Goal: Task Accomplishment & Management: Manage account settings

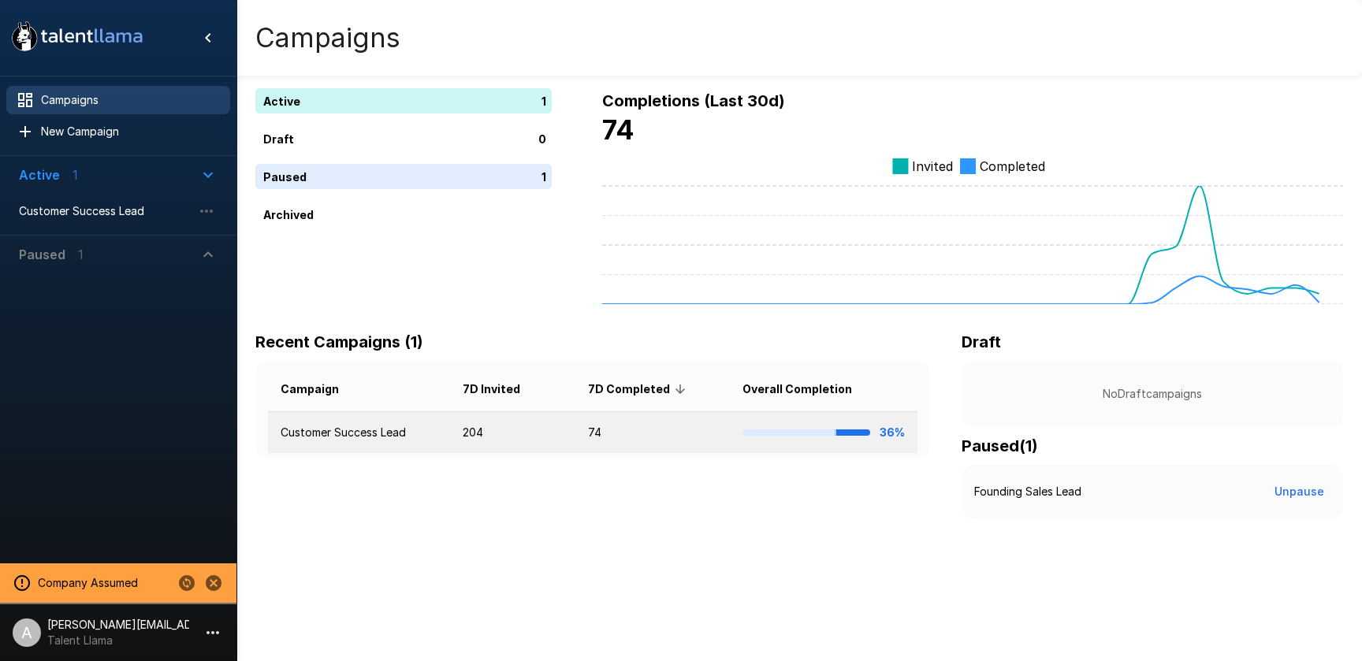
click at [464, 430] on td "204" at bounding box center [512, 433] width 125 height 42
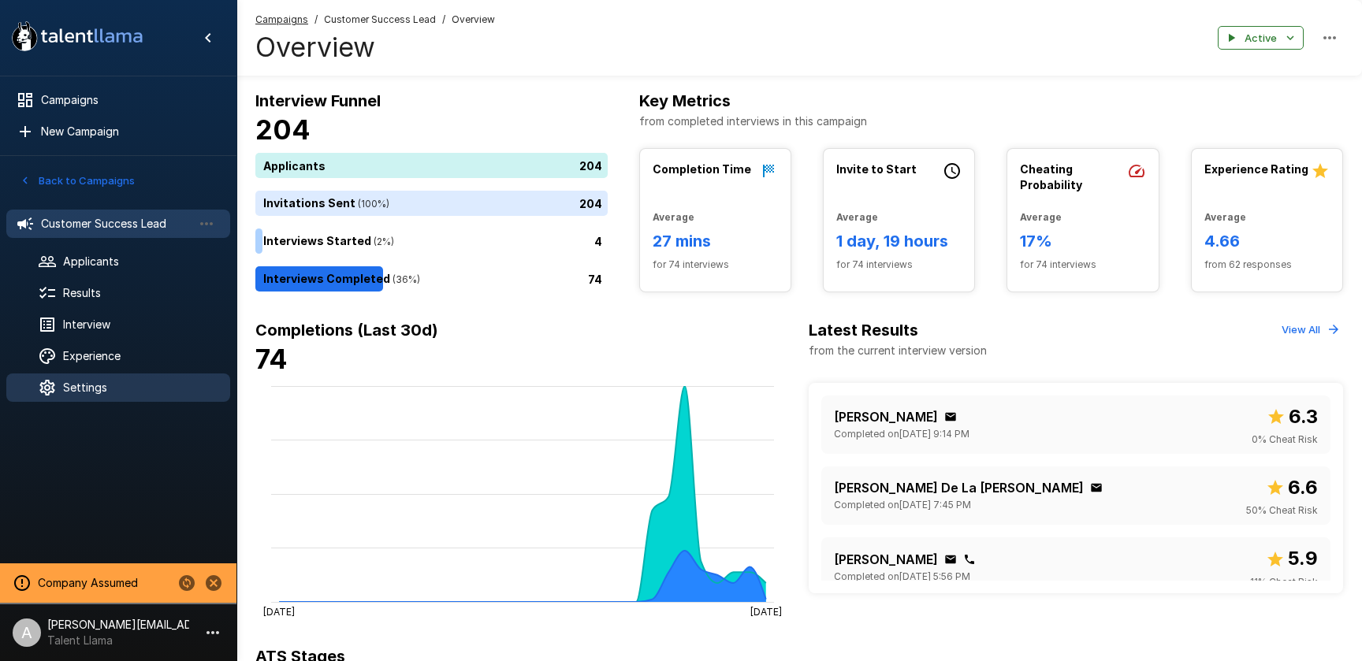
click at [105, 389] on span "Settings" at bounding box center [140, 388] width 155 height 16
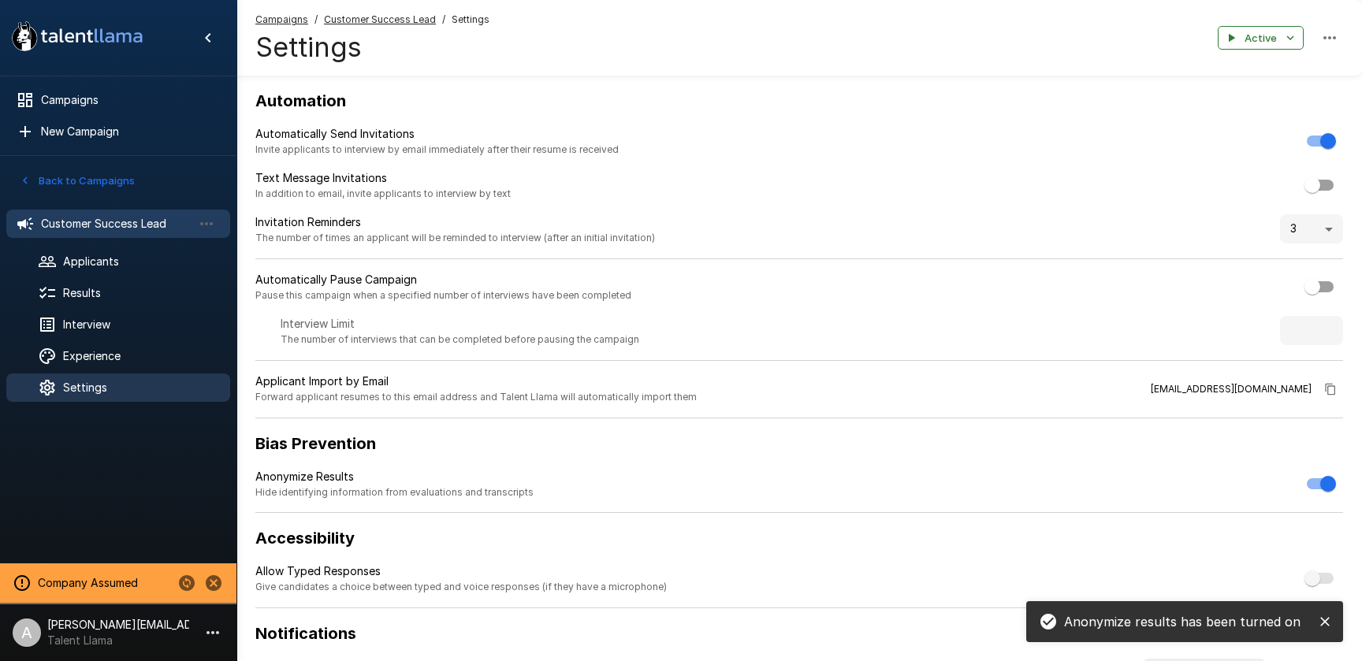
click at [84, 214] on div "Customer Success Lead" at bounding box center [118, 224] width 224 height 28
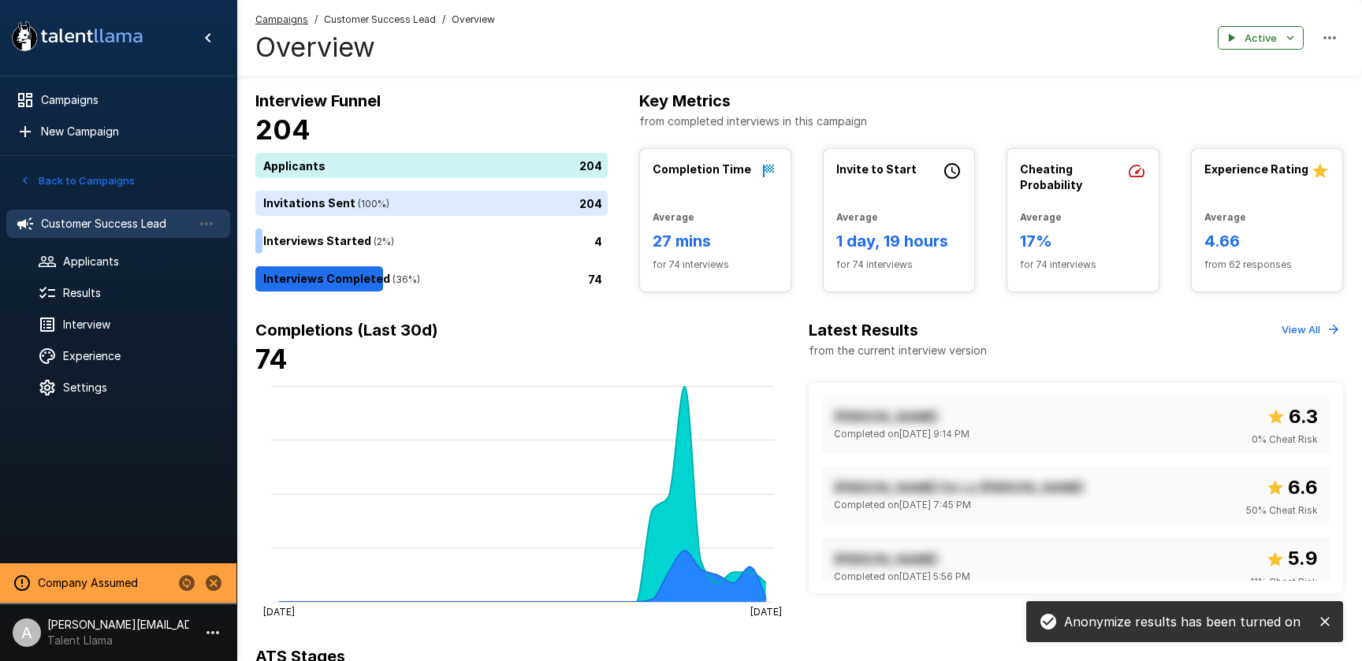
click at [1335, 626] on button "close" at bounding box center [1325, 622] width 24 height 24
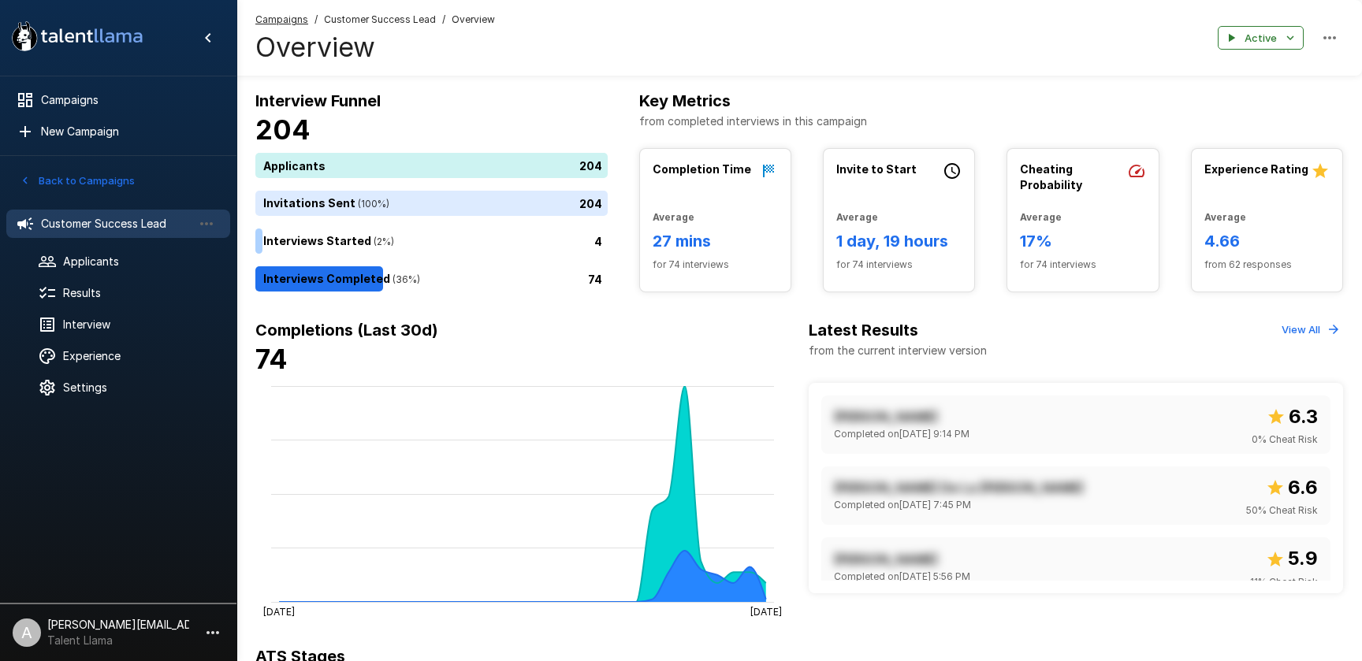
click at [214, 632] on icon "button" at bounding box center [213, 632] width 13 height 3
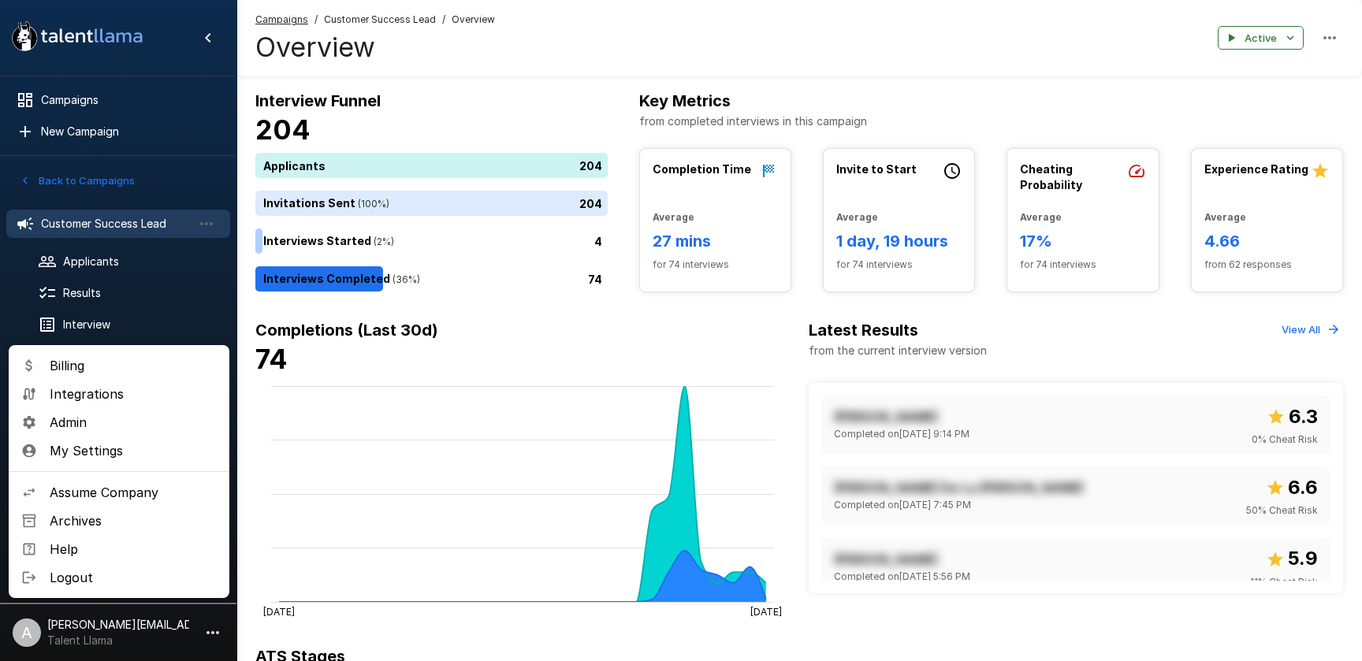
click at [132, 494] on span "Assume Company" at bounding box center [133, 492] width 167 height 19
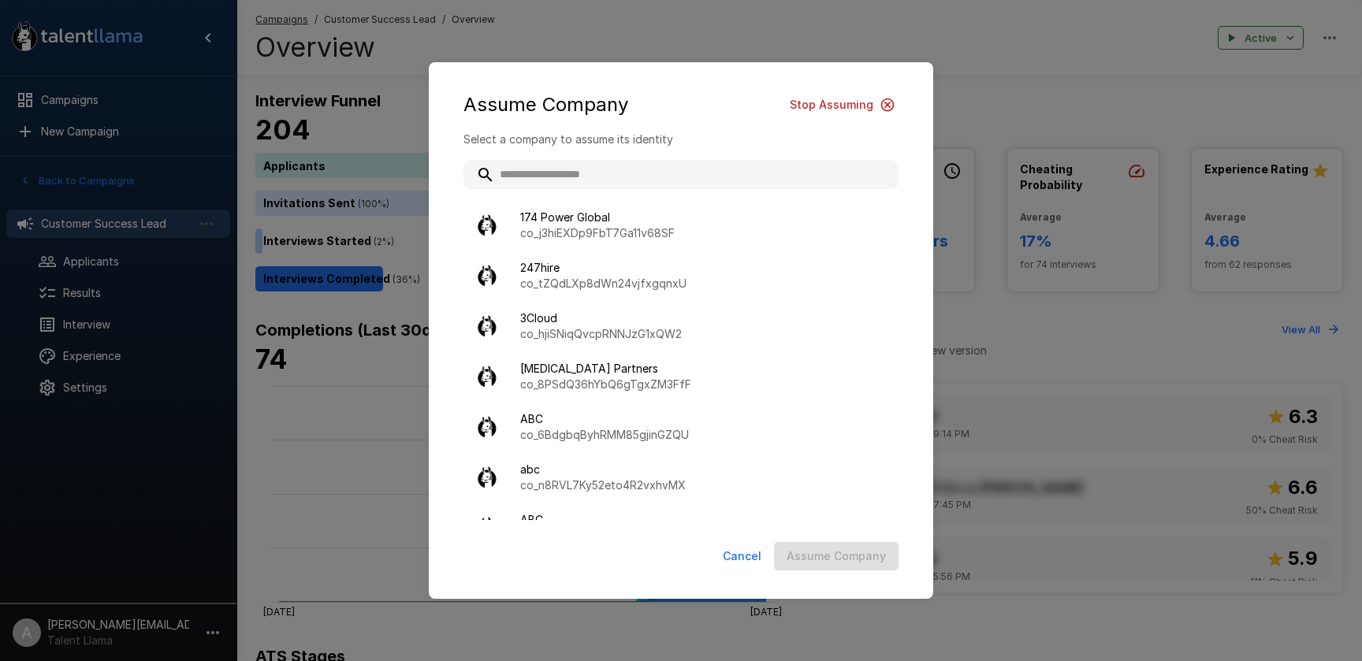
click at [748, 171] on input "text" at bounding box center [681, 174] width 435 height 28
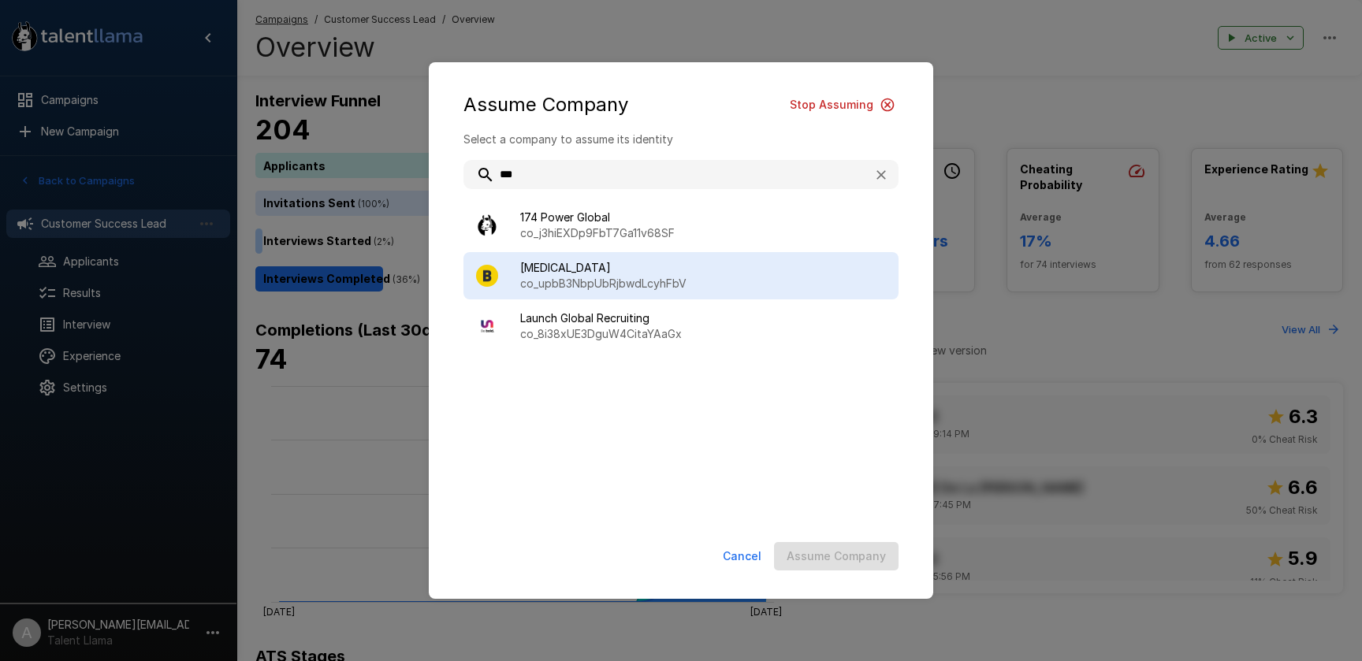
type input "***"
click at [711, 292] on div "BAL co_upbB3NbpUbRjbwdLcyhFbV" at bounding box center [681, 275] width 435 height 47
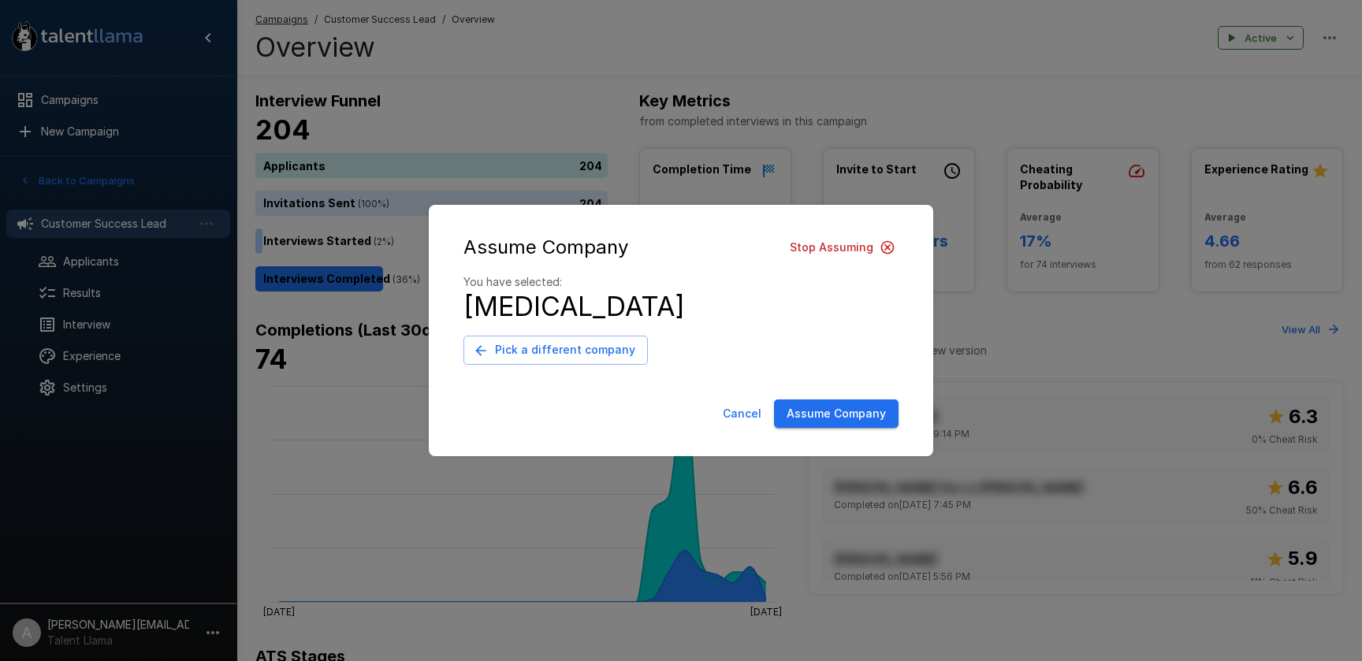
click at [820, 418] on button "Assume Company" at bounding box center [836, 414] width 125 height 29
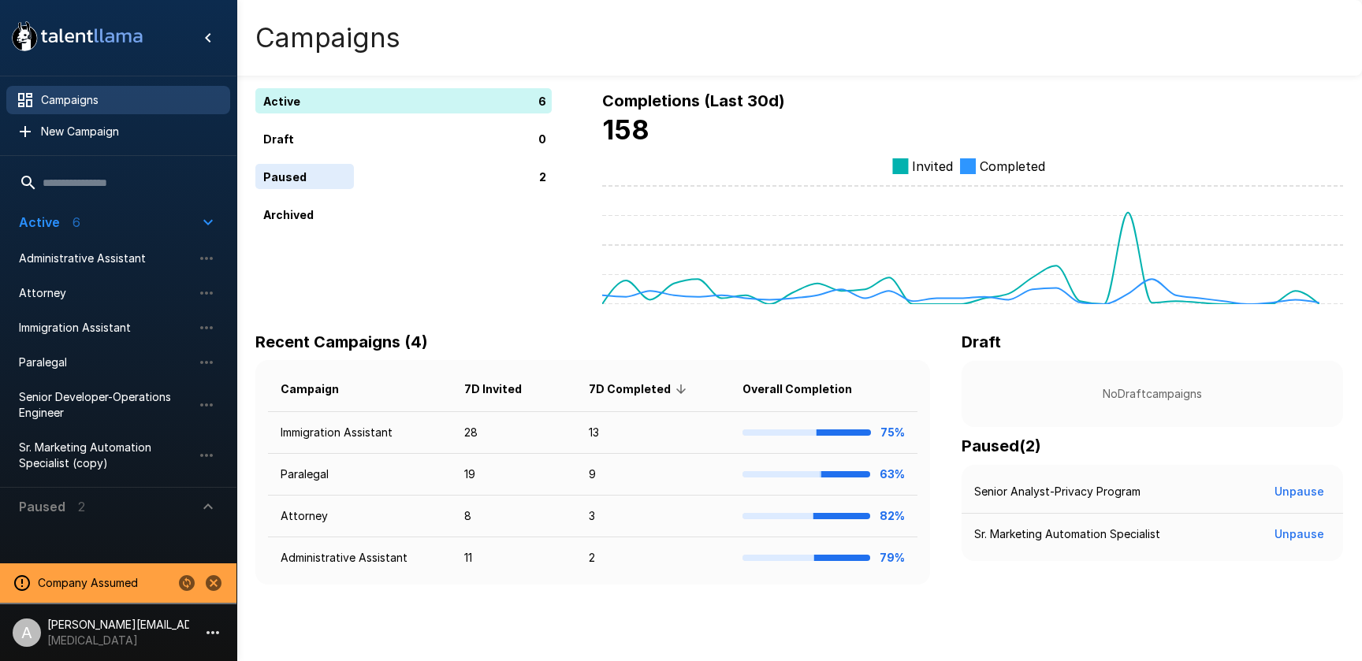
click at [161, 639] on p "[MEDICAL_DATA]" at bounding box center [118, 641] width 142 height 16
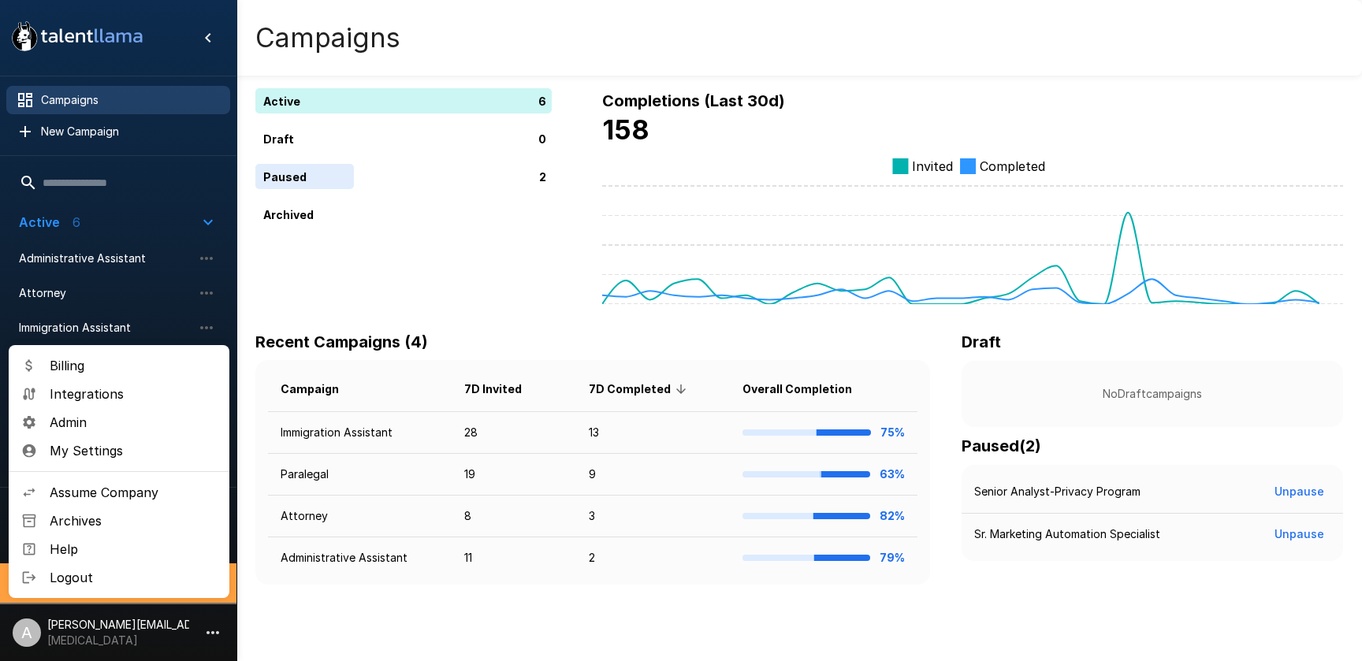
click at [84, 416] on span "Admin" at bounding box center [133, 422] width 167 height 19
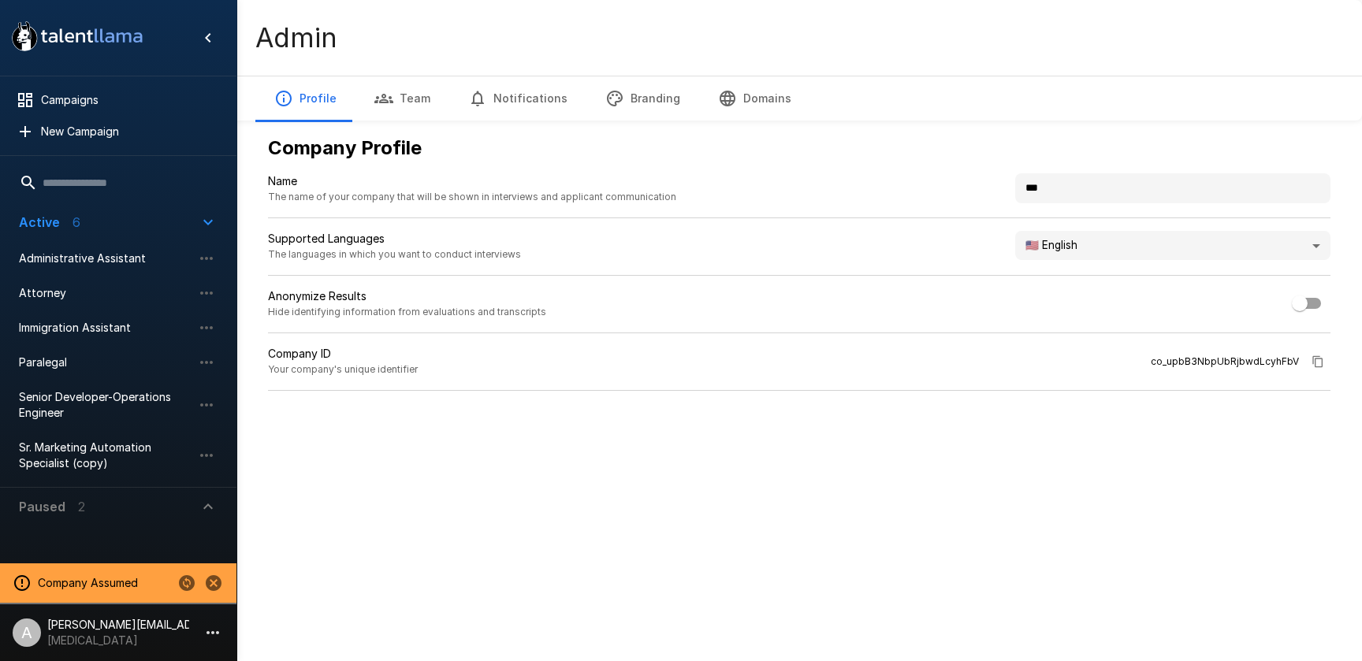
click at [661, 97] on button "Branding" at bounding box center [643, 98] width 113 height 44
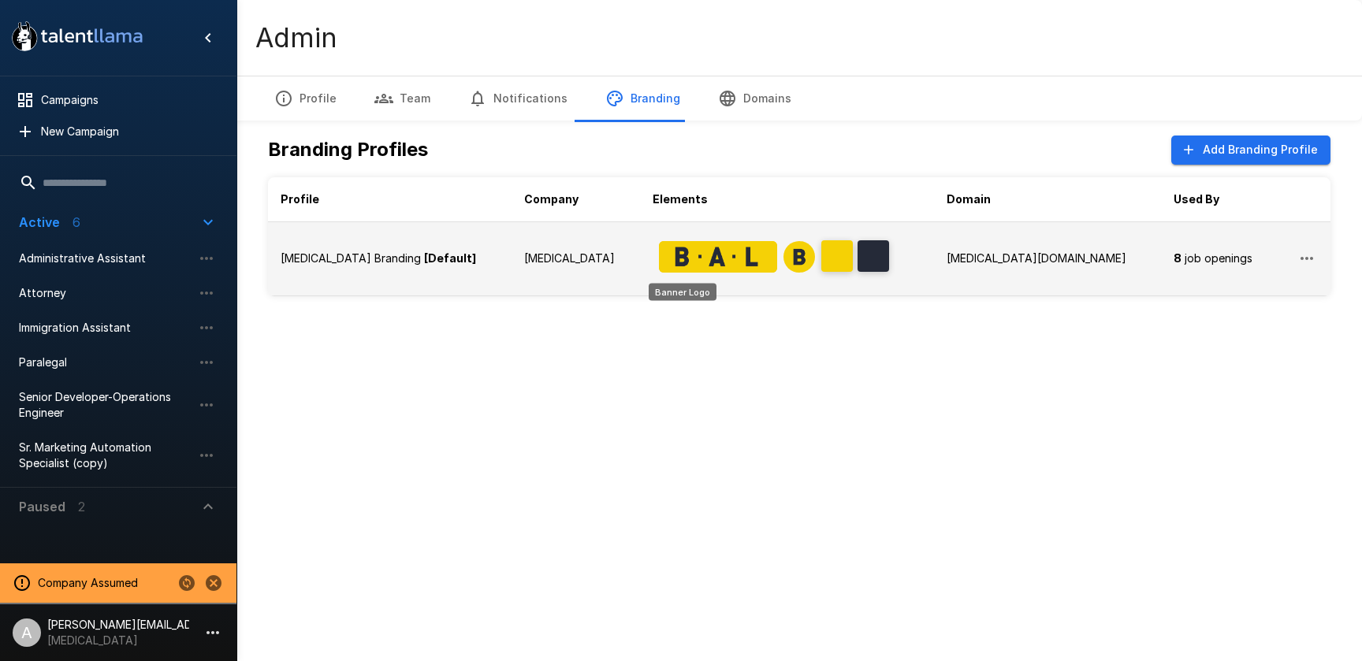
click at [659, 265] on img "Banner Logo" at bounding box center [718, 257] width 118 height 32
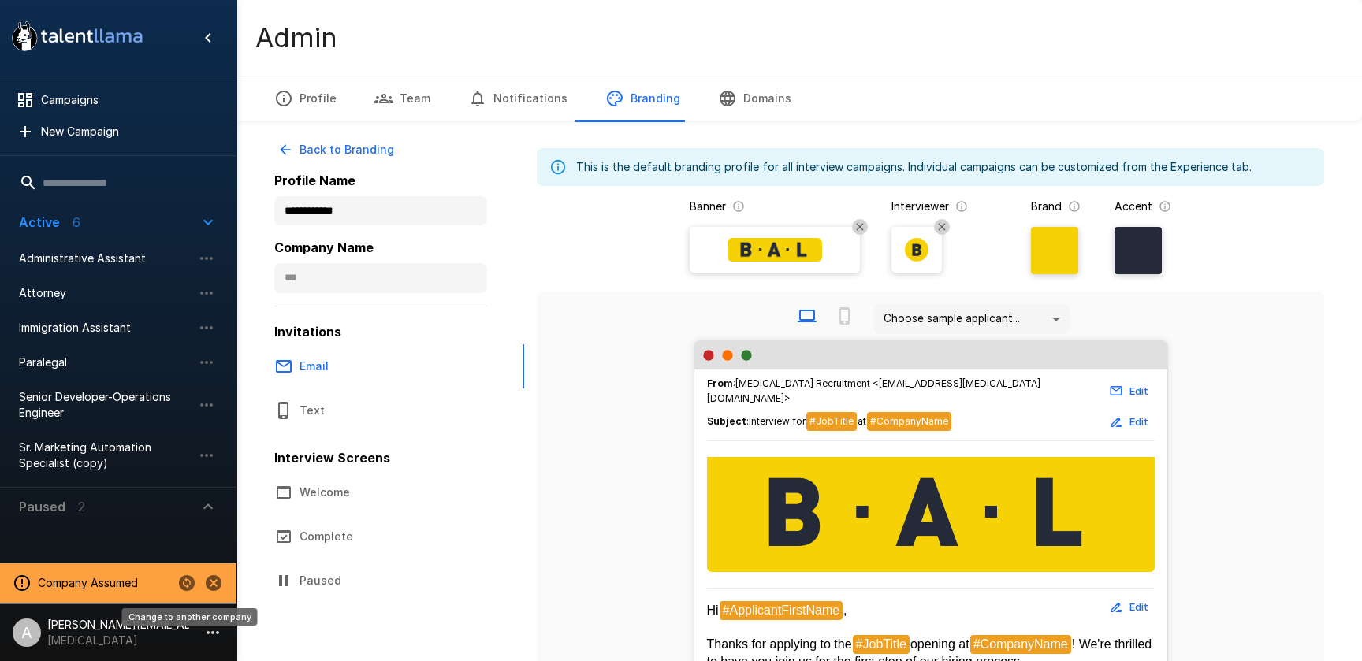
click at [186, 582] on icon "Change to another company" at bounding box center [186, 583] width 19 height 19
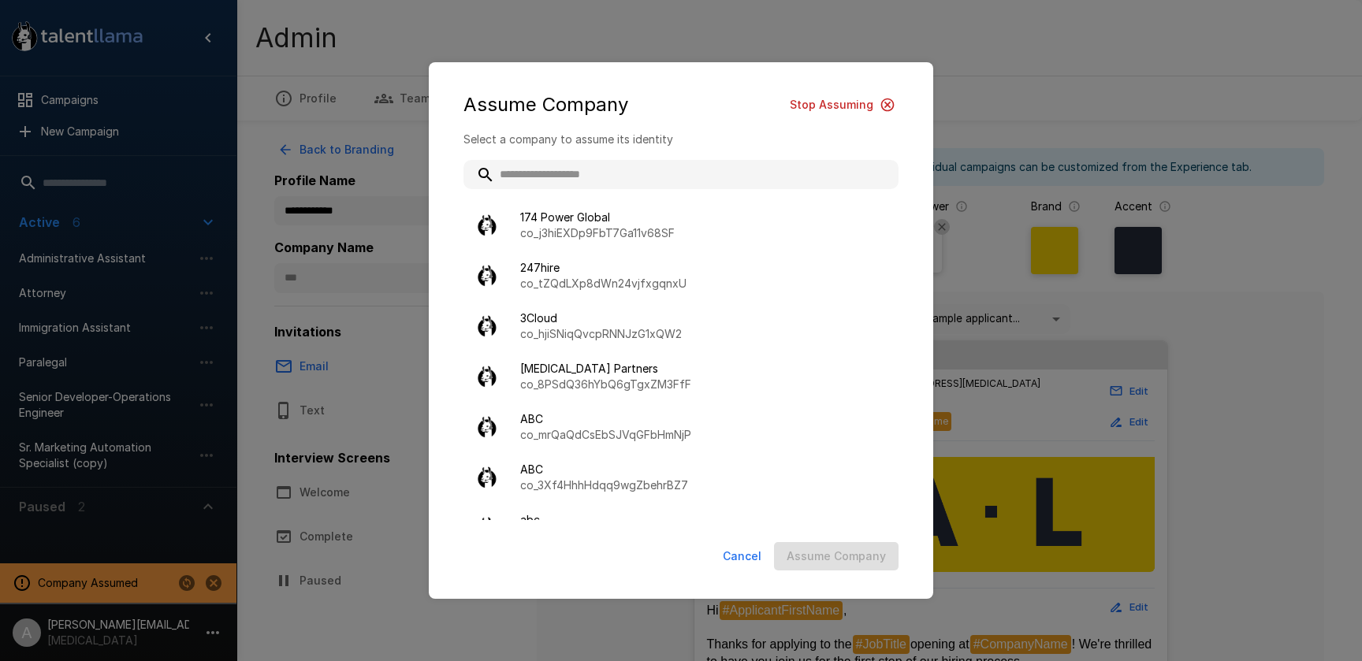
click at [538, 181] on input "text" at bounding box center [681, 174] width 435 height 28
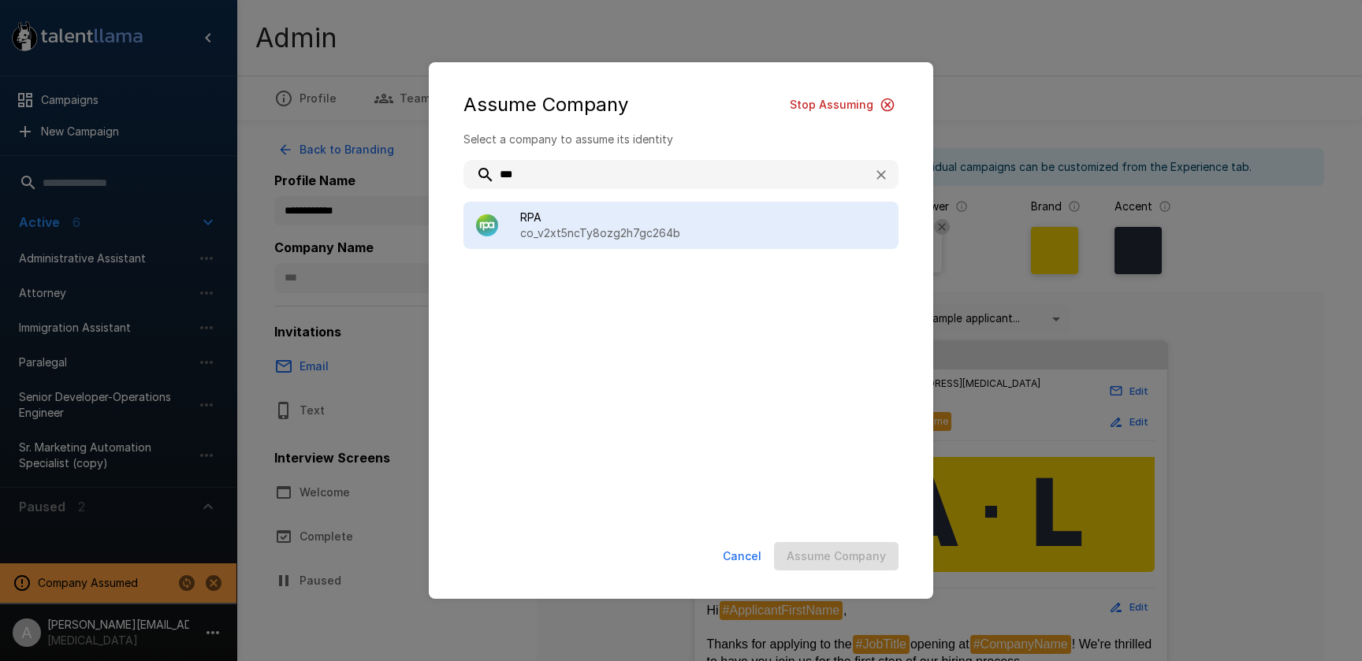
type input "***"
click at [608, 221] on span "RPA" at bounding box center [703, 218] width 366 height 16
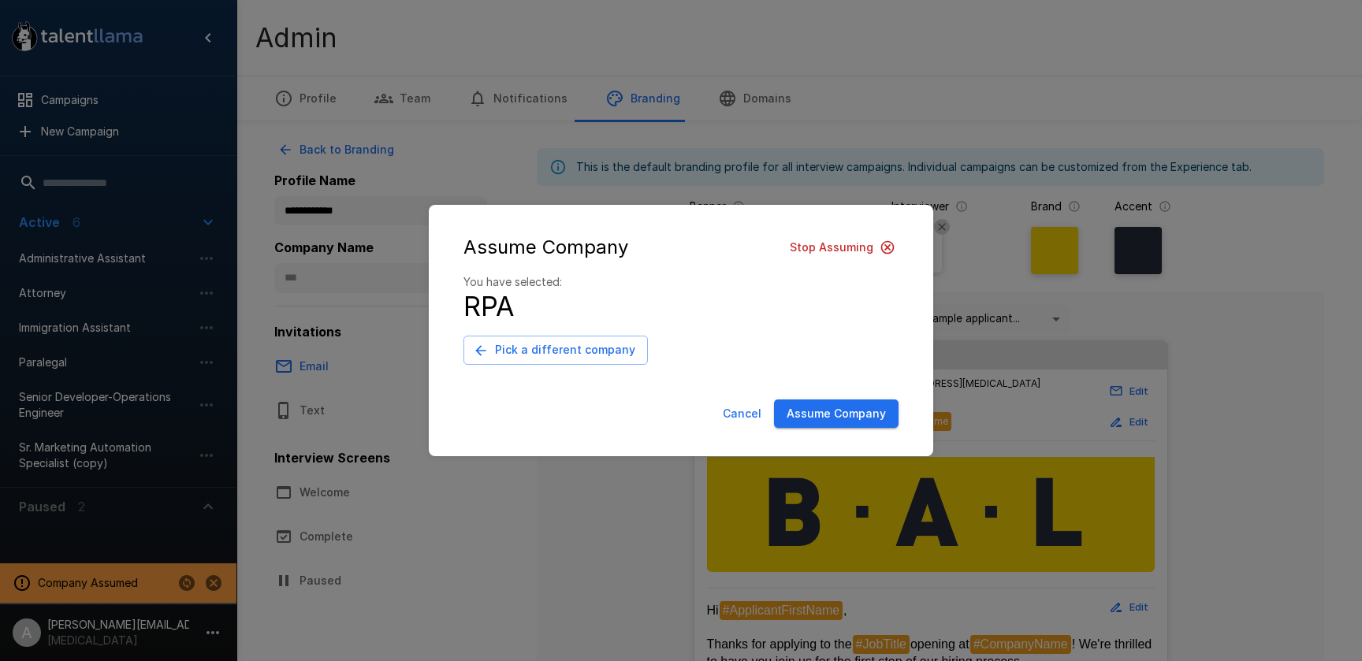
click at [858, 414] on button "Assume Company" at bounding box center [836, 414] width 125 height 29
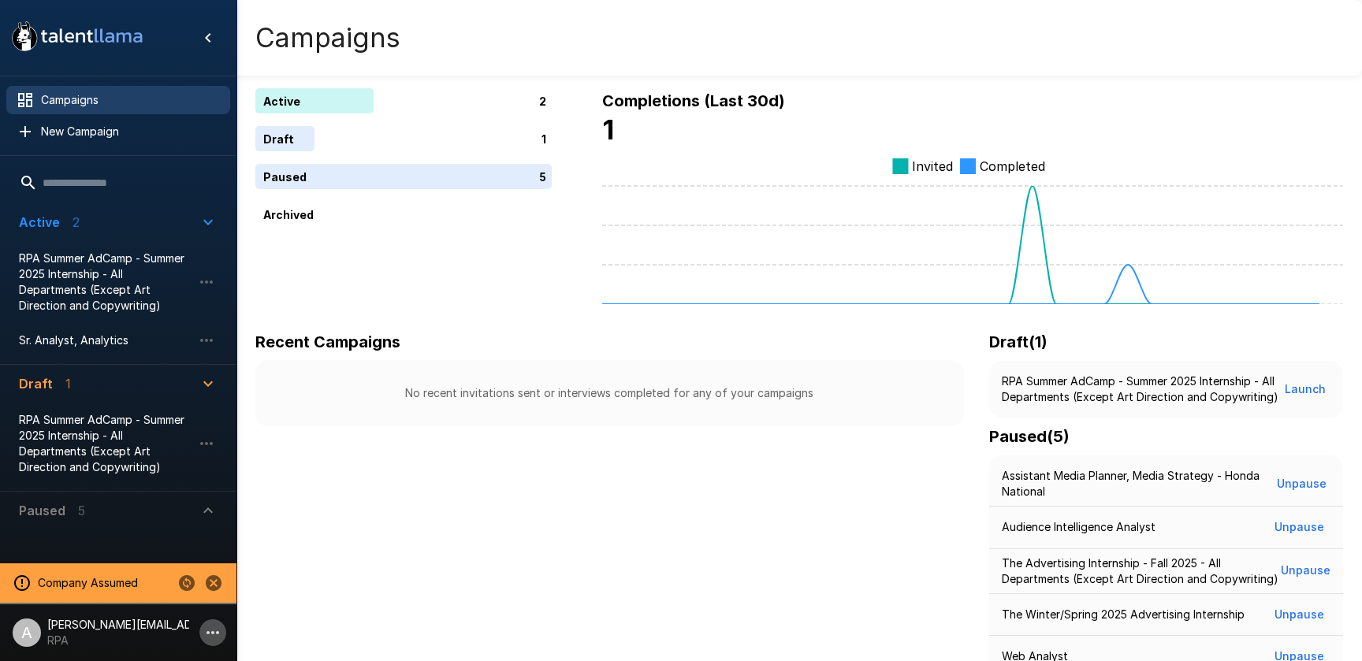
click at [205, 633] on icon "button" at bounding box center [212, 633] width 19 height 19
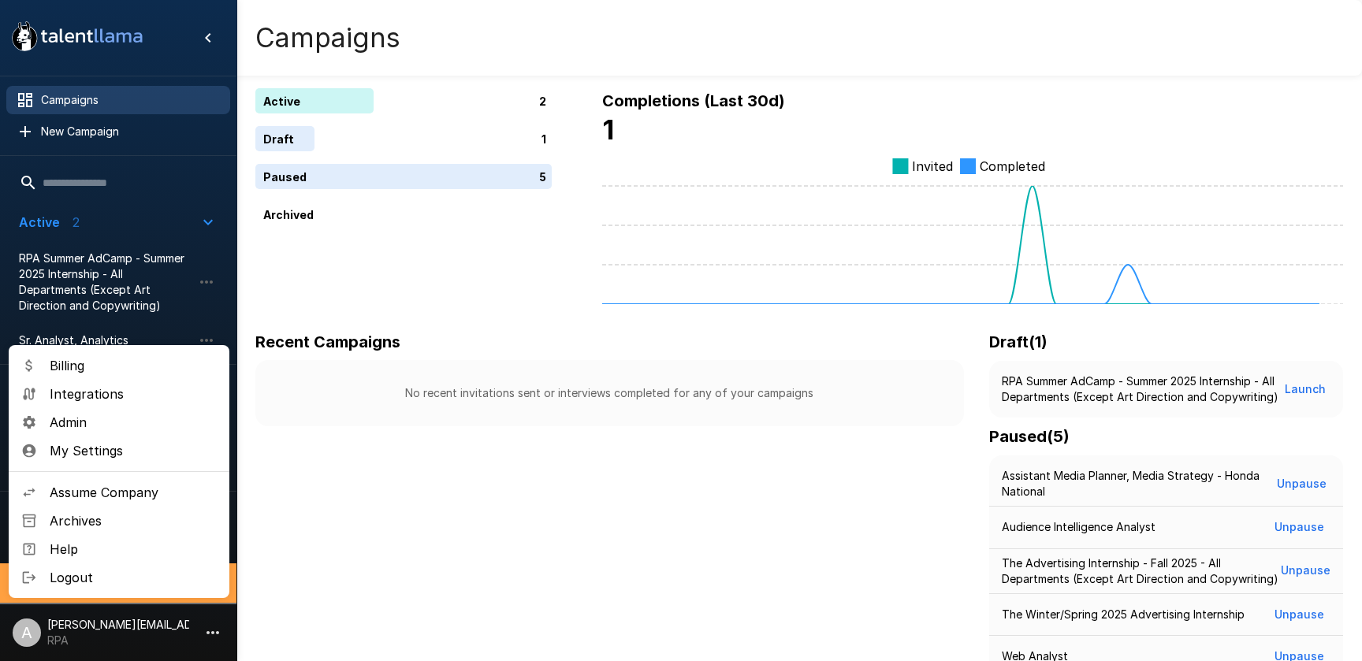
click at [102, 425] on span "Admin" at bounding box center [133, 422] width 167 height 19
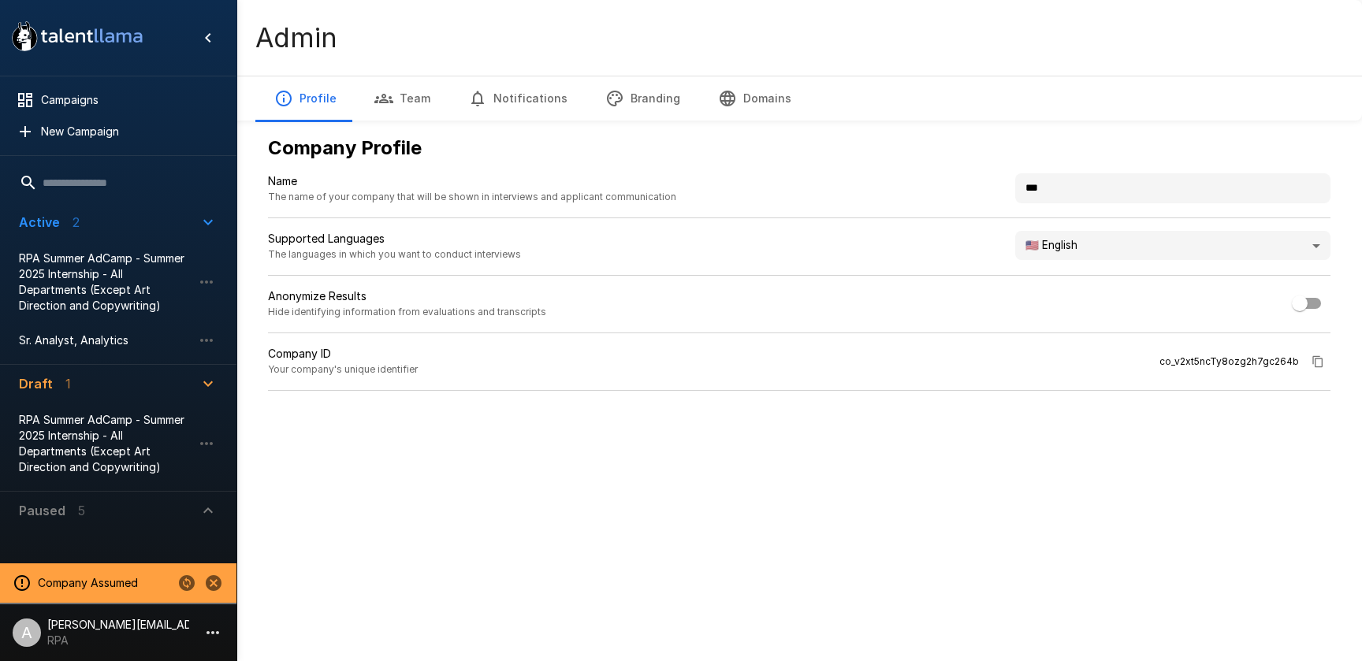
click at [649, 86] on button "Branding" at bounding box center [643, 98] width 113 height 44
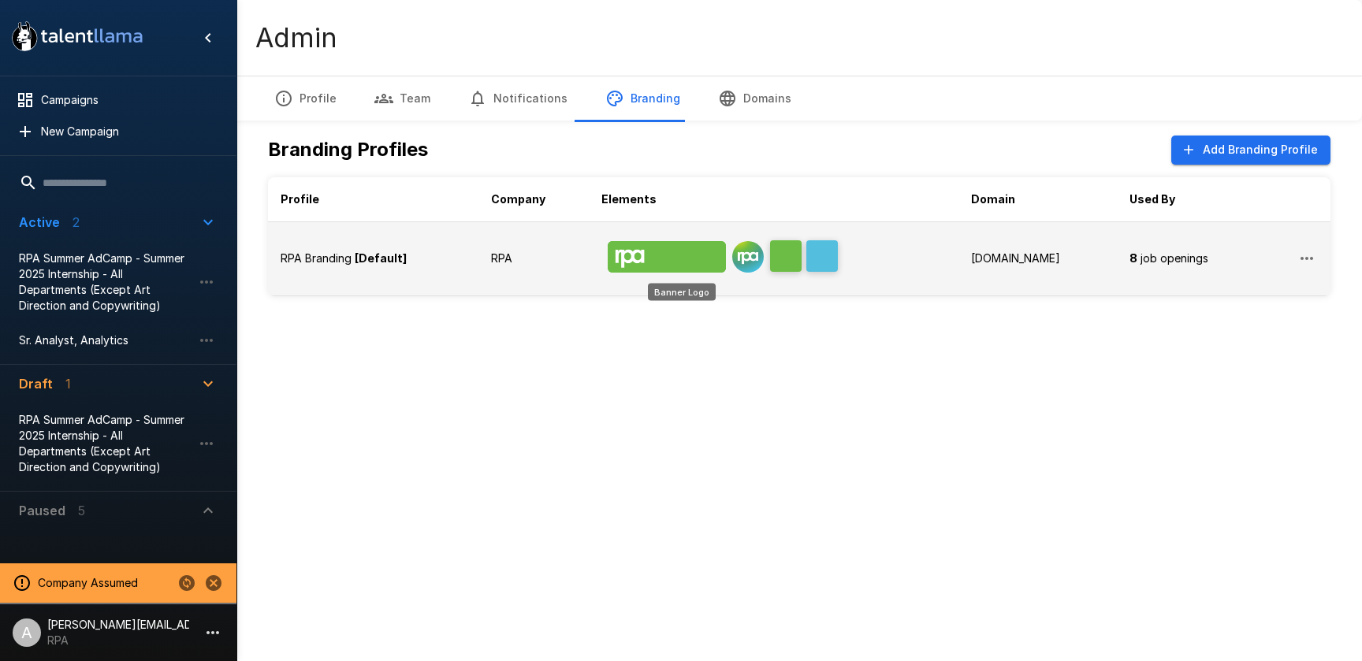
click at [678, 246] on img "Banner Logo" at bounding box center [667, 257] width 118 height 32
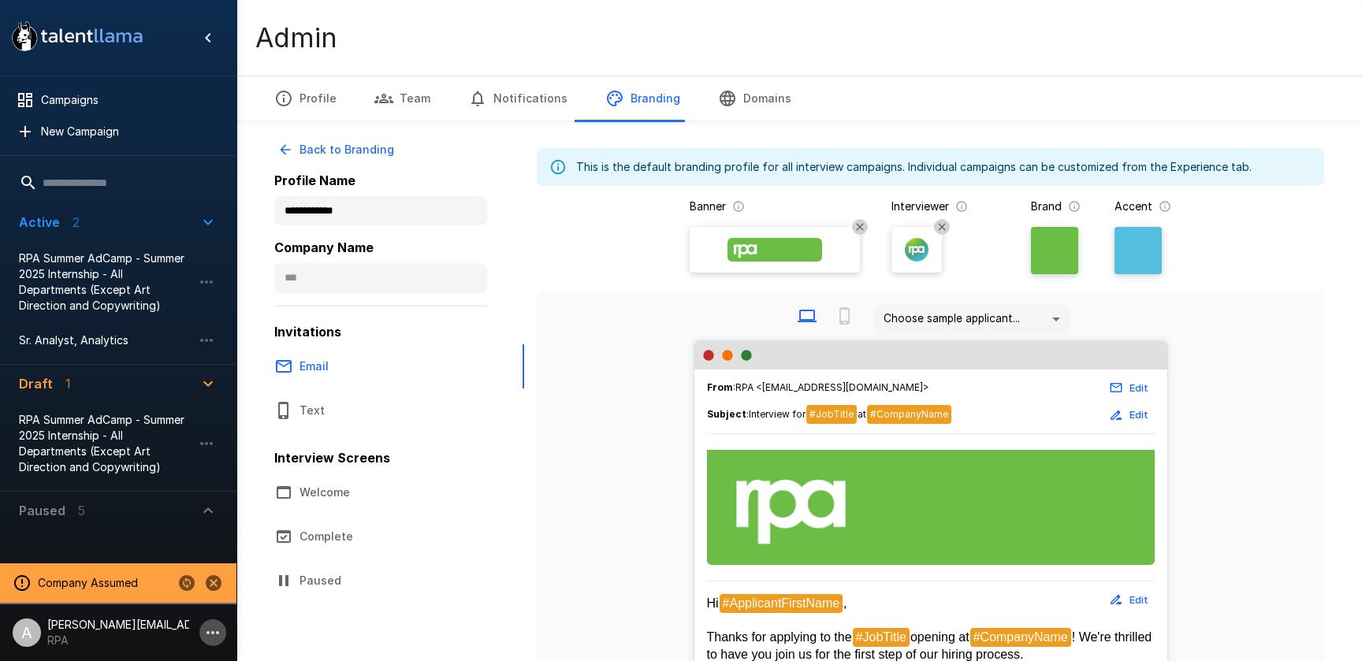
click at [209, 629] on icon "button" at bounding box center [212, 633] width 19 height 19
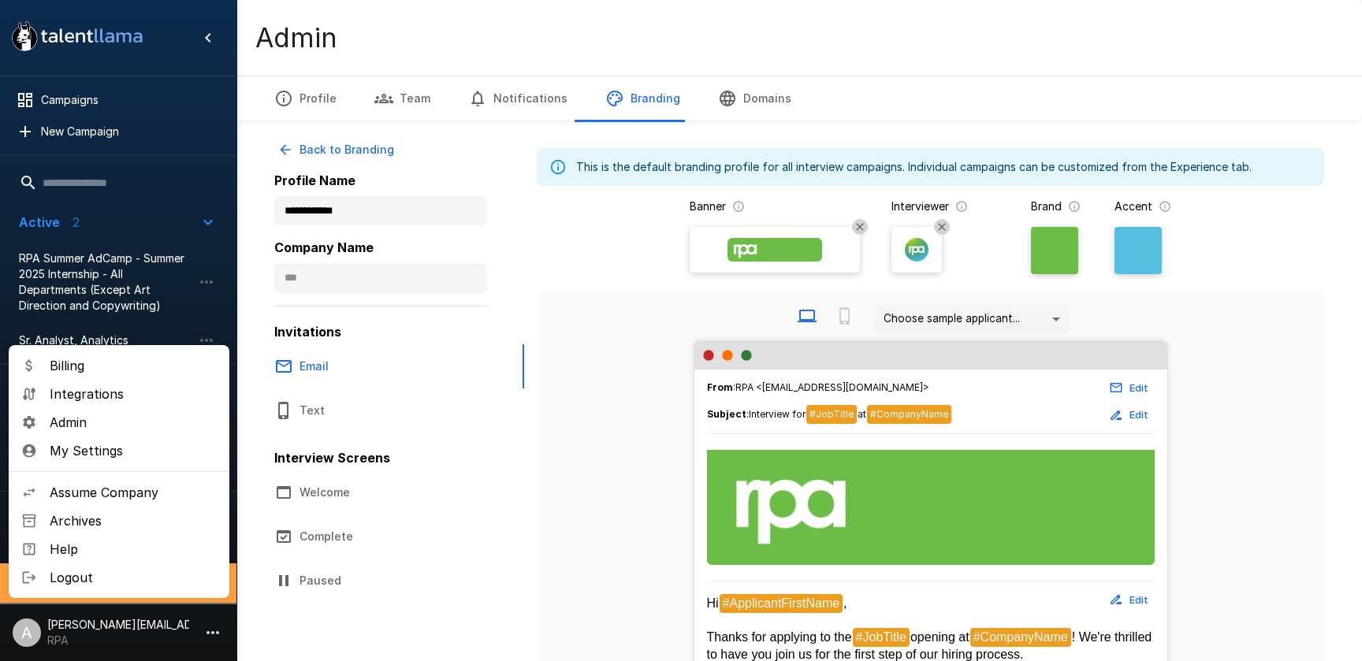
click at [98, 419] on span "Admin" at bounding box center [133, 422] width 167 height 19
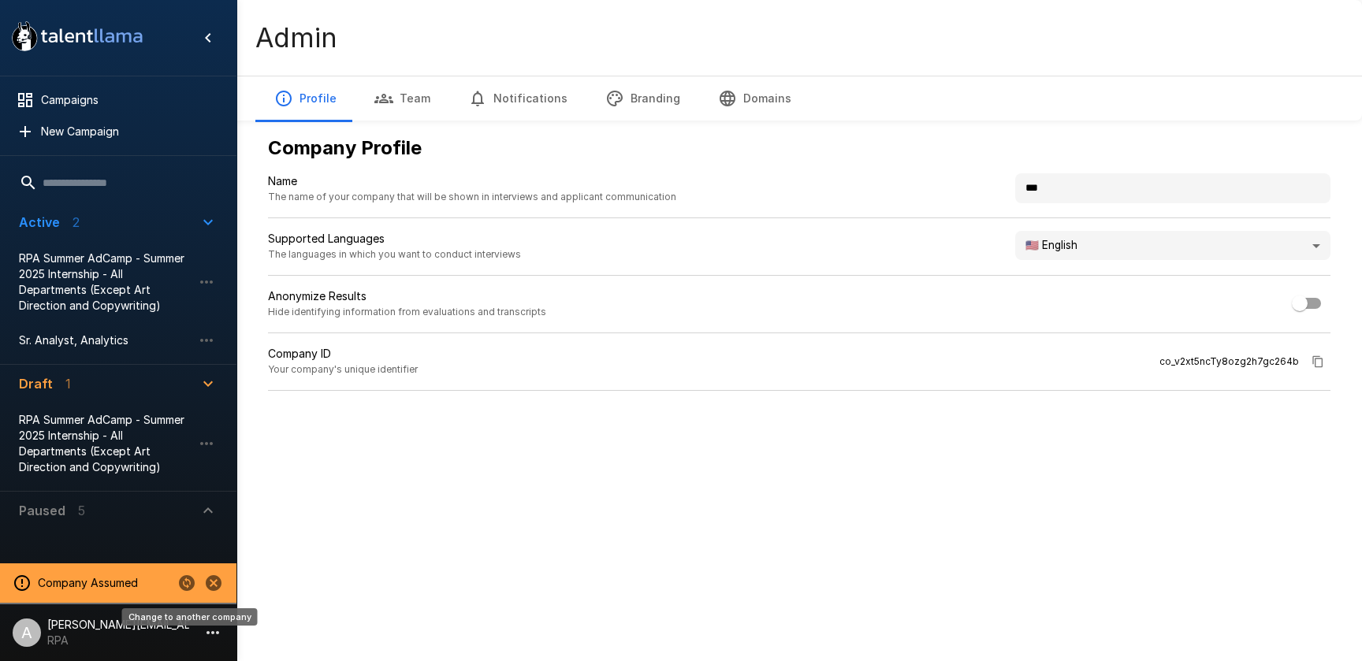
click at [186, 579] on icon "Change to another company" at bounding box center [186, 583] width 19 height 19
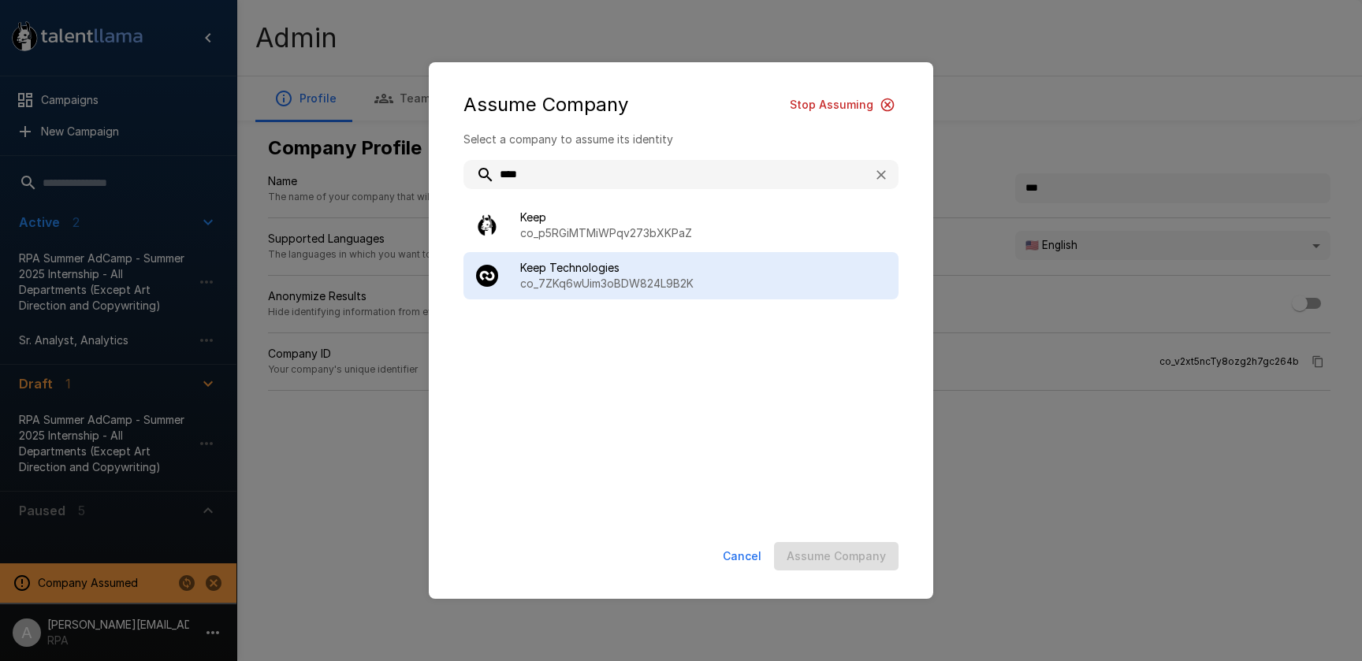
type input "****"
click at [723, 273] on span "Keep Technologies" at bounding box center [703, 268] width 366 height 16
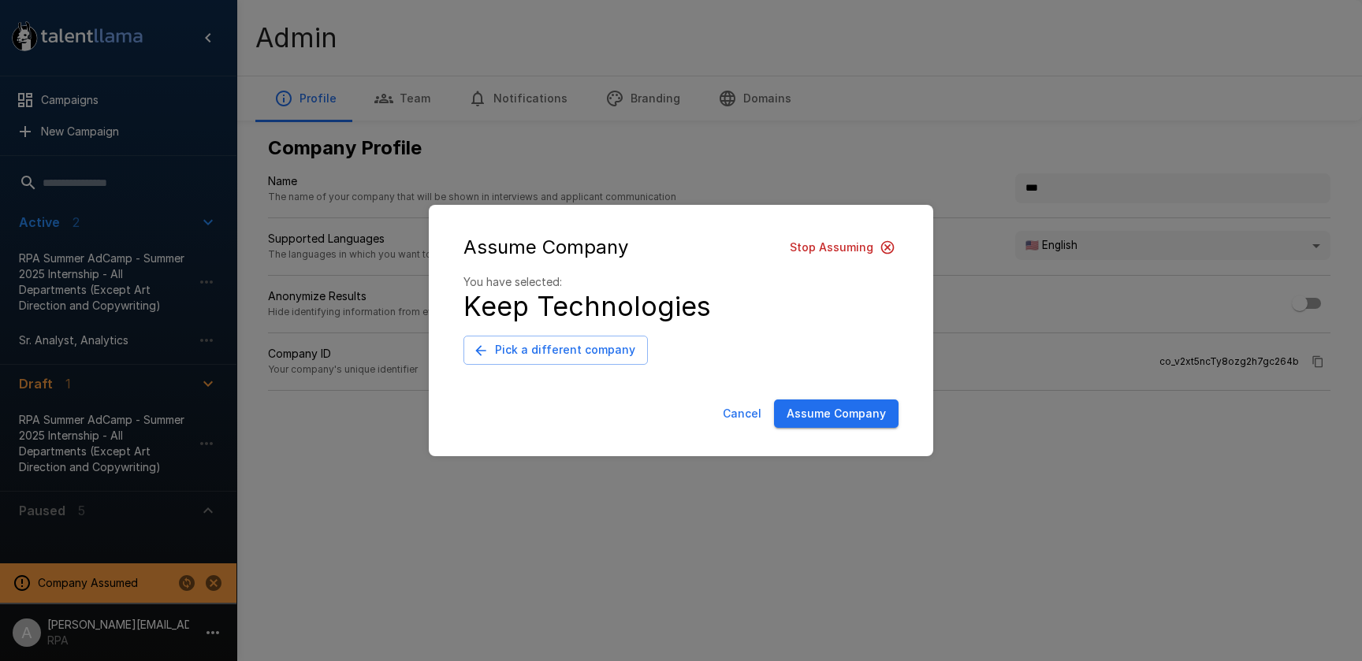
click at [843, 427] on button "Assume Company" at bounding box center [836, 414] width 125 height 29
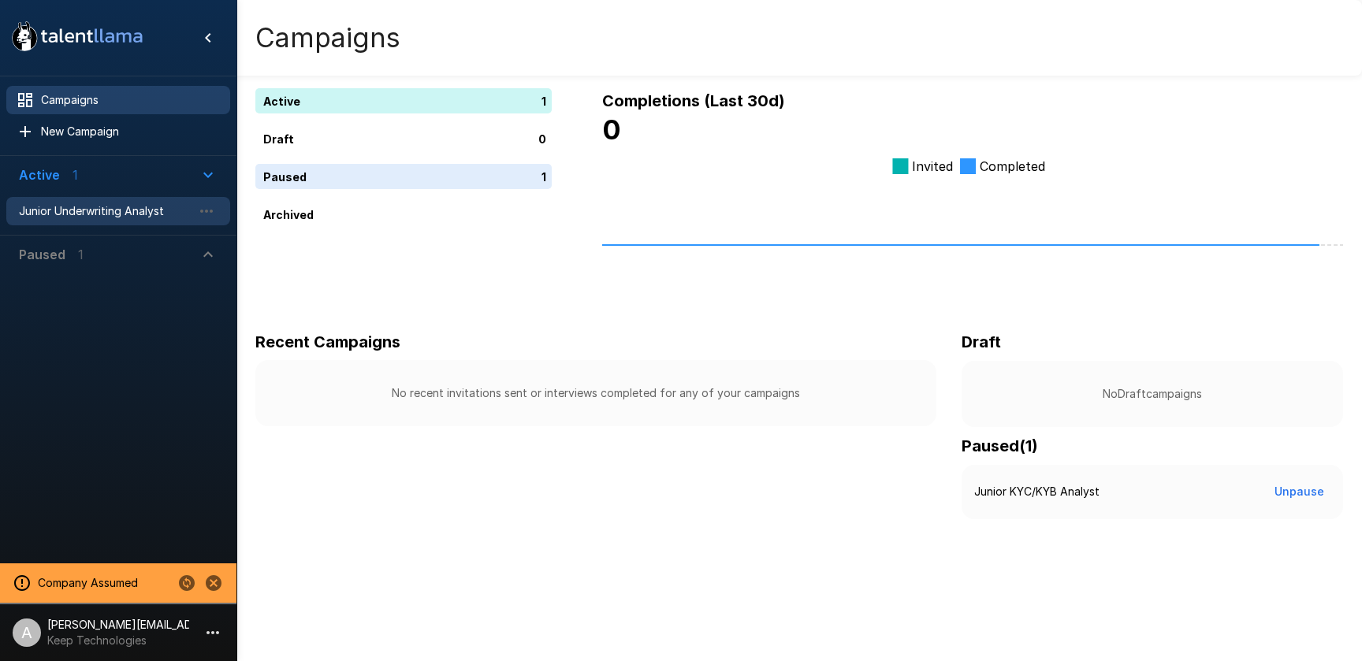
click at [114, 222] on div "Junior Underwriting Analyst" at bounding box center [118, 211] width 224 height 28
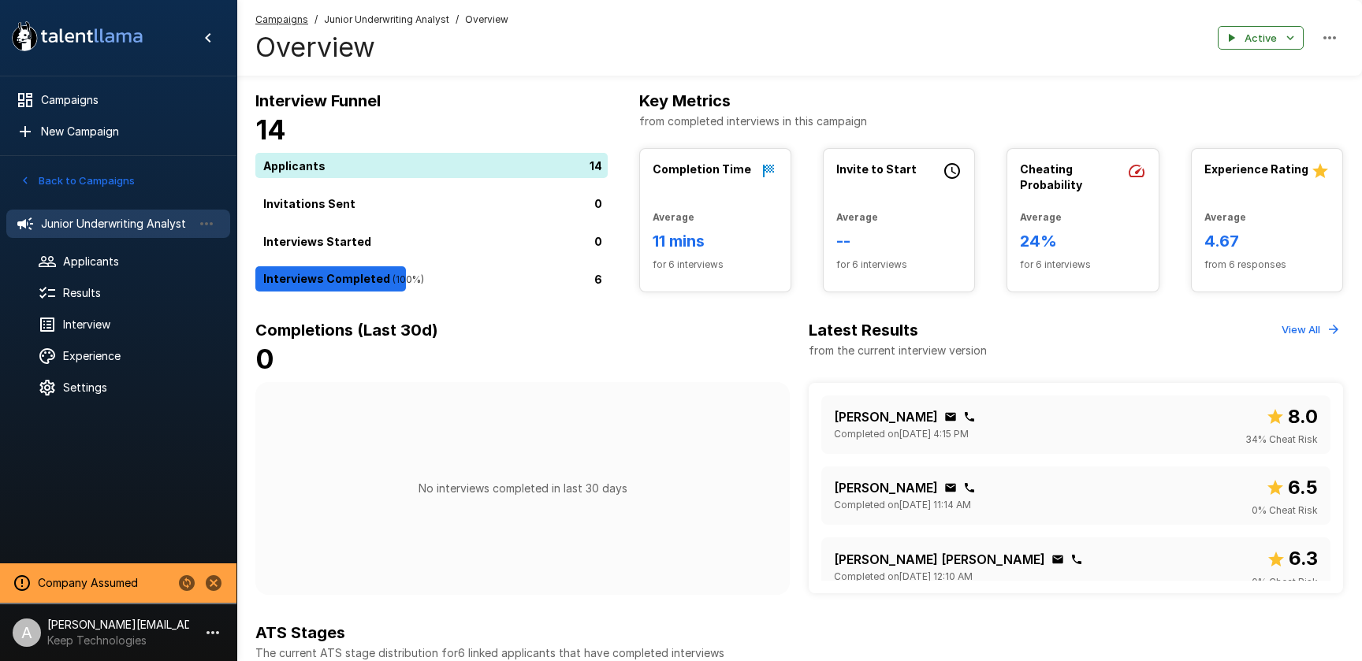
click at [212, 631] on icon "button" at bounding box center [212, 633] width 19 height 19
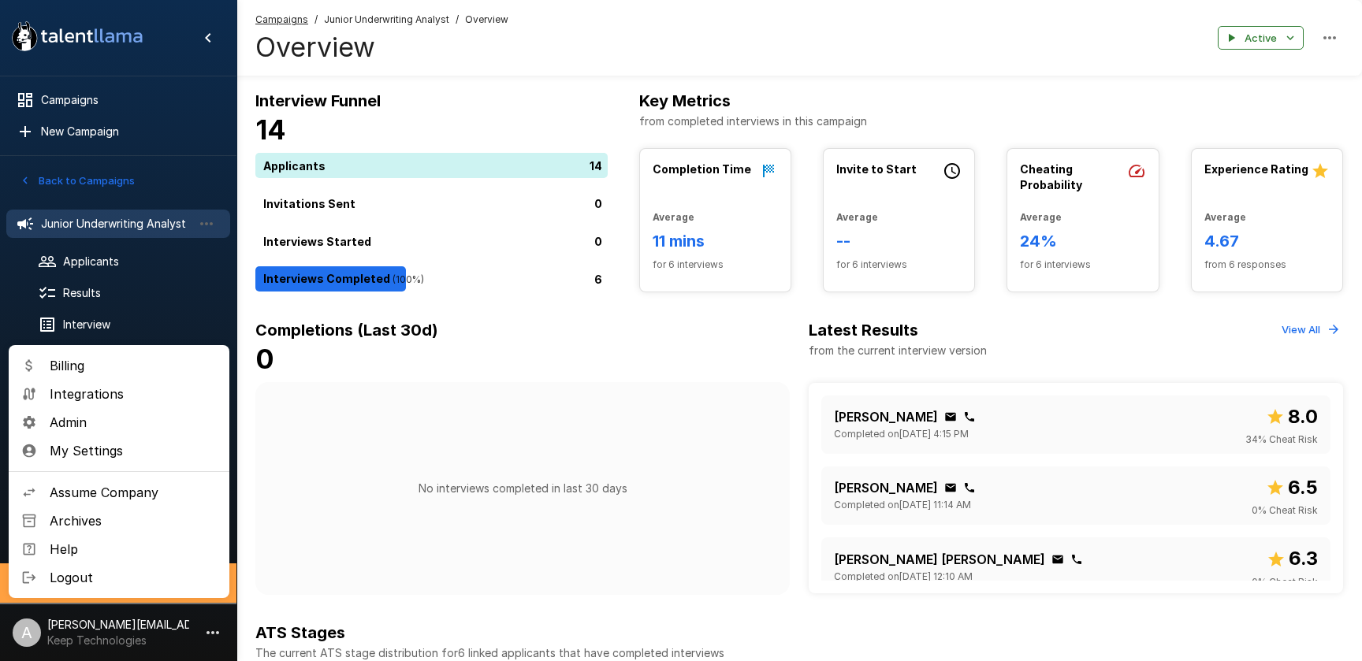
click at [84, 422] on span "Admin" at bounding box center [133, 422] width 167 height 19
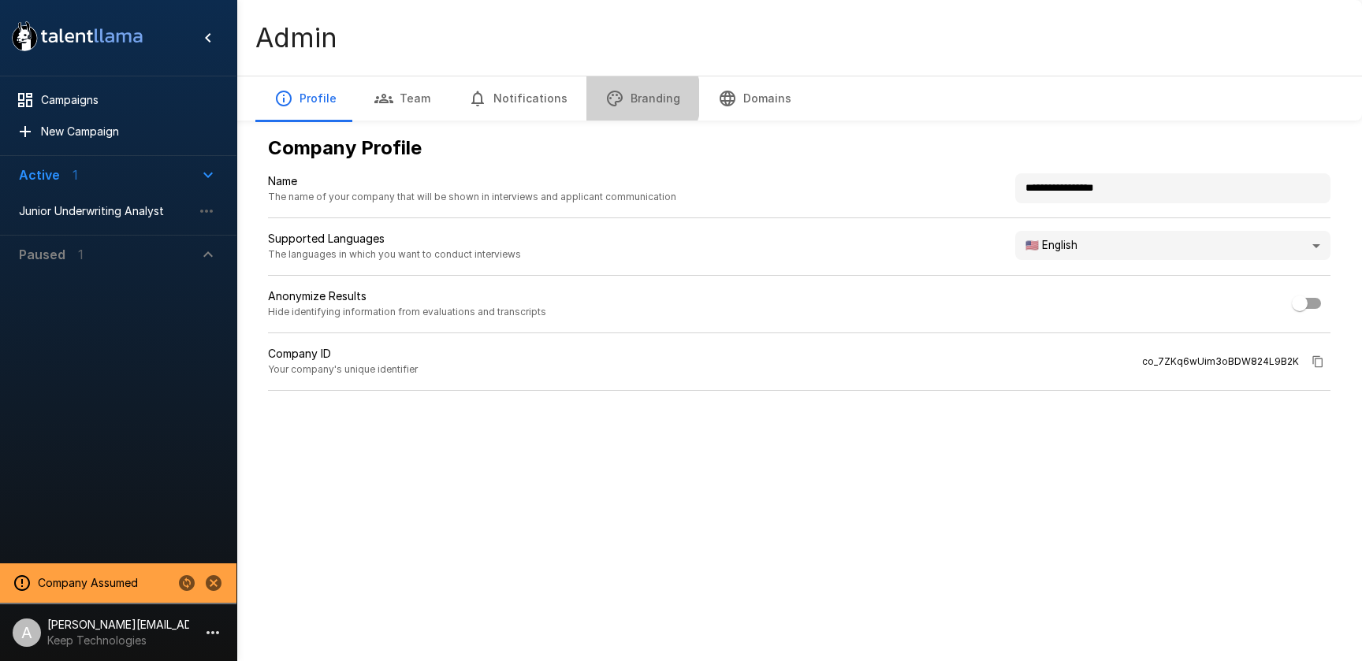
click at [620, 98] on button "Branding" at bounding box center [643, 98] width 113 height 44
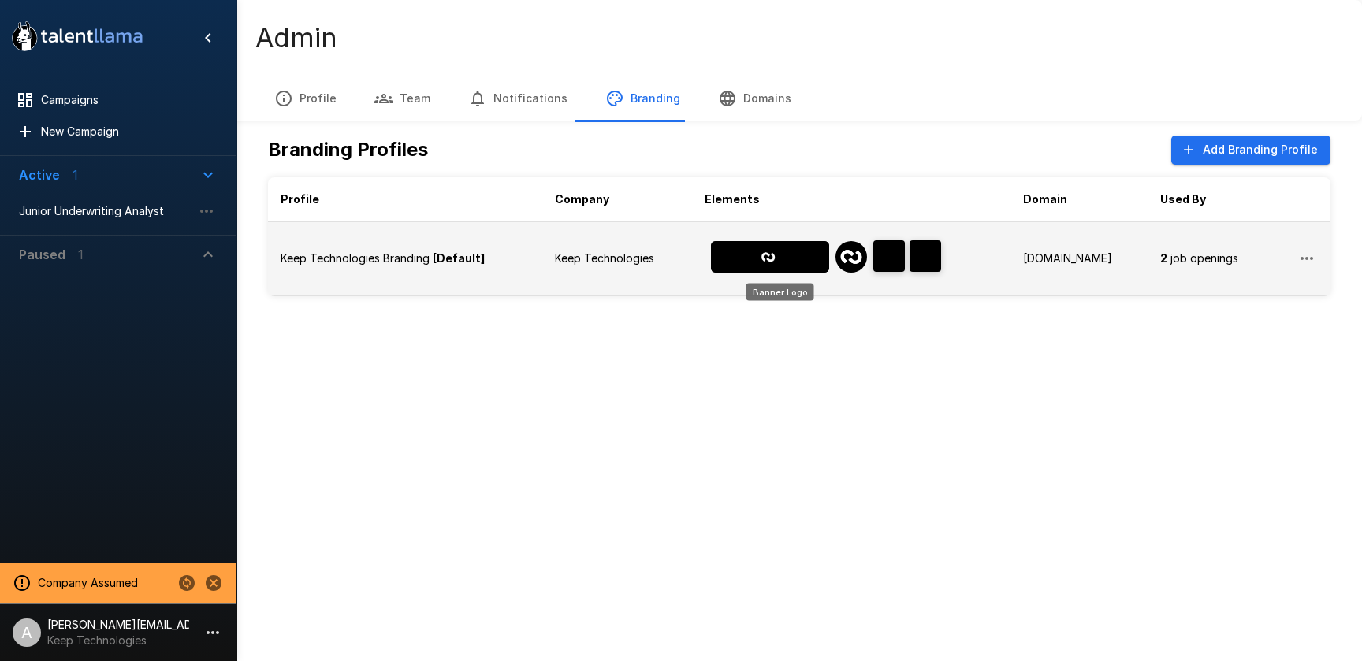
click at [773, 255] on img "Banner Logo" at bounding box center [770, 257] width 118 height 32
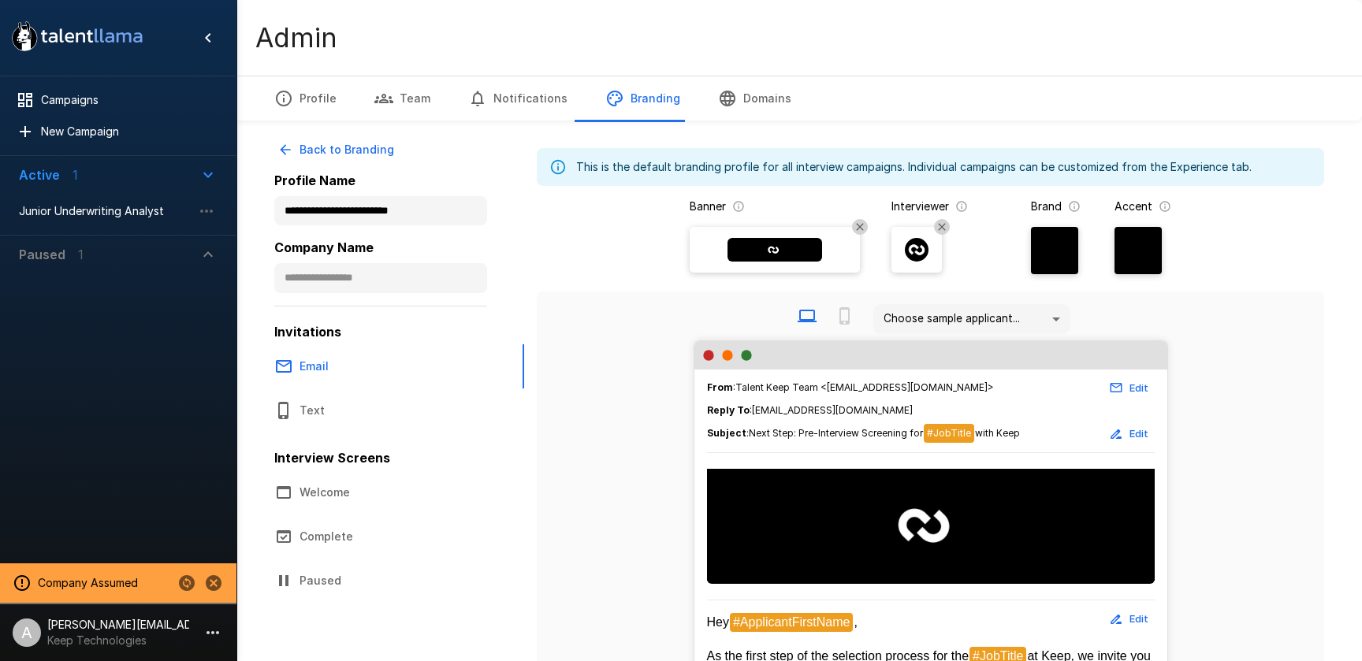
click at [1245, 35] on div "Admin" at bounding box center [800, 38] width 1126 height 76
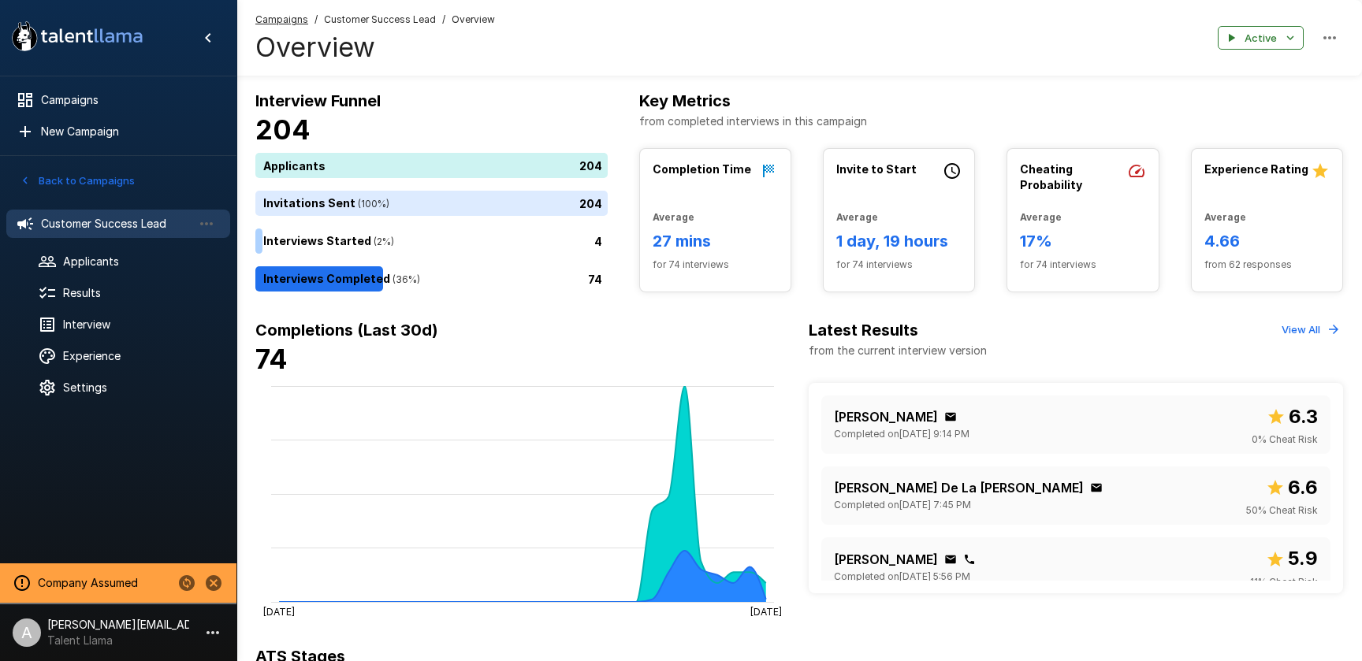
scroll to position [4, 0]
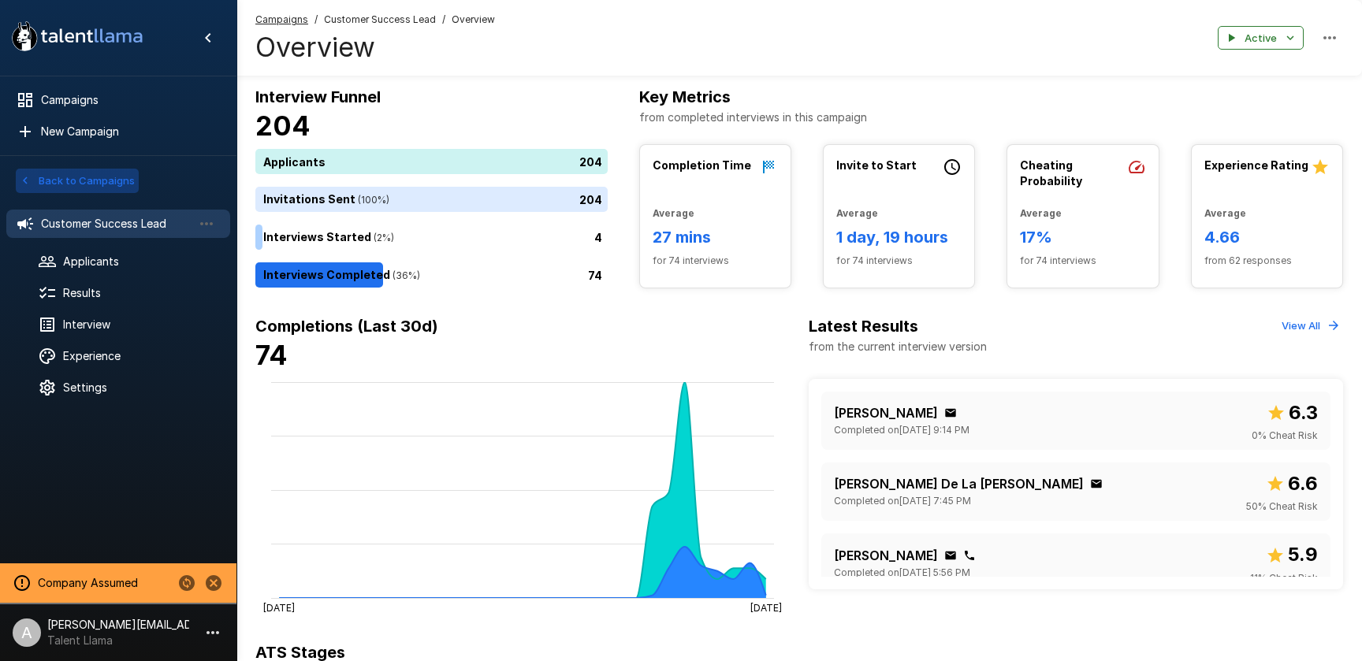
click at [83, 188] on button "Back to Campaigns" at bounding box center [77, 181] width 123 height 24
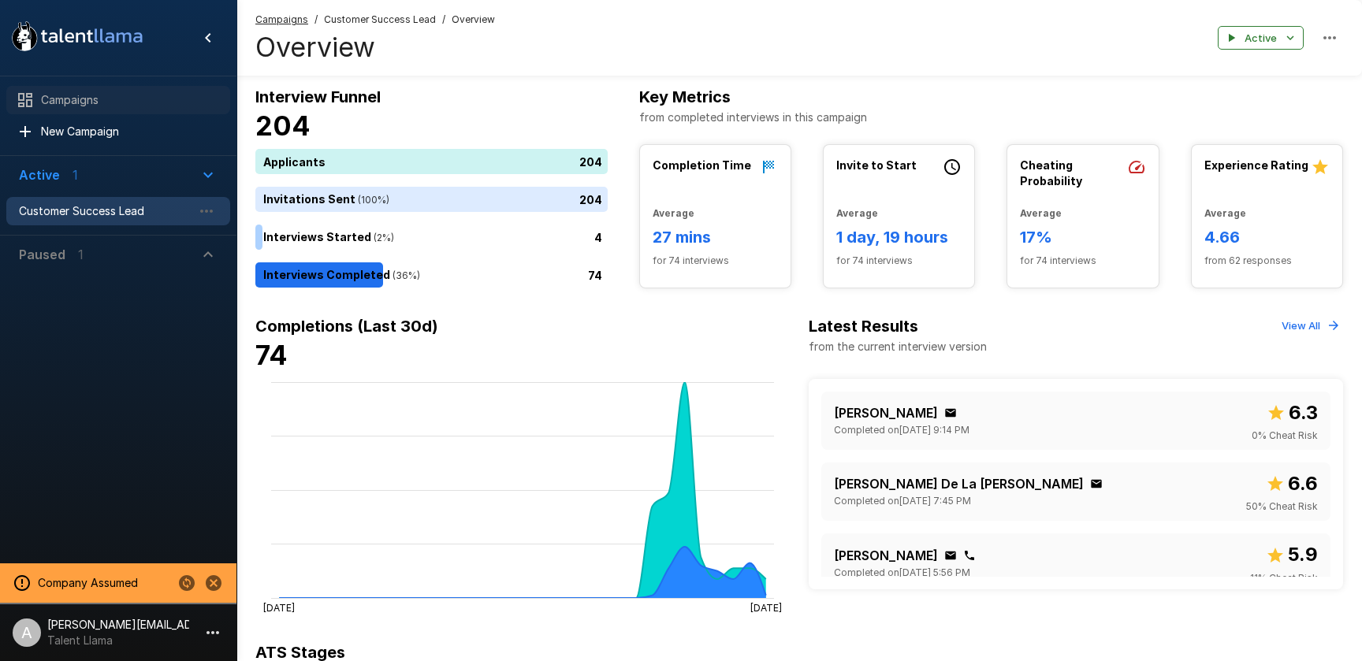
click at [83, 88] on div "Campaigns" at bounding box center [118, 100] width 224 height 28
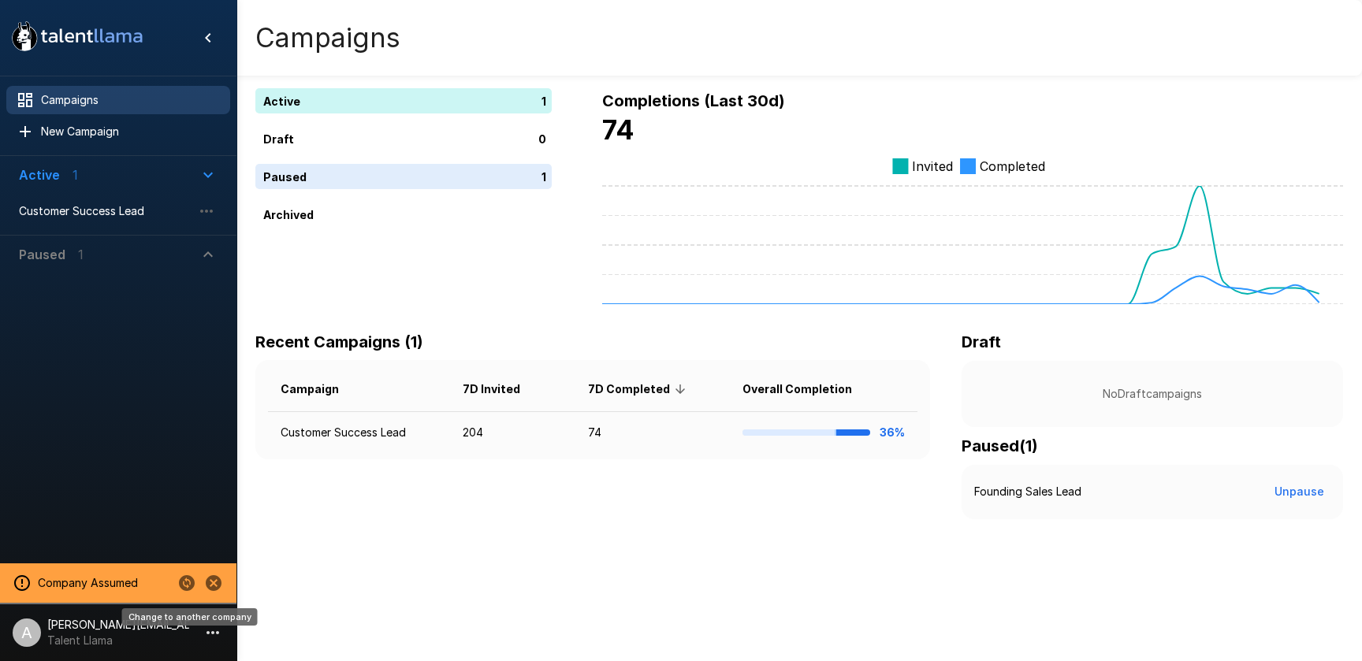
click at [183, 585] on icon "Change to another company" at bounding box center [187, 584] width 16 height 16
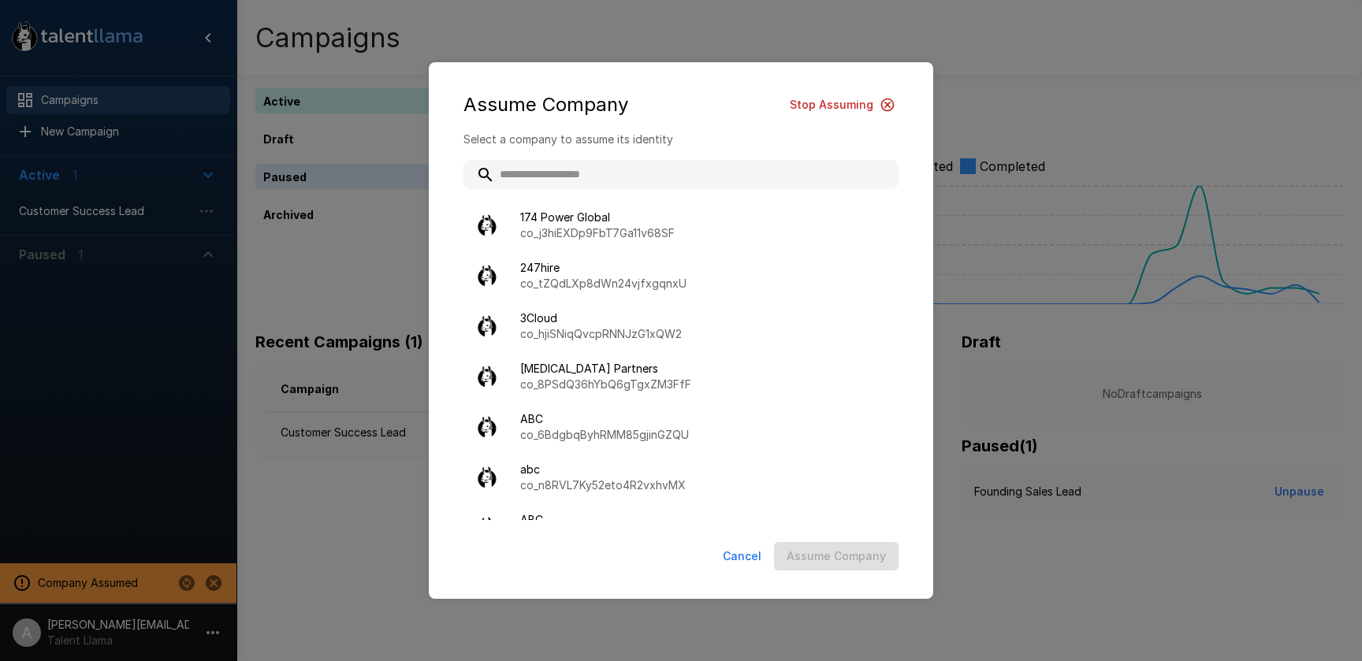
click at [633, 175] on input "text" at bounding box center [681, 174] width 435 height 28
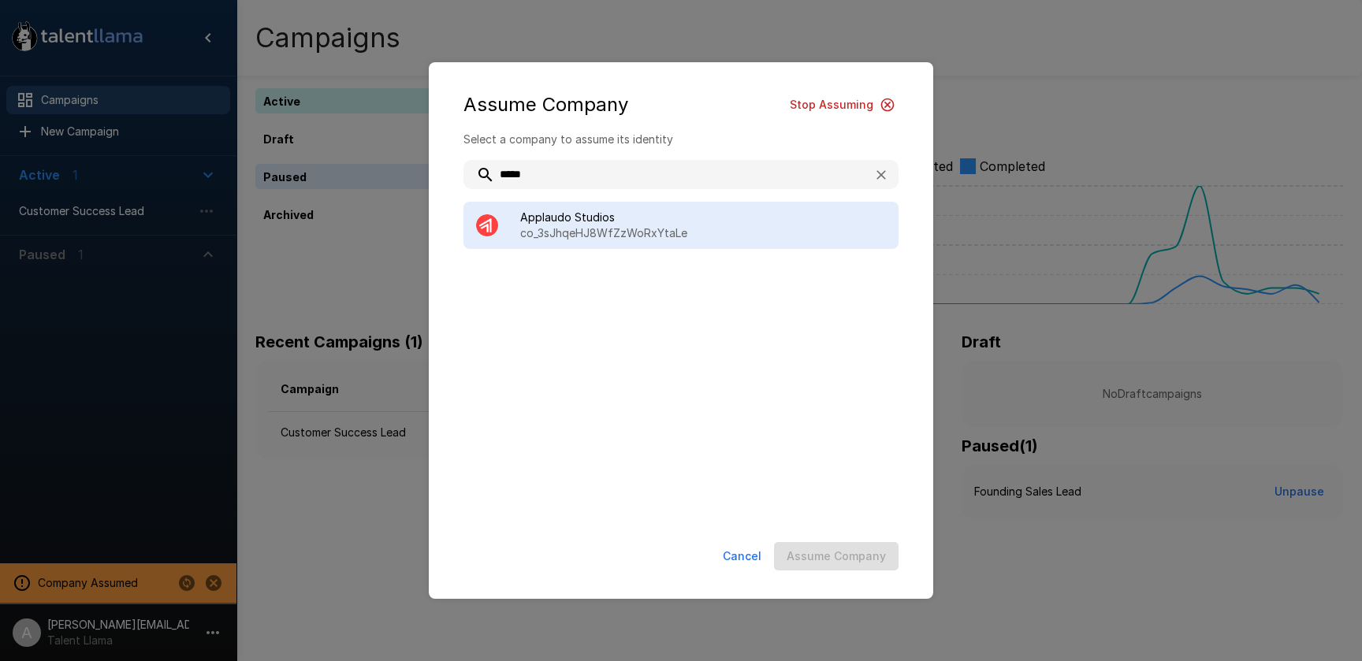
type input "*****"
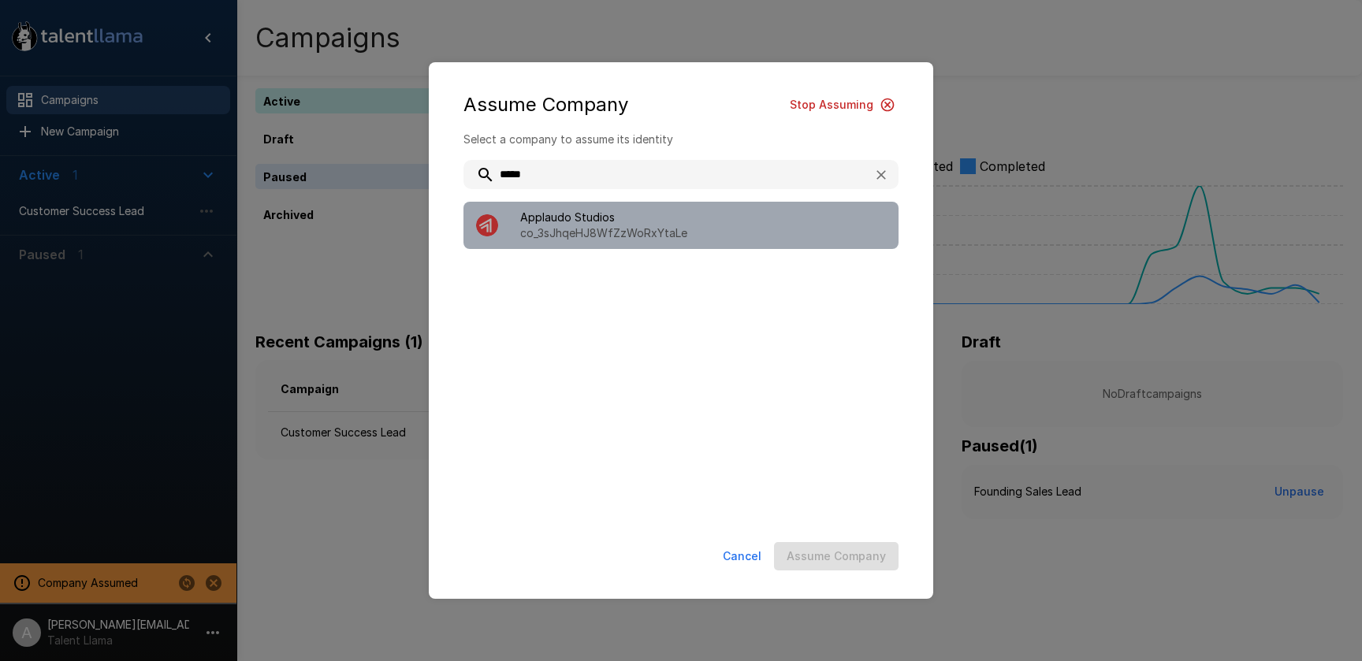
click at [665, 222] on span "Applaudo Studios" at bounding box center [703, 218] width 366 height 16
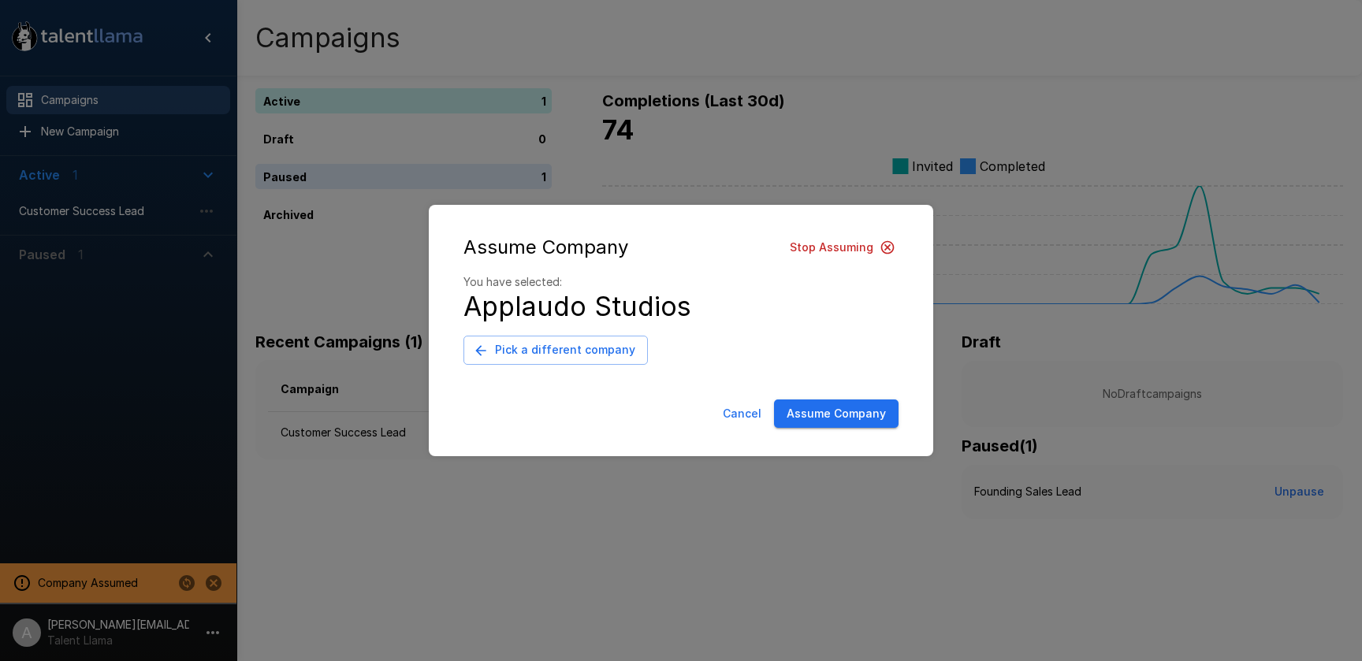
click at [840, 411] on button "Assume Company" at bounding box center [836, 414] width 125 height 29
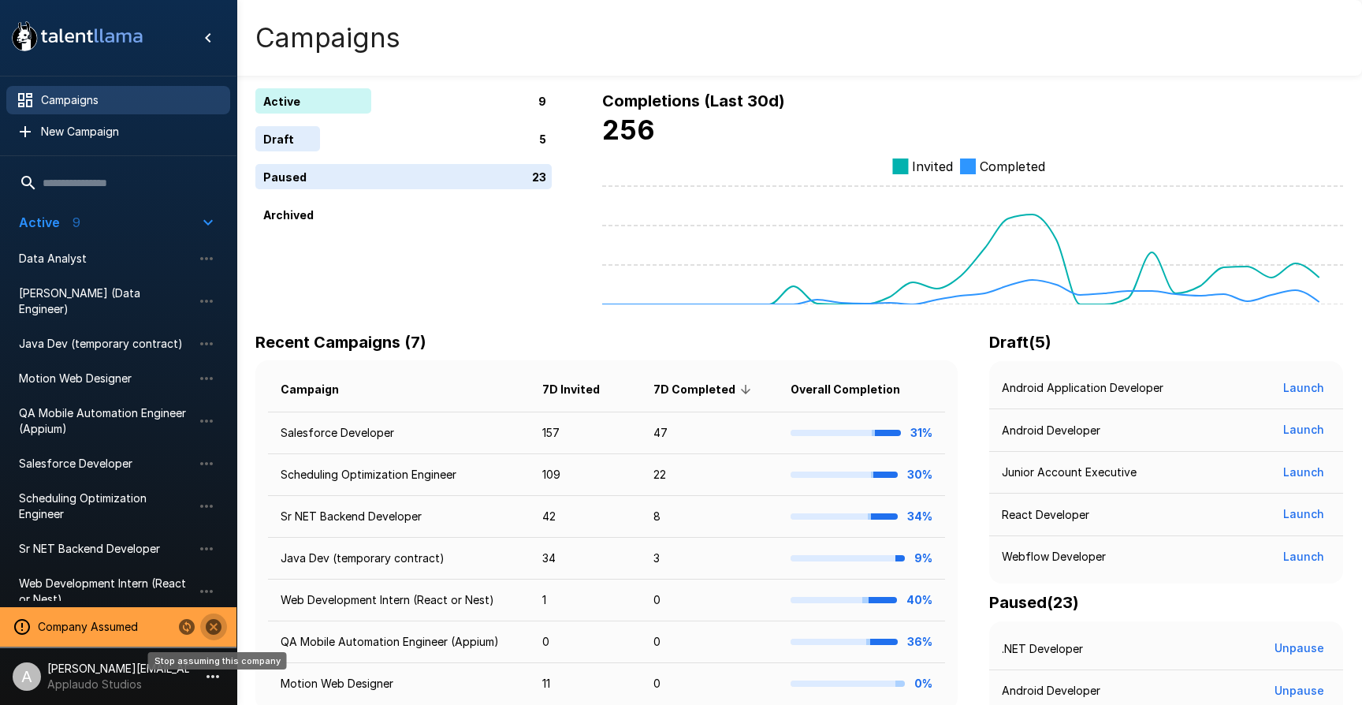
click at [214, 630] on icon "Stop assuming this company" at bounding box center [213, 626] width 19 height 19
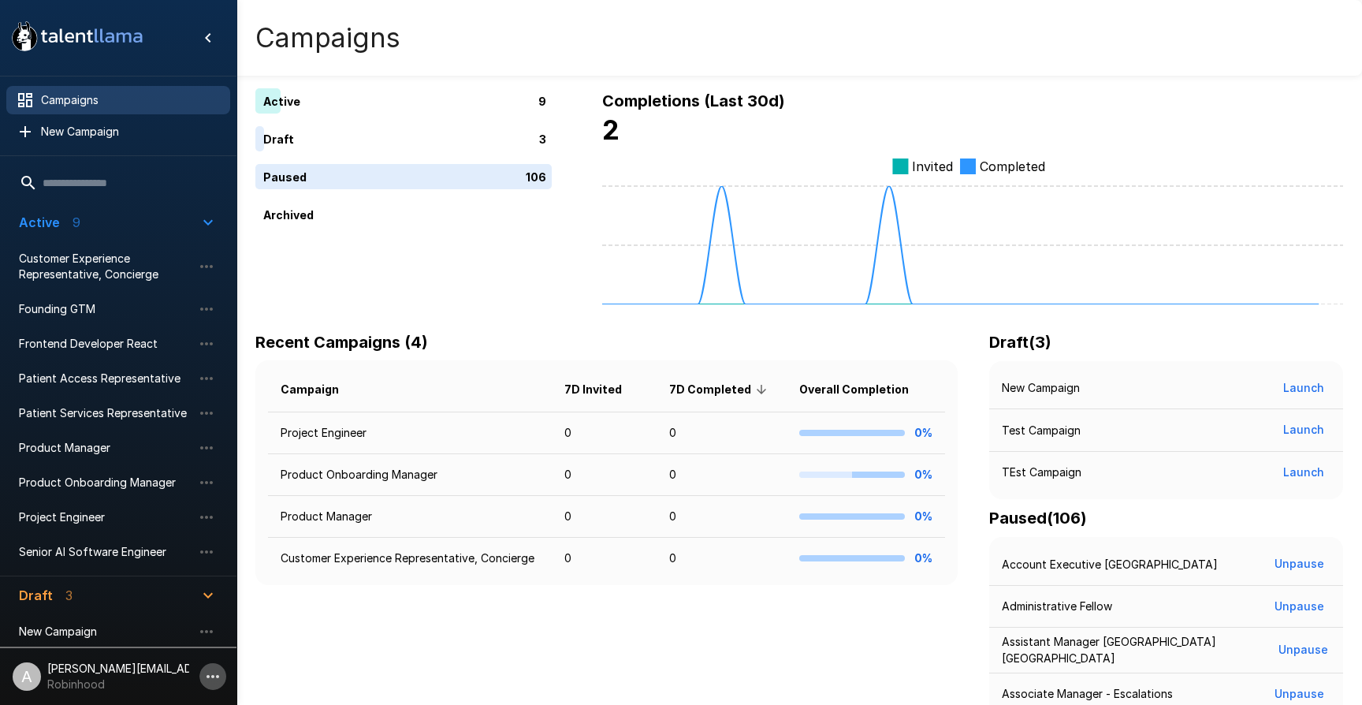
click at [210, 680] on icon "button" at bounding box center [212, 676] width 19 height 19
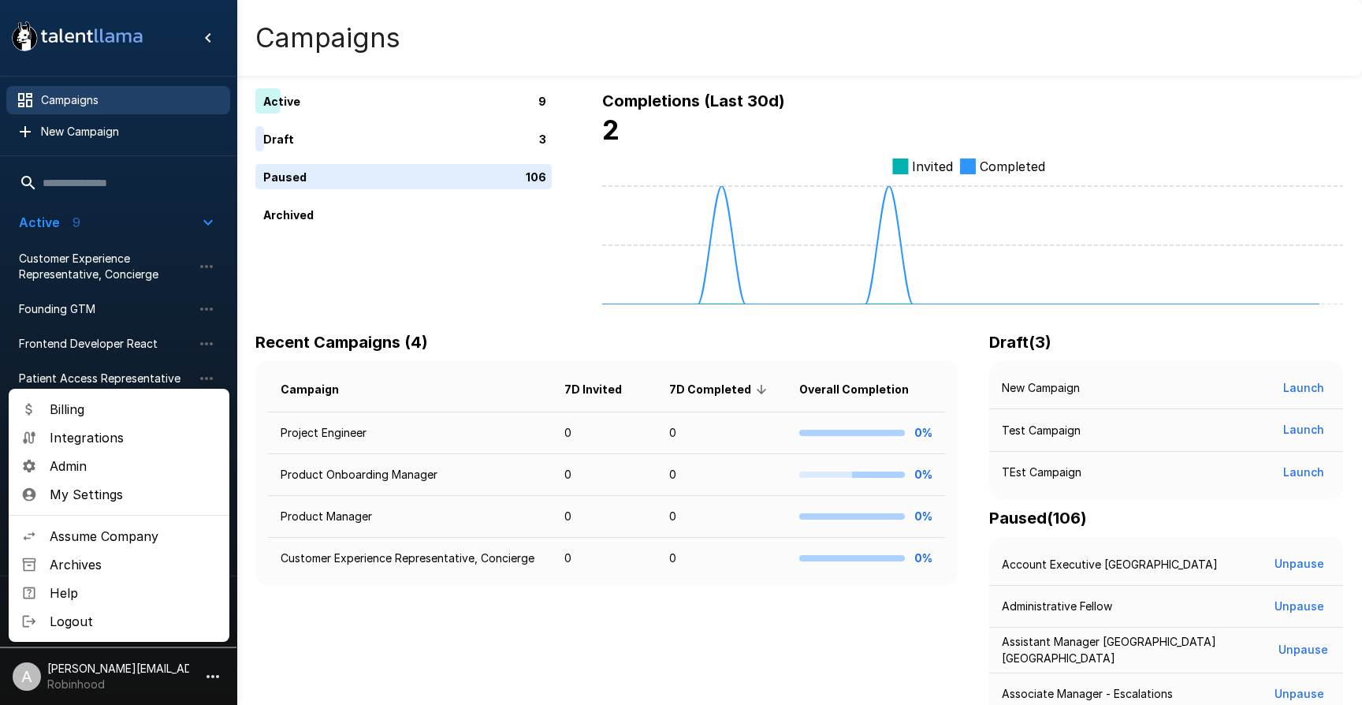
click at [128, 542] on span "Assume Company" at bounding box center [133, 536] width 167 height 19
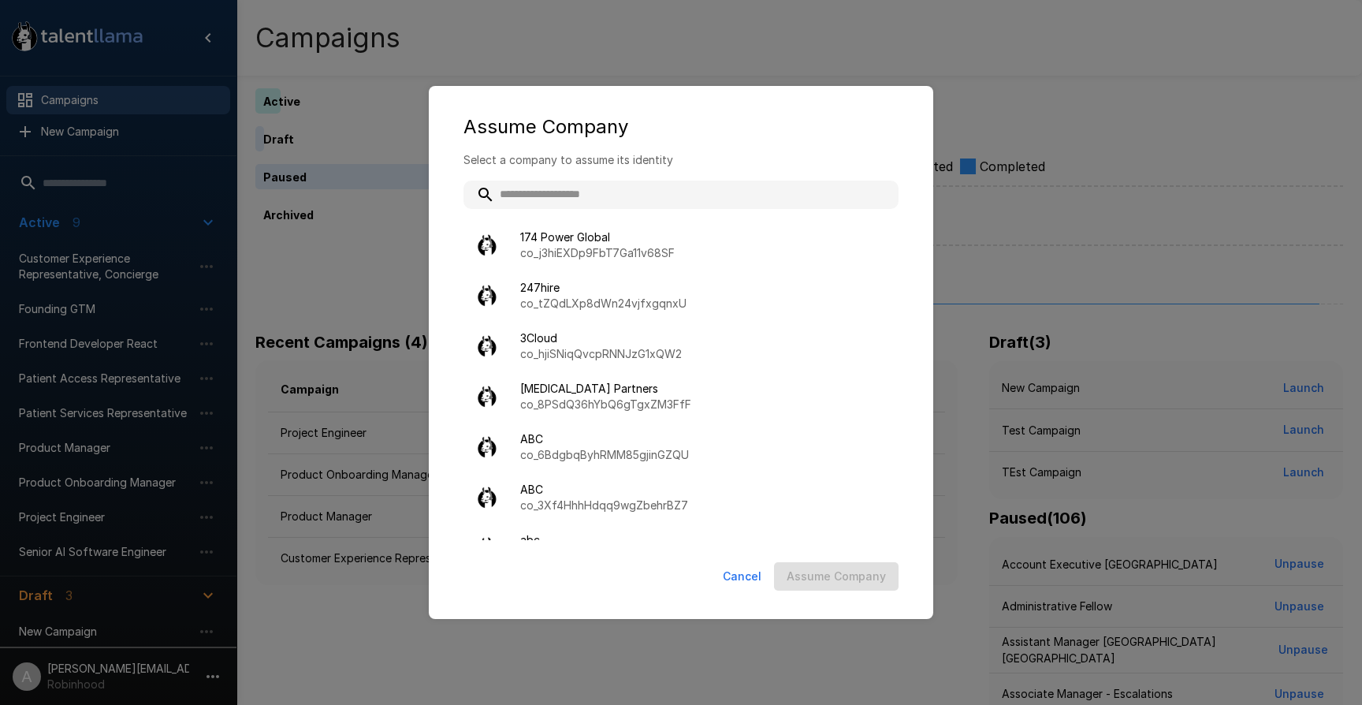
click at [602, 196] on input "text" at bounding box center [681, 195] width 435 height 28
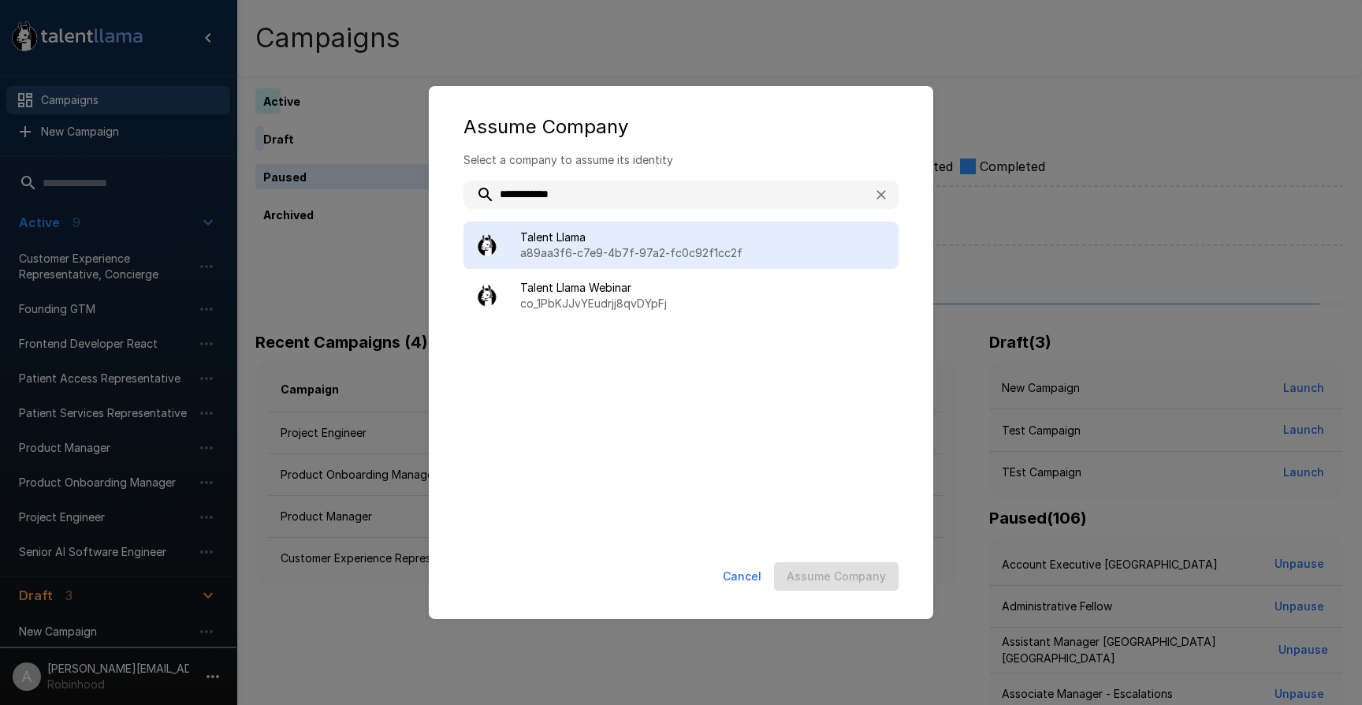
type input "**********"
click at [636, 233] on span "Talent Llama" at bounding box center [703, 237] width 366 height 16
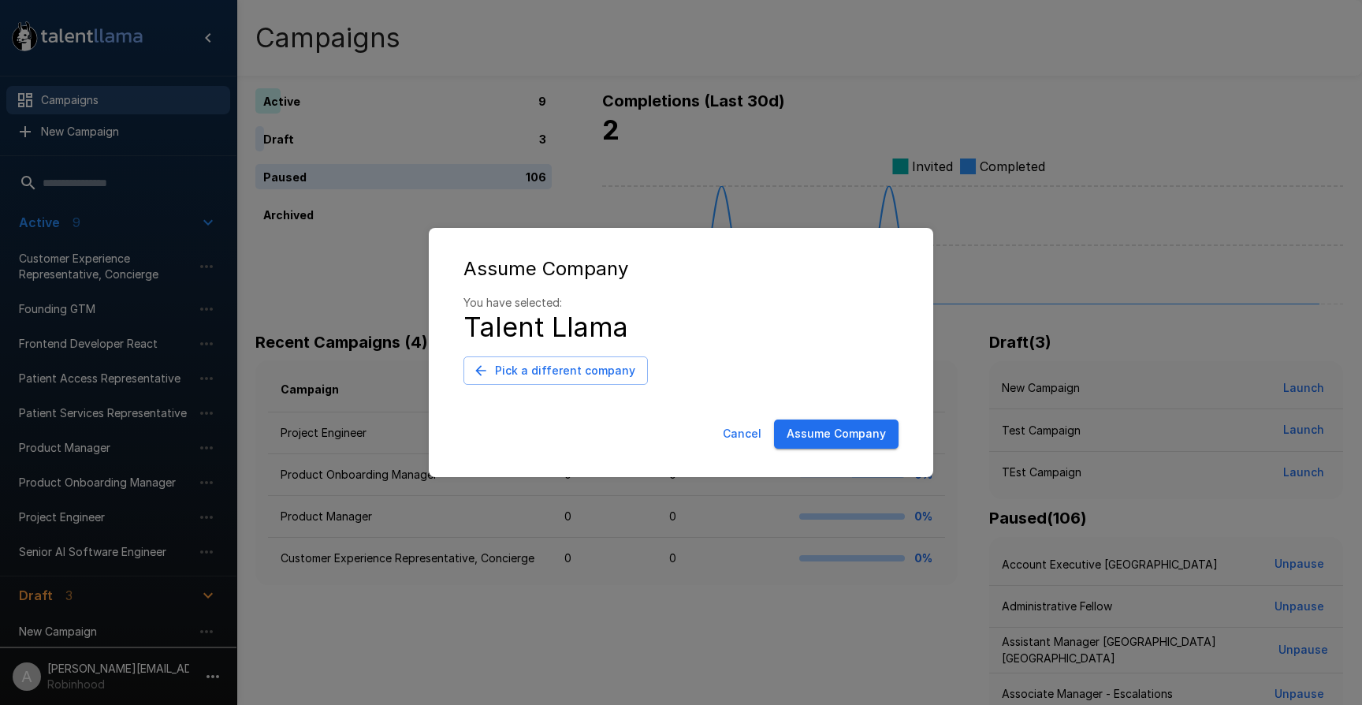
click at [792, 442] on button "Assume Company" at bounding box center [836, 433] width 125 height 29
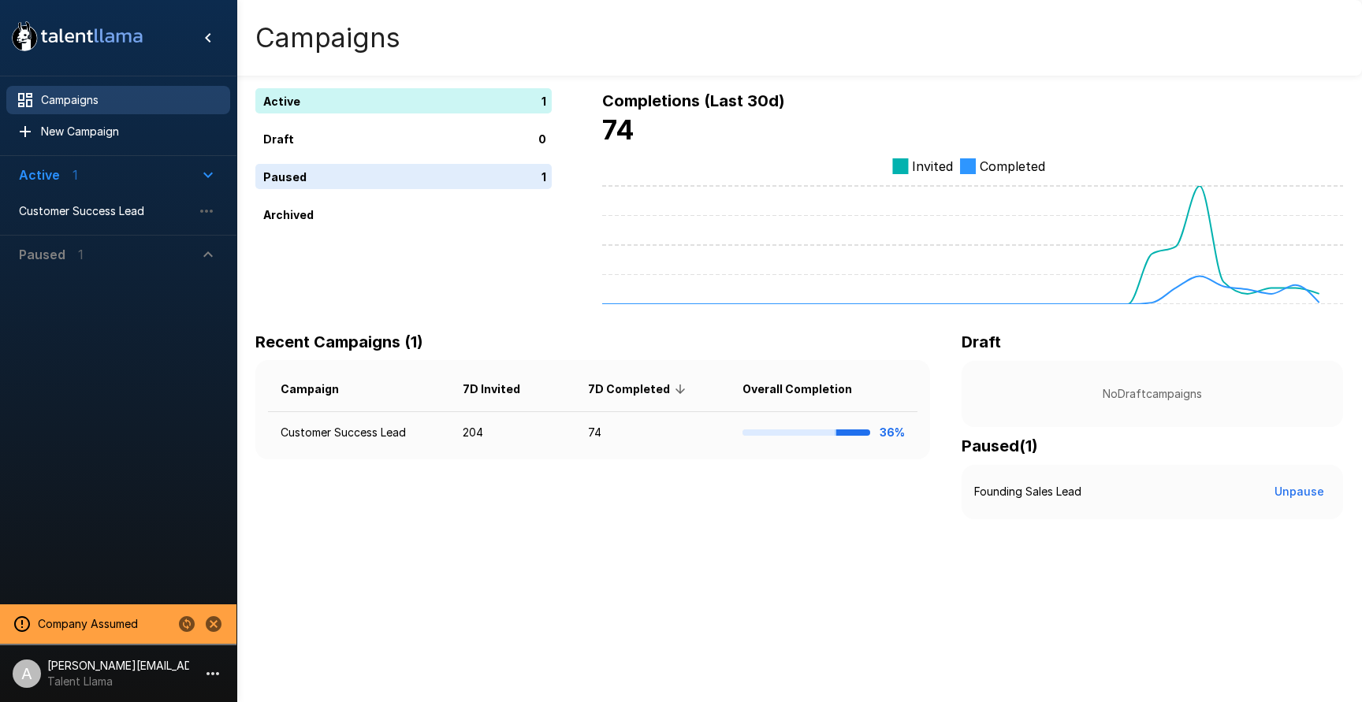
click at [140, 259] on span "Paused 1" at bounding box center [109, 254] width 180 height 19
click at [98, 208] on span "Customer Success Lead" at bounding box center [105, 211] width 173 height 16
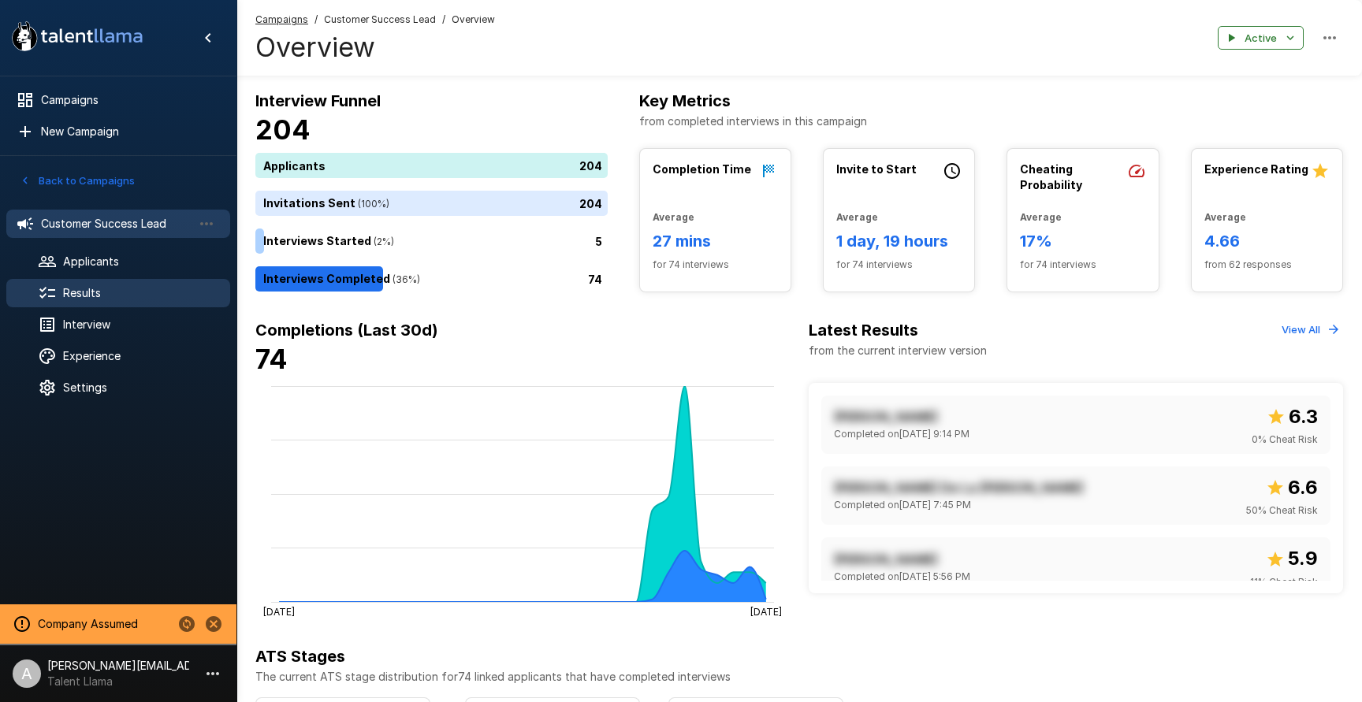
click at [44, 293] on icon at bounding box center [47, 293] width 19 height 19
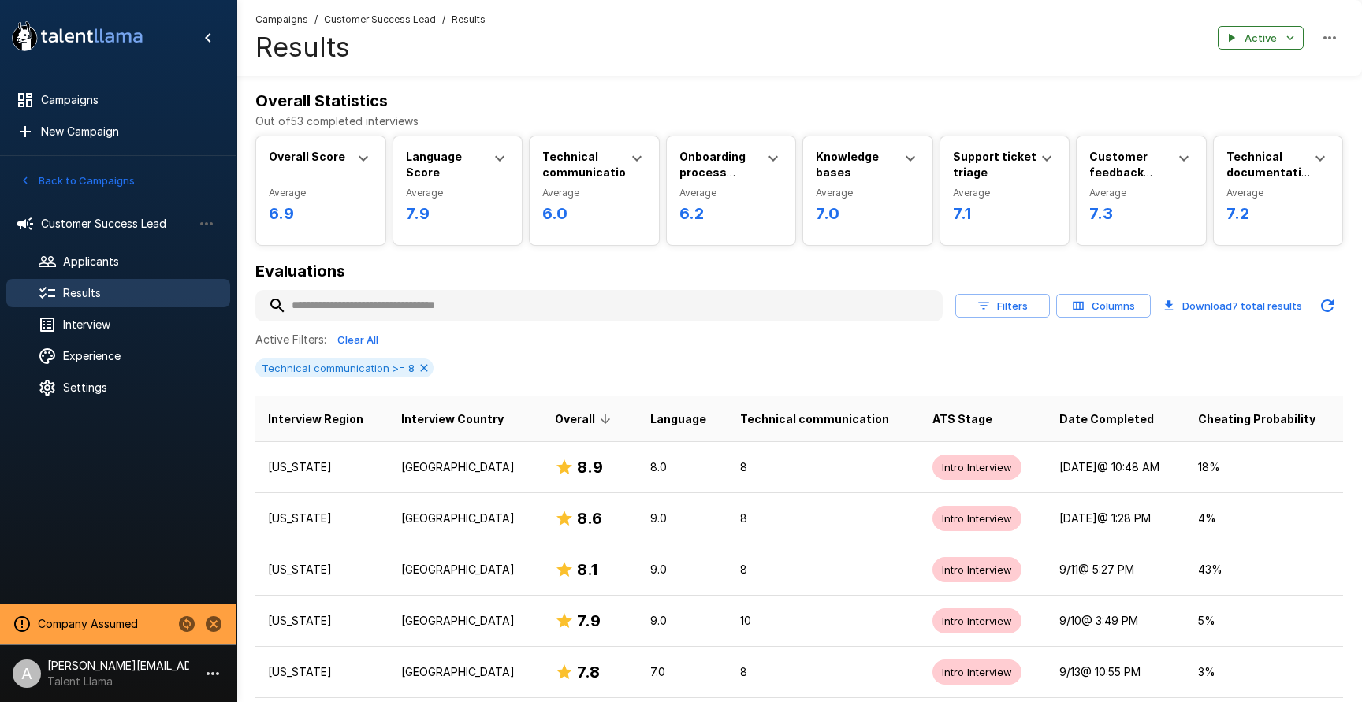
click at [697, 330] on div "Active Filters: Clear All" at bounding box center [799, 340] width 1088 height 24
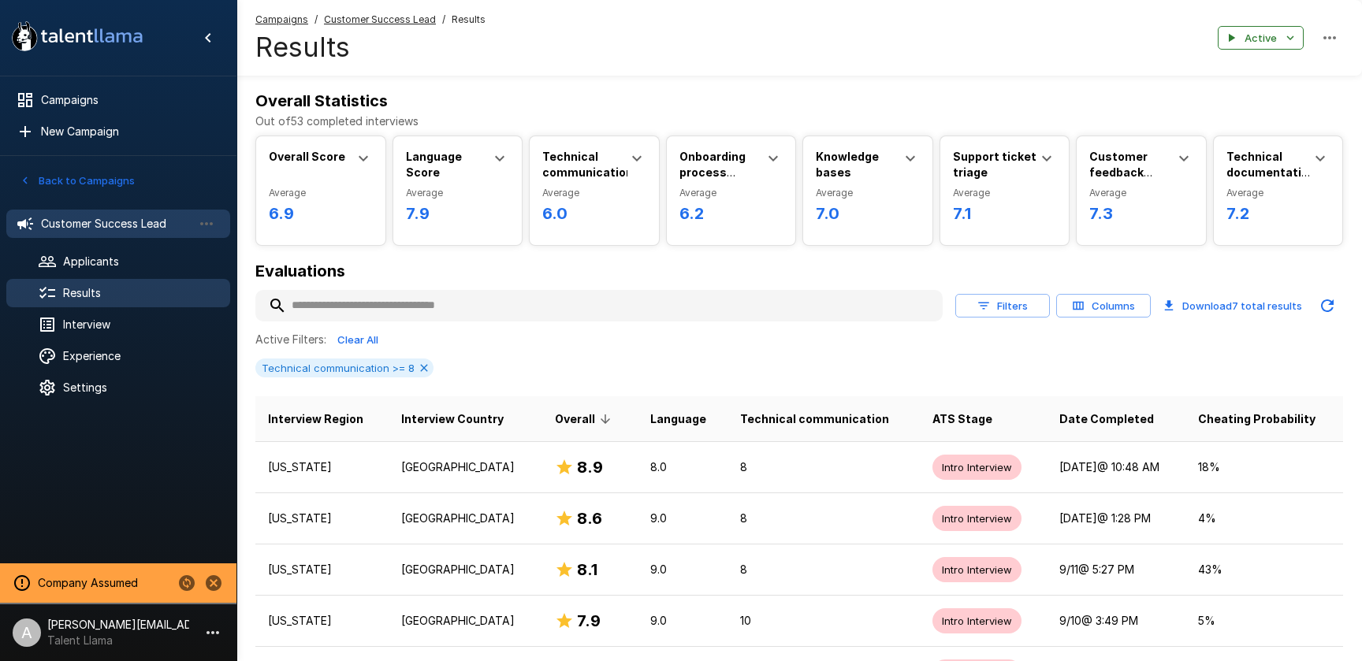
click at [94, 227] on span "Customer Success Lead" at bounding box center [116, 224] width 151 height 16
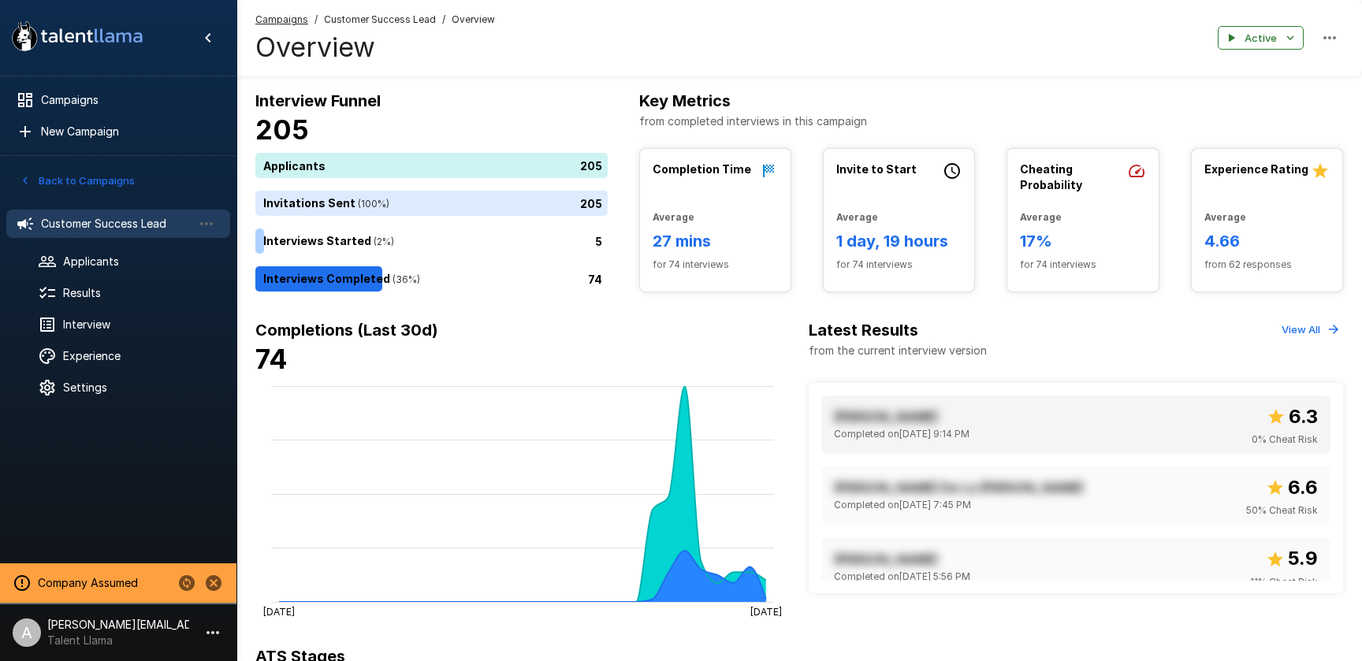
click at [970, 414] on div "Allison Swanson" at bounding box center [902, 417] width 136 height 19
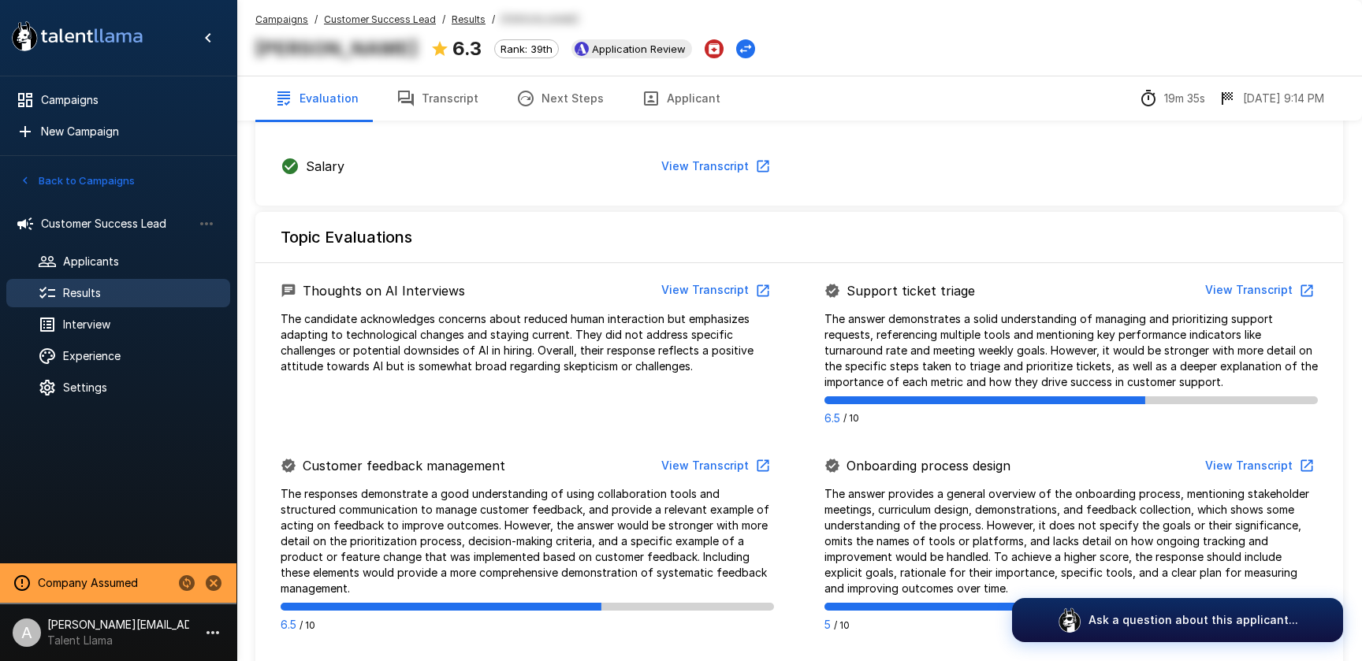
scroll to position [568, 0]
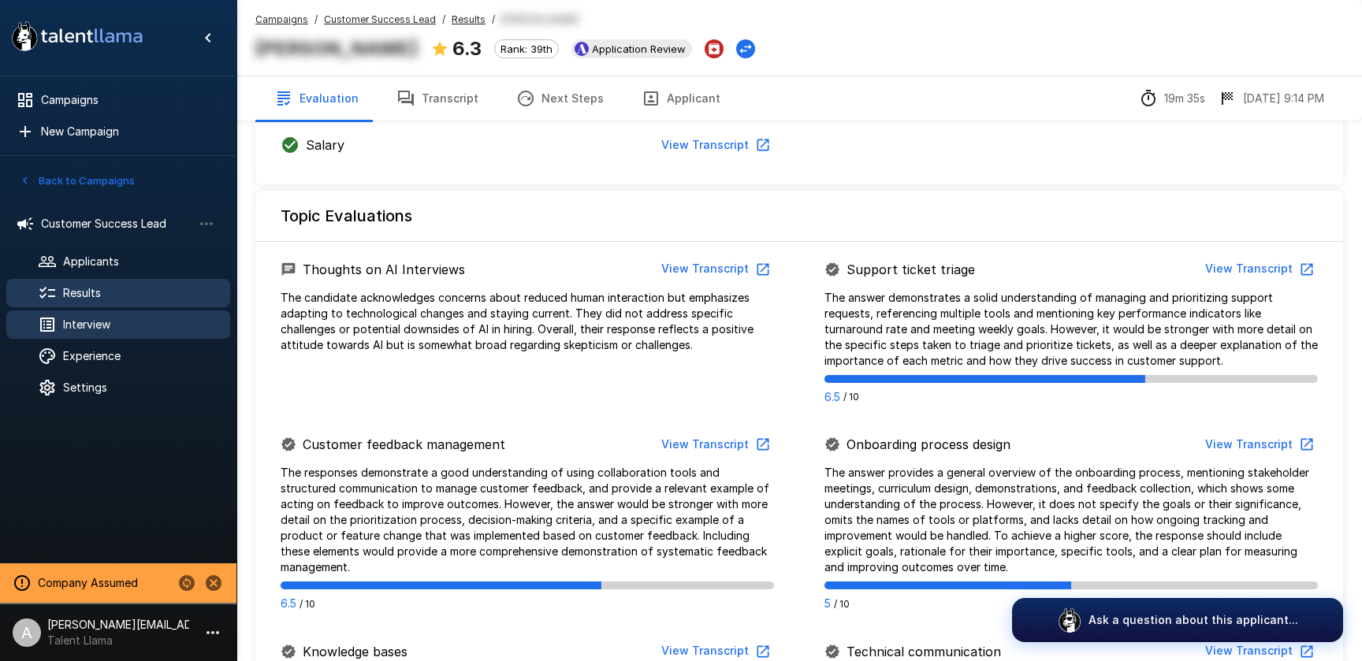
click at [91, 327] on span "Interview" at bounding box center [140, 325] width 155 height 16
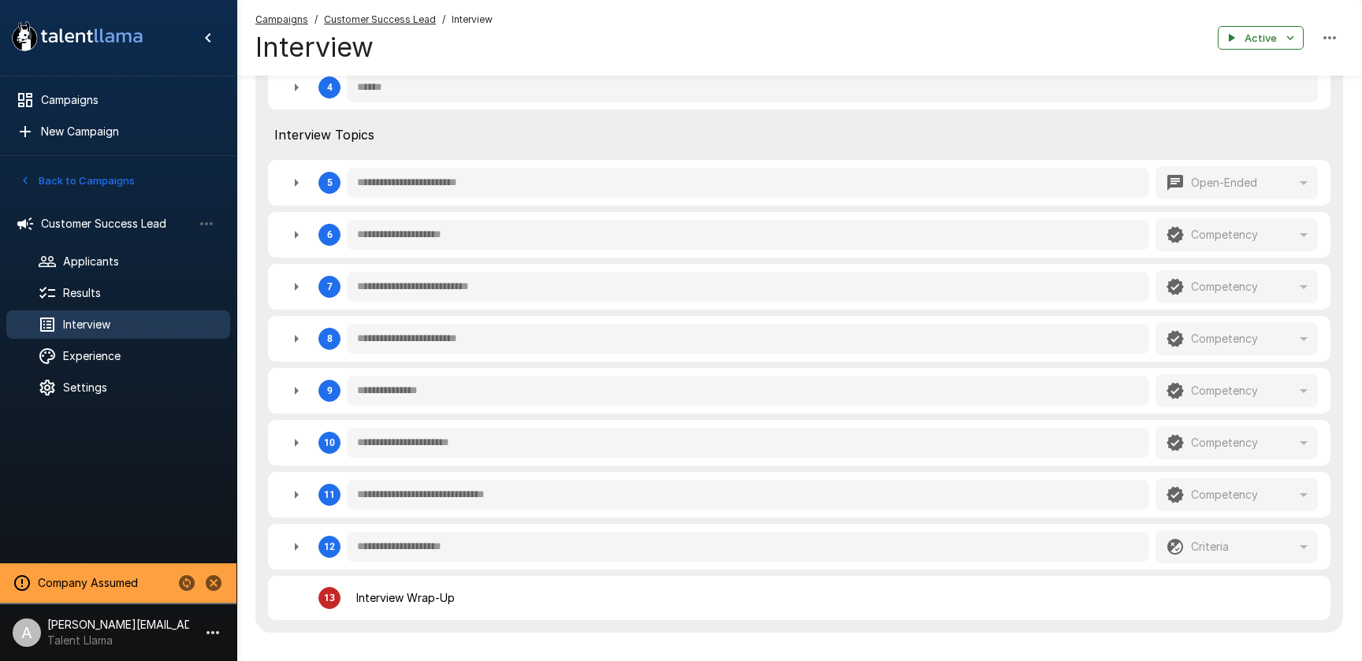
type textarea "*"
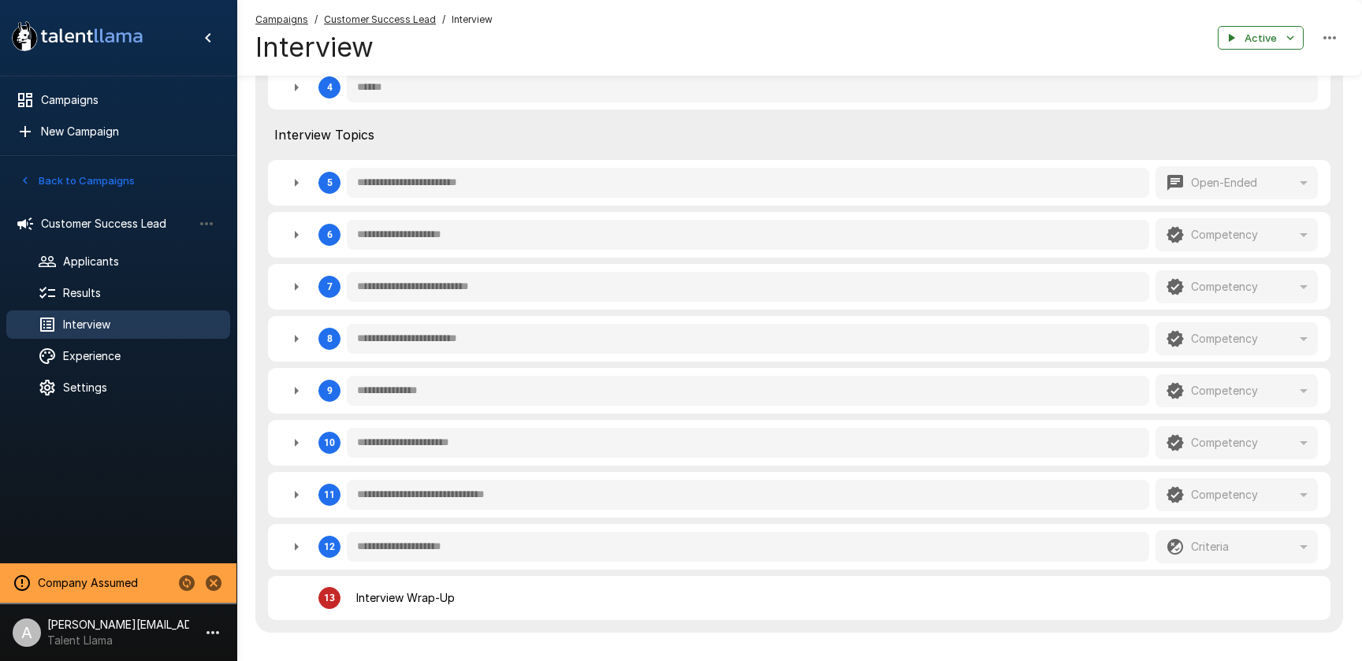
type textarea "*"
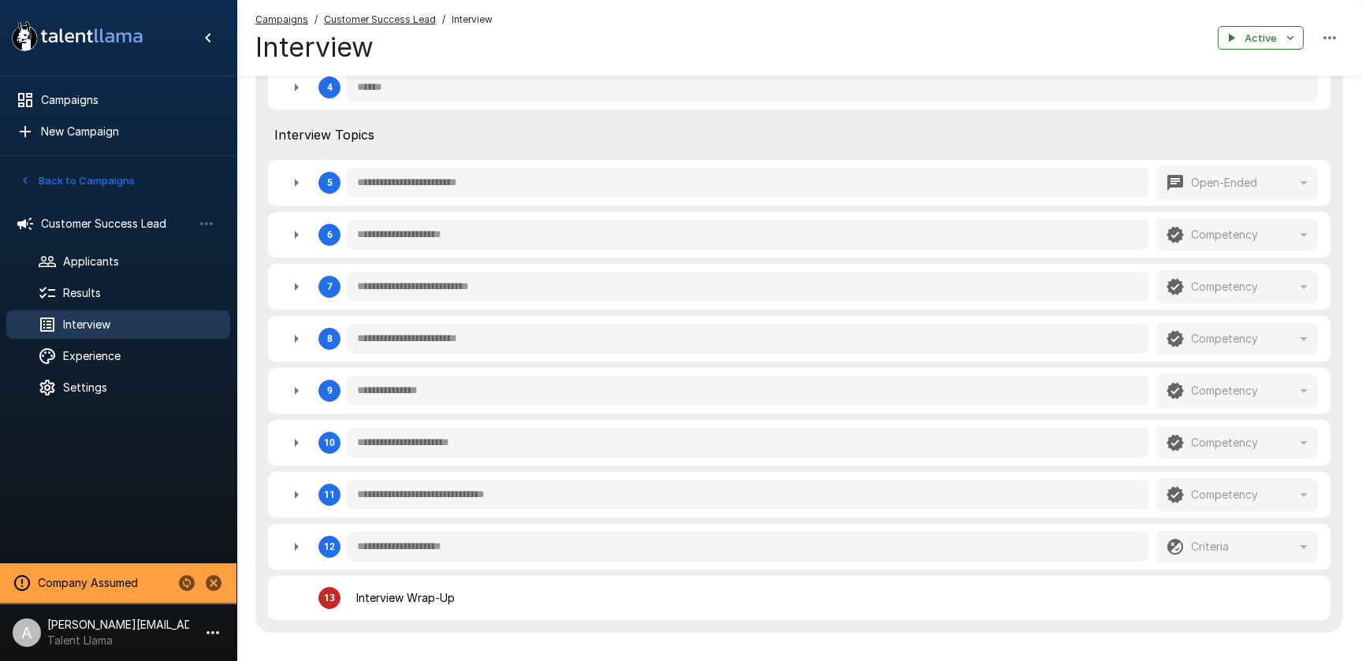
type textarea "*"
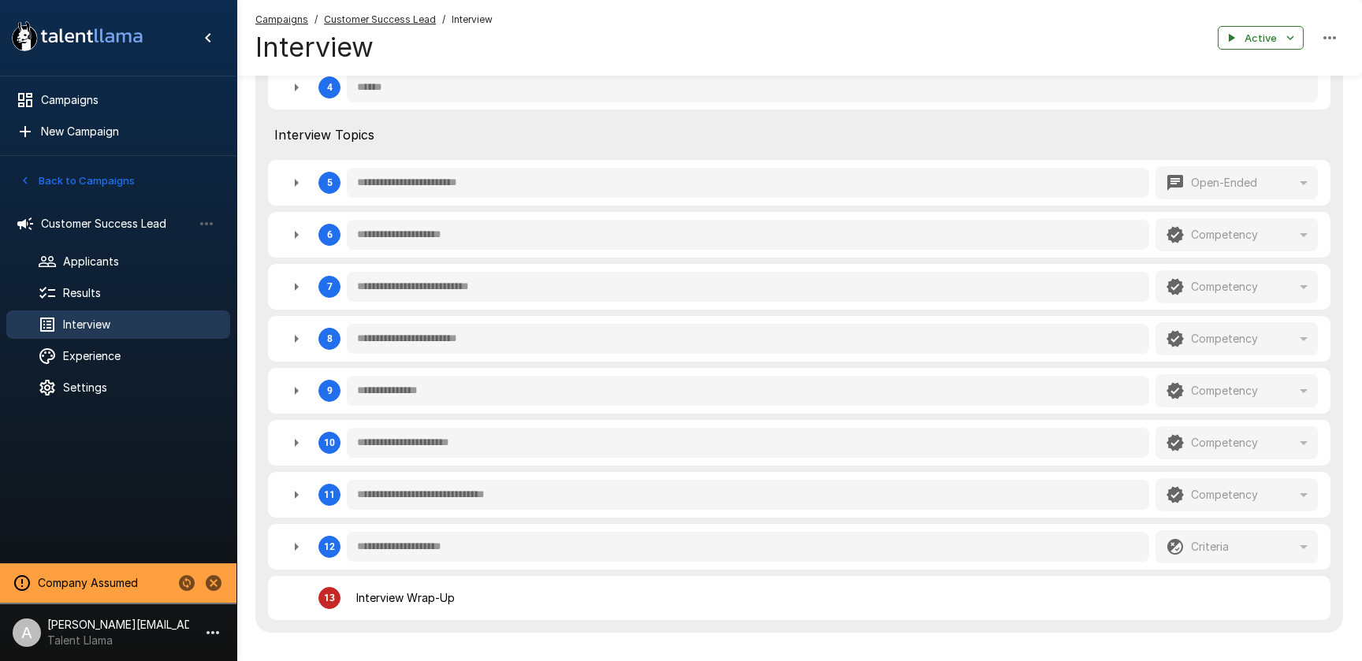
type textarea "*"
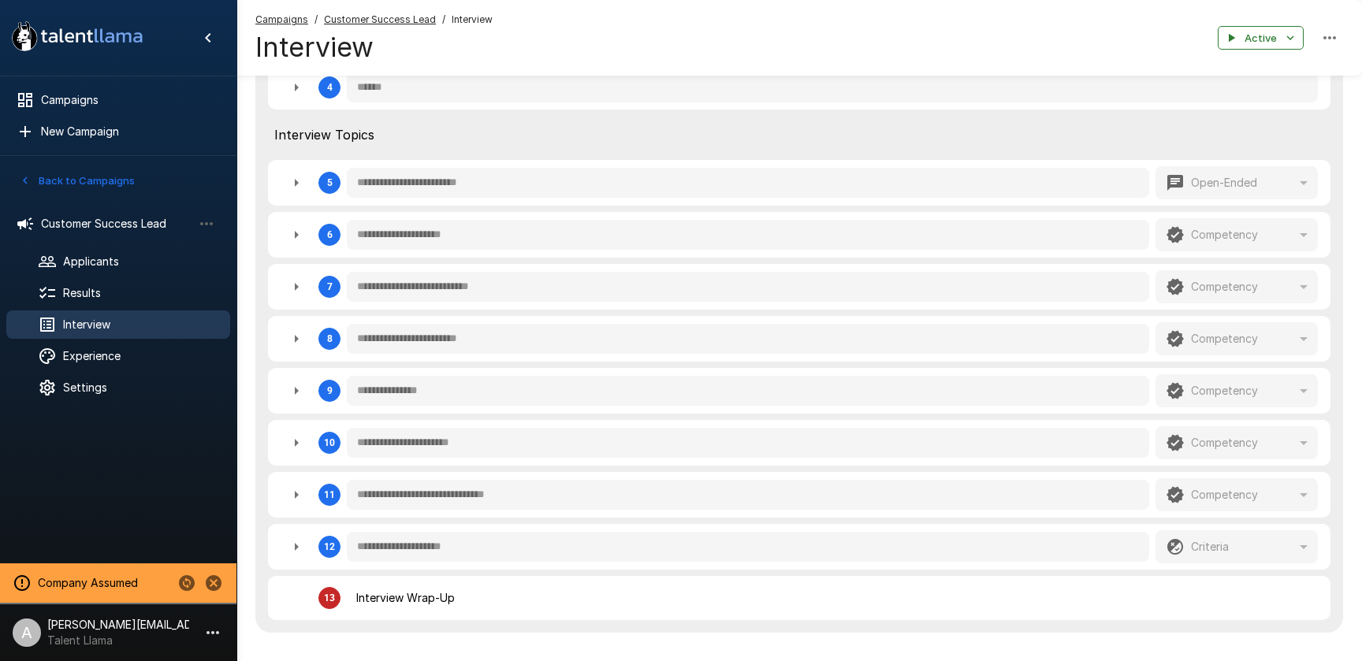
type textarea "*"
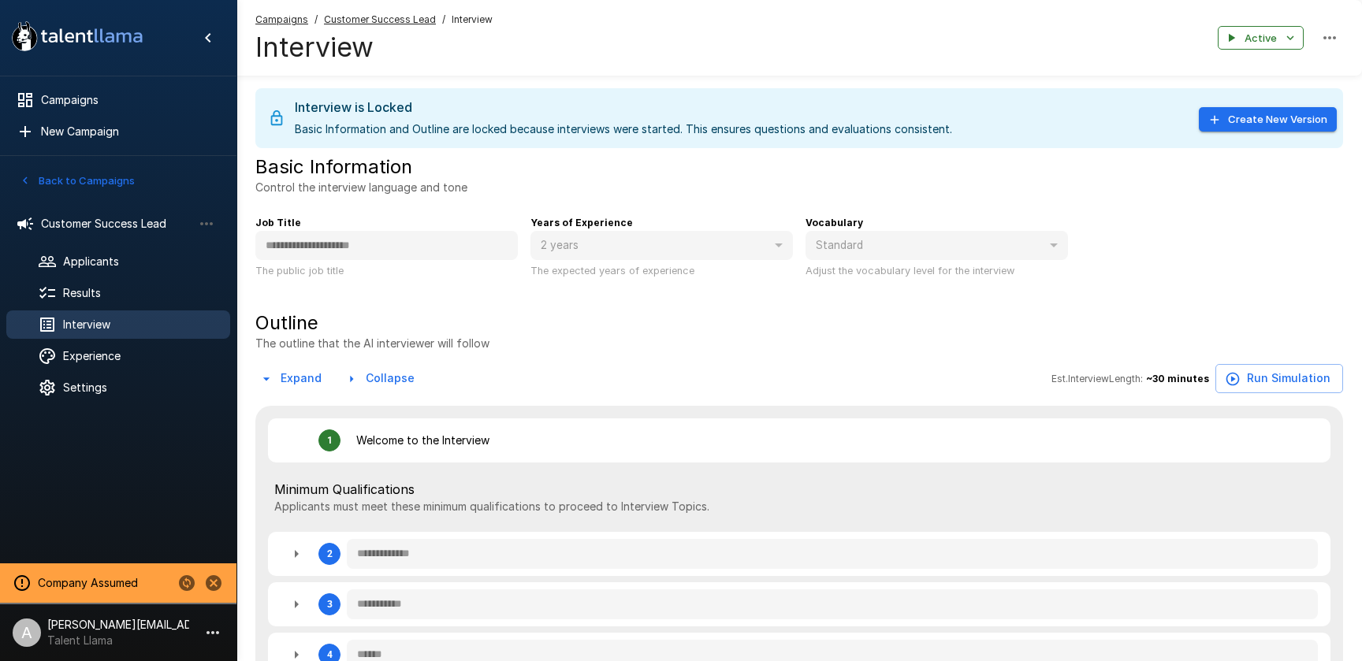
type textarea "*"
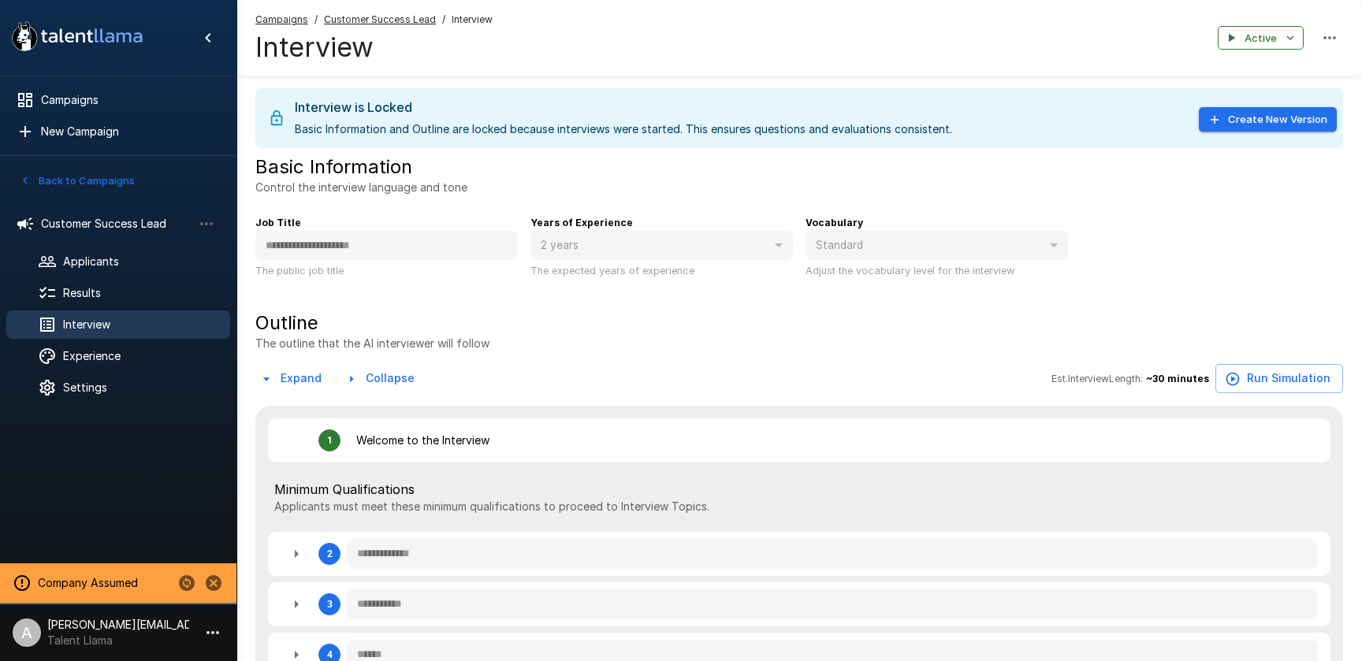
type textarea "*"
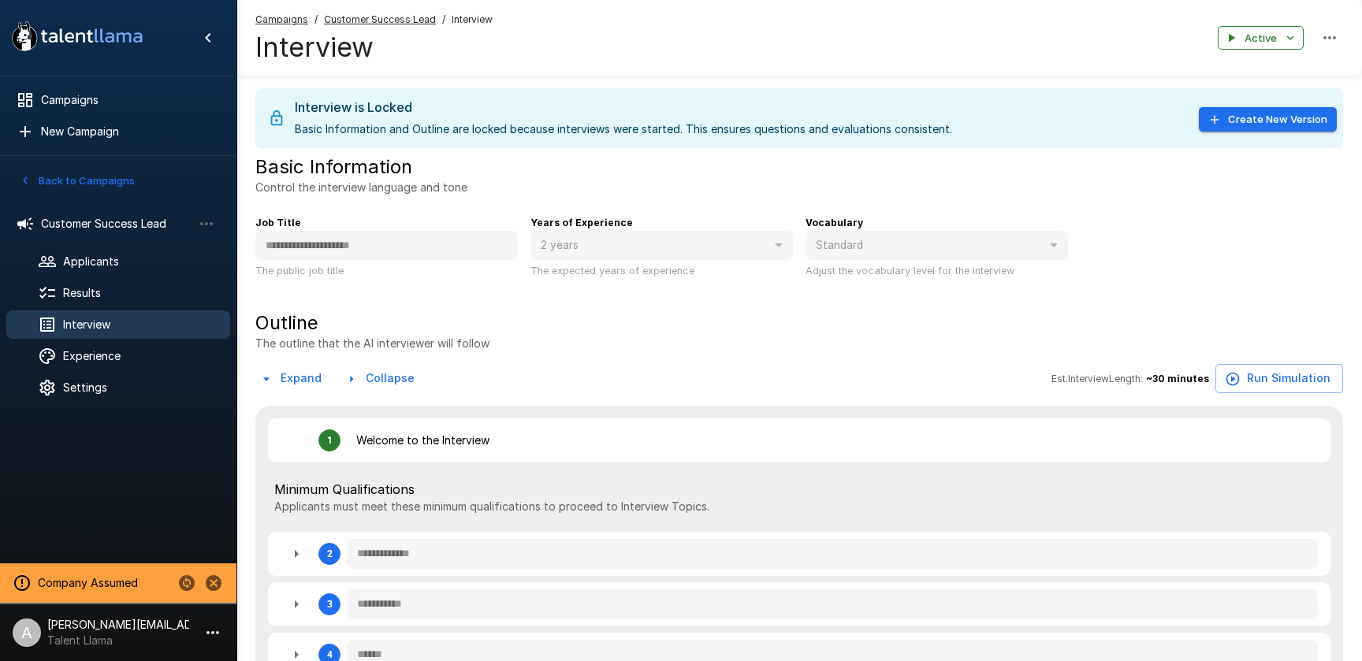
type textarea "*"
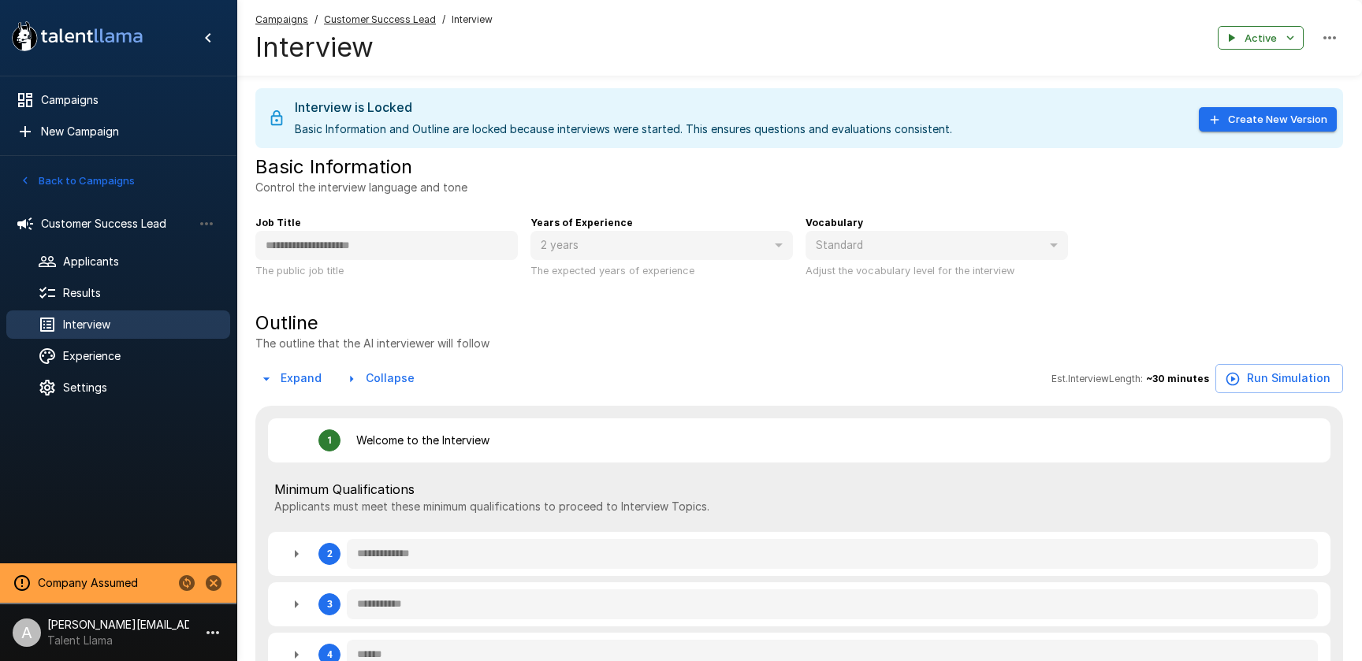
type textarea "*"
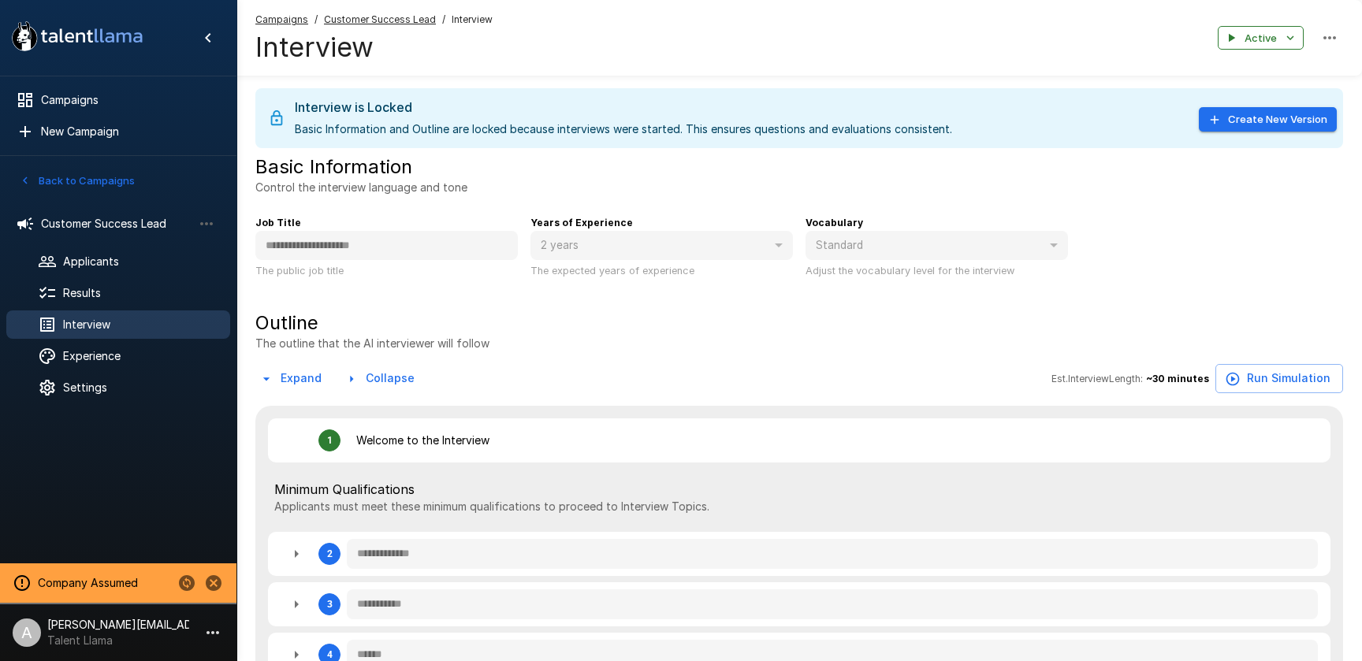
type textarea "*"
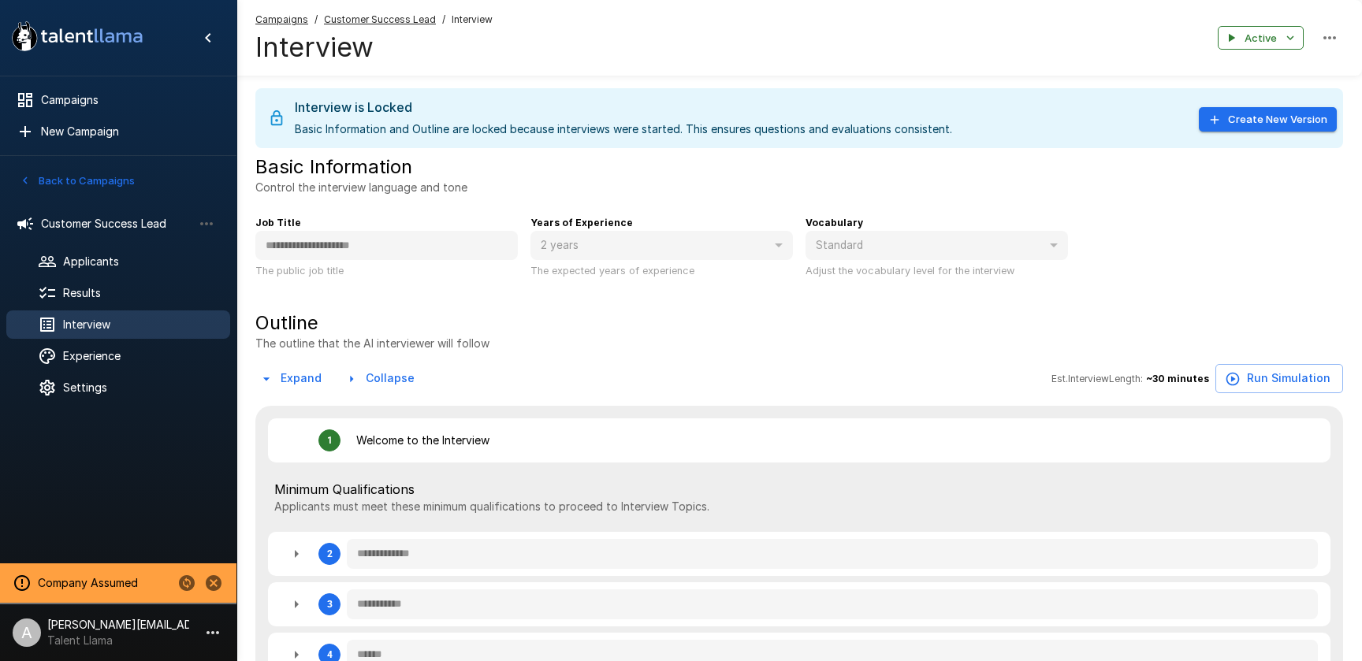
type textarea "*"
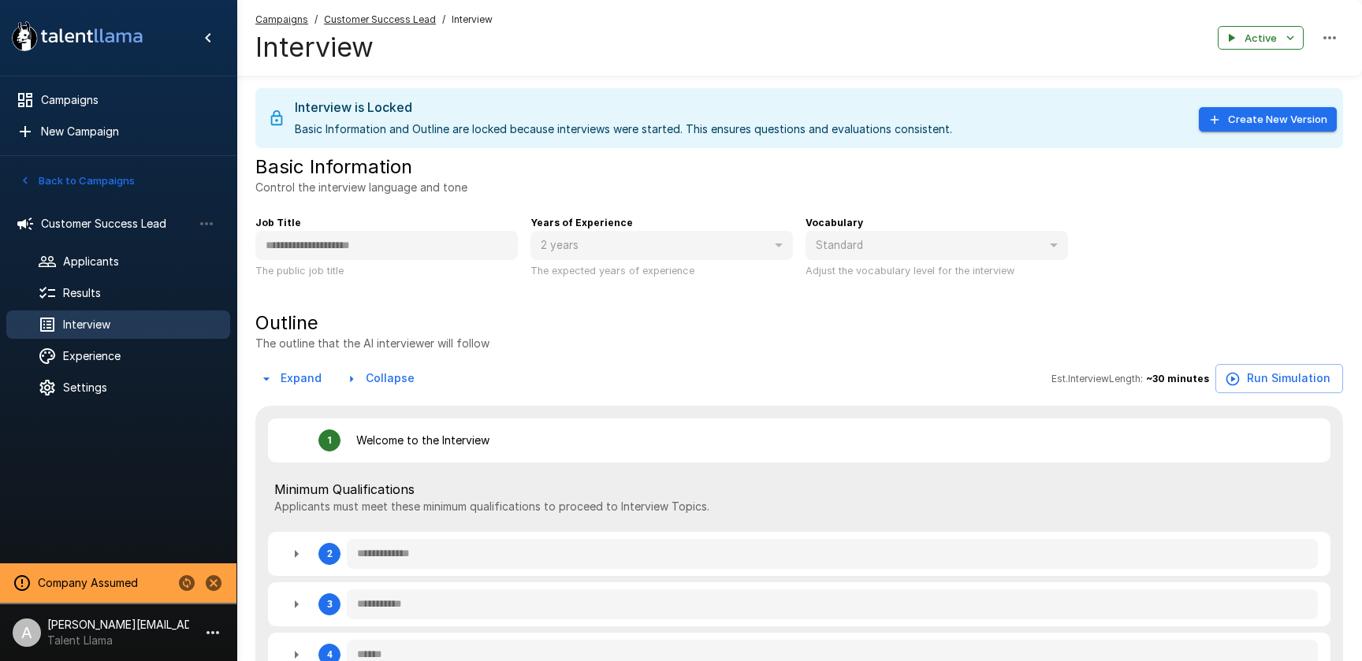
type textarea "*"
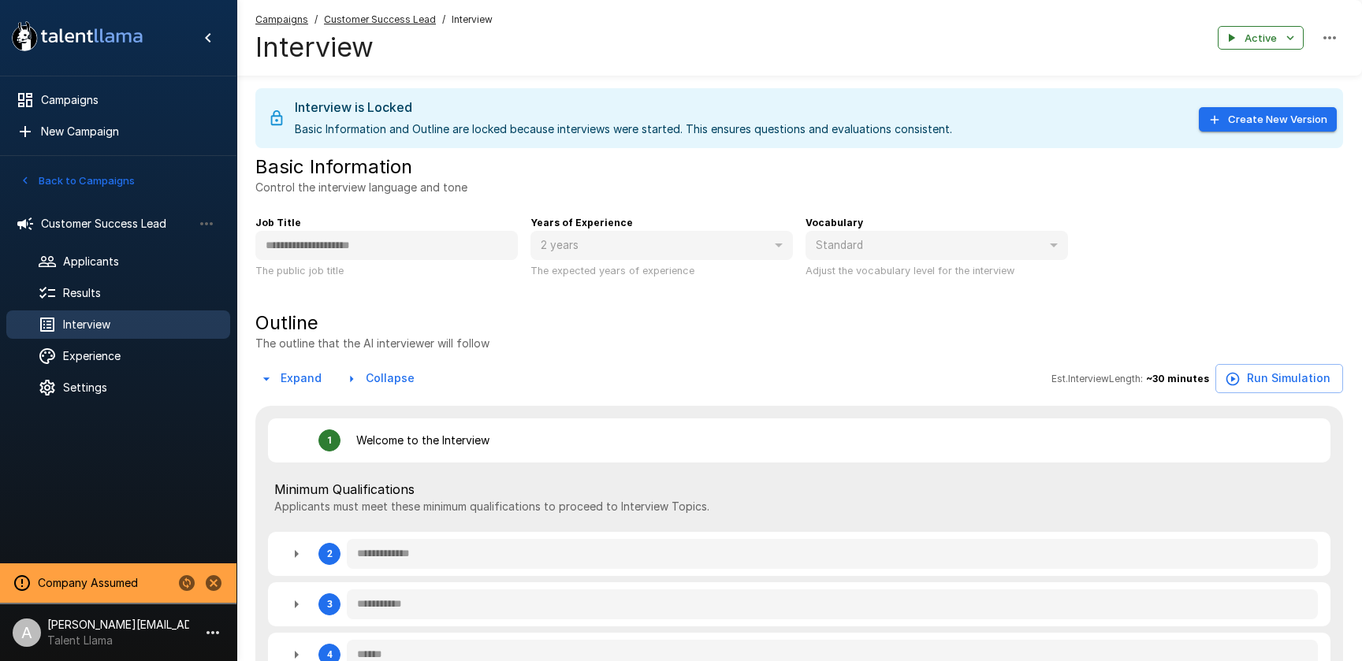
type textarea "*"
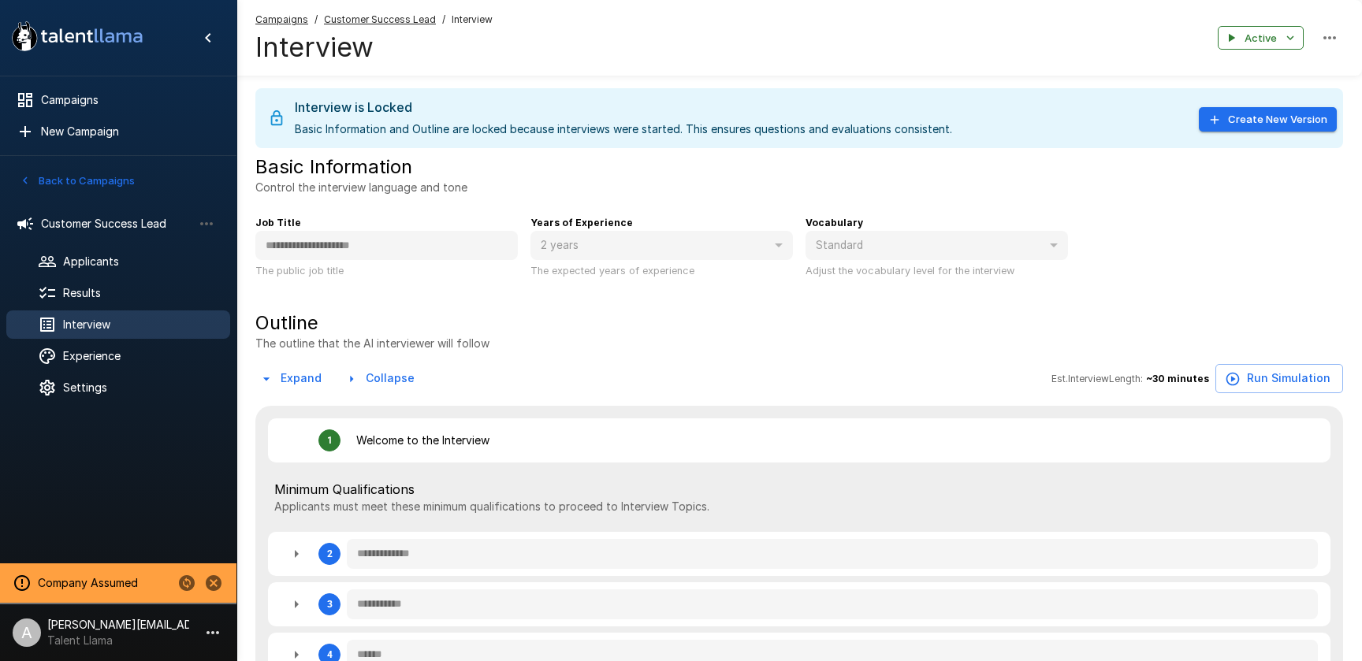
type textarea "*"
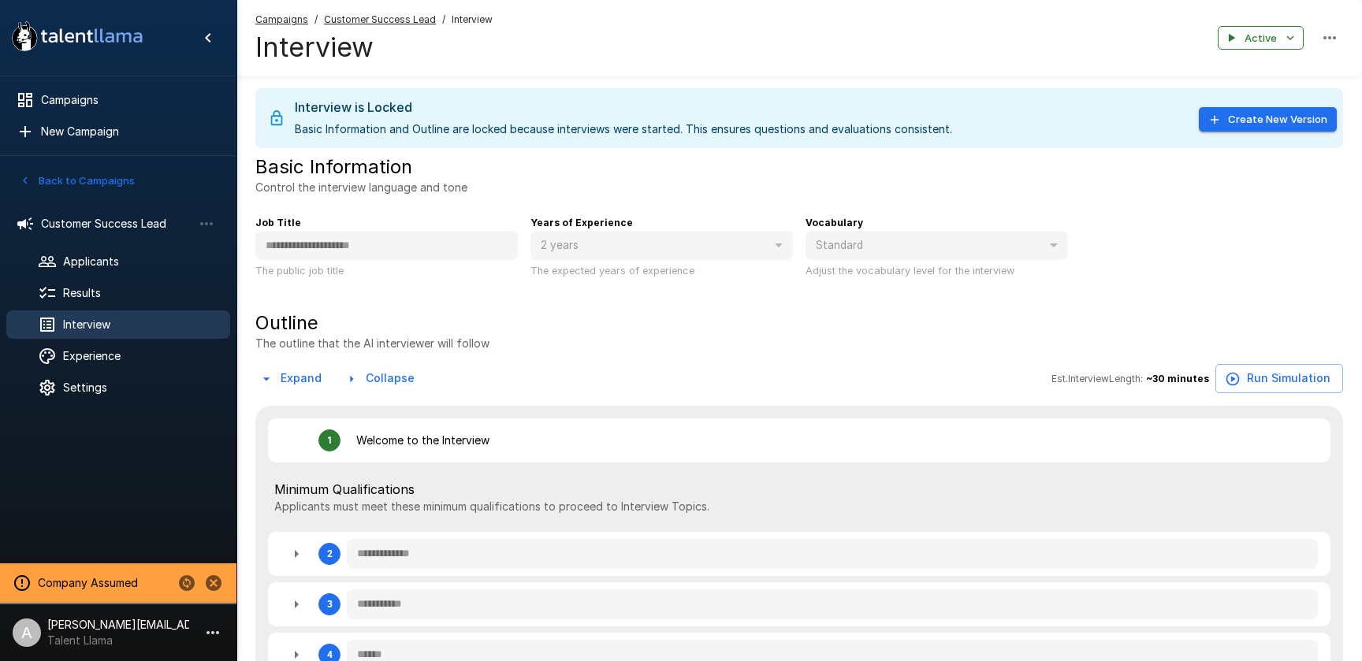
type textarea "*"
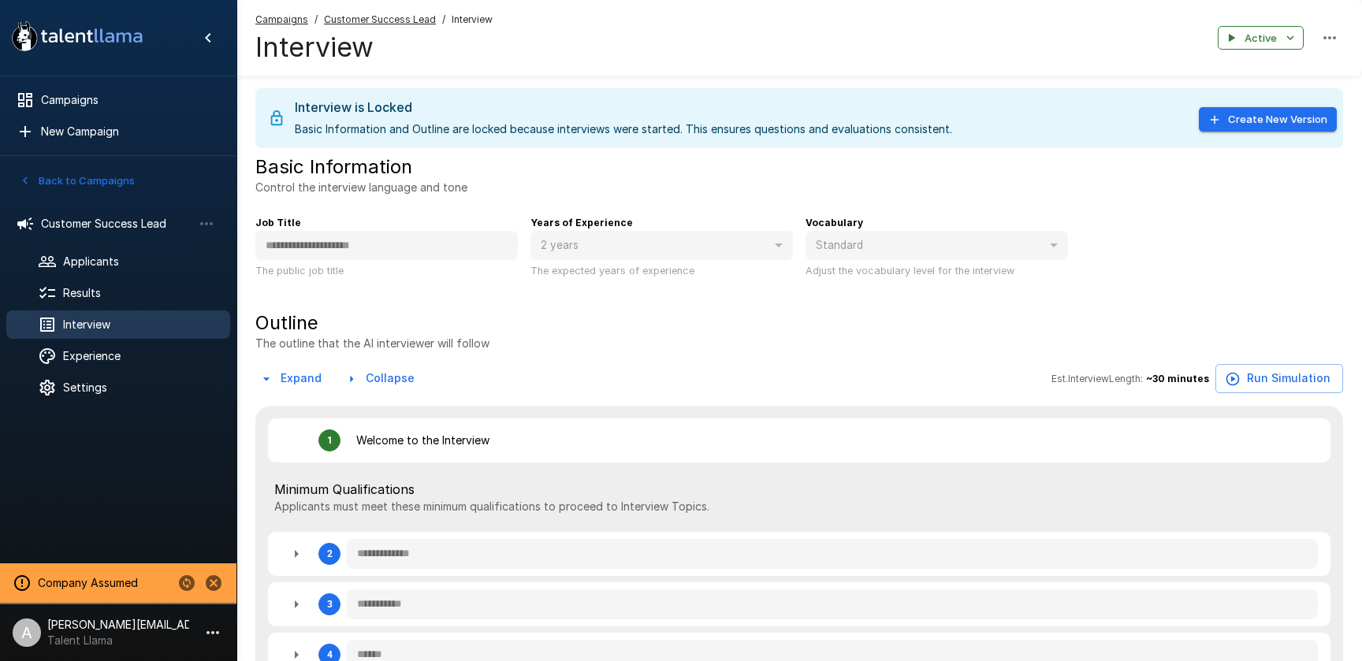
type textarea "*"
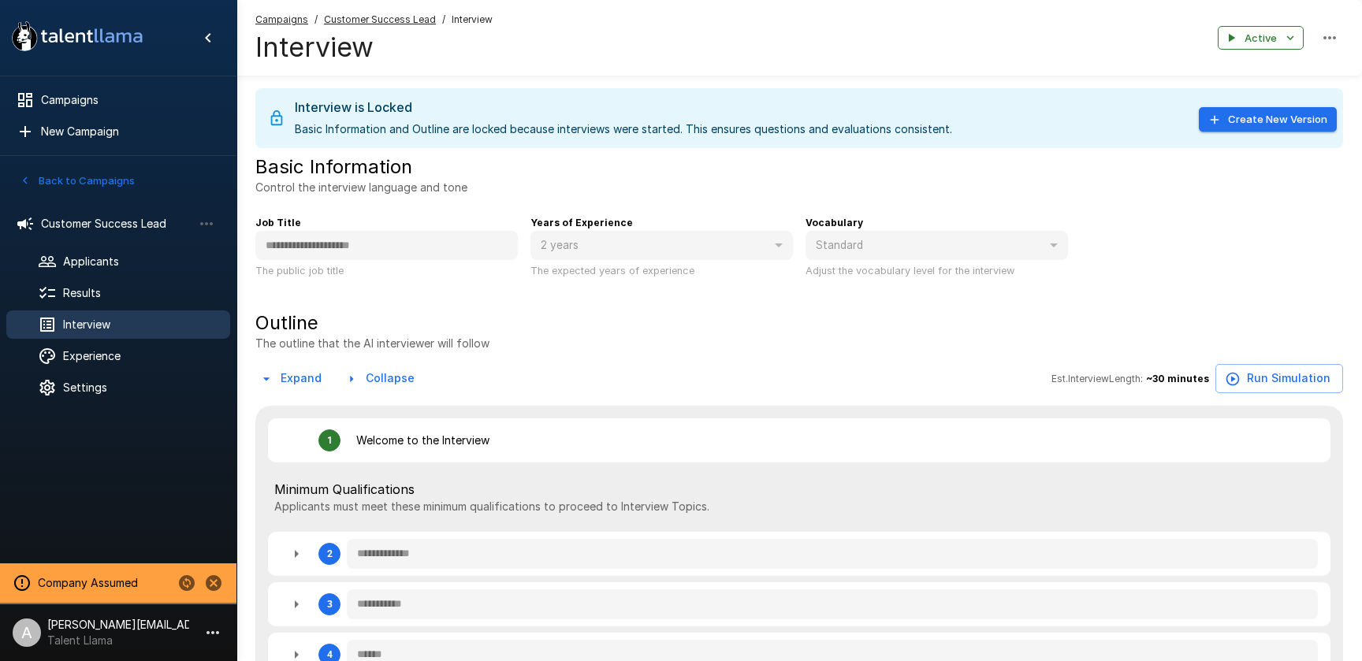
type textarea "*"
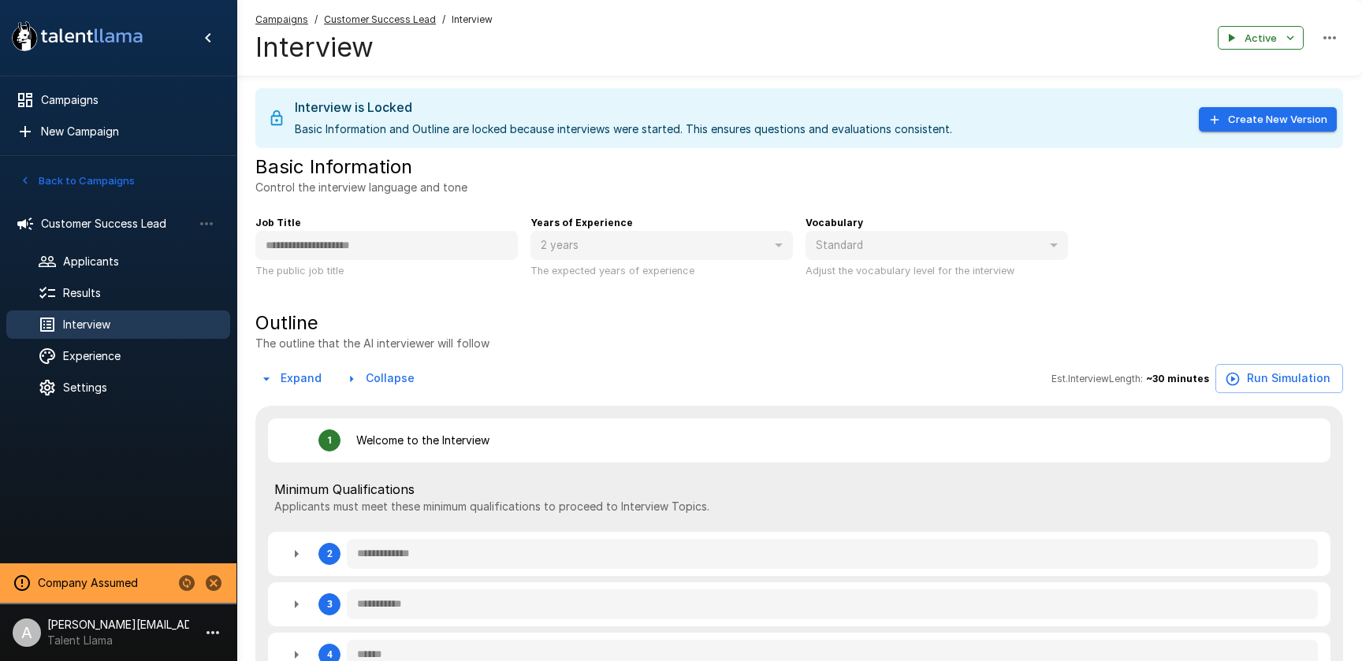
type textarea "*"
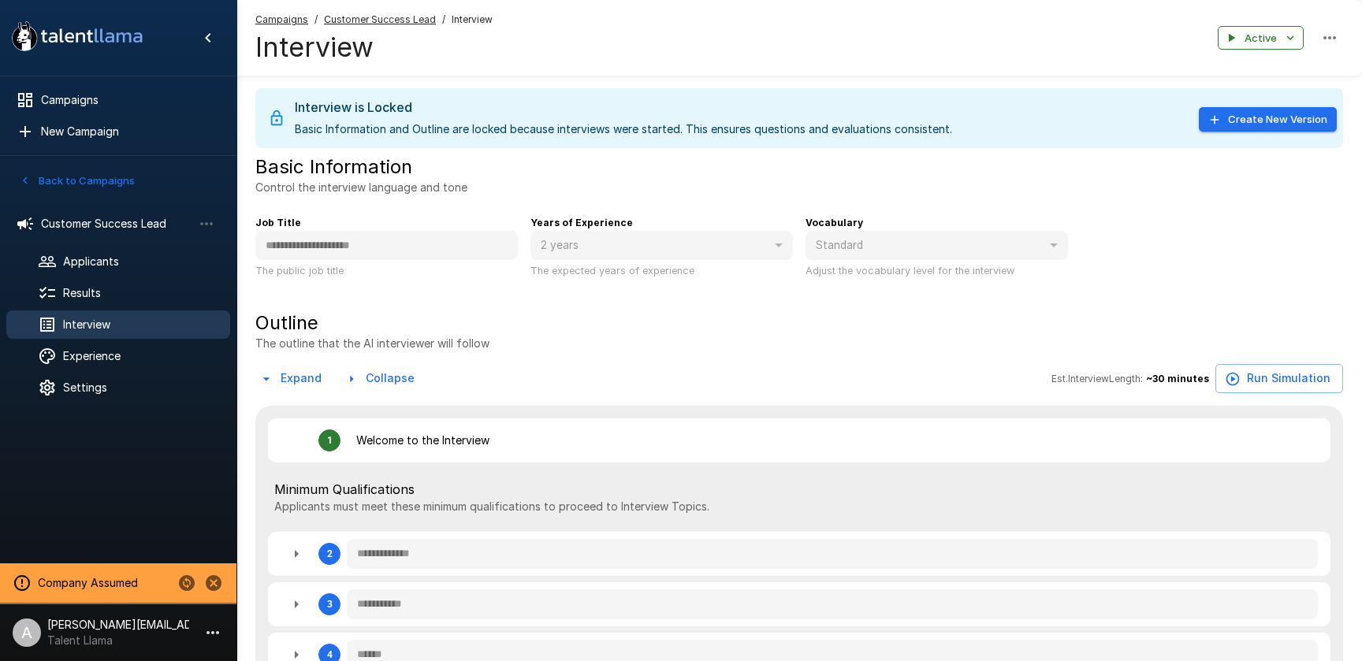
type textarea "*"
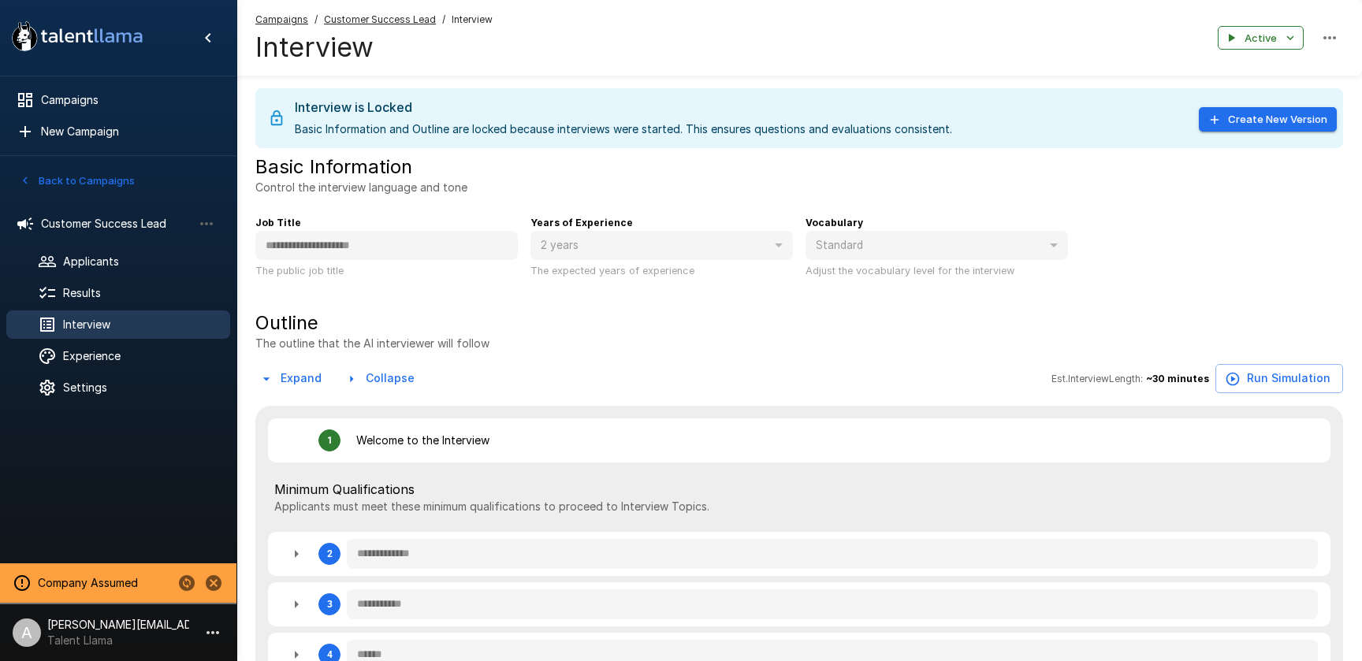
type textarea "*"
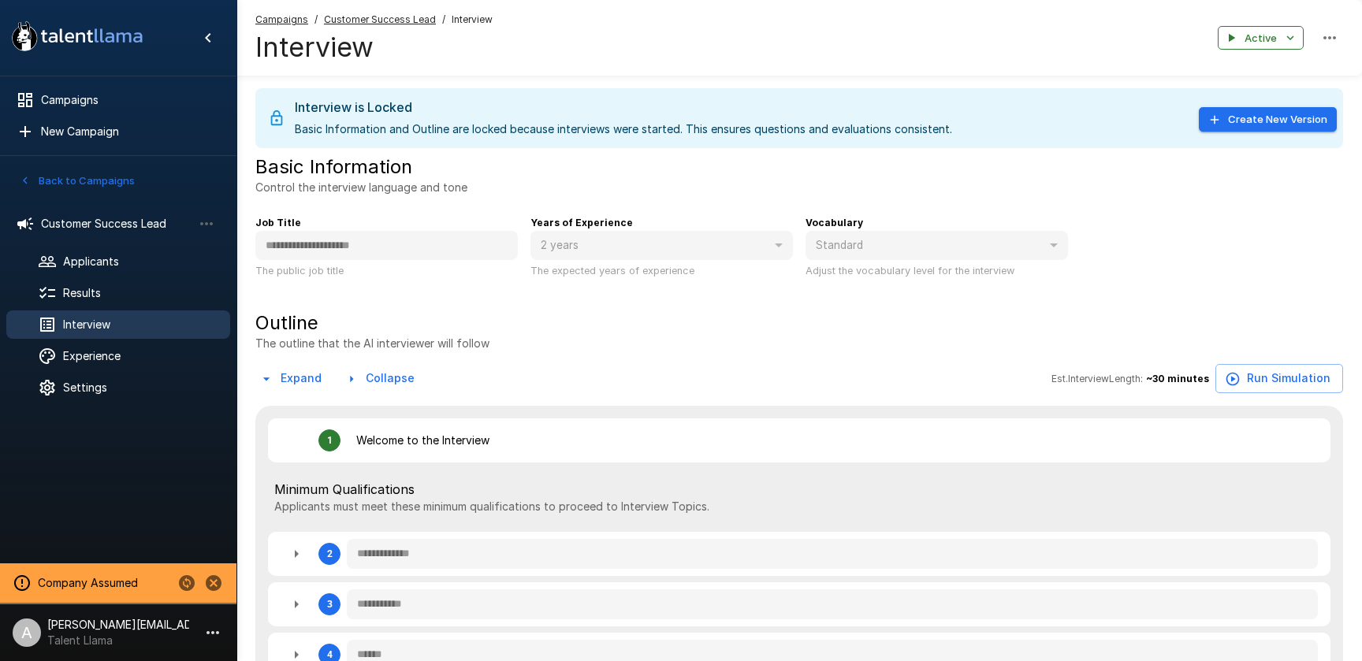
type textarea "*"
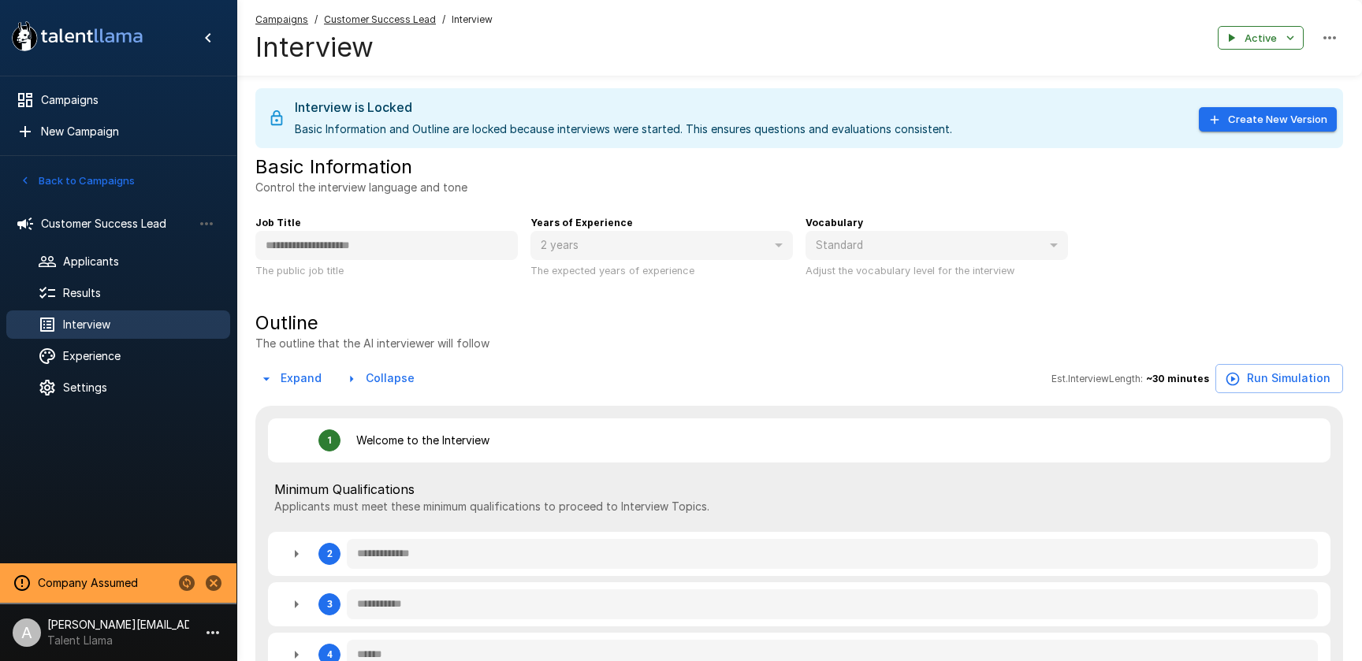
type textarea "*"
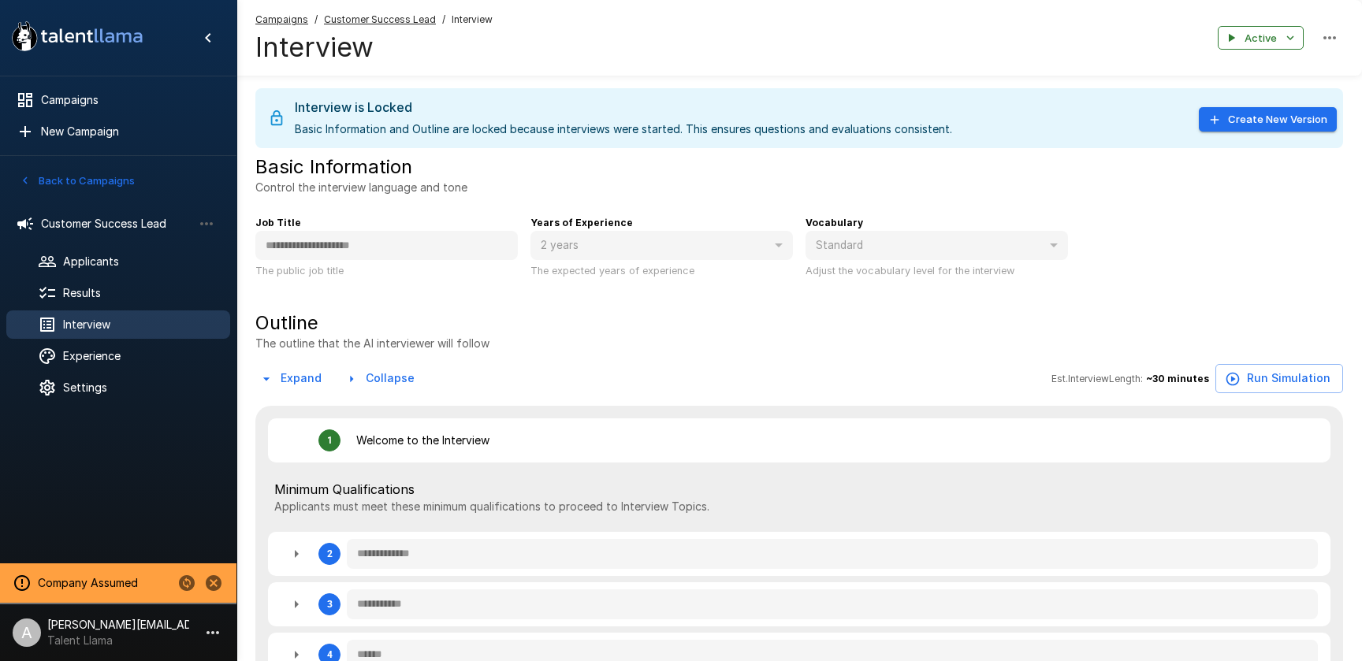
type textarea "*"
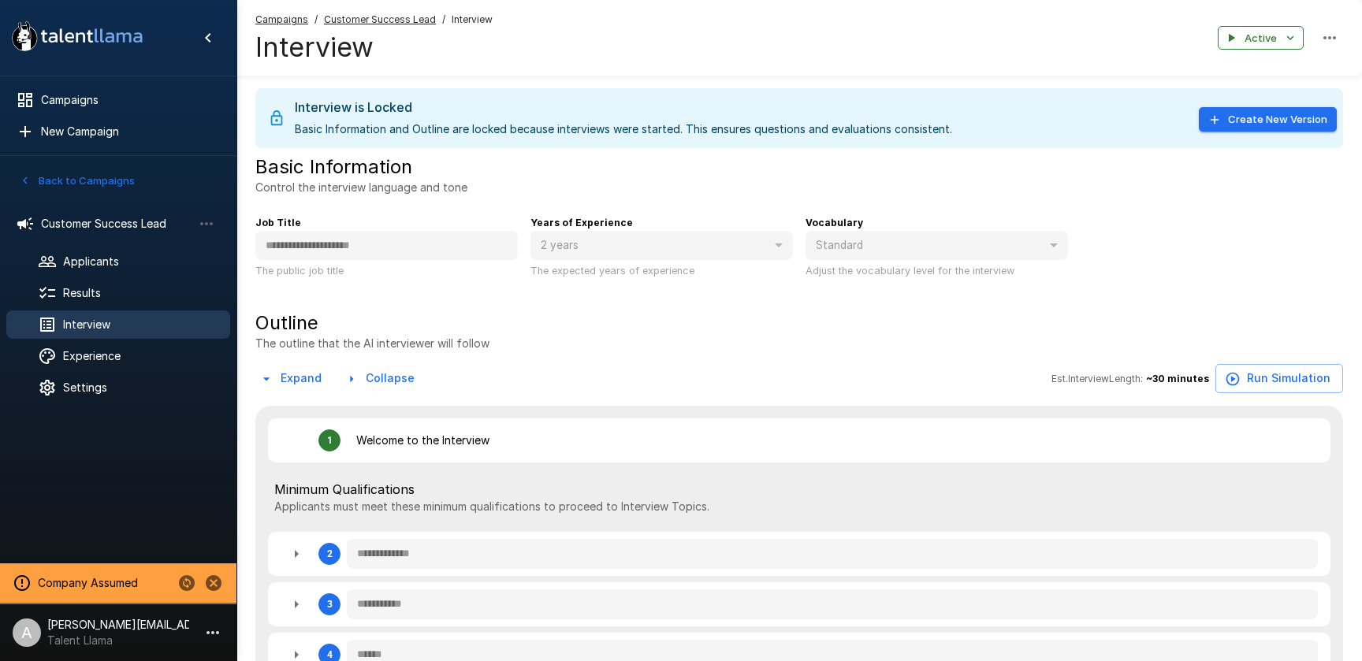
type textarea "*"
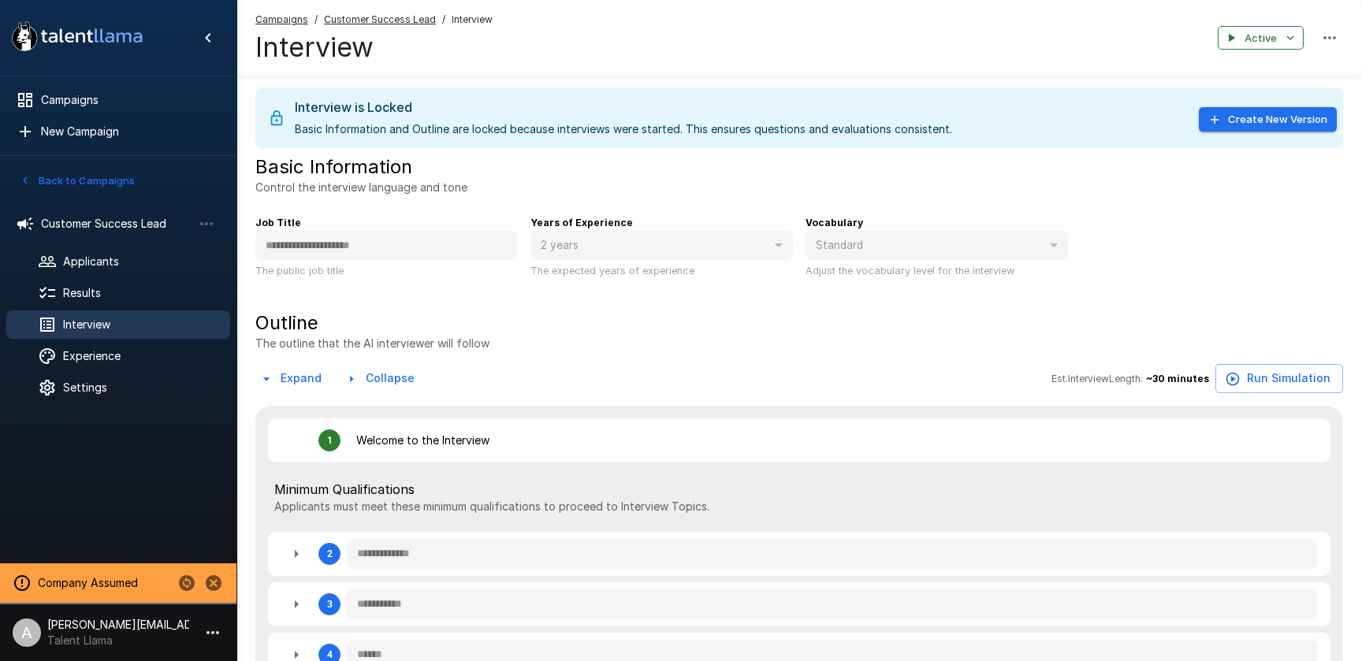
type textarea "*"
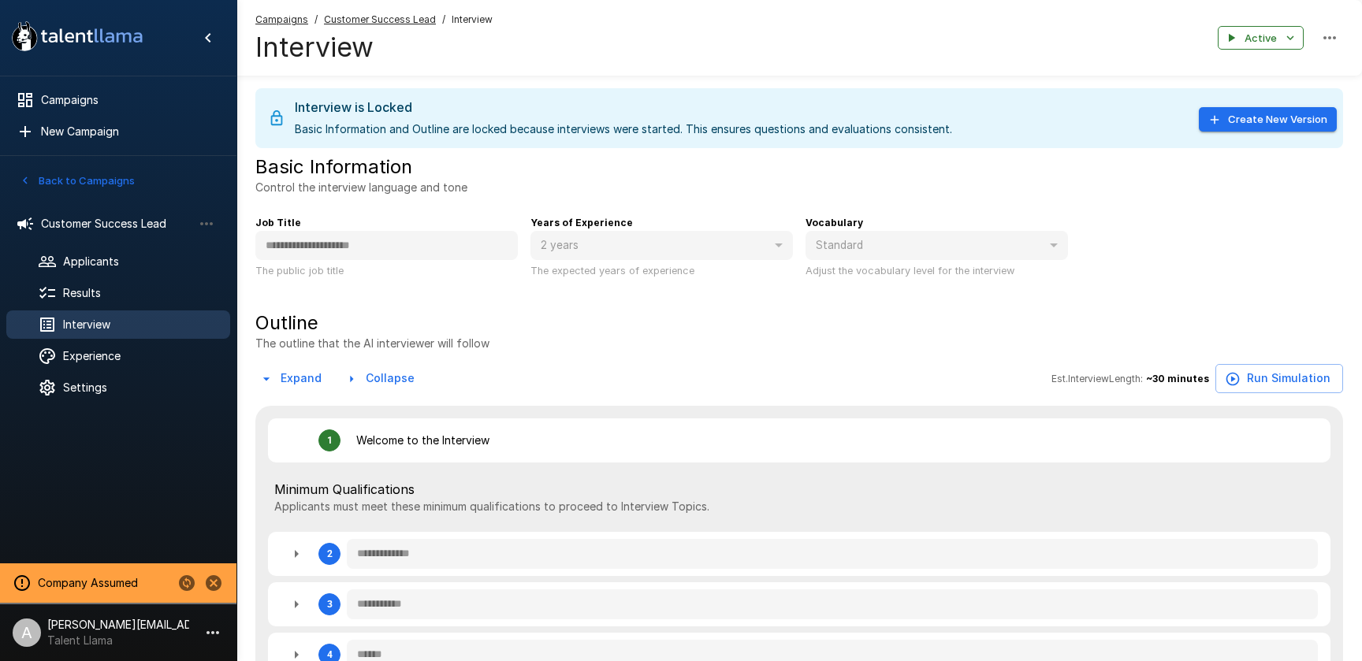
type textarea "*"
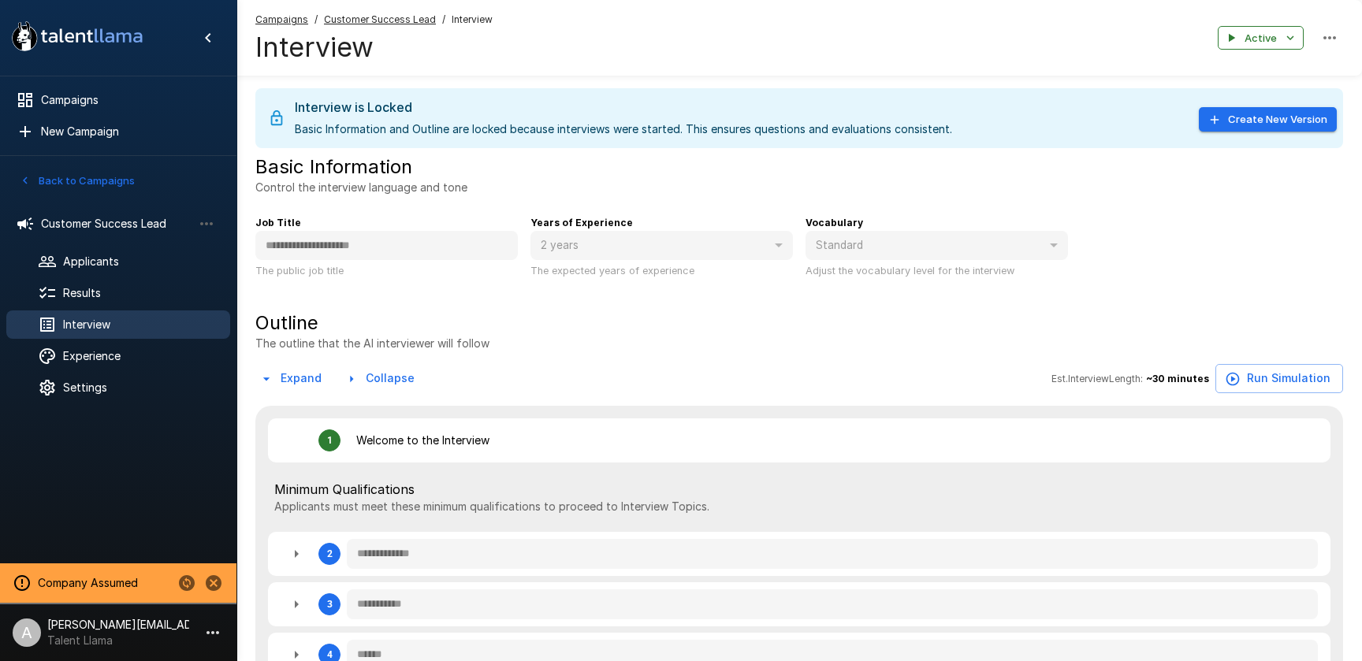
type textarea "*"
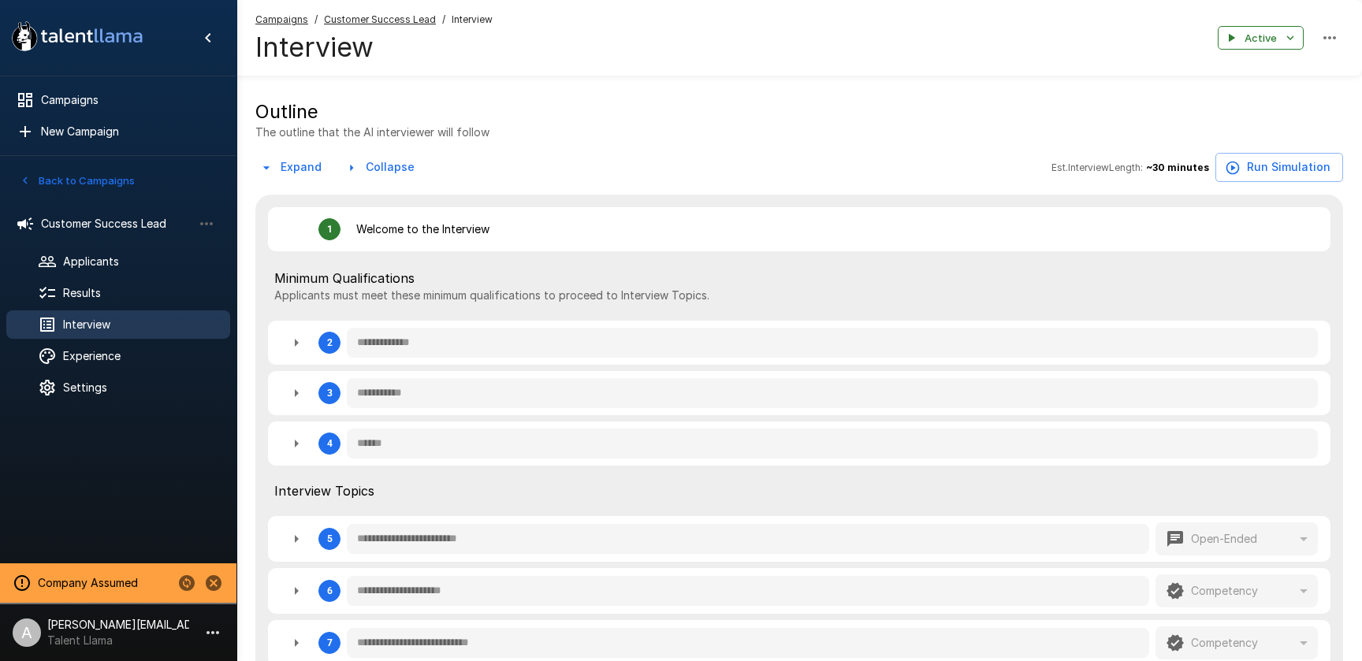
scroll to position [213, 0]
click at [296, 345] on icon "button" at bounding box center [296, 341] width 19 height 19
type textarea "*"
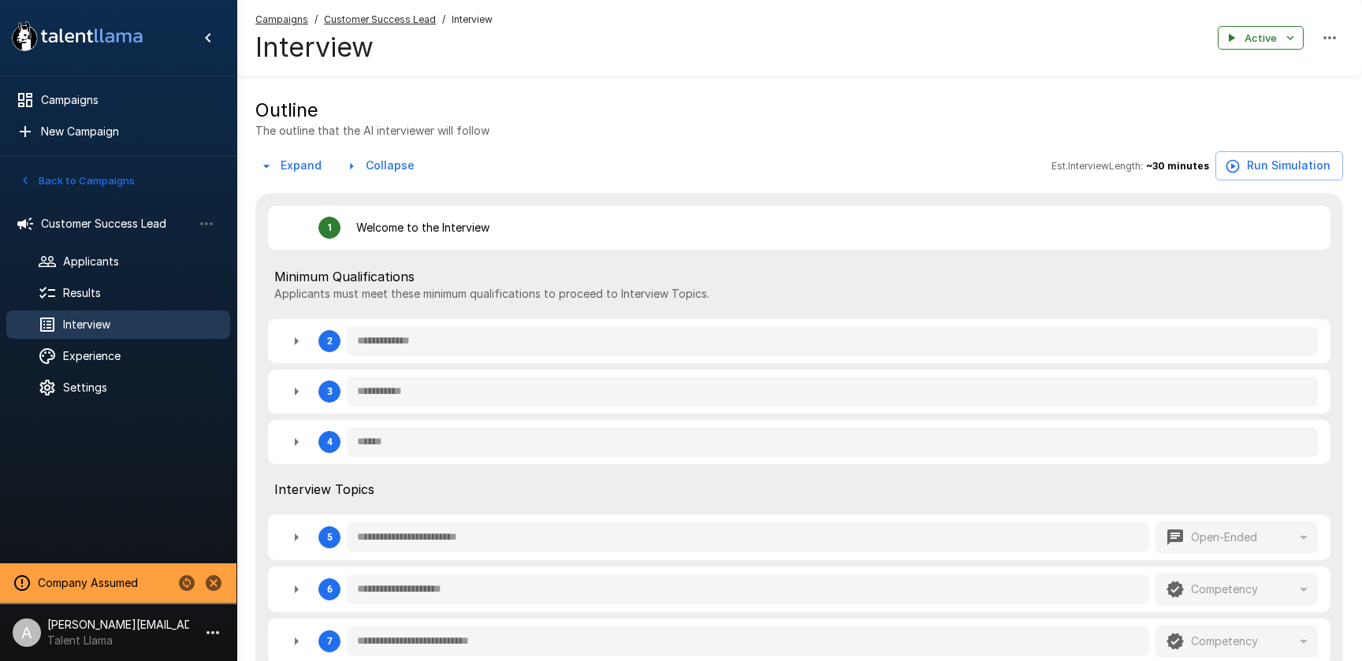
type textarea "*"
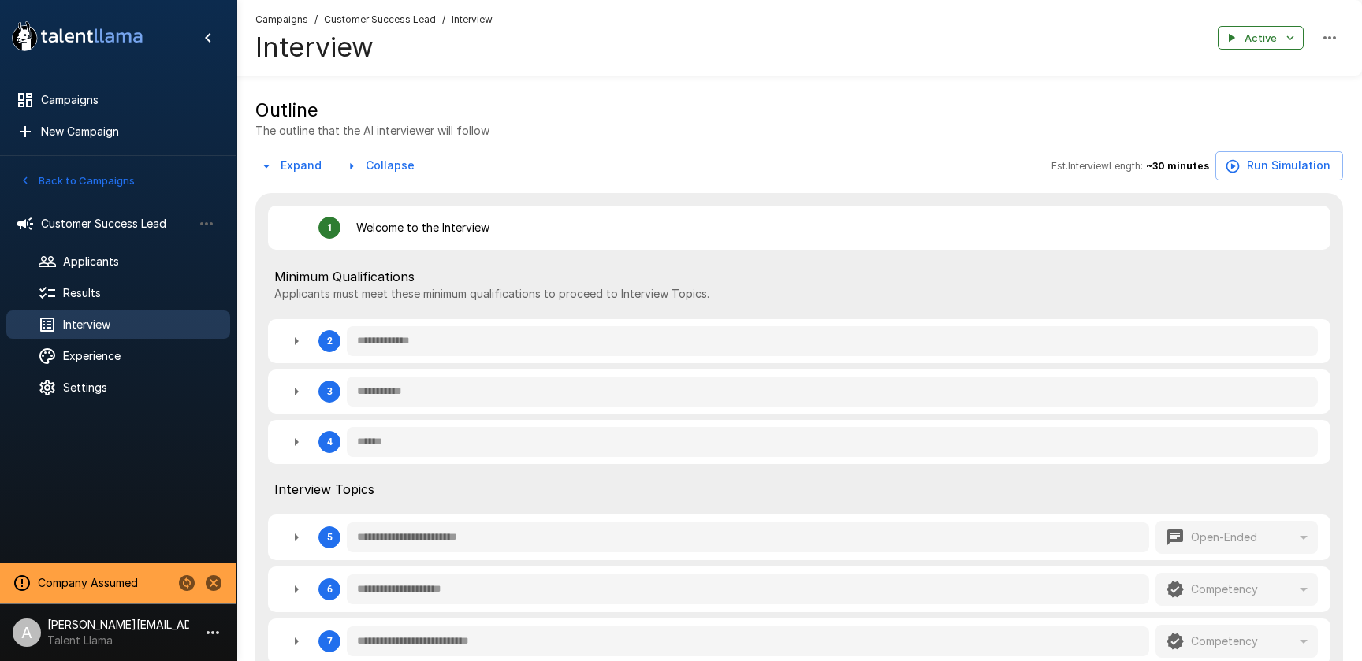
type textarea "*"
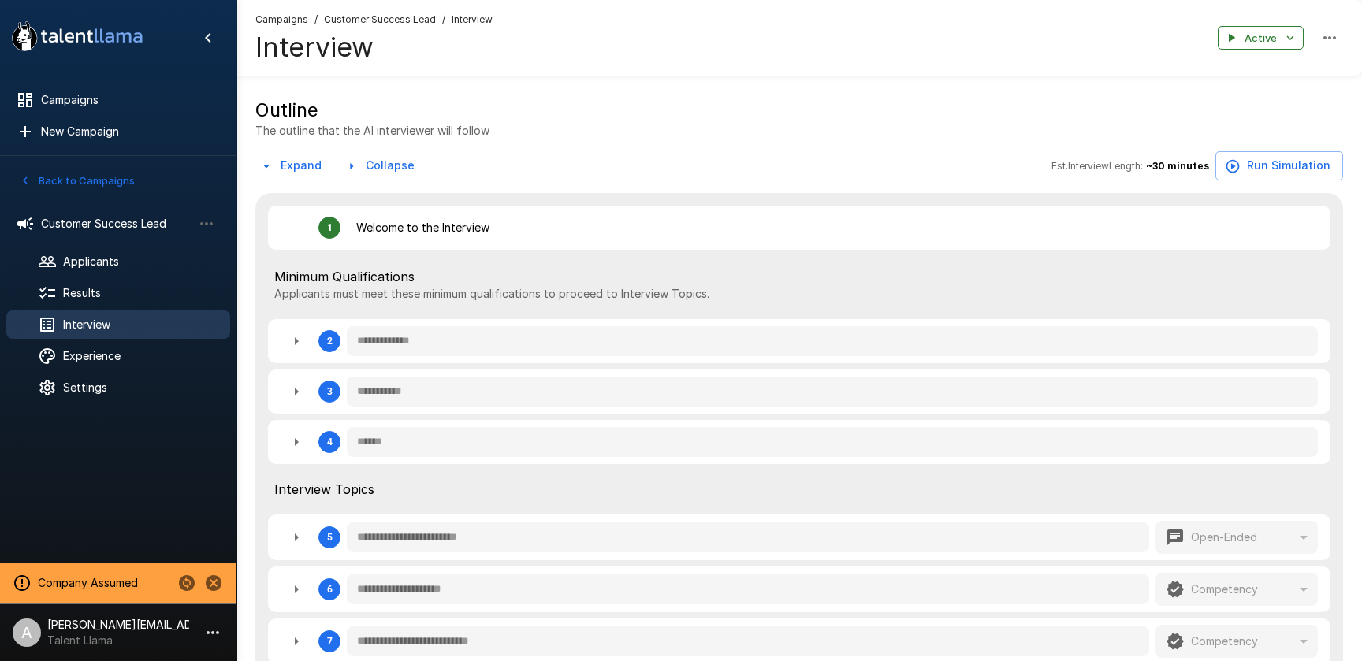
type textarea "*"
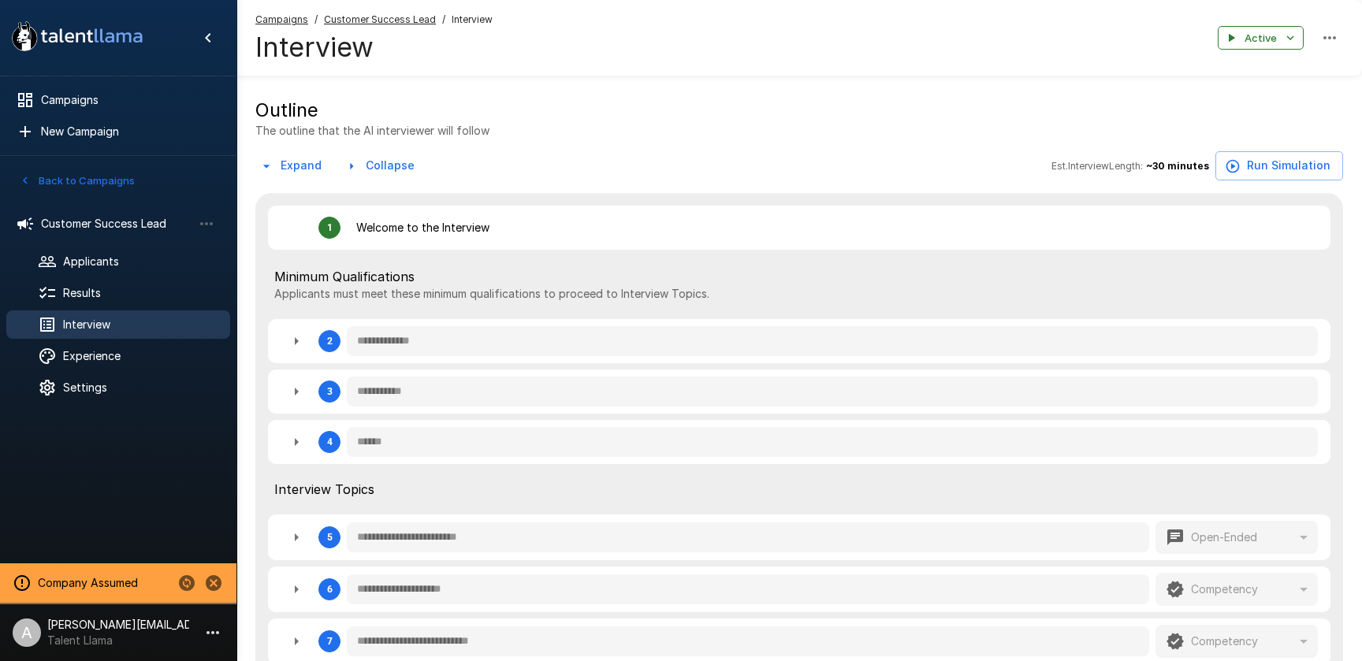
type textarea "*"
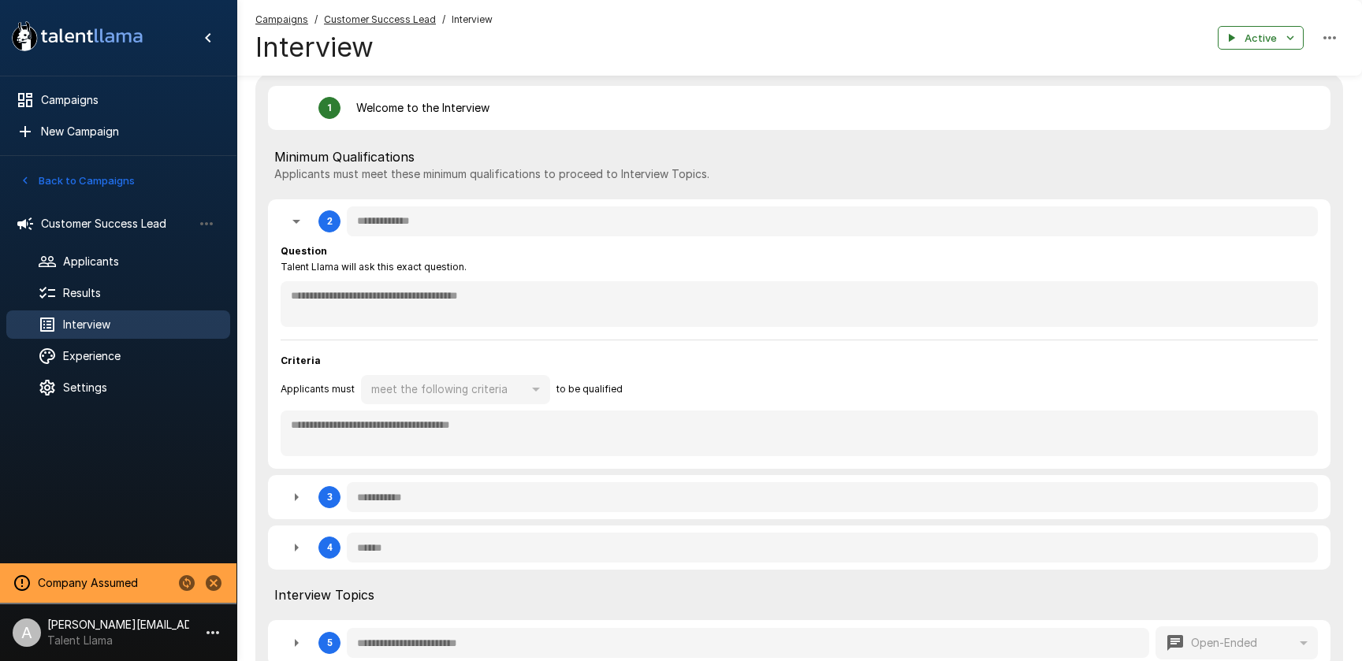
scroll to position [342, 0]
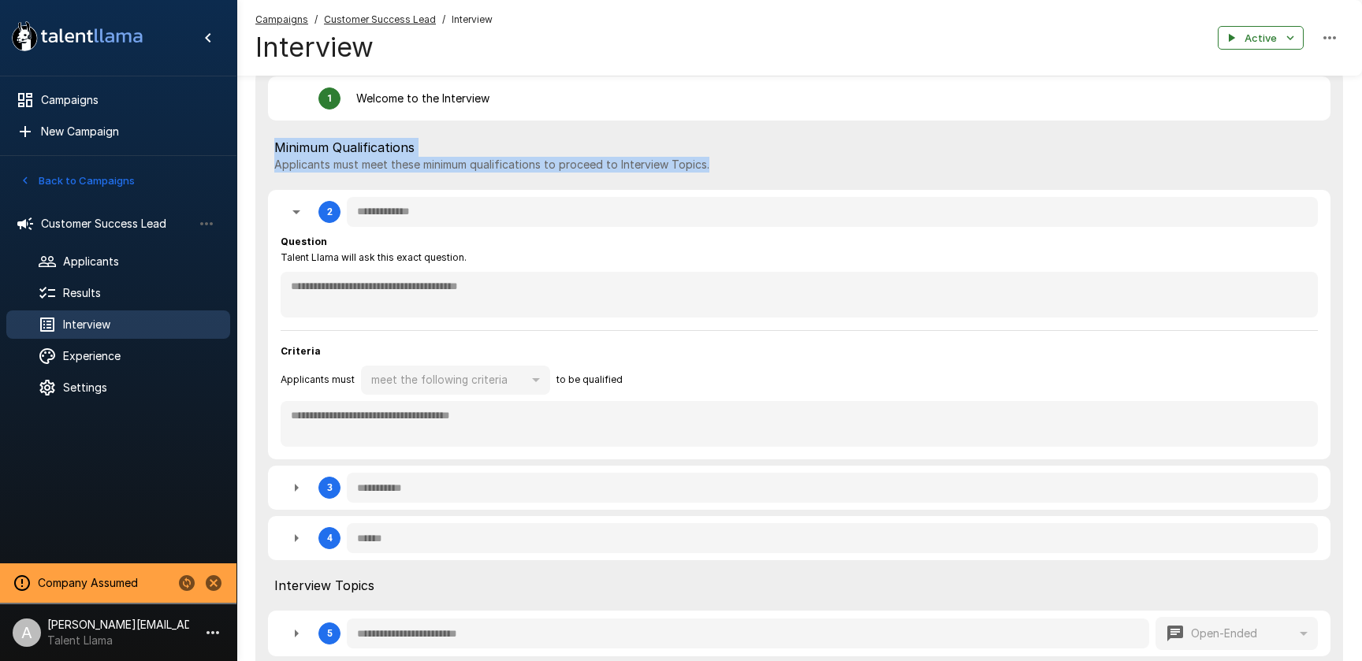
drag, startPoint x: 274, startPoint y: 143, endPoint x: 721, endPoint y: 169, distance: 446.9
click at [721, 169] on div "Minimum Qualifications Applicants must meet these minimum qualifications to pro…" at bounding box center [799, 155] width 1050 height 35
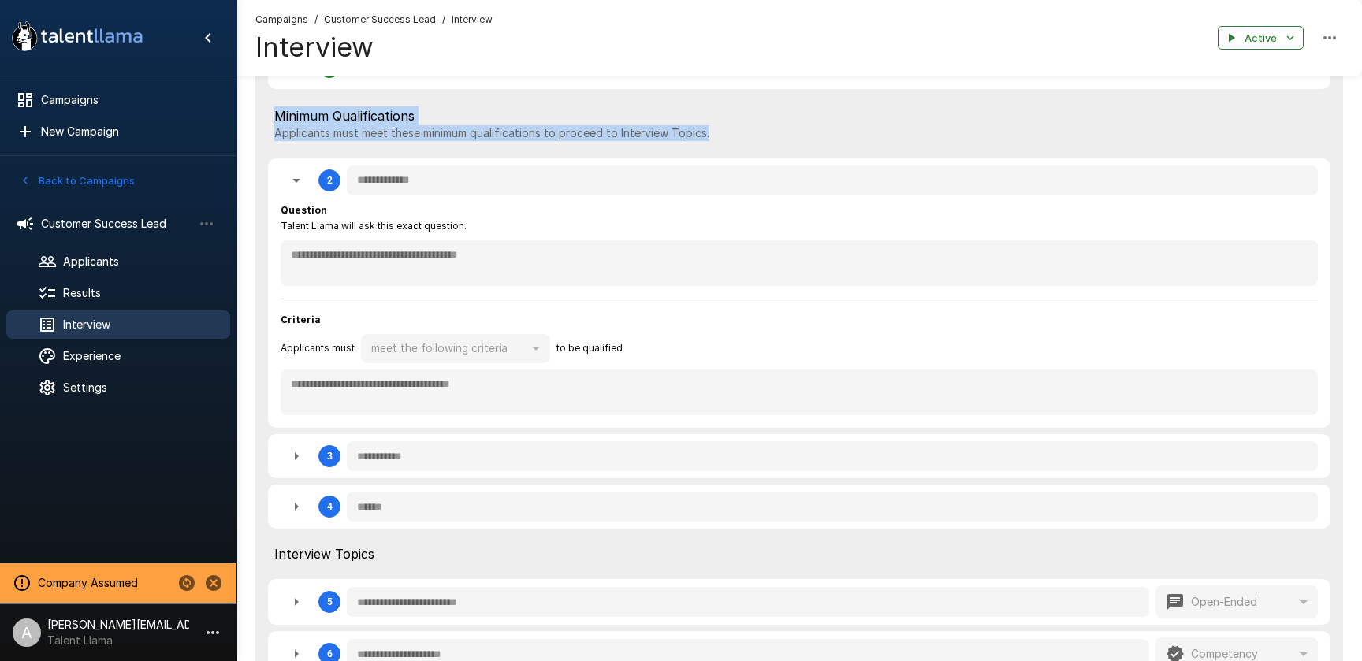
click at [308, 453] on button "button" at bounding box center [297, 457] width 32 height 32
type textarea "*"
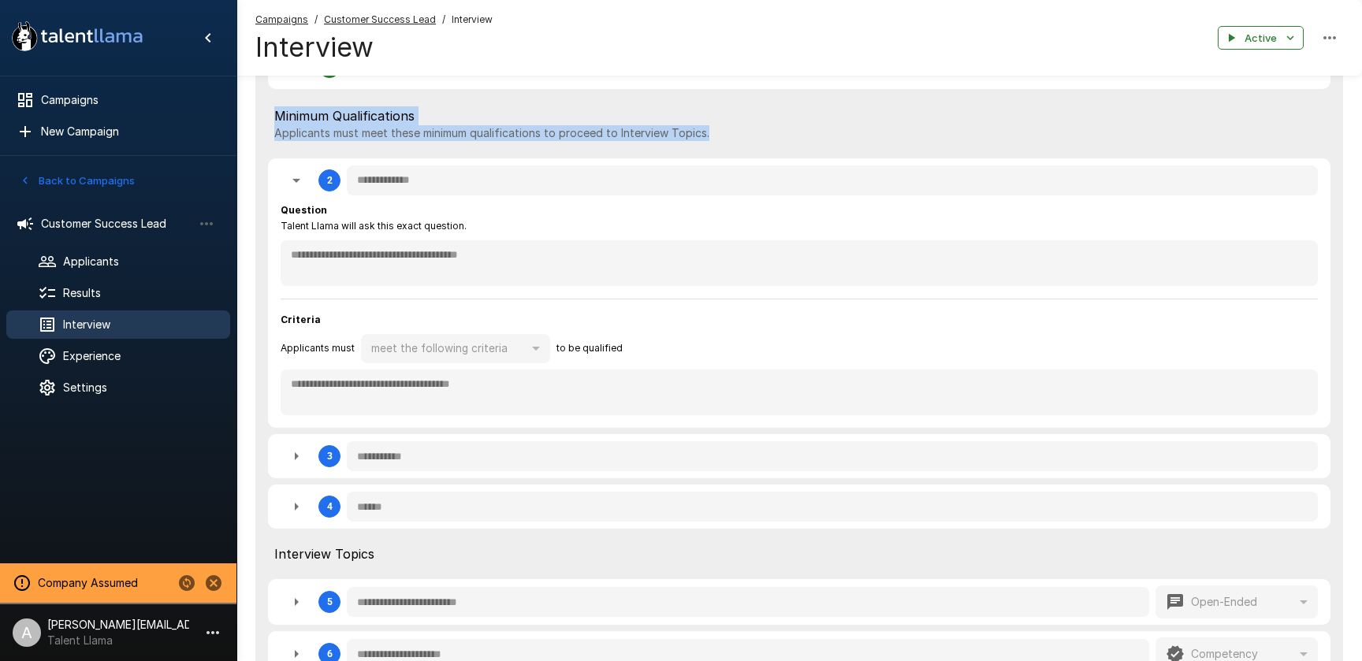
type textarea "*"
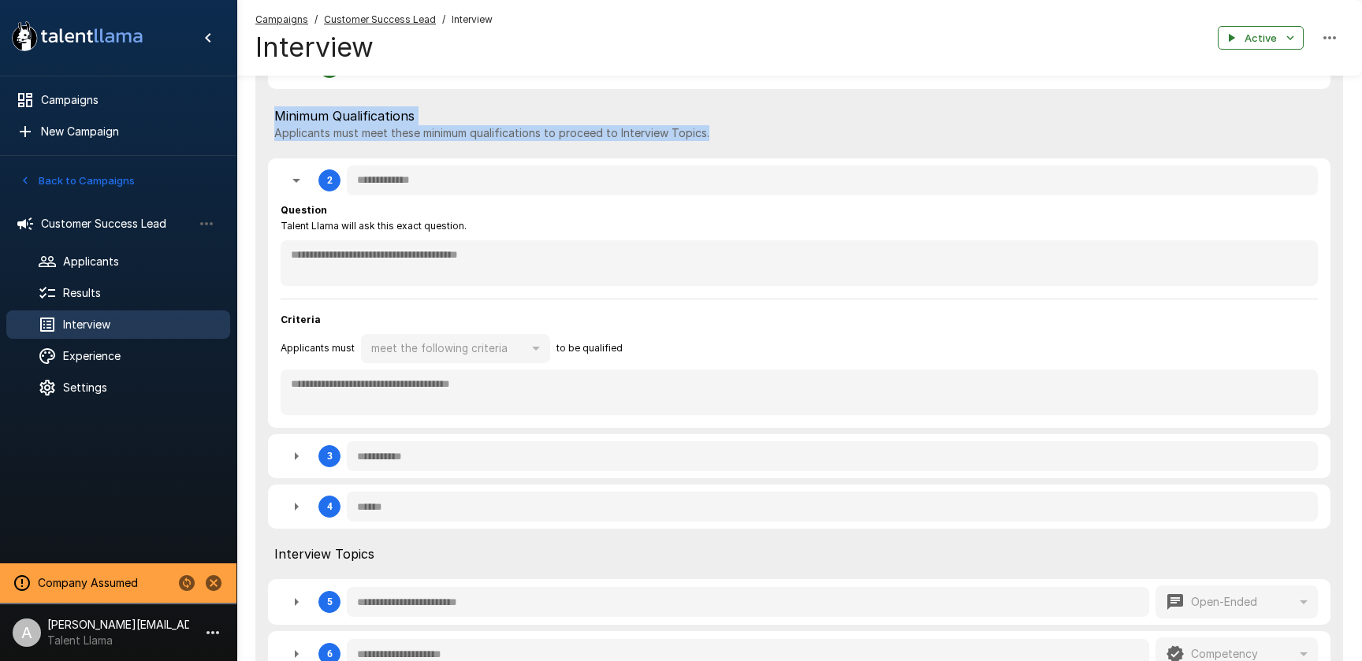
type textarea "*"
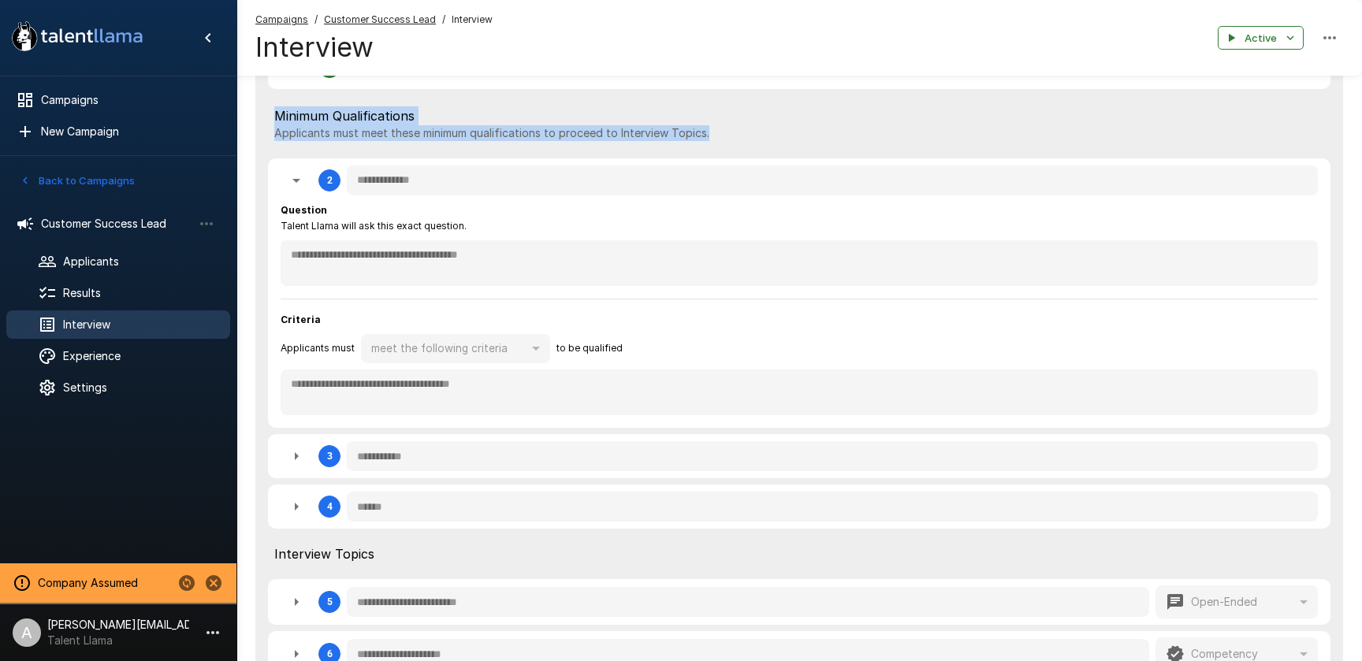
type textarea "*"
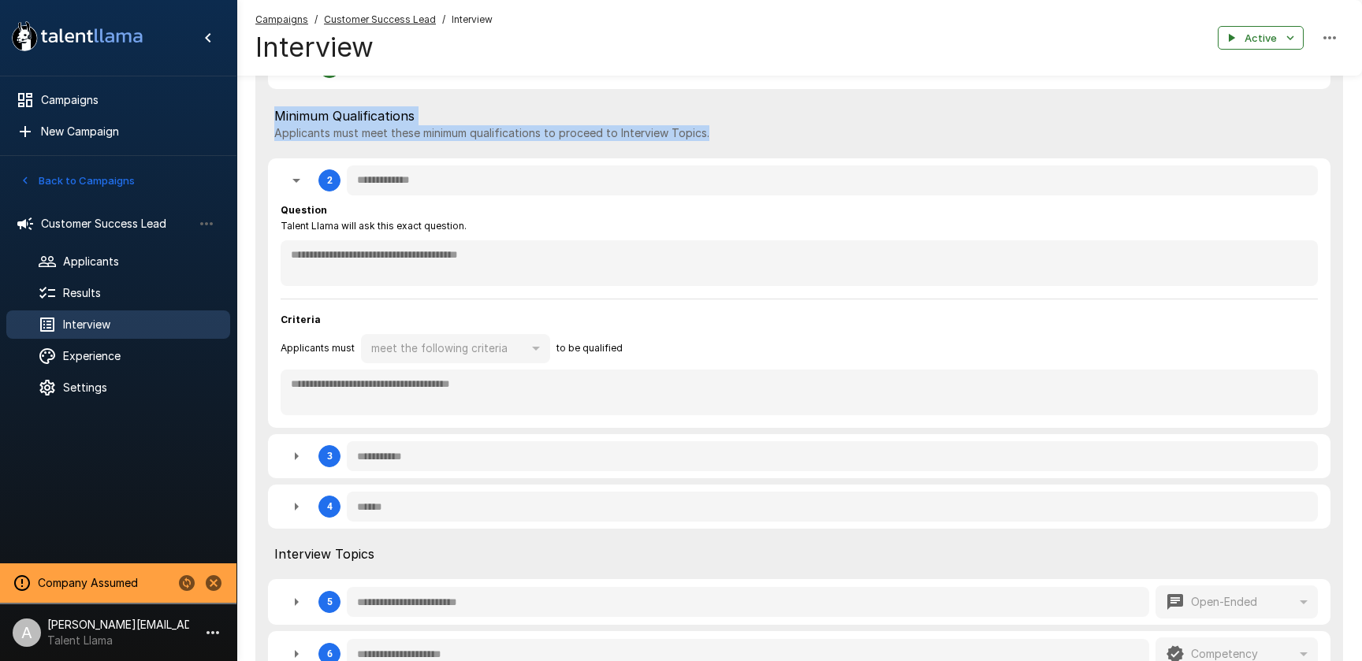
type textarea "*"
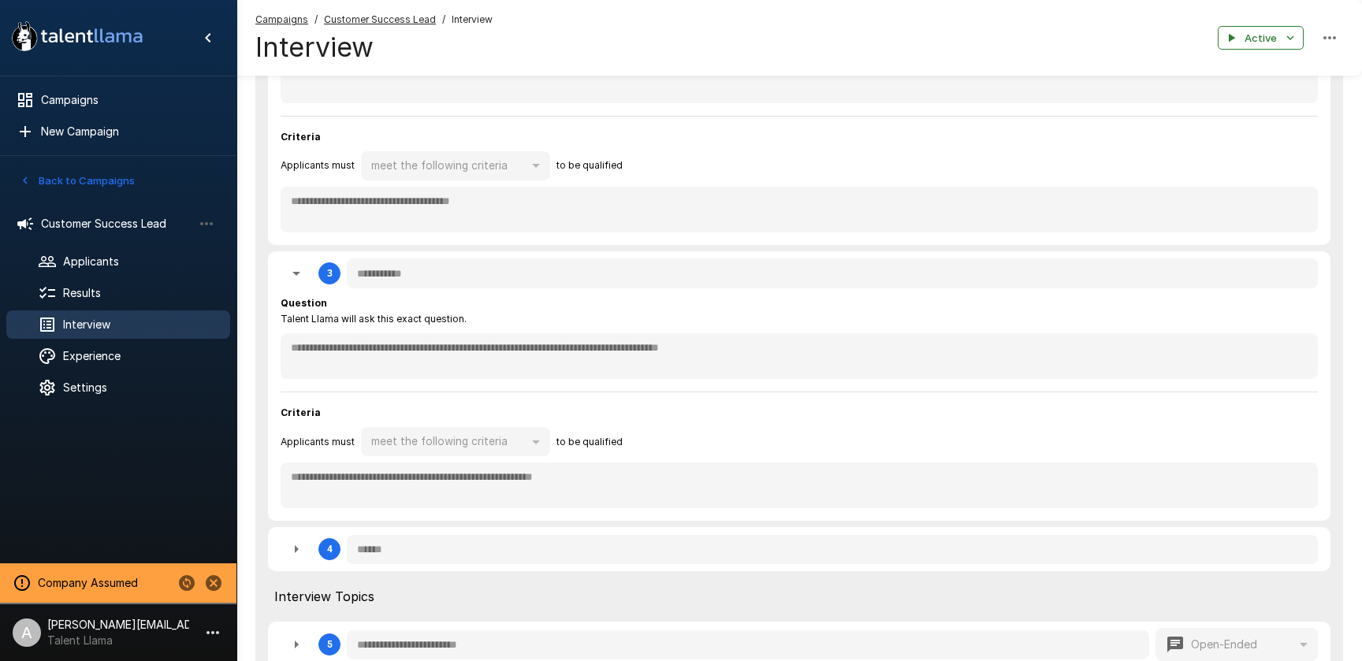
scroll to position [579, 0]
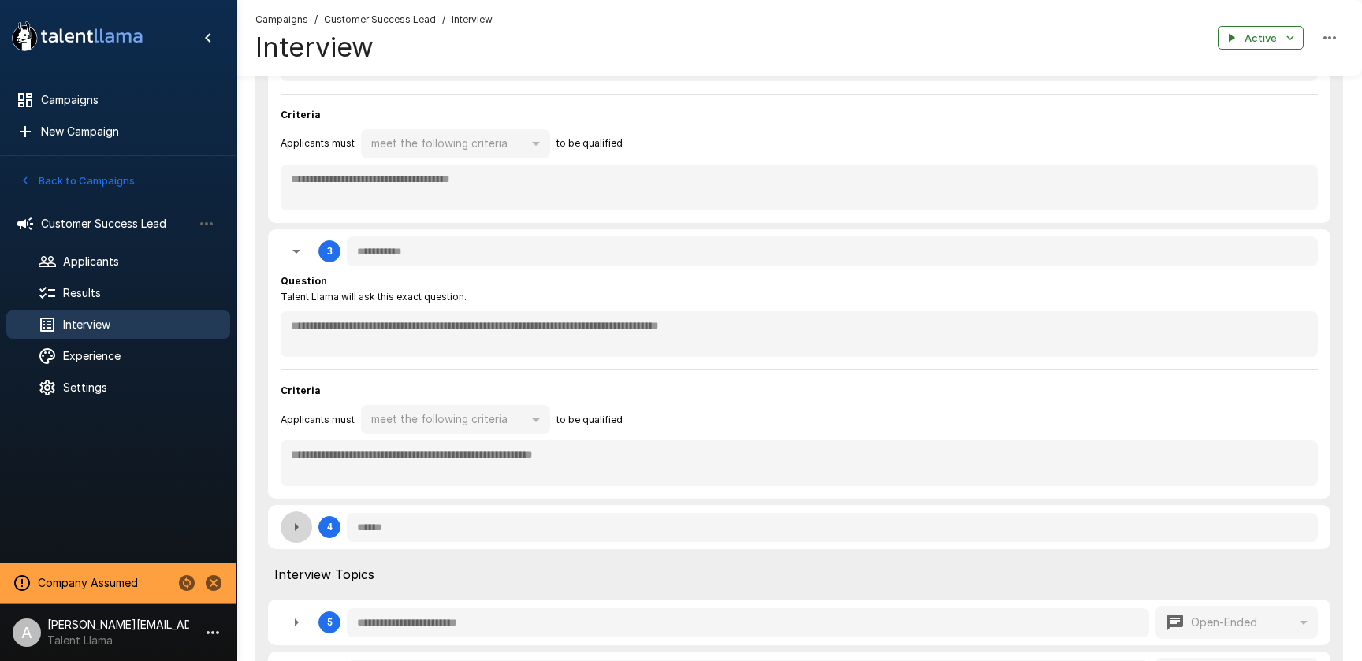
click at [290, 523] on icon "button" at bounding box center [296, 527] width 19 height 19
type textarea "*"
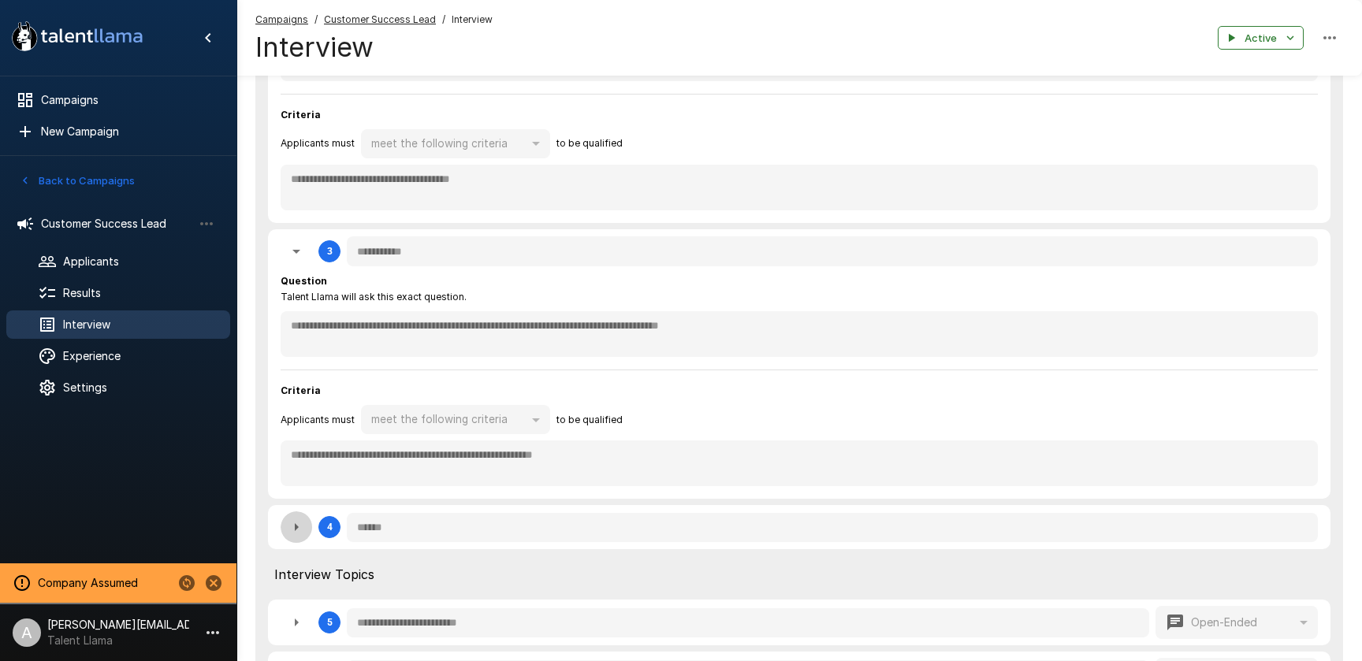
type textarea "*"
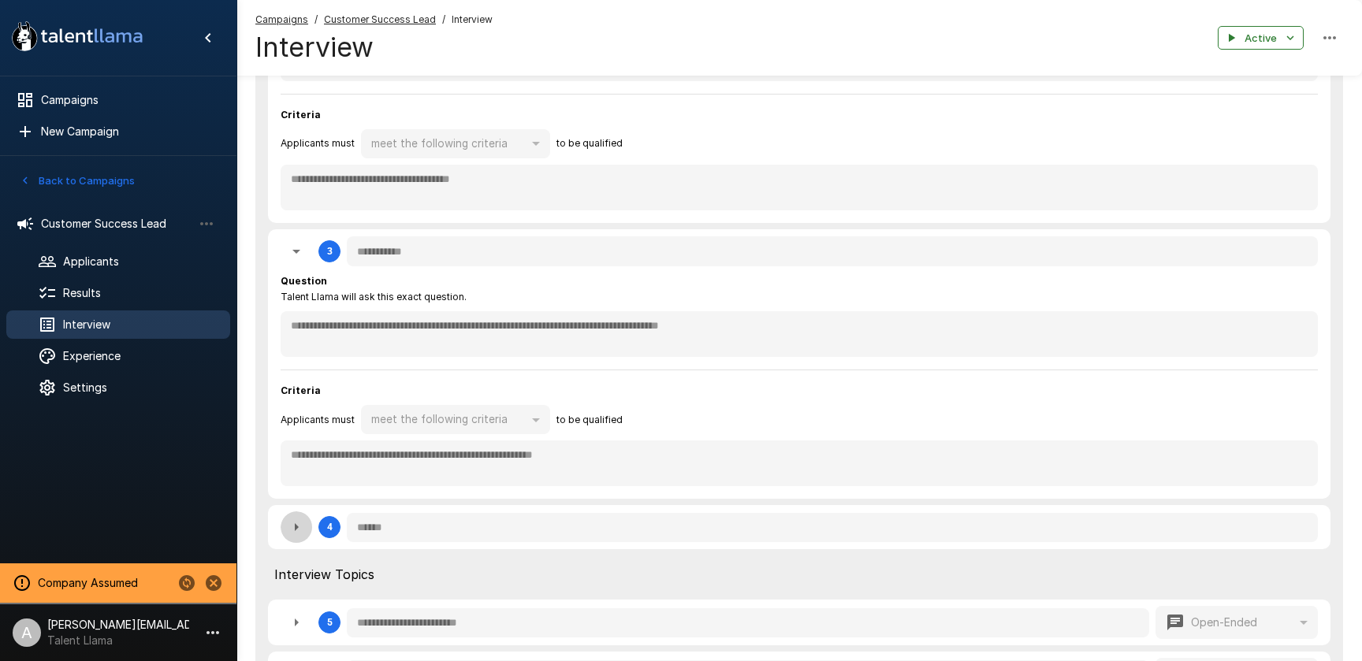
type textarea "*"
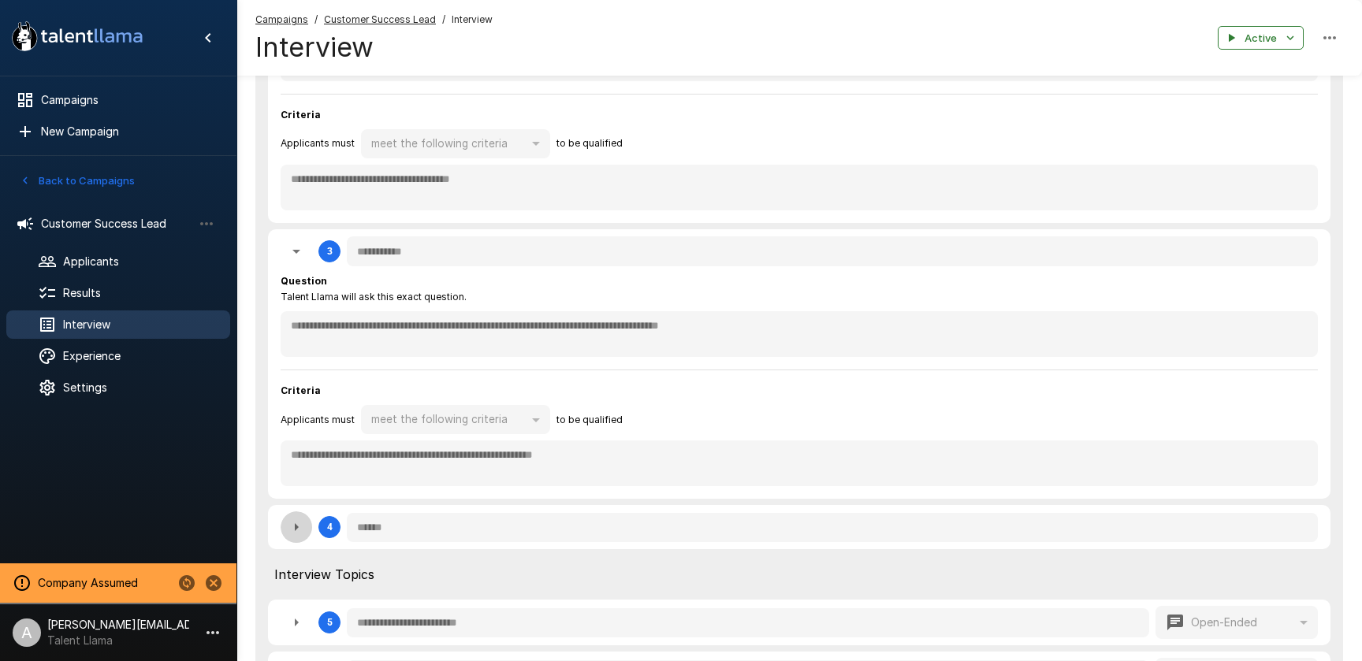
type textarea "*"
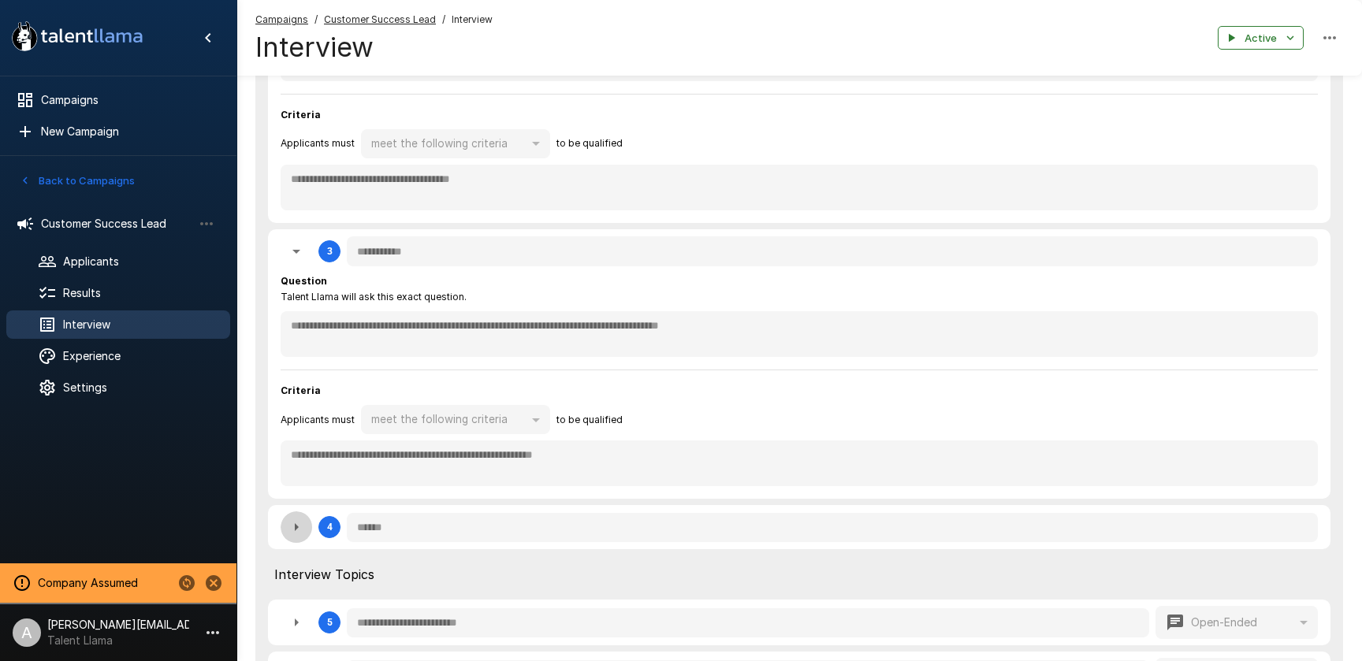
type textarea "*"
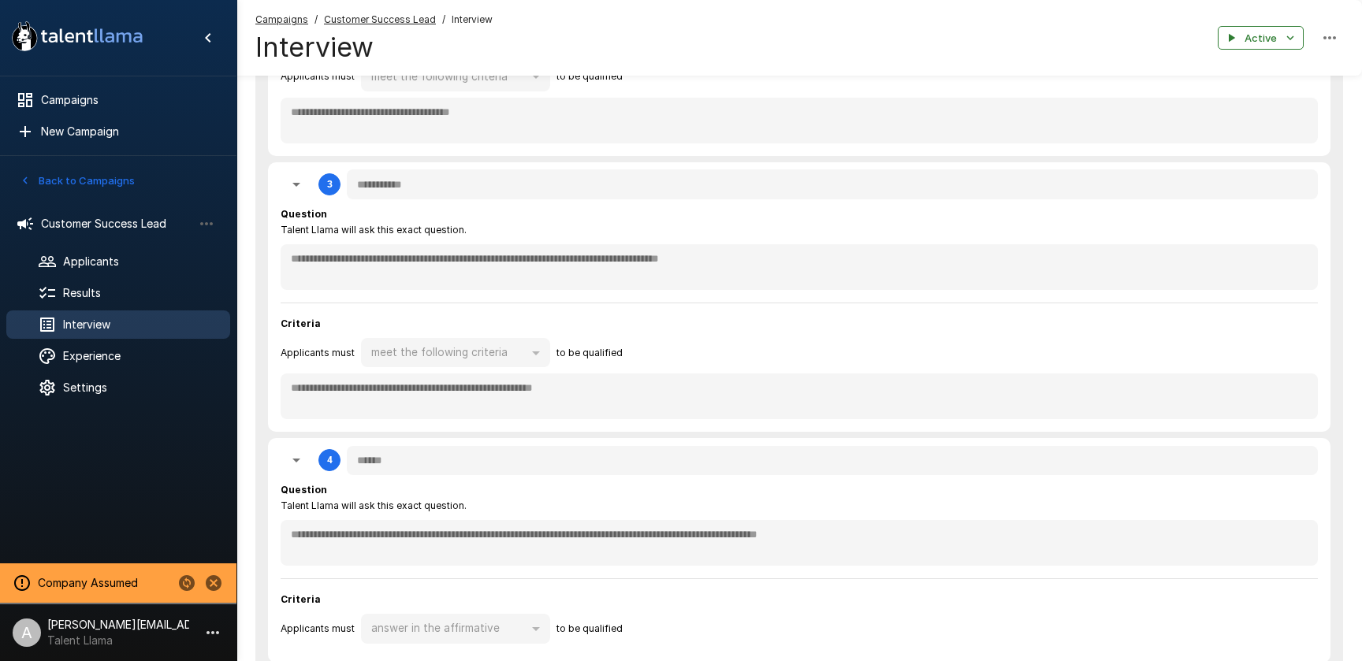
scroll to position [651, 0]
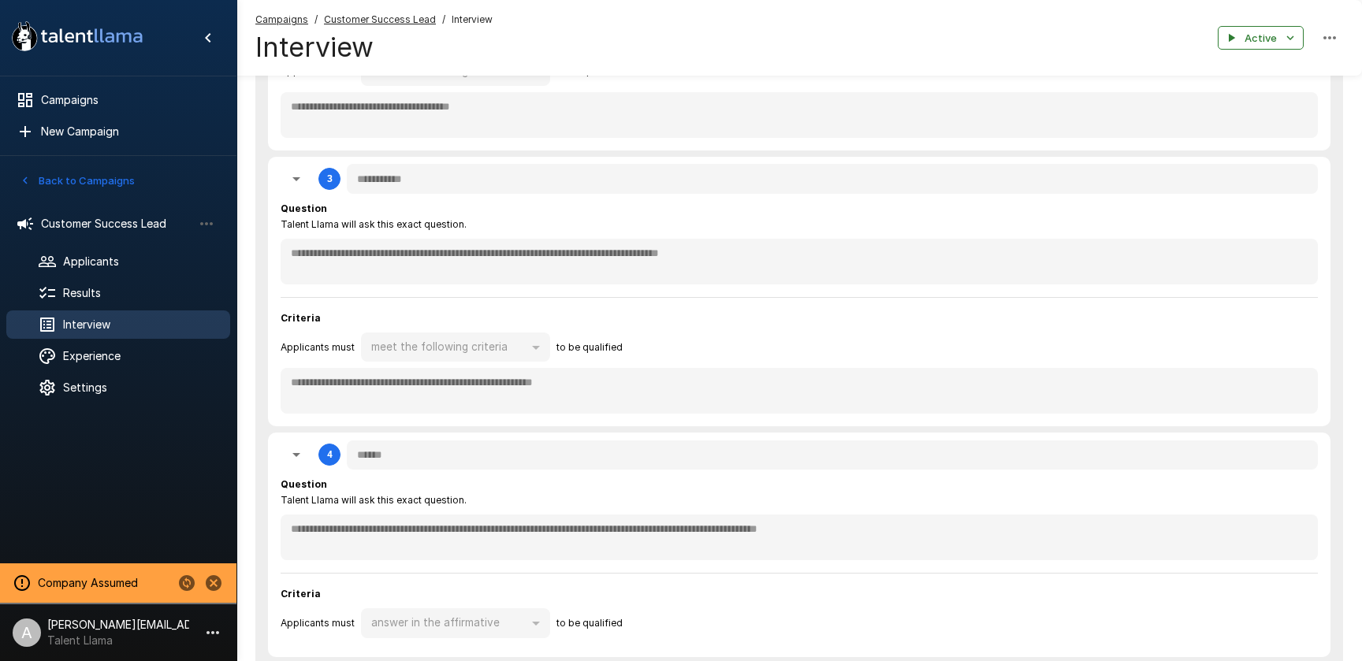
drag, startPoint x: 306, startPoint y: 458, endPoint x: 314, endPoint y: 455, distance: 8.5
click at [307, 458] on button "button" at bounding box center [297, 455] width 32 height 32
type textarea "*"
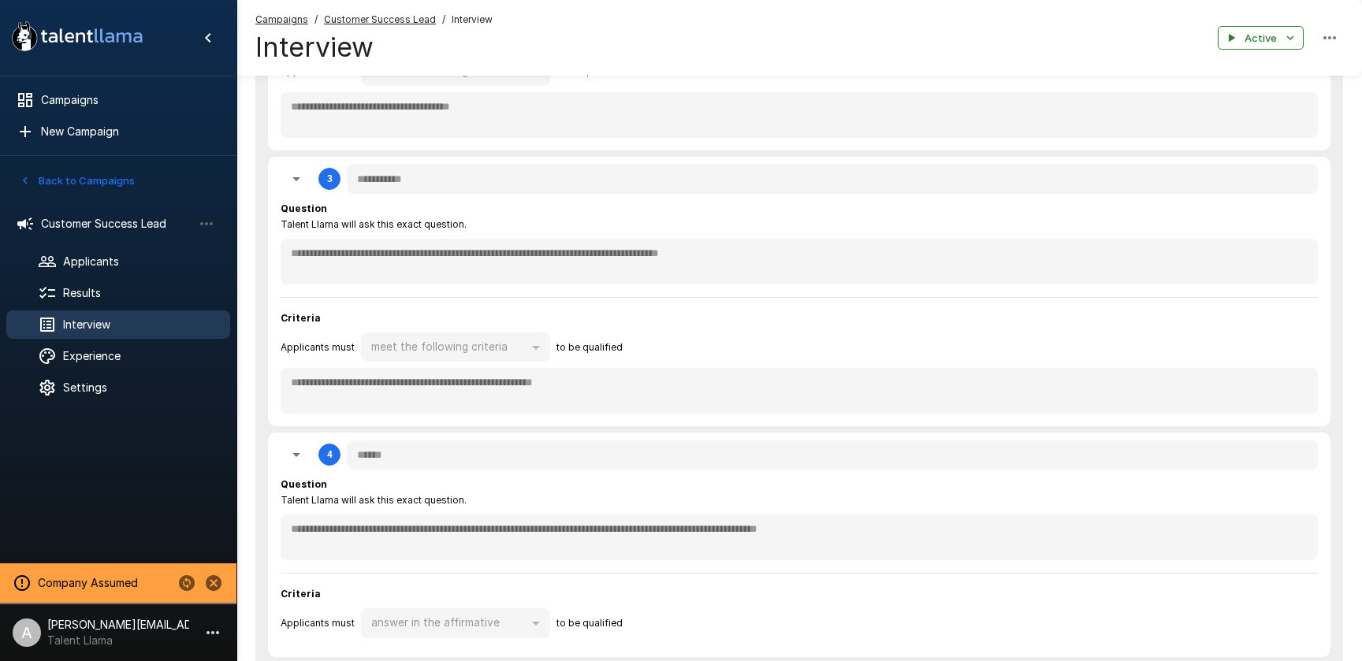
type textarea "*"
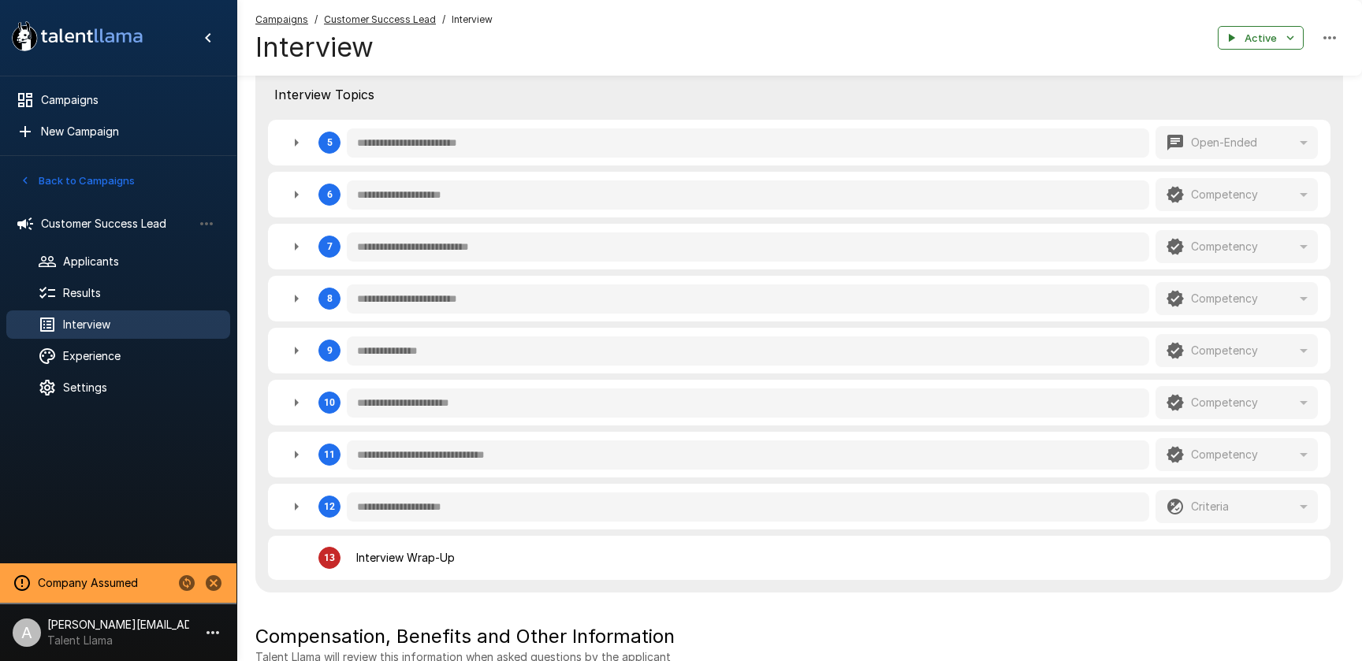
scroll to position [1060, 0]
click at [296, 193] on icon "button" at bounding box center [297, 194] width 4 height 8
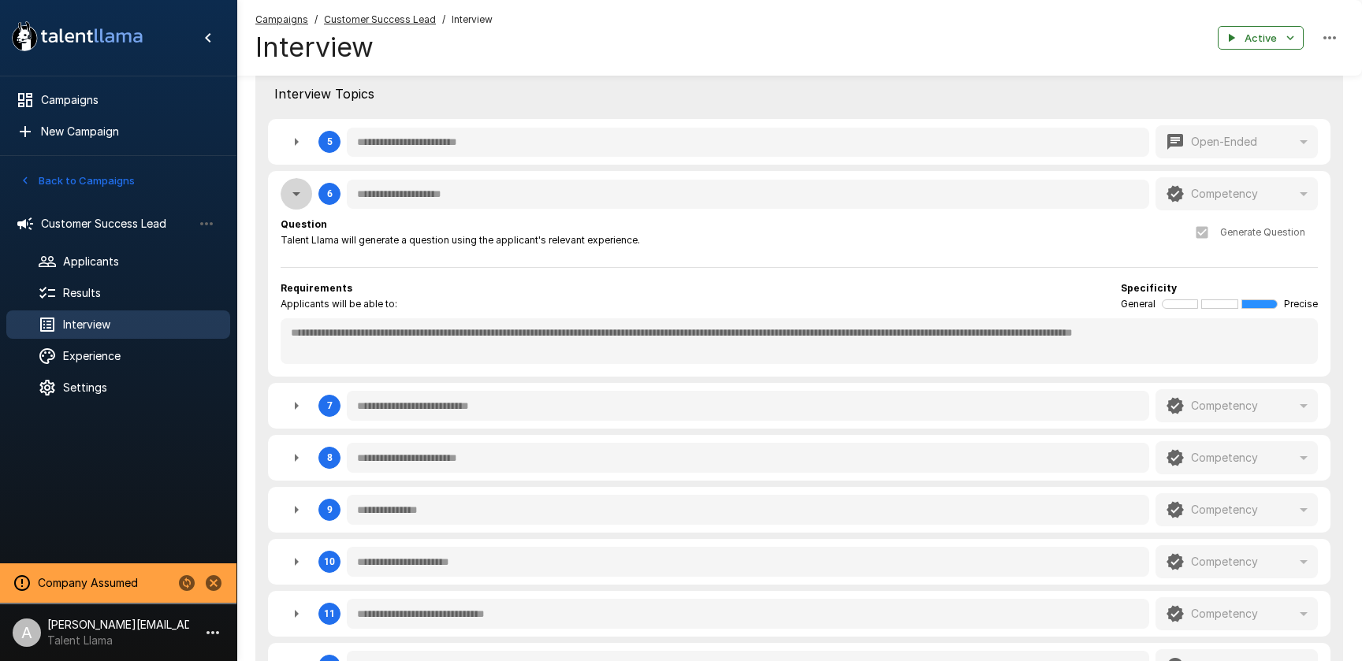
click at [295, 197] on icon "button" at bounding box center [296, 193] width 19 height 19
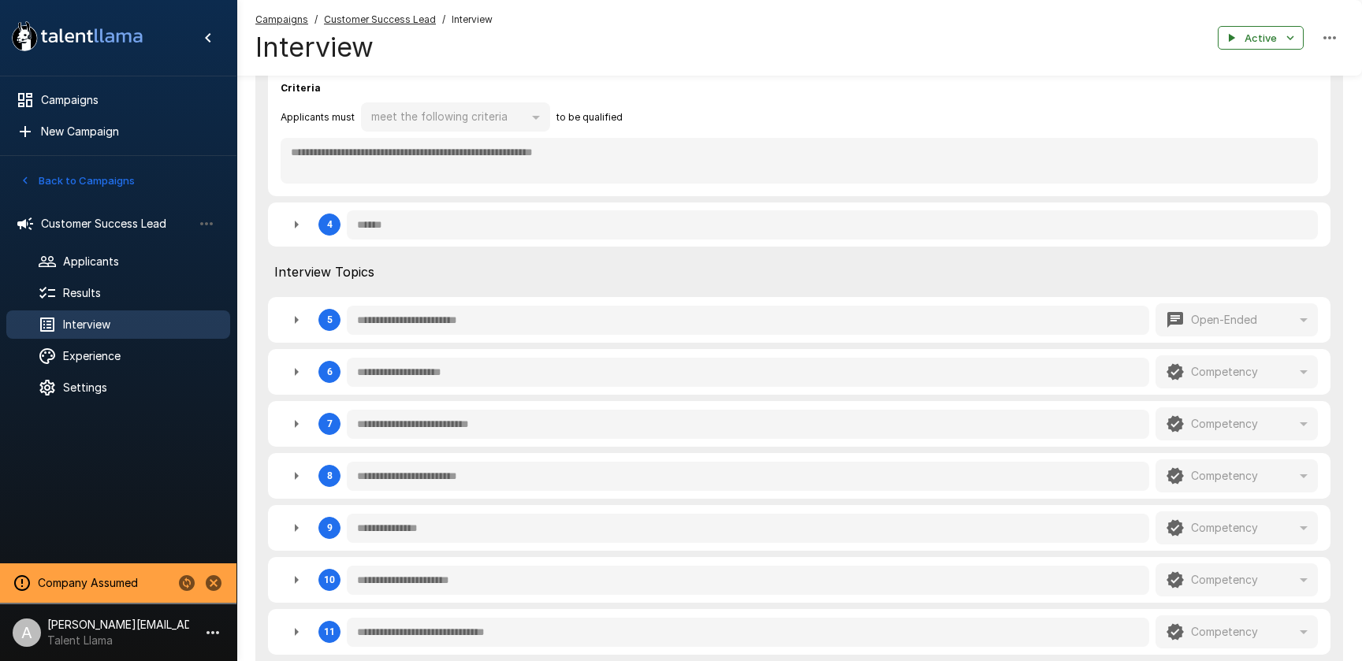
scroll to position [849, 0]
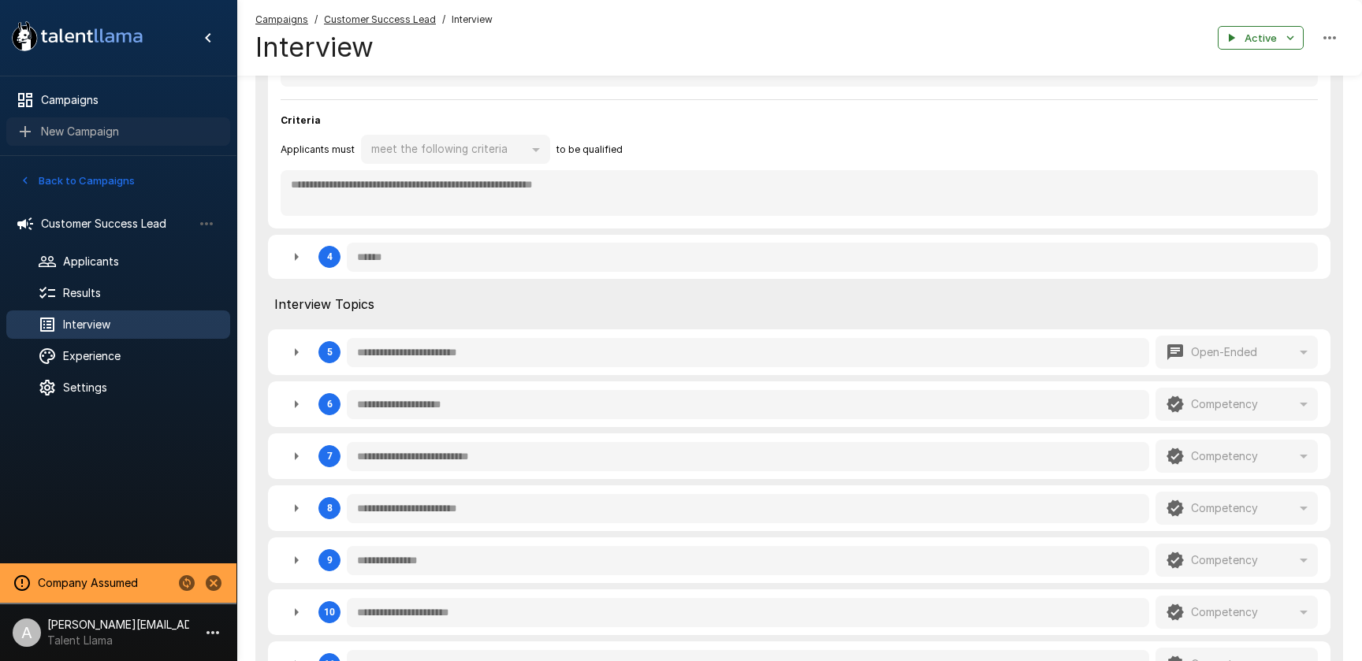
click at [101, 135] on span "New Campaign" at bounding box center [129, 132] width 177 height 16
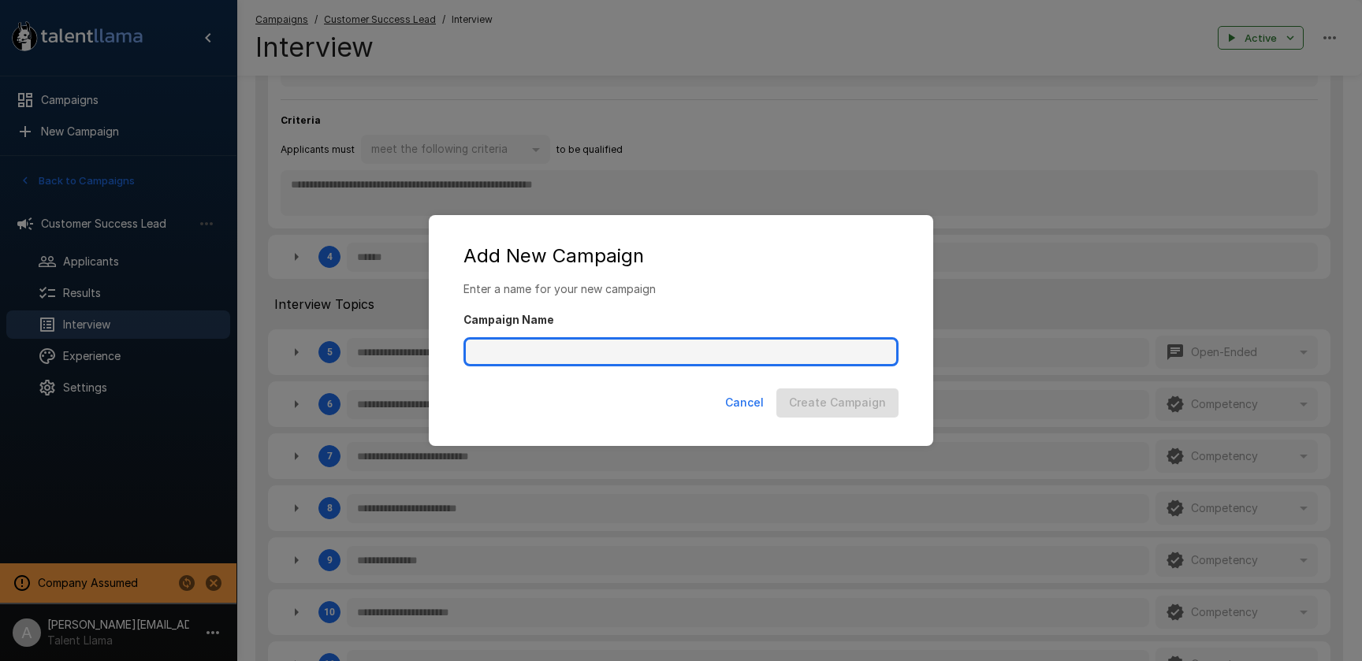
click at [583, 356] on input "Campaign Name" at bounding box center [681, 352] width 435 height 30
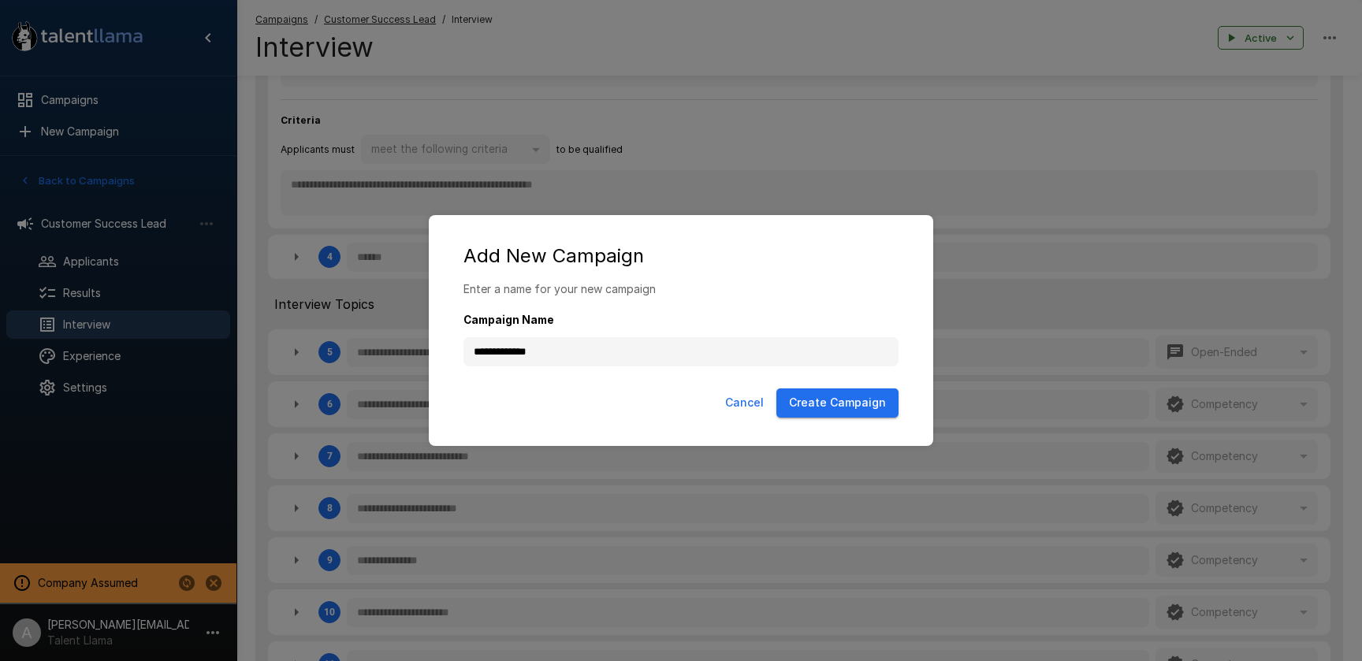
click at [840, 406] on button "Create Campaign" at bounding box center [838, 403] width 122 height 29
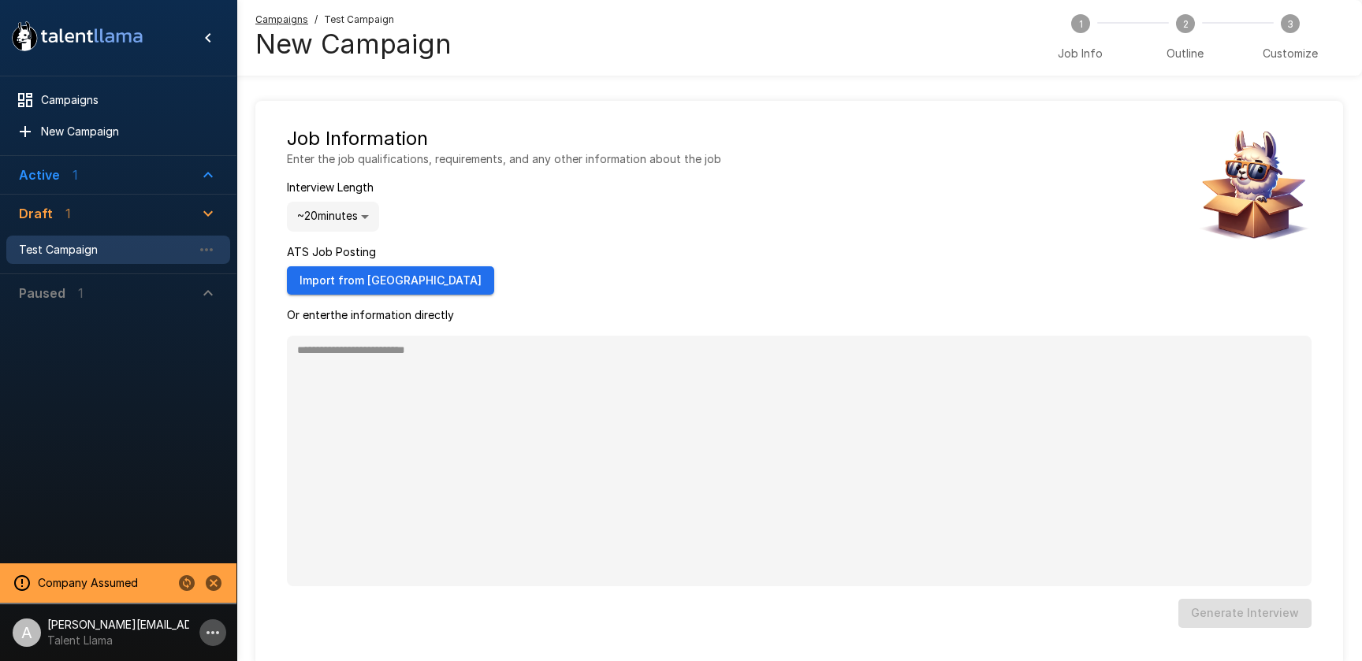
click at [207, 635] on icon "button" at bounding box center [212, 633] width 19 height 19
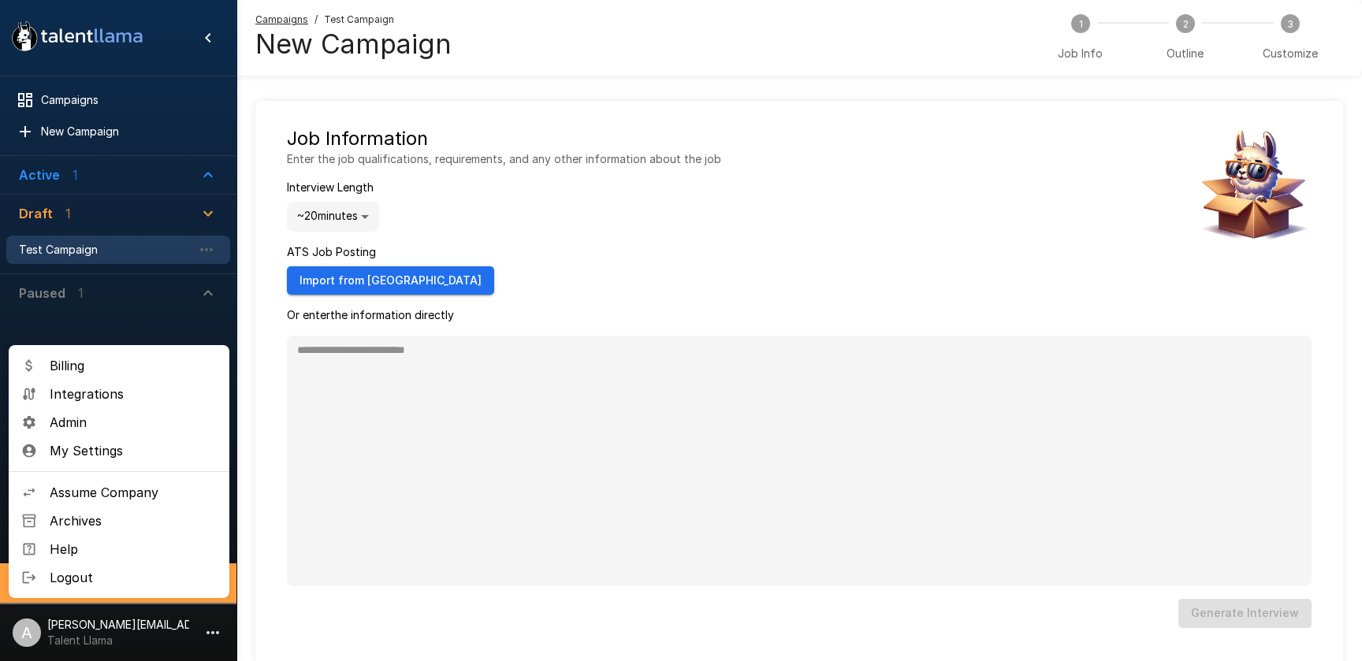
click at [89, 397] on span "Integrations" at bounding box center [133, 394] width 167 height 19
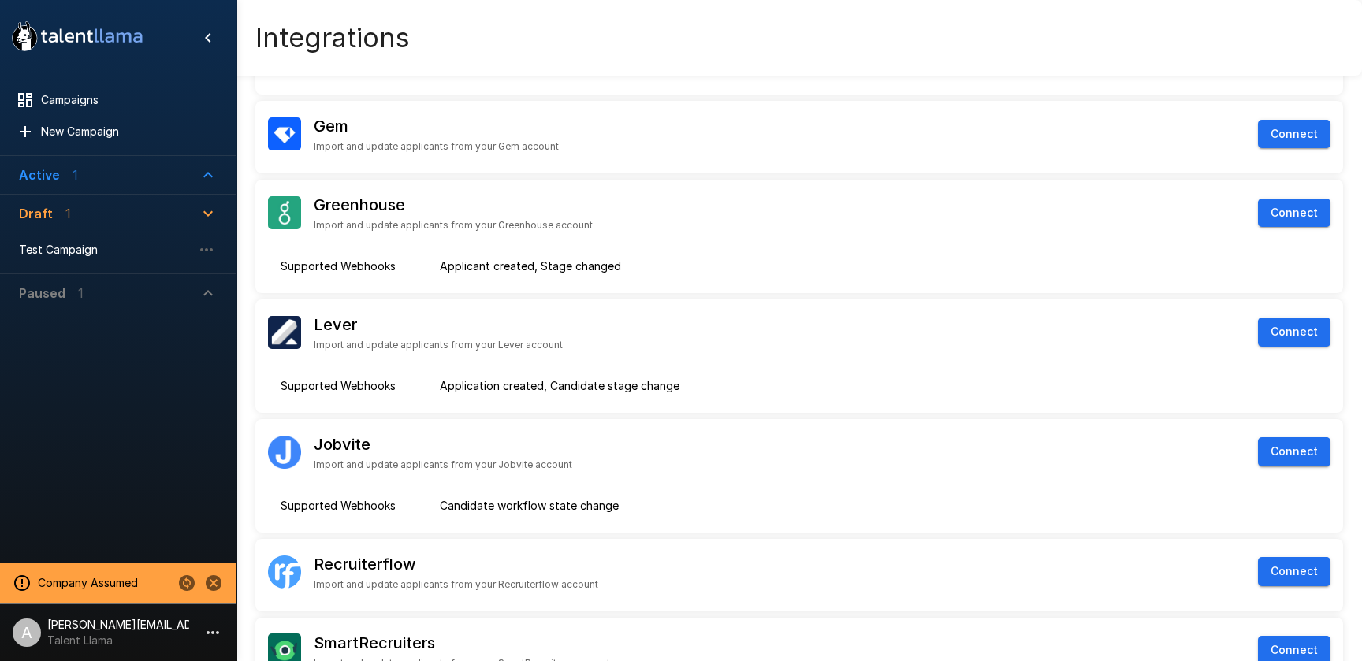
scroll to position [155, 0]
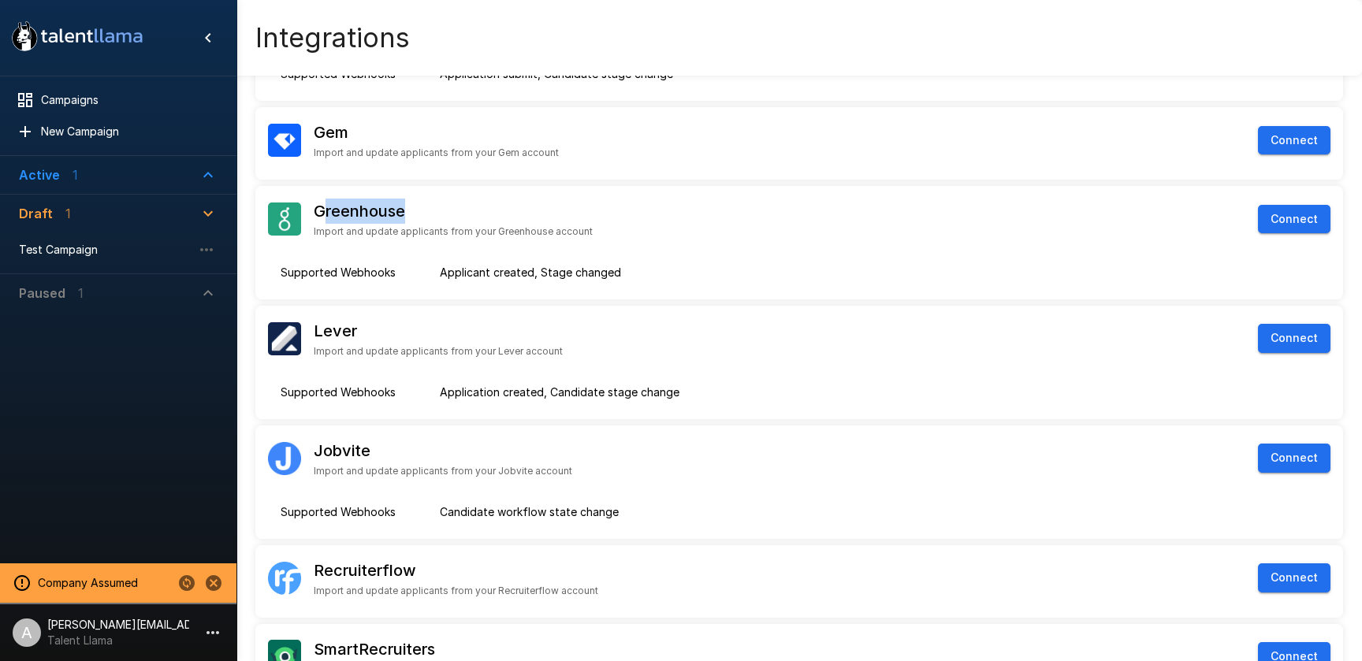
drag, startPoint x: 326, startPoint y: 209, endPoint x: 433, endPoint y: 210, distance: 107.2
click at [433, 210] on div "Greenhouse" at bounding box center [453, 211] width 279 height 25
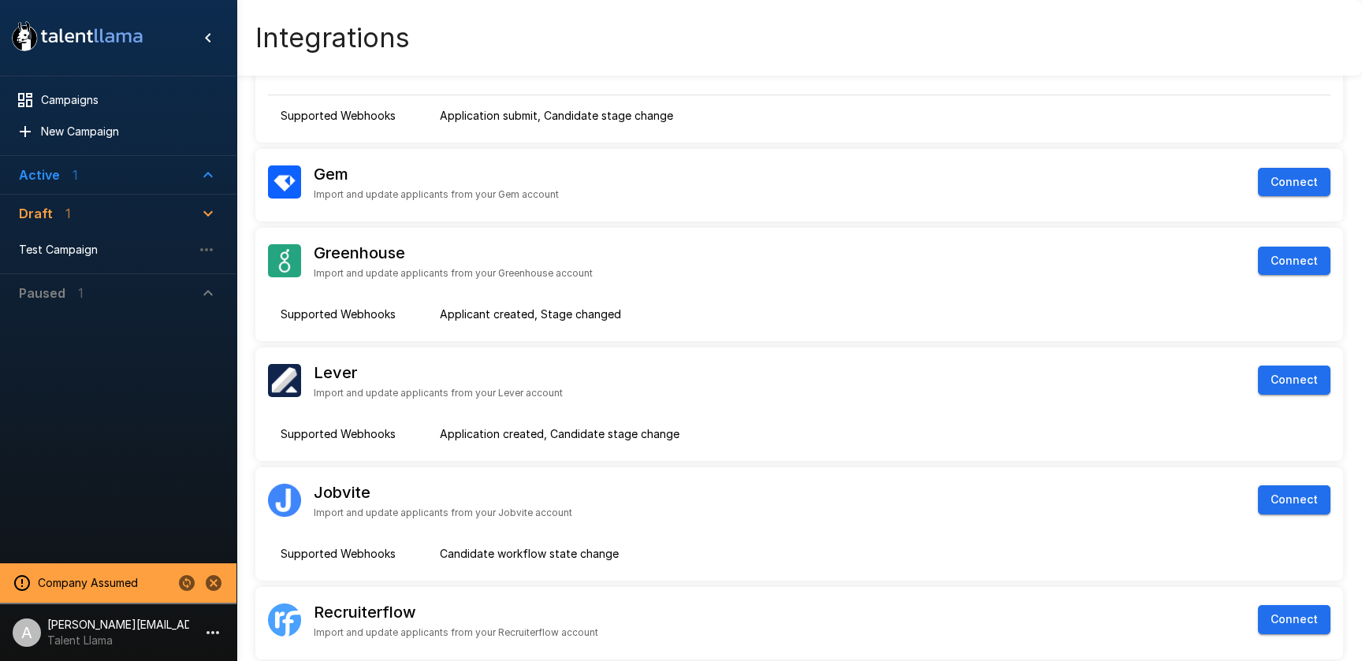
scroll to position [0, 0]
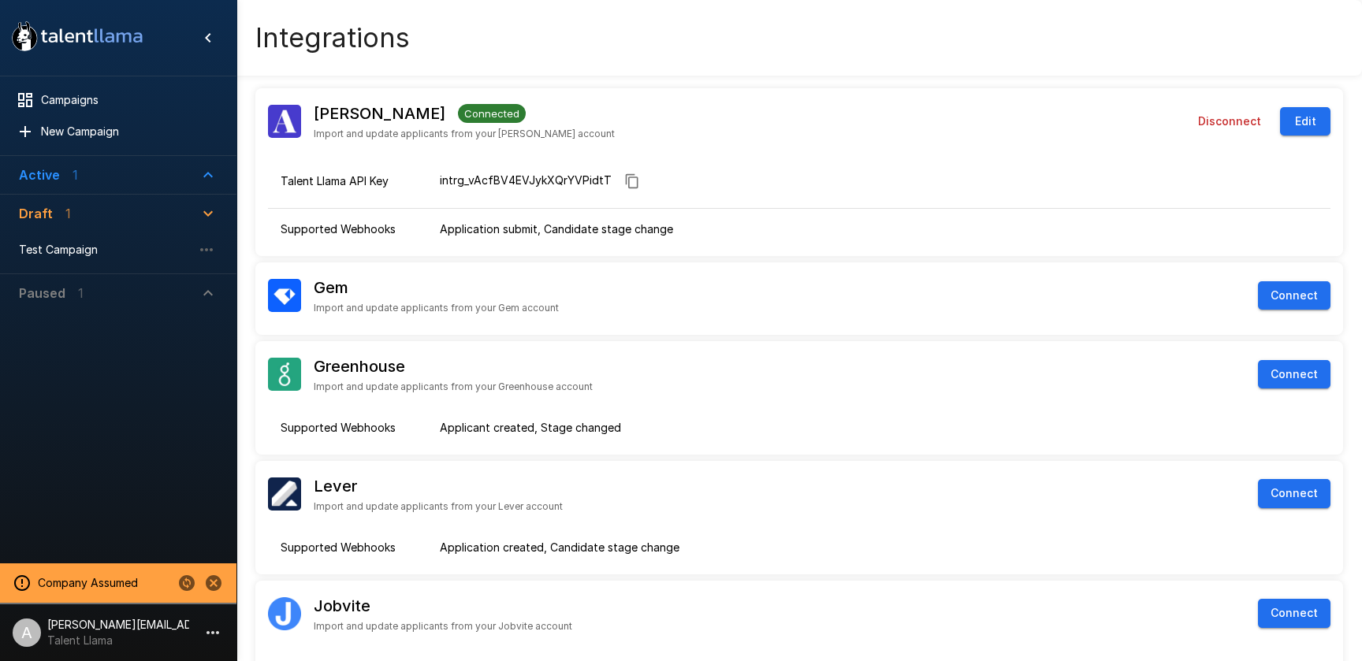
click at [309, 114] on div "Ashby Connected Import and update applicants from your Ashby account" at bounding box center [533, 121] width 531 height 41
click at [318, 113] on h6 "Ashby" at bounding box center [380, 113] width 132 height 25
click at [195, 616] on li "A adam+prodtest1@talentllama.com Talent Llama" at bounding box center [118, 630] width 237 height 50
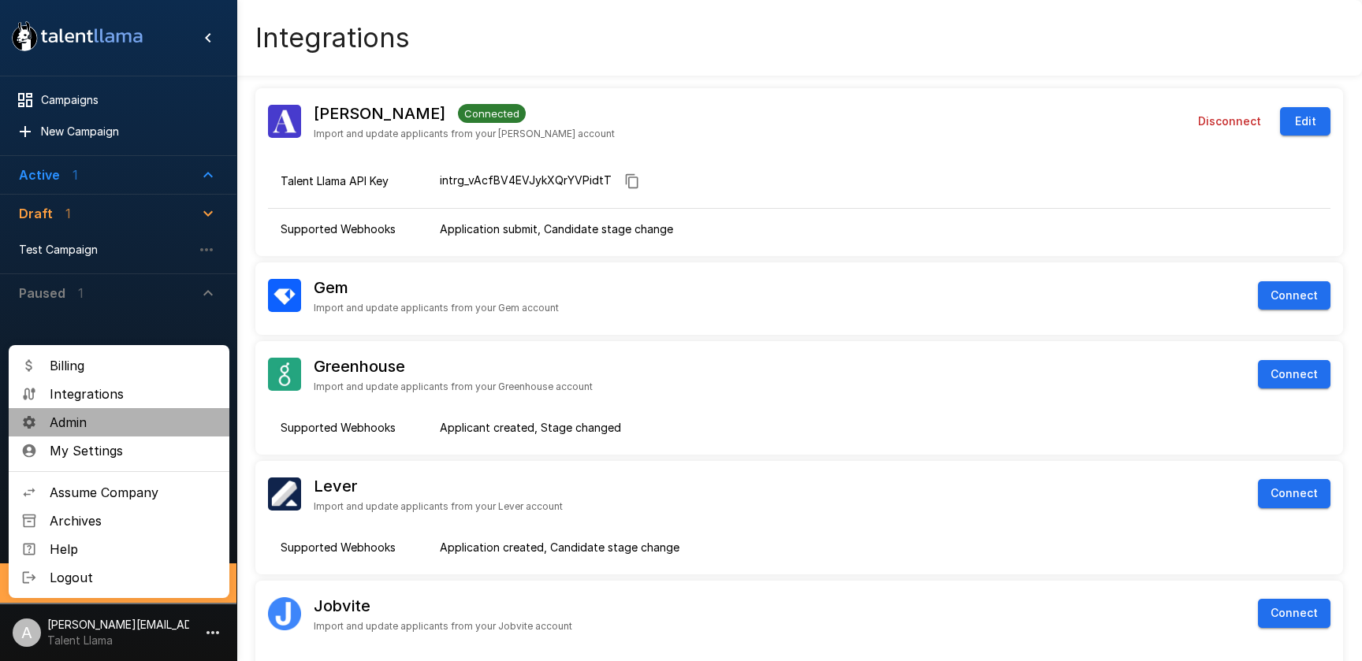
click at [87, 432] on li "Admin" at bounding box center [119, 422] width 221 height 28
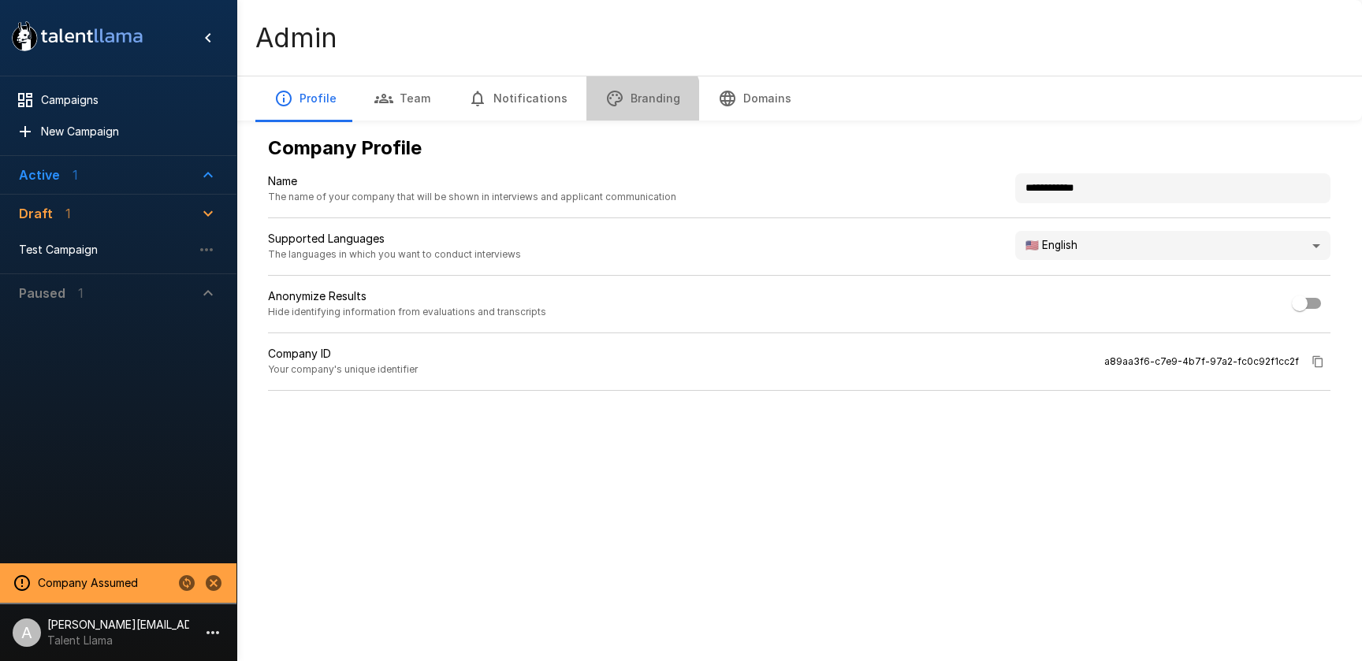
click at [609, 106] on icon "button" at bounding box center [614, 98] width 19 height 19
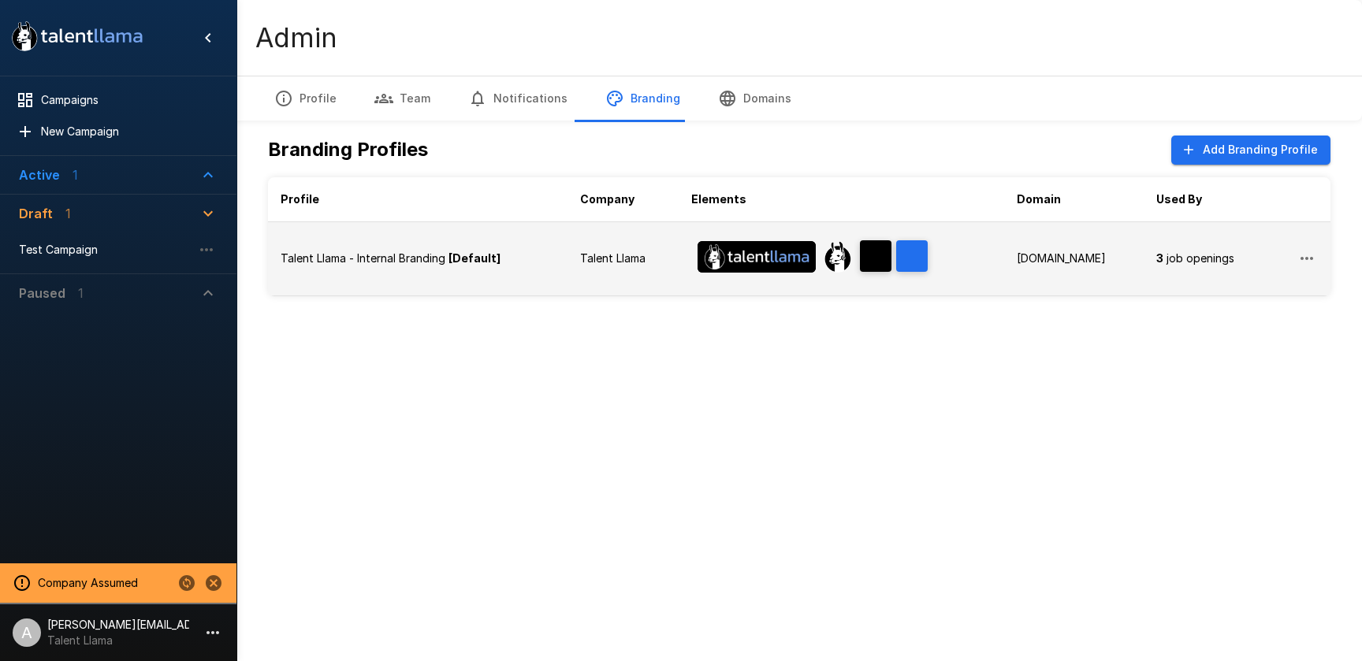
click at [539, 259] on div "Talent Llama - Internal Branding [Default]" at bounding box center [418, 259] width 274 height 16
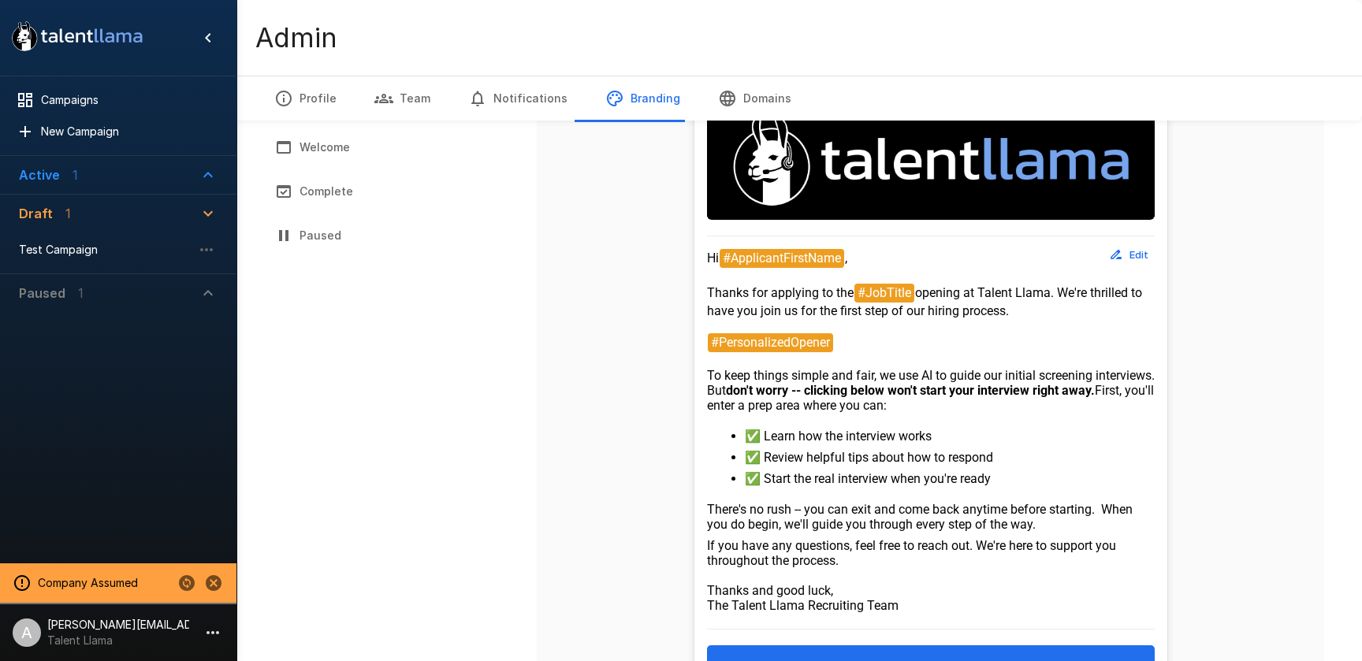
scroll to position [351, 0]
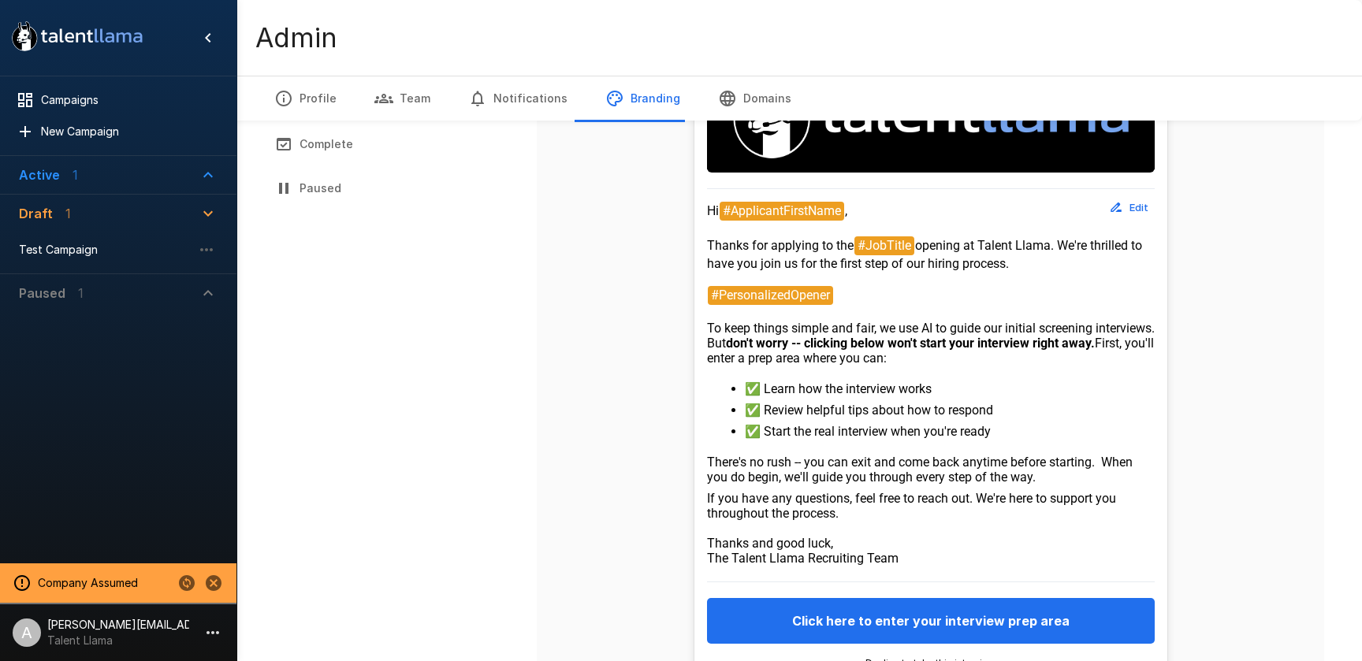
click at [1143, 209] on button "Edit" at bounding box center [1130, 208] width 50 height 24
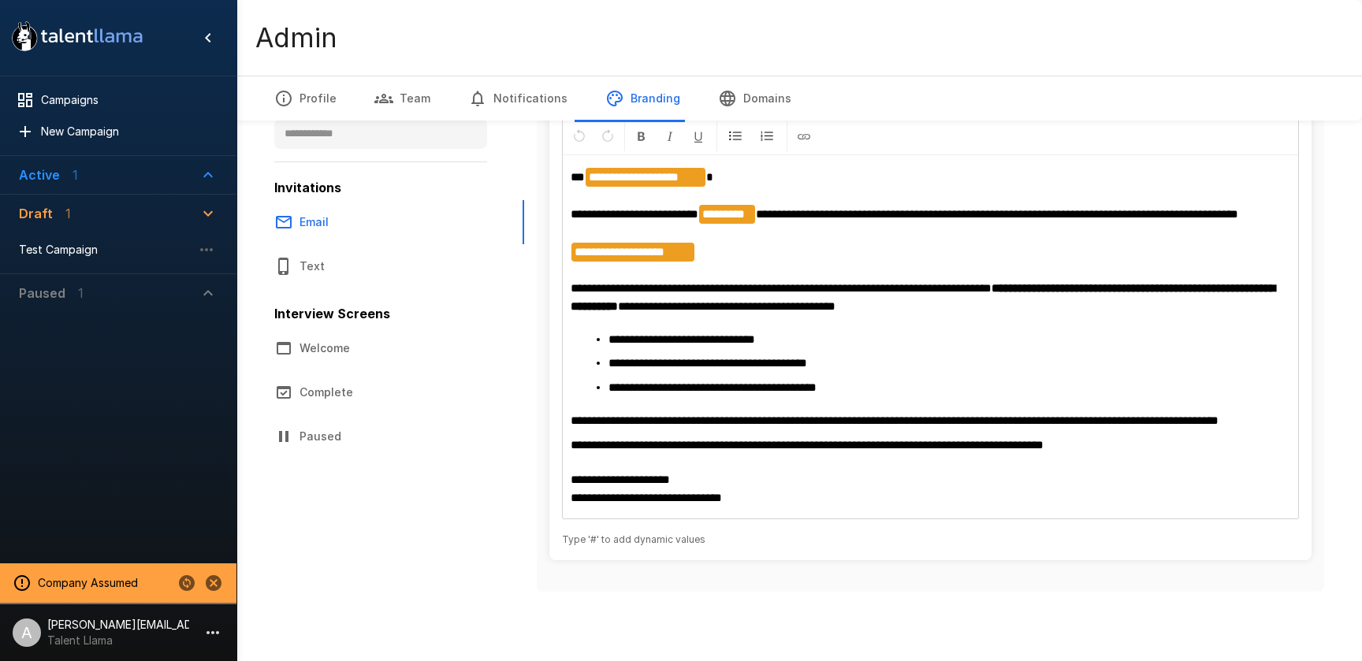
click at [972, 315] on p "**********" at bounding box center [931, 241] width 720 height 147
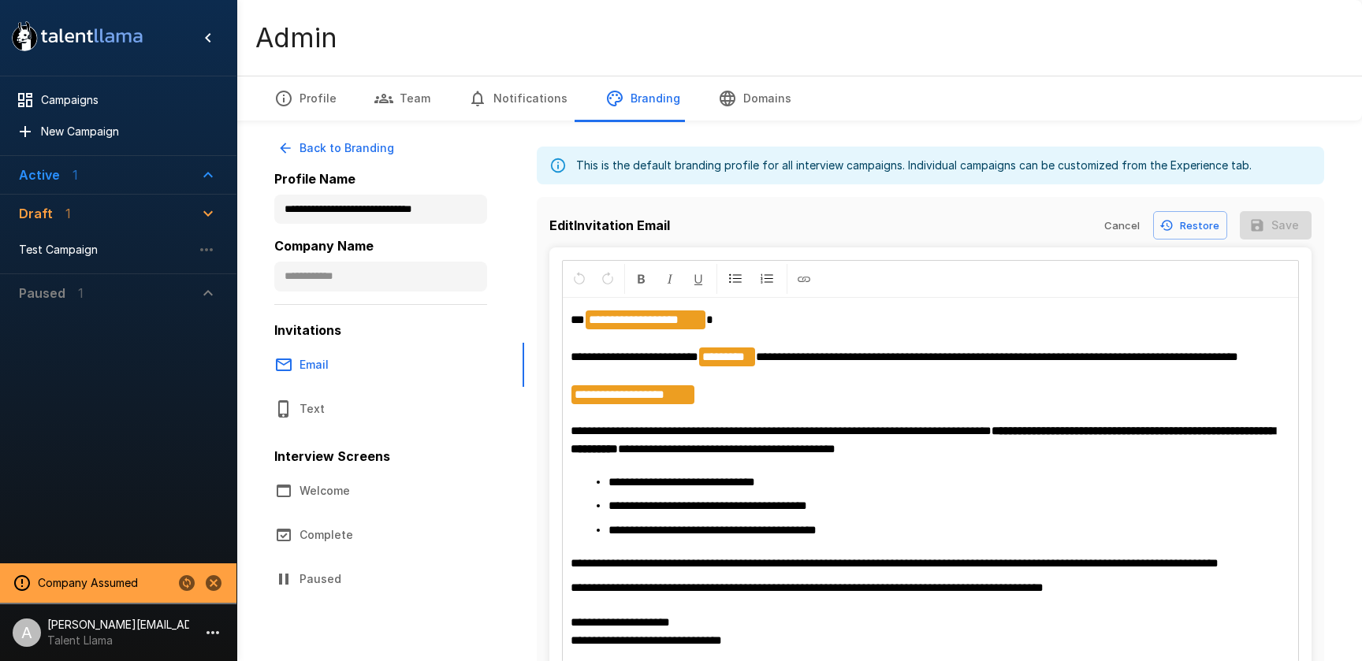
scroll to position [0, 0]
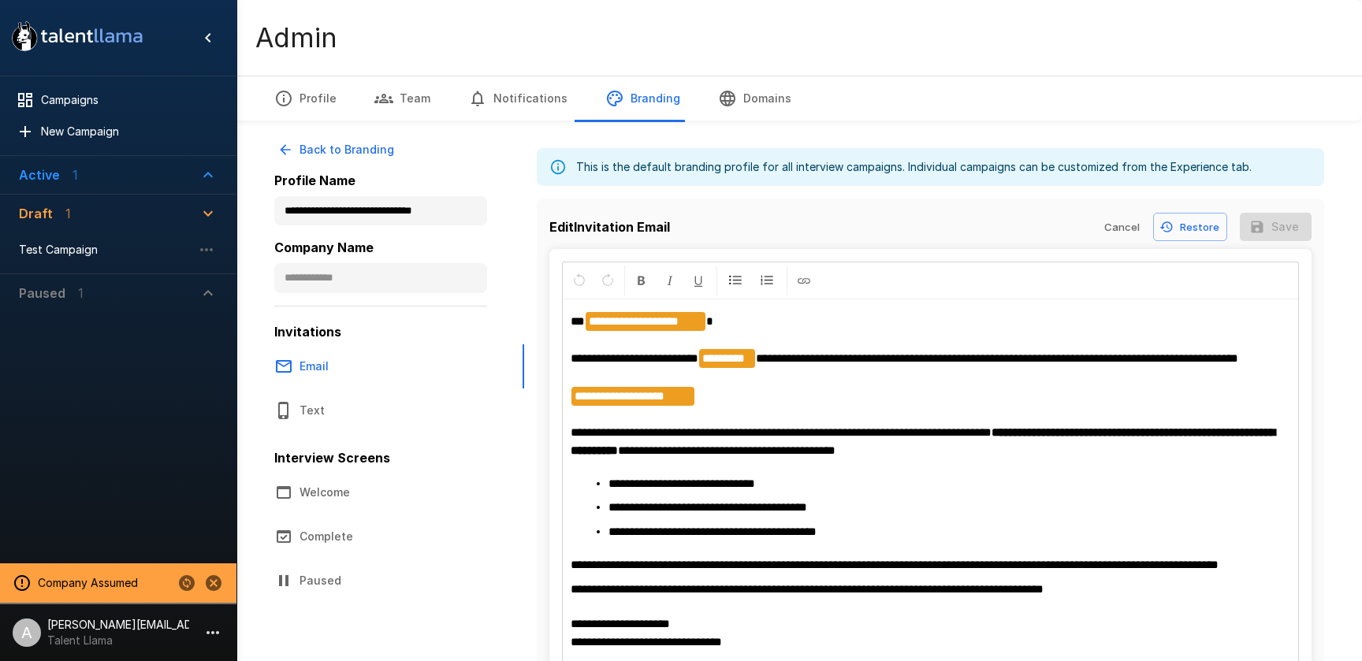
drag, startPoint x: 449, startPoint y: 486, endPoint x: 431, endPoint y: 490, distance: 17.6
click at [449, 486] on button "Welcome" at bounding box center [389, 493] width 269 height 44
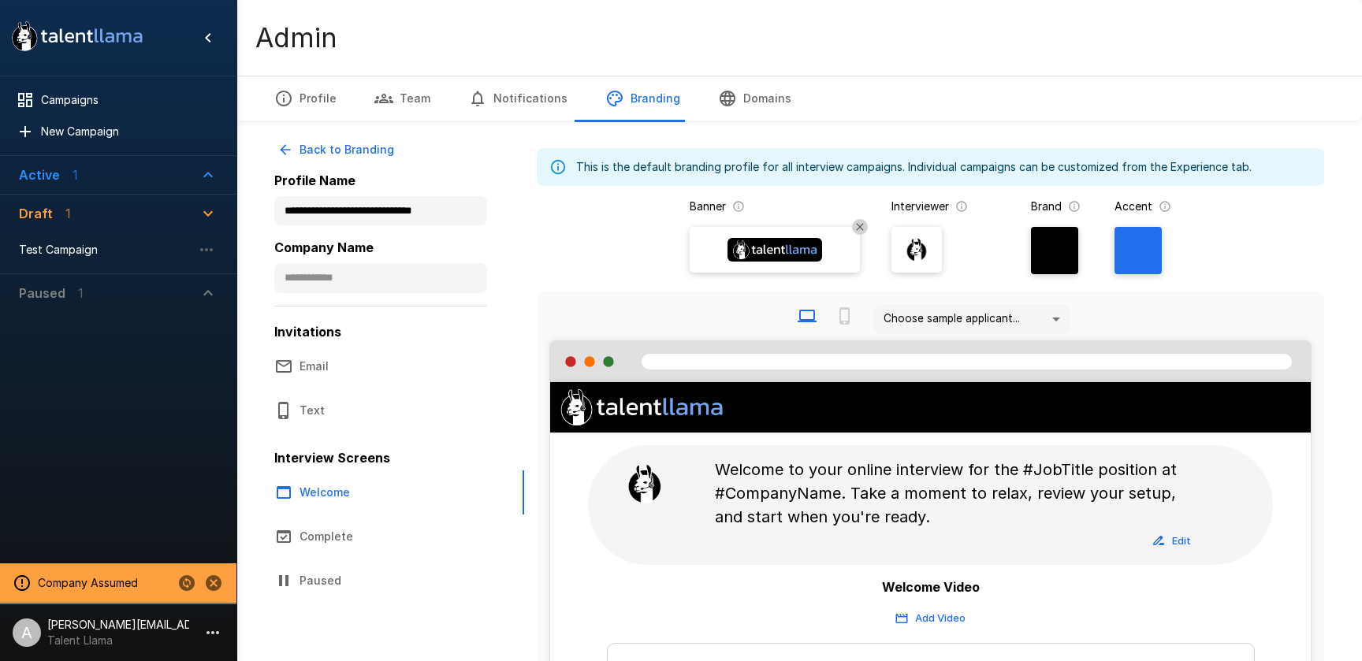
drag, startPoint x: 58, startPoint y: 168, endPoint x: 69, endPoint y: 168, distance: 11.8
click at [58, 168] on div "Active 1" at bounding box center [48, 175] width 59 height 19
drag, startPoint x: 74, startPoint y: 213, endPoint x: 88, endPoint y: 213, distance: 13.4
click at [74, 213] on span "Customer Success Lead" at bounding box center [105, 211] width 173 height 16
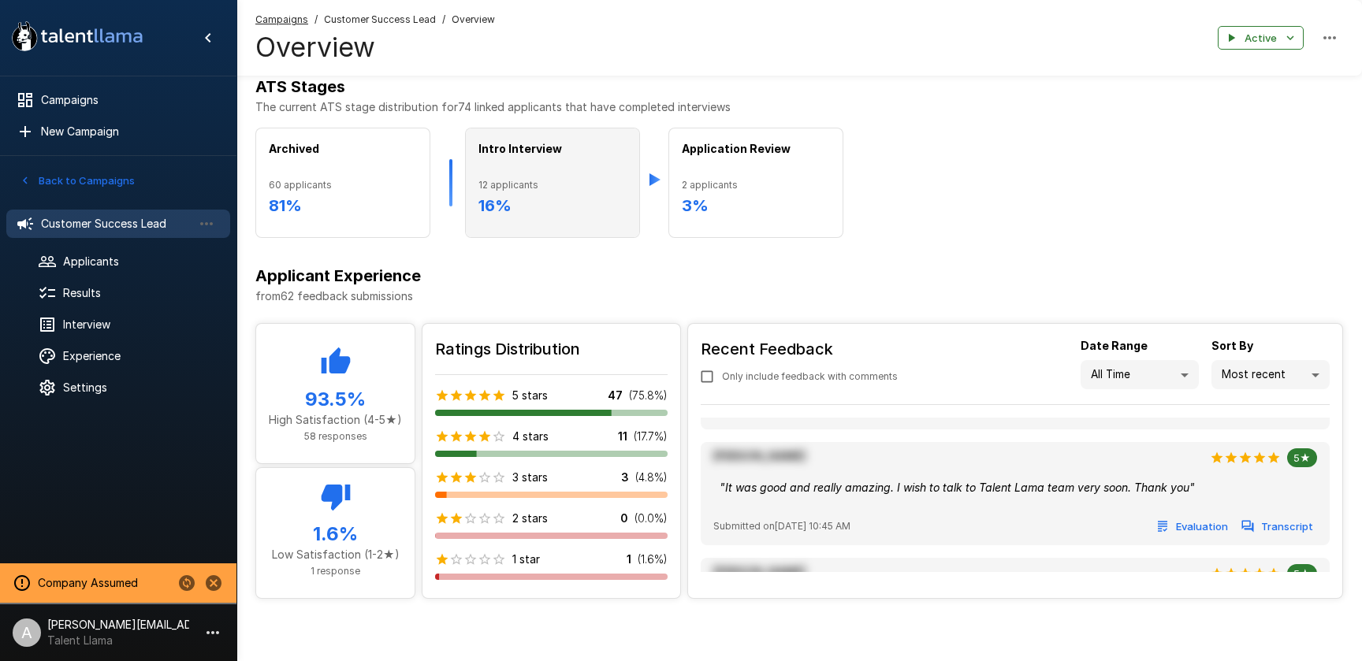
scroll to position [556, 0]
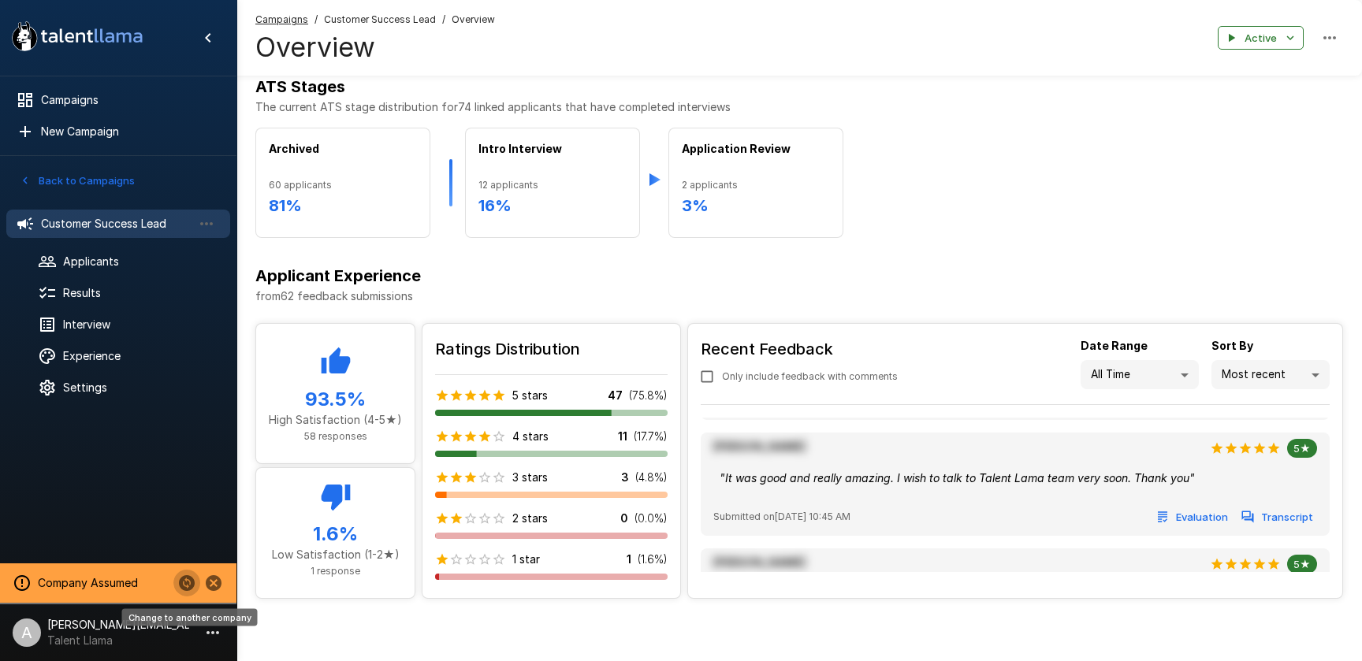
click at [182, 581] on icon "Change to another company" at bounding box center [187, 584] width 16 height 16
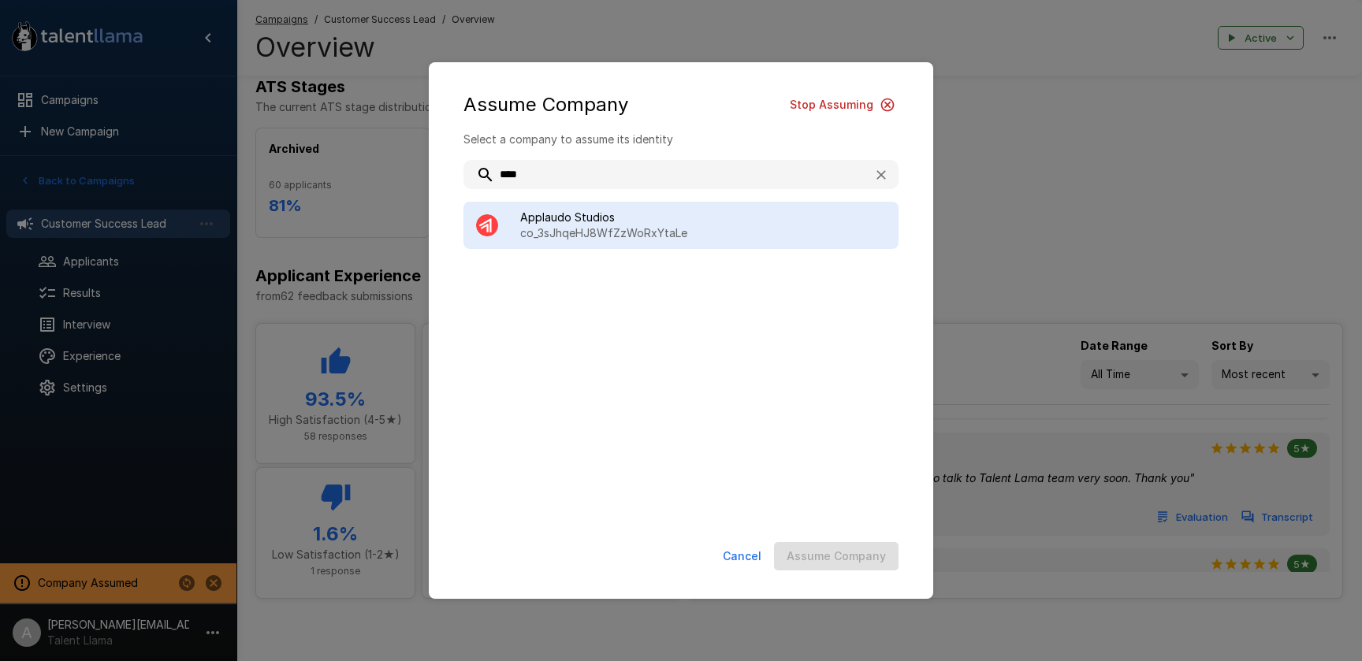
click at [687, 220] on span "Applaudo Studios" at bounding box center [703, 218] width 366 height 16
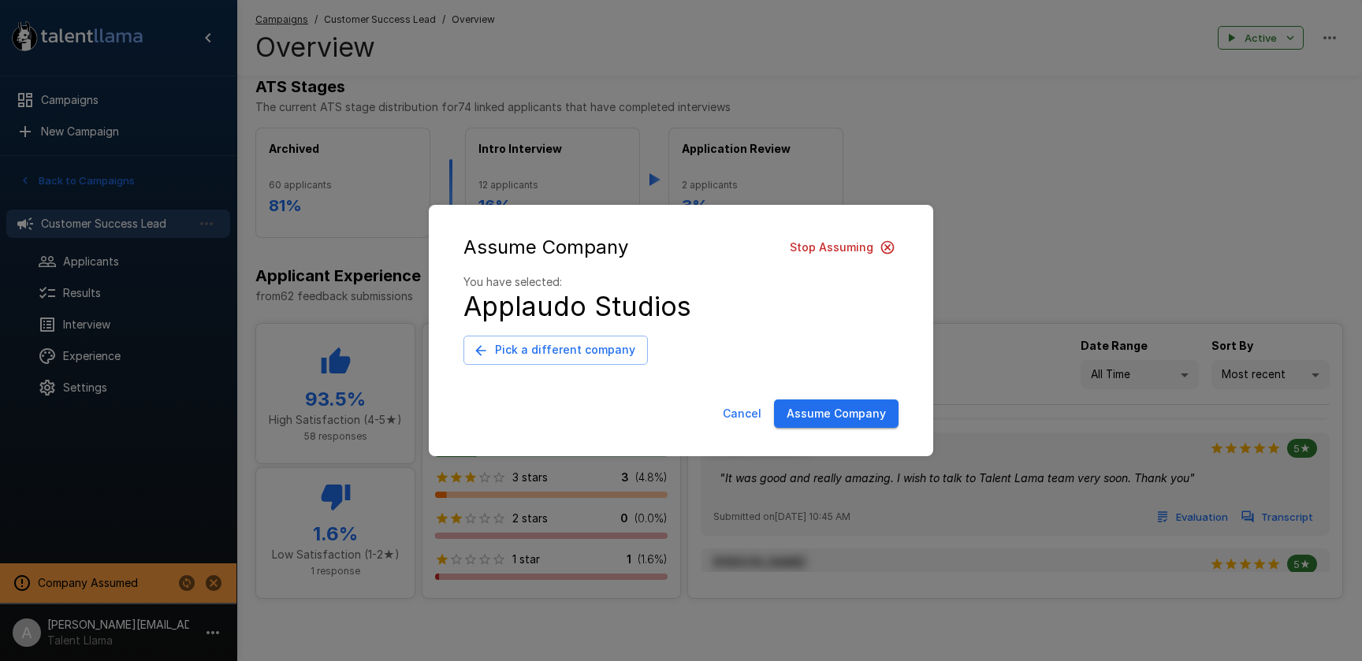
click at [829, 413] on button "Assume Company" at bounding box center [836, 414] width 125 height 29
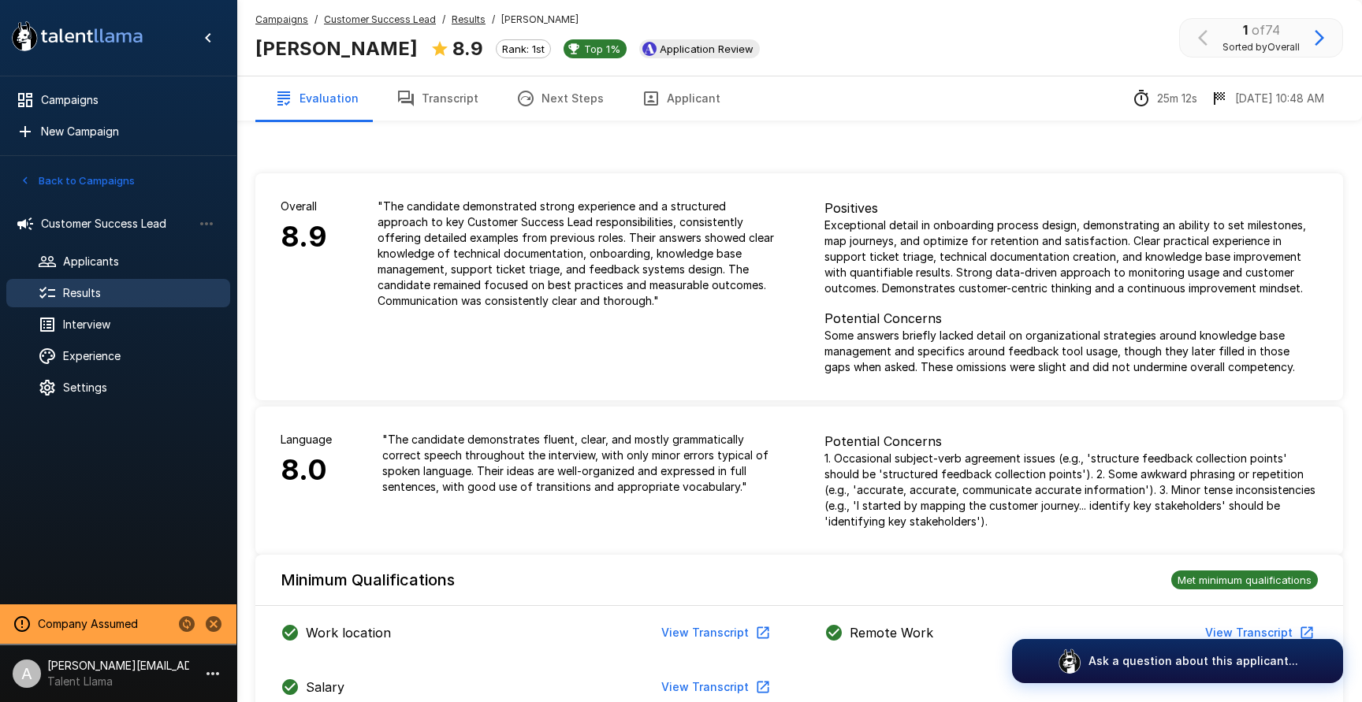
click at [417, 14] on u "Customer Success Lead" at bounding box center [380, 19] width 112 height 12
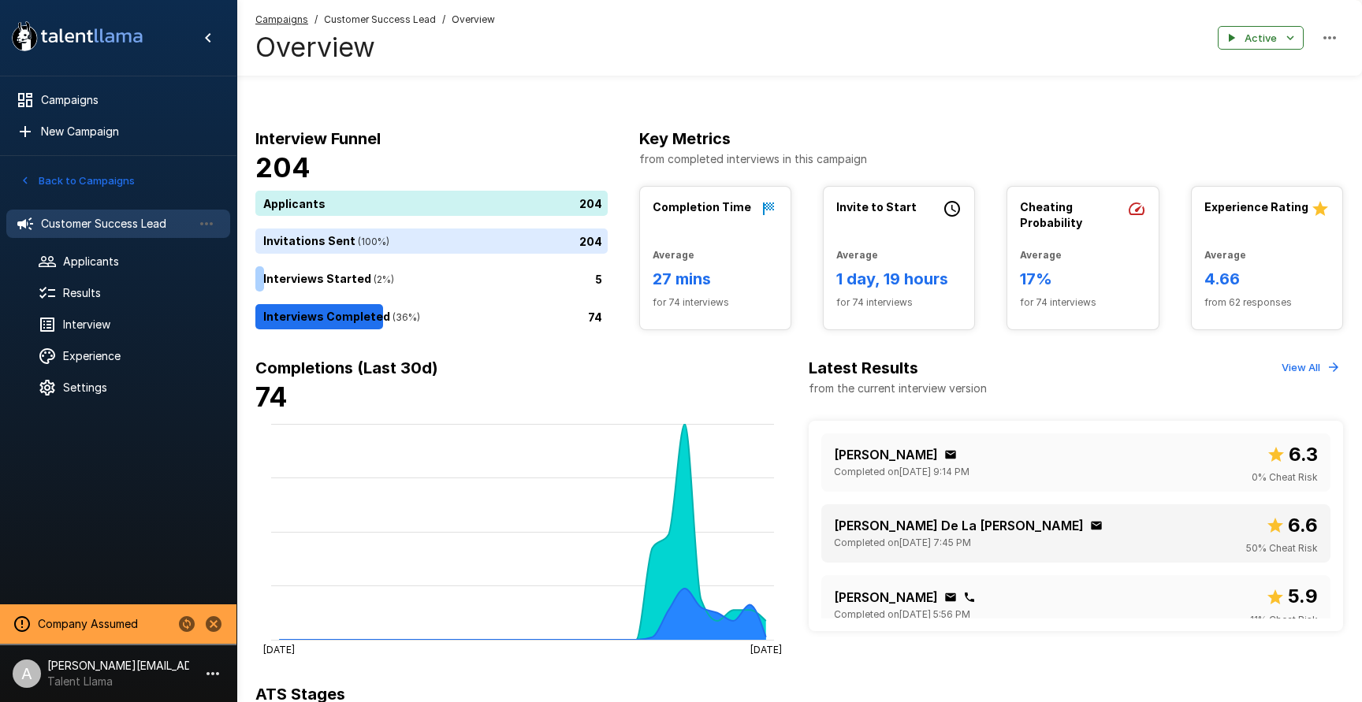
click at [1034, 537] on div "Omar De La Rosa Completed on September 15 @ 7:45 PM 6.6 50 % Cheat Risk" at bounding box center [1076, 534] width 484 height 46
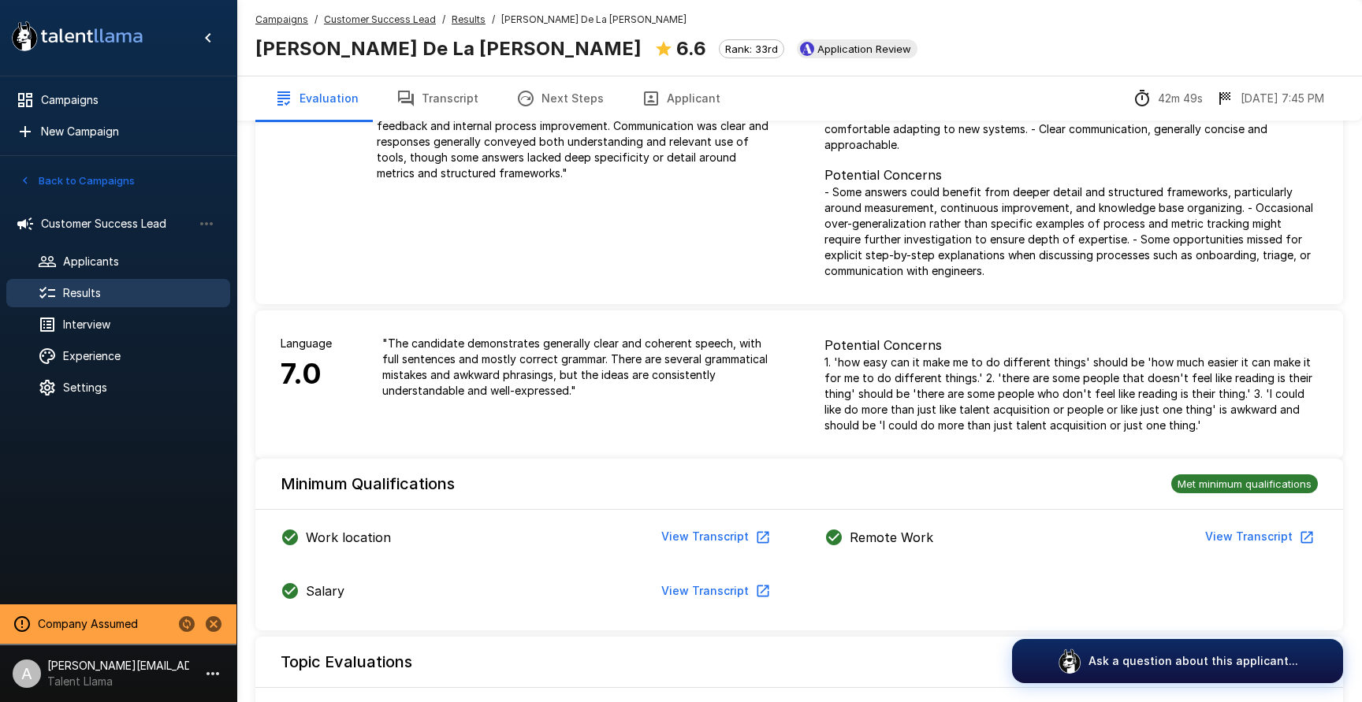
scroll to position [190, 0]
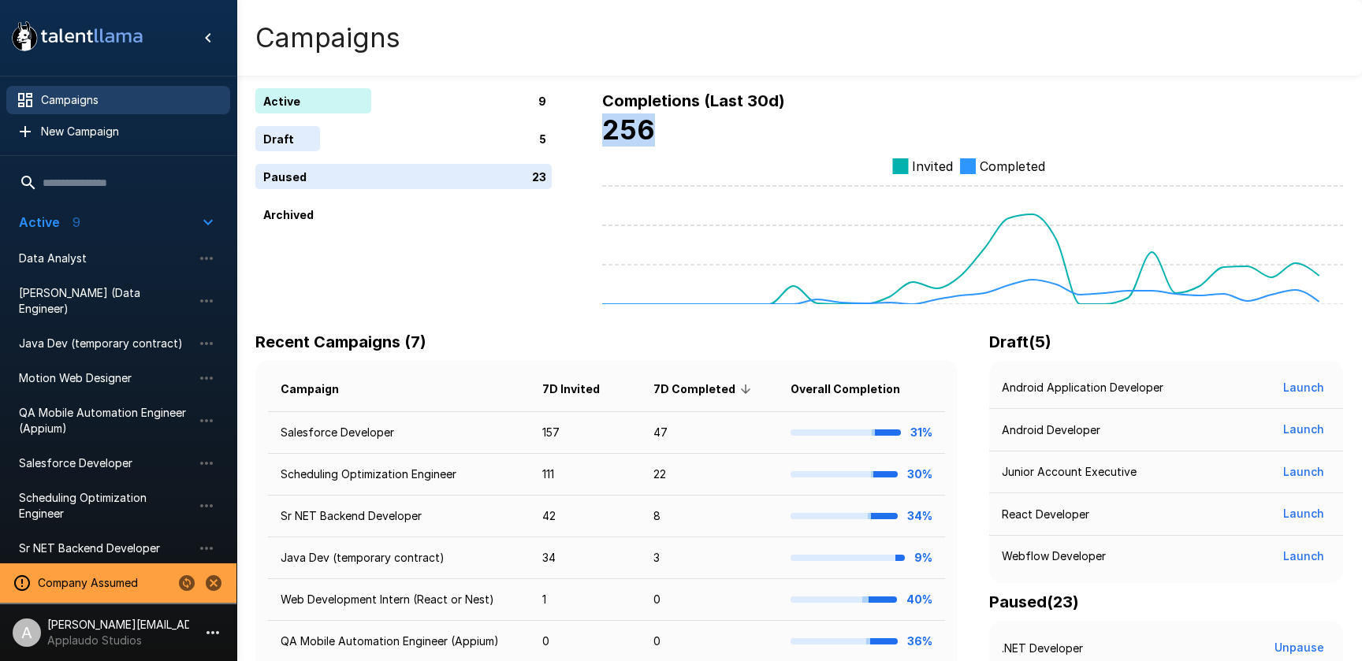
drag, startPoint x: 618, startPoint y: 132, endPoint x: 731, endPoint y: 134, distance: 112.8
click at [733, 134] on div "Active 9 Draft 5 Paused 23 Archived Completions (Last 30d) 256 Invited Completed" at bounding box center [799, 196] width 1088 height 216
click at [187, 583] on icon "Change to another company" at bounding box center [187, 584] width 16 height 16
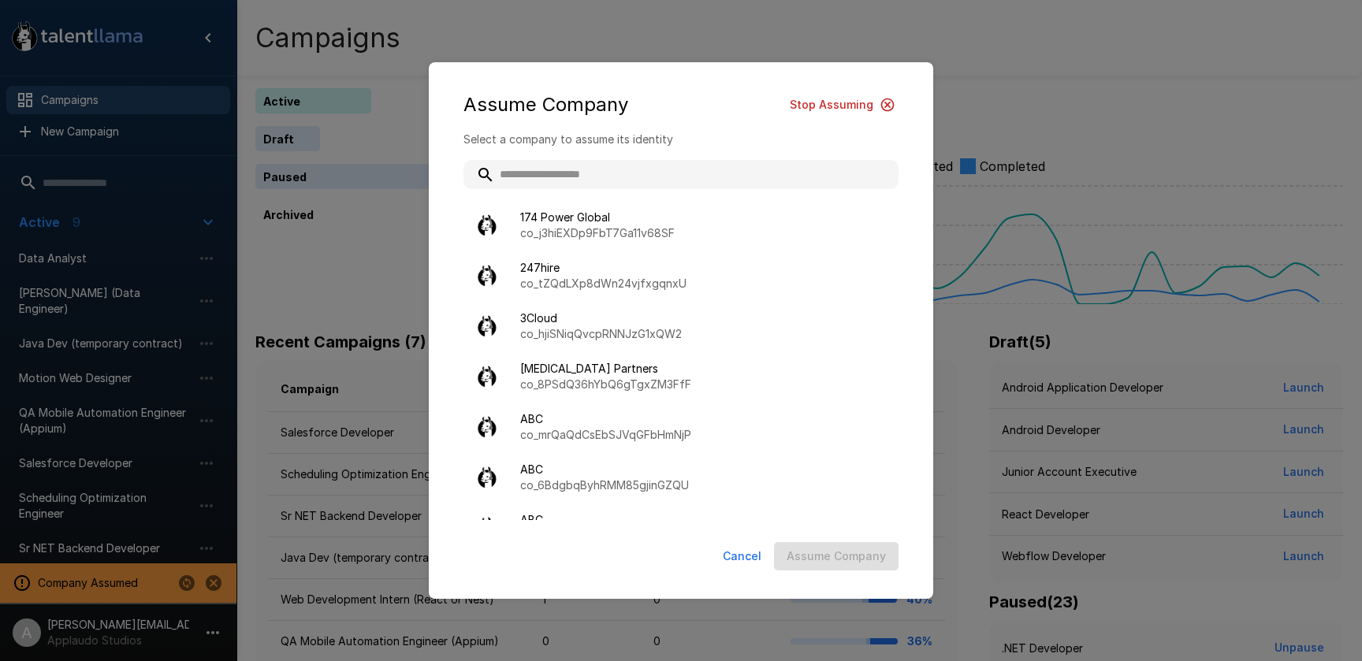
click at [618, 173] on input "text" at bounding box center [681, 174] width 435 height 28
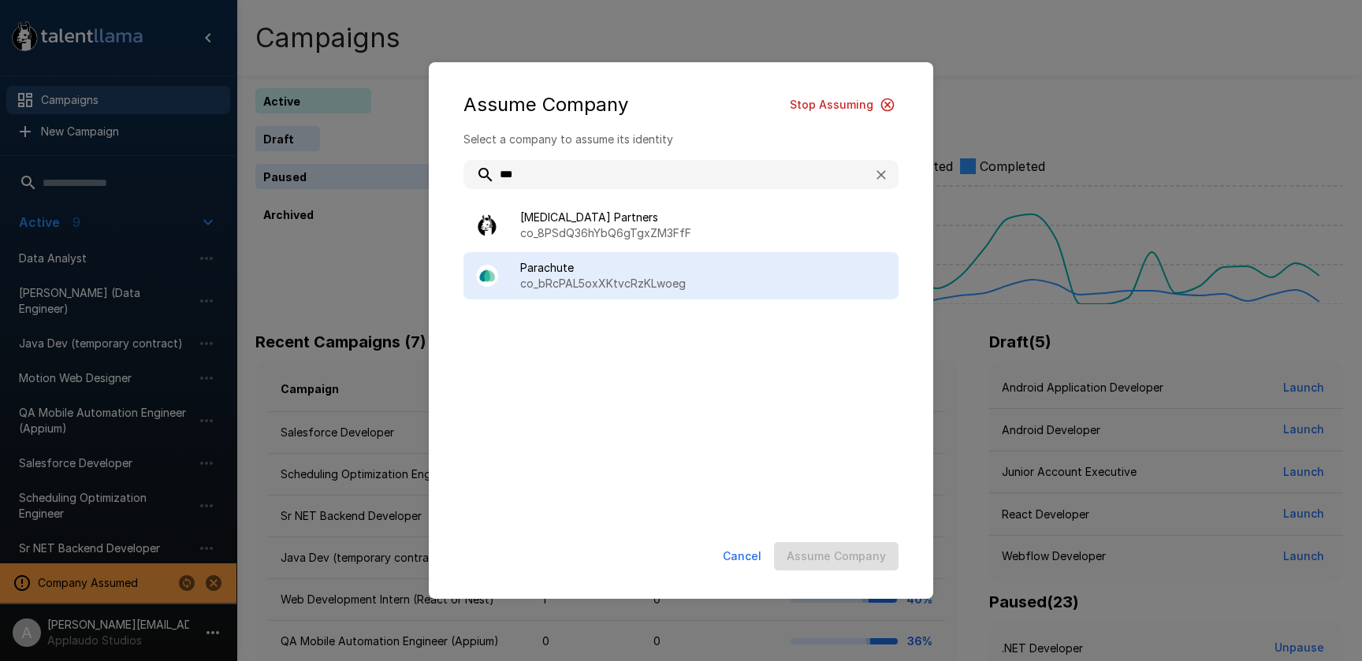
type input "***"
click at [650, 266] on span "Parachute" at bounding box center [703, 268] width 366 height 16
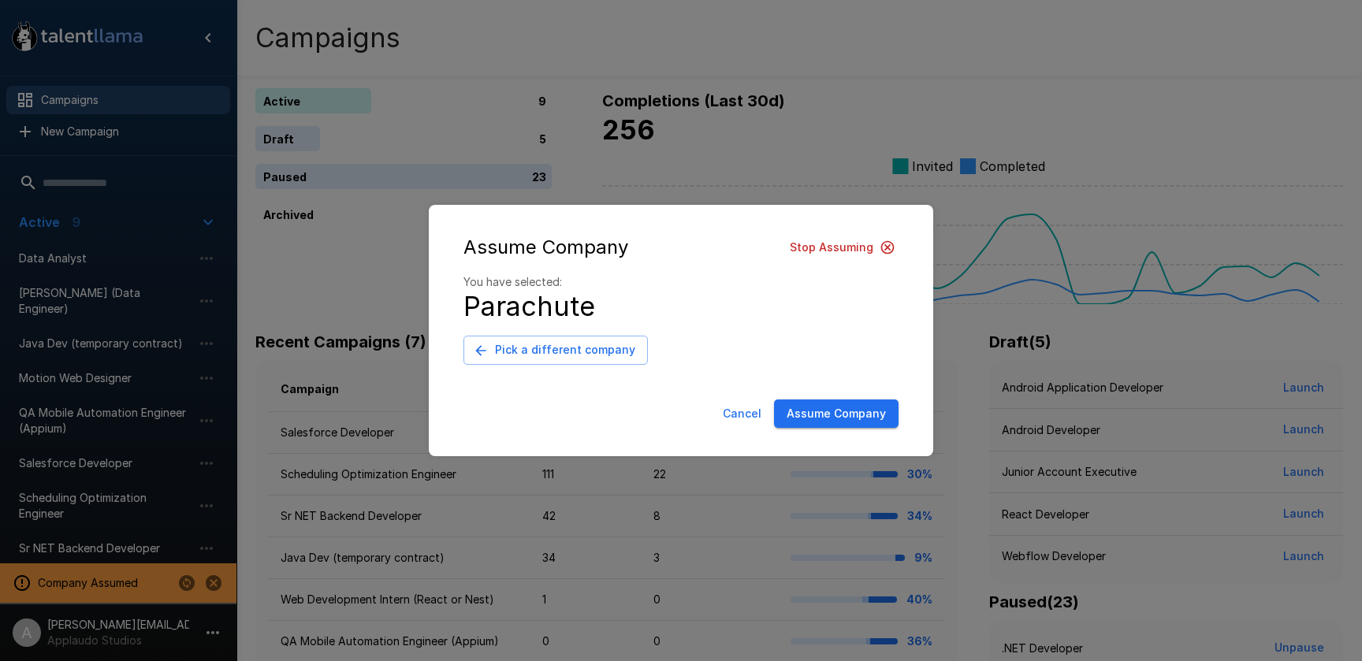
click at [818, 408] on button "Assume Company" at bounding box center [836, 414] width 125 height 29
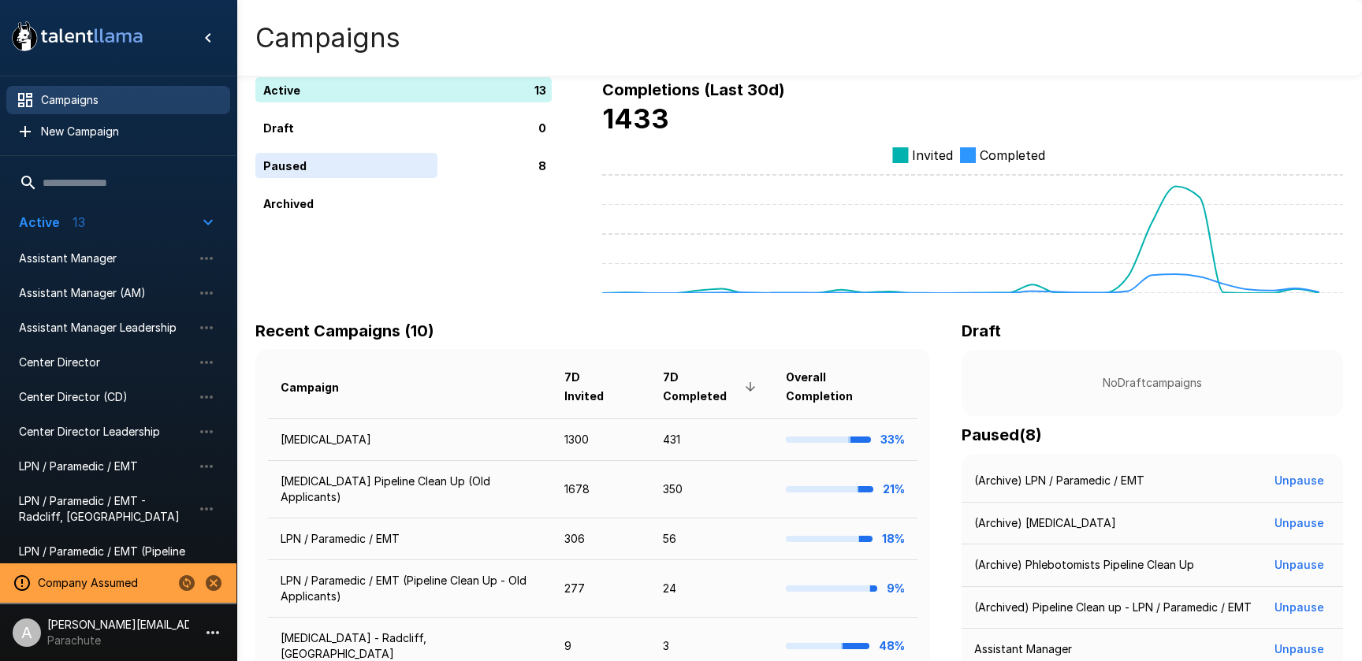
scroll to position [12, 0]
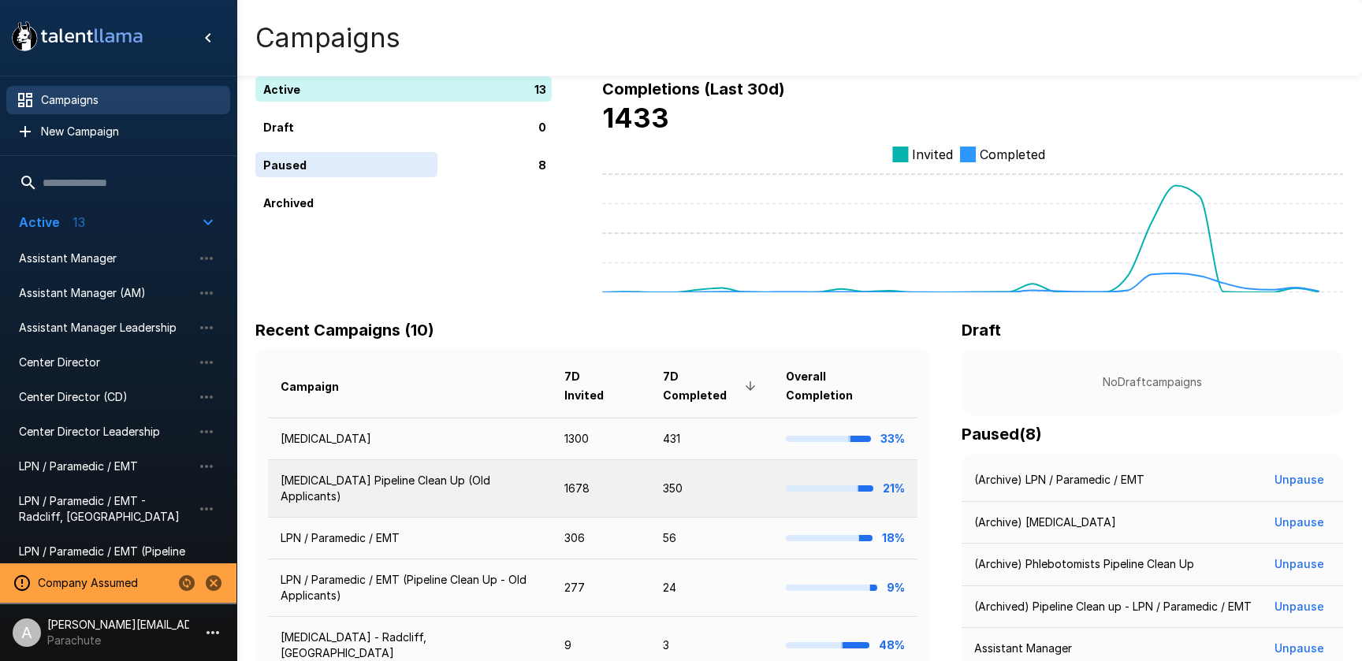
click at [539, 481] on td "[MEDICAL_DATA] Pipeline Clean Up (Old Applicants)" at bounding box center [410, 489] width 284 height 58
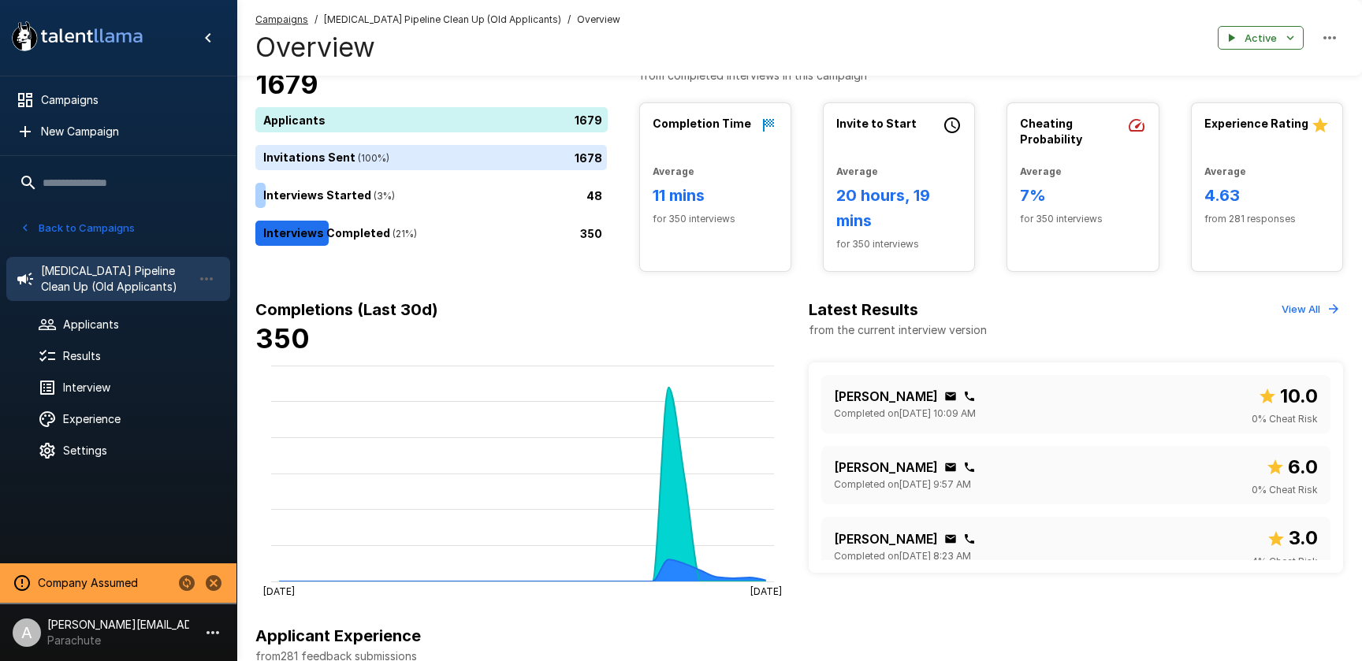
scroll to position [50, 0]
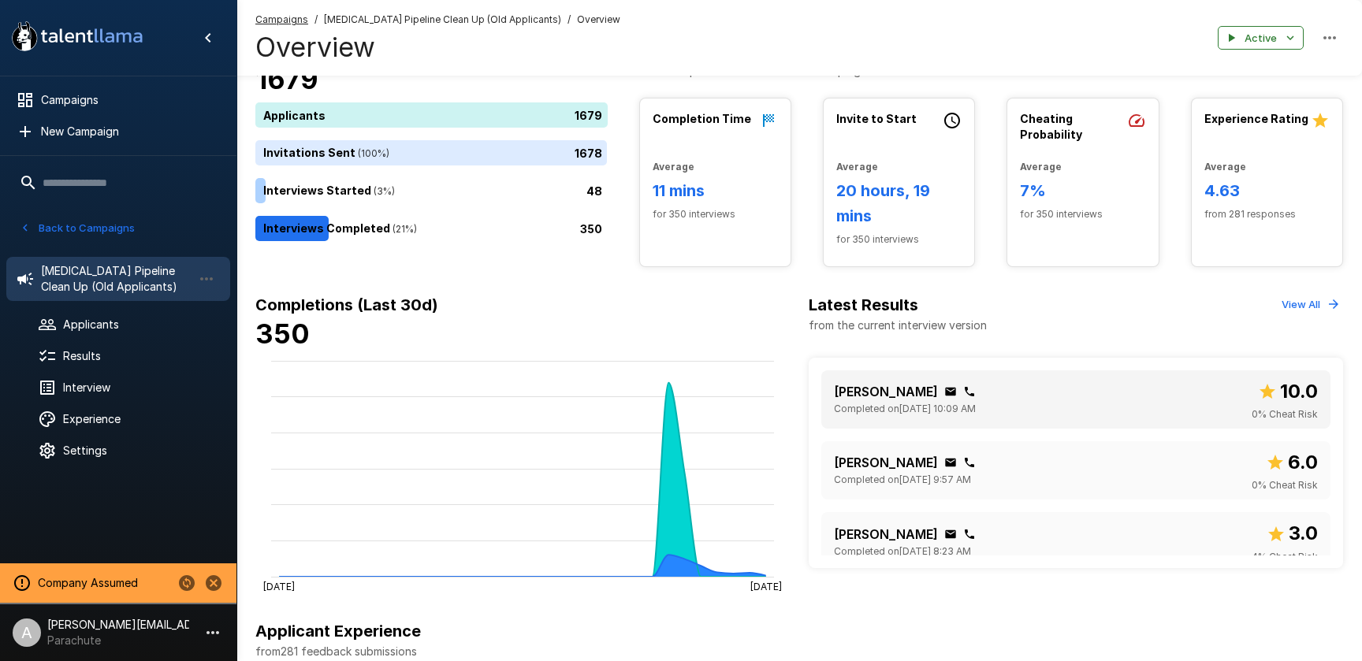
click at [900, 403] on span "Completed on [DATE] 10:09 AM" at bounding box center [905, 409] width 142 height 16
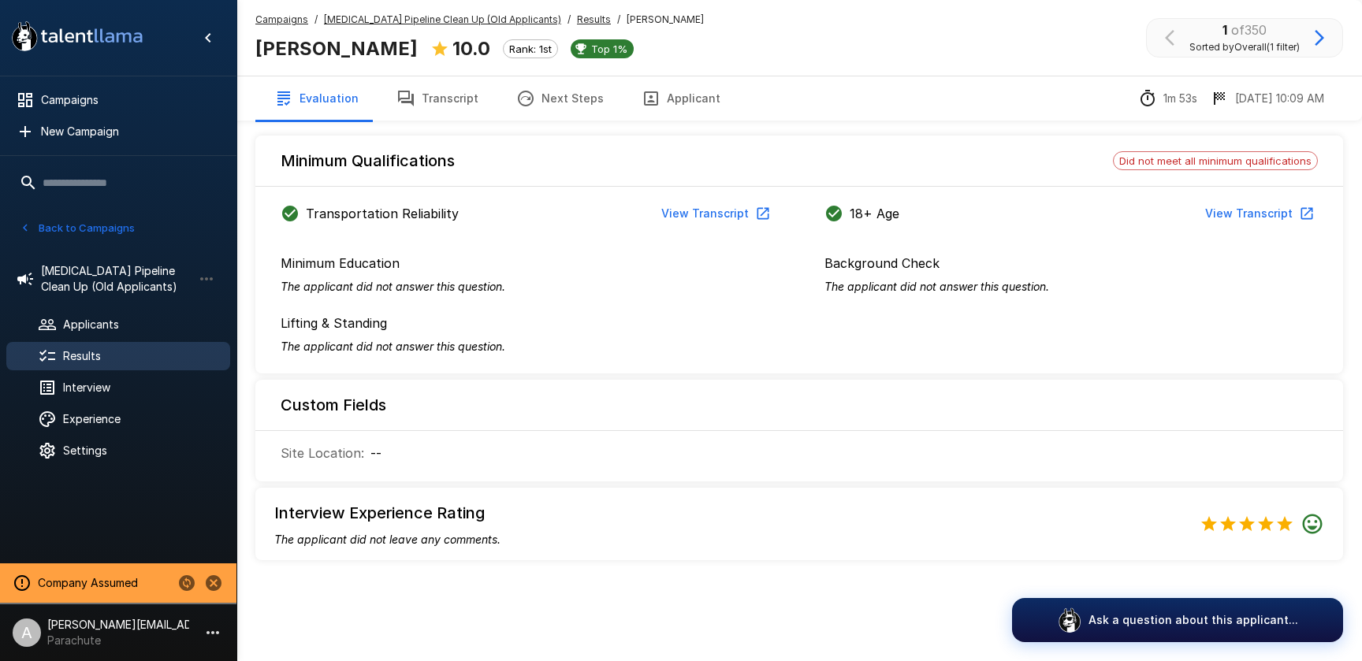
click at [577, 19] on u "Results" at bounding box center [594, 19] width 34 height 12
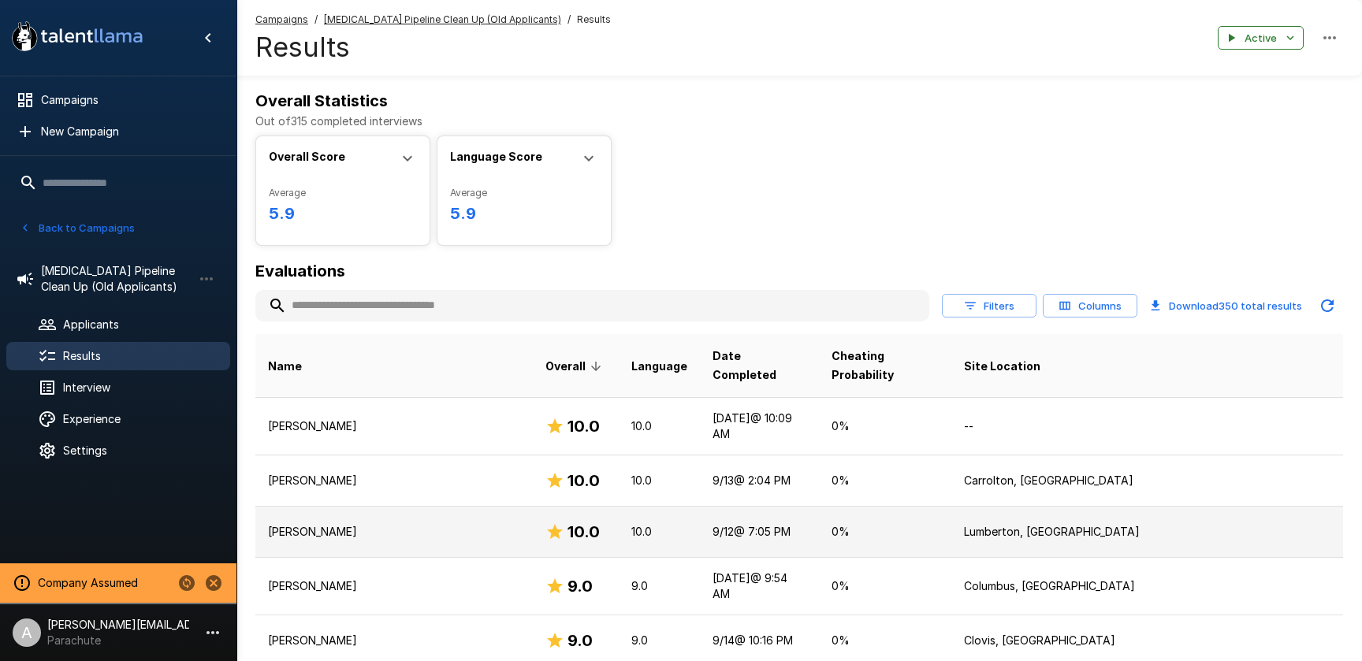
click at [1130, 524] on p "Lumberton, [GEOGRAPHIC_DATA]" at bounding box center [1147, 532] width 367 height 16
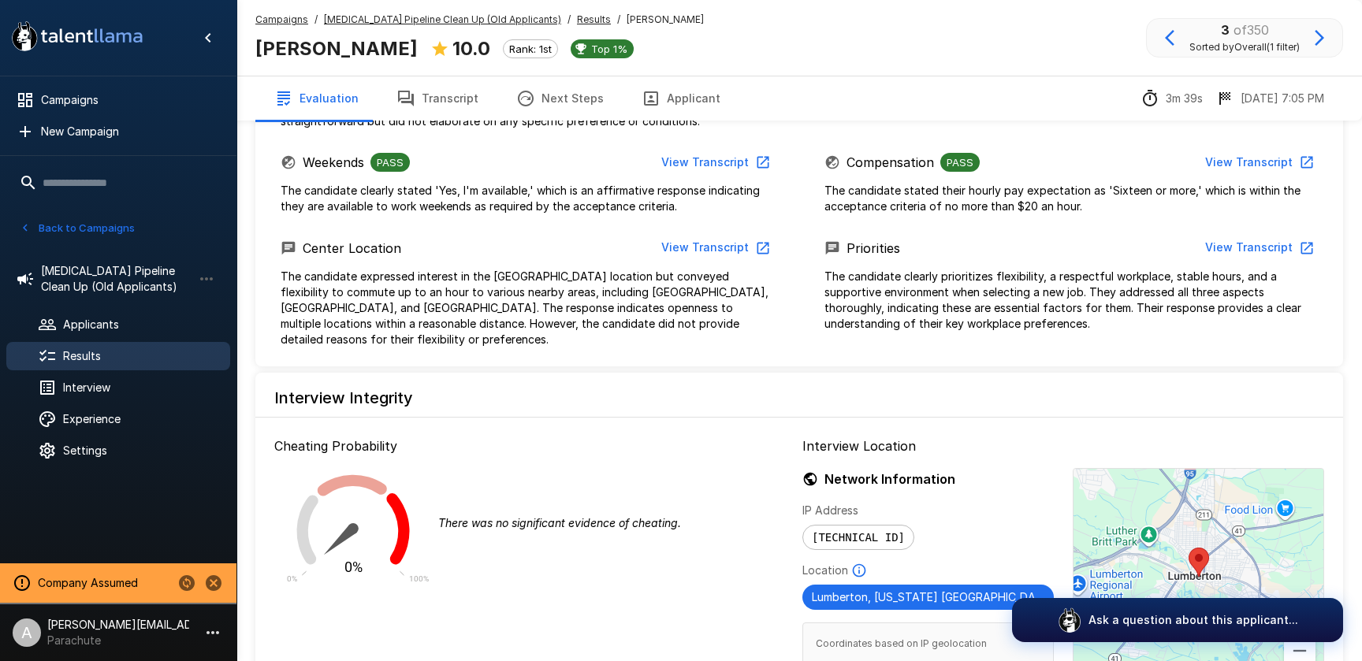
scroll to position [810, 0]
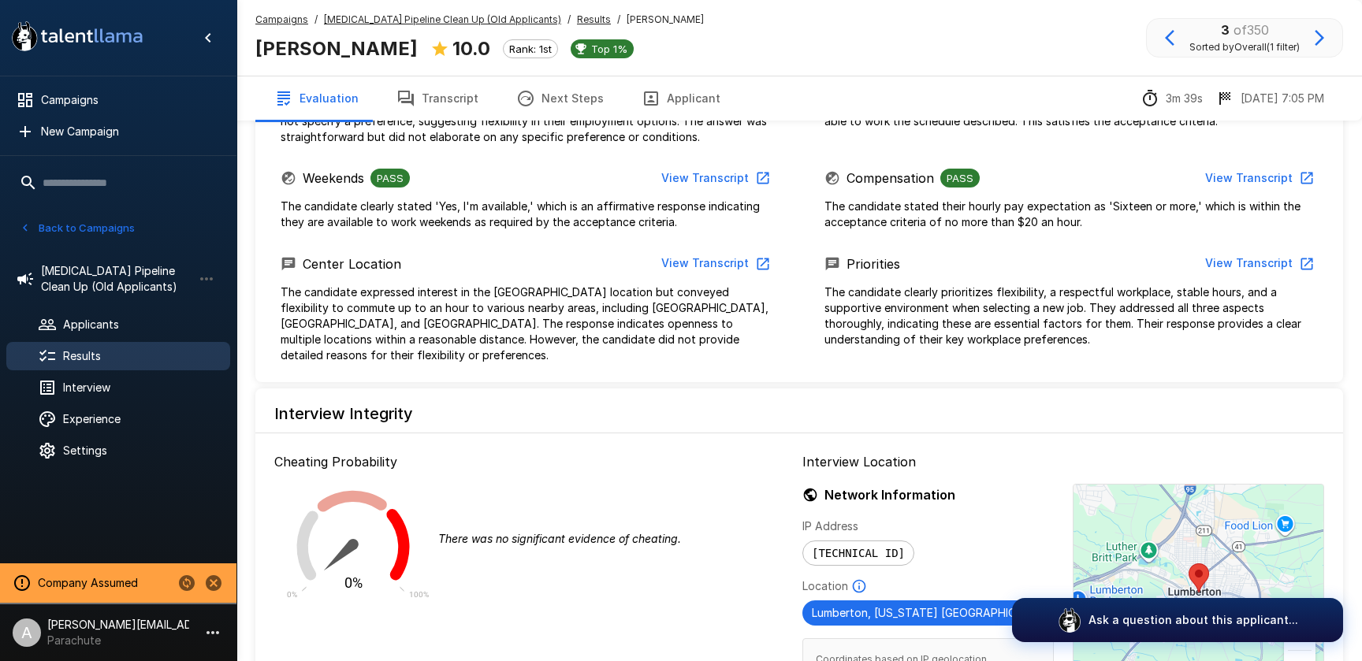
click at [700, 266] on button "View Transcript" at bounding box center [714, 263] width 119 height 29
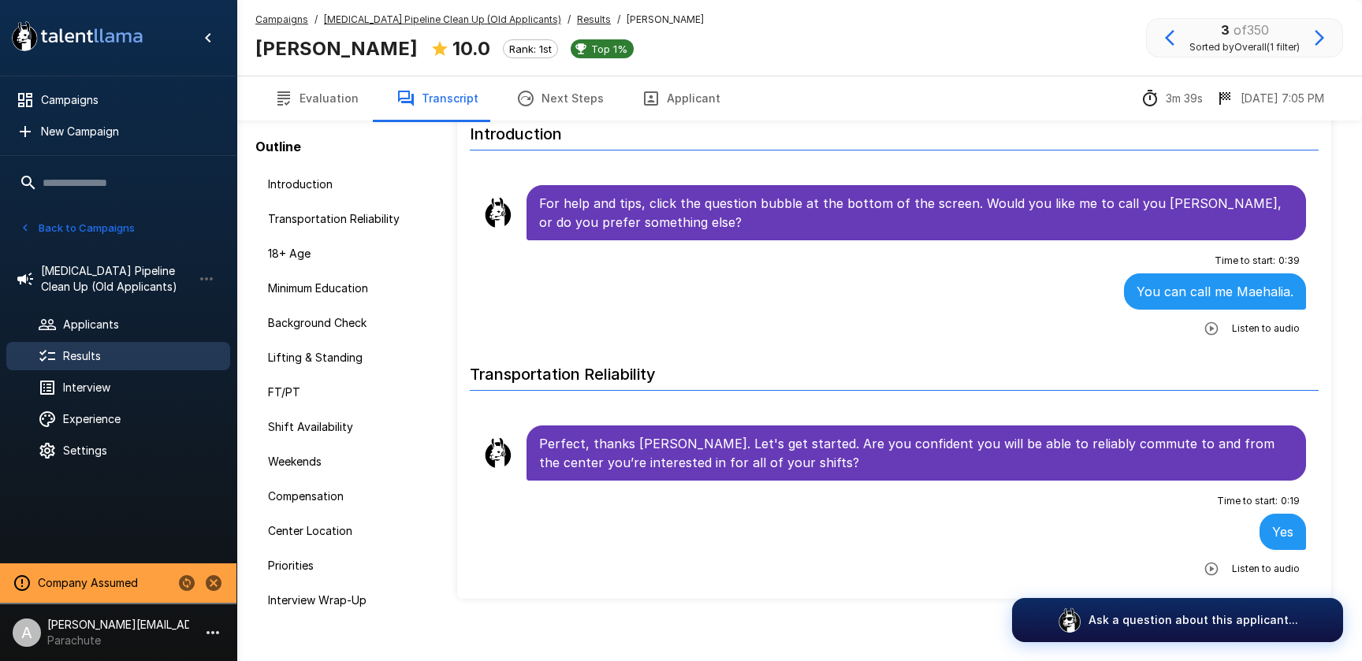
scroll to position [71, 0]
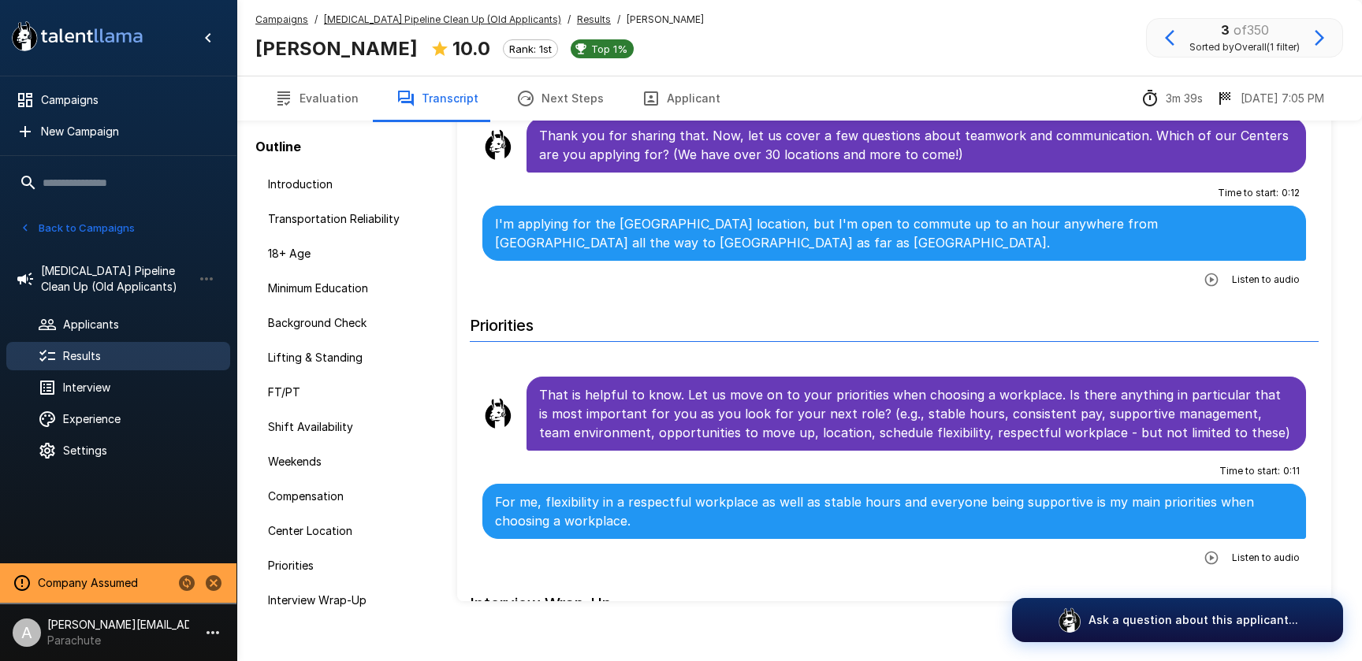
scroll to position [2666, 0]
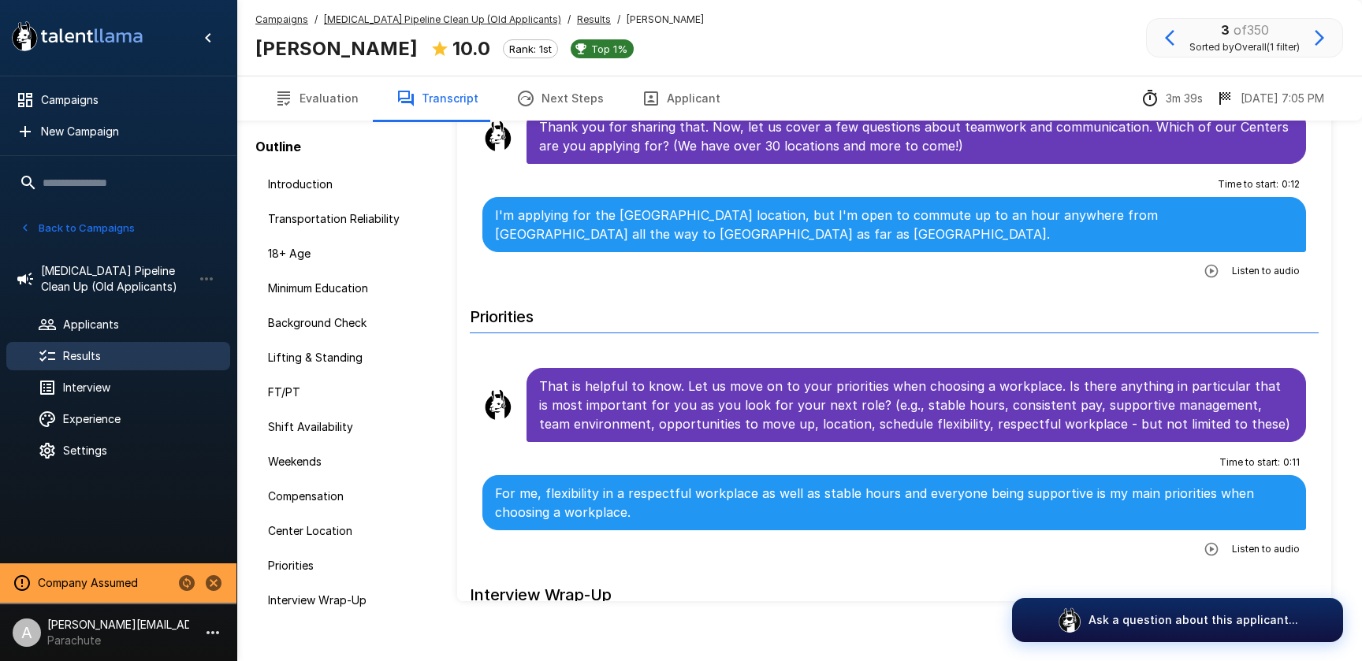
click at [1211, 551] on icon "button" at bounding box center [1212, 550] width 16 height 16
click at [1144, 550] on icon "button" at bounding box center [1147, 551] width 16 height 16
click at [309, 90] on button "Evaluation" at bounding box center [316, 98] width 122 height 44
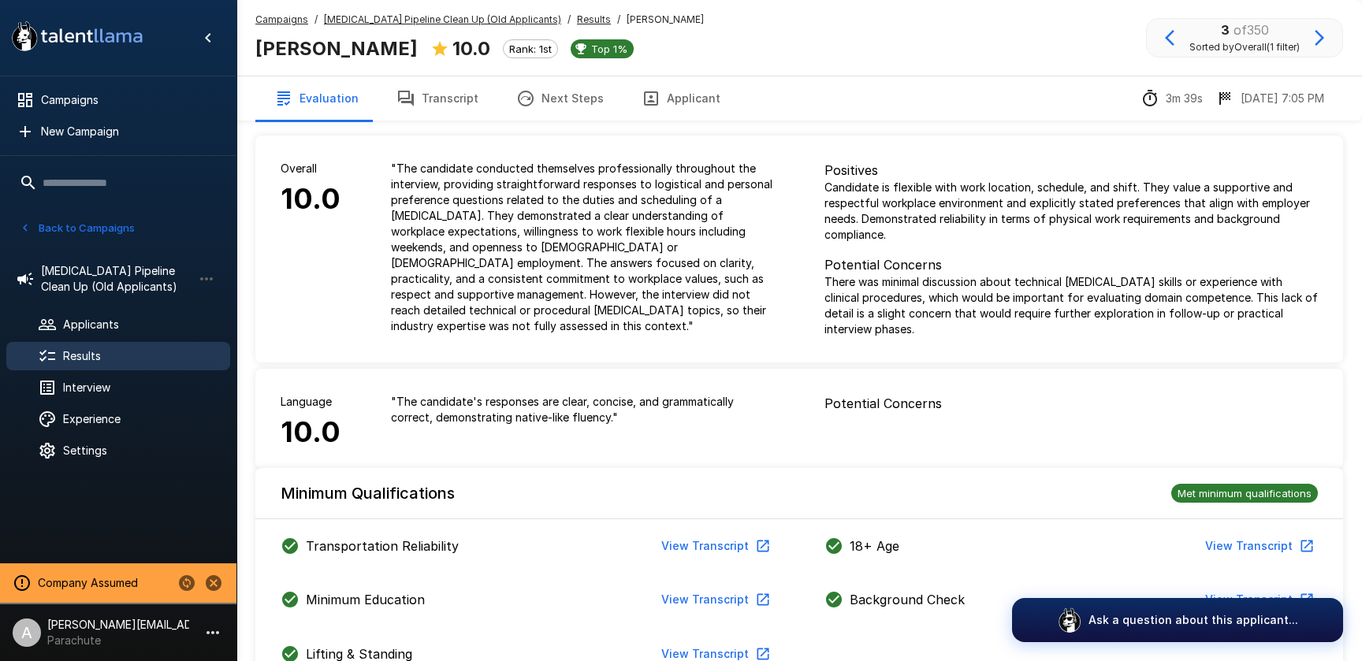
click at [456, 23] on u "Phlebotomist Pipeline Clean Up (Old Applicants)" at bounding box center [442, 19] width 237 height 12
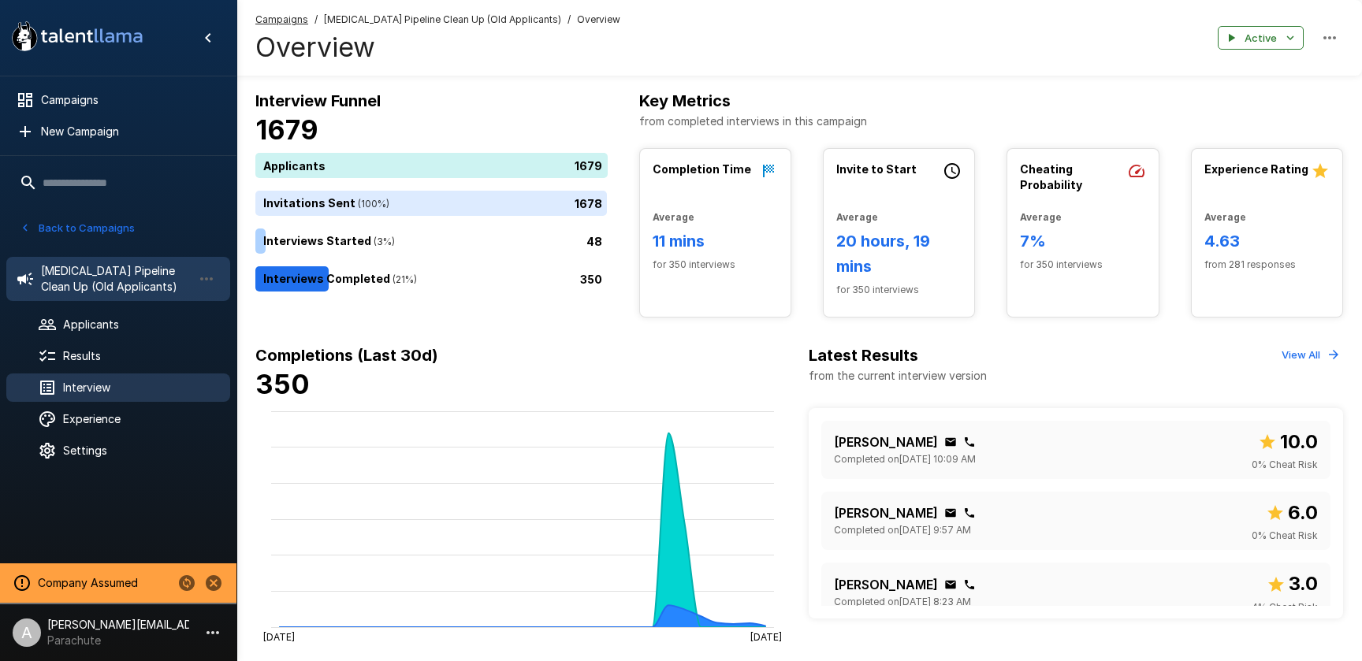
click at [95, 388] on span "Interview" at bounding box center [140, 388] width 155 height 16
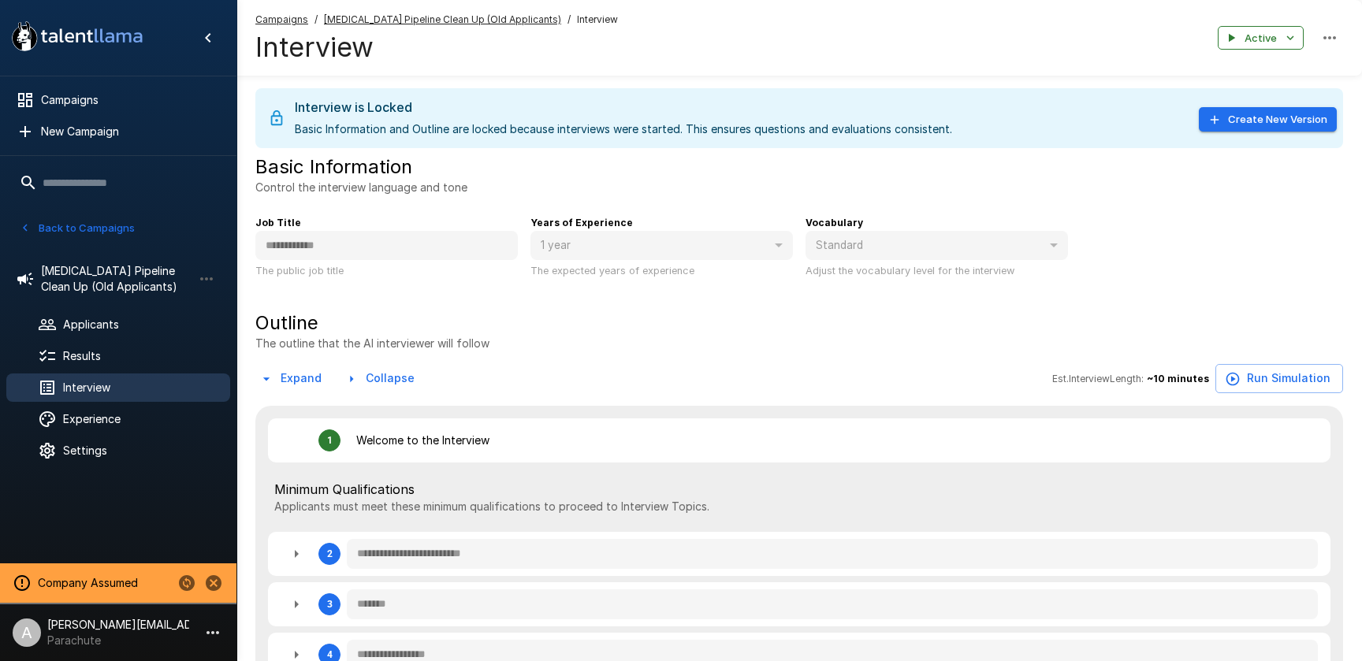
type textarea "*"
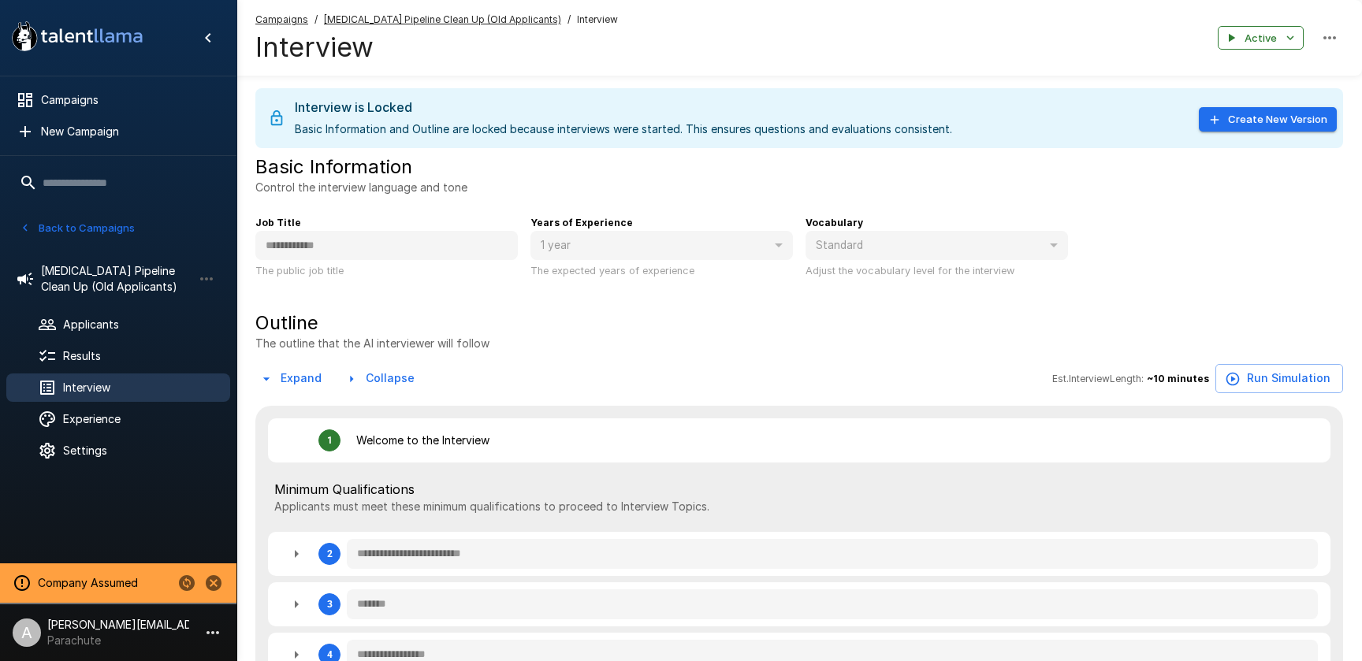
type textarea "*"
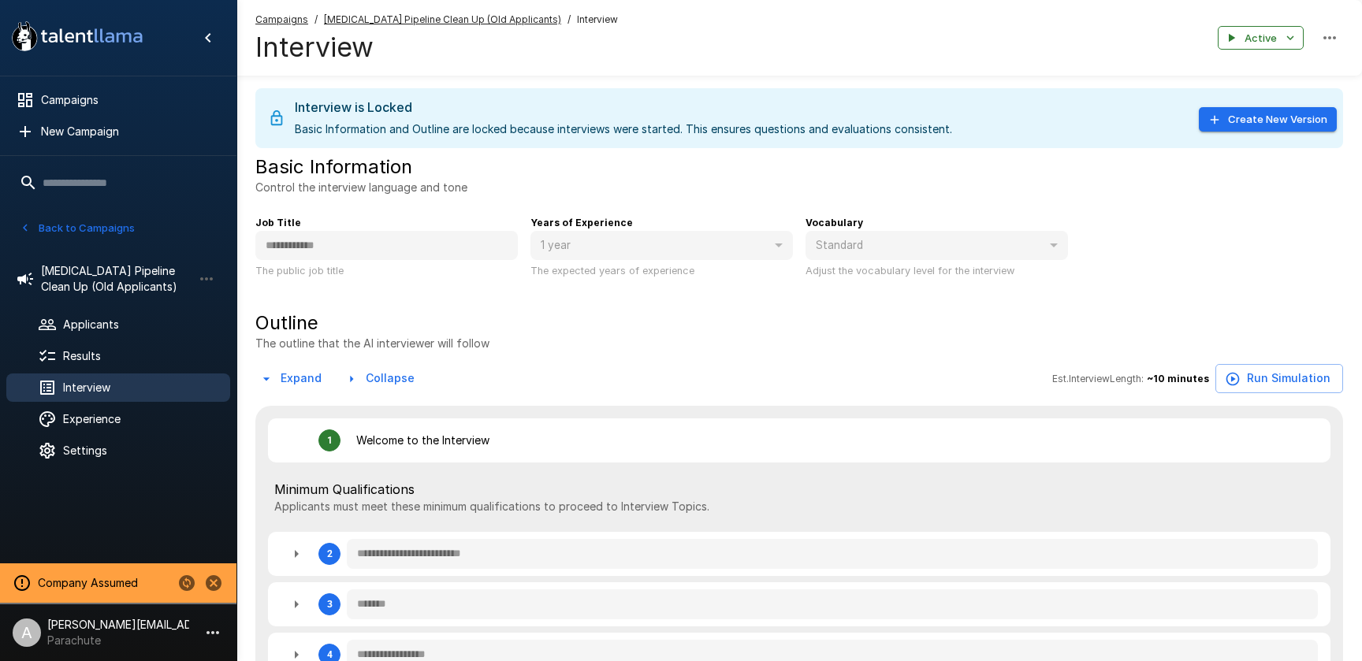
type textarea "*"
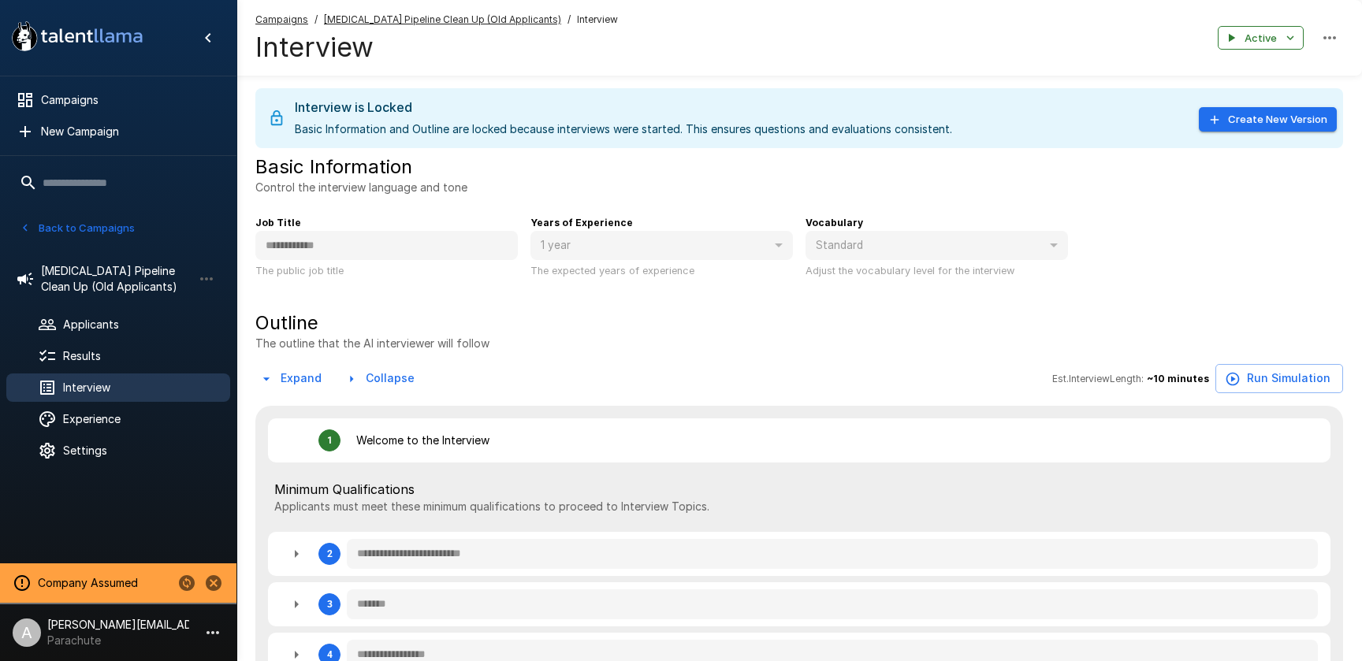
type textarea "*"
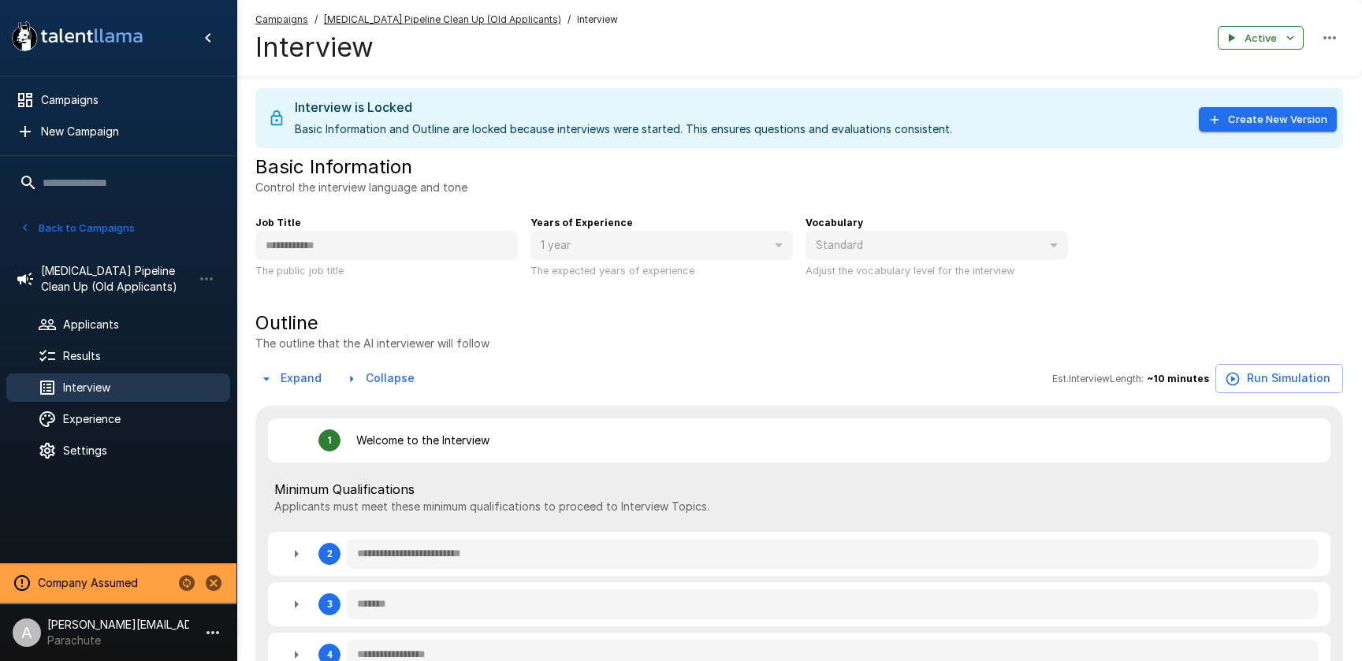
type textarea "*"
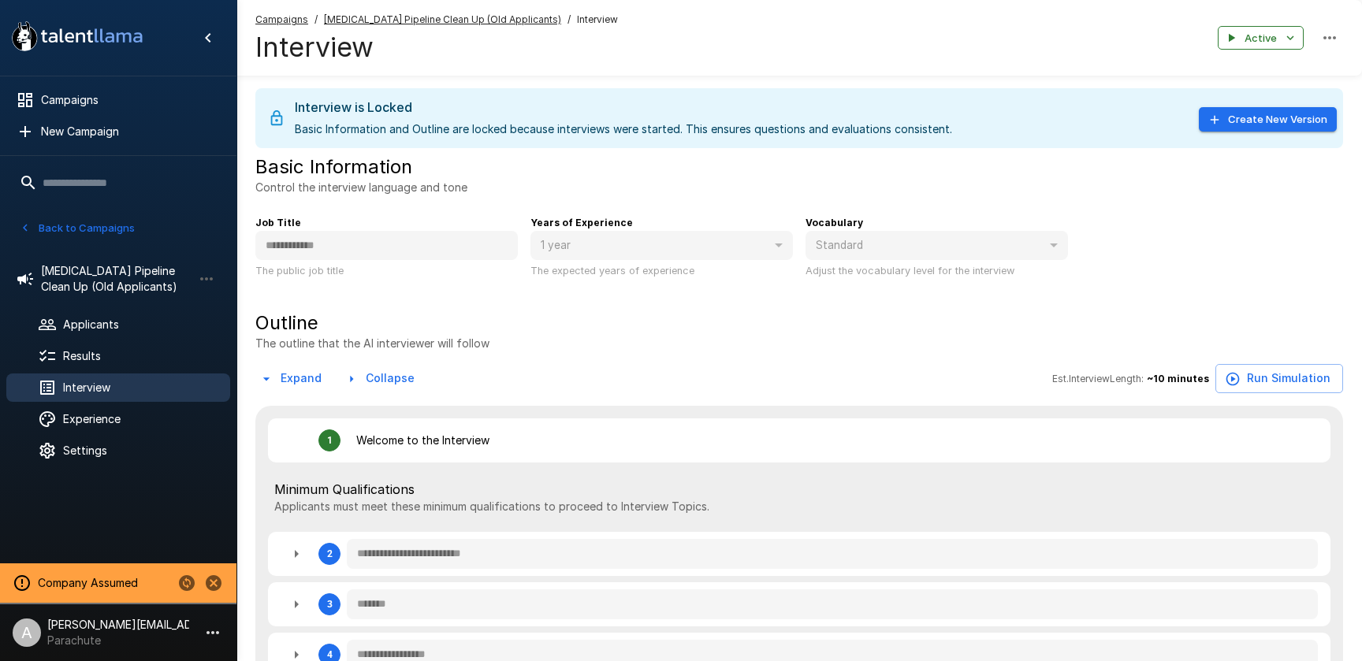
type textarea "*"
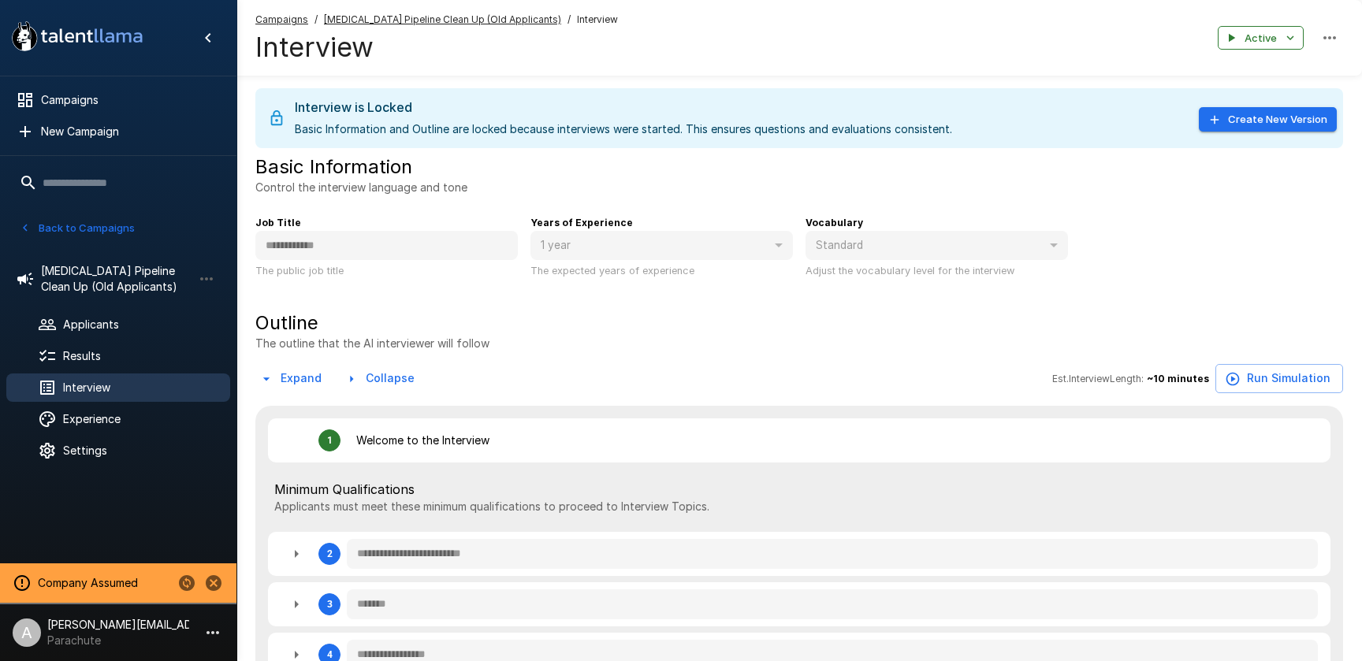
type textarea "*"
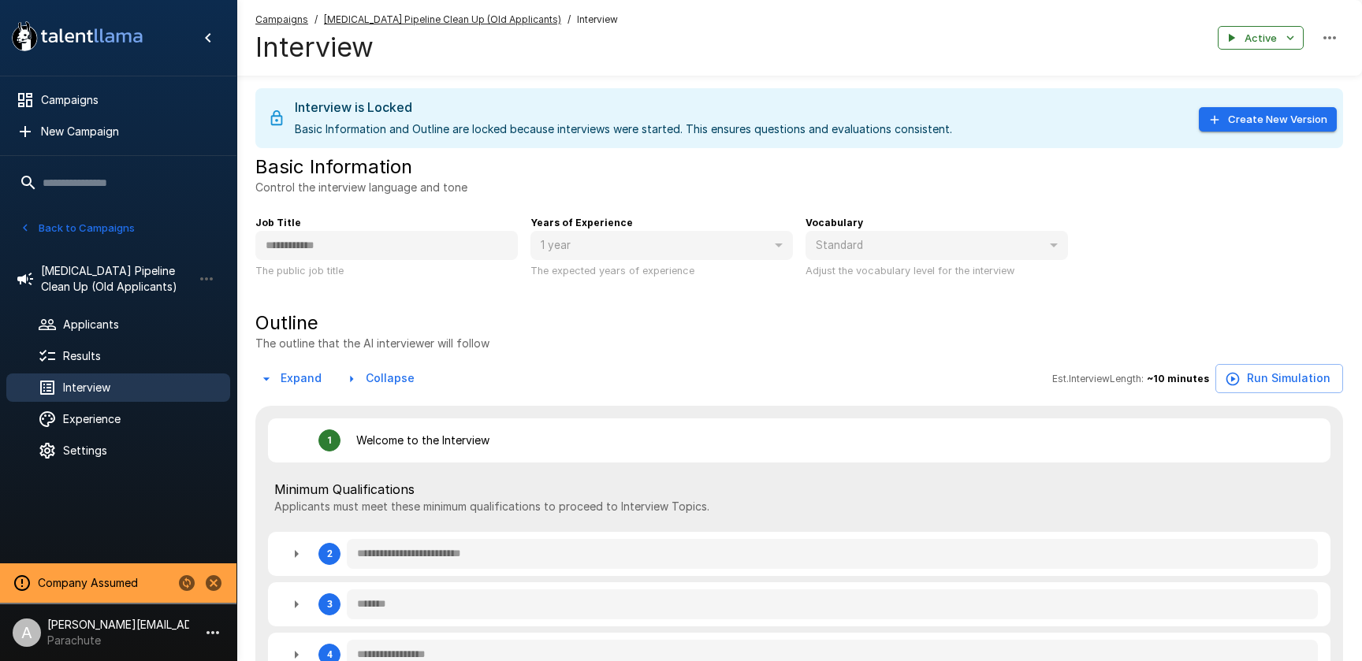
type textarea "*"
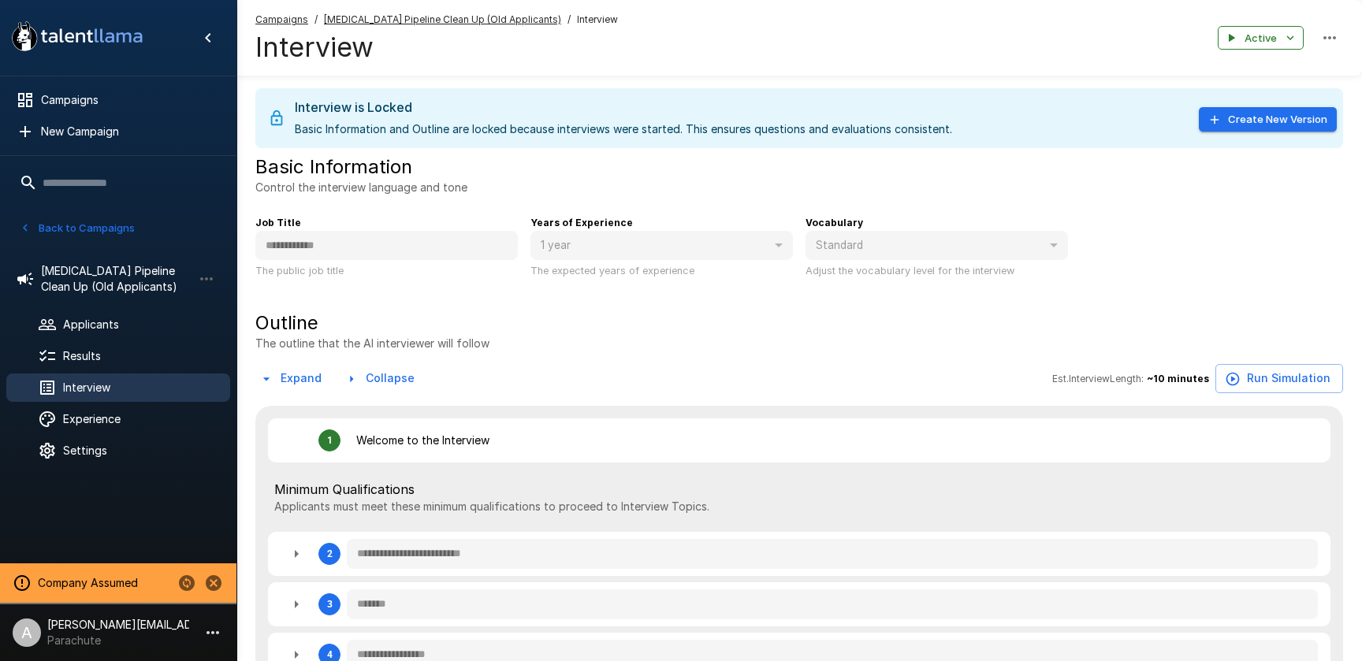
type textarea "*"
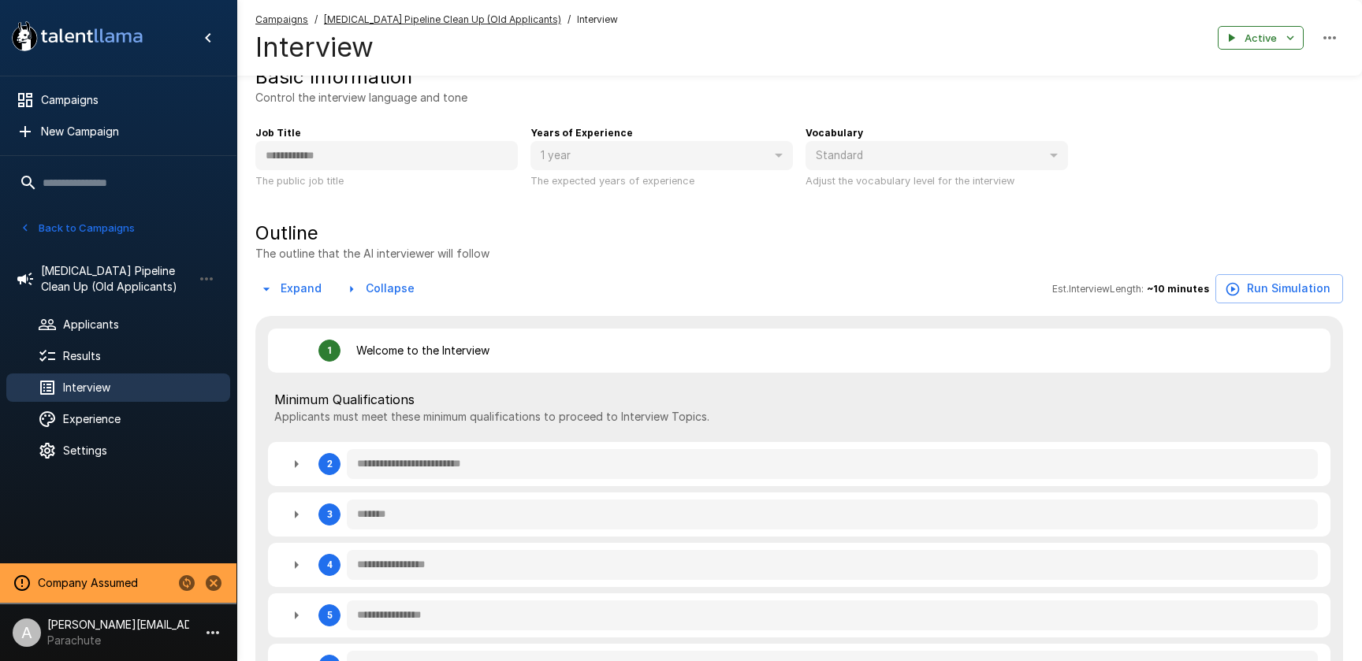
scroll to position [138, 0]
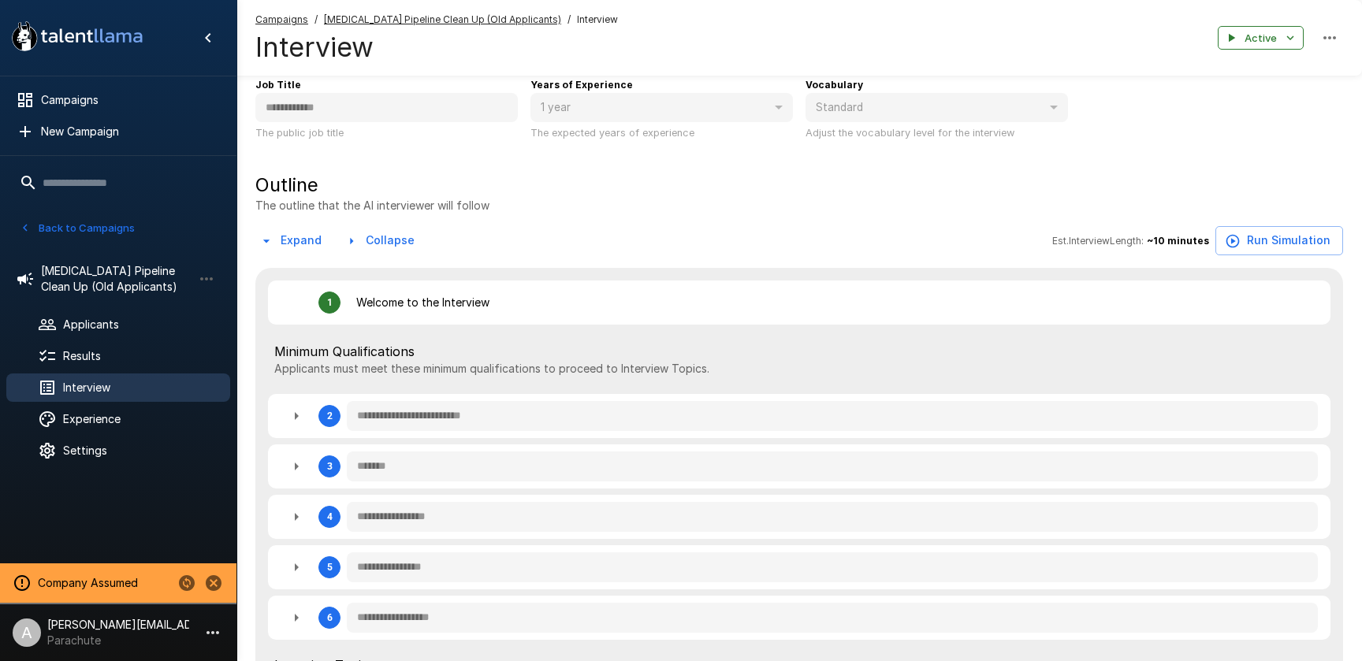
click at [301, 409] on icon "button" at bounding box center [296, 416] width 19 height 19
type textarea "*"
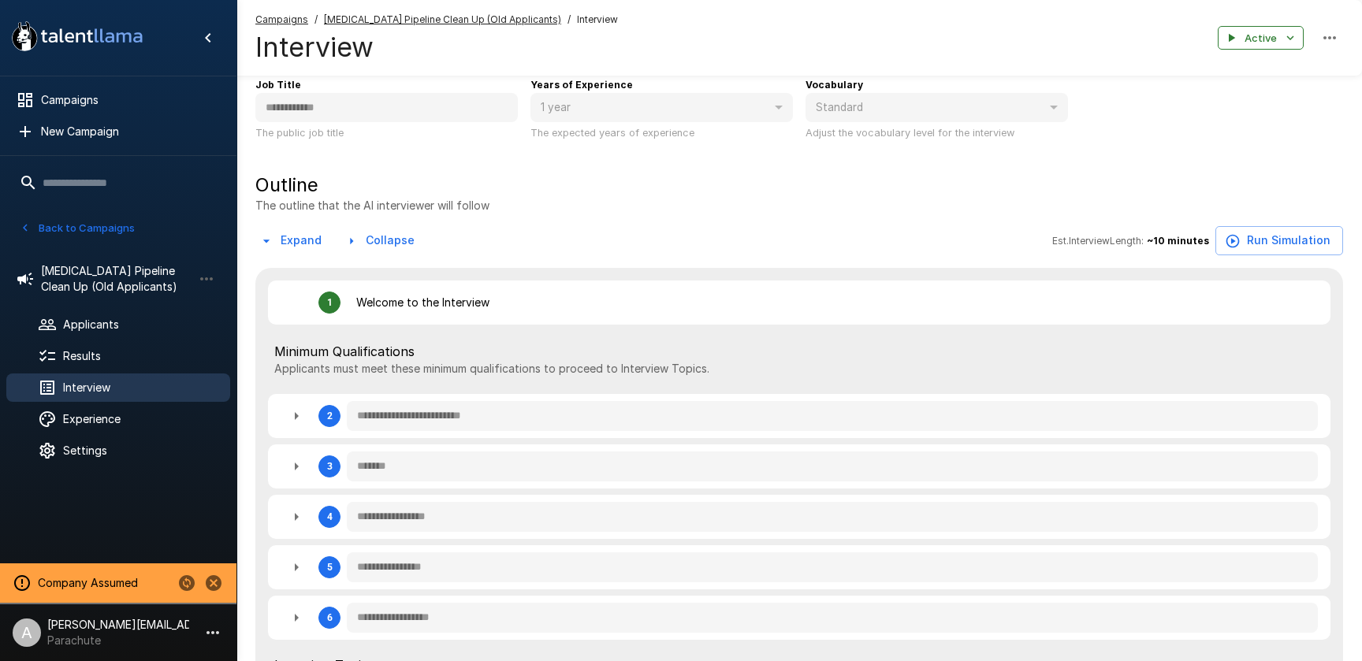
type textarea "*"
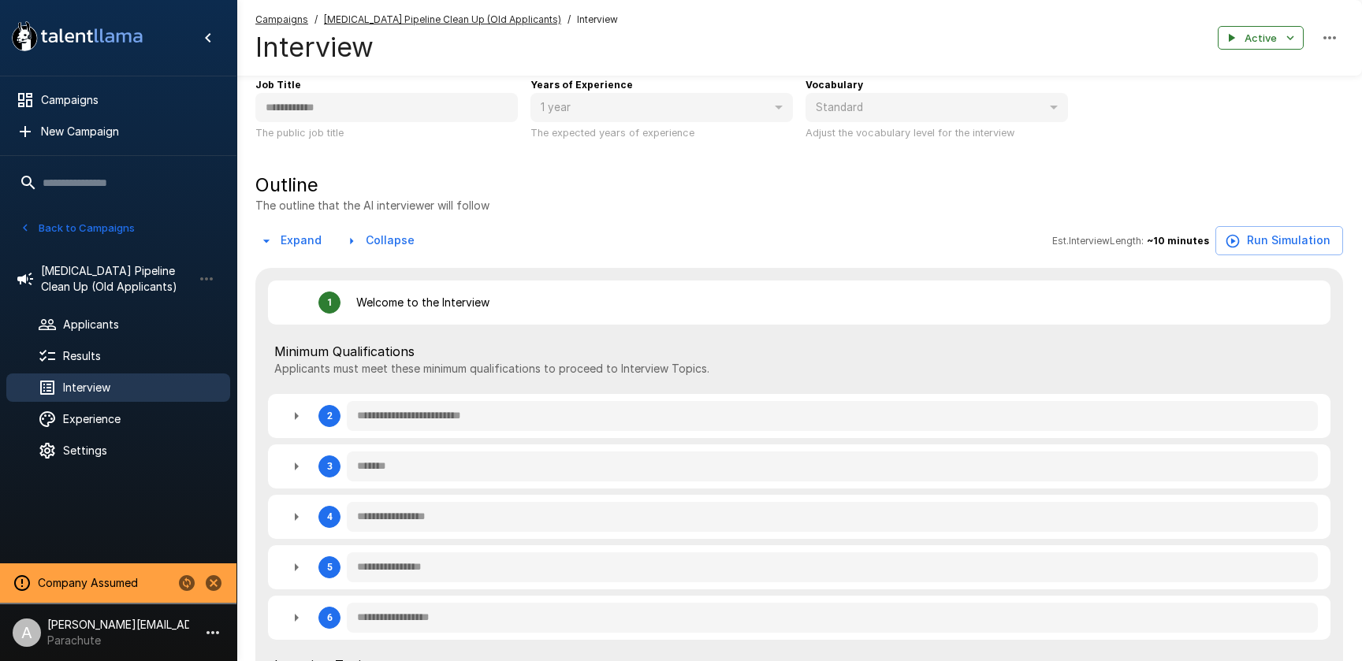
type textarea "*"
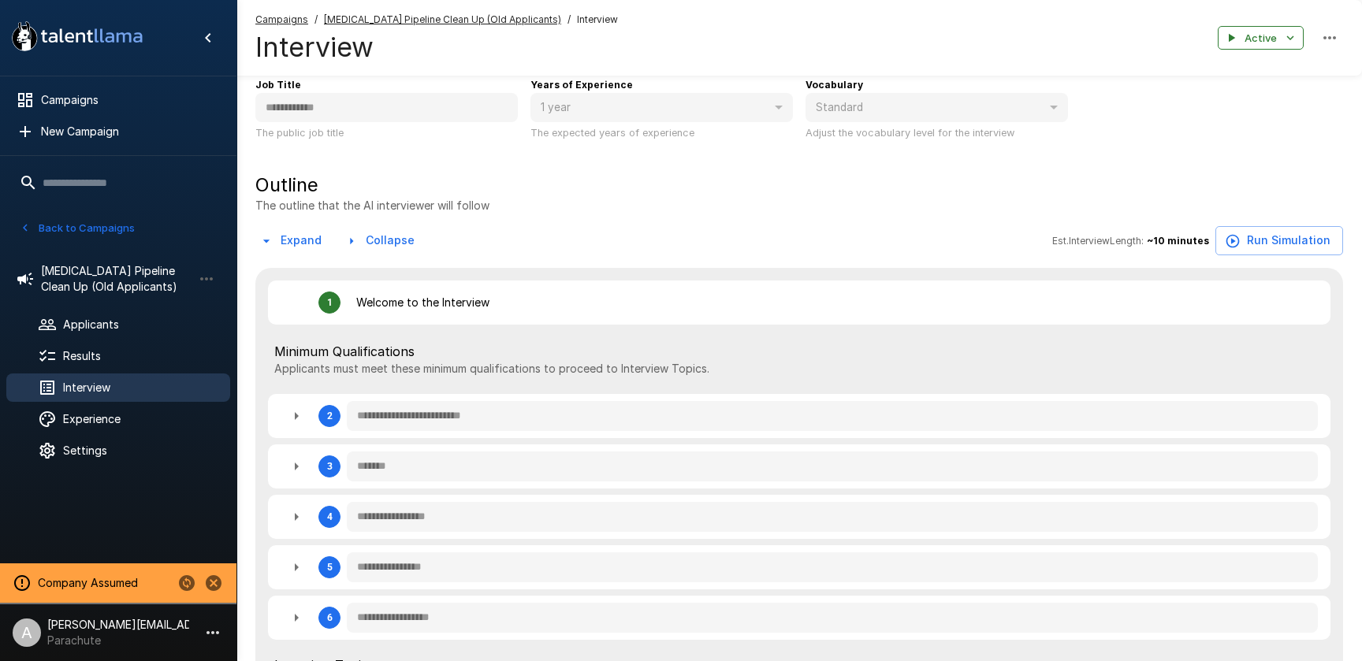
type textarea "*"
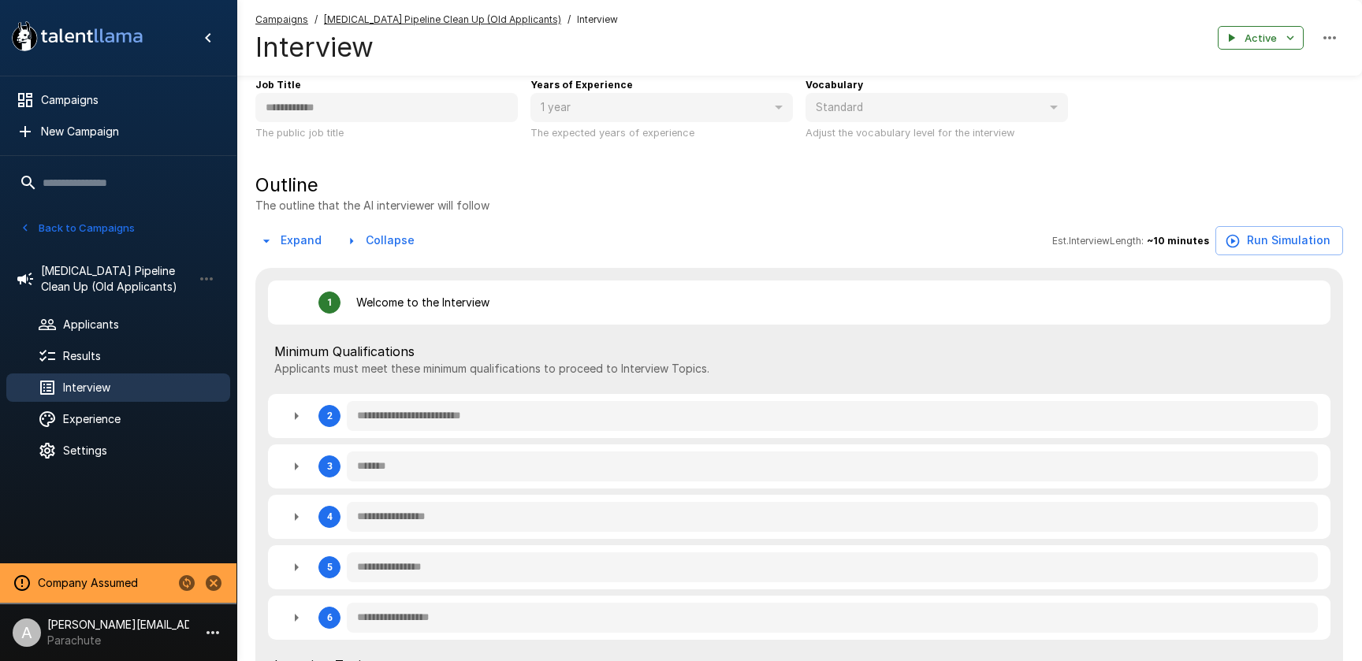
type textarea "*"
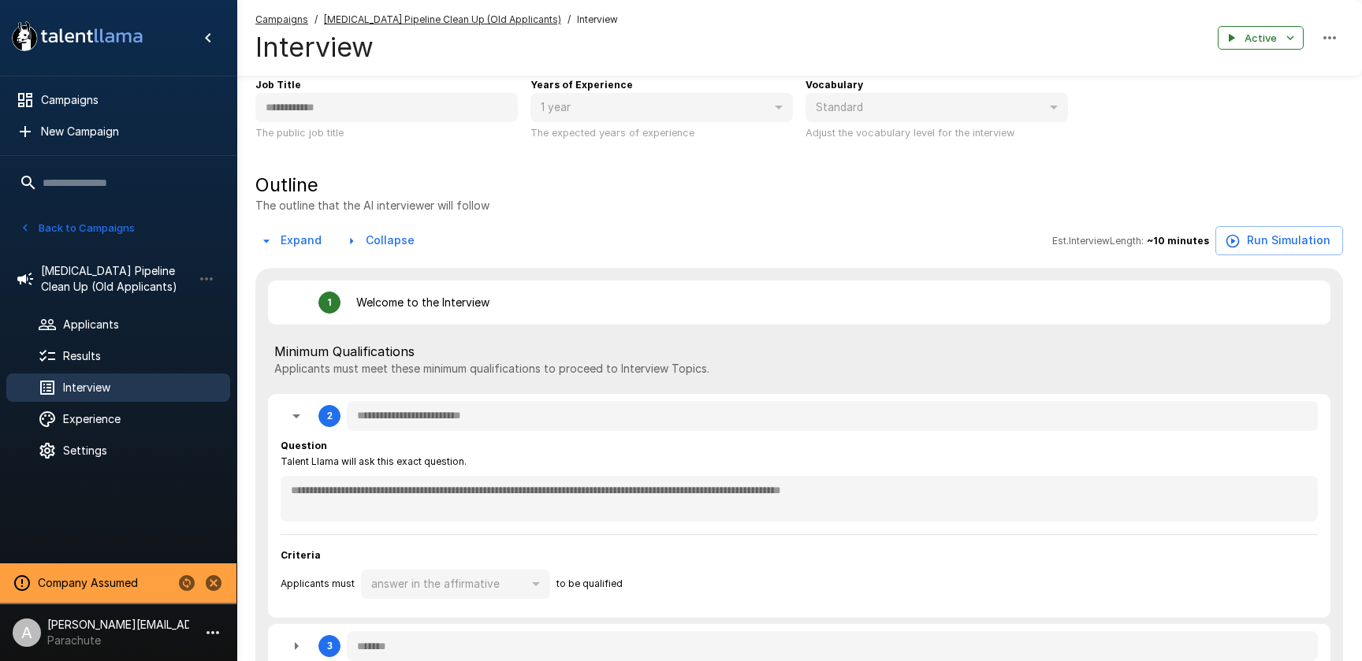
click at [301, 409] on icon "button" at bounding box center [296, 416] width 19 height 19
type textarea "*"
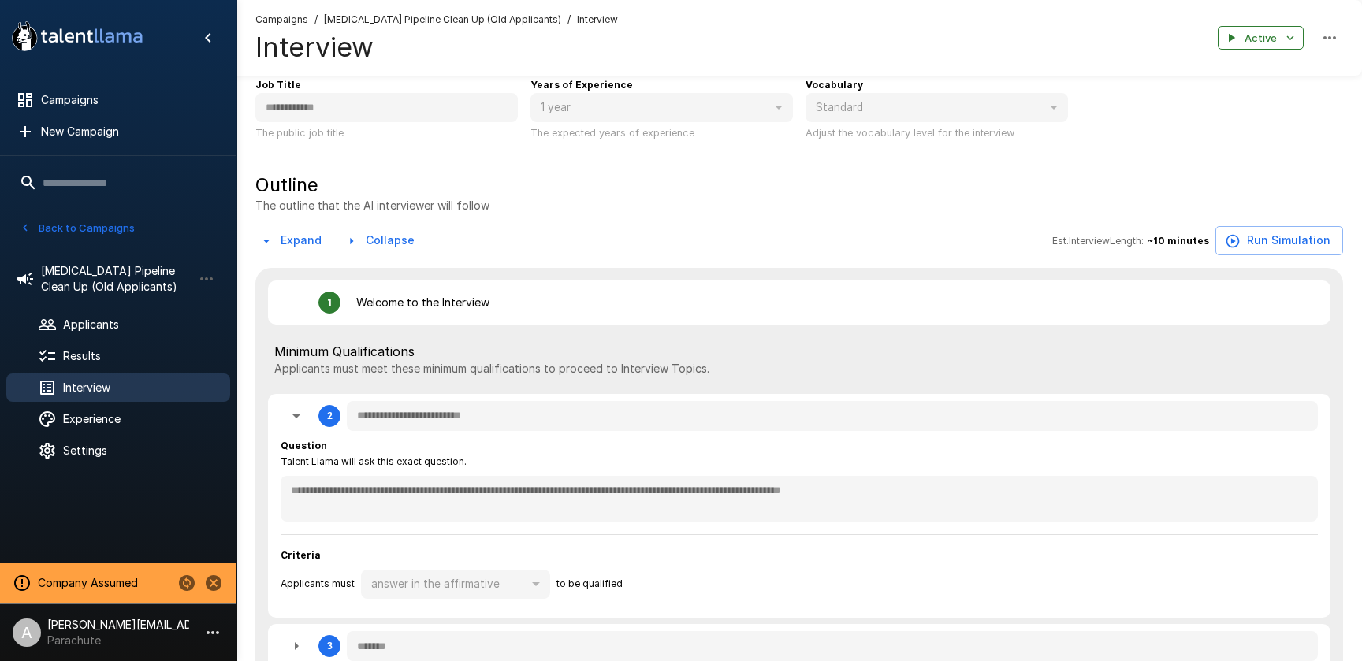
type textarea "*"
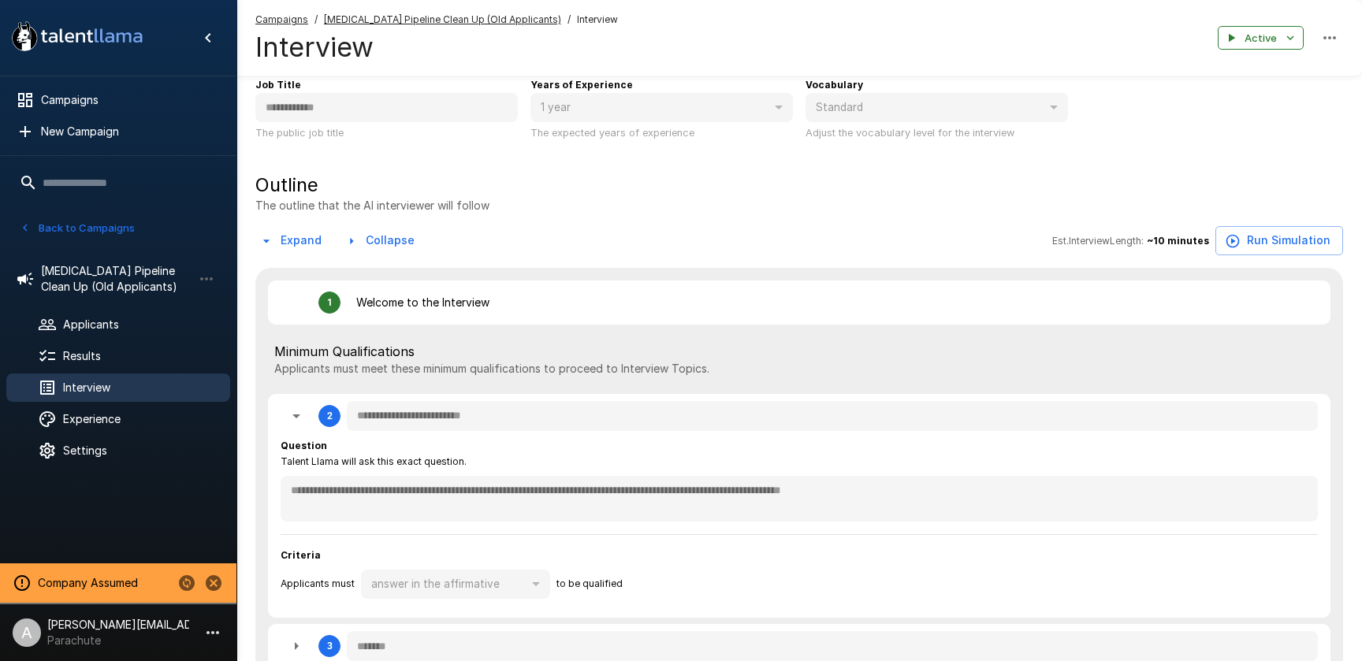
type textarea "*"
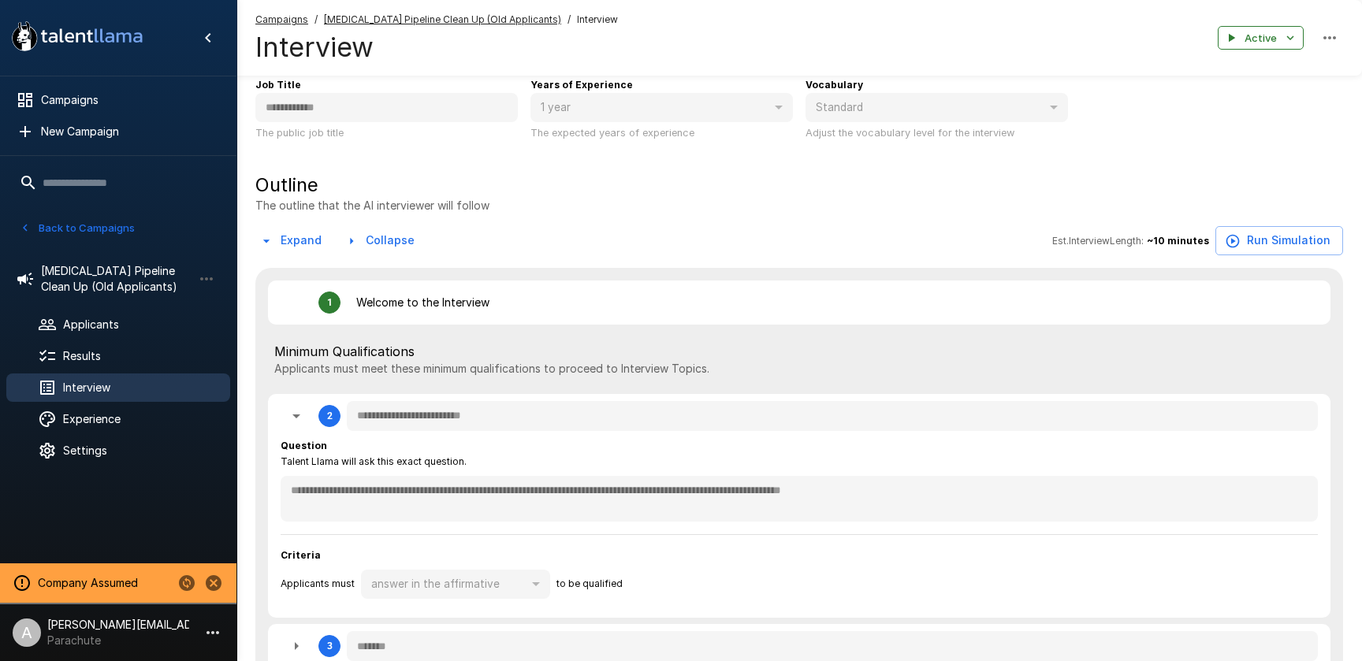
type textarea "*"
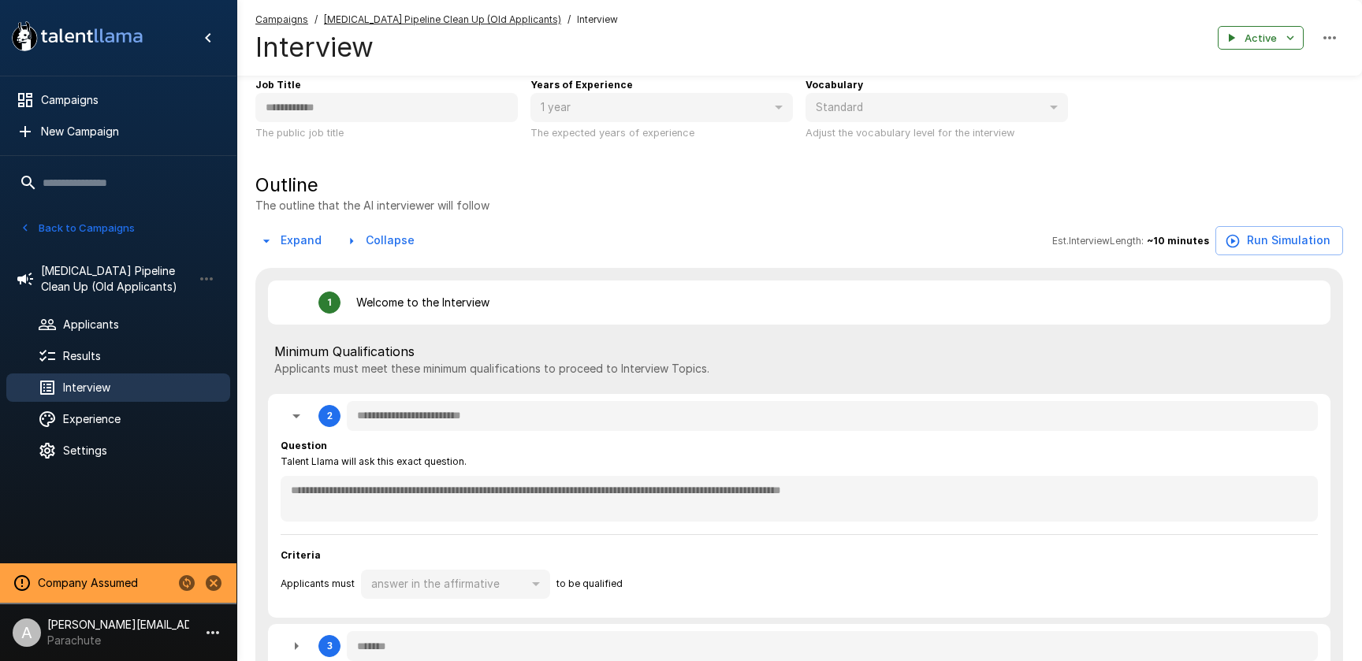
type textarea "*"
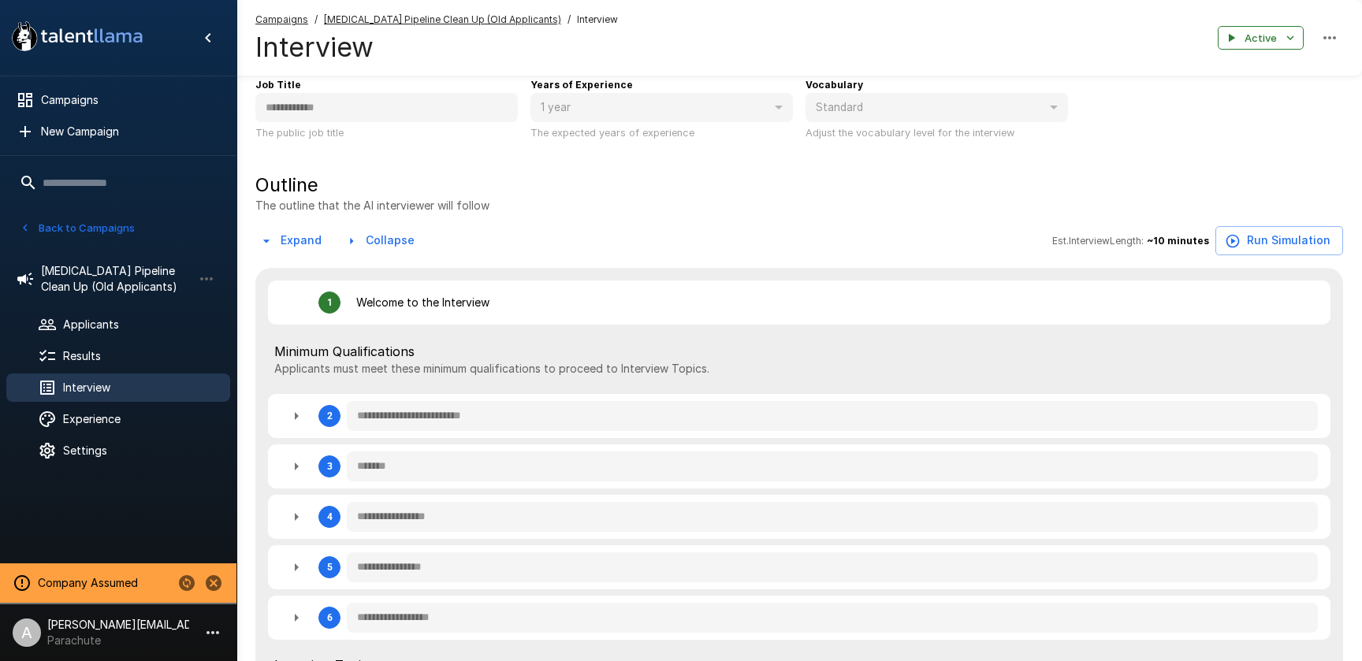
click at [74, 225] on button "Back to Campaigns" at bounding box center [77, 228] width 123 height 24
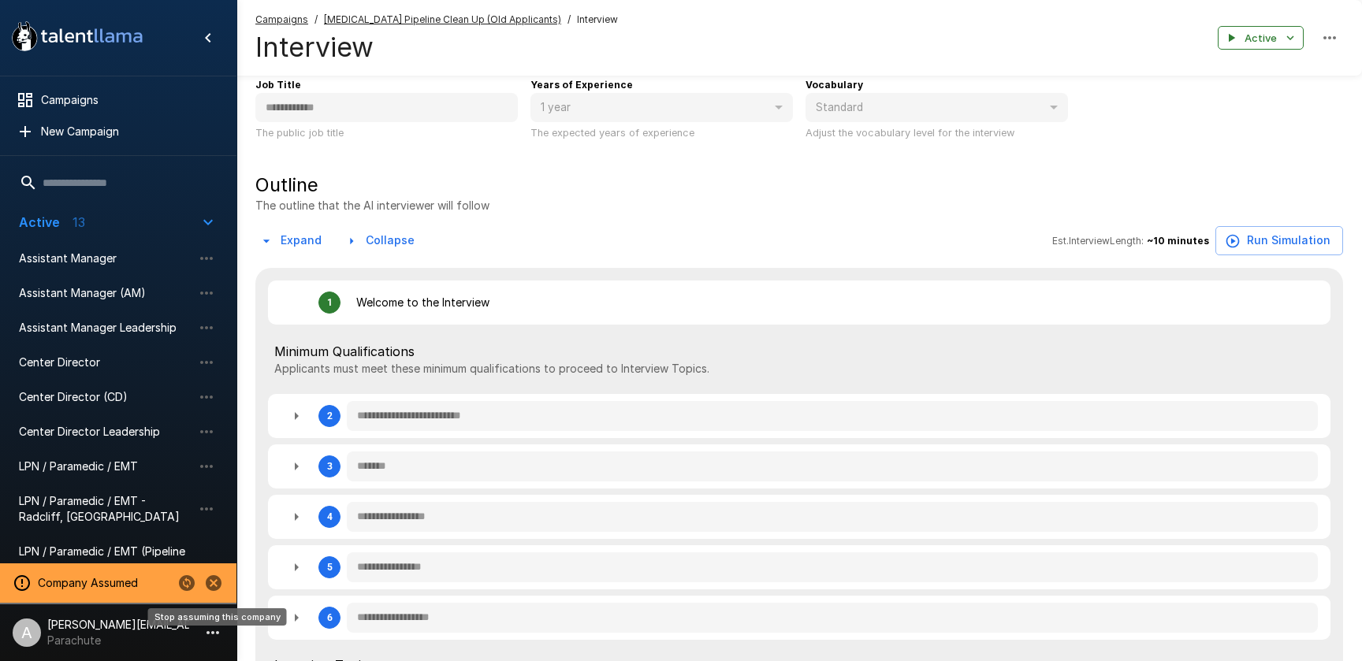
click at [212, 581] on icon "Stop assuming this company" at bounding box center [214, 584] width 16 height 16
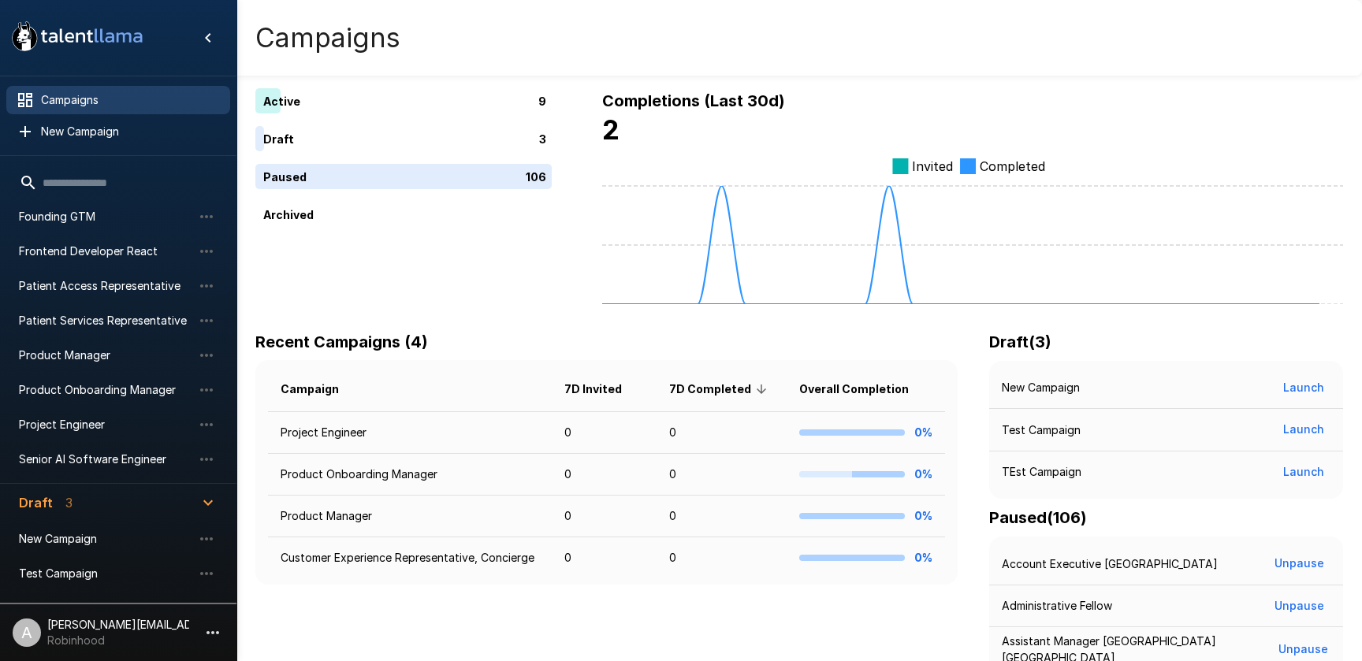
scroll to position [106, 0]
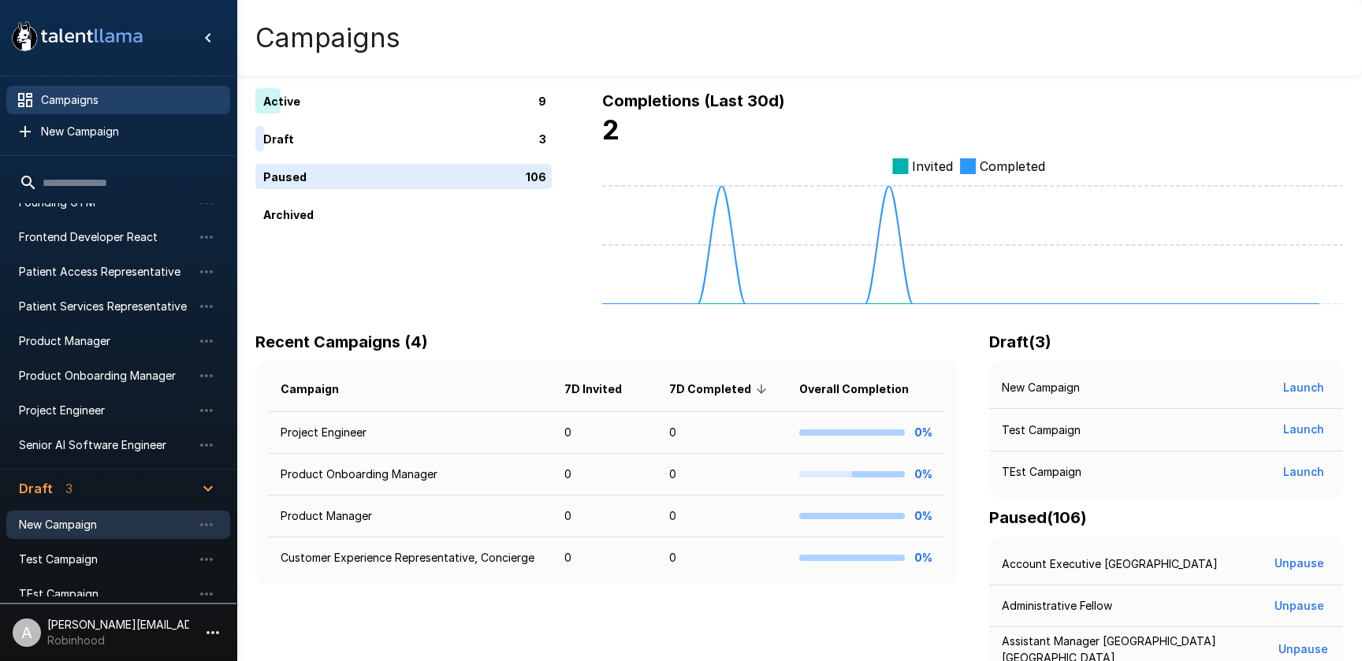
click at [105, 527] on span "New Campaign" at bounding box center [105, 525] width 173 height 16
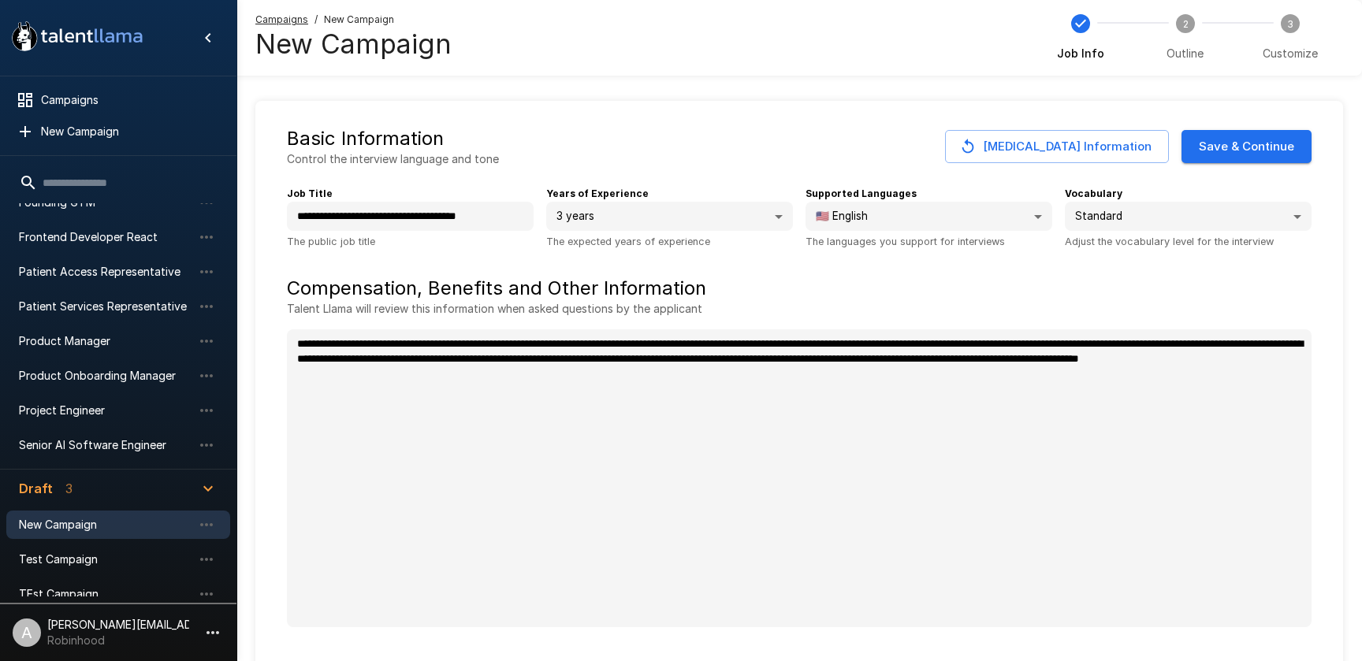
type textarea "*"
click at [1201, 40] on span "Outline" at bounding box center [1185, 47] width 37 height 28
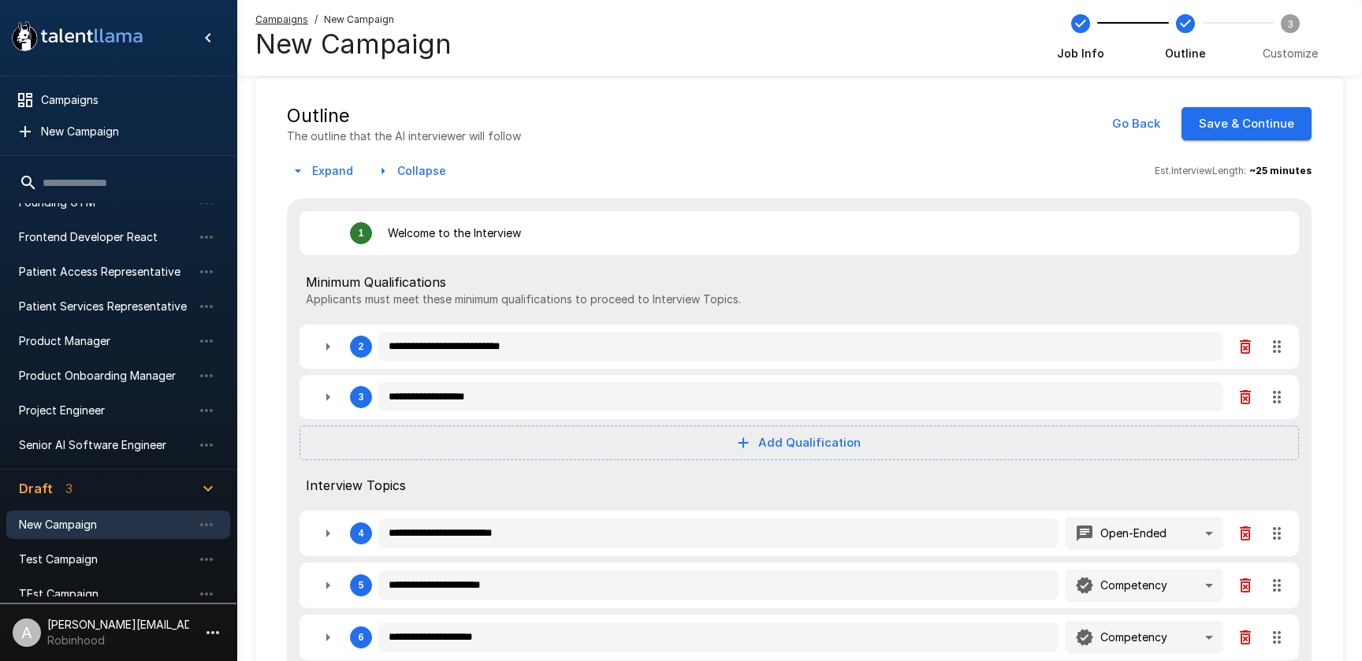
scroll to position [24, 0]
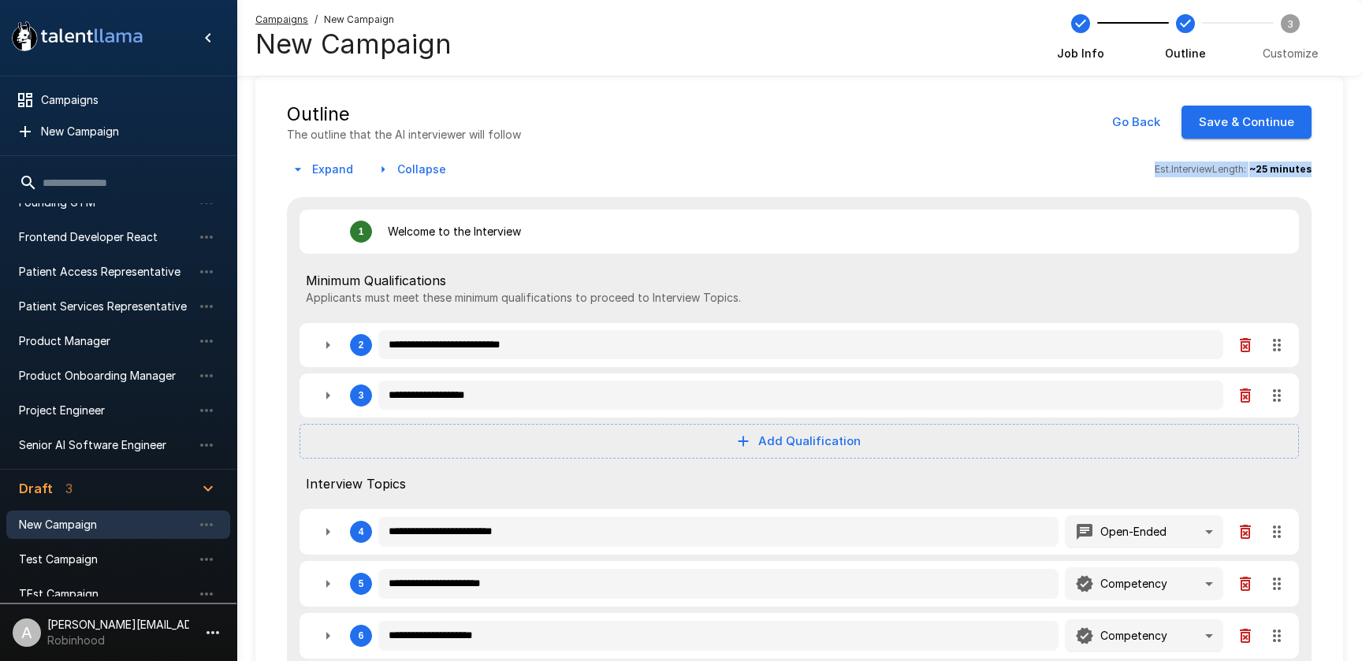
drag, startPoint x: 1269, startPoint y: 169, endPoint x: 1129, endPoint y: 197, distance: 142.4
click at [1145, 167] on div "**********" at bounding box center [799, 516] width 1088 height 881
click at [1160, 202] on div "**********" at bounding box center [799, 558] width 1025 height 723
drag, startPoint x: 1157, startPoint y: 166, endPoint x: 1316, endPoint y: 165, distance: 159.3
click at [1316, 165] on div "**********" at bounding box center [799, 516] width 1088 height 881
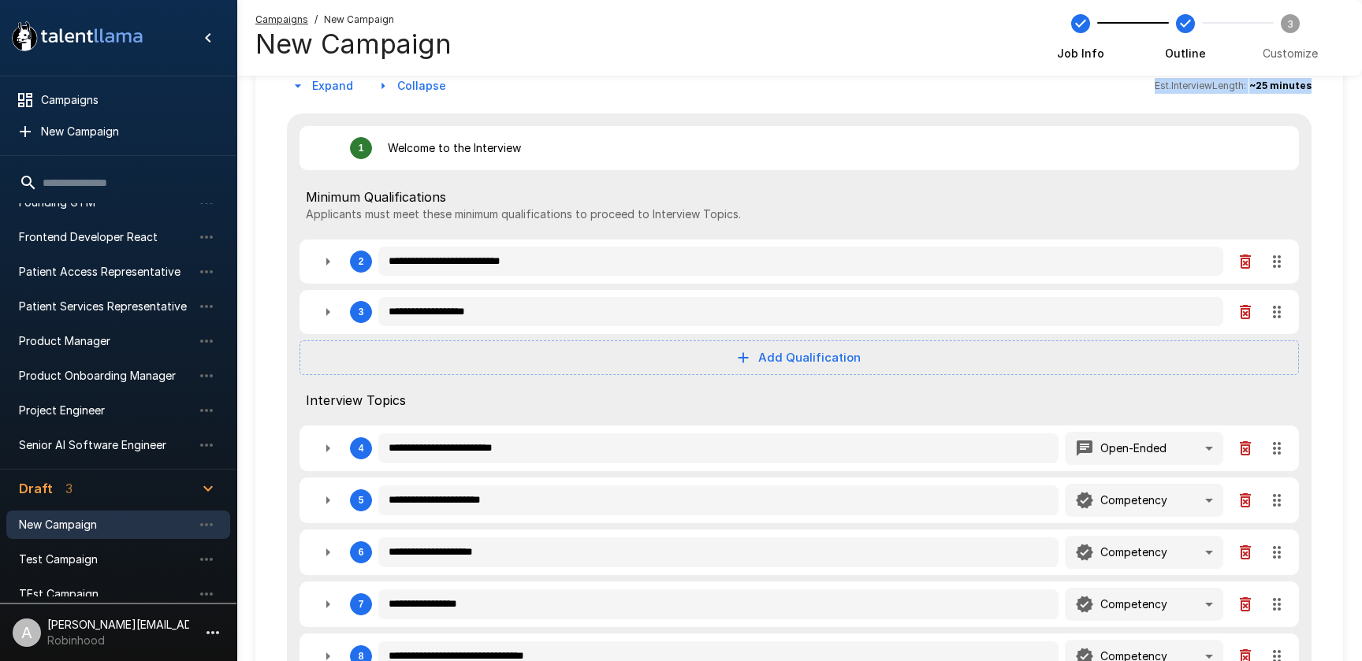
scroll to position [144, 0]
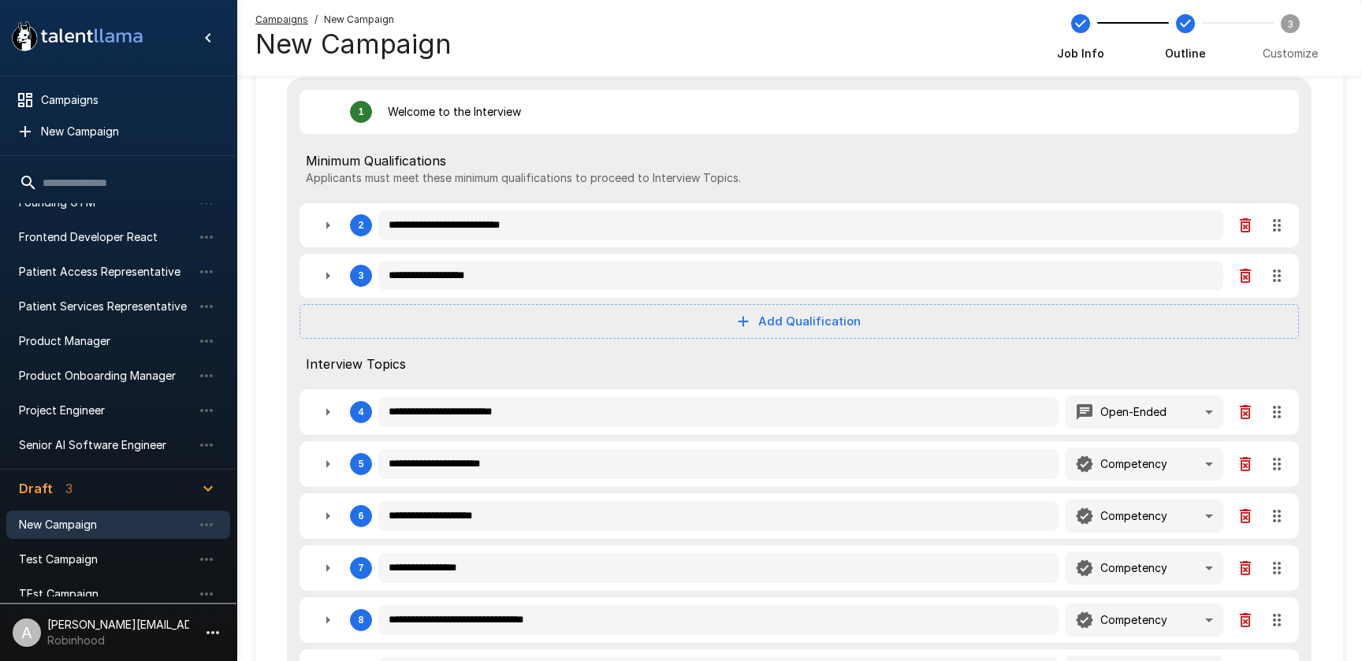
click at [330, 235] on button "button" at bounding box center [328, 226] width 32 height 32
type textarea "*"
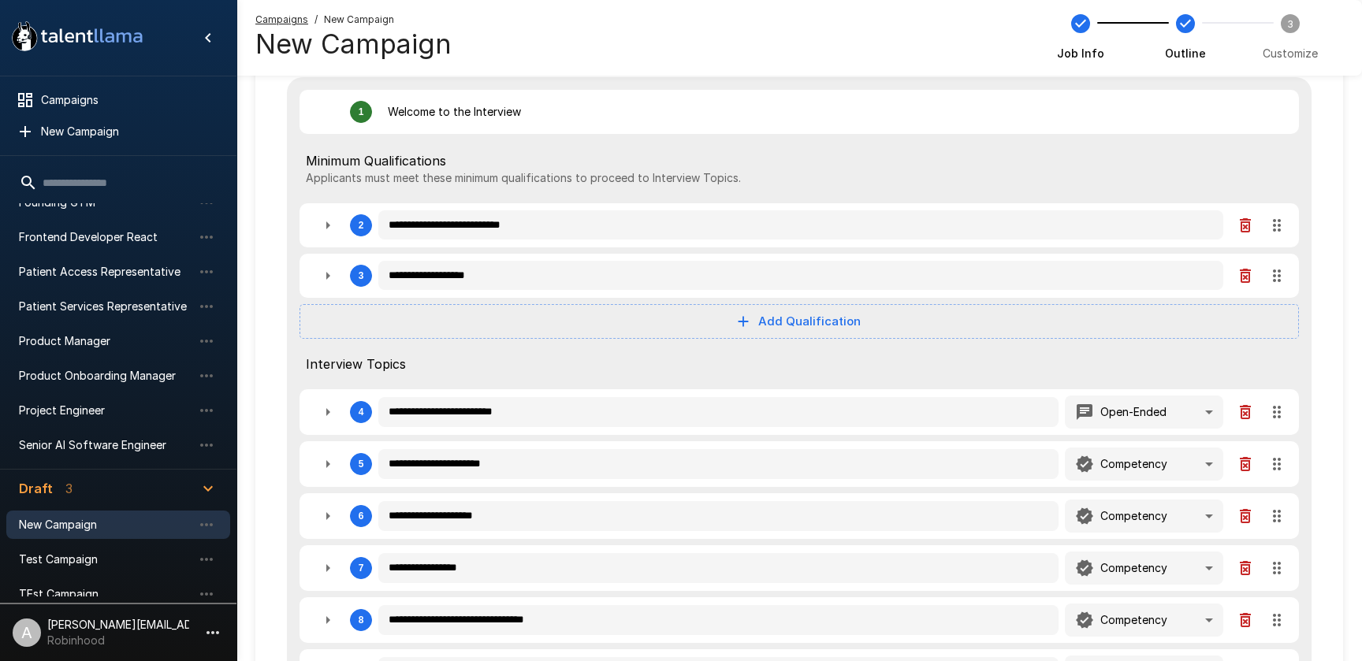
type textarea "*"
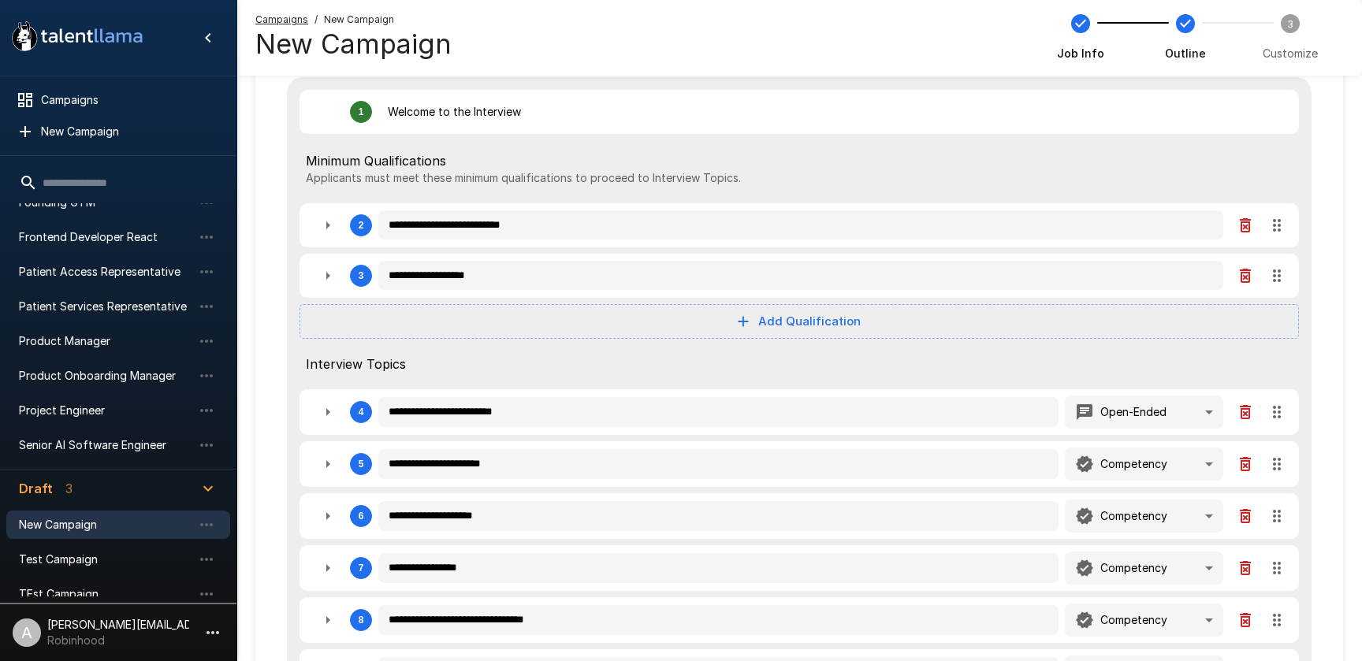
type textarea "*"
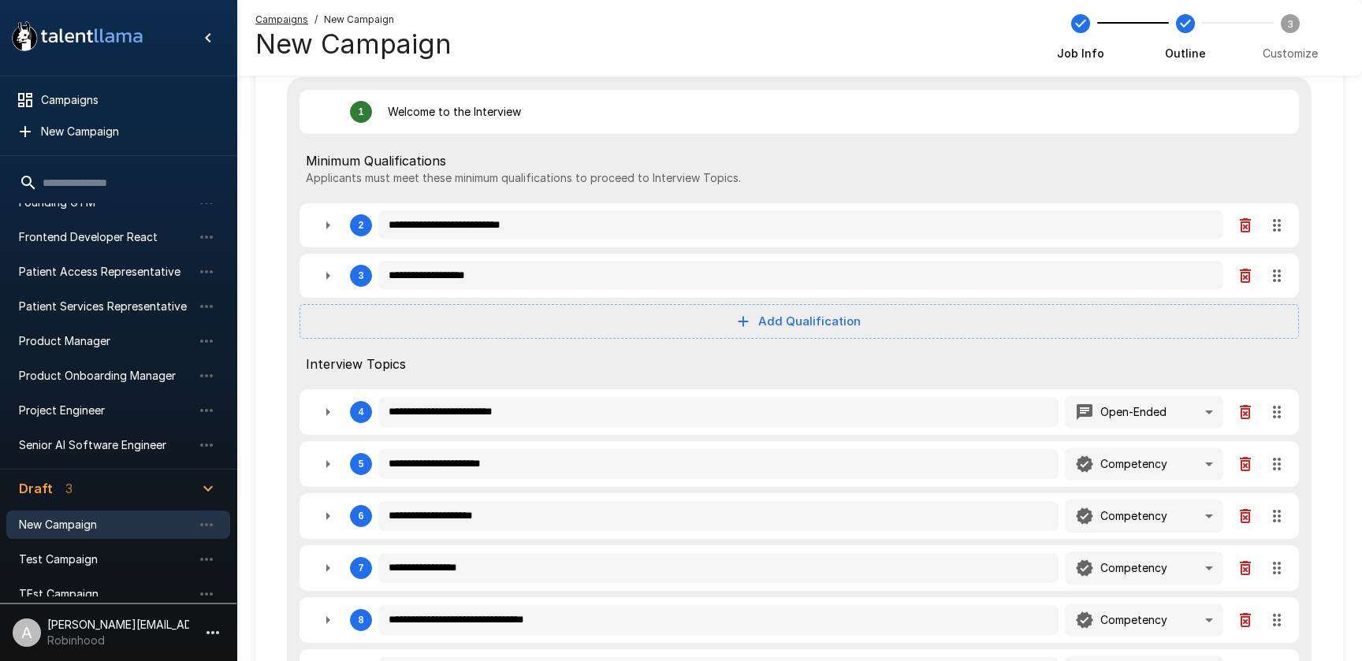
type textarea "*"
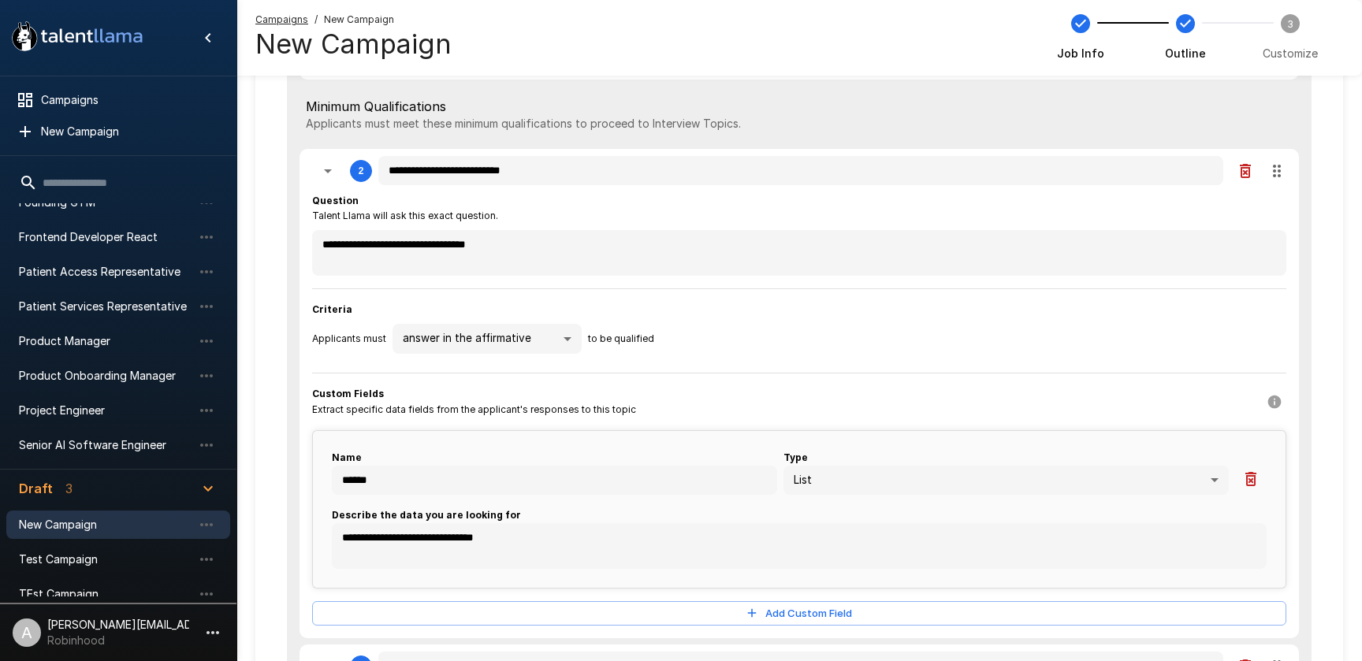
scroll to position [210, 0]
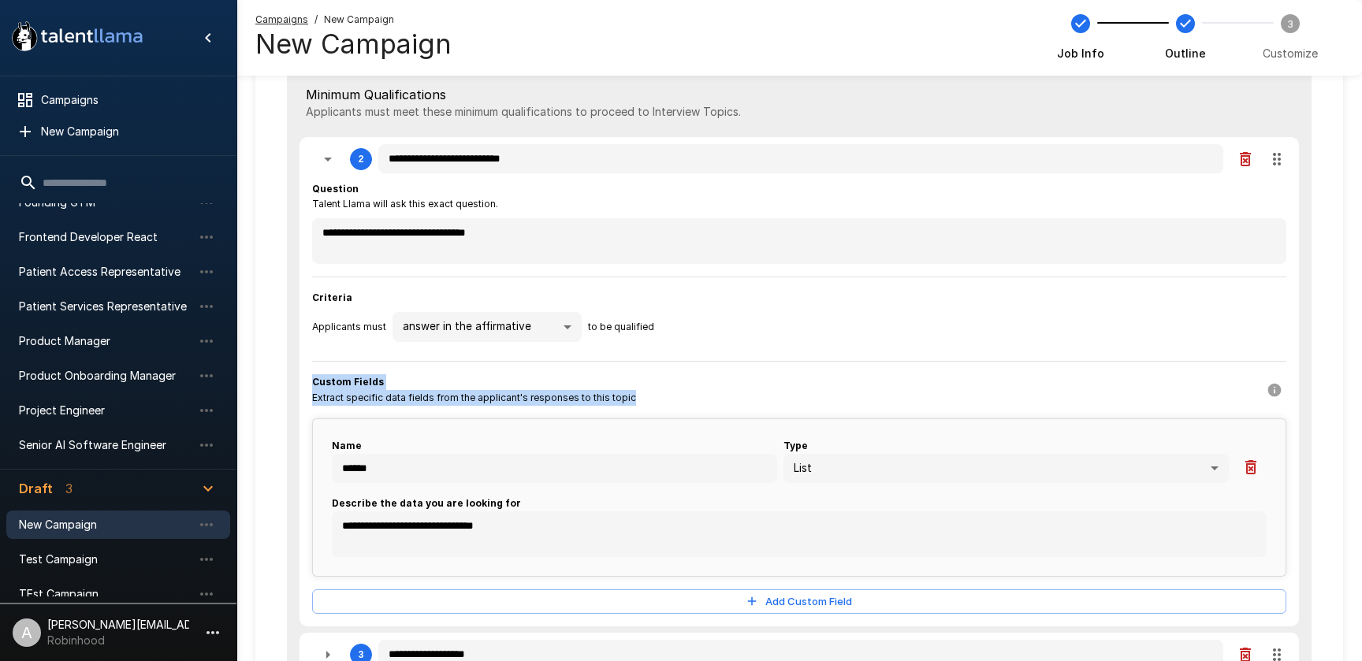
drag, startPoint x: 311, startPoint y: 378, endPoint x: 657, endPoint y: 412, distance: 347.0
click at [658, 412] on div "**********" at bounding box center [800, 382] width 1000 height 490
type textarea "*"
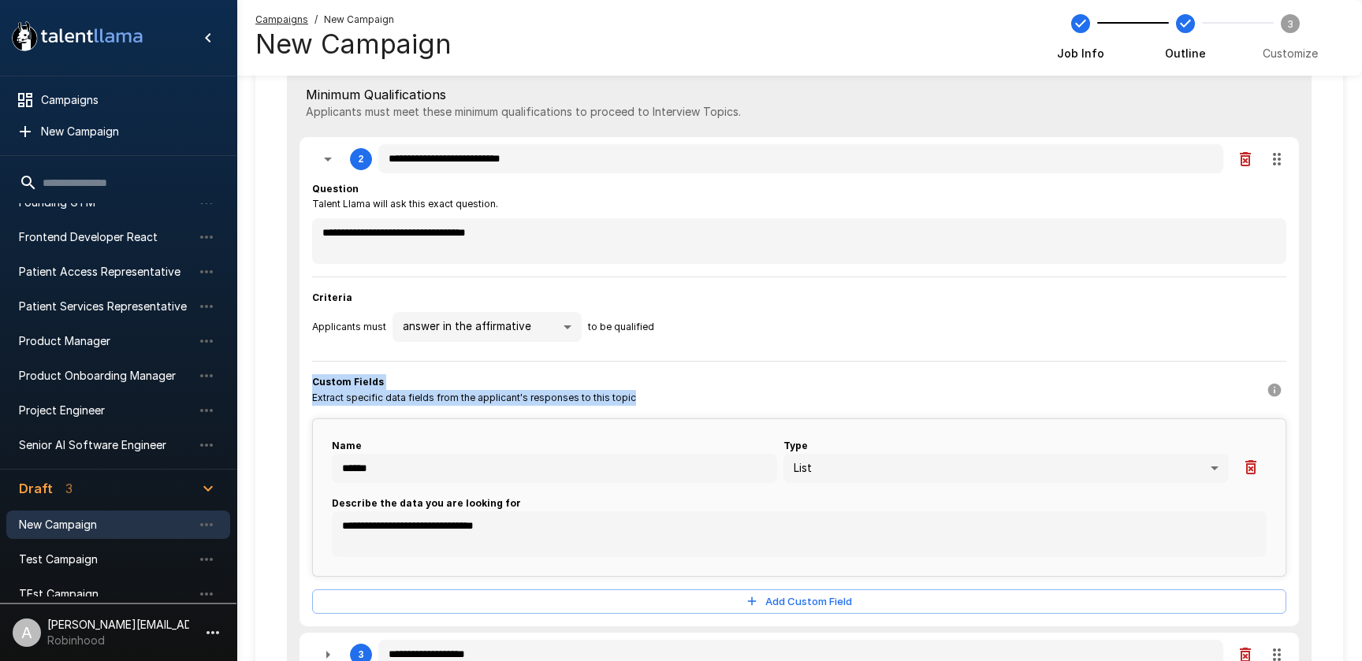
type textarea "*"
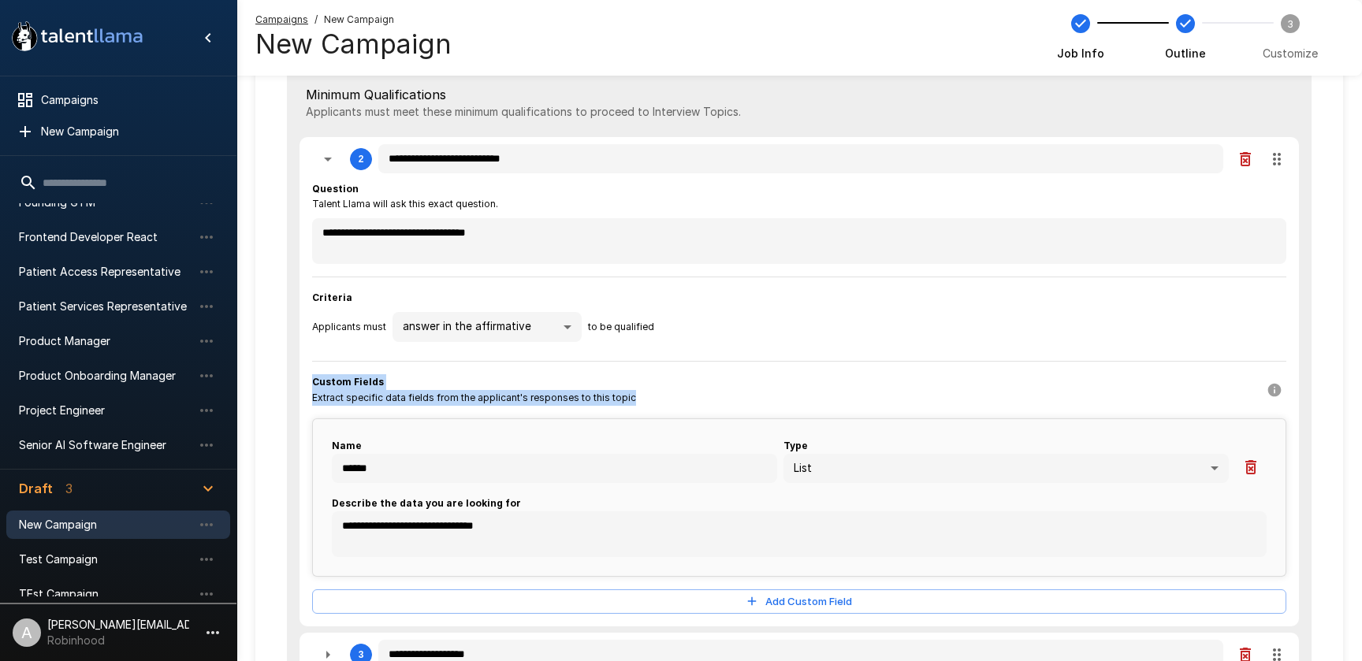
type textarea "*"
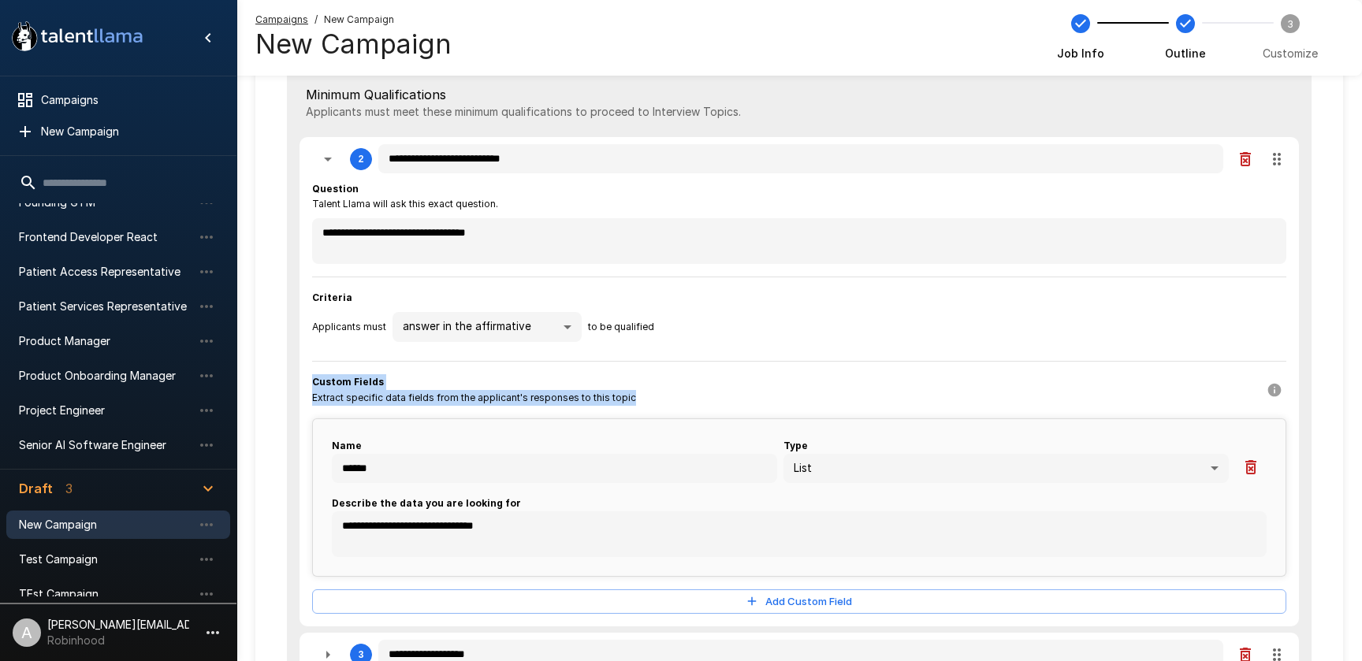
type textarea "*"
click at [657, 412] on div "**********" at bounding box center [799, 397] width 974 height 433
type textarea "*"
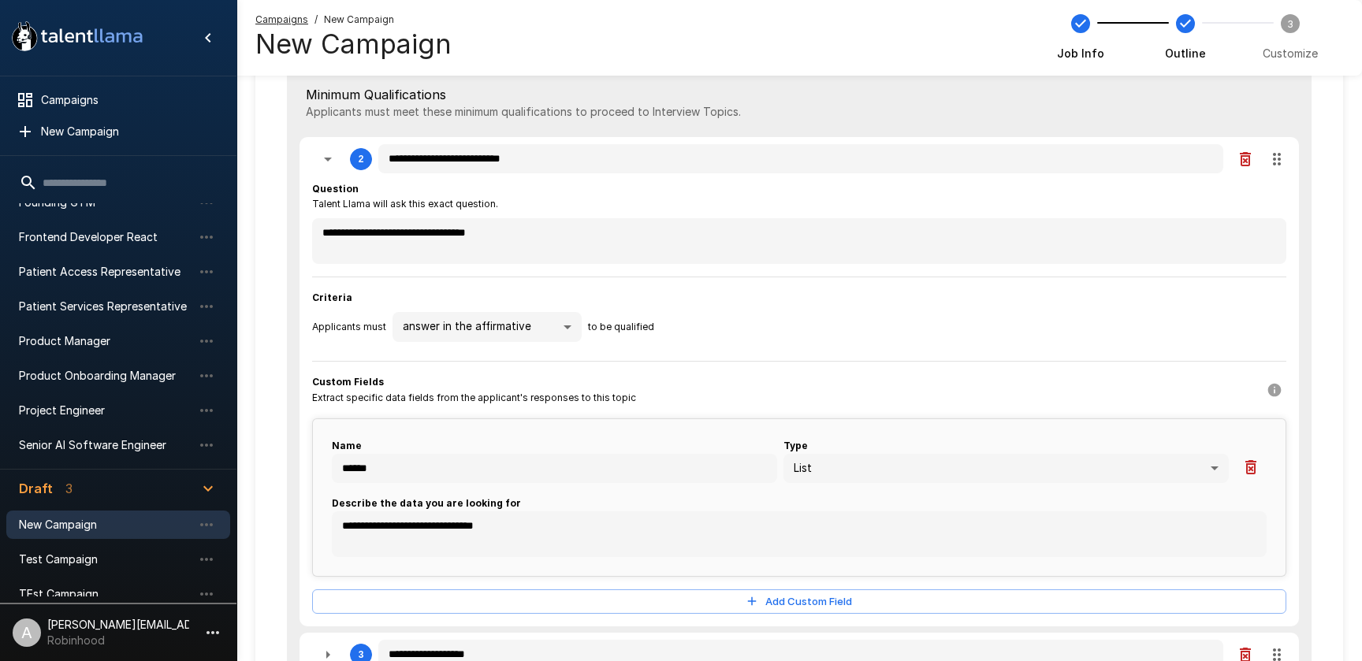
type textarea "*"
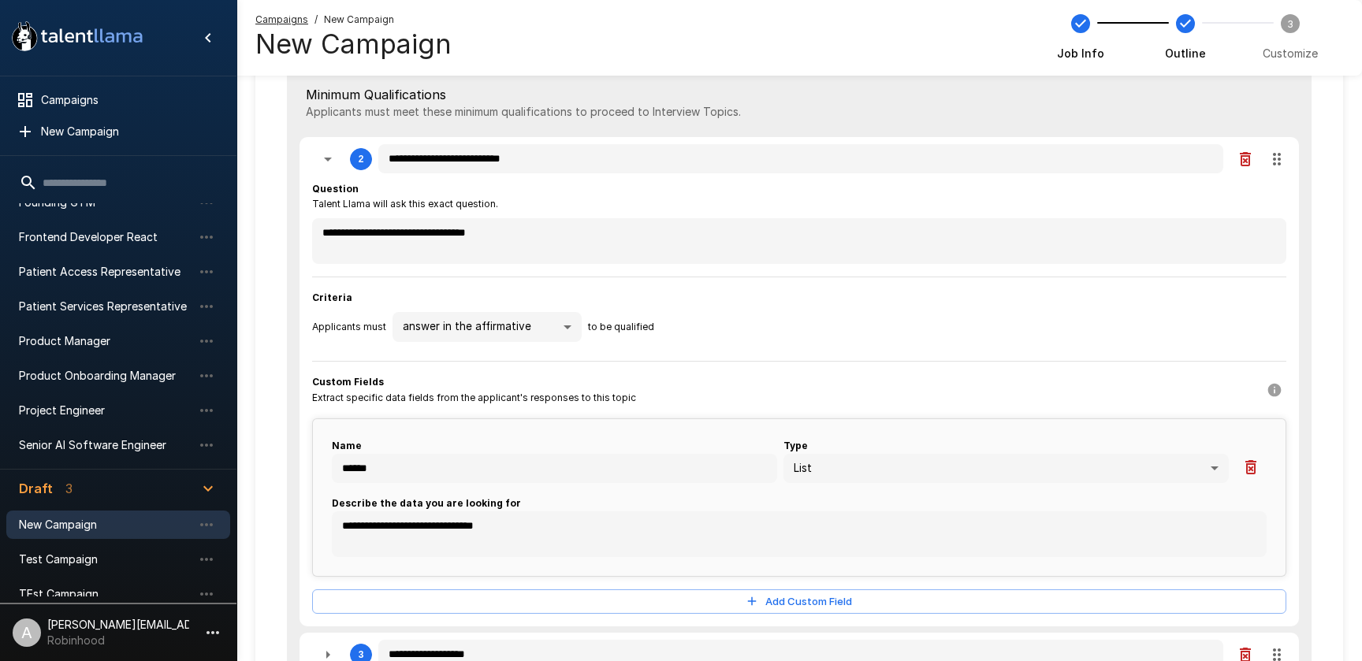
type textarea "*"
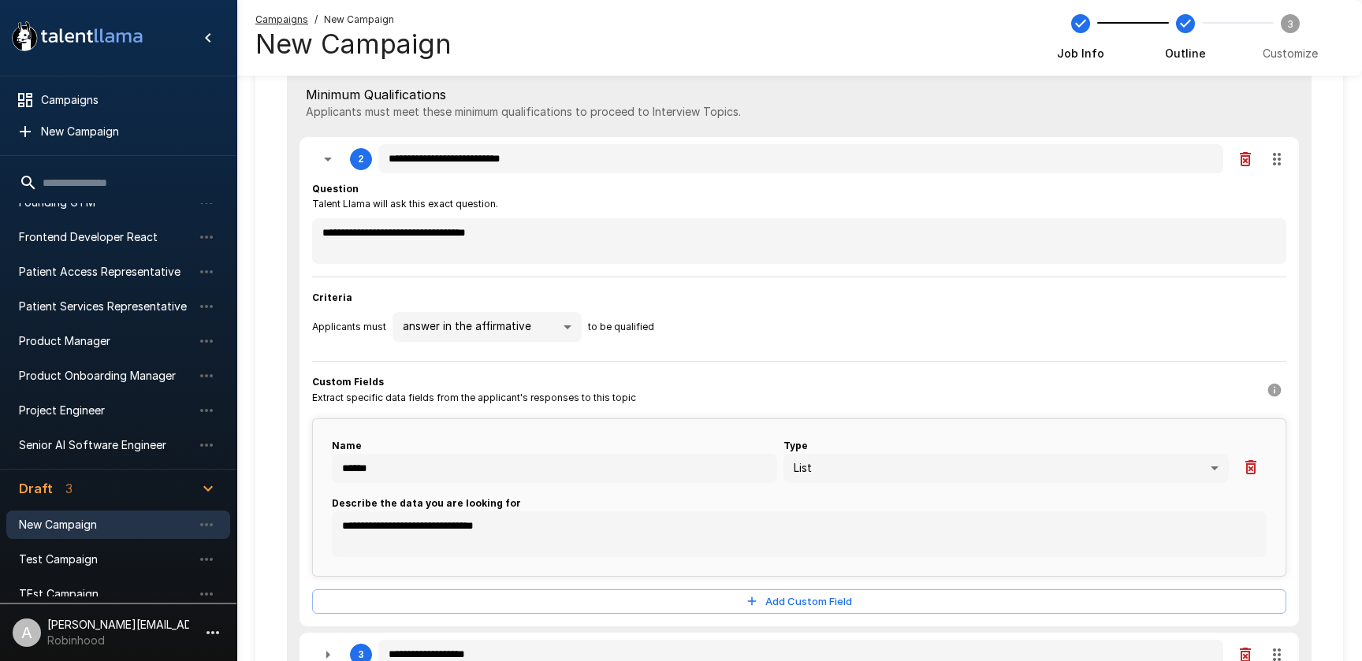
type textarea "*"
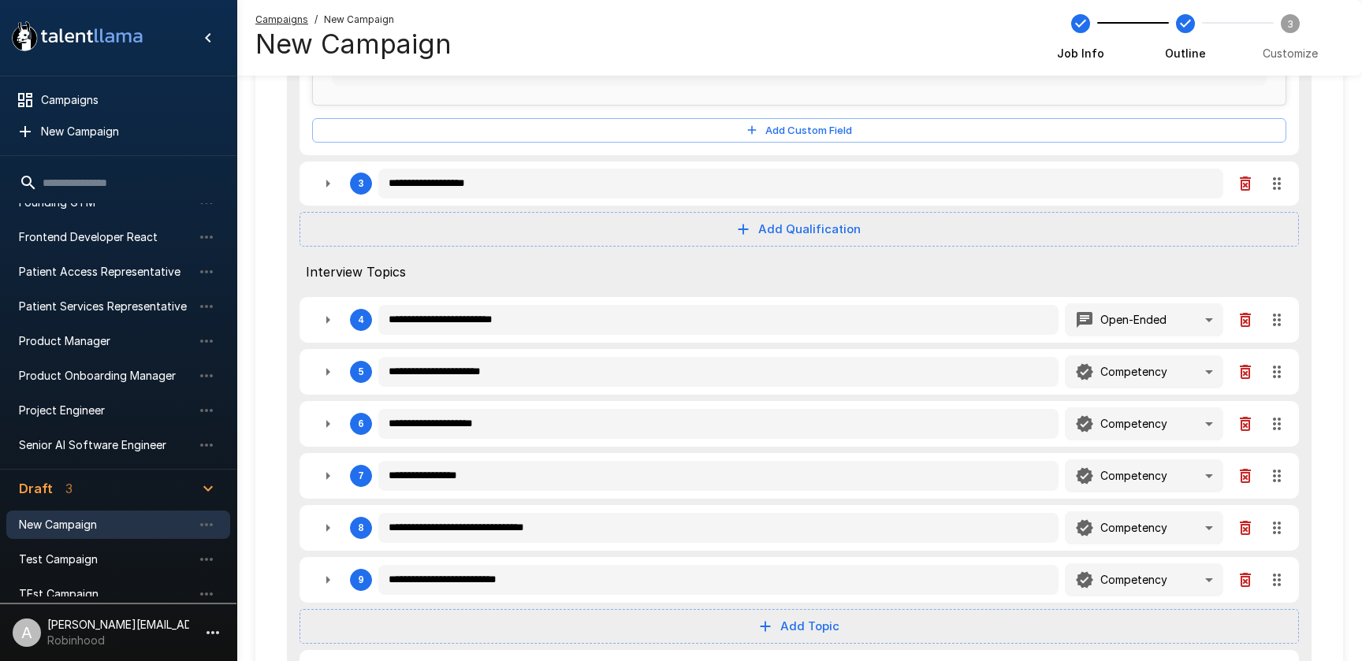
scroll to position [723, 0]
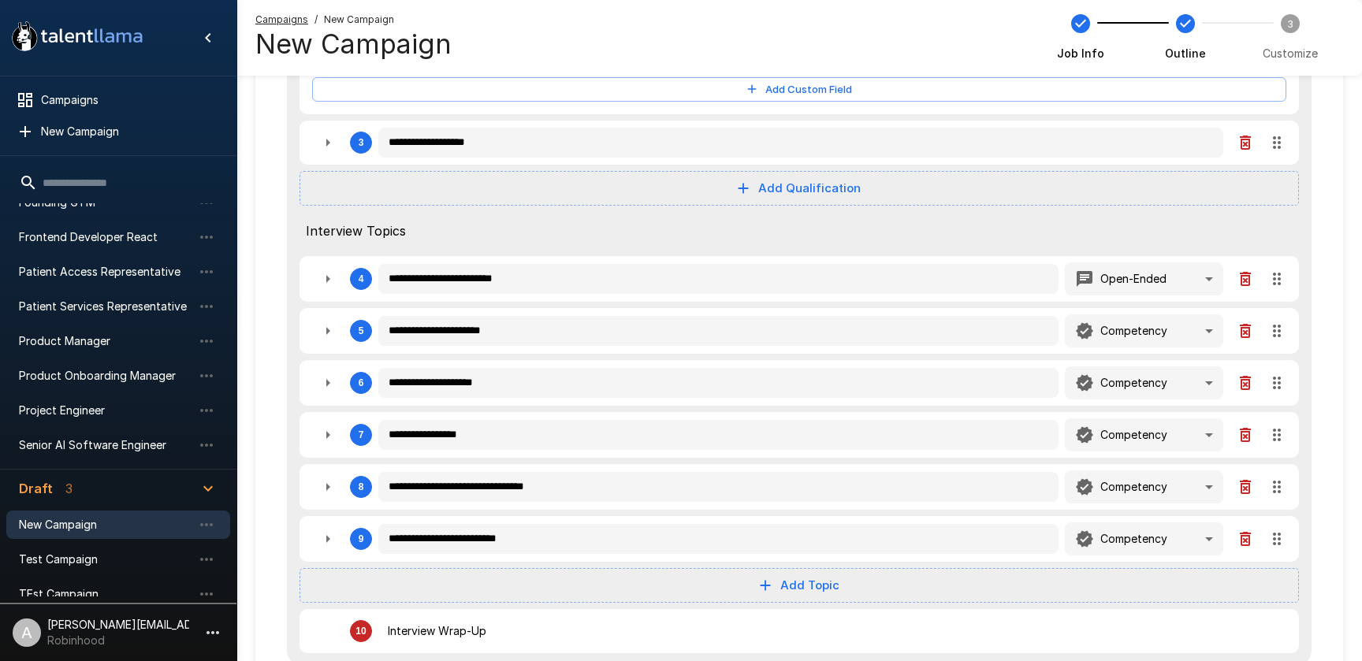
click at [334, 285] on icon "button" at bounding box center [328, 279] width 19 height 19
type textarea "*"
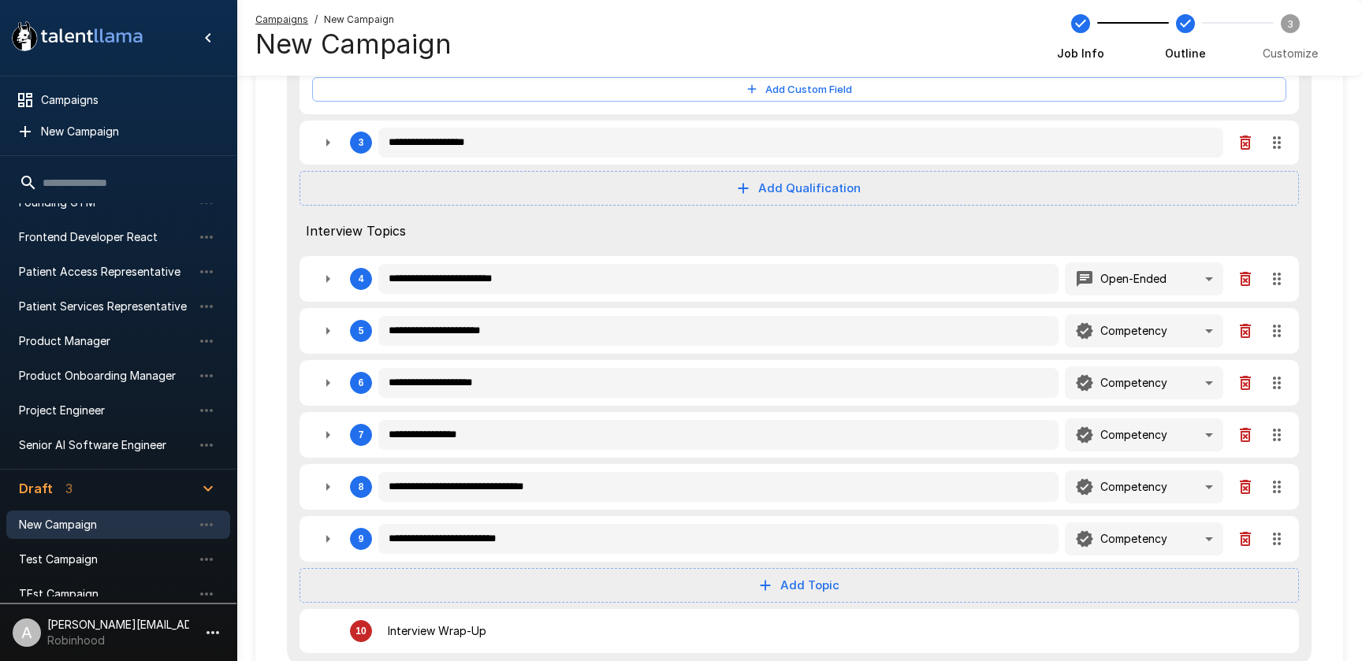
type textarea "*"
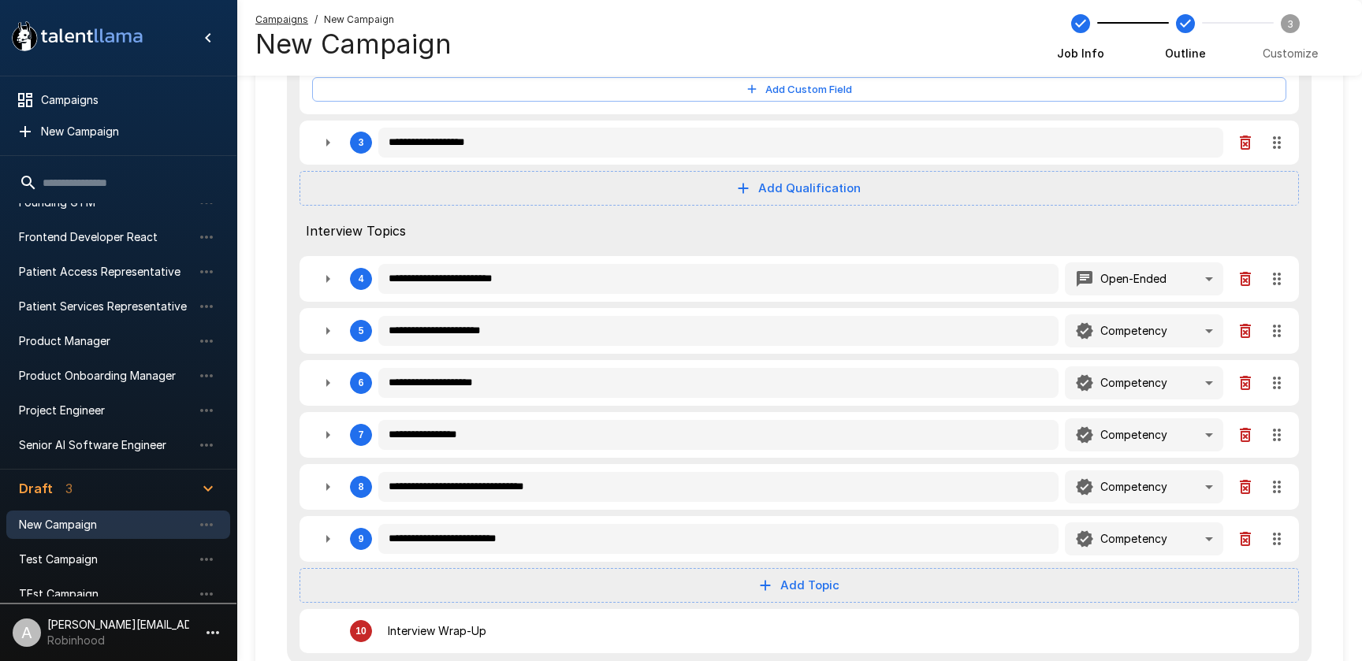
type textarea "*"
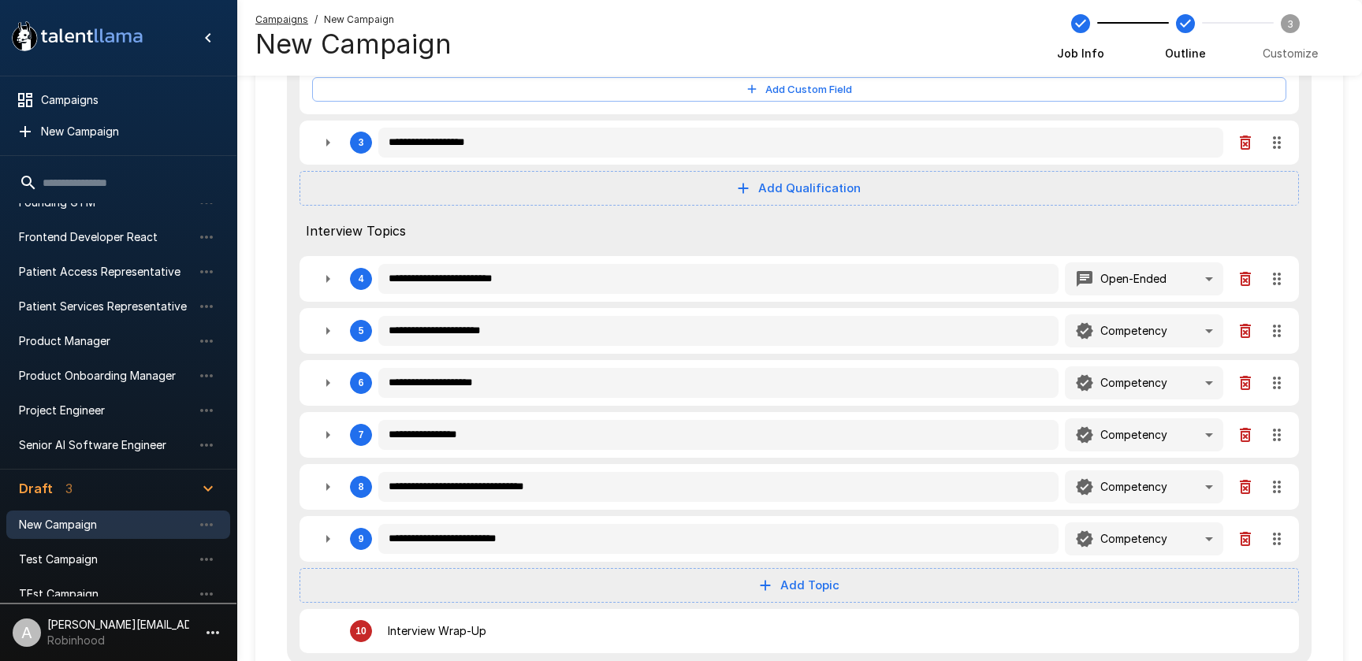
type textarea "*"
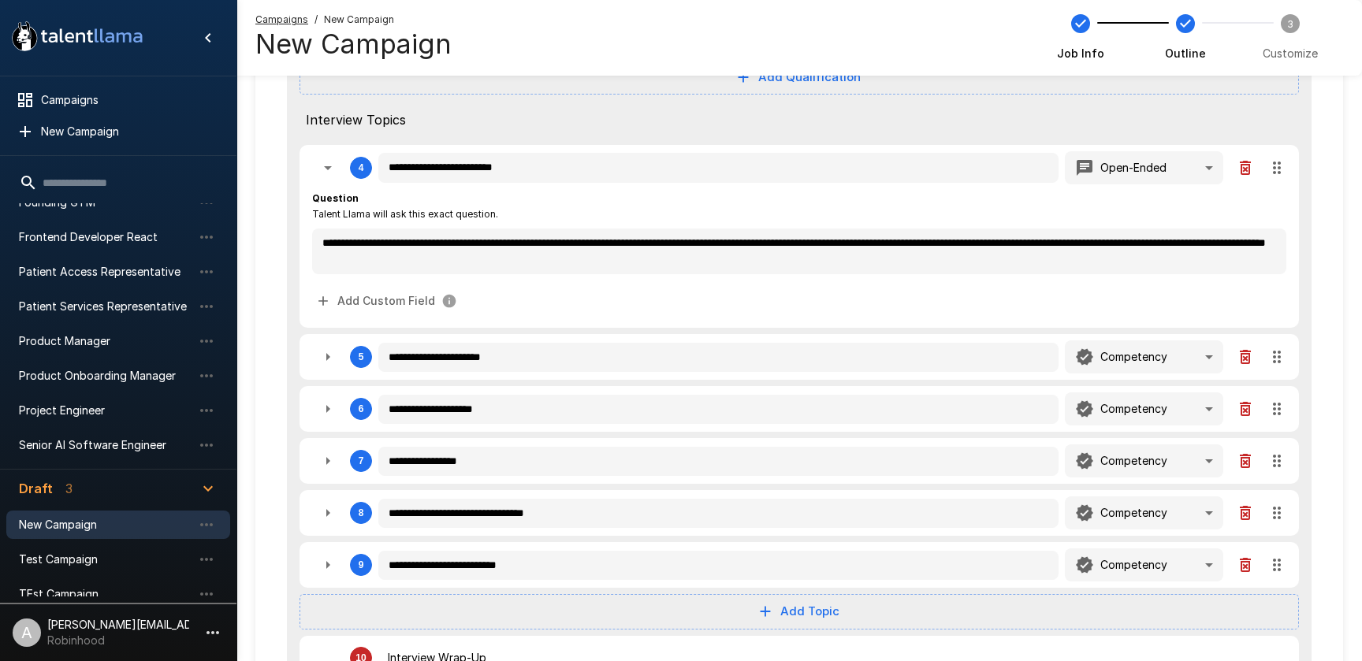
scroll to position [892, 0]
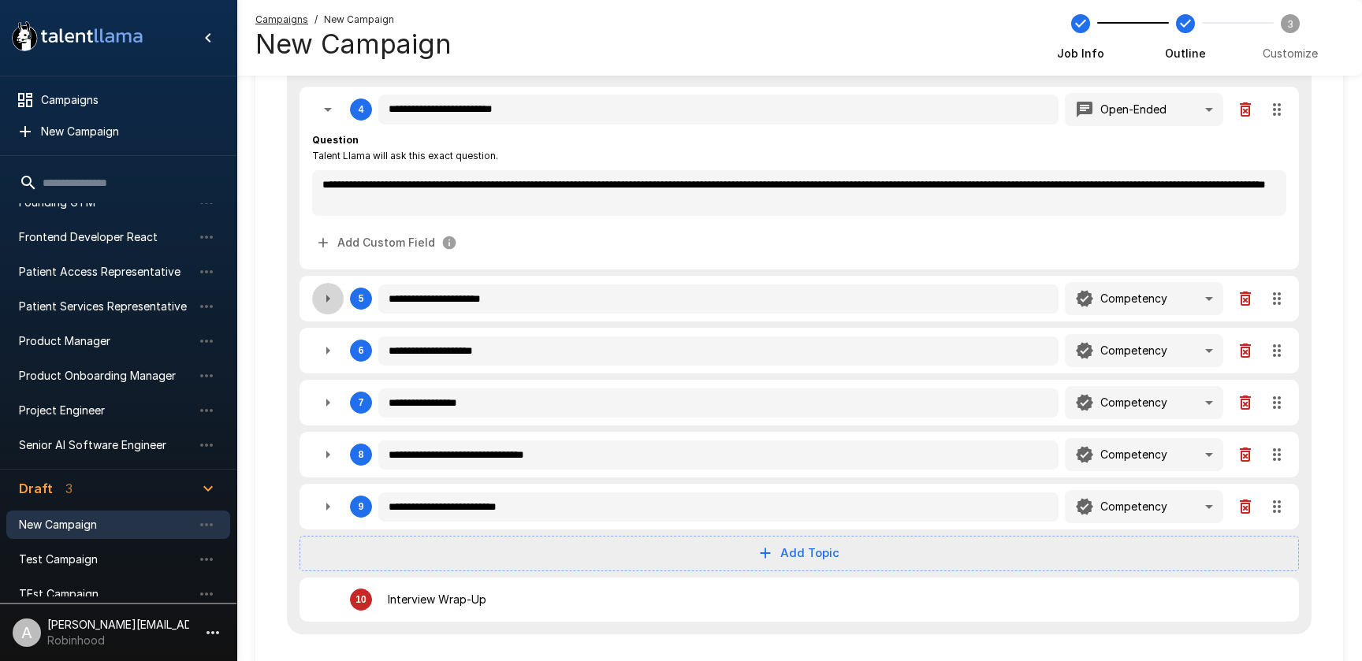
click at [323, 304] on icon "button" at bounding box center [328, 298] width 19 height 19
type textarea "*"
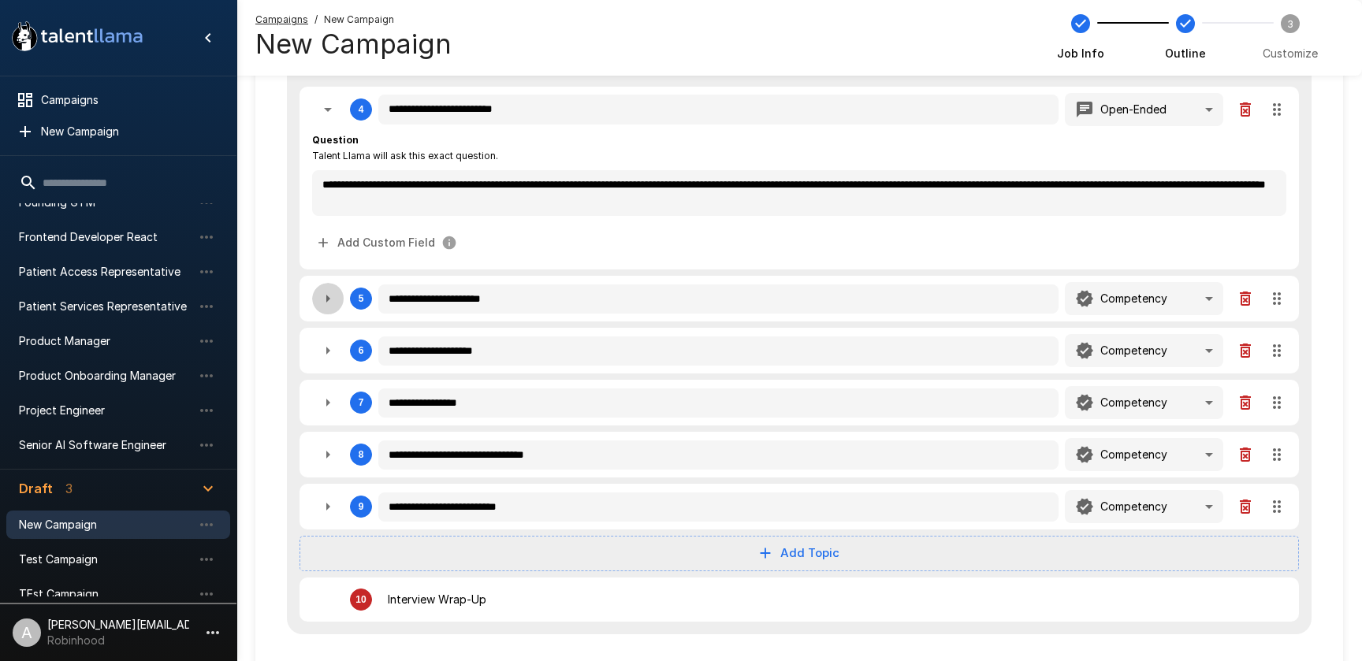
type textarea "*"
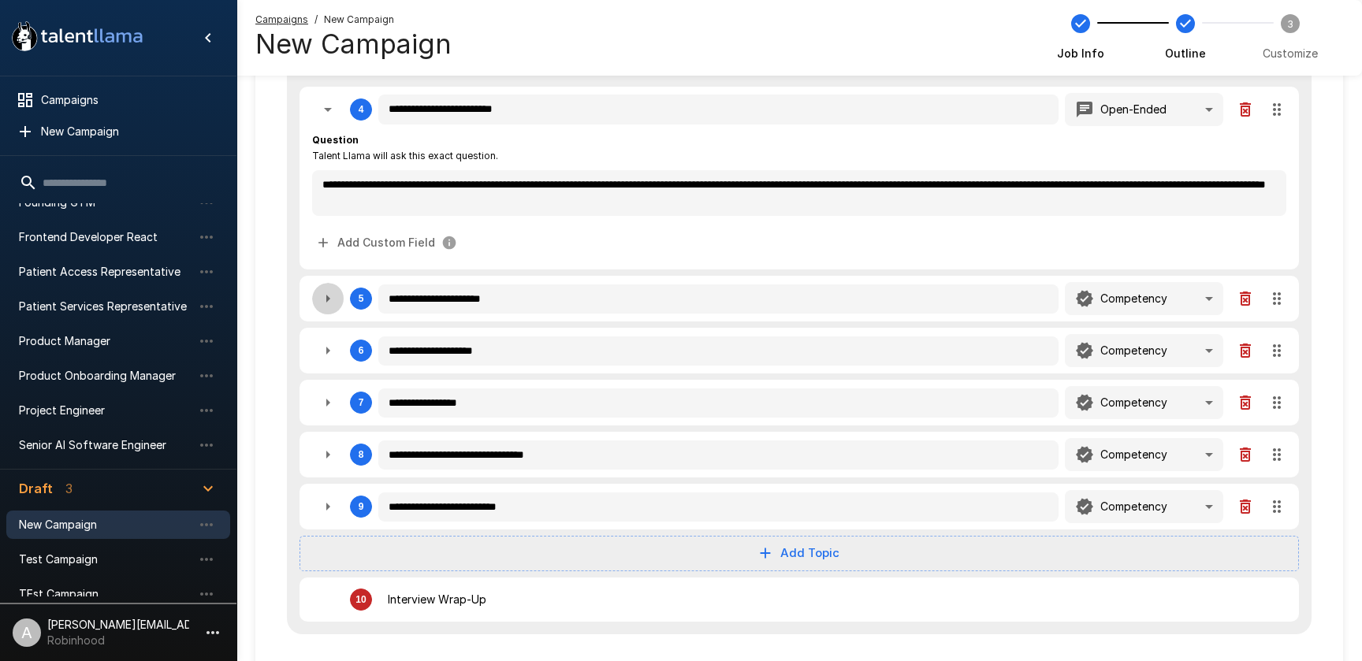
type textarea "*"
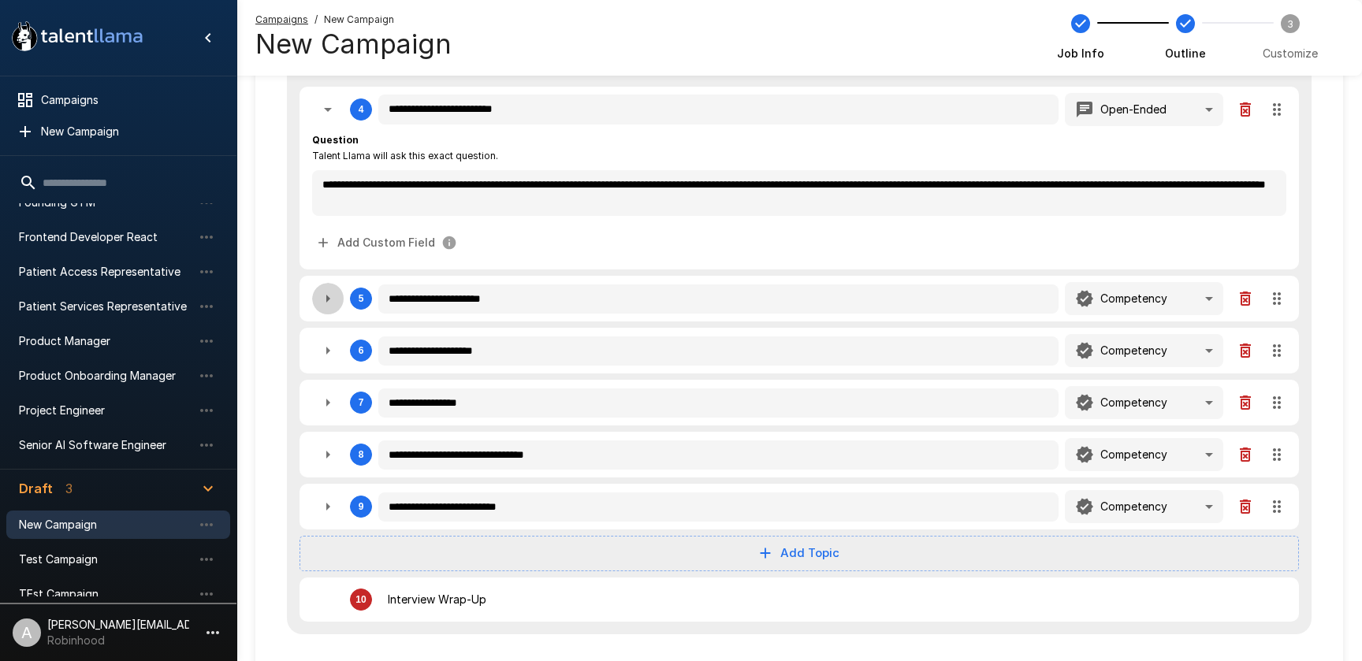
type textarea "*"
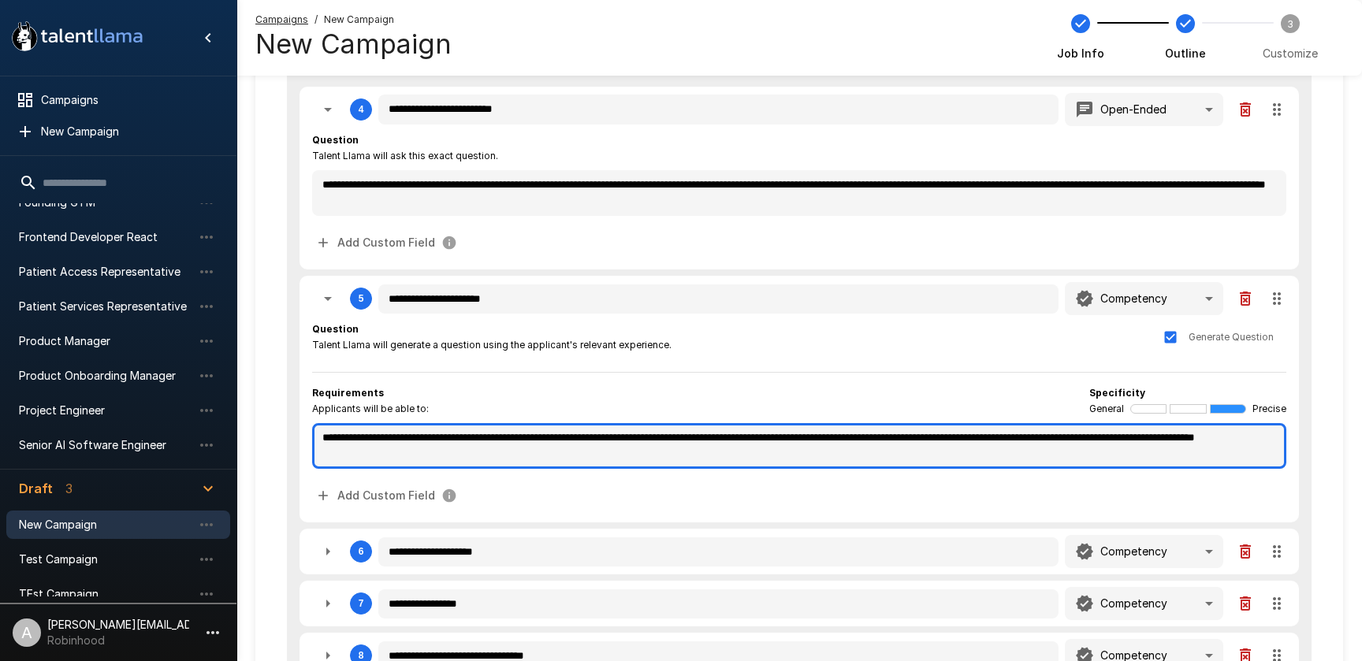
type textarea "*"
drag, startPoint x: 581, startPoint y: 458, endPoint x: 307, endPoint y: 423, distance: 276.5
click at [307, 423] on div "**********" at bounding box center [800, 399] width 1000 height 247
type textarea "*"
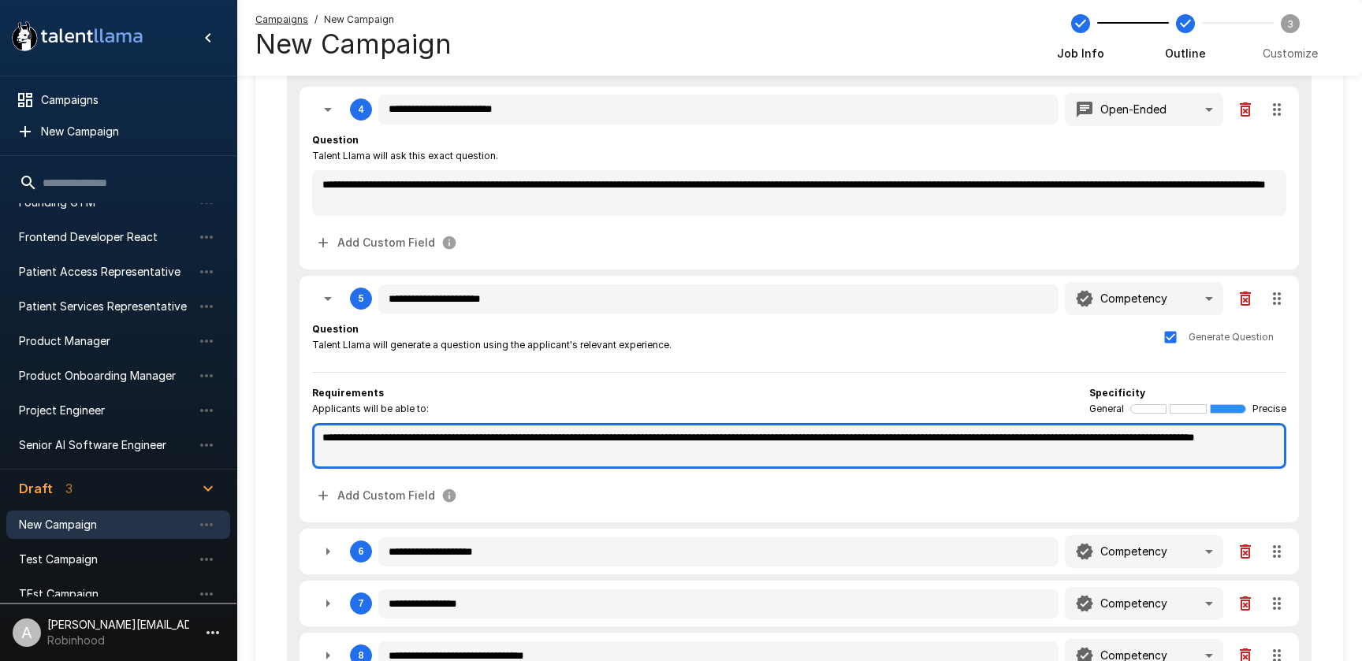
type textarea "*"
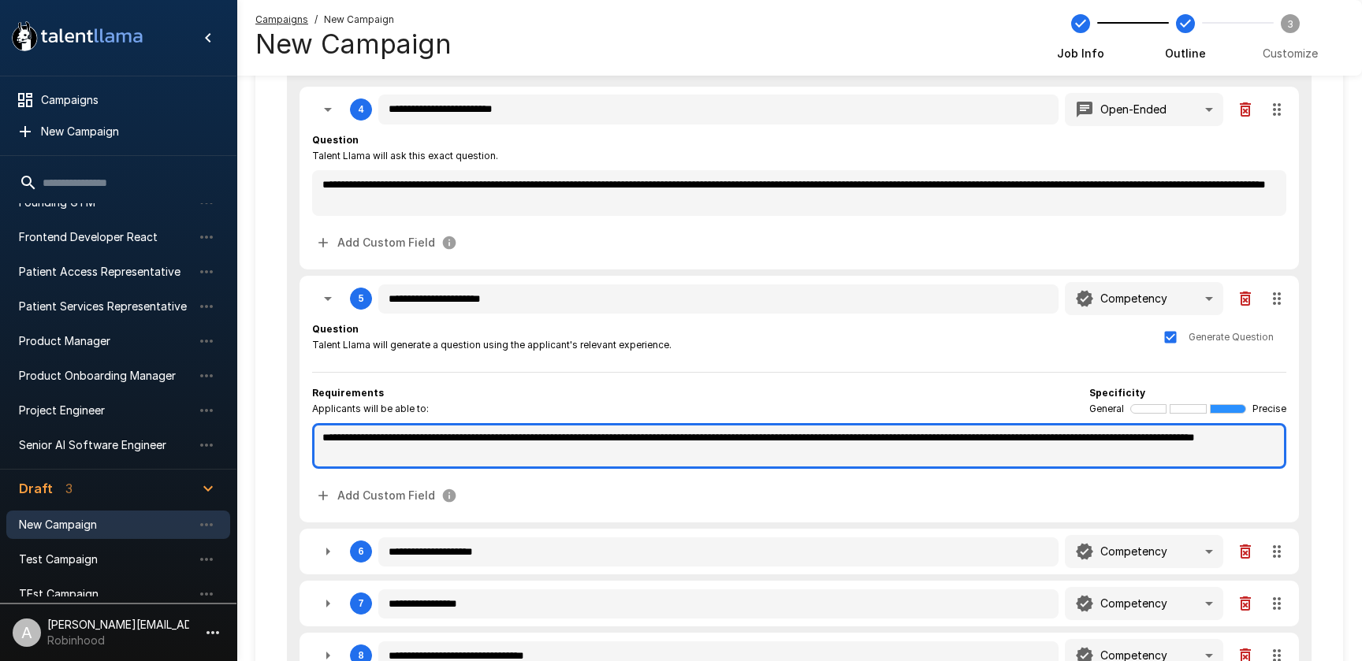
type textarea "*"
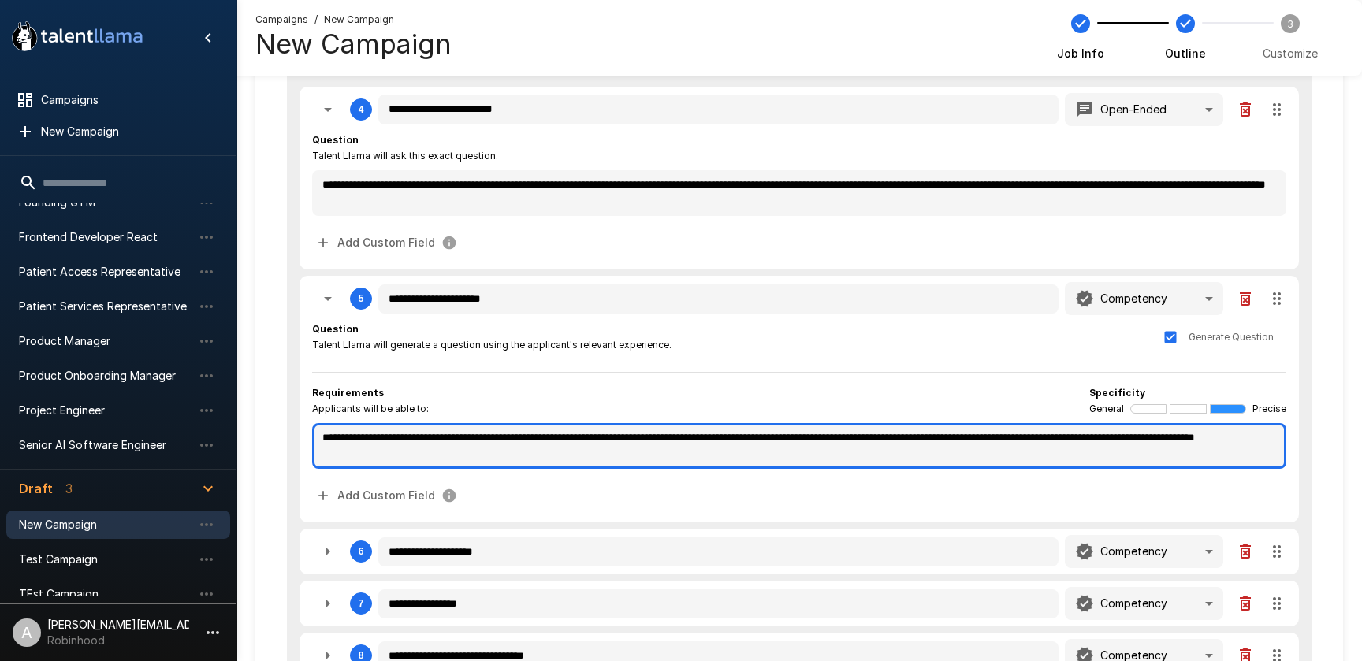
type textarea "*"
click at [590, 454] on textarea "**********" at bounding box center [799, 446] width 974 height 46
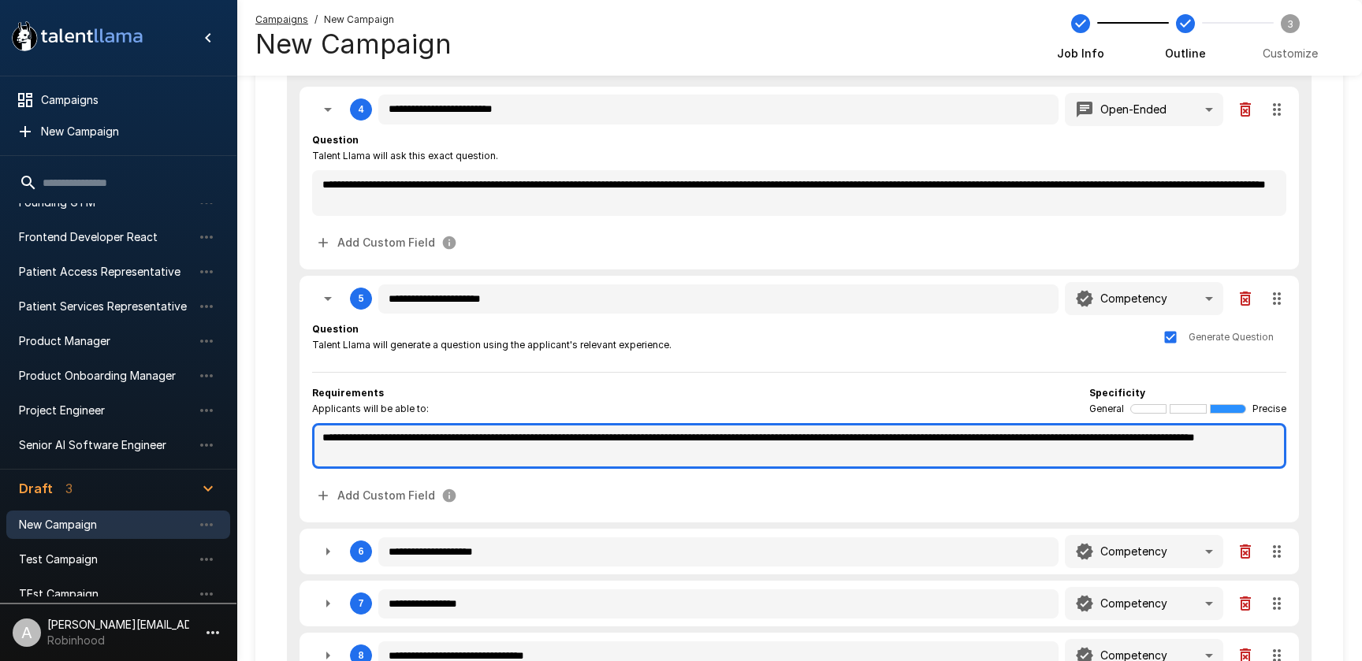
type textarea "*"
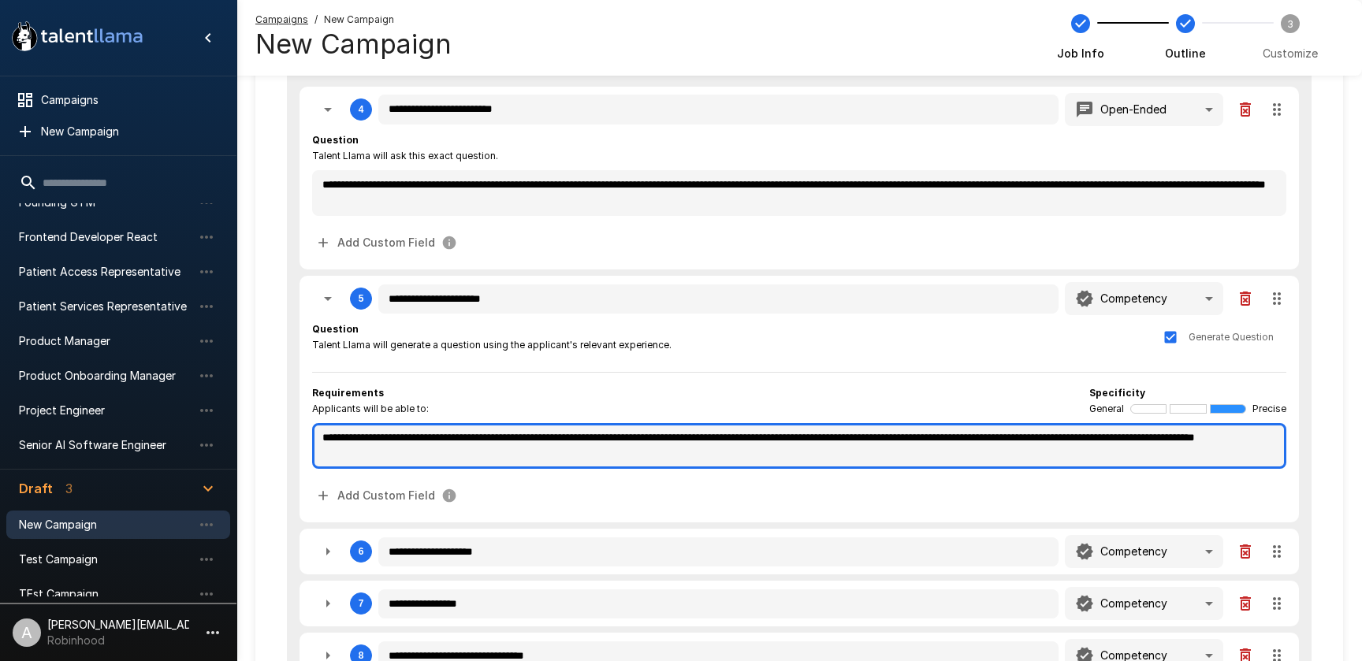
type textarea "*"
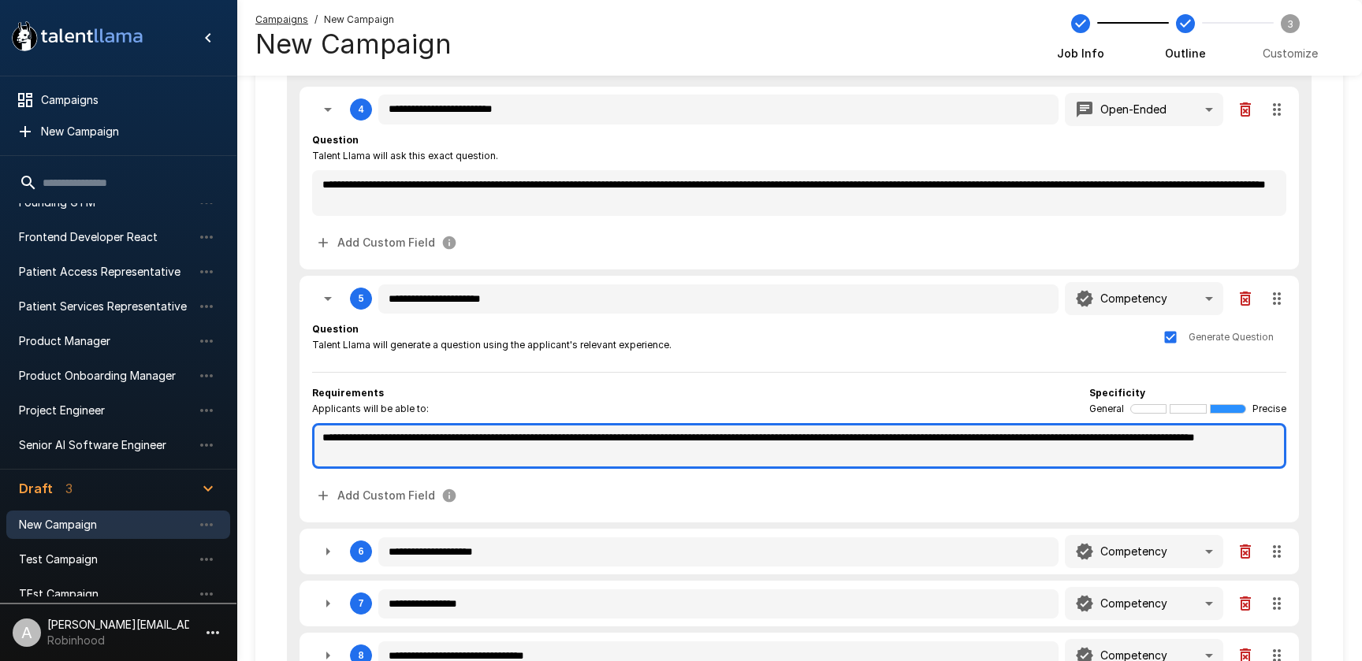
type textarea "*"
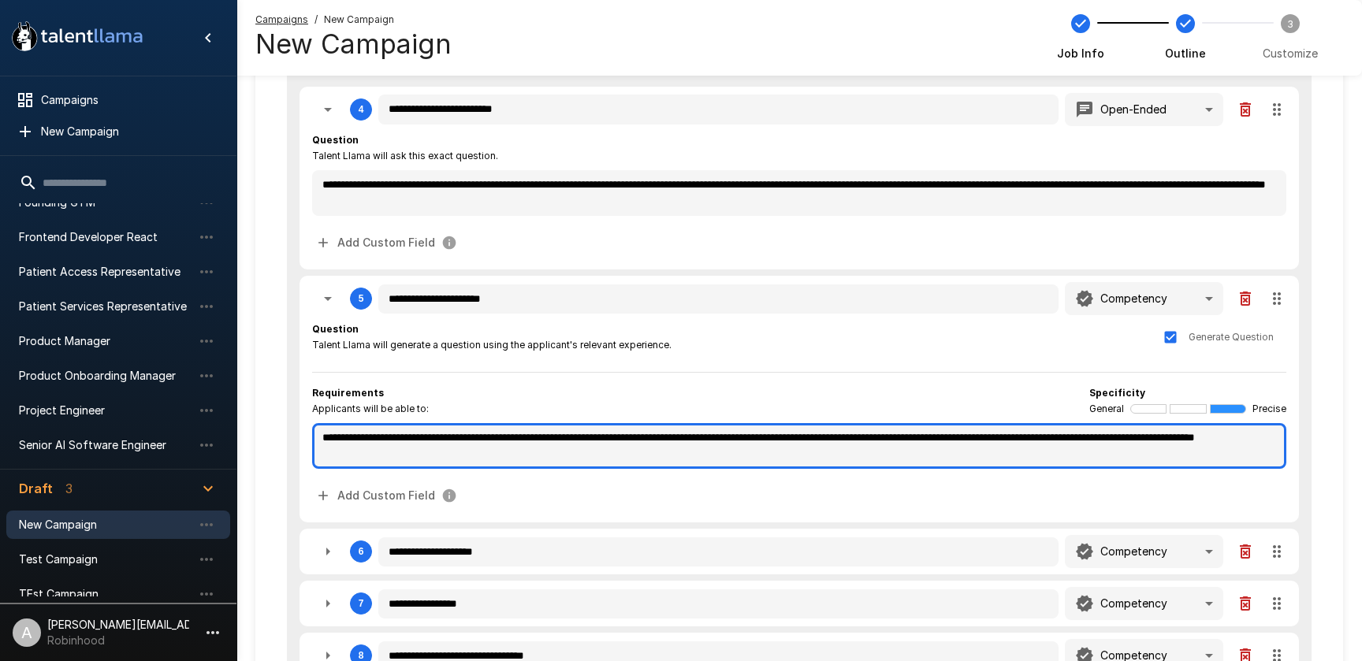
type textarea "*"
click at [274, 404] on div "**********" at bounding box center [799, 40] width 1088 height 1665
type textarea "*"
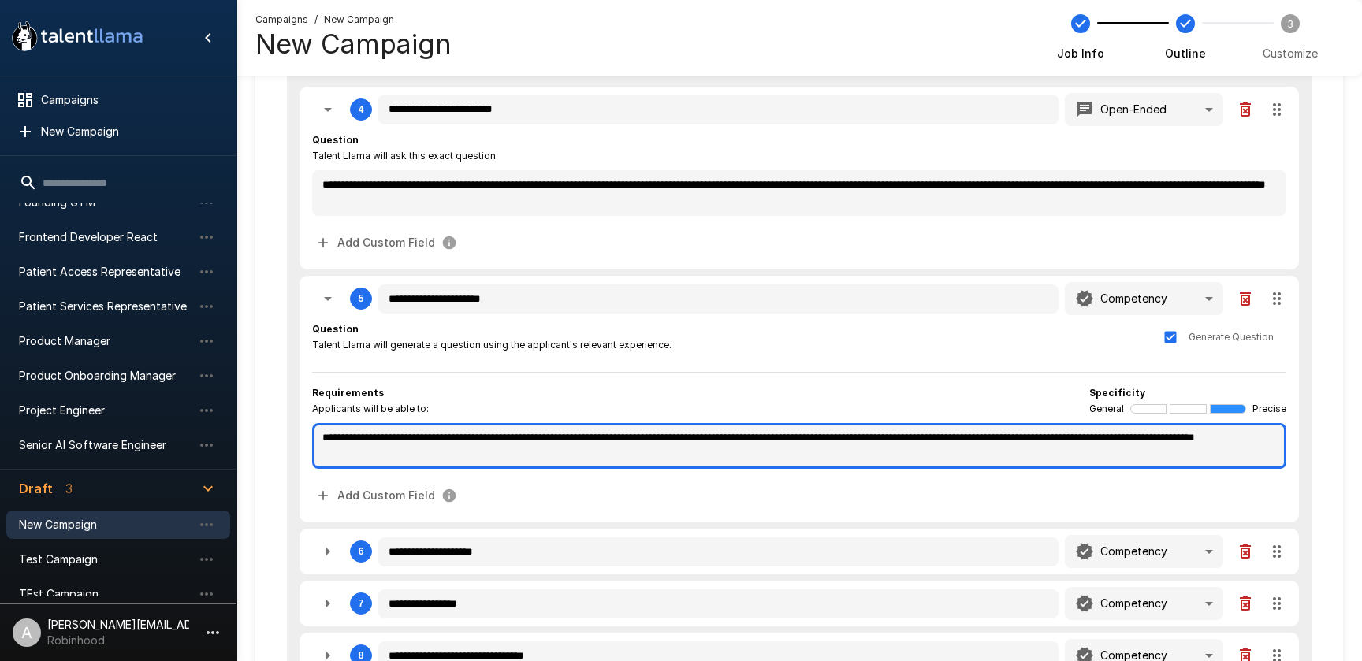
type textarea "*"
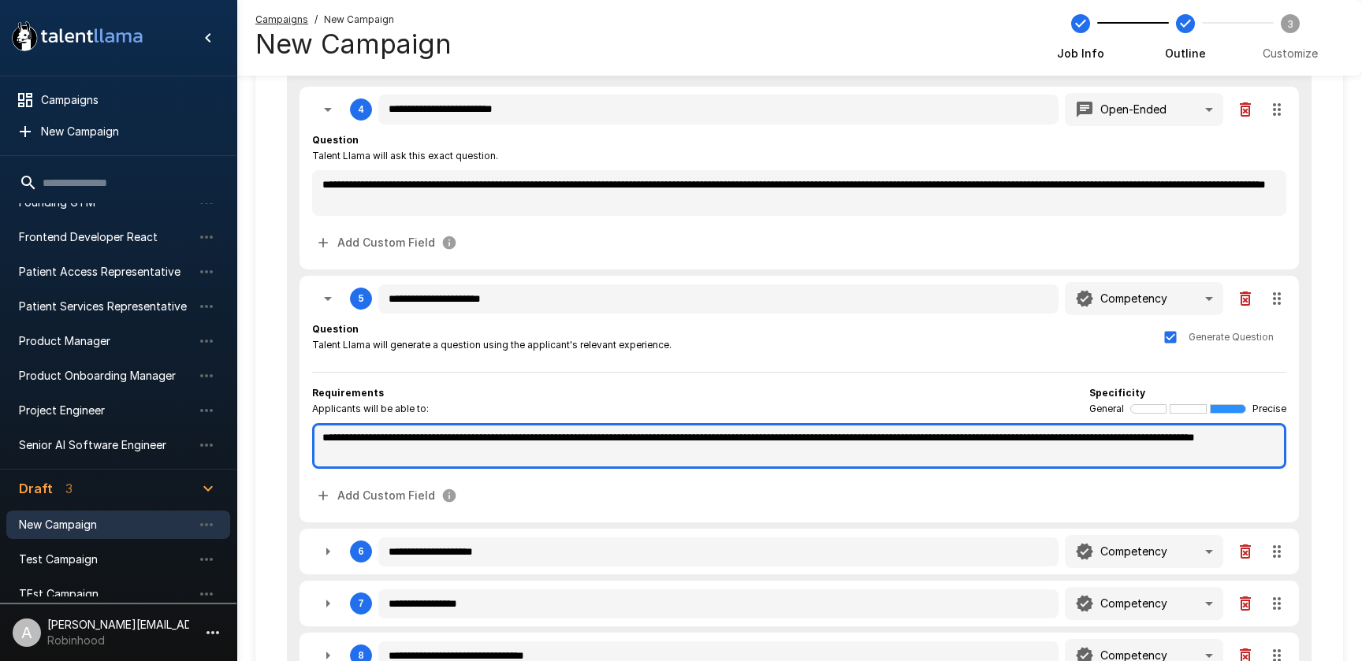
type textarea "*"
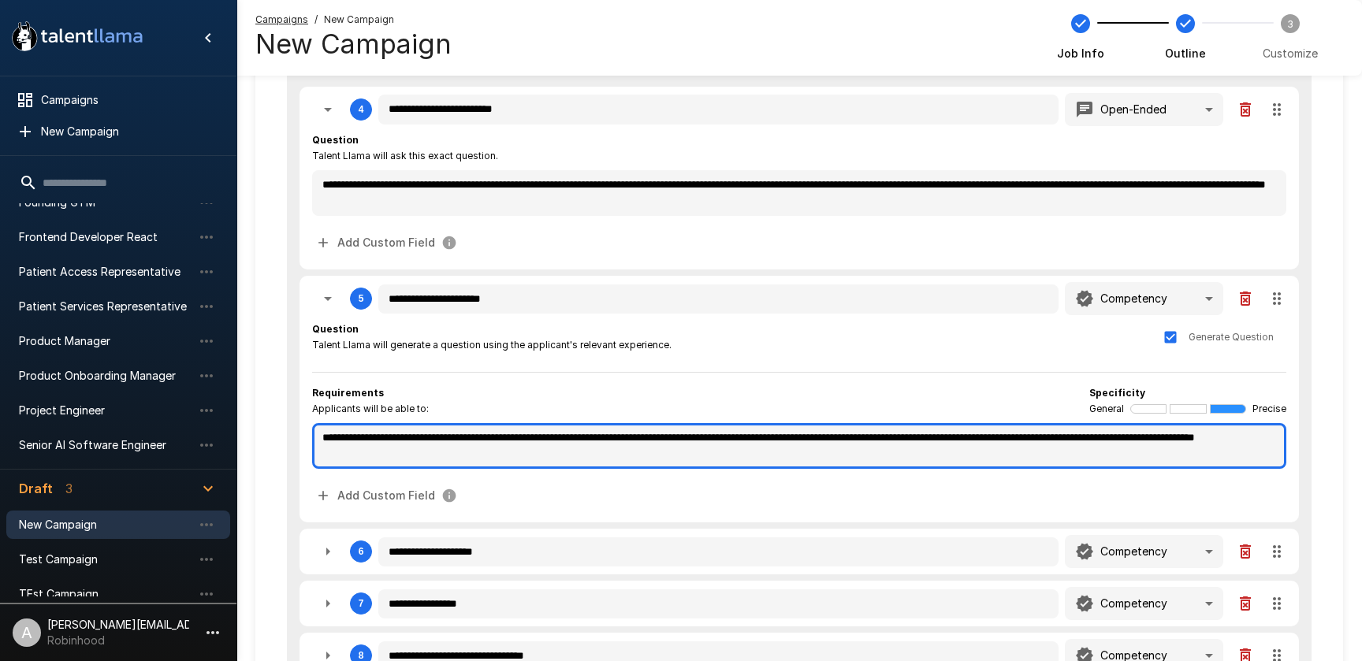
type textarea "*"
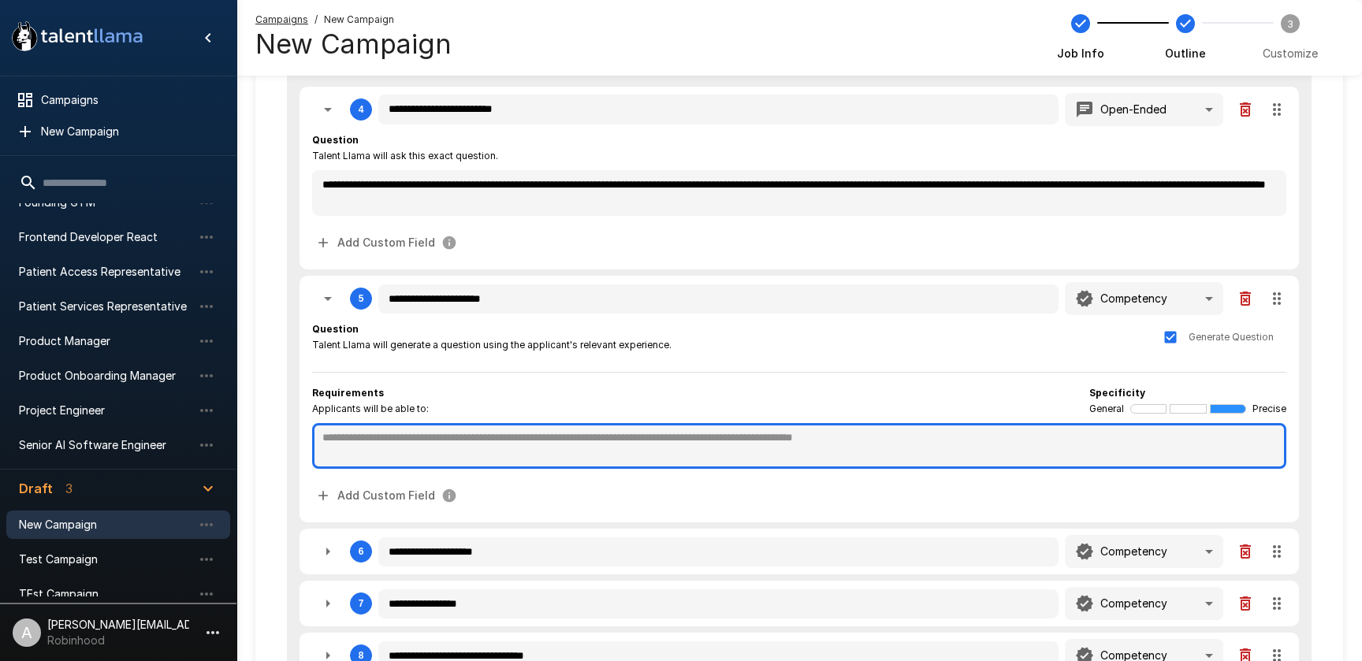
type textarea "*"
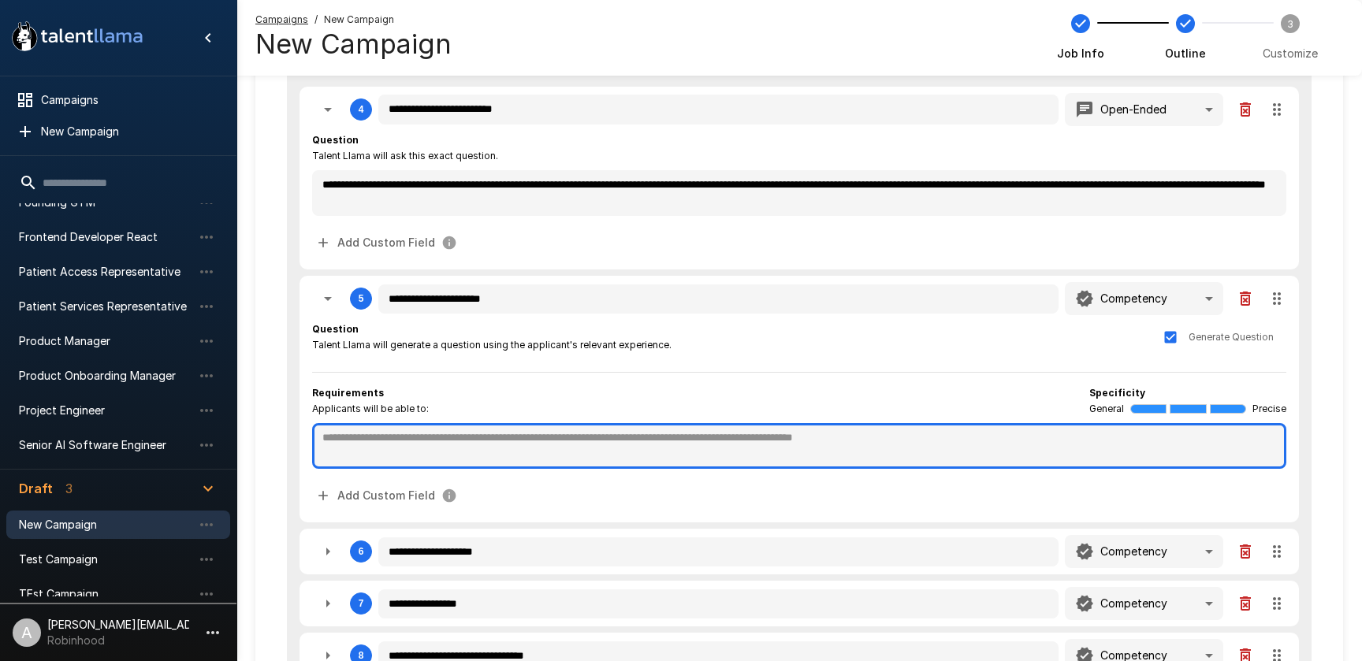
type textarea "*"
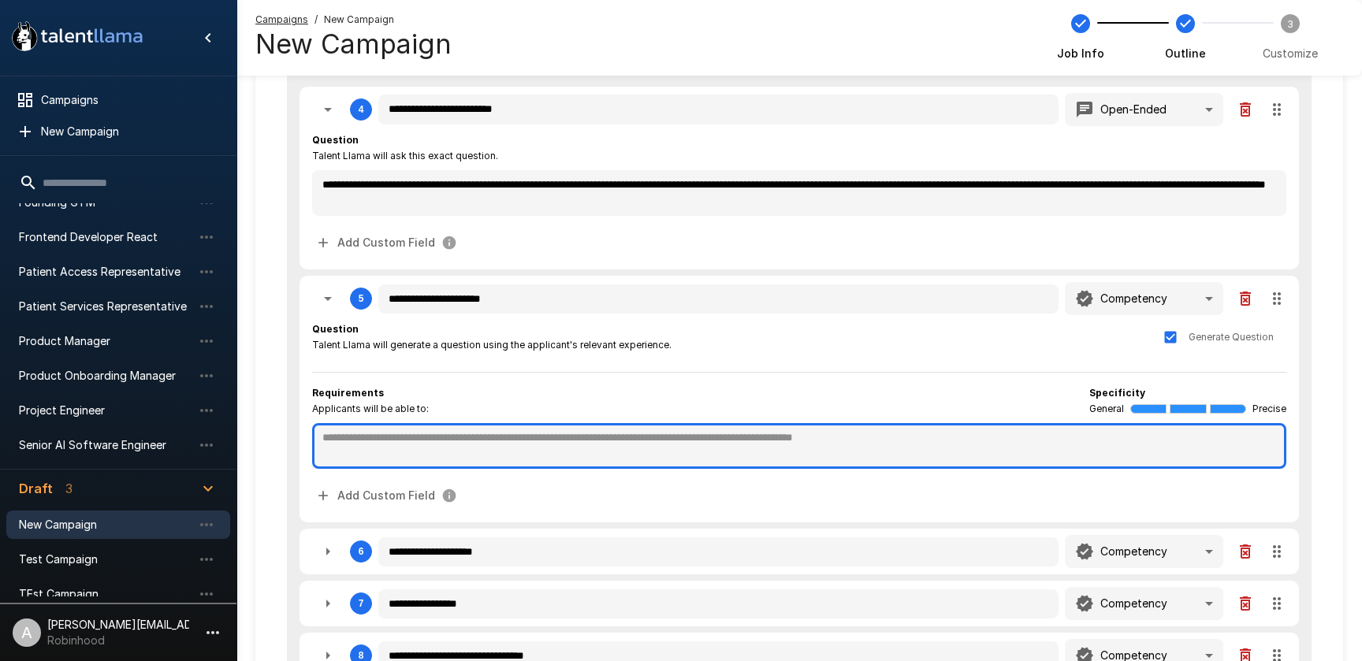
type textarea "*"
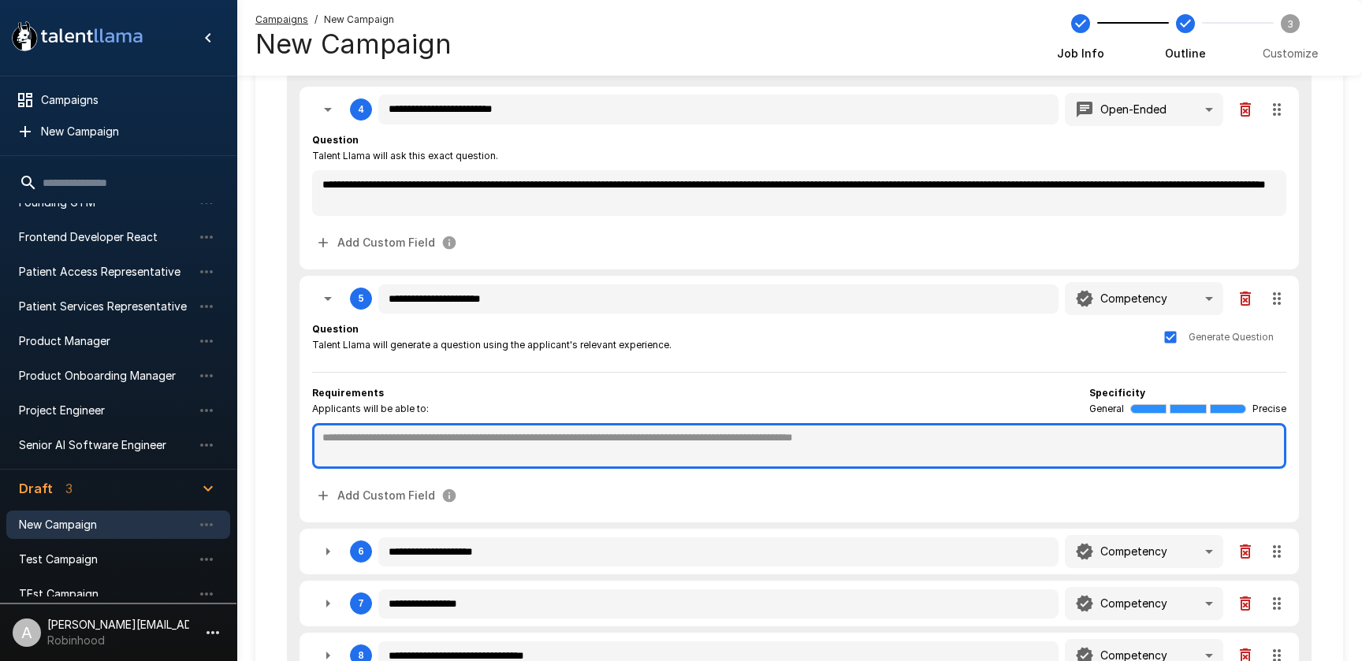
type textarea "*"
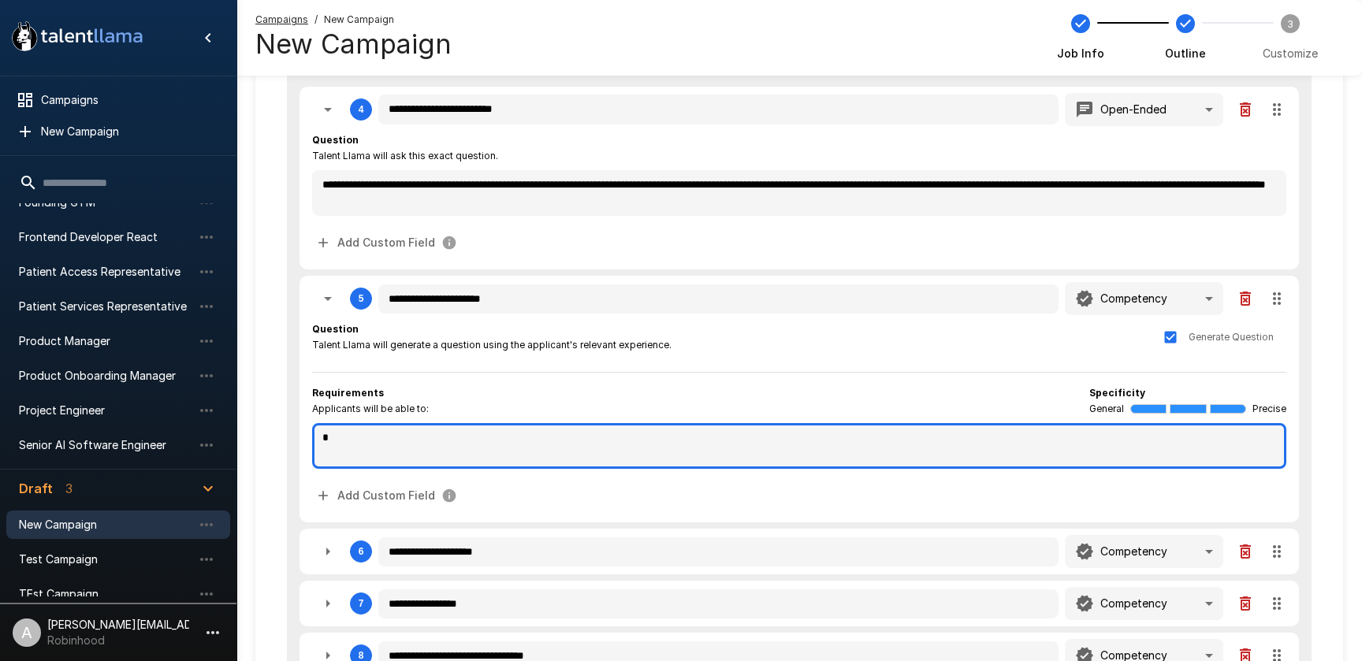
type textarea "*"
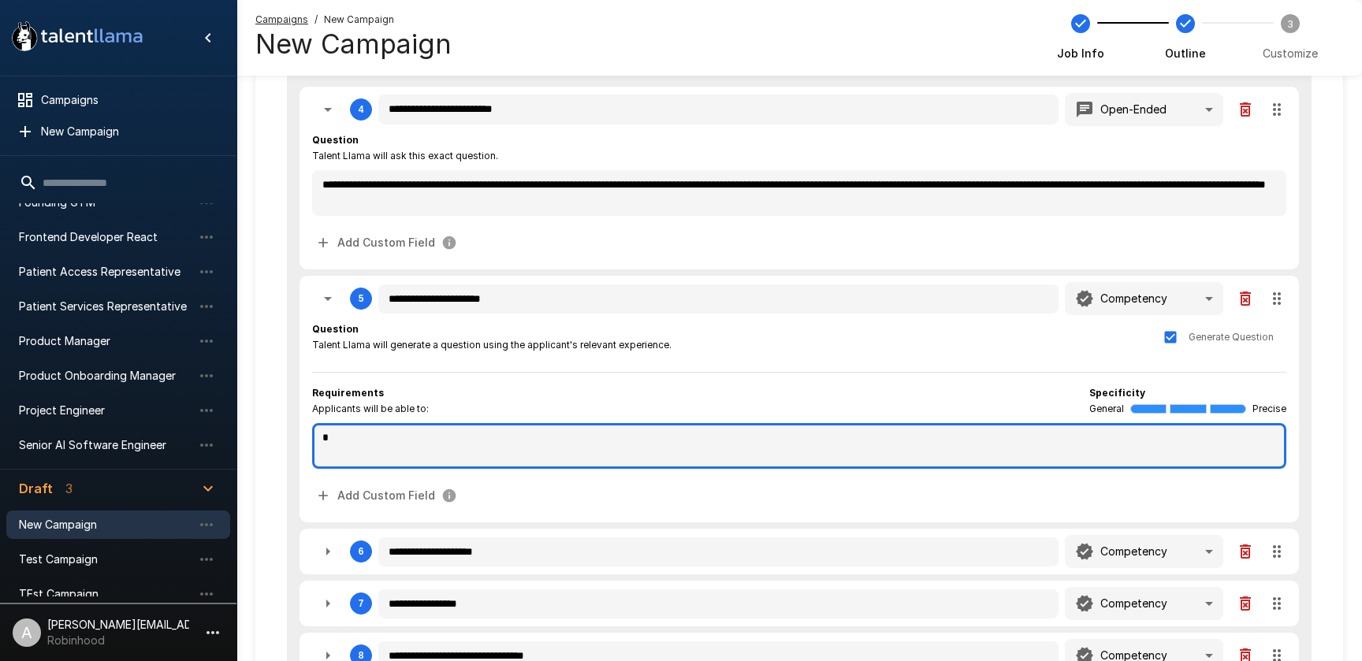
type textarea "*"
type textarea "**"
type textarea "*"
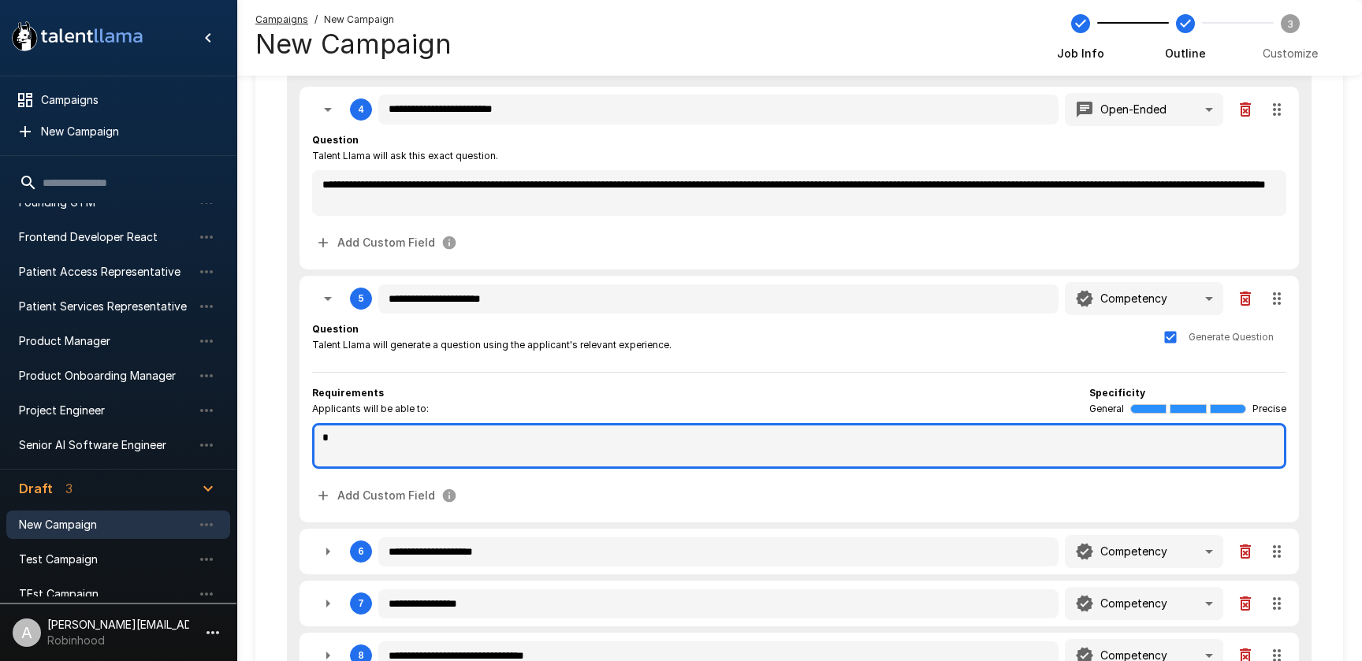
type textarea "*"
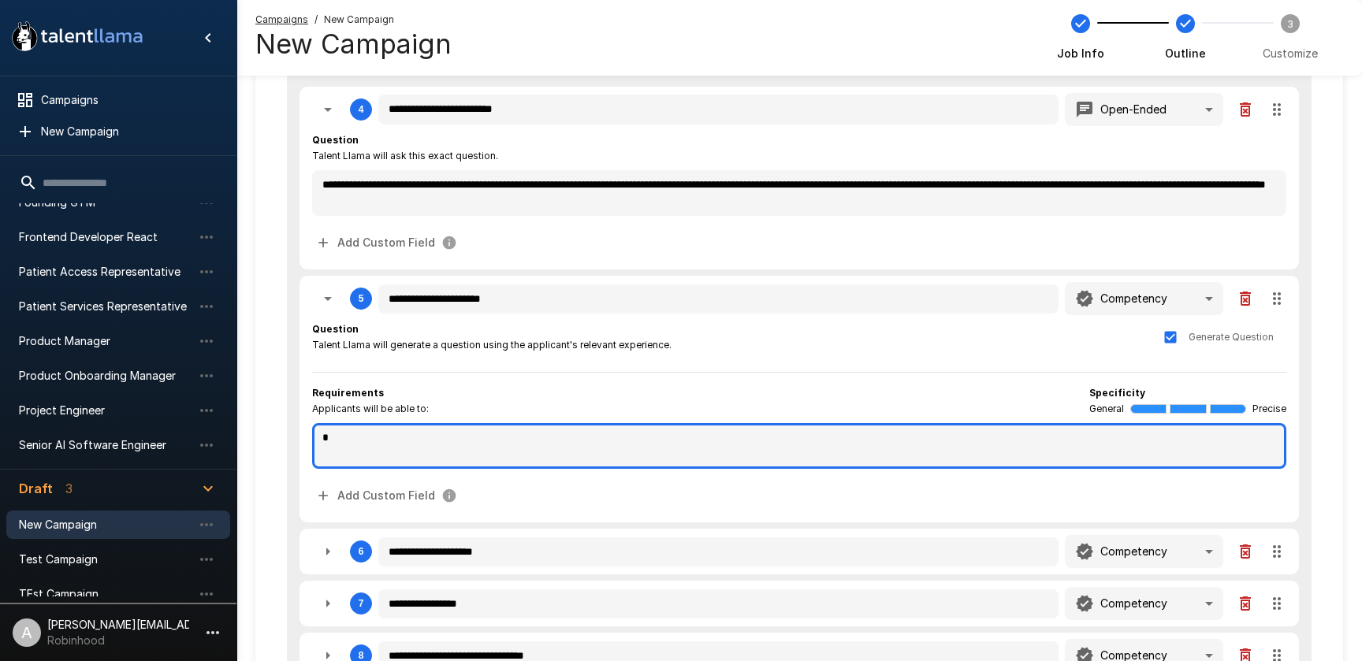
type textarea "*"
type textarea "***"
type textarea "*"
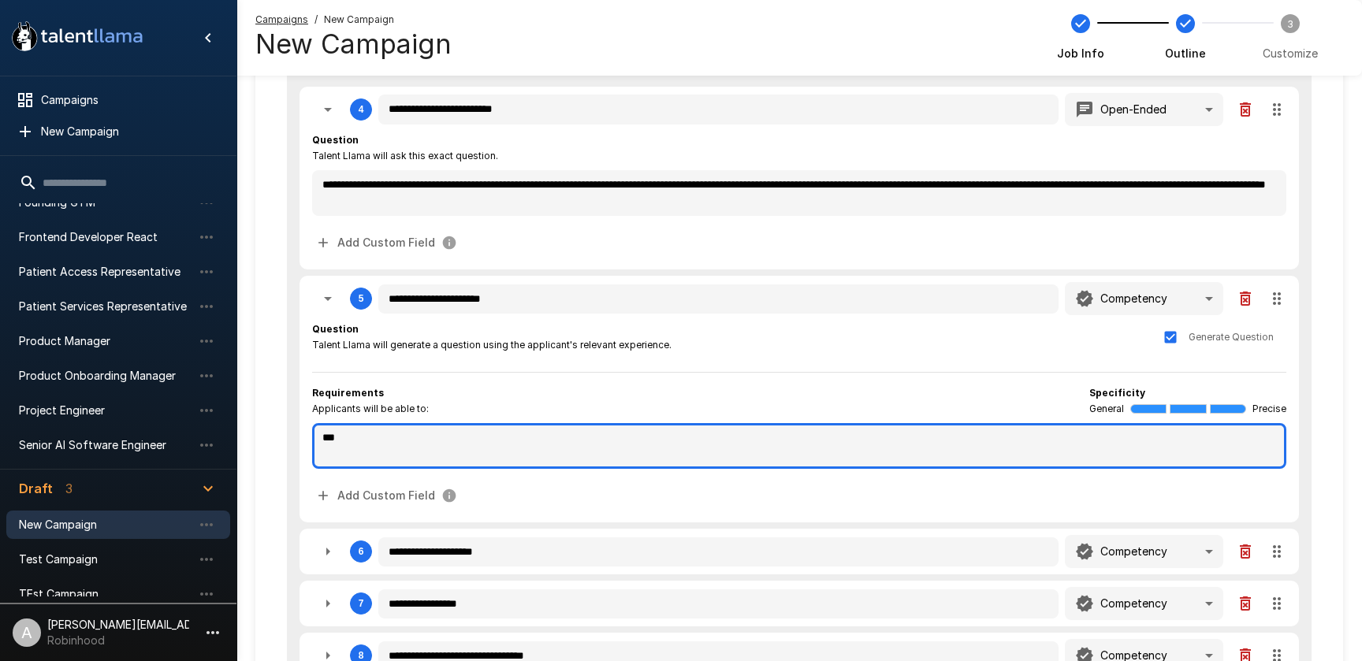
type textarea "*"
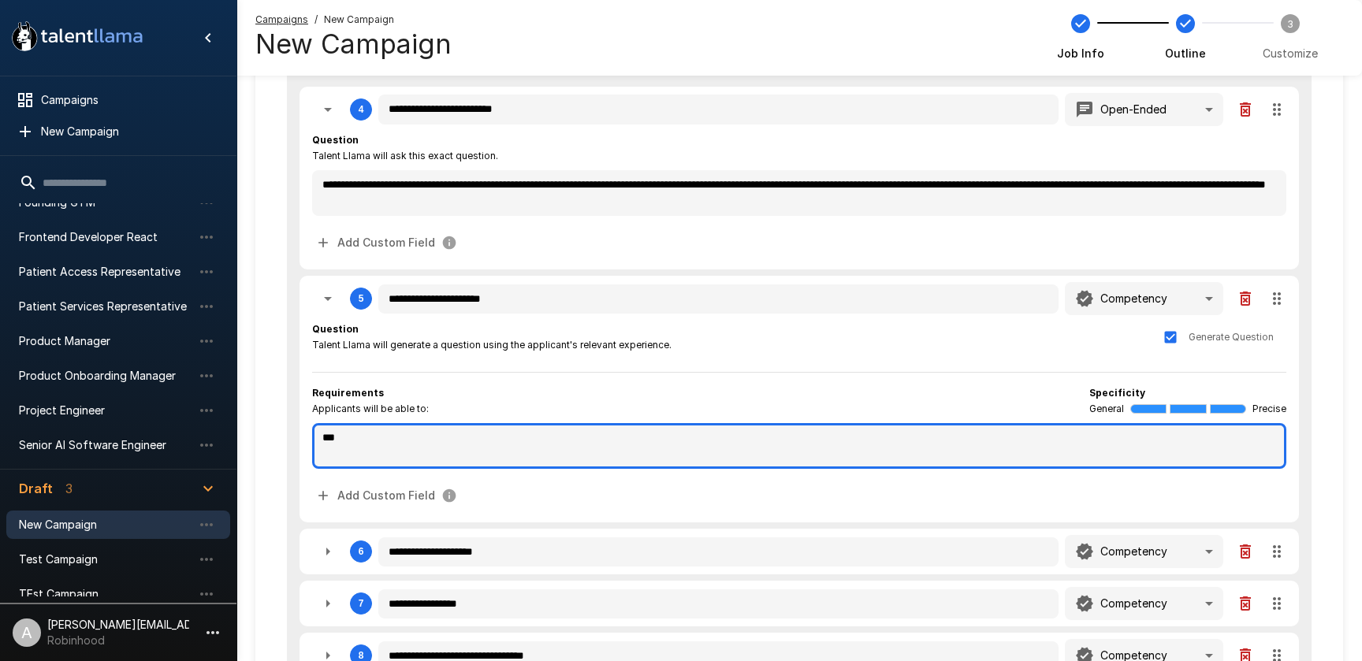
type textarea "*"
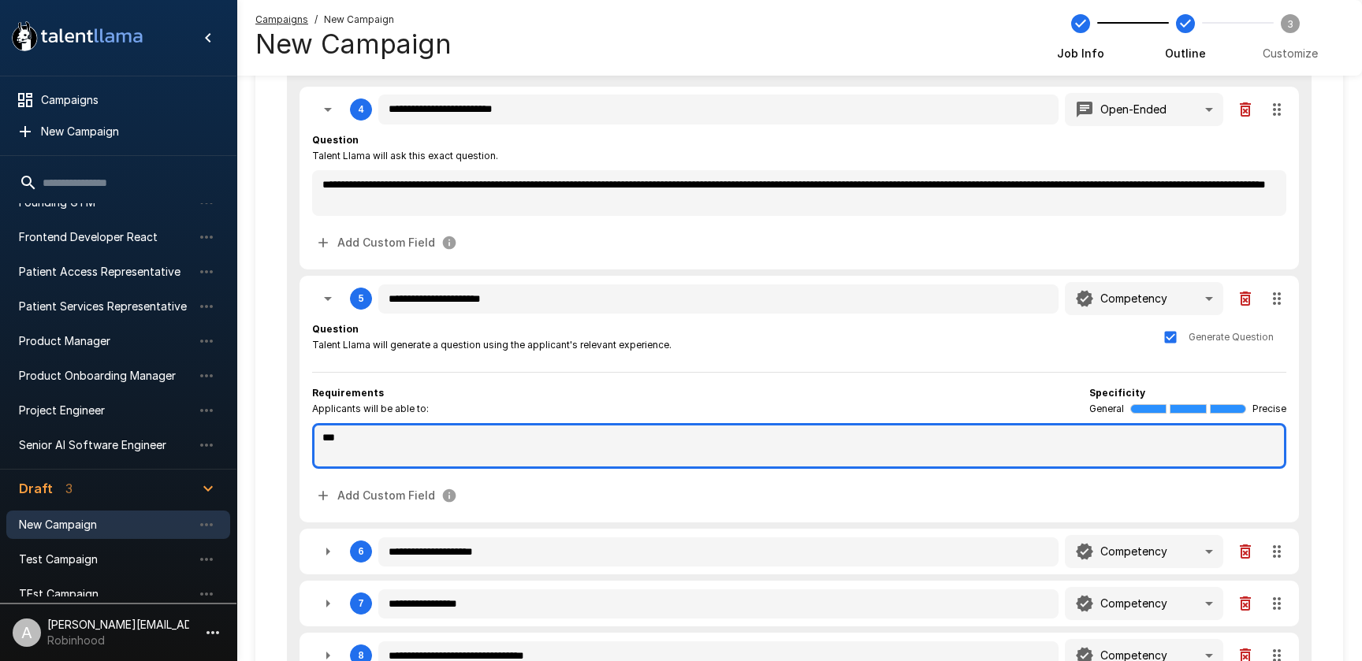
type textarea "*"
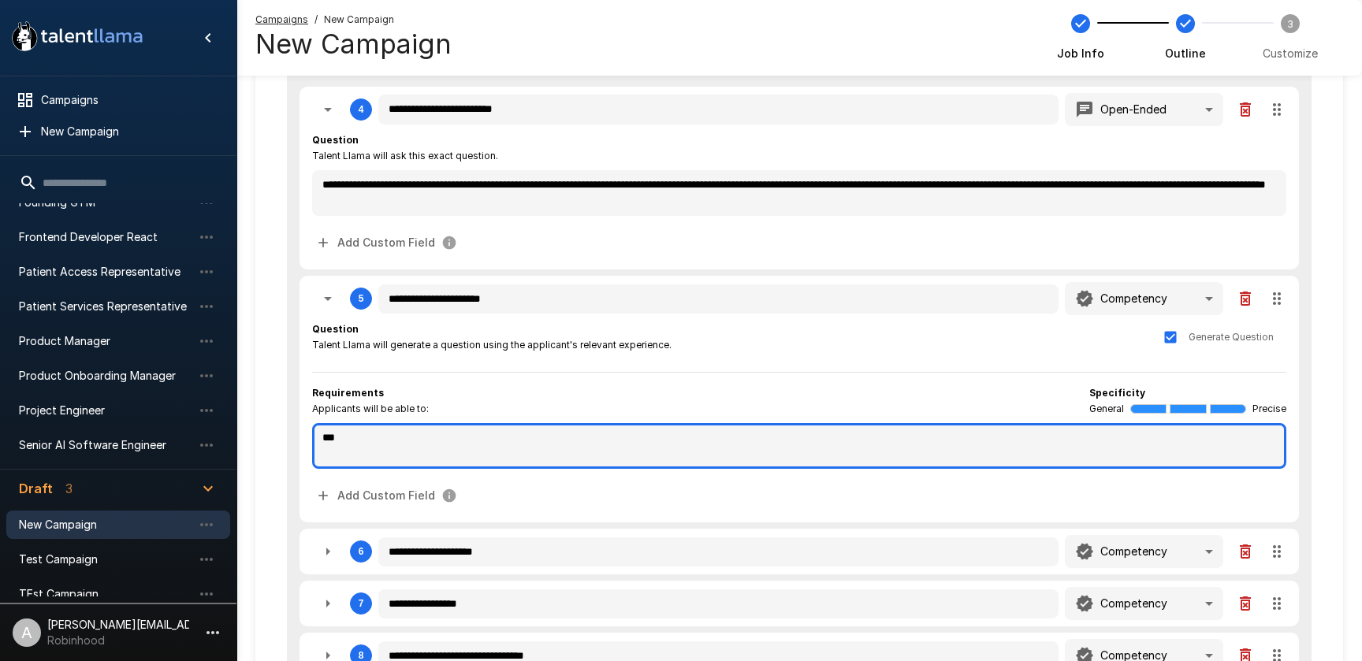
type textarea "*"
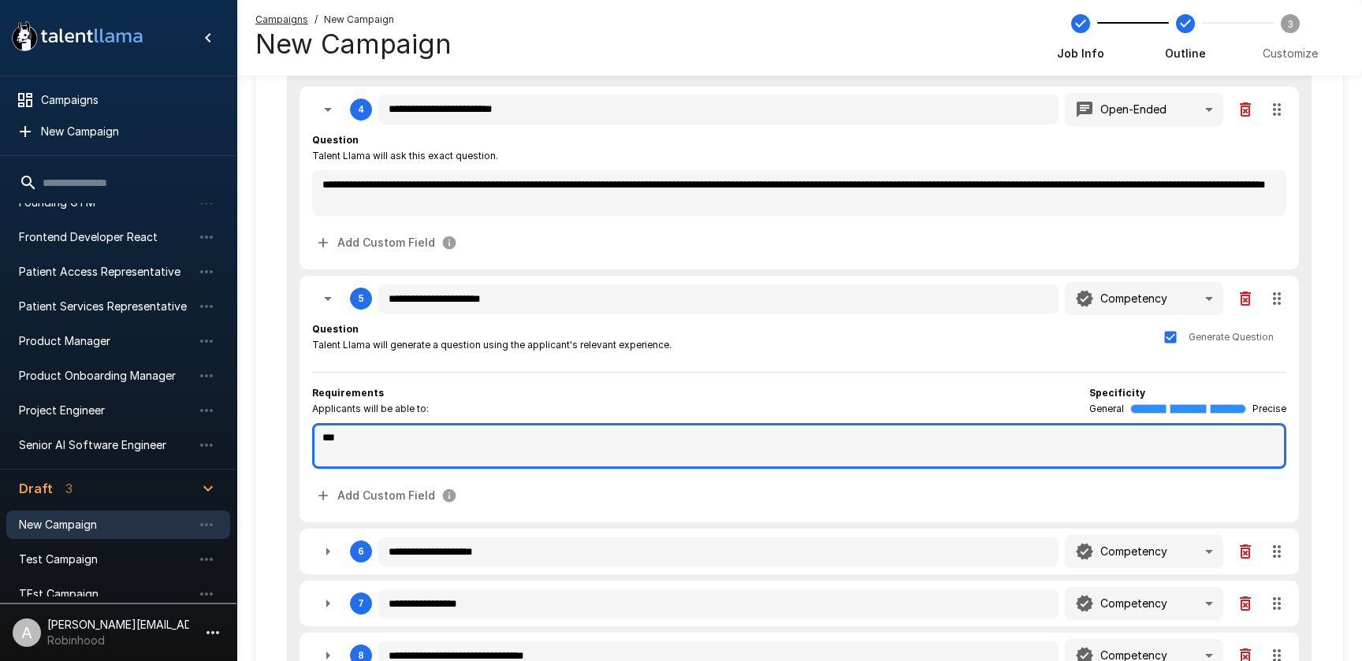
type textarea "***"
type textarea "*"
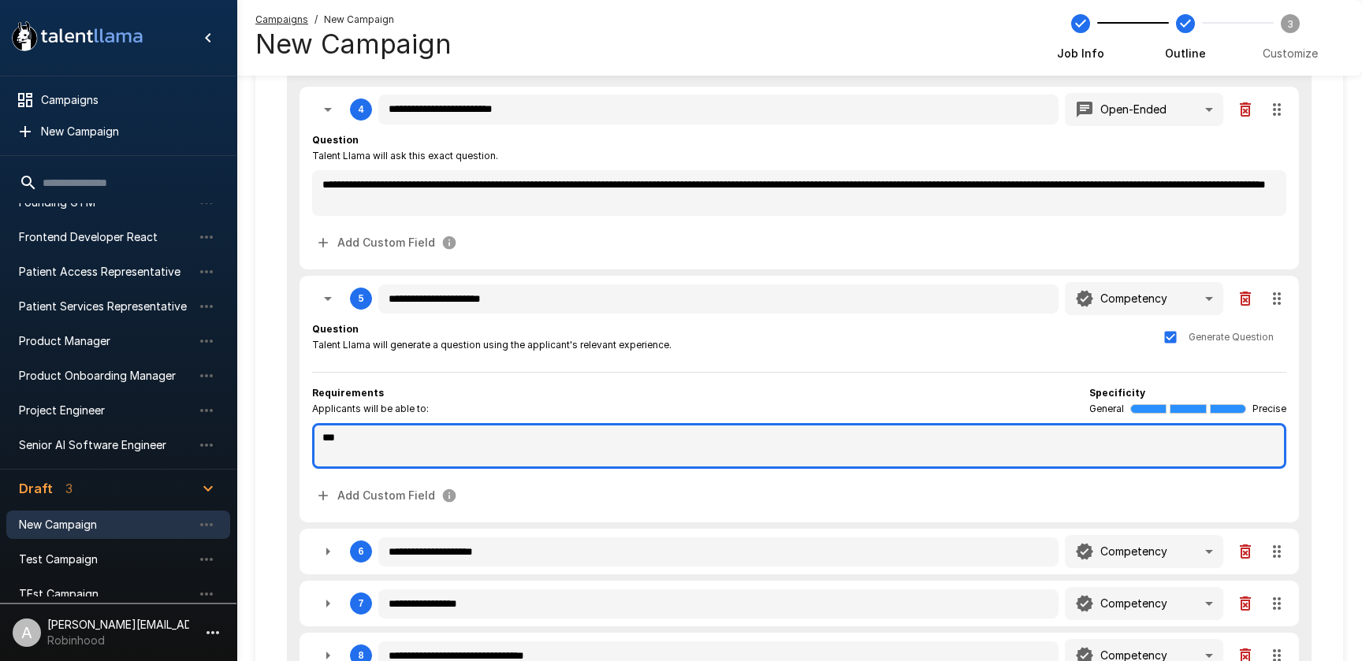
type textarea "*"
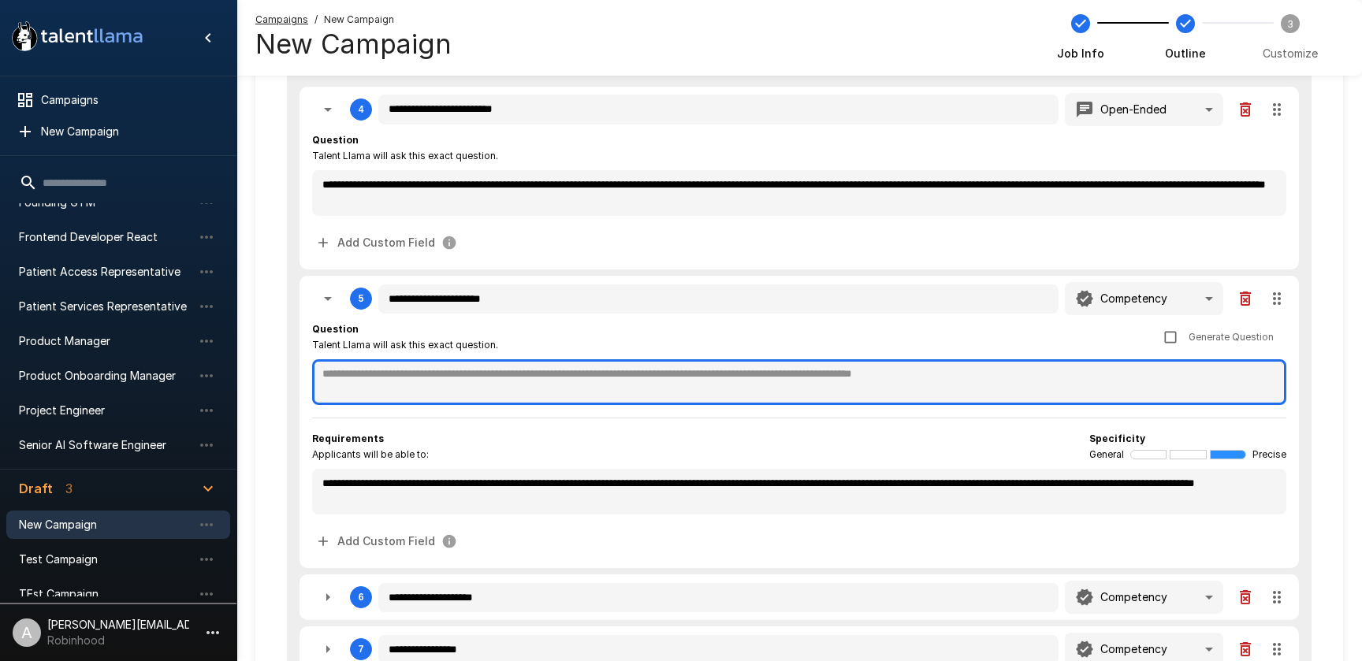
drag, startPoint x: 471, startPoint y: 378, endPoint x: 400, endPoint y: 371, distance: 72.1
click at [460, 377] on textarea at bounding box center [799, 383] width 974 height 46
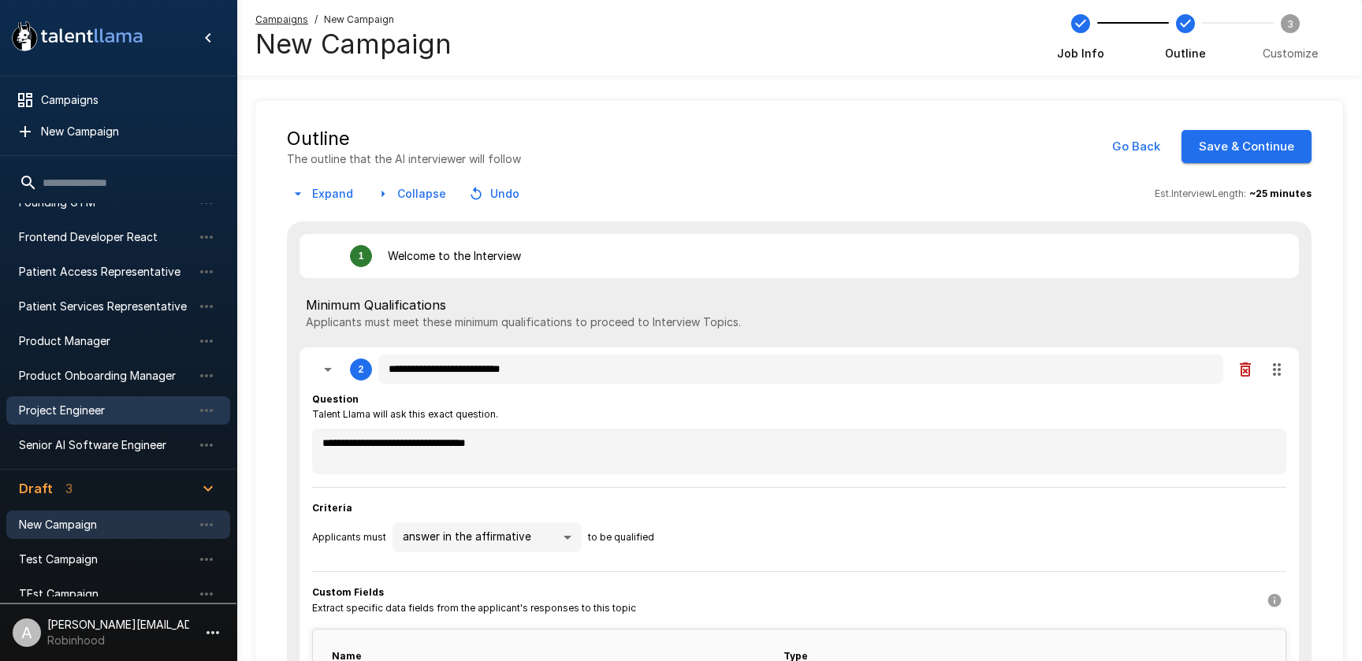
scroll to position [0, 0]
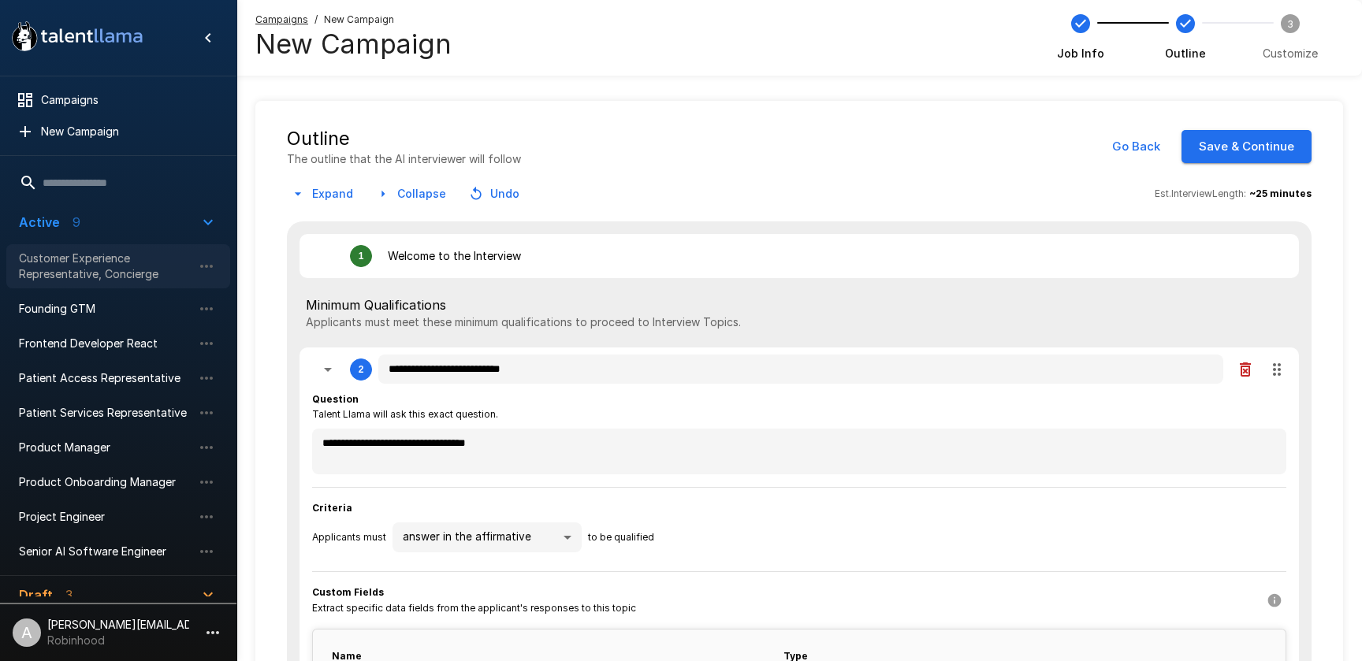
click at [112, 275] on span "Customer Experience Representative, Concierge" at bounding box center [105, 267] width 173 height 32
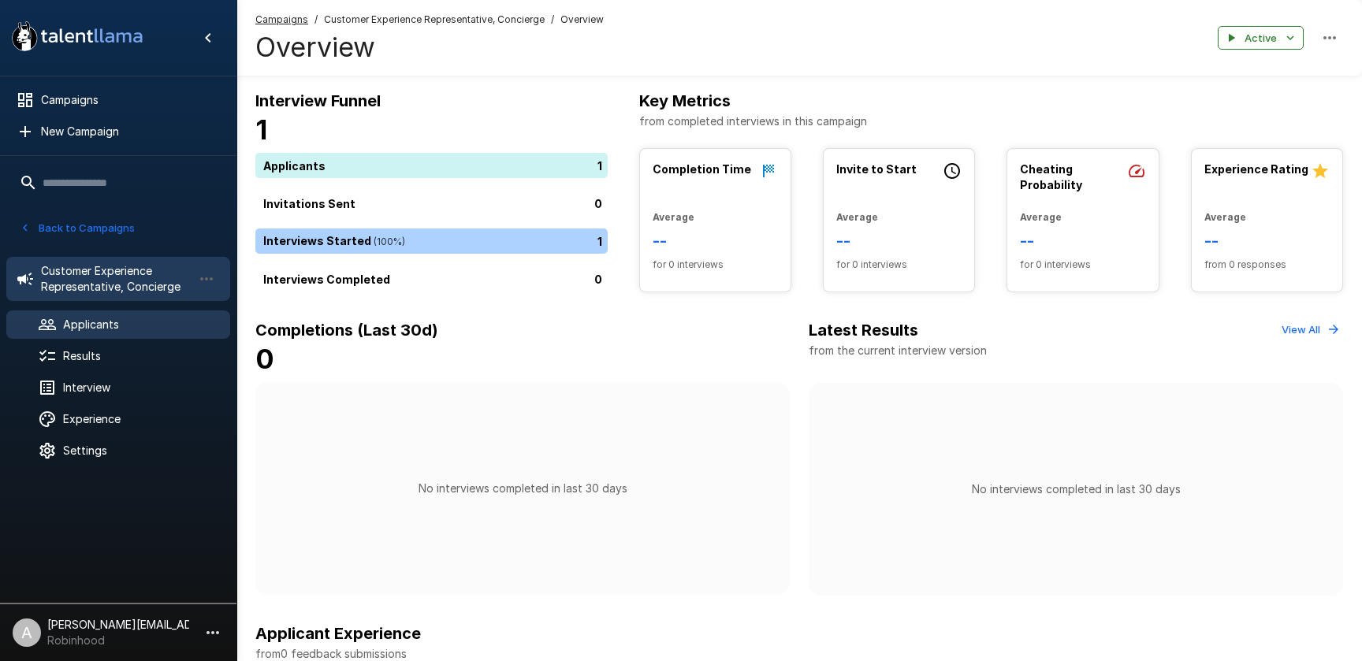
click at [110, 330] on span "Applicants" at bounding box center [140, 325] width 155 height 16
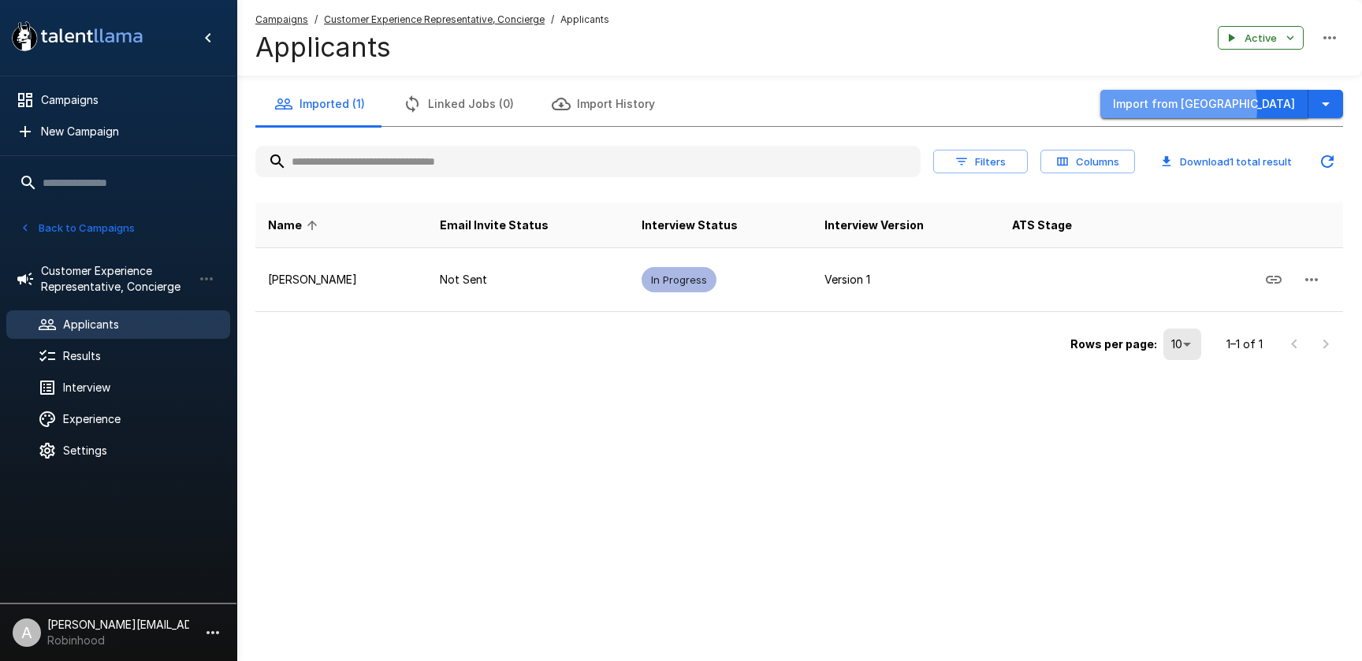
click at [1201, 107] on button "Import from Greenhouse" at bounding box center [1205, 104] width 208 height 29
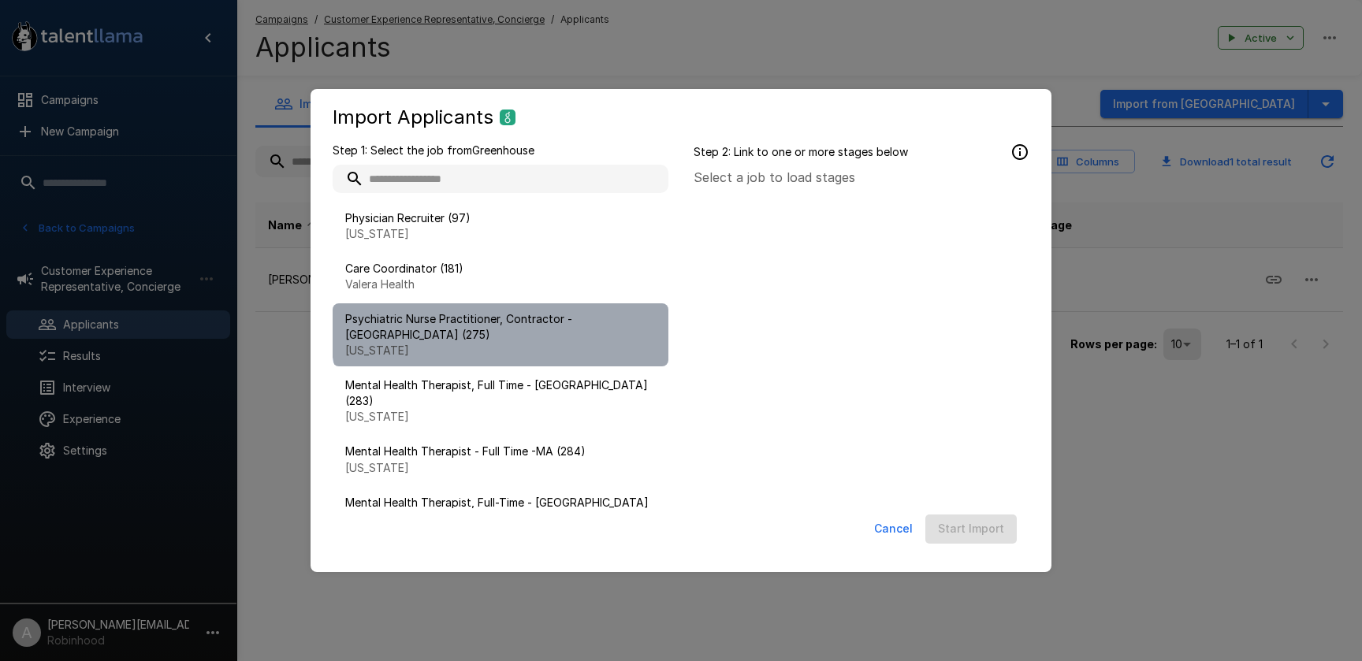
click at [530, 322] on span "Psychiatric Nurse Practitioner, Contractor - NY (275)" at bounding box center [500, 327] width 311 height 32
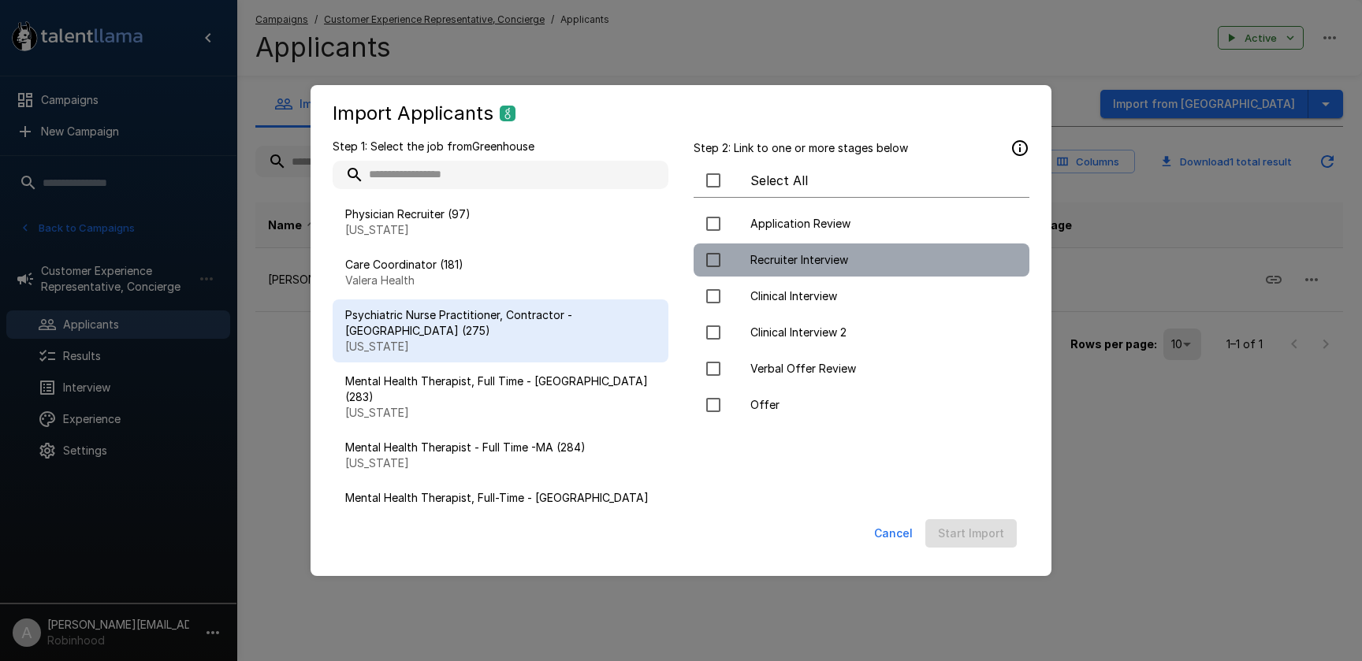
click at [810, 260] on span "Recruiter Interview" at bounding box center [884, 260] width 266 height 16
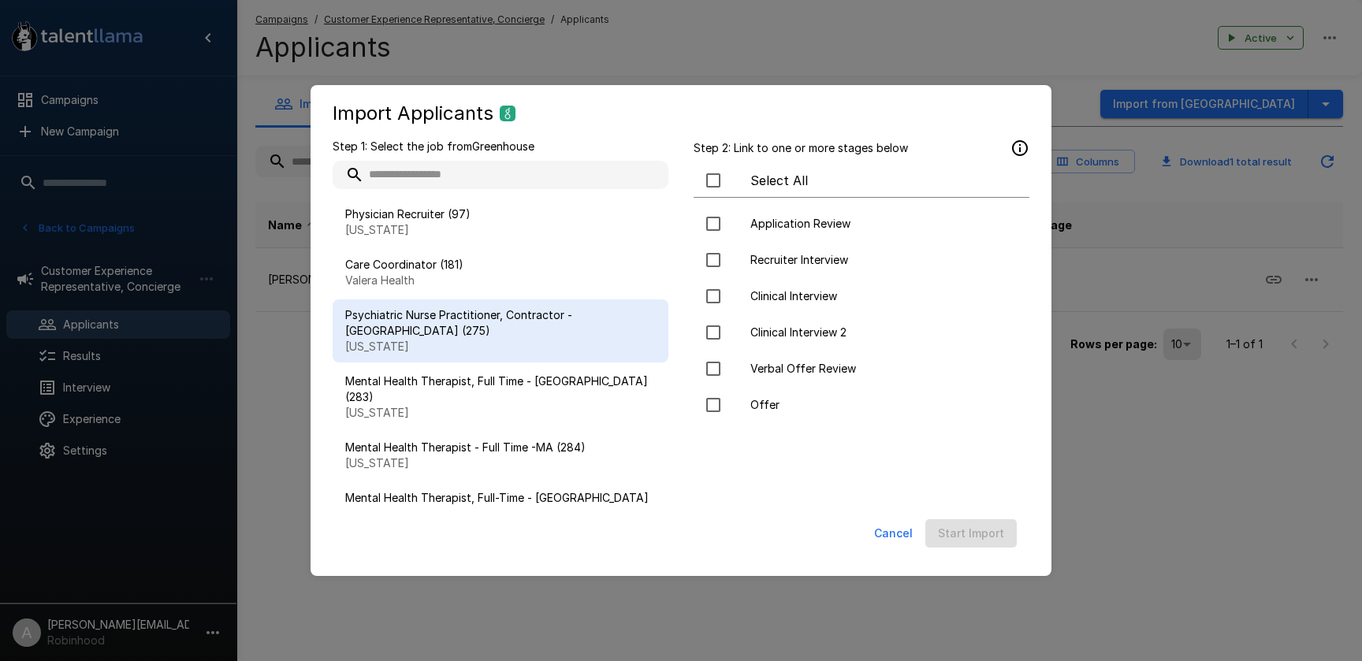
click at [885, 532] on button "Cancel" at bounding box center [893, 534] width 51 height 29
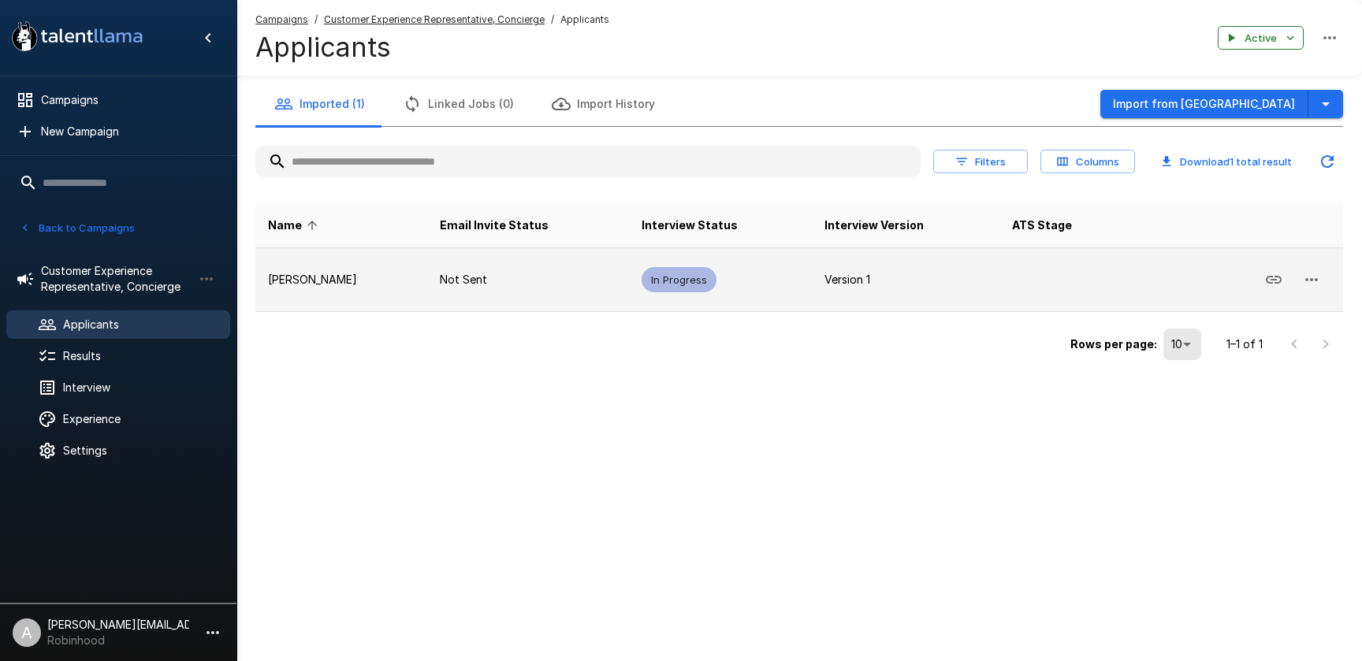
click at [1317, 278] on icon "button" at bounding box center [1312, 279] width 13 height 3
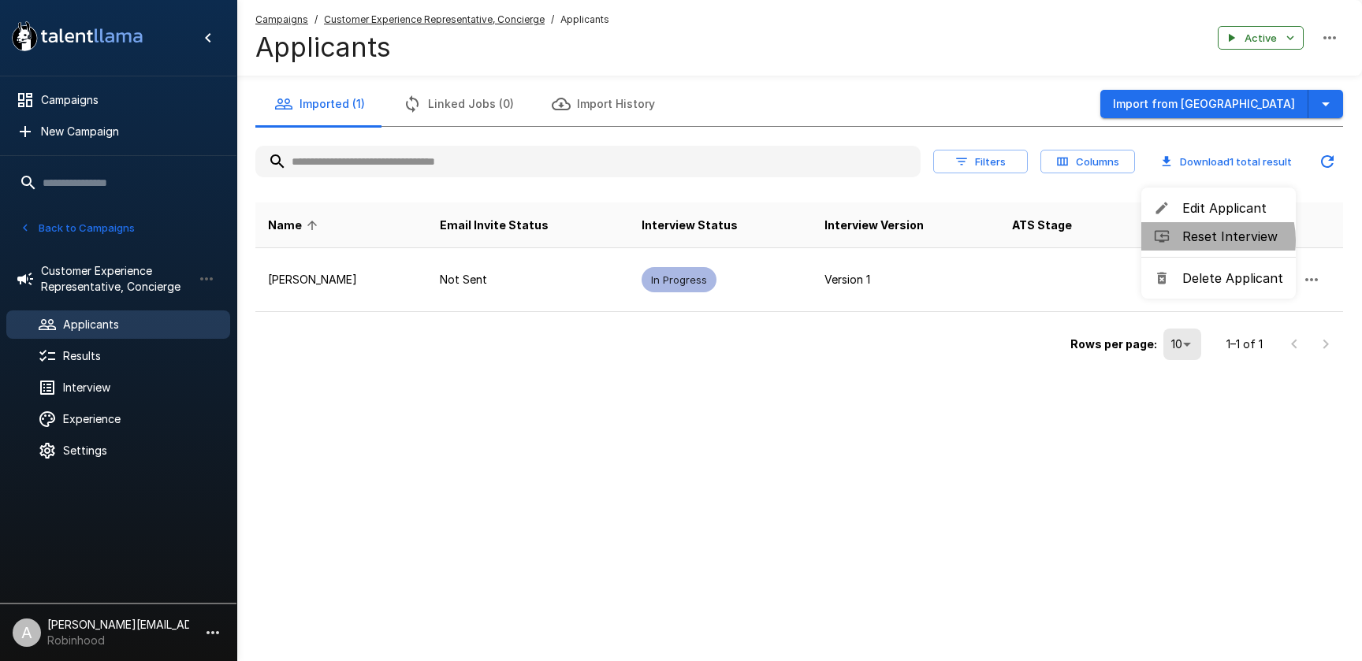
click at [1207, 240] on span "Reset Interview" at bounding box center [1233, 236] width 101 height 19
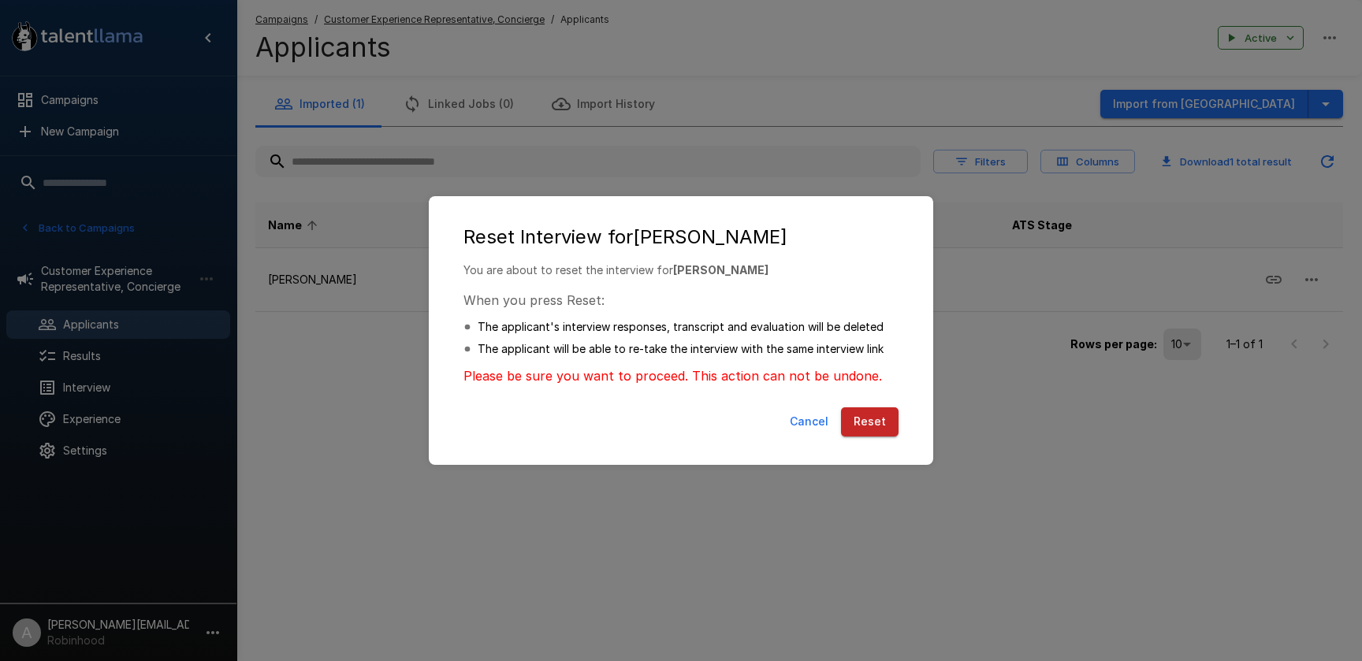
click at [866, 423] on button "Reset" at bounding box center [870, 422] width 58 height 29
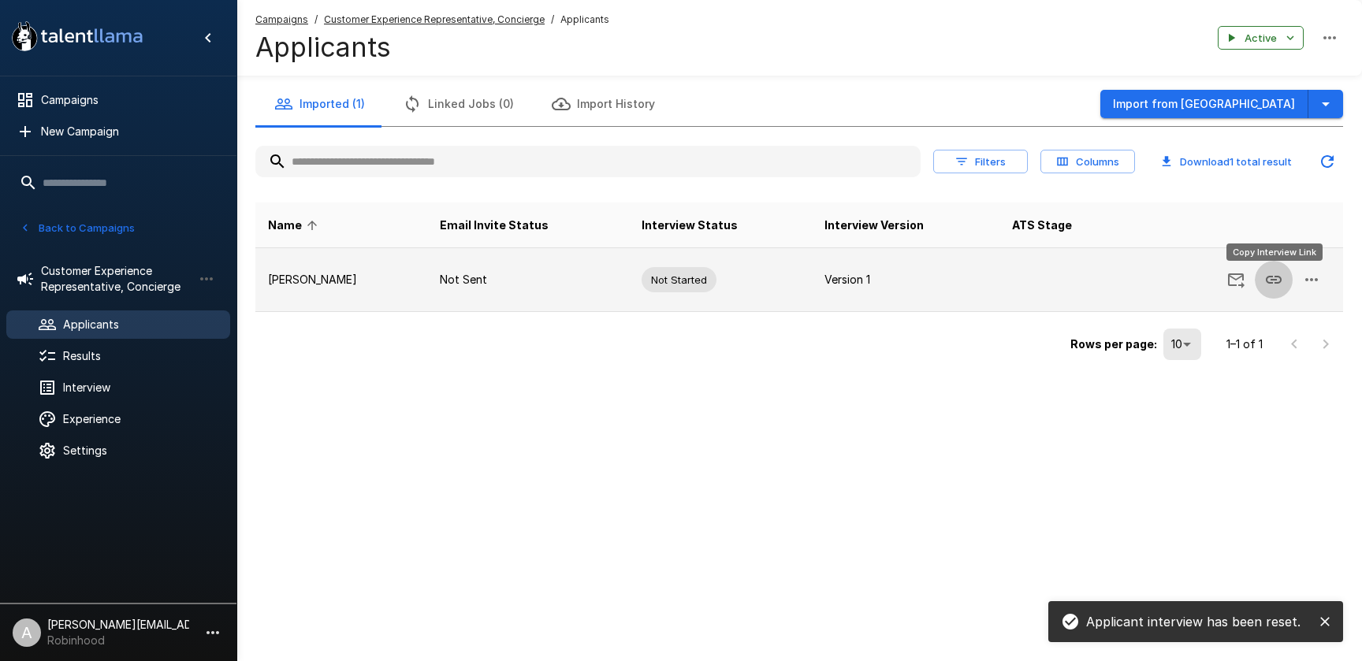
click at [1275, 274] on icon "Copy Interview Link" at bounding box center [1274, 279] width 19 height 19
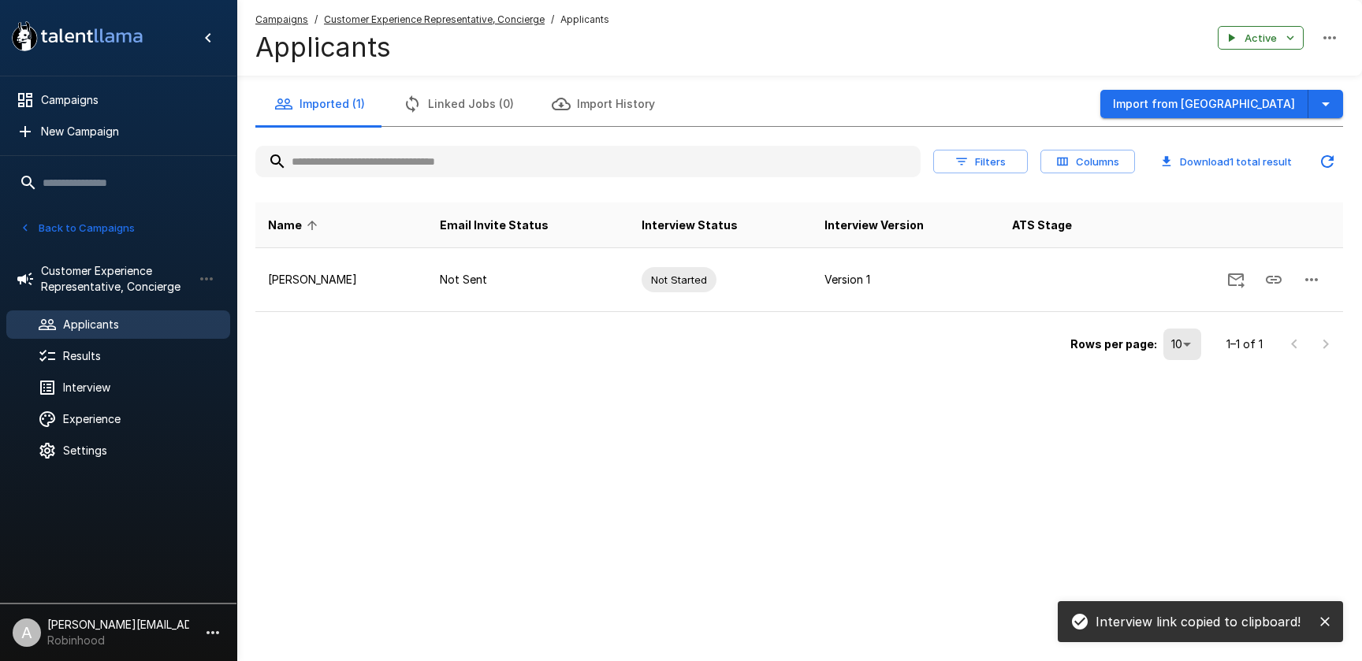
click at [471, 371] on div "Imported (1) Linked Jobs (0) Import History Import from Greenhouse Filters Colu…" at bounding box center [800, 214] width 1126 height 428
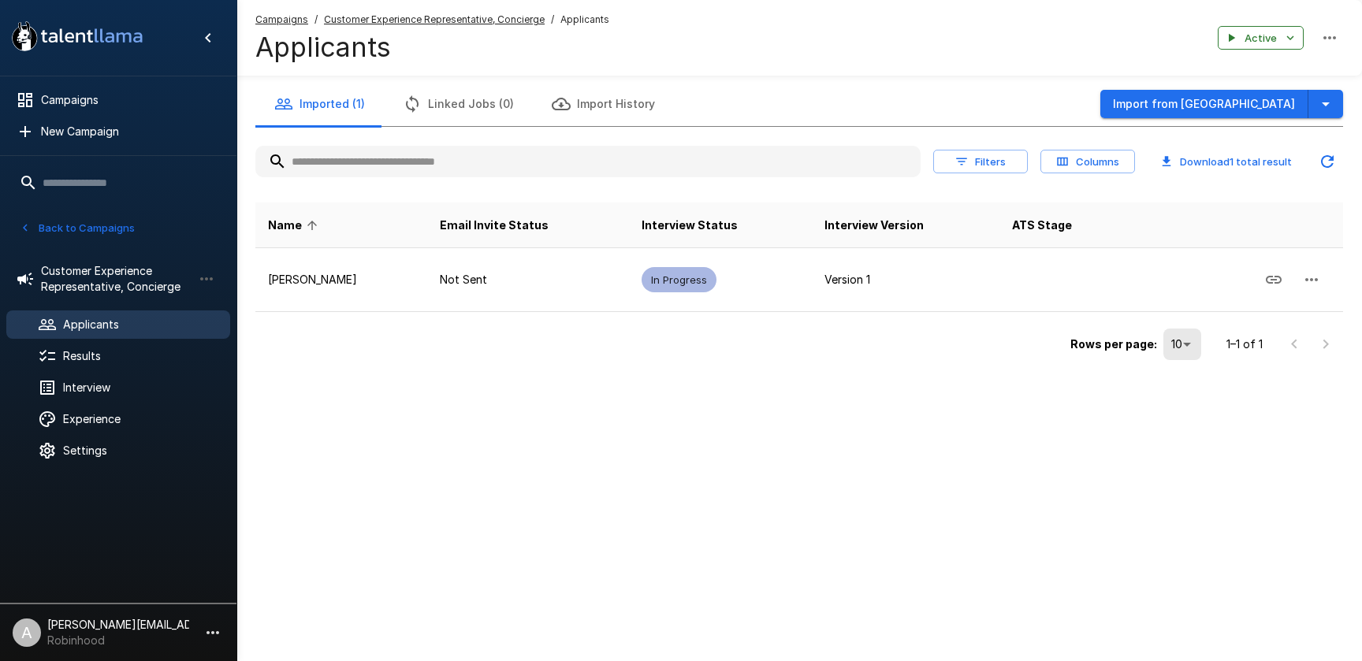
click at [187, 630] on p "[PERSON_NAME][EMAIL_ADDRESS][DOMAIN_NAME]" at bounding box center [118, 625] width 142 height 16
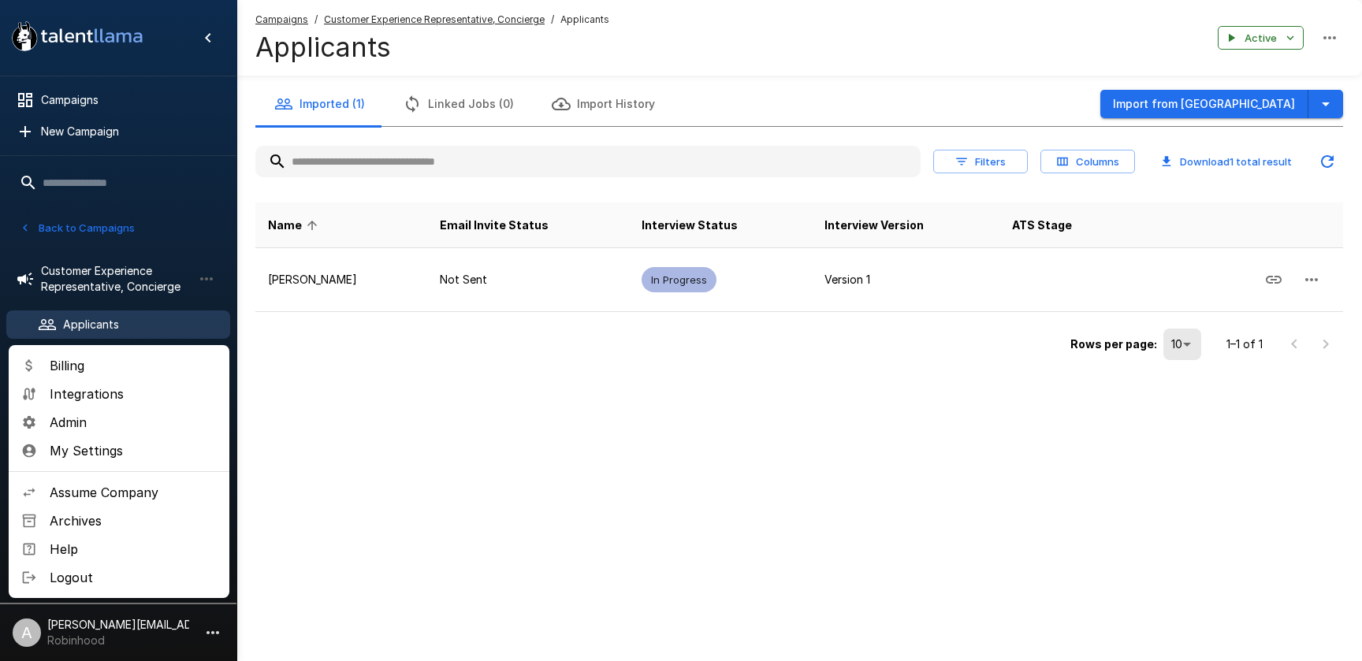
click at [136, 486] on span "Assume Company" at bounding box center [133, 492] width 167 height 19
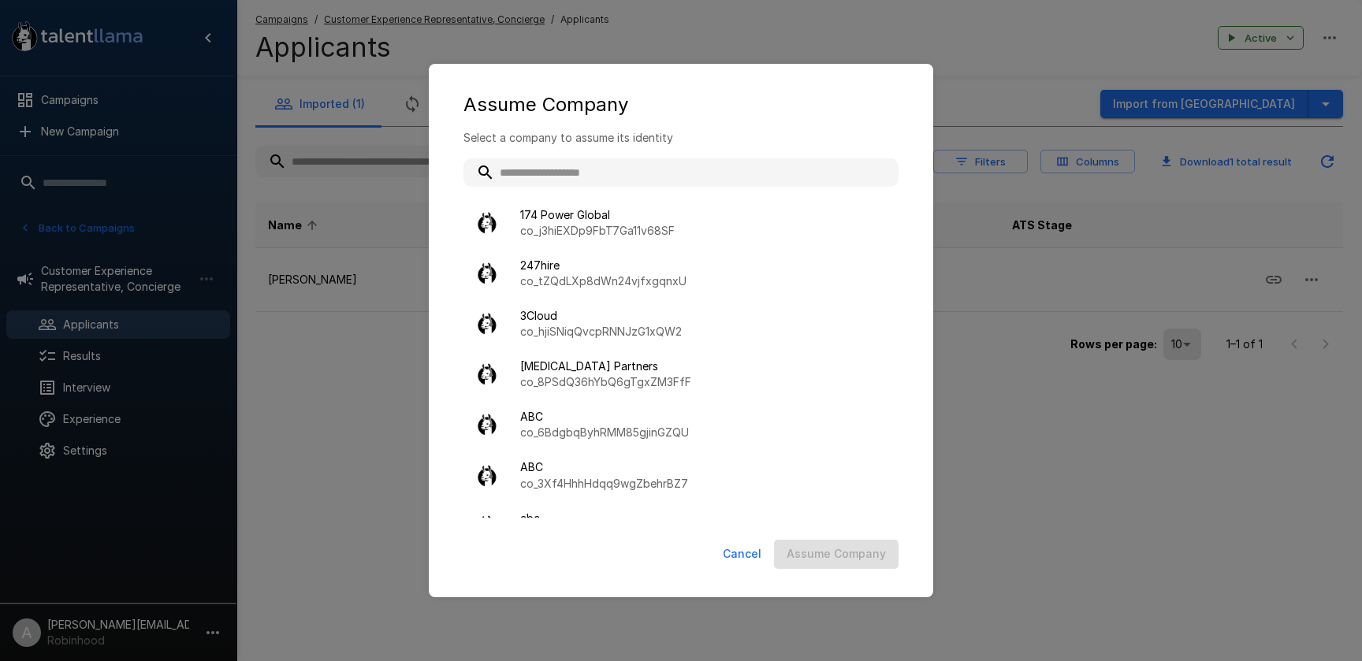
click at [671, 173] on input "text" at bounding box center [681, 172] width 435 height 28
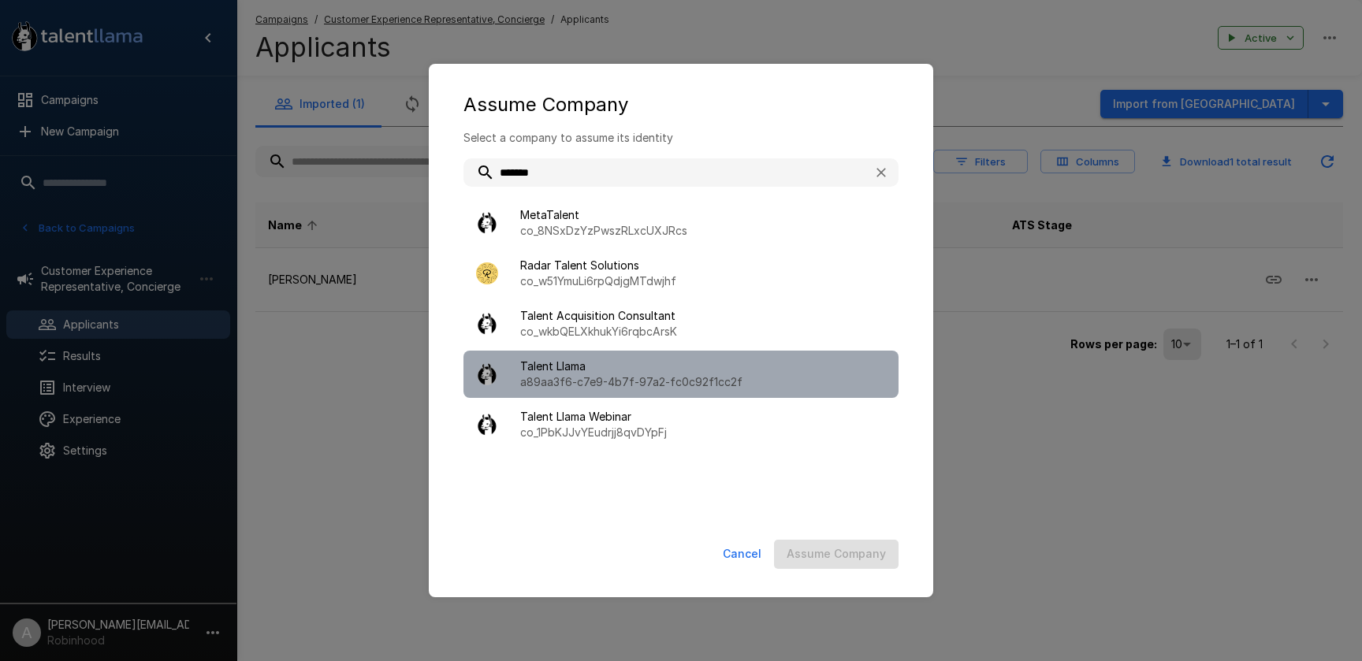
click at [645, 366] on span "Talent Llama" at bounding box center [703, 367] width 366 height 16
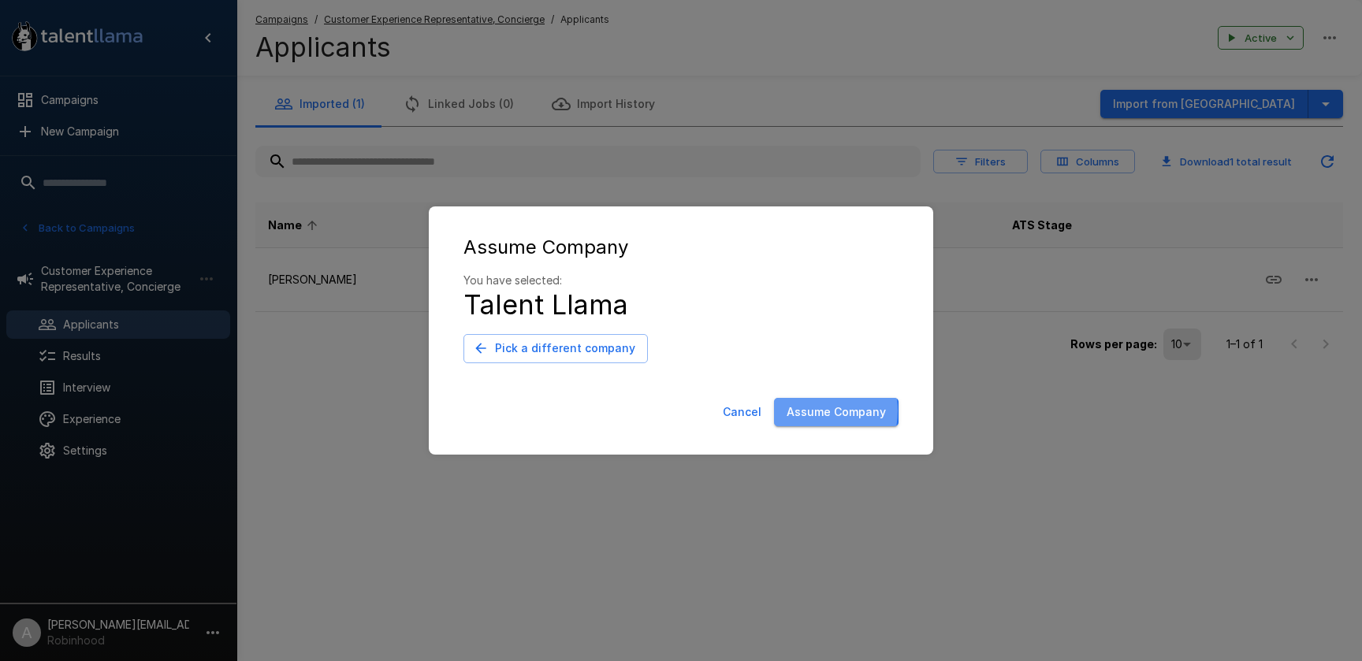
click at [811, 412] on button "Assume Company" at bounding box center [836, 412] width 125 height 29
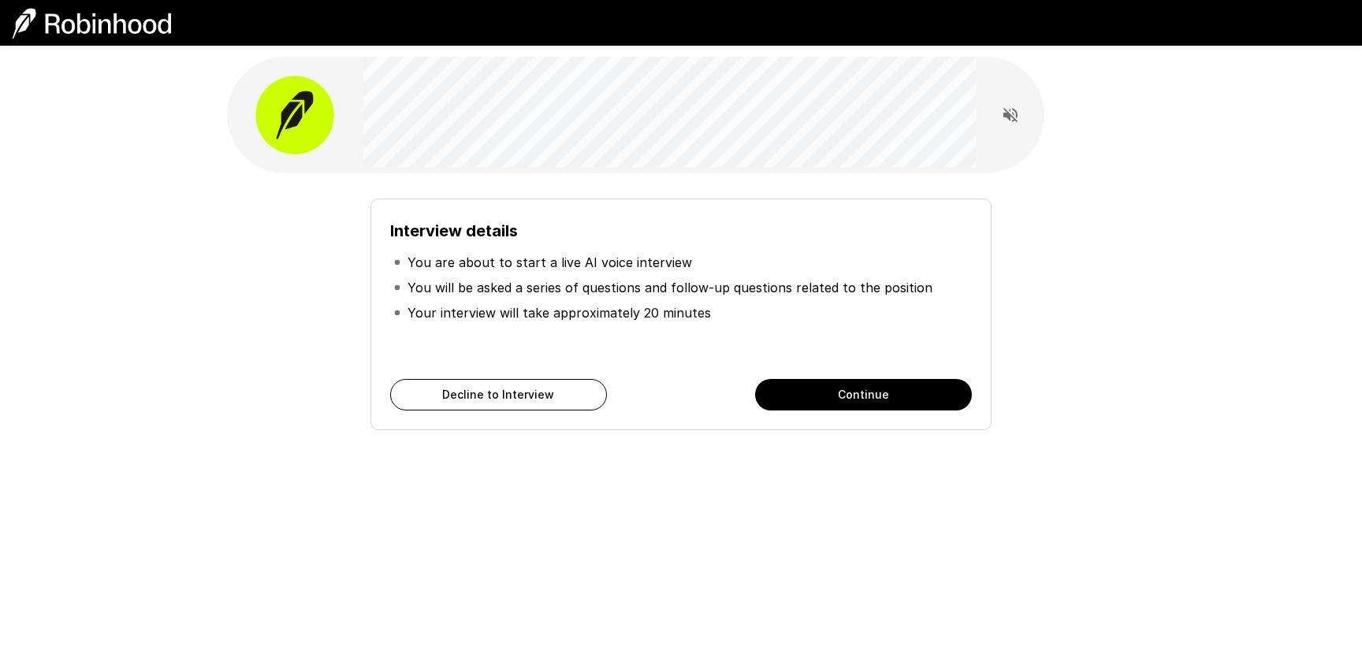
drag, startPoint x: 603, startPoint y: 340, endPoint x: 517, endPoint y: 302, distance: 93.9
click at [594, 333] on div "Interview details You are about to start a live AI voice interview You will be …" at bounding box center [681, 289] width 582 height 142
click at [794, 403] on button "Continue" at bounding box center [863, 395] width 217 height 32
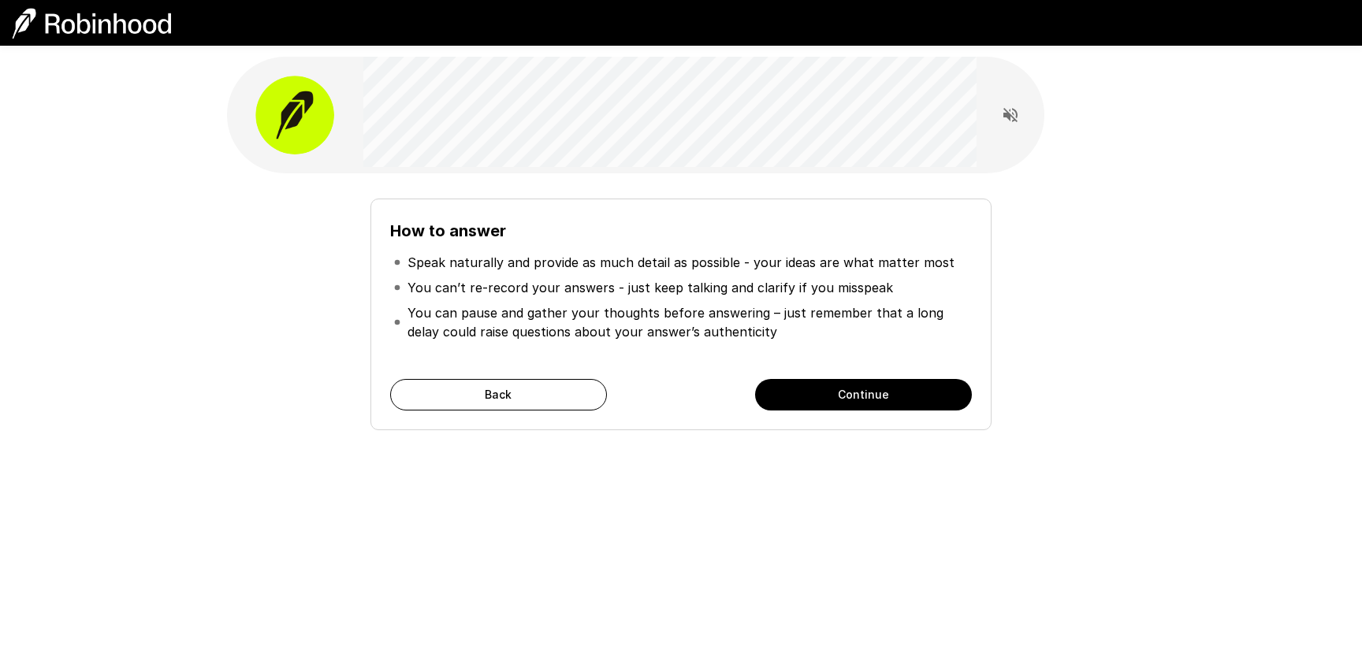
click at [806, 404] on button "Continue" at bounding box center [863, 395] width 217 height 32
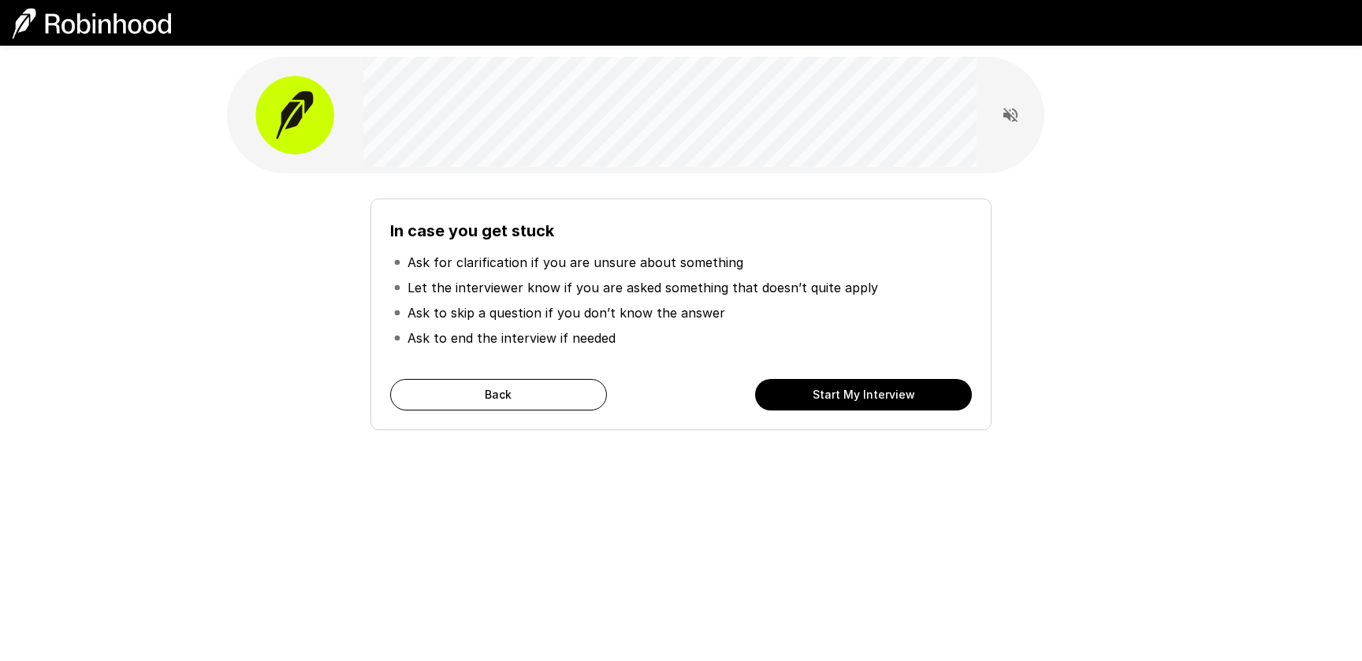
click at [848, 400] on button "Start My Interview" at bounding box center [863, 395] width 217 height 32
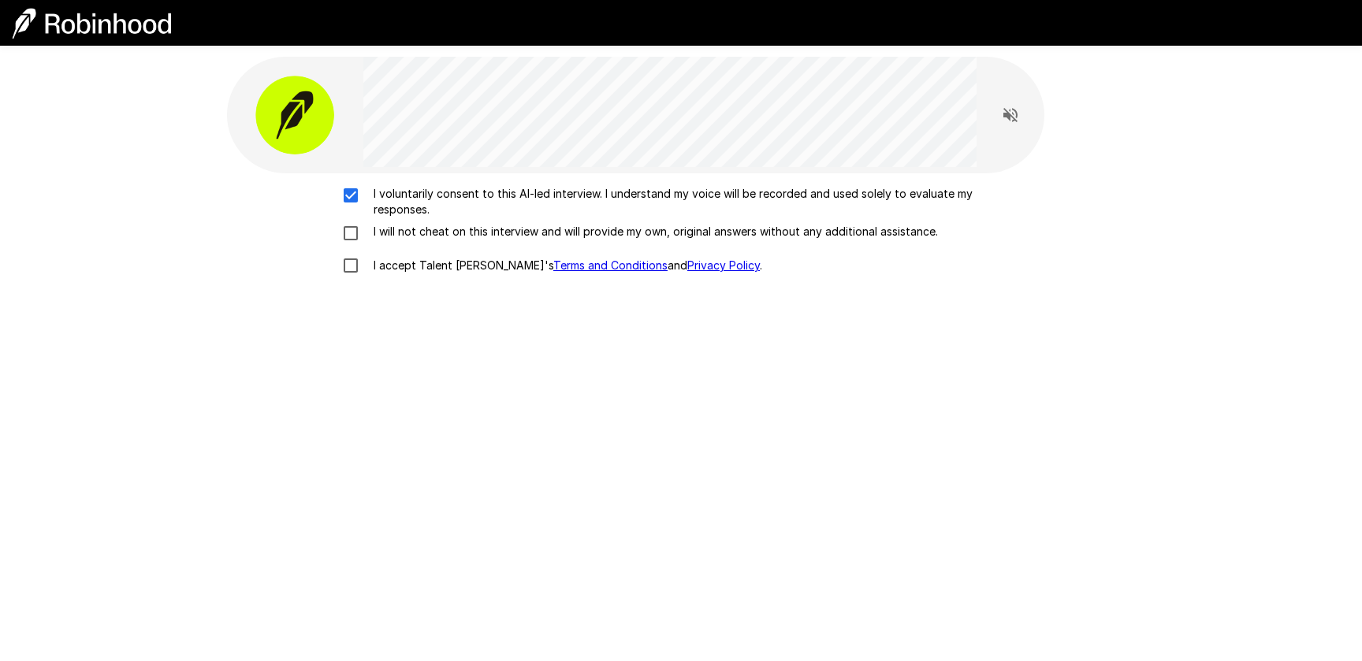
click at [394, 233] on p "I will not cheat on this interview and will provide my own, original answers wi…" at bounding box center [652, 232] width 571 height 16
click at [403, 269] on p "I accept Talent Llama's Terms and Conditions and Privacy Policy ." at bounding box center [564, 266] width 395 height 16
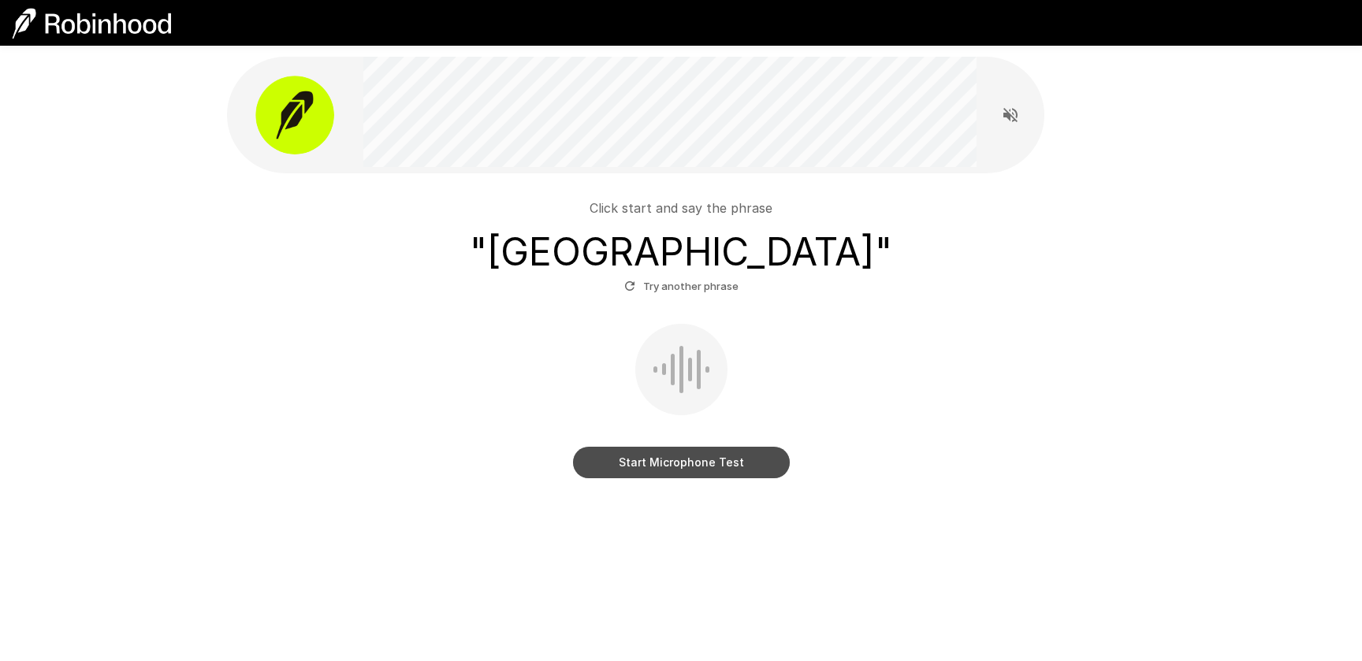
drag, startPoint x: 686, startPoint y: 467, endPoint x: 861, endPoint y: 448, distance: 176.0
click at [686, 467] on button "Start Microphone Test" at bounding box center [681, 463] width 217 height 32
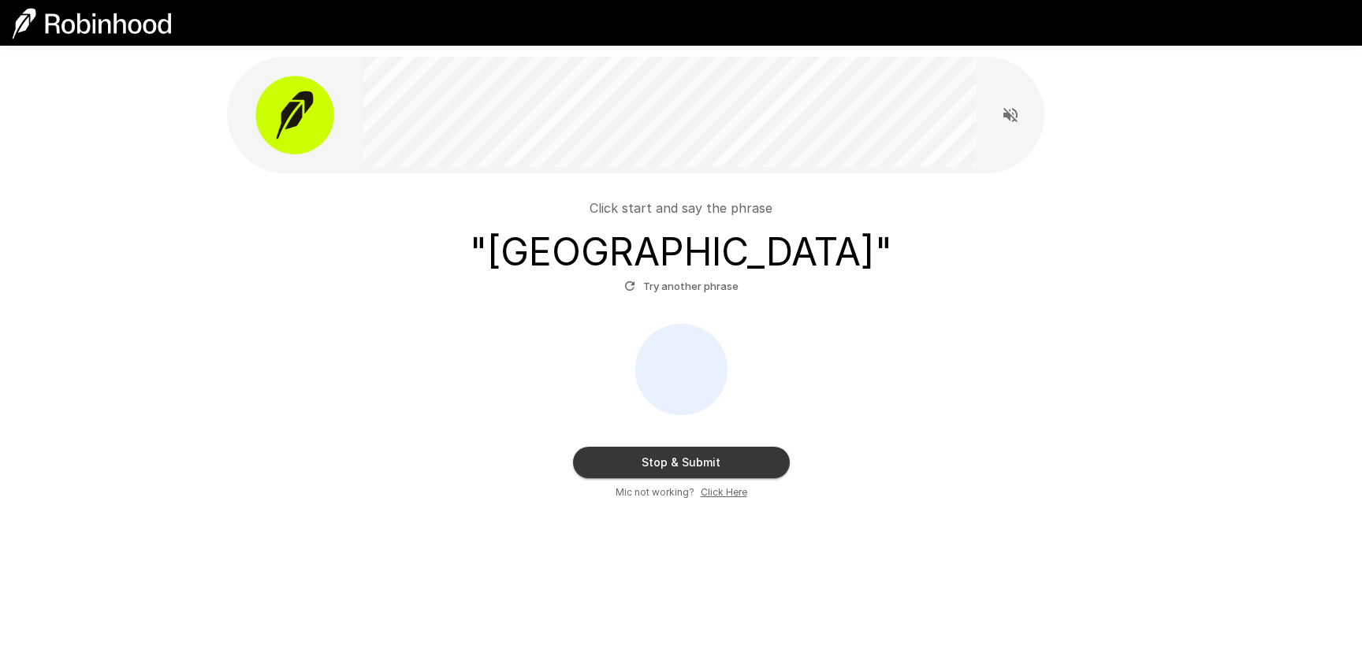
click at [726, 465] on button "Stop & Submit" at bounding box center [681, 463] width 217 height 32
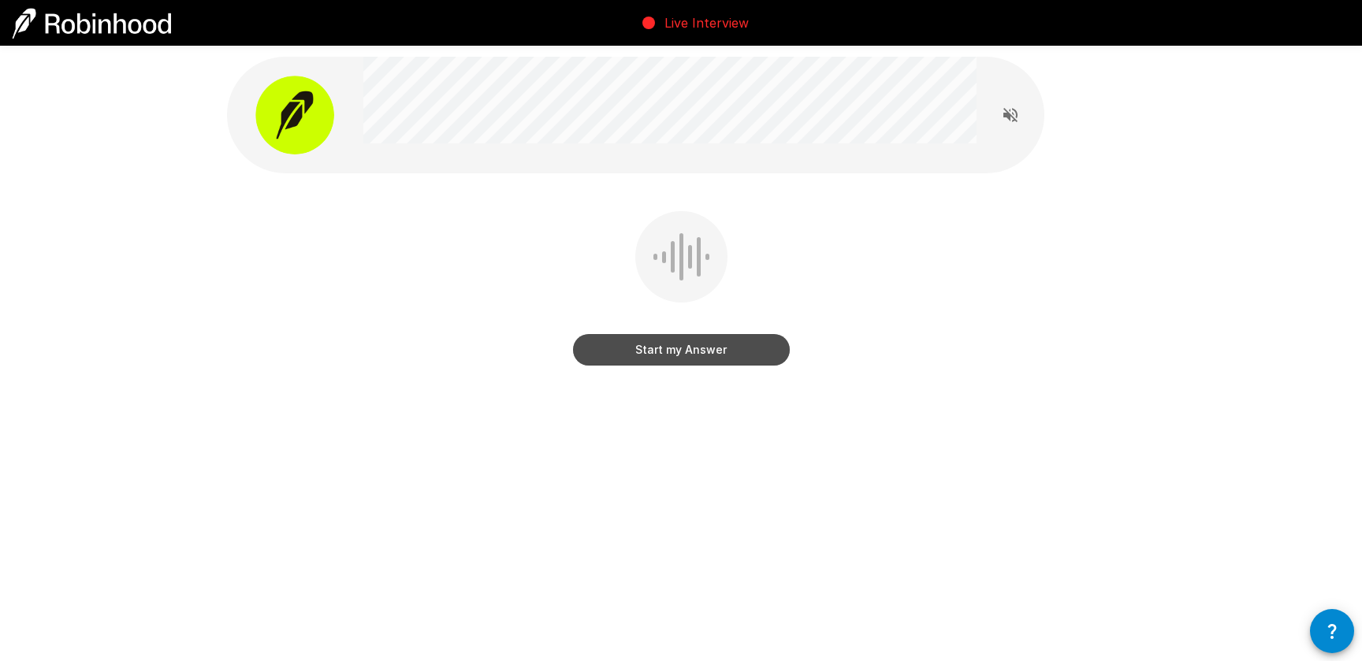
click at [693, 354] on button "Start my Answer" at bounding box center [681, 350] width 217 height 32
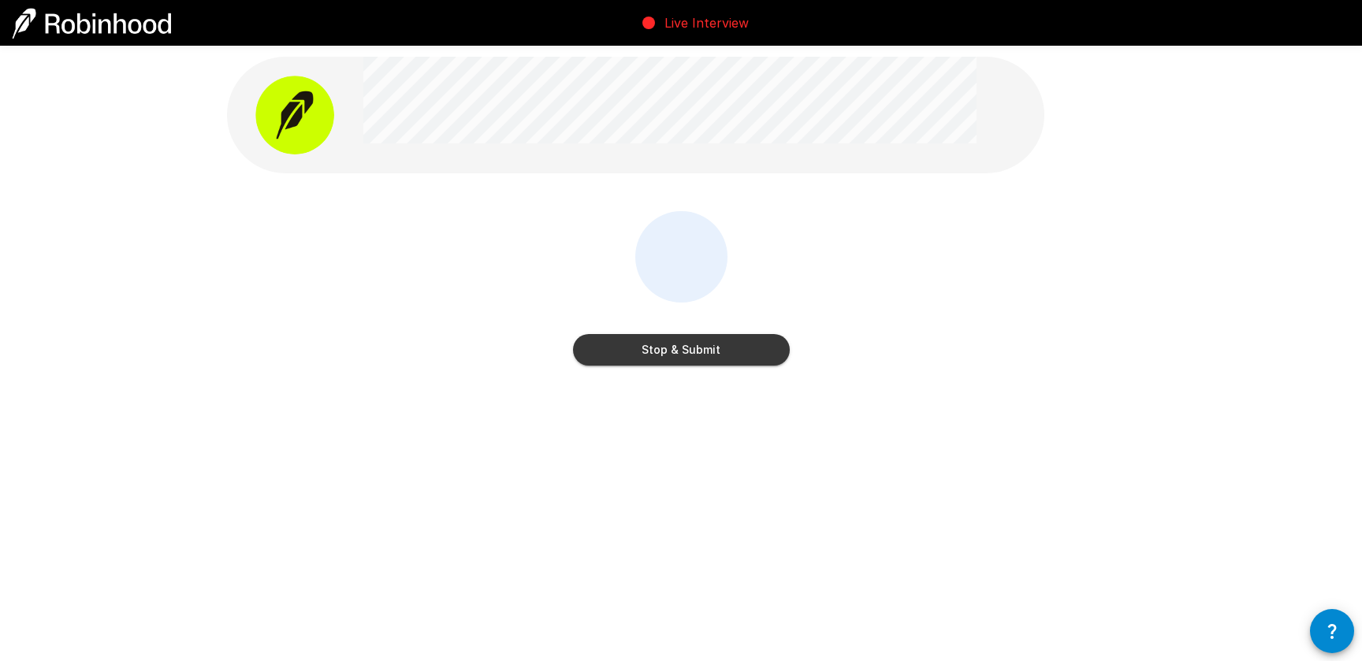
click at [725, 356] on button "Stop & Submit" at bounding box center [681, 350] width 217 height 32
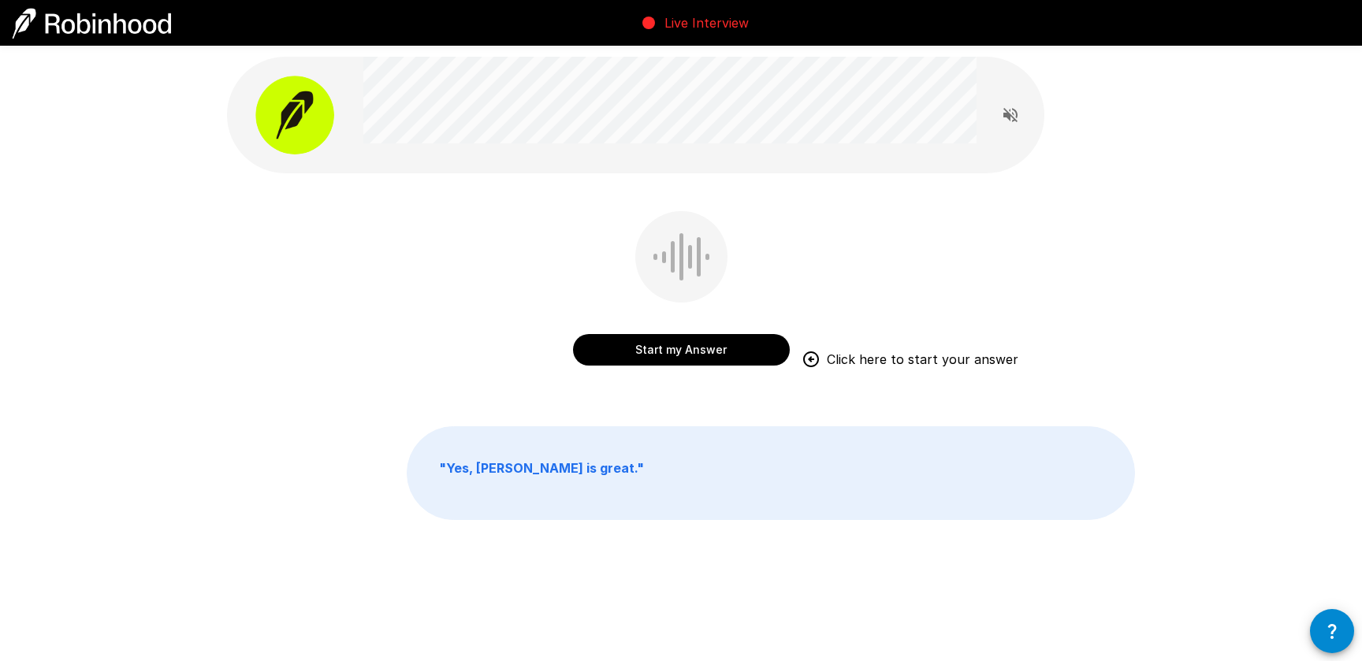
click at [790, 404] on div "Start my Answer Click here to start your answer " Yes, Adam is great. "" at bounding box center [681, 323] width 946 height 646
click at [732, 348] on button "Start my Answer" at bounding box center [681, 350] width 217 height 32
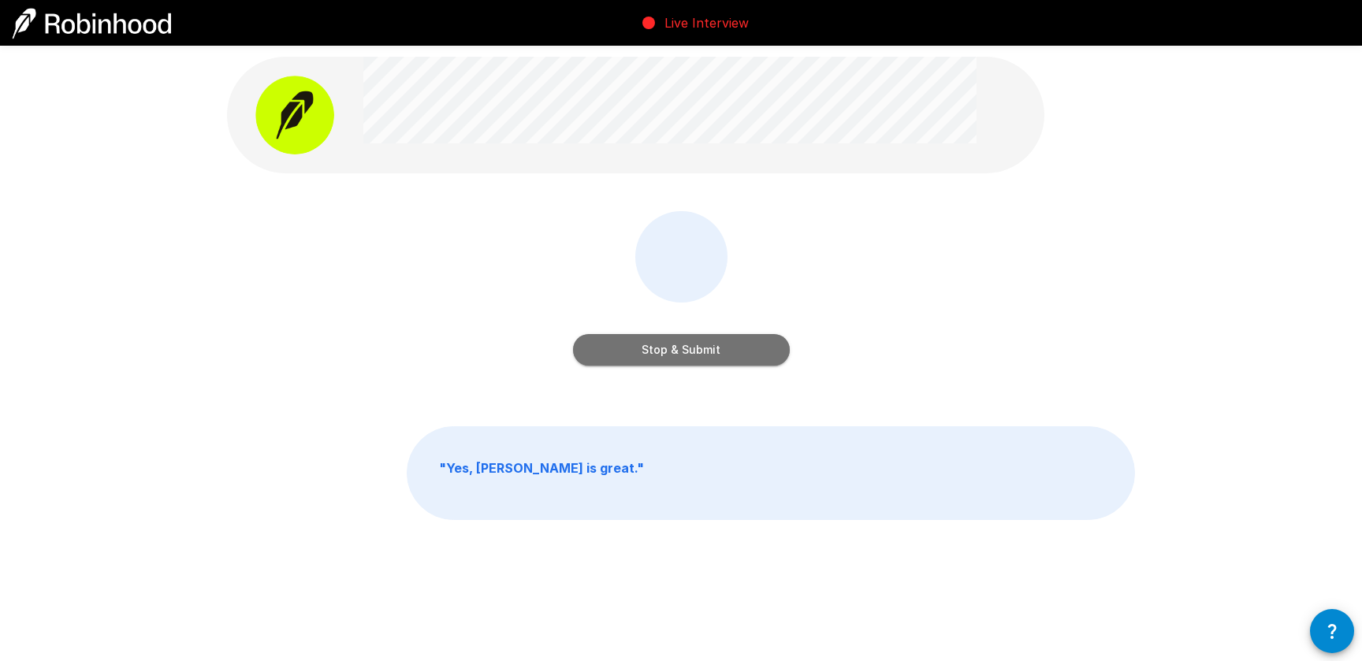
click at [679, 360] on button "Stop & Submit" at bounding box center [681, 350] width 217 height 32
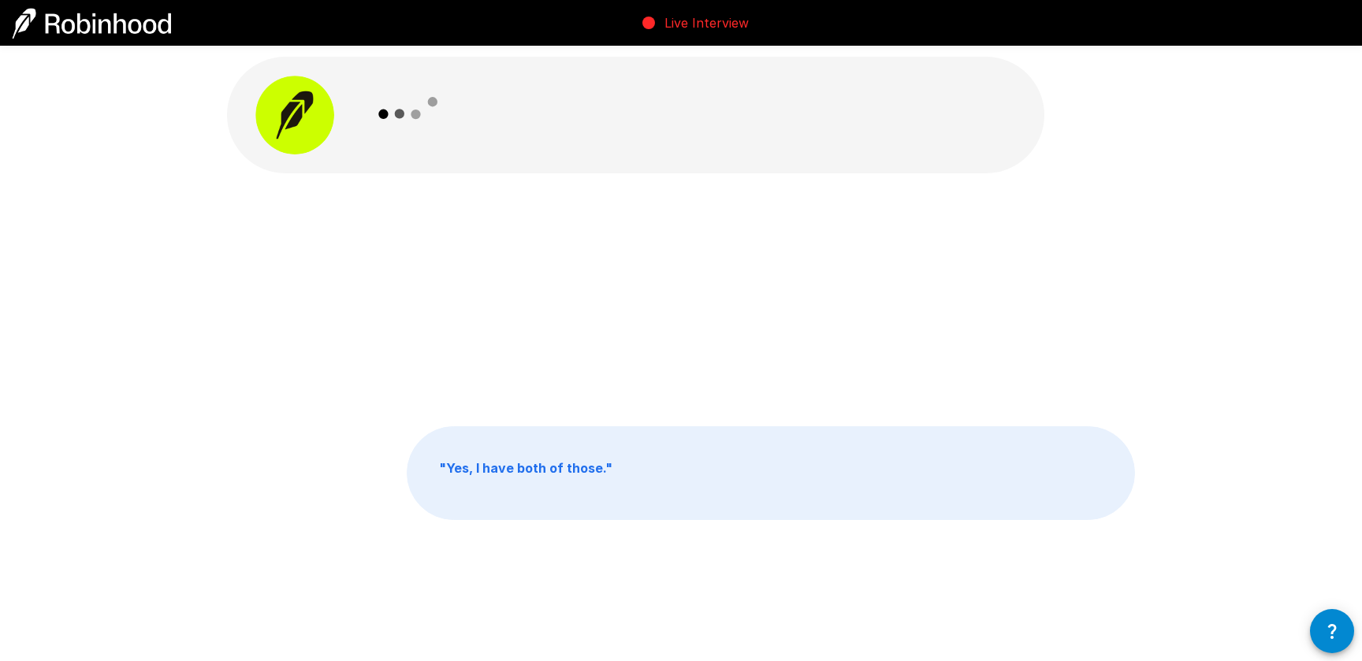
click at [281, 362] on div "" Yes, I have both of those. "" at bounding box center [681, 299] width 908 height 177
drag, startPoint x: 3, startPoint y: 323, endPoint x: 84, endPoint y: 319, distance: 80.6
click at [110, 322] on div "" Yes, I have both of those. " " Yes, I have both of those. "" at bounding box center [681, 323] width 1362 height 646
drag, startPoint x: 73, startPoint y: 320, endPoint x: 24, endPoint y: 321, distance: 48.9
click at [55, 320] on div "" Yes, I have both of those. "" at bounding box center [681, 323] width 1362 height 646
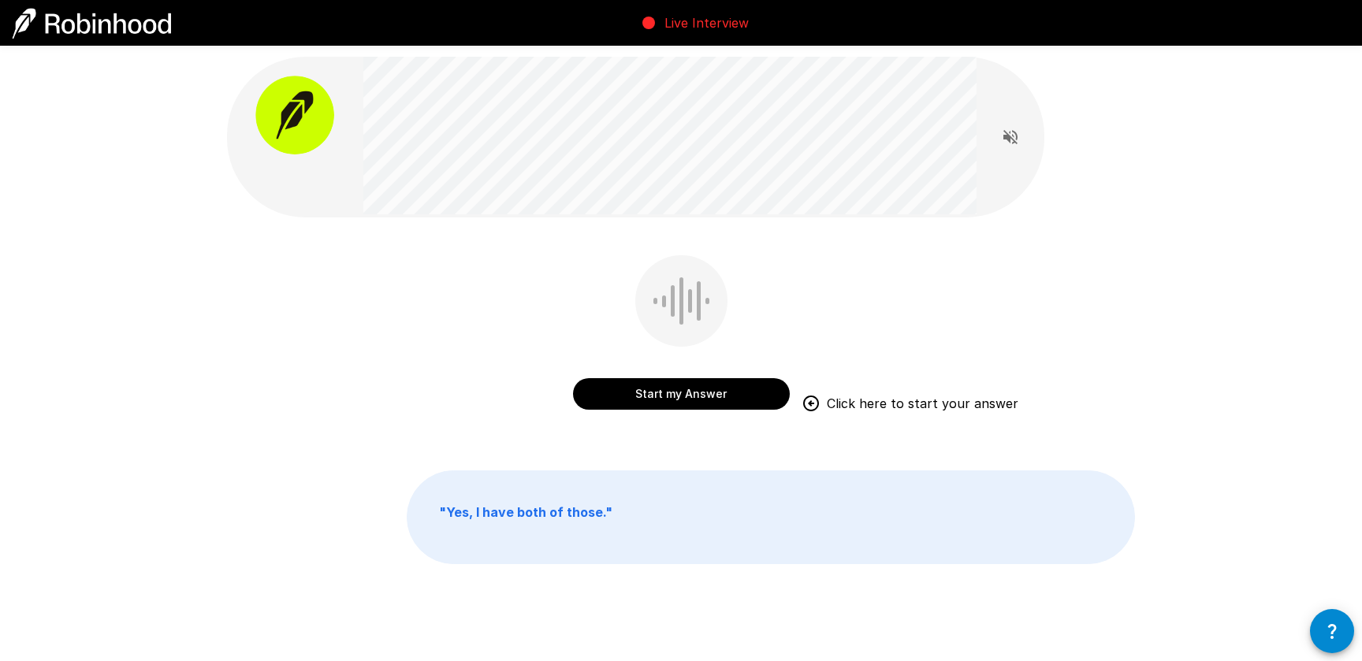
click at [514, 438] on div "Start my Answer Click here to start your answer " Yes, I have both of those. "" at bounding box center [681, 345] width 946 height 691
click at [805, 337] on div "Start my Answer Click here to start your answer" at bounding box center [681, 343] width 908 height 177
click at [681, 397] on button "Start my Answer" at bounding box center [681, 394] width 217 height 32
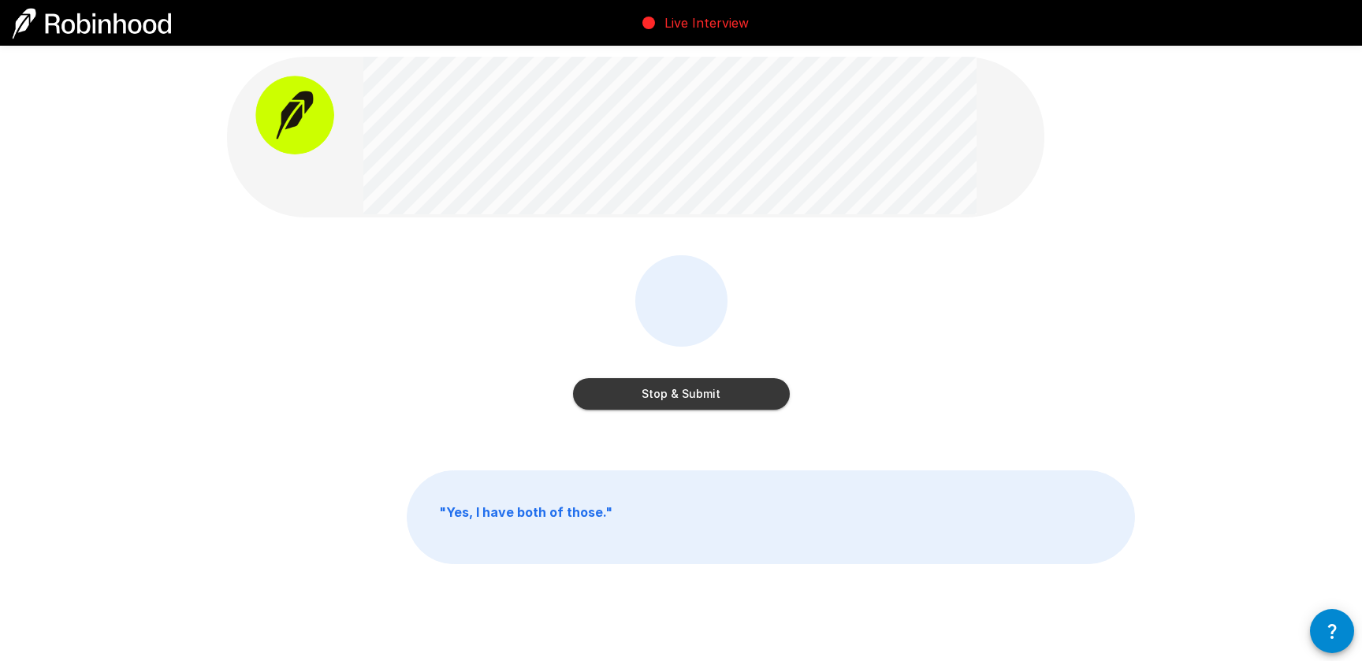
click at [660, 403] on button "Stop & Submit" at bounding box center [681, 394] width 217 height 32
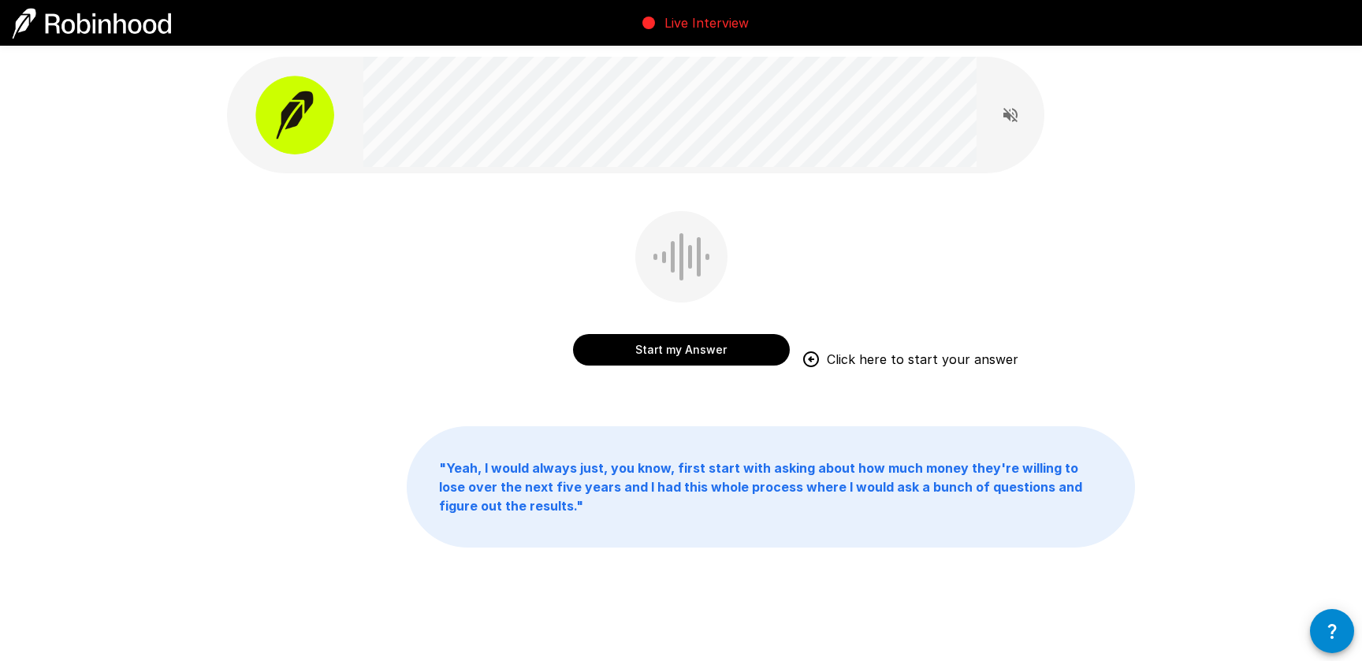
click at [749, 232] on div "Start my Answer Click here to start your answer" at bounding box center [681, 291] width 217 height 161
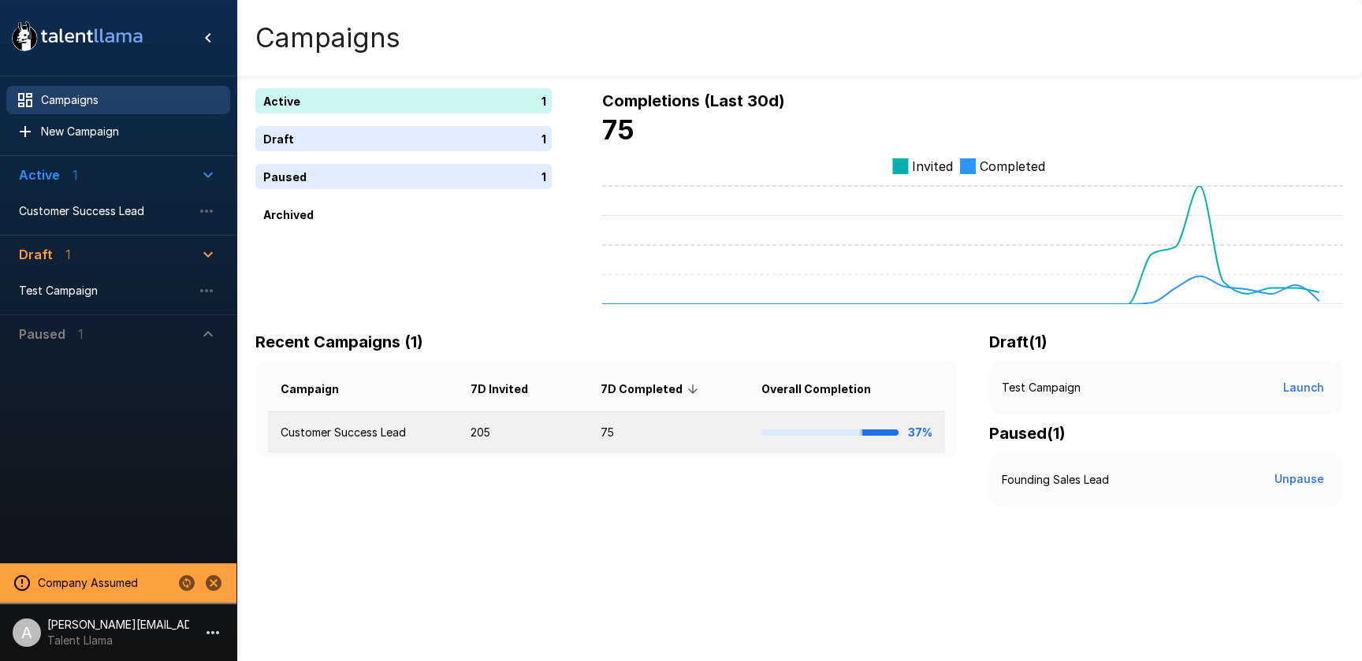
click at [576, 432] on td "205" at bounding box center [523, 433] width 130 height 42
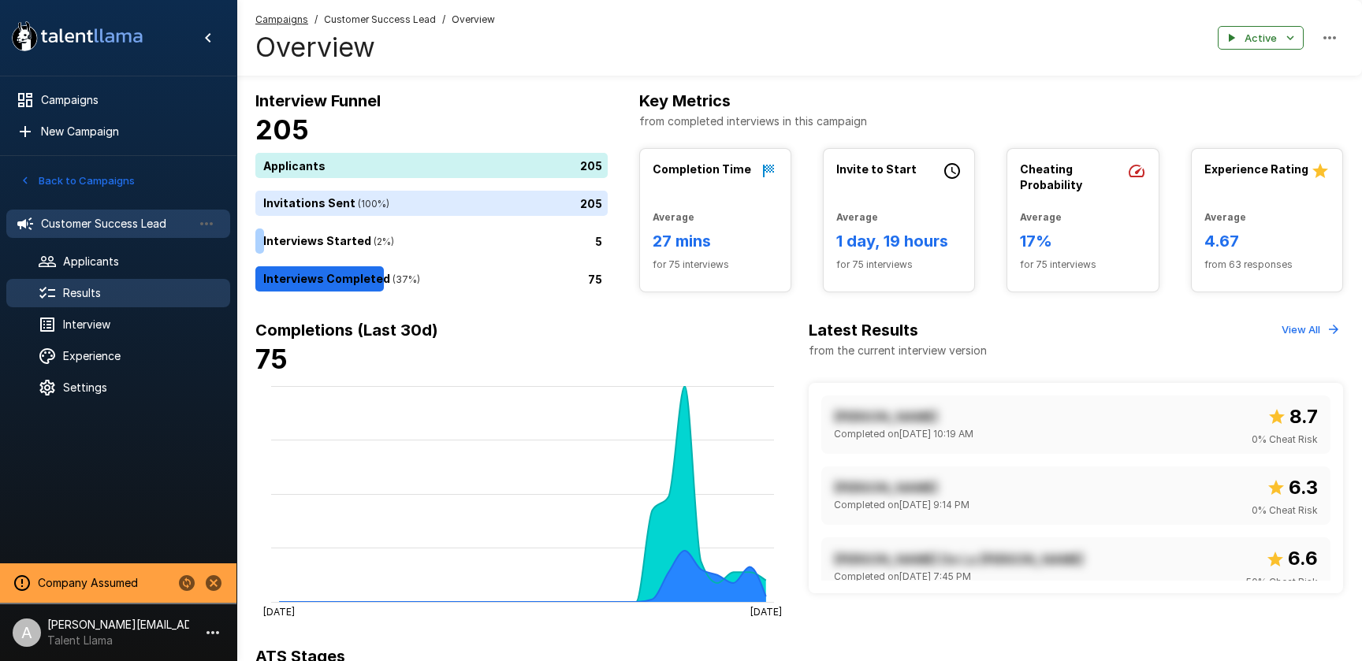
click at [111, 302] on div "Results" at bounding box center [118, 293] width 224 height 28
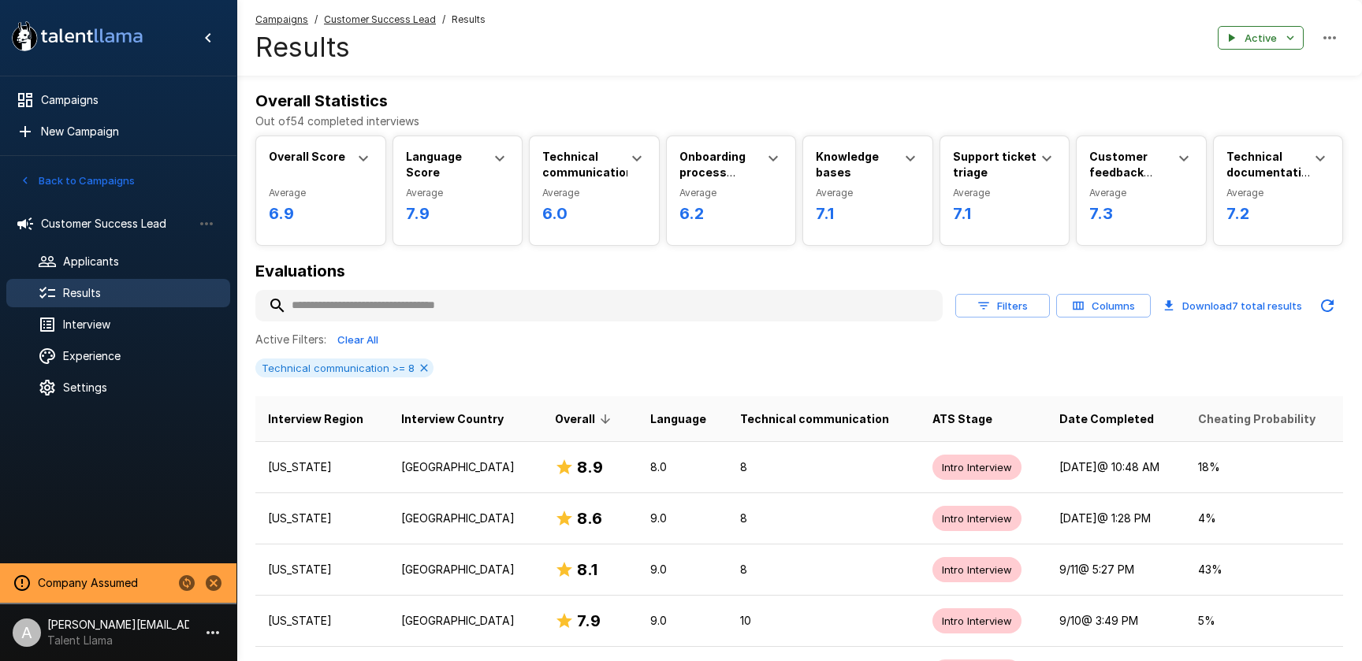
scroll to position [4, 0]
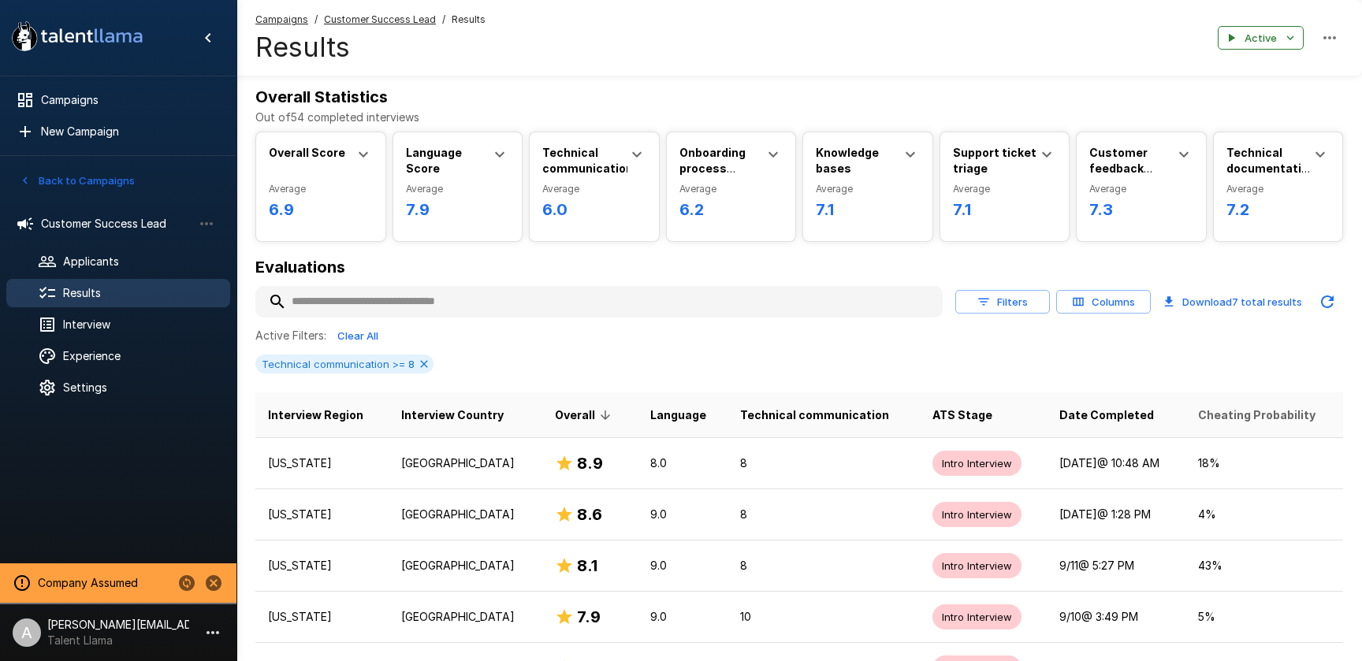
click at [1249, 422] on span "Cheating Probability" at bounding box center [1256, 415] width 117 height 19
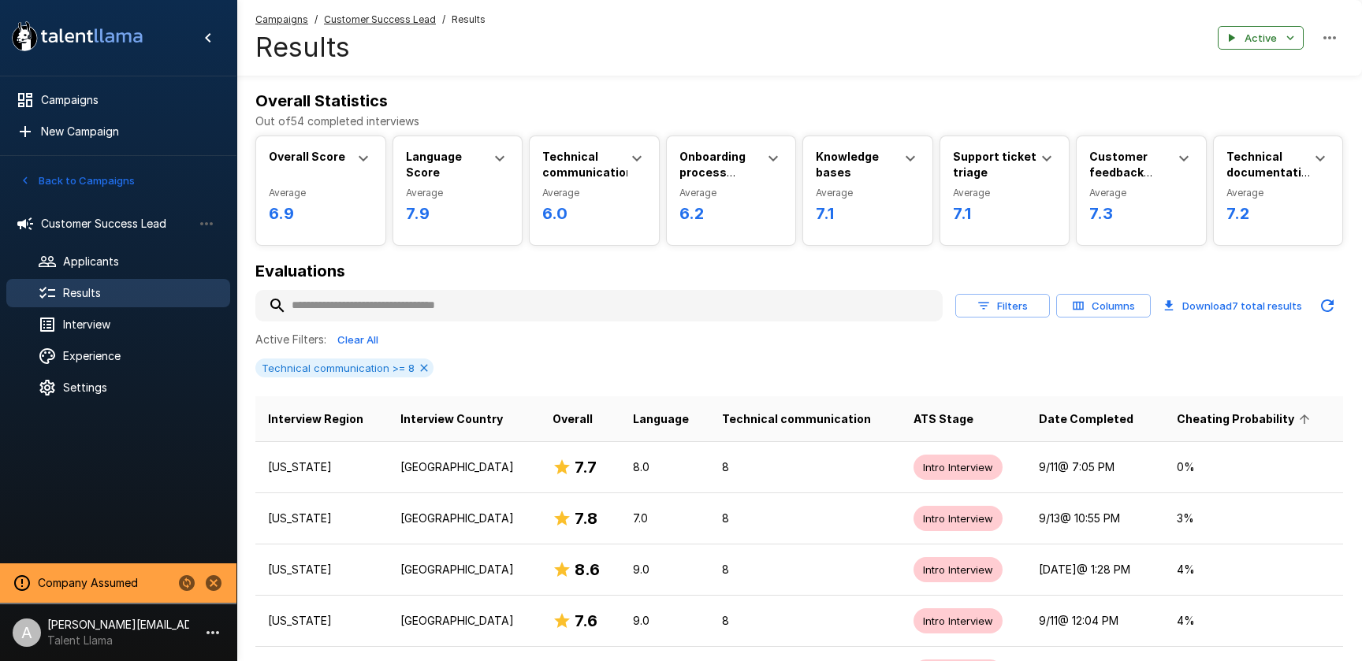
click at [1249, 422] on span "Cheating Probability" at bounding box center [1246, 419] width 138 height 19
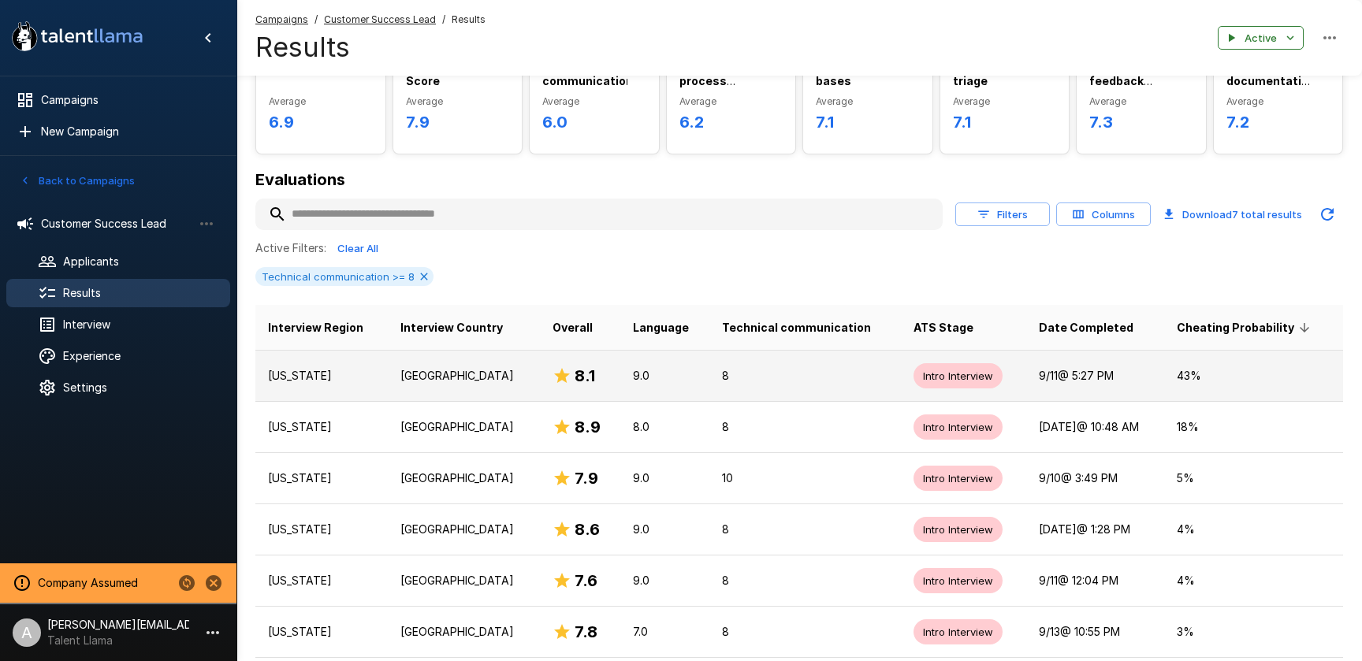
scroll to position [121, 0]
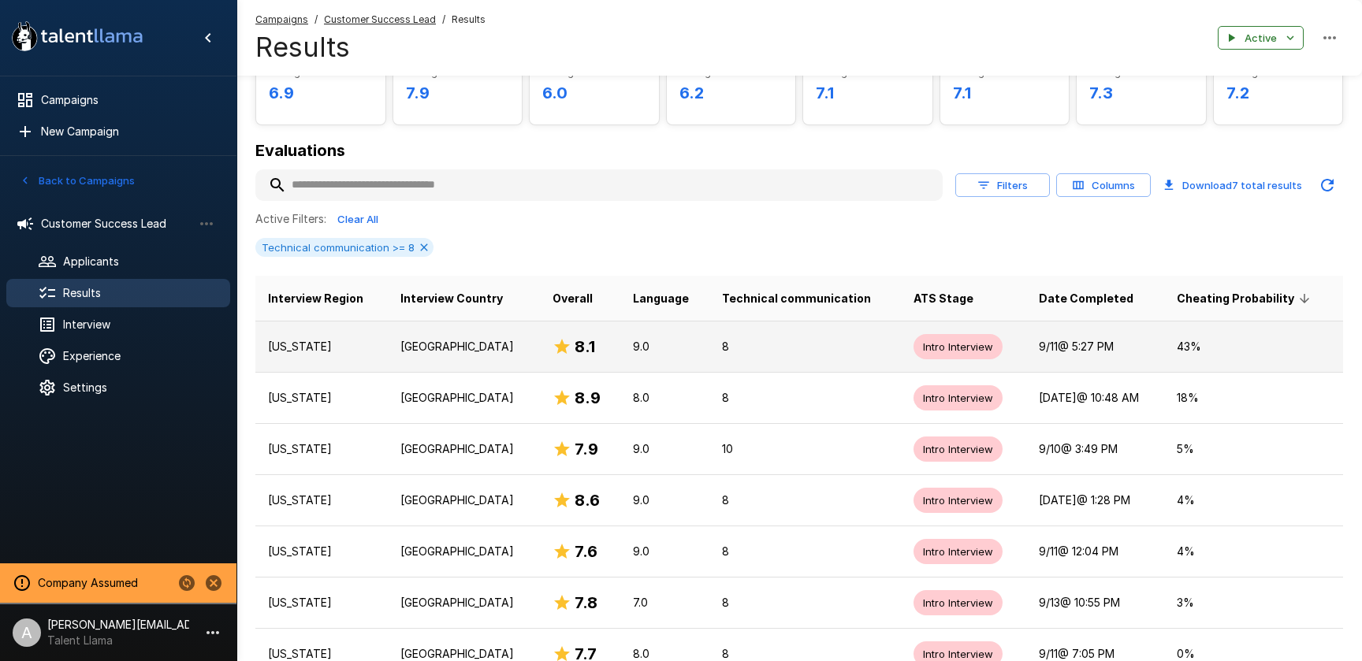
click at [1189, 348] on p "43 %" at bounding box center [1254, 347] width 154 height 16
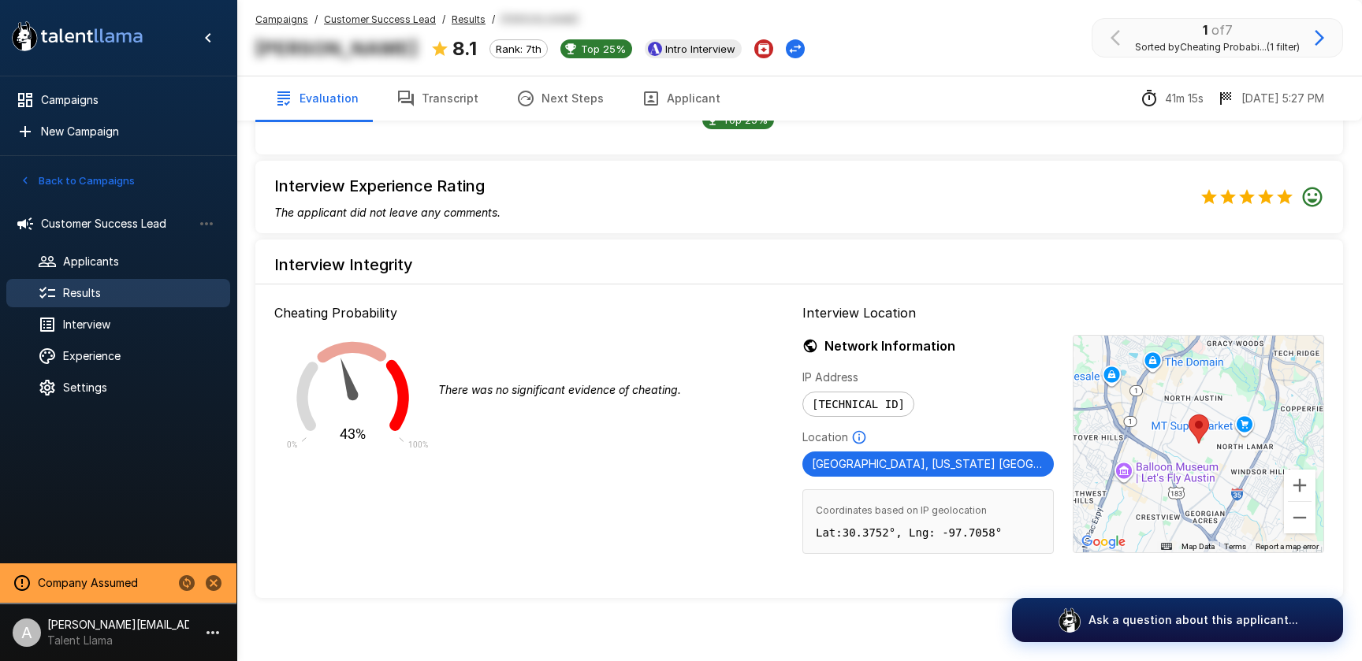
scroll to position [1376, 0]
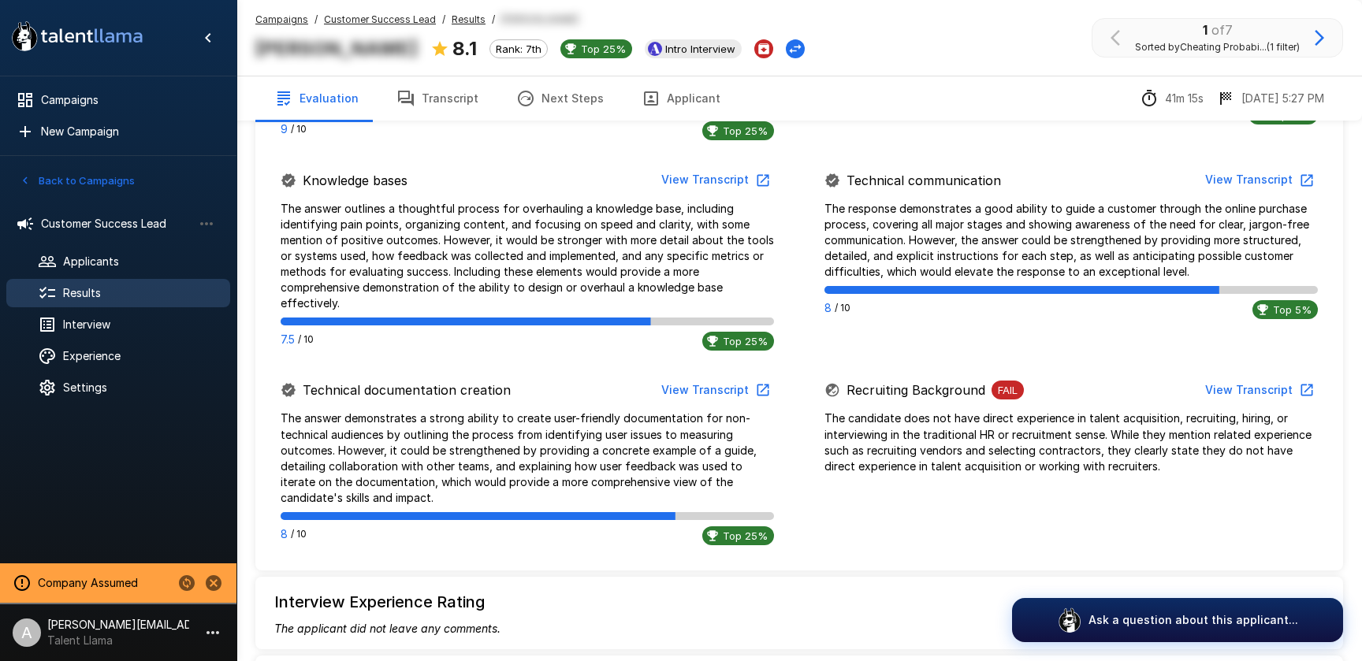
click at [699, 391] on button "View Transcript" at bounding box center [714, 390] width 119 height 29
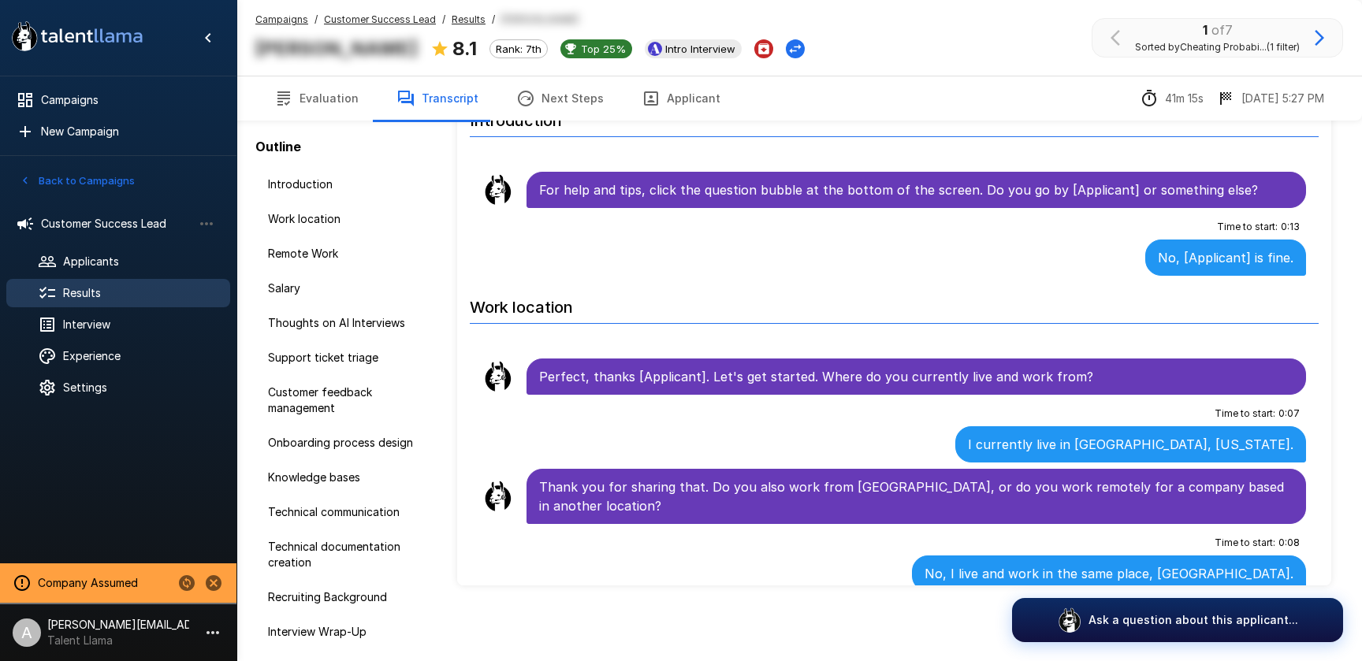
scroll to position [71, 0]
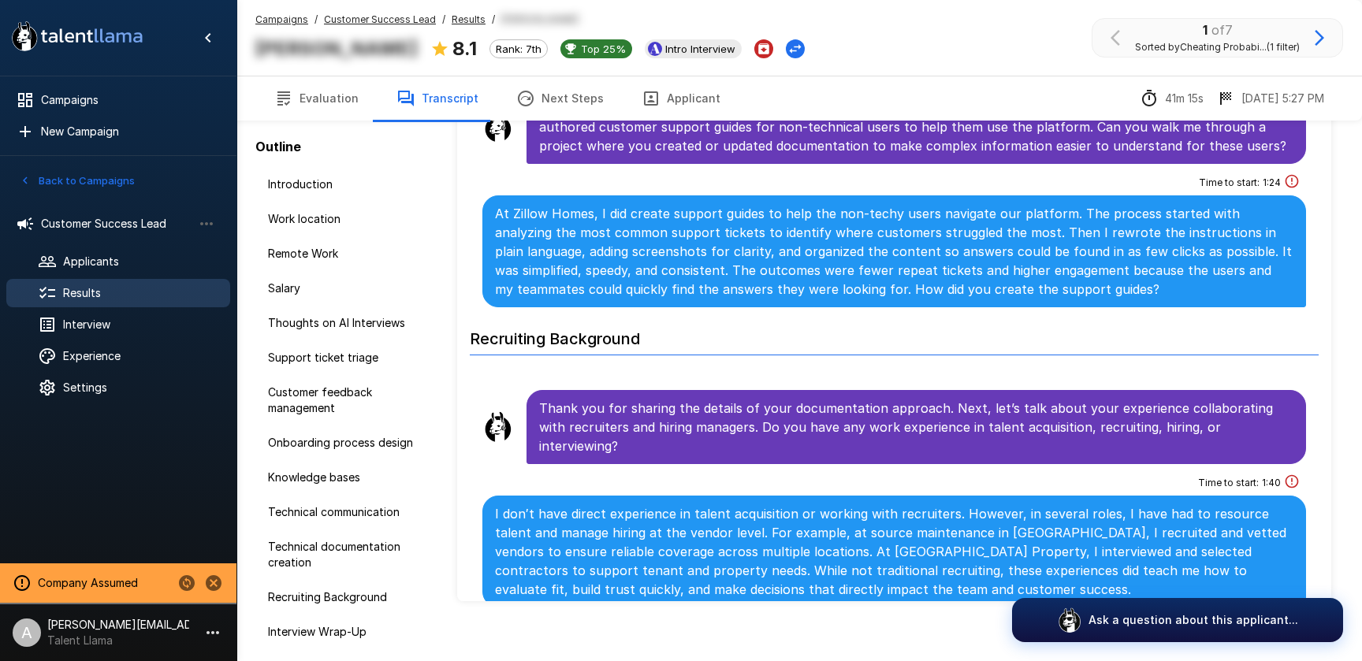
scroll to position [3623, 0]
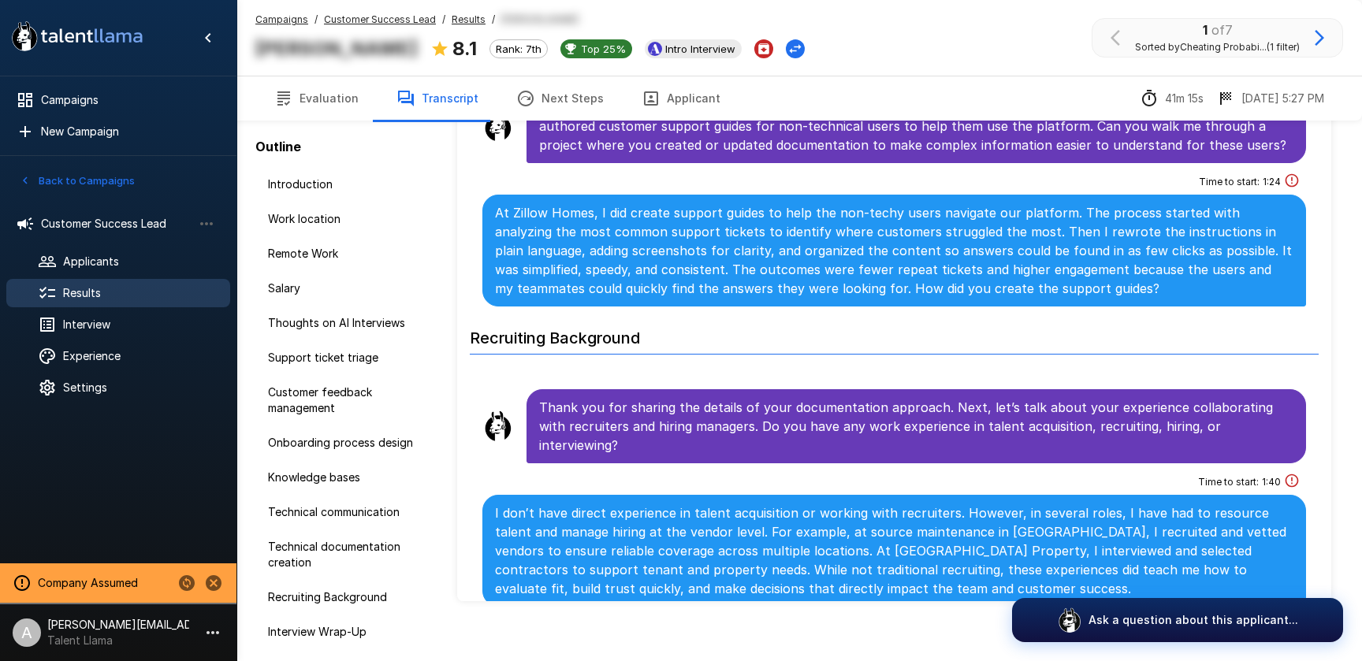
click at [394, 22] on u "Customer Success Lead" at bounding box center [380, 19] width 112 height 12
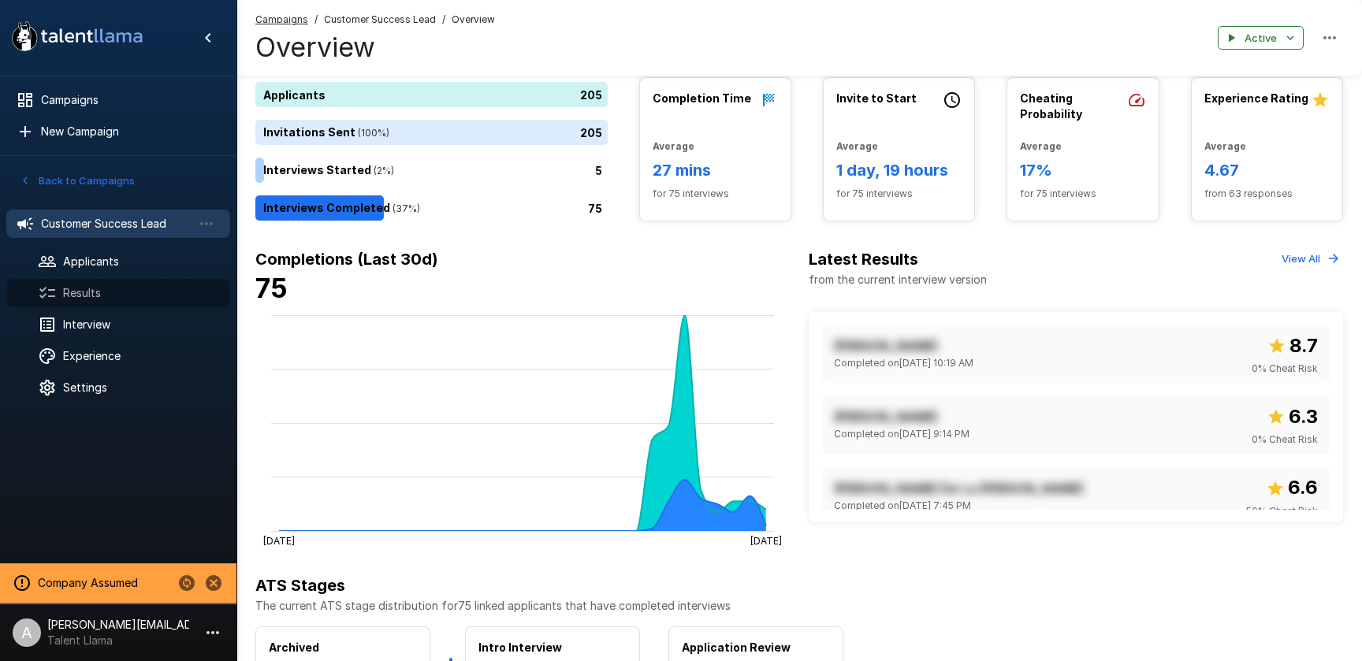
drag, startPoint x: 107, startPoint y: 302, endPoint x: 237, endPoint y: 280, distance: 131.2
click at [107, 302] on div "Results" at bounding box center [118, 293] width 224 height 28
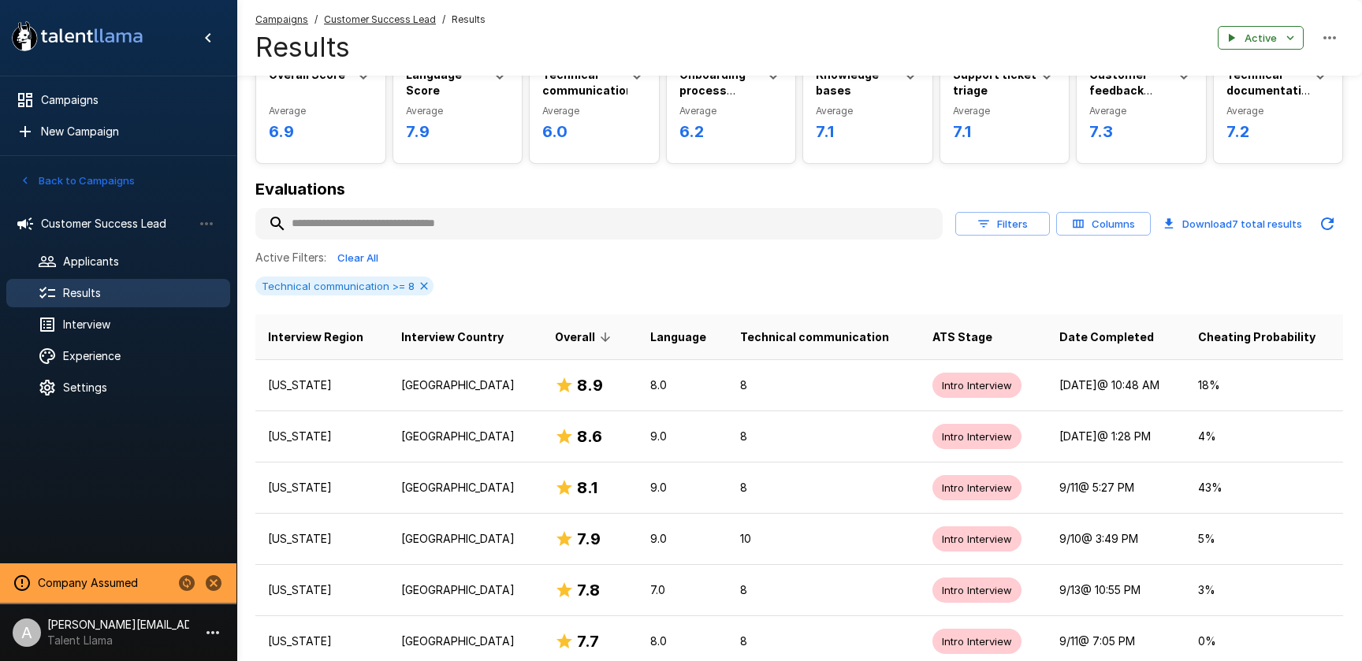
scroll to position [172, 0]
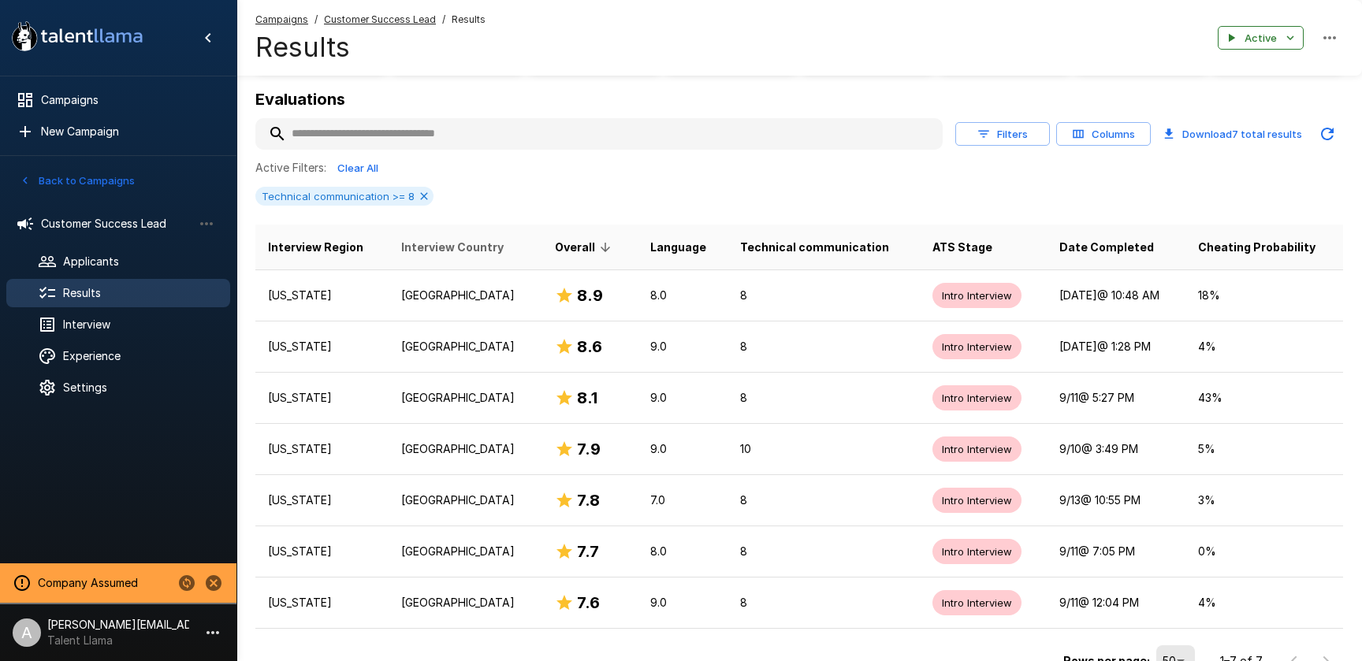
click at [466, 245] on span "Interview Country" at bounding box center [452, 247] width 102 height 19
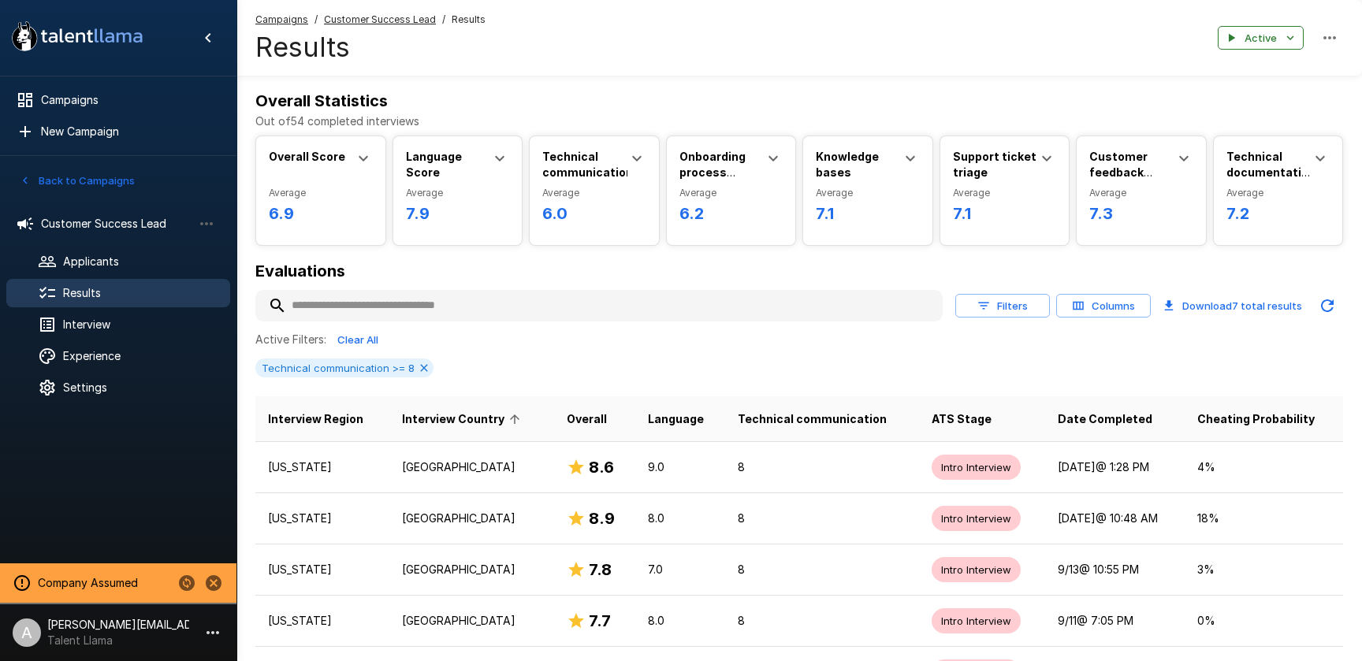
click at [468, 421] on span "Interview Country" at bounding box center [463, 419] width 123 height 19
click at [421, 367] on icon at bounding box center [423, 367] width 7 height 7
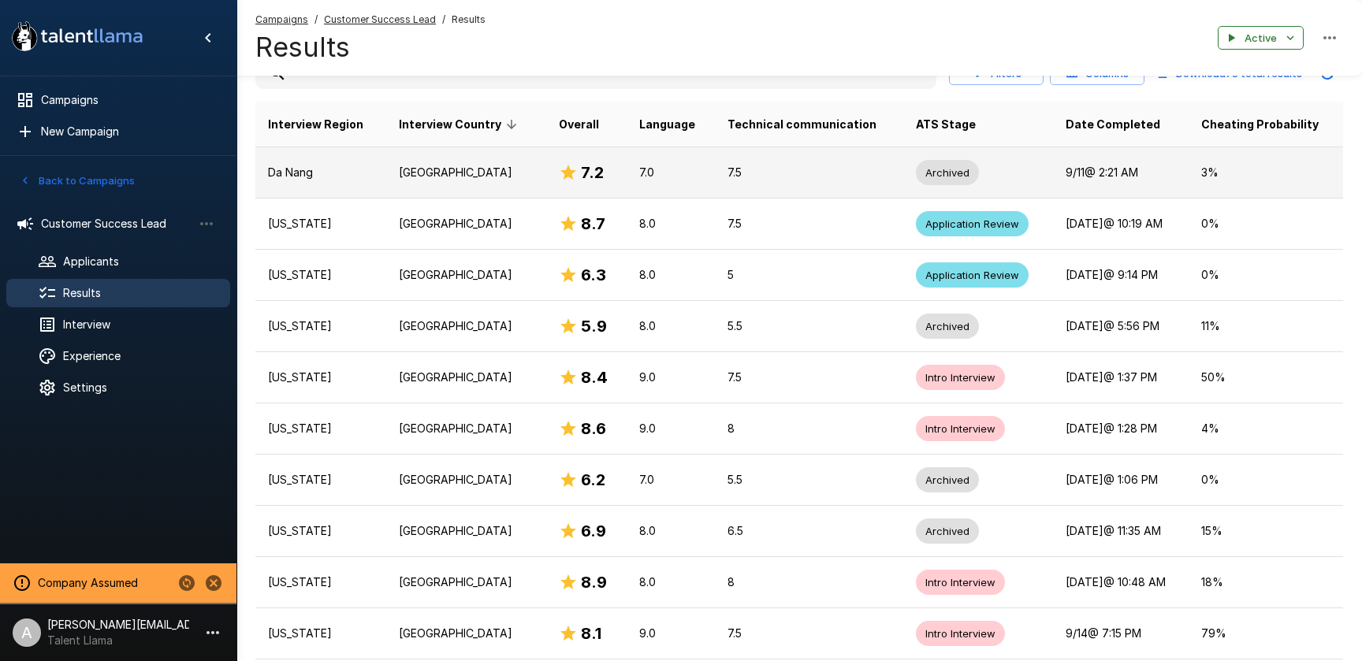
scroll to position [253, 0]
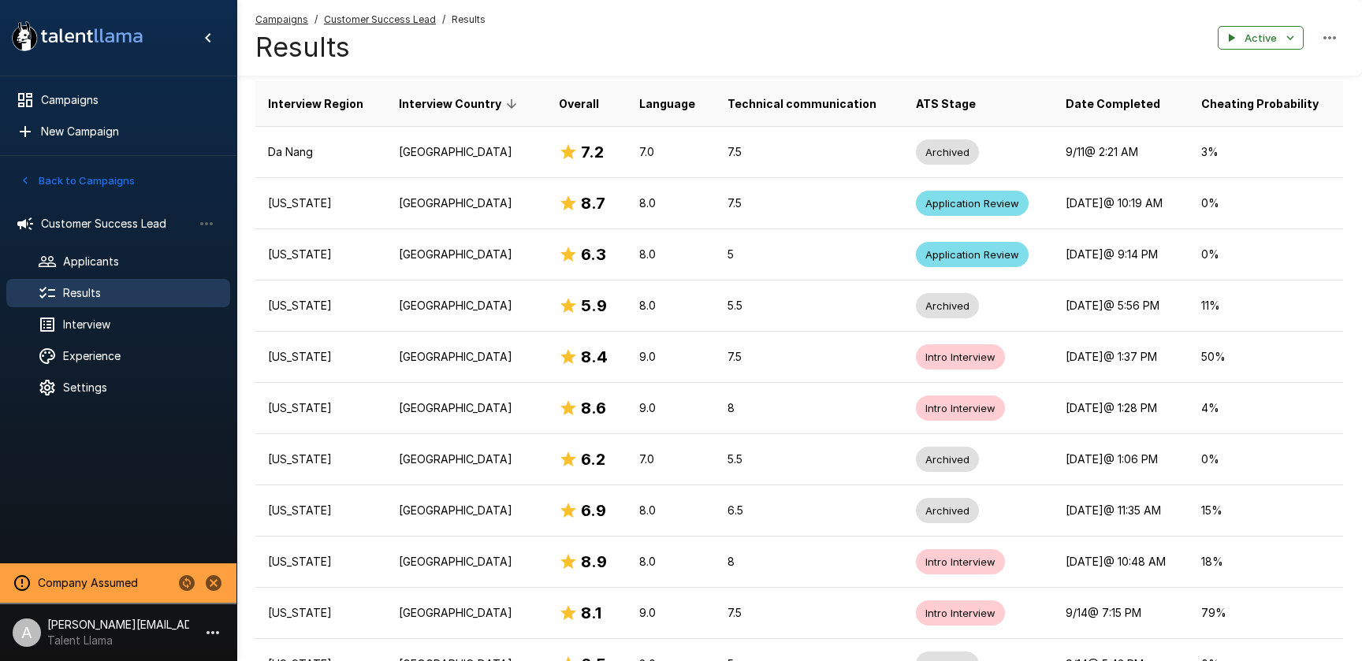
click at [458, 107] on span "Interview Country" at bounding box center [460, 104] width 123 height 19
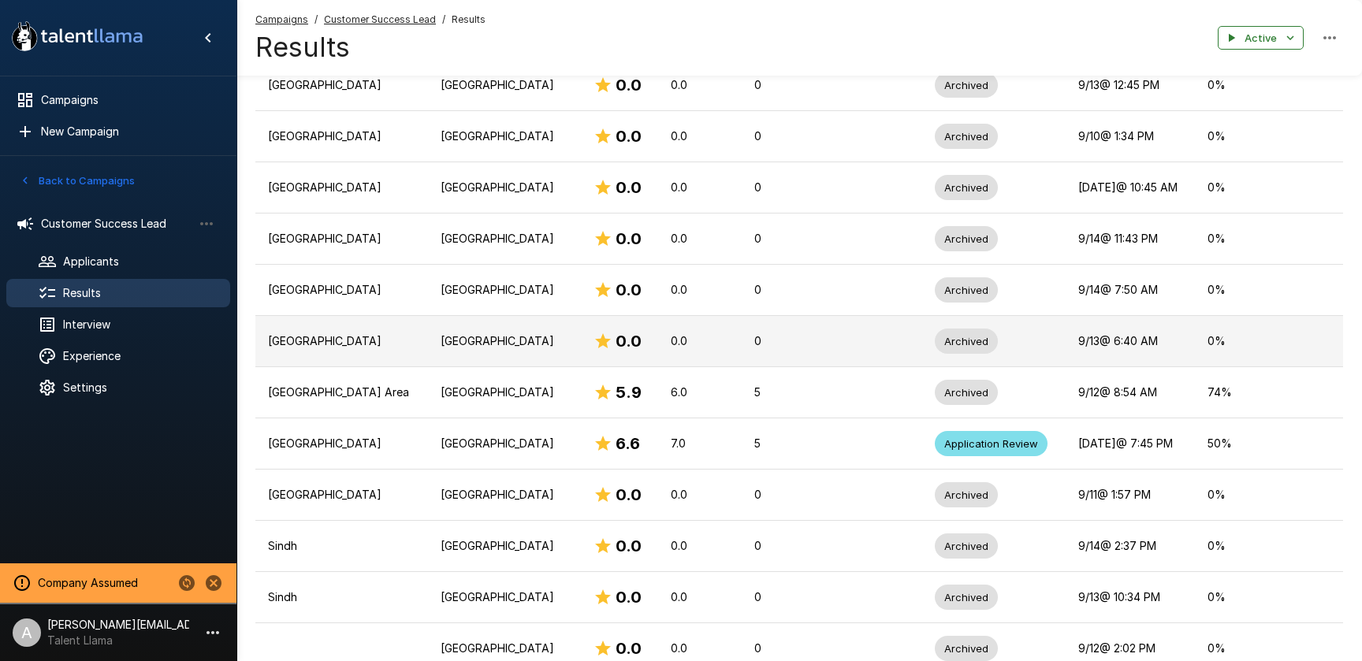
scroll to position [654, 0]
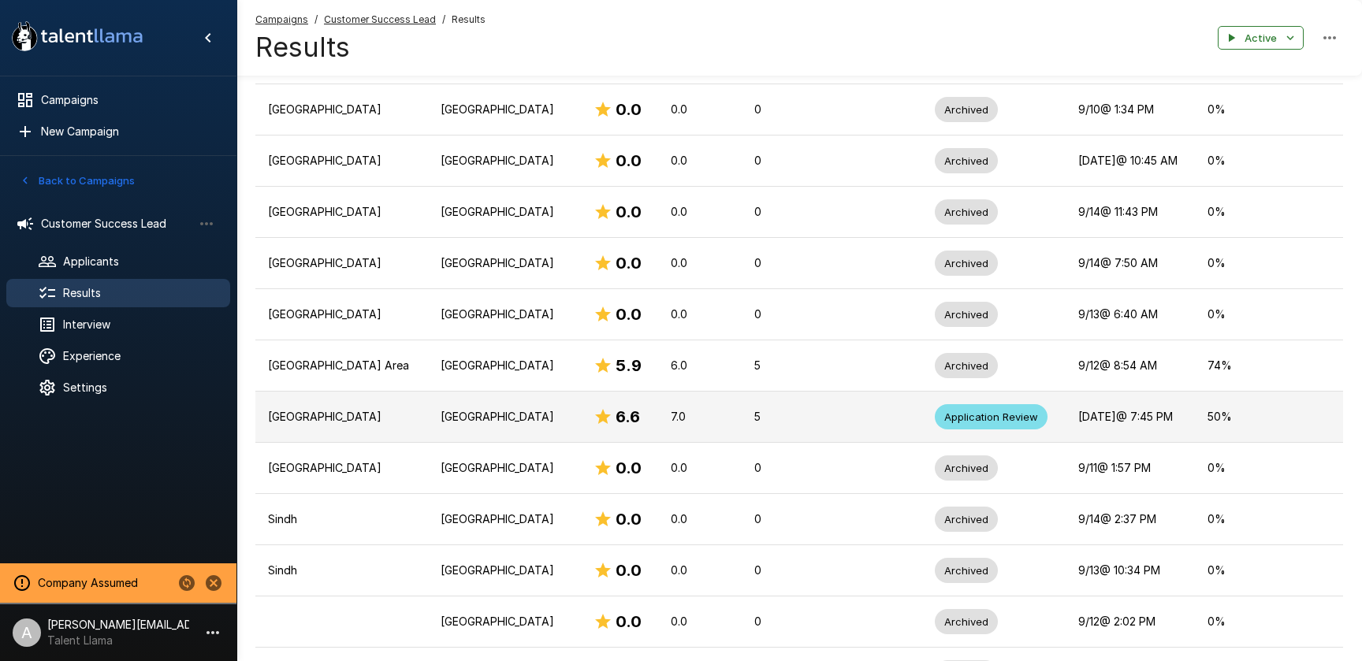
click at [445, 408] on td "Mexico" at bounding box center [505, 417] width 154 height 51
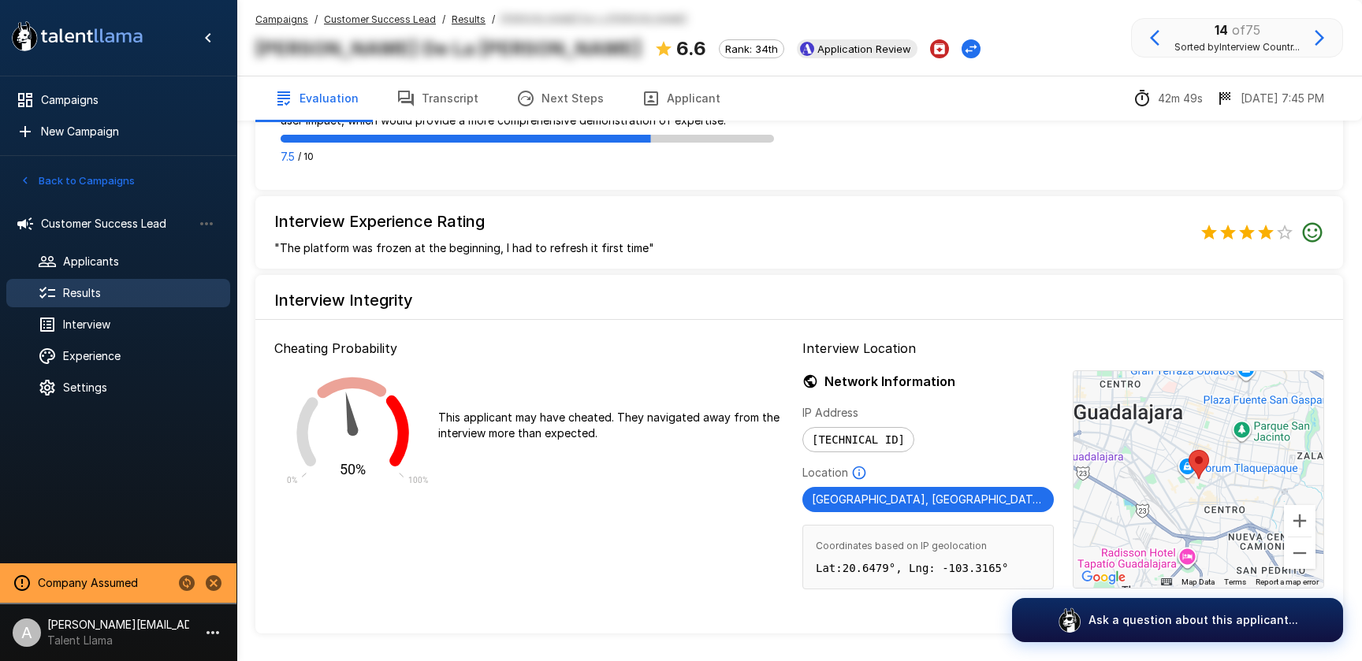
scroll to position [1464, 0]
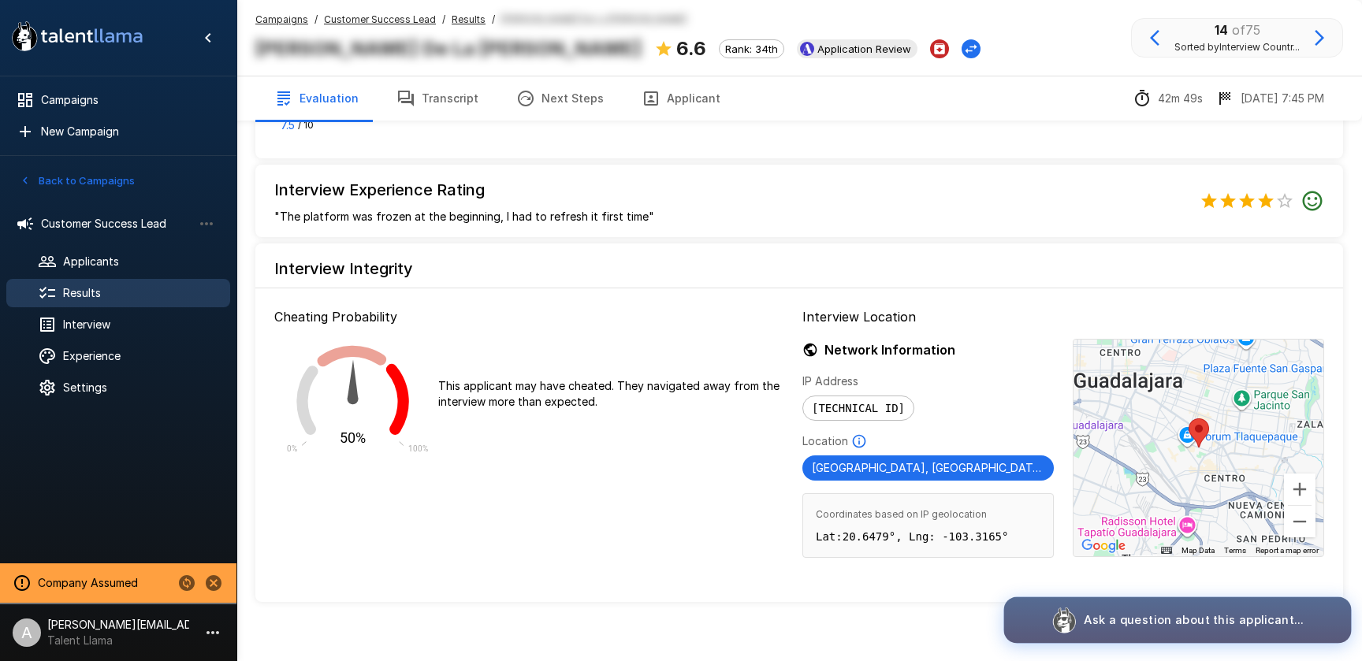
click at [1123, 619] on p "Ask a question about this applicant..." at bounding box center [1194, 620] width 220 height 17
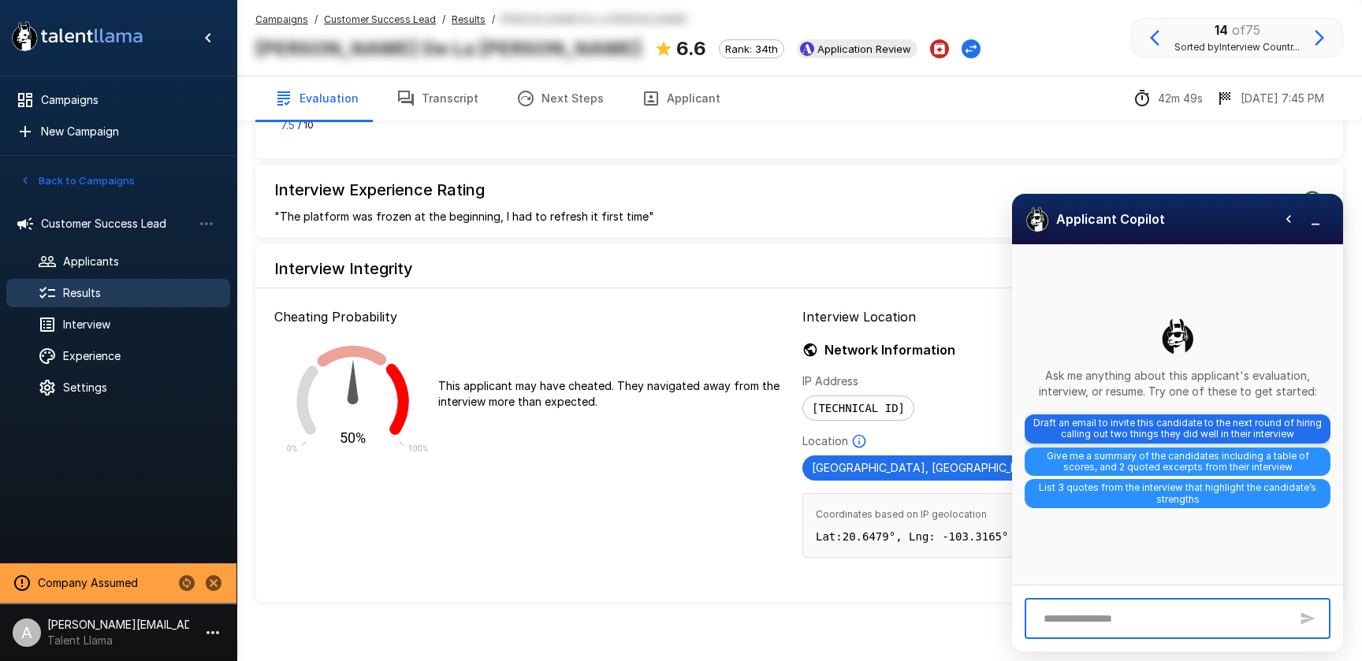
click at [1176, 430] on span "Draft an email to invite this candidate to the next round of hiring calling out…" at bounding box center [1178, 429] width 306 height 29
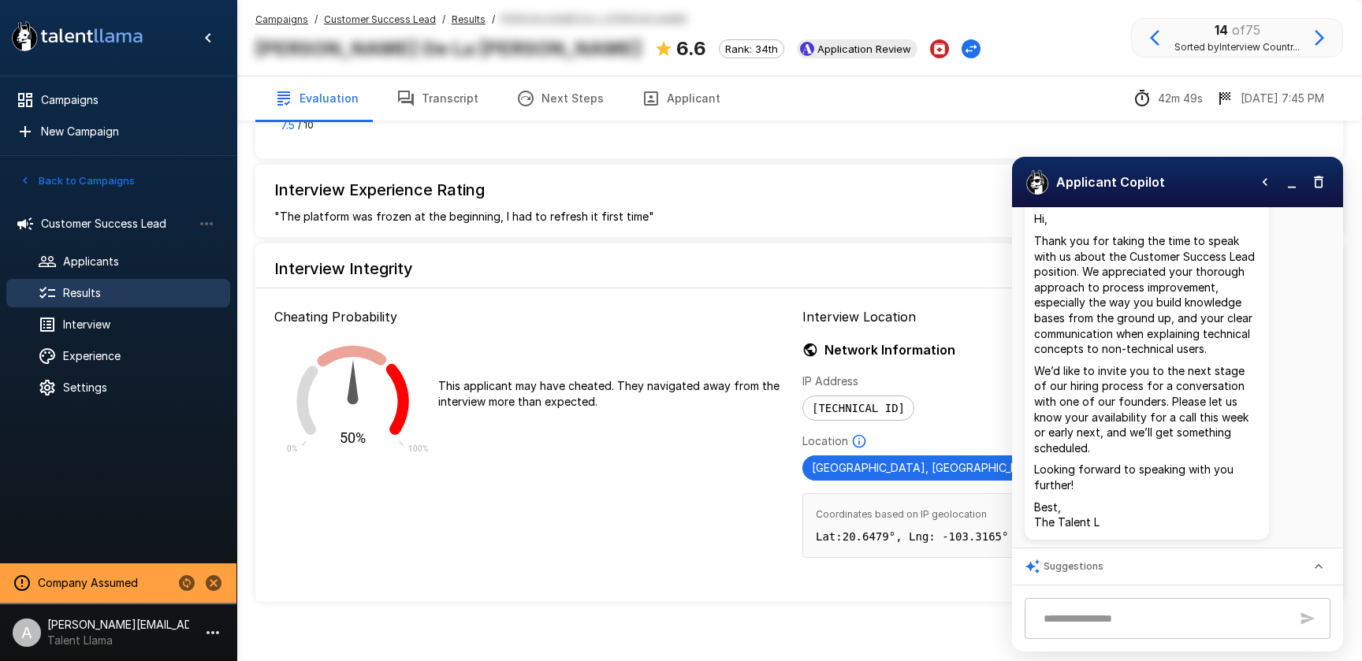
scroll to position [169, 0]
click at [1261, 544] on icon "Copy to clipboard" at bounding box center [1262, 548] width 9 height 9
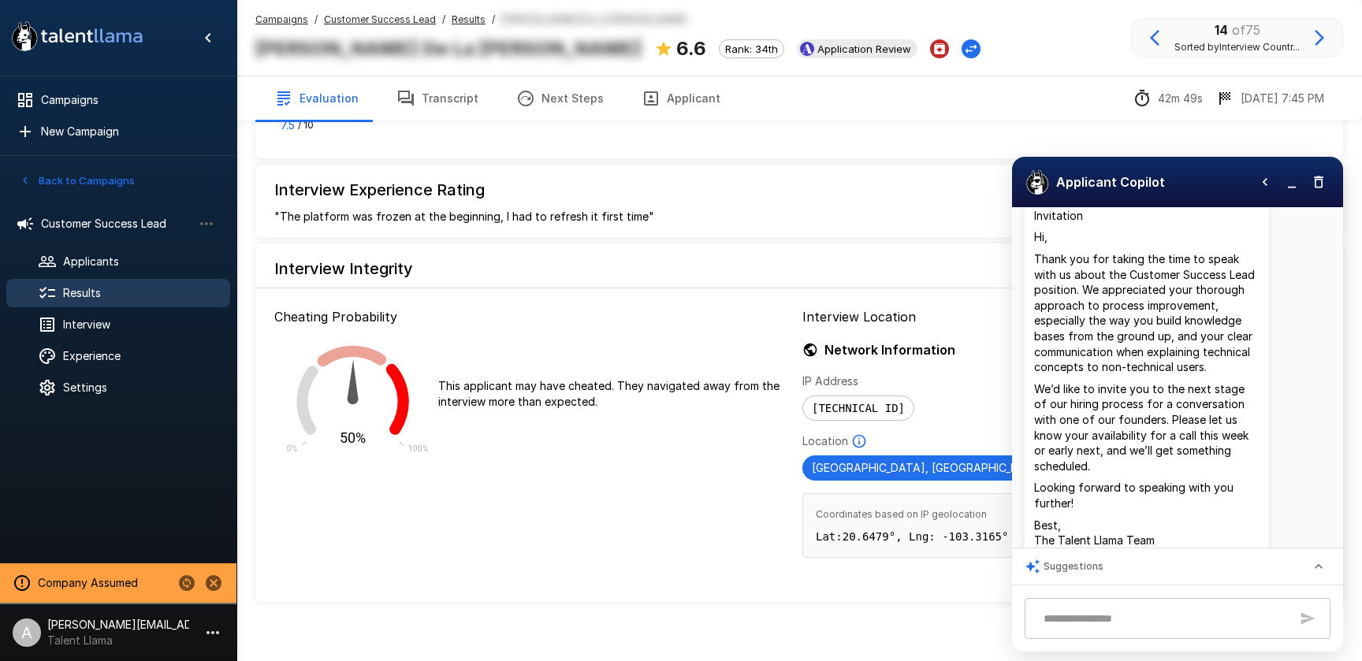
scroll to position [186, 0]
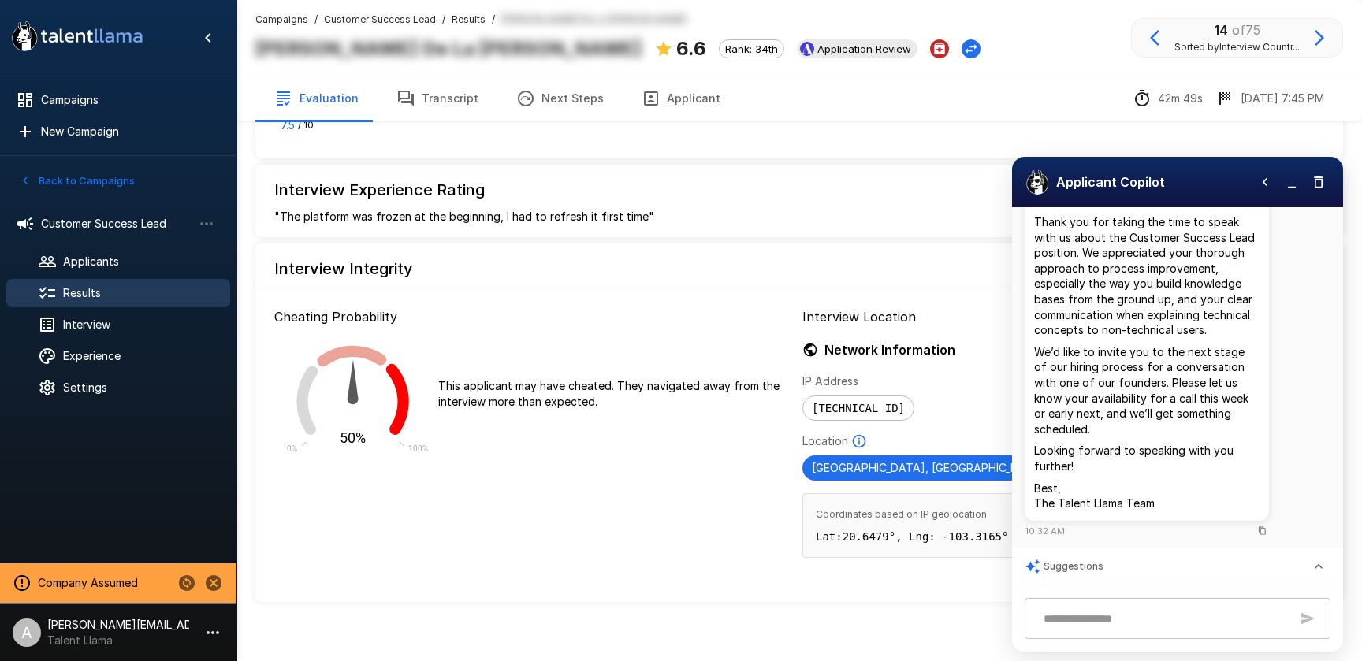
click at [1272, 518] on div "Subject: Next Steps with Talent Llama – Customer Success Lead Interview Invitat…" at bounding box center [1178, 335] width 306 height 408
click at [1268, 524] on button "Copy to clipboard" at bounding box center [1262, 531] width 14 height 14
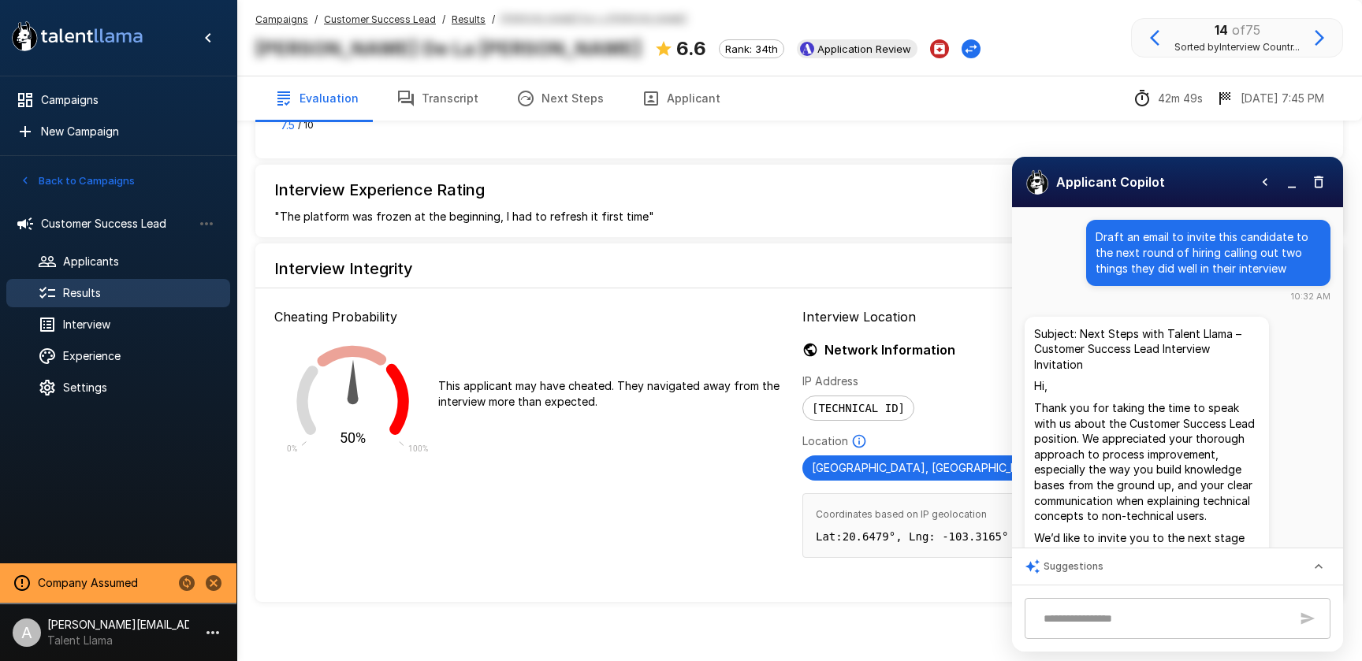
click at [1320, 188] on icon "button" at bounding box center [1319, 182] width 16 height 16
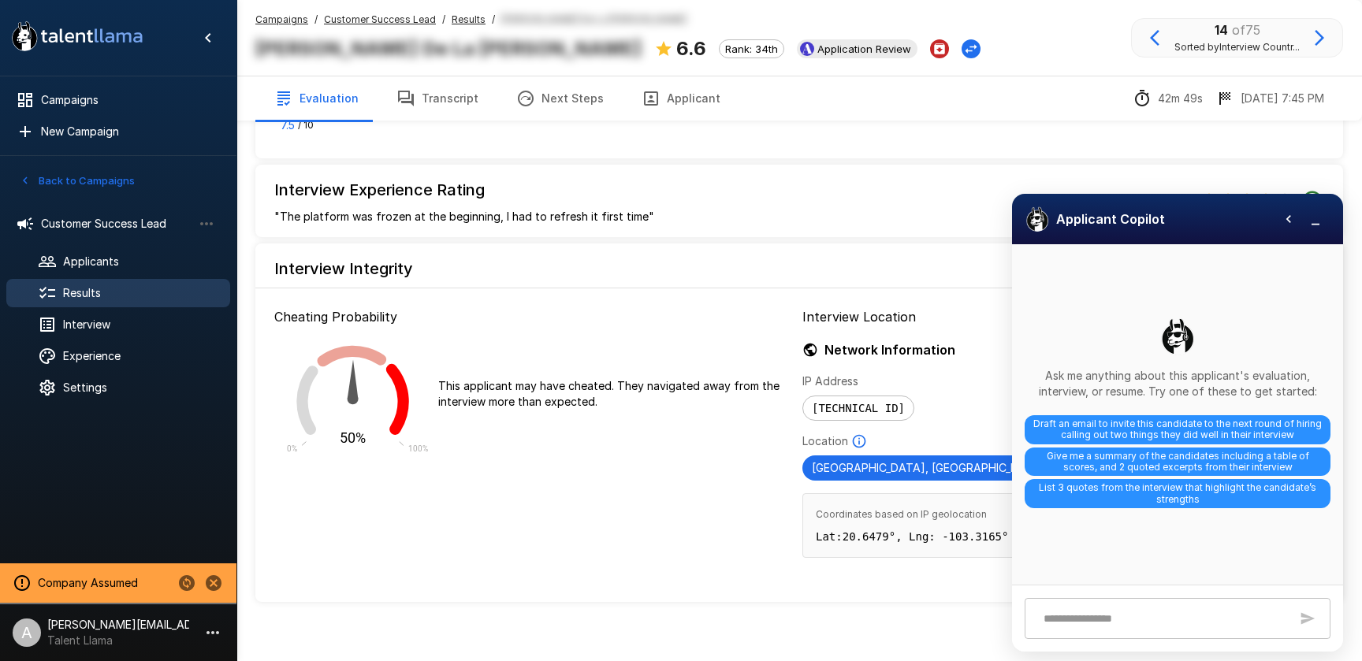
click at [1323, 221] on icon "button" at bounding box center [1316, 219] width 16 height 16
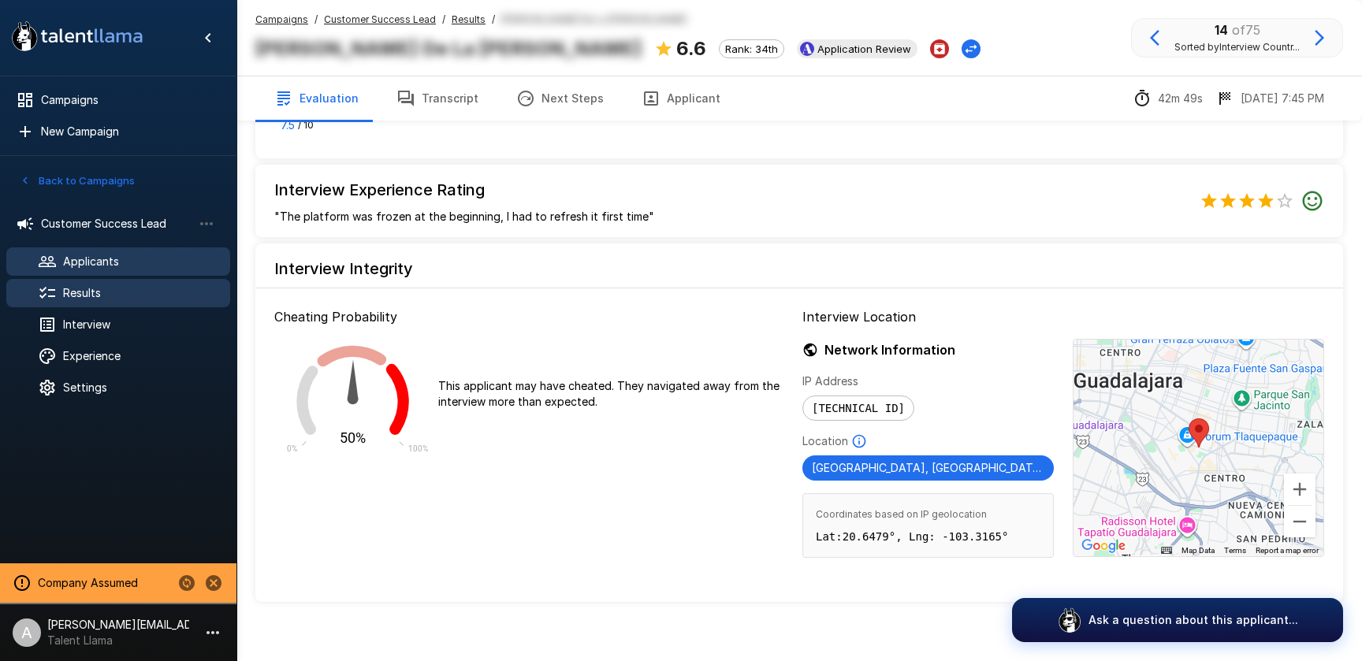
click at [121, 225] on span "Customer Success Lead" at bounding box center [116, 224] width 151 height 16
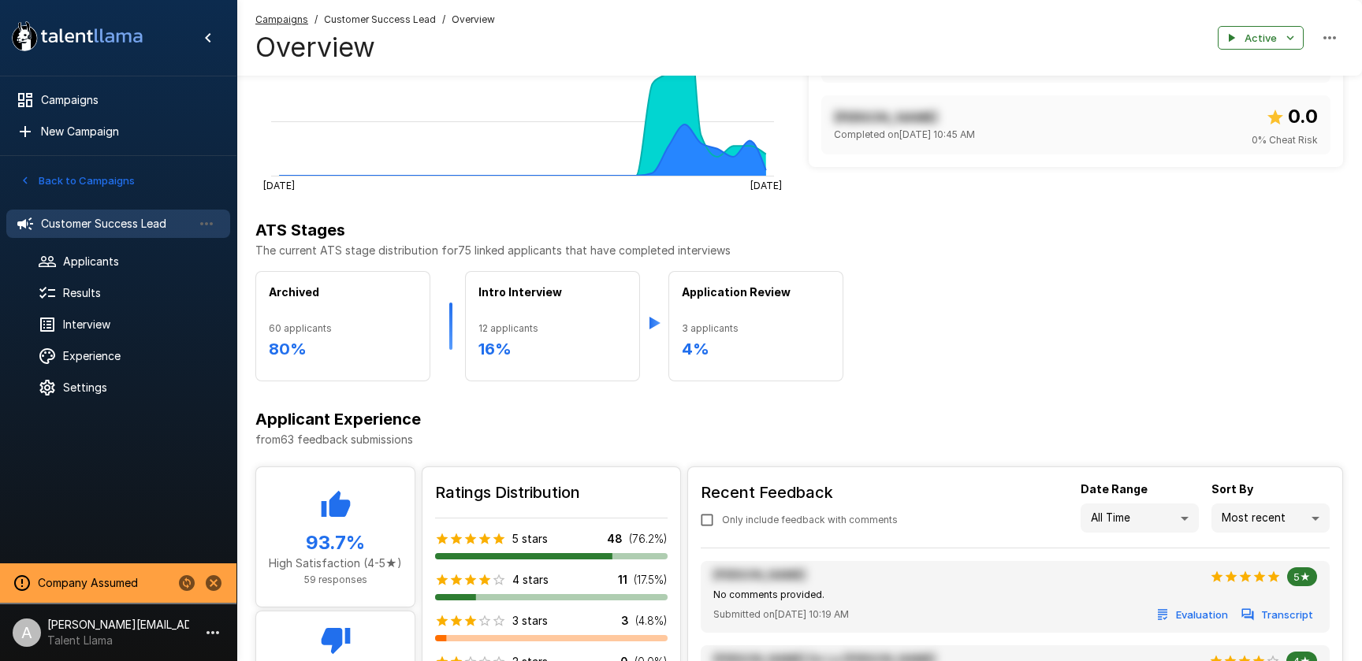
scroll to position [570, 0]
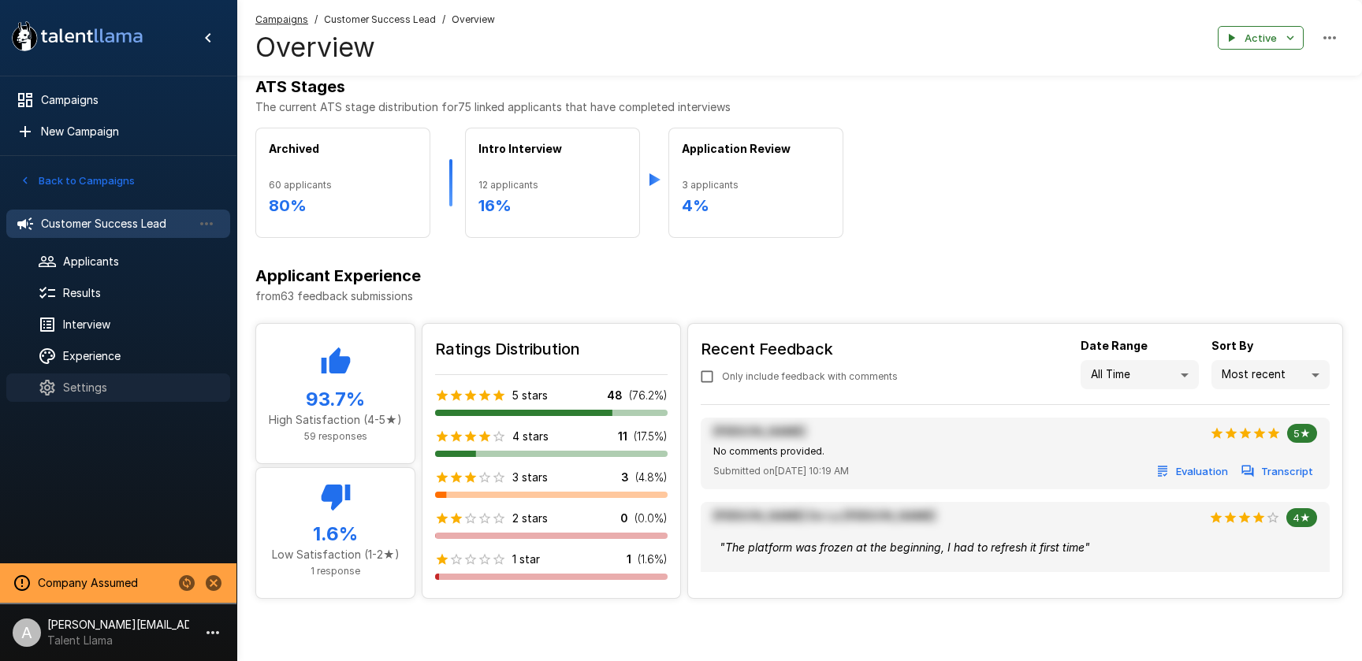
click at [125, 385] on span "Settings" at bounding box center [140, 388] width 155 height 16
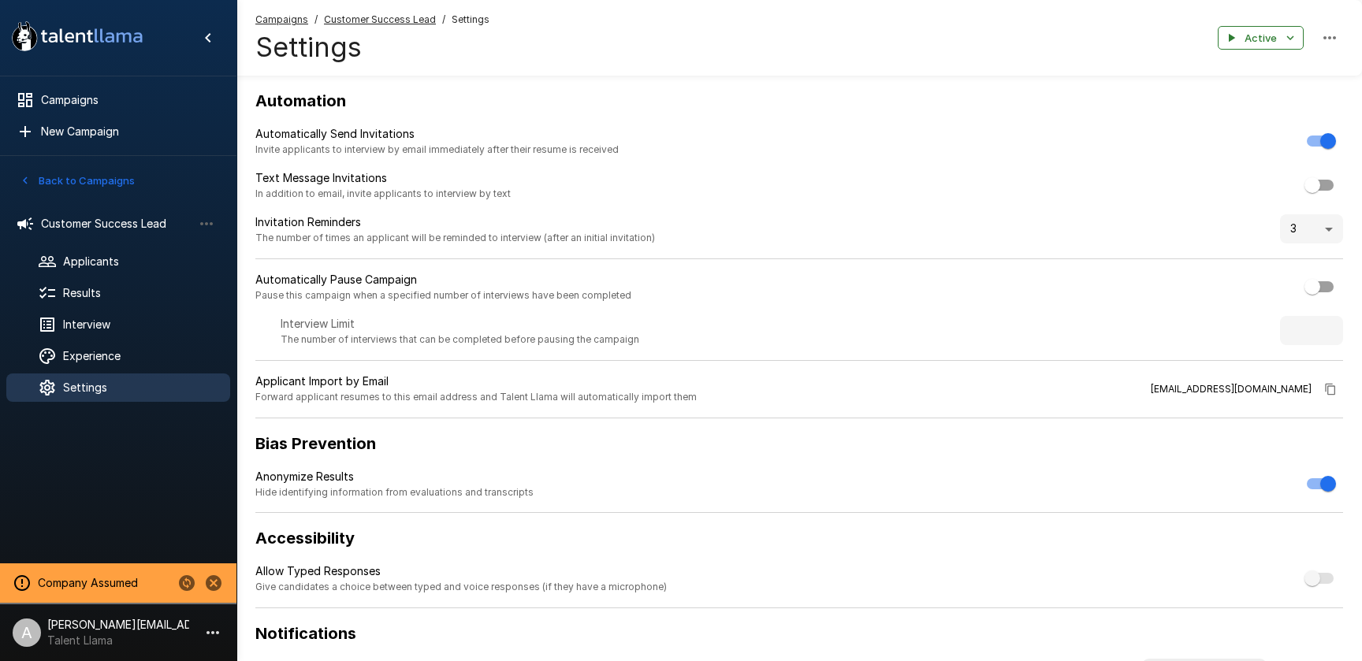
click at [384, 26] on span "Customer Success Lead" at bounding box center [380, 20] width 112 height 16
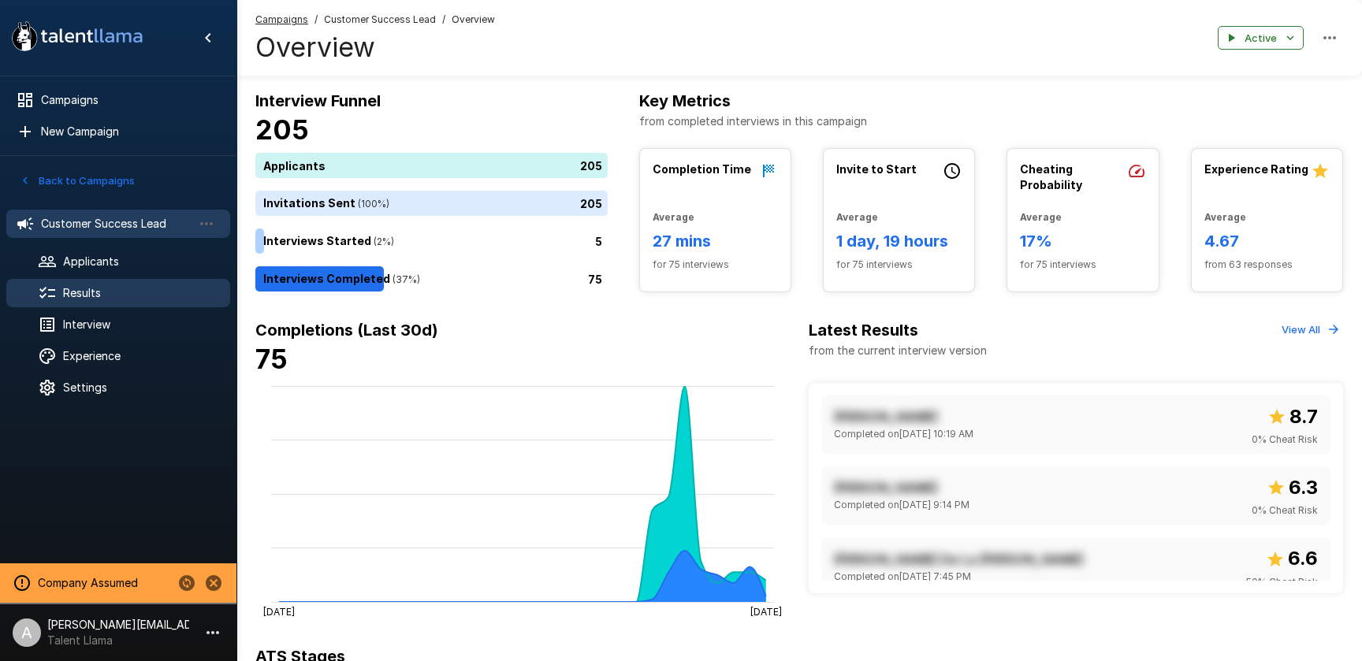
click at [89, 302] on div "Results" at bounding box center [118, 293] width 224 height 28
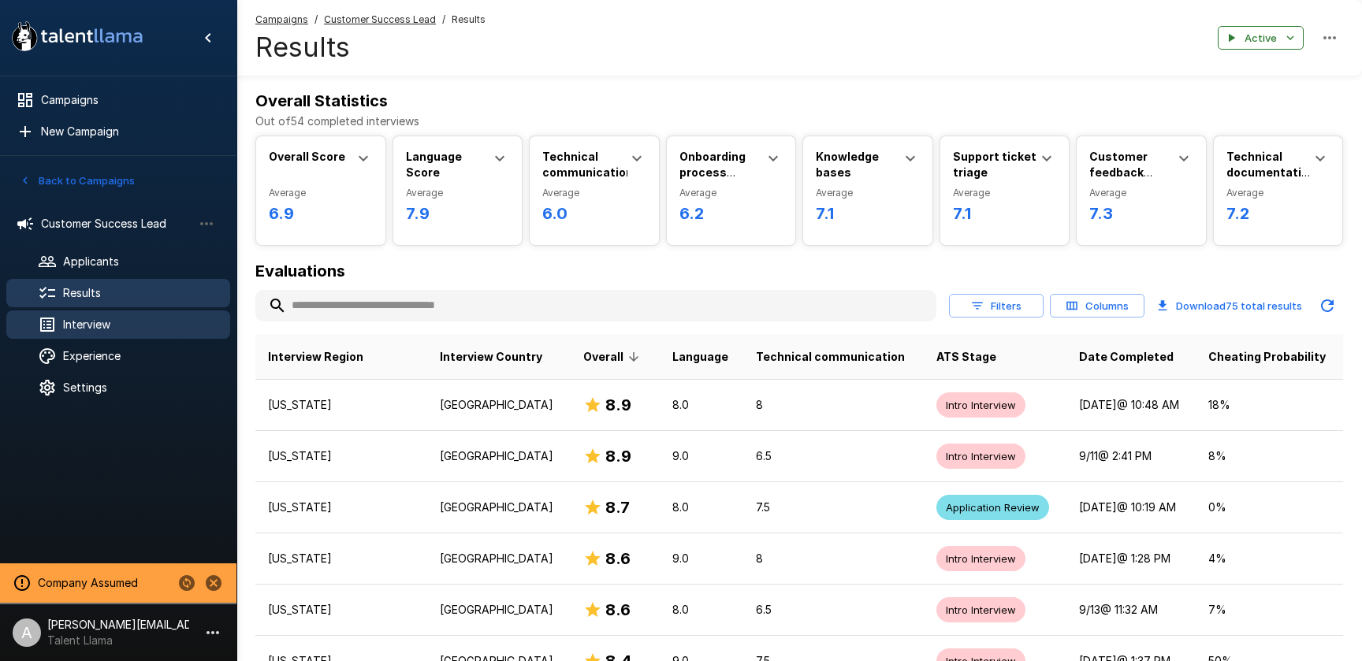
click at [108, 321] on span "Interview" at bounding box center [140, 325] width 155 height 16
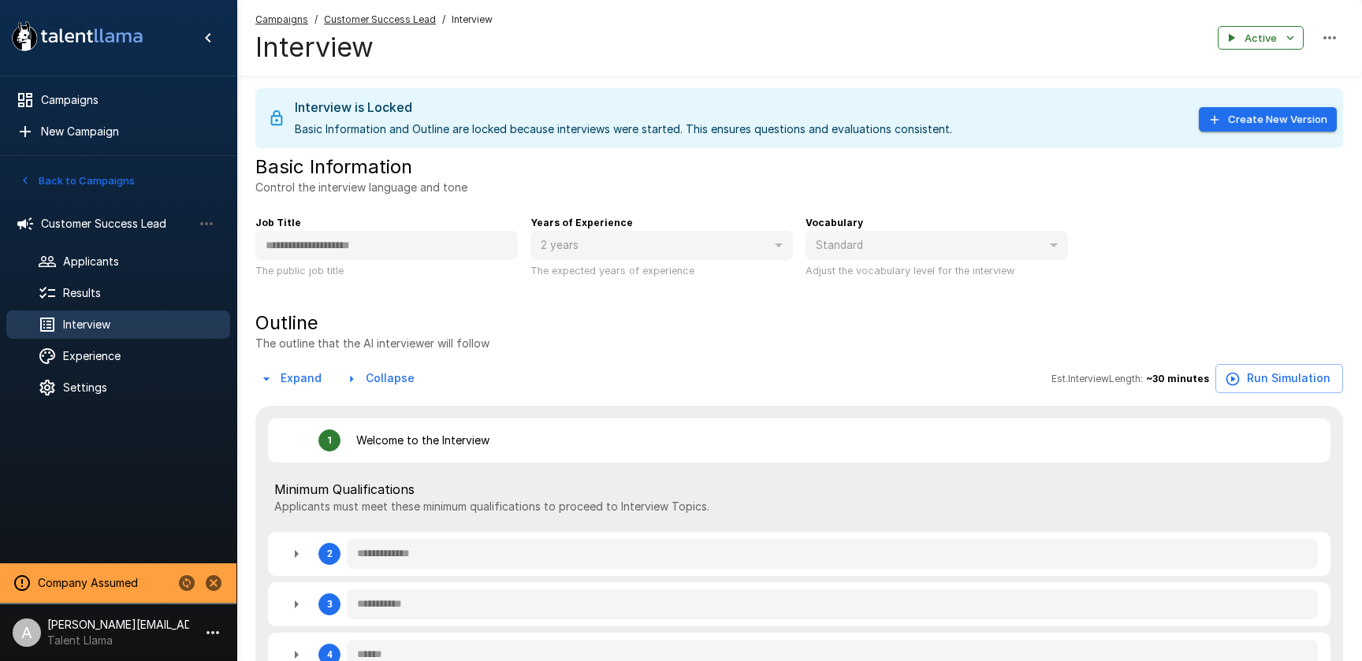
type textarea "*"
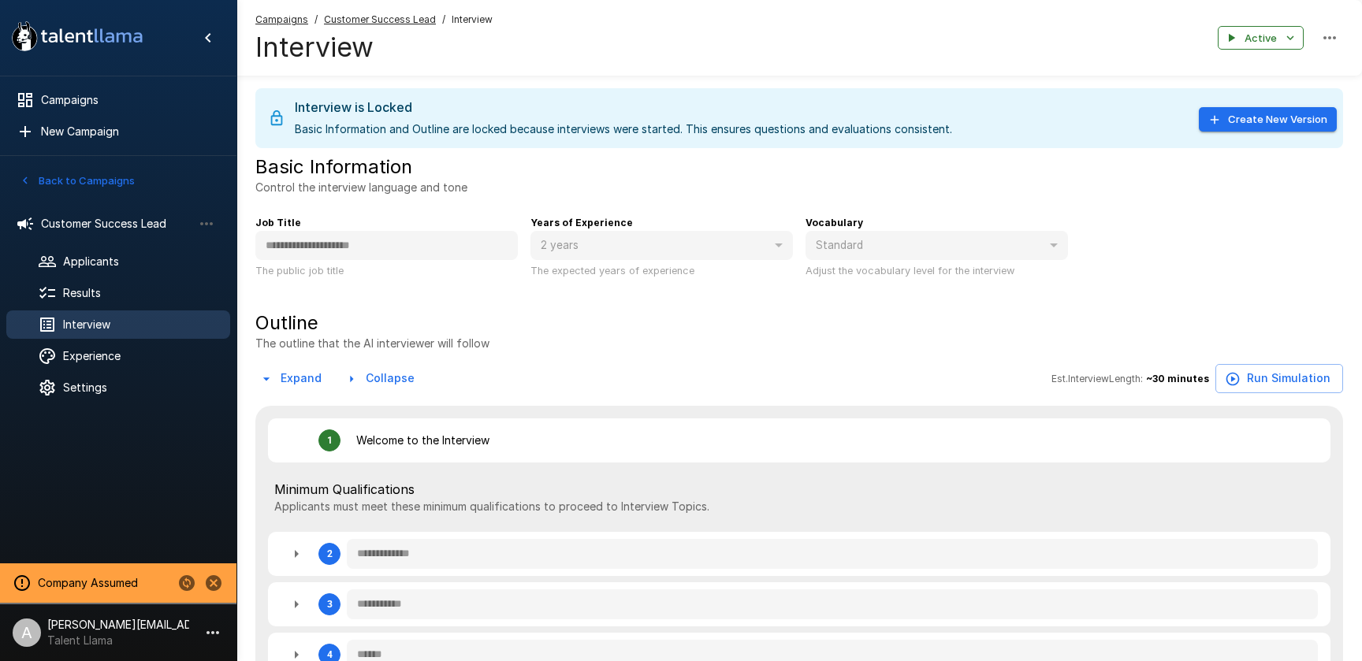
type textarea "*"
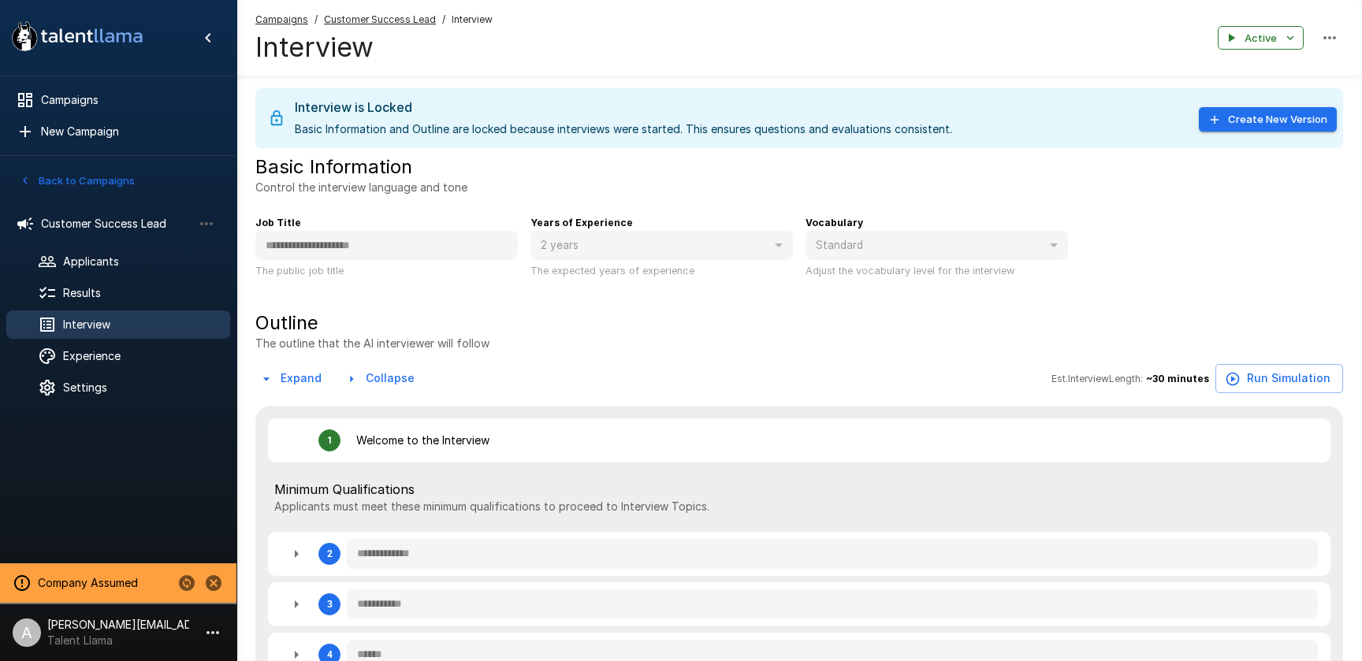
type textarea "*"
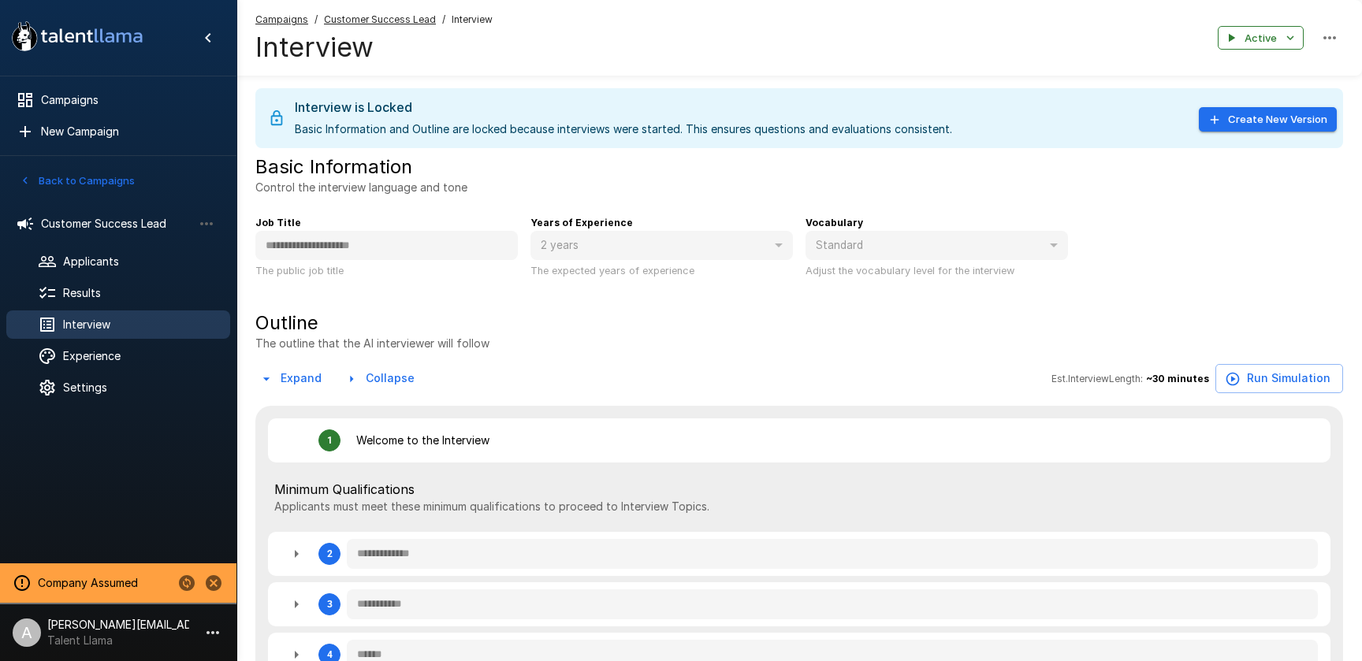
type textarea "*"
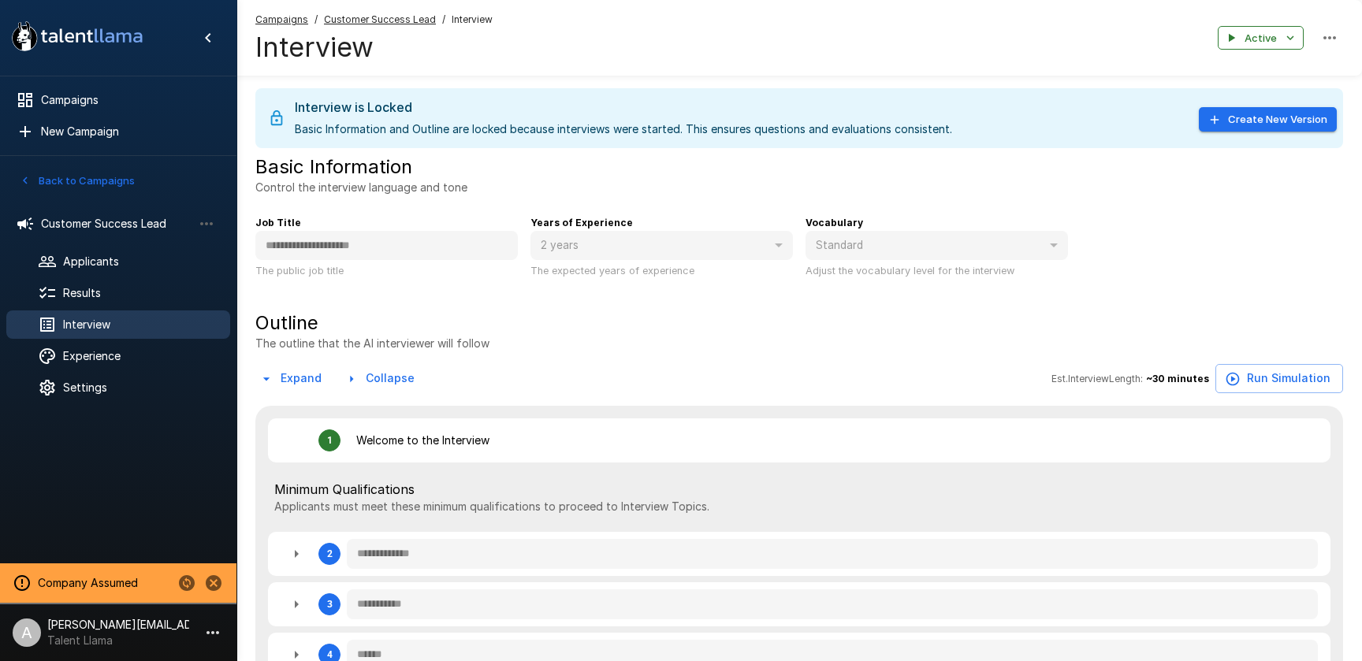
type textarea "*"
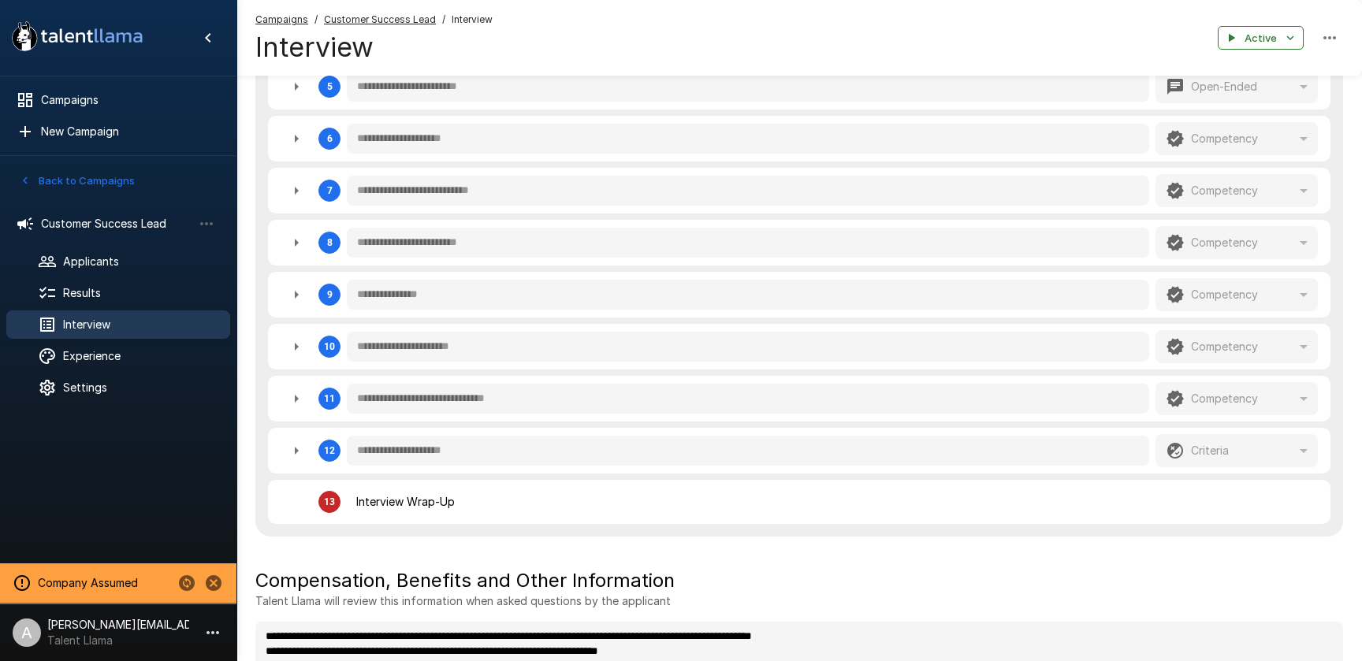
scroll to position [759, 0]
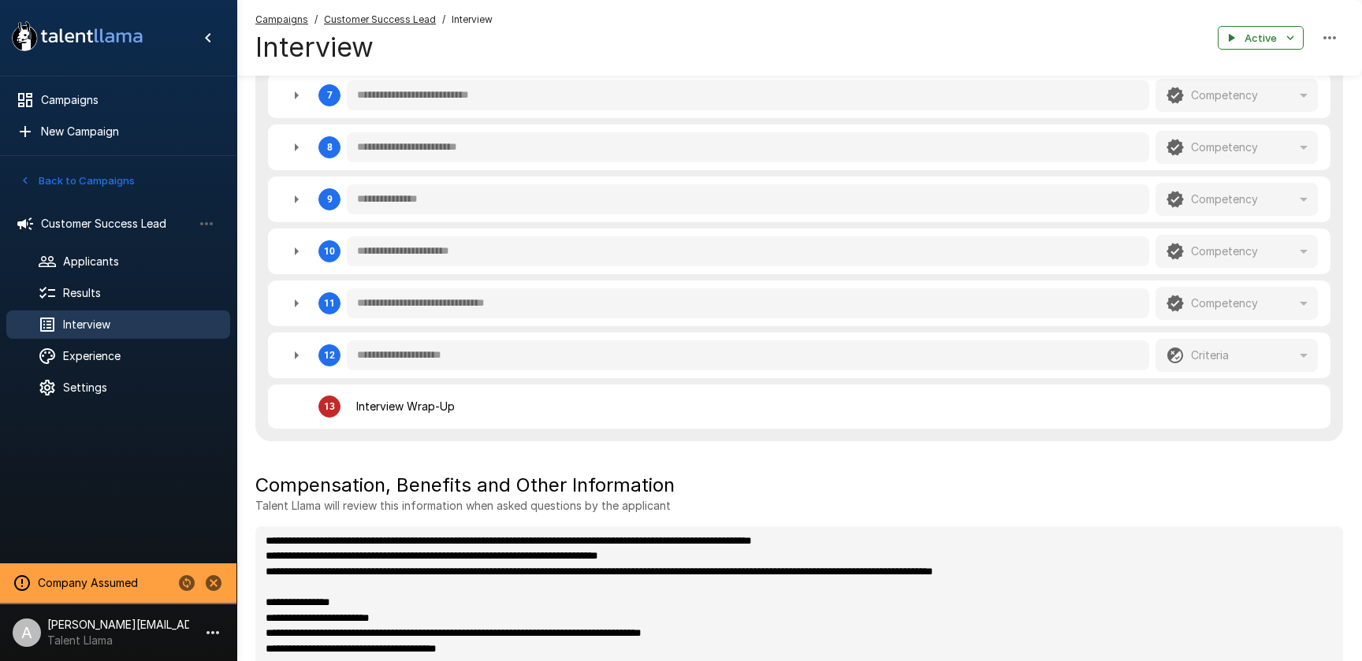
click at [294, 259] on icon "button" at bounding box center [296, 251] width 19 height 19
type textarea "*"
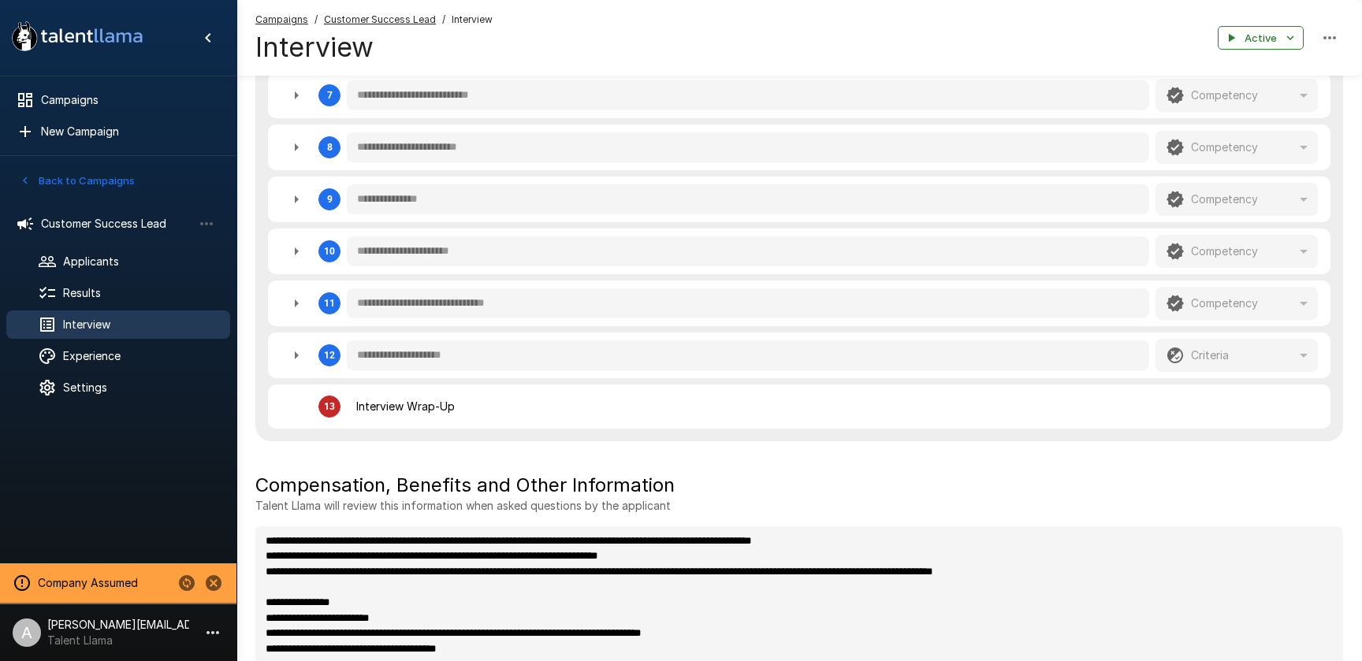
type textarea "*"
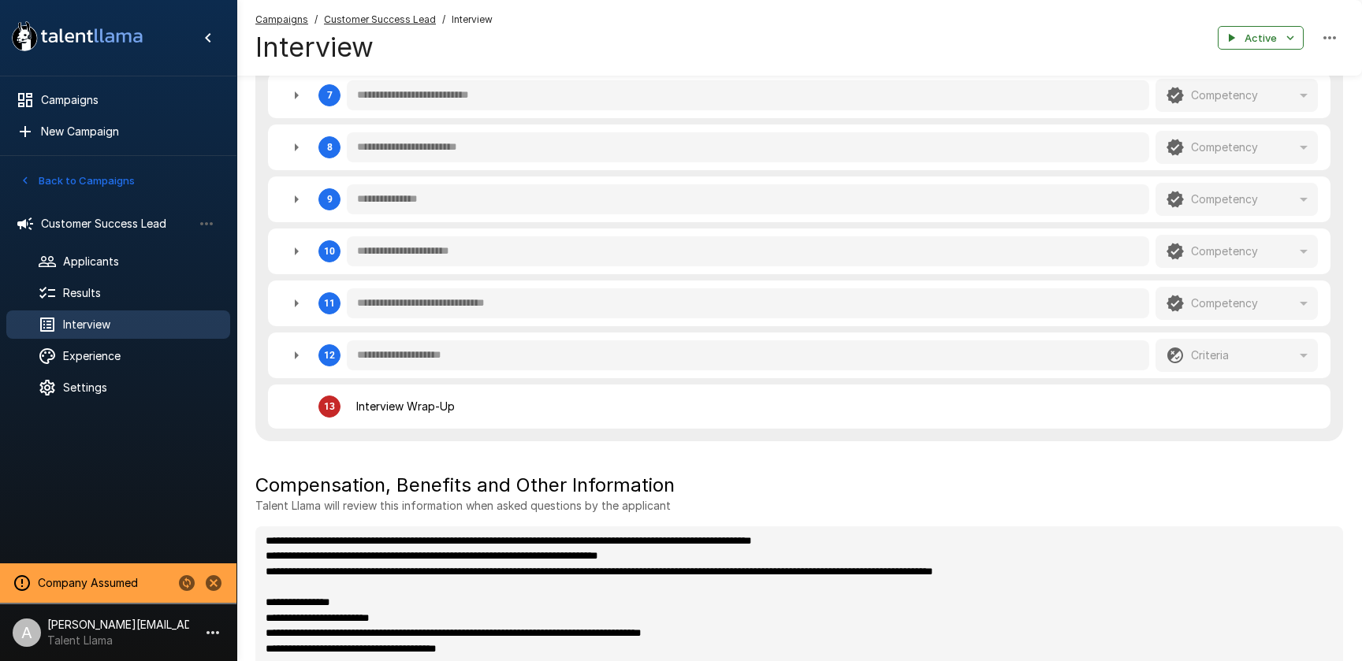
type textarea "*"
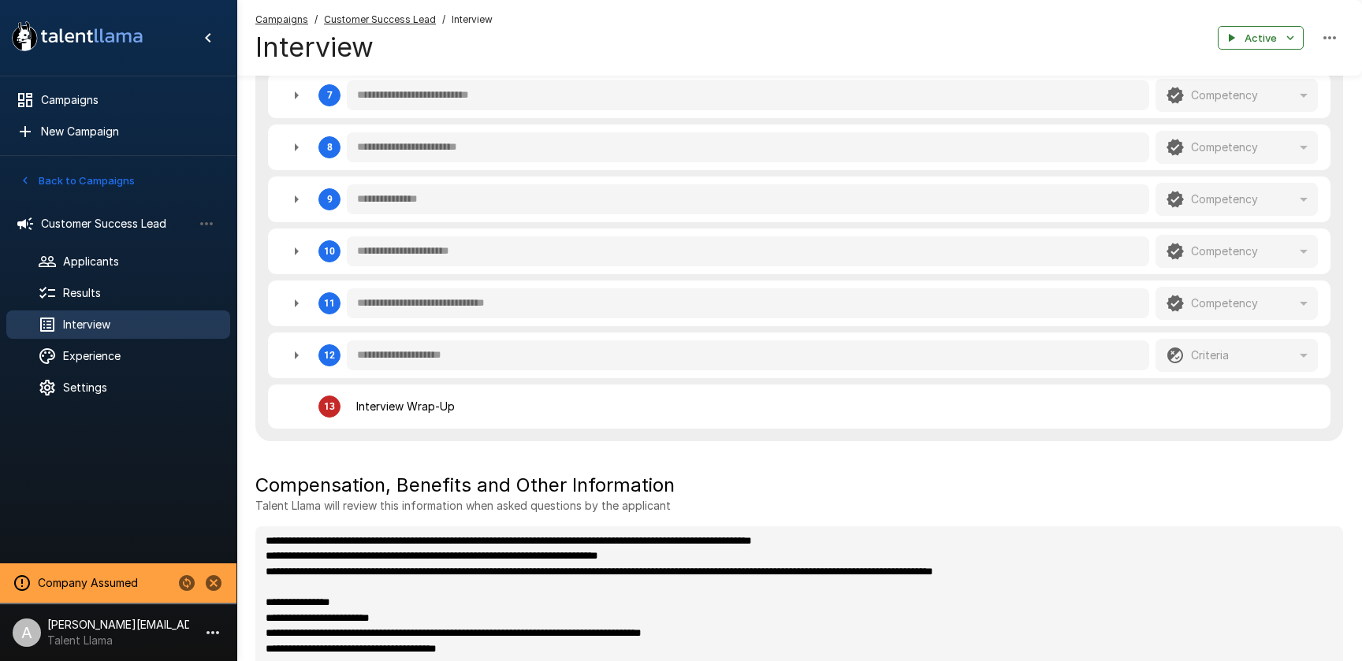
type textarea "*"
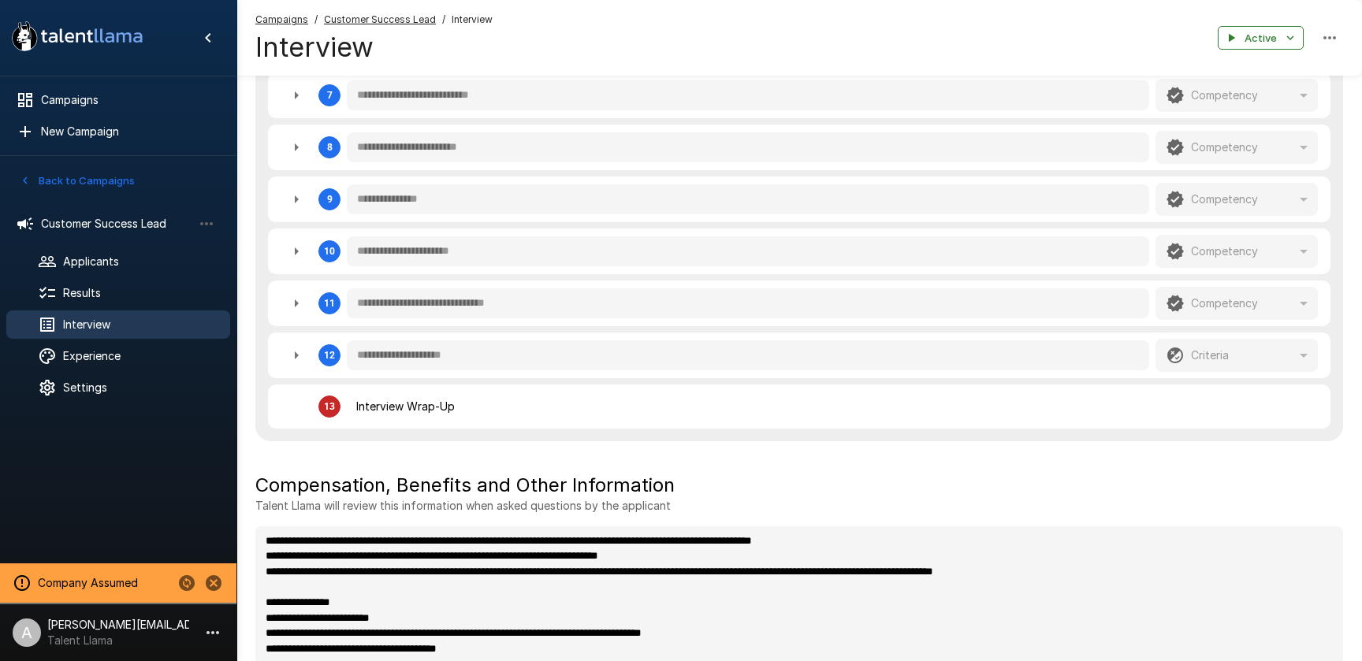
type textarea "*"
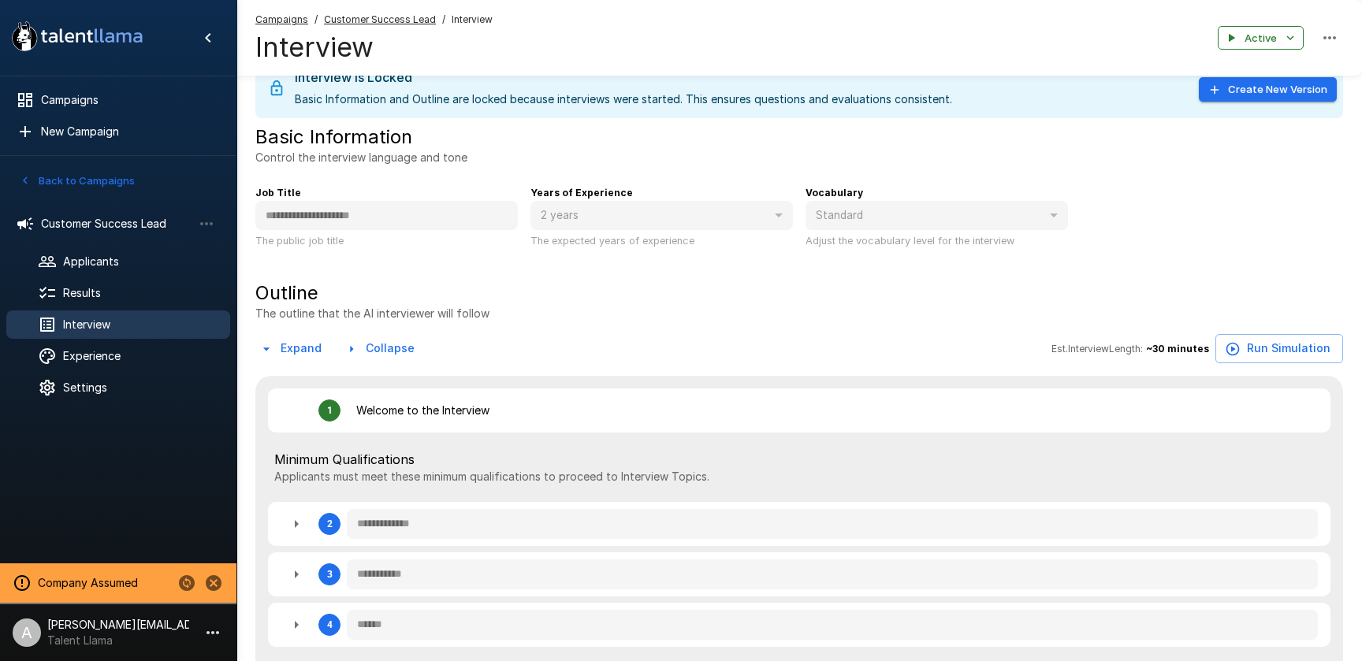
scroll to position [0, 0]
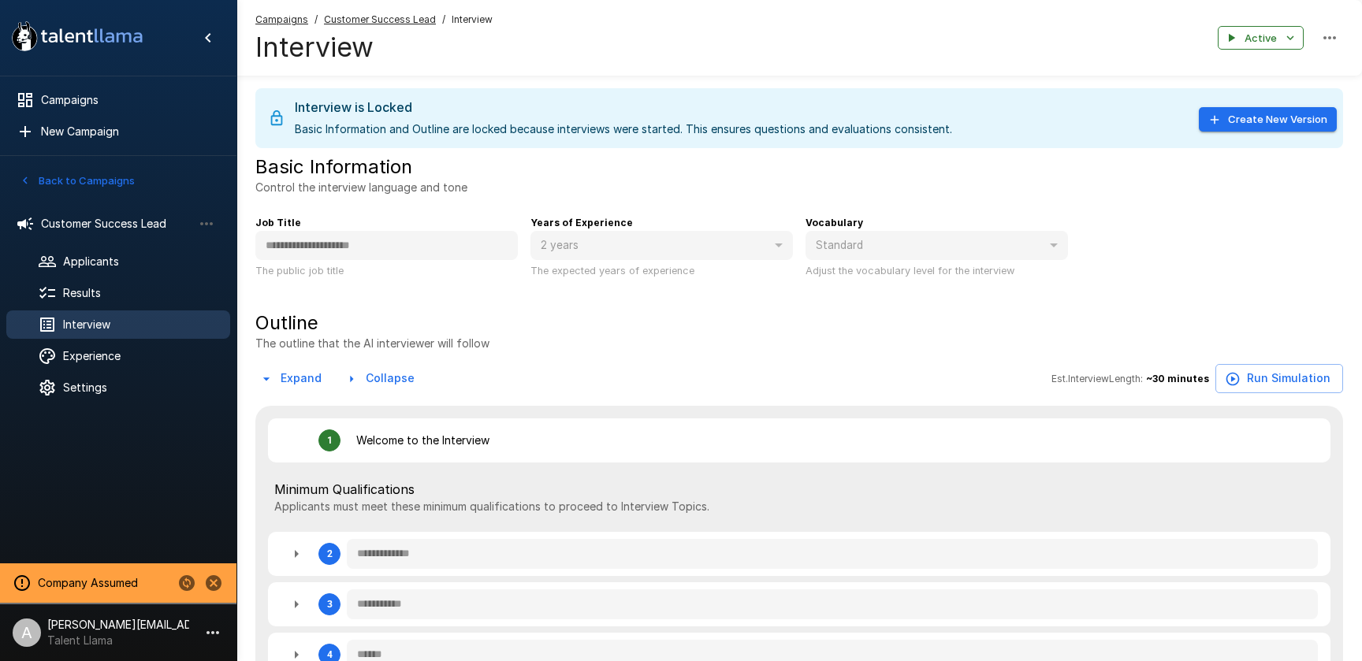
drag, startPoint x: 361, startPoint y: 18, endPoint x: 410, endPoint y: 67, distance: 69.1
click at [361, 18] on u "Customer Success Lead" at bounding box center [380, 19] width 112 height 12
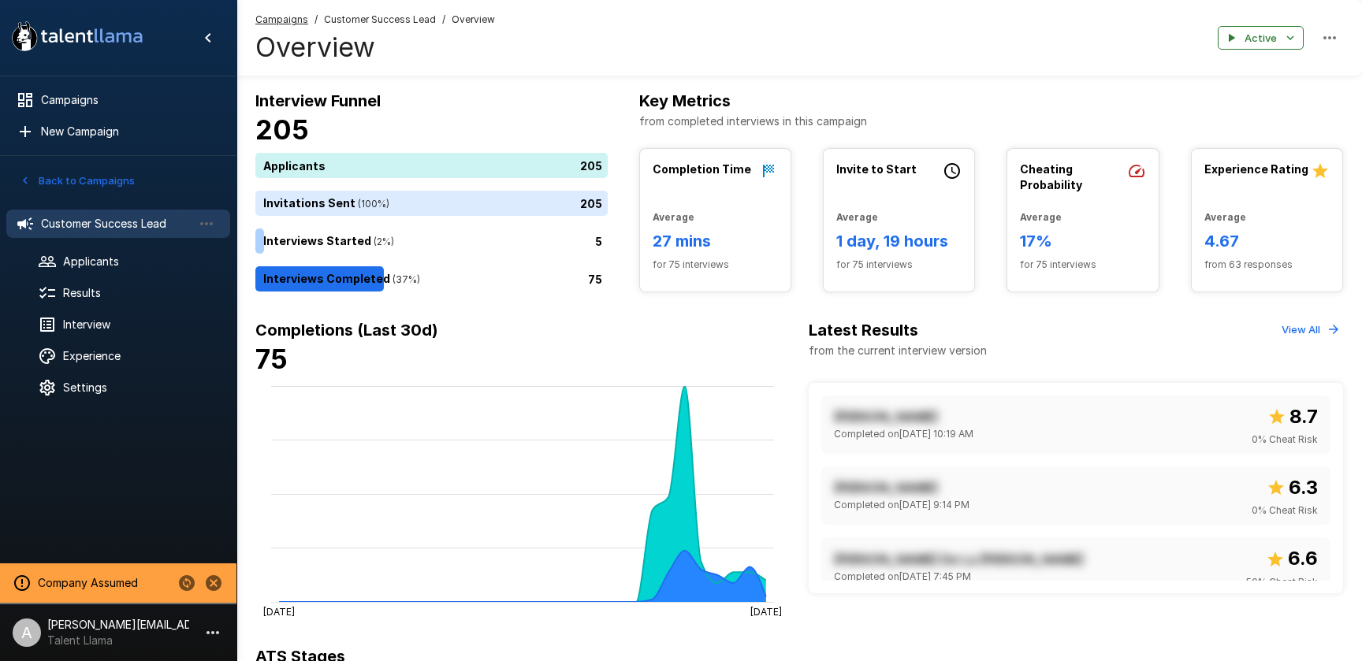
scroll to position [4, 0]
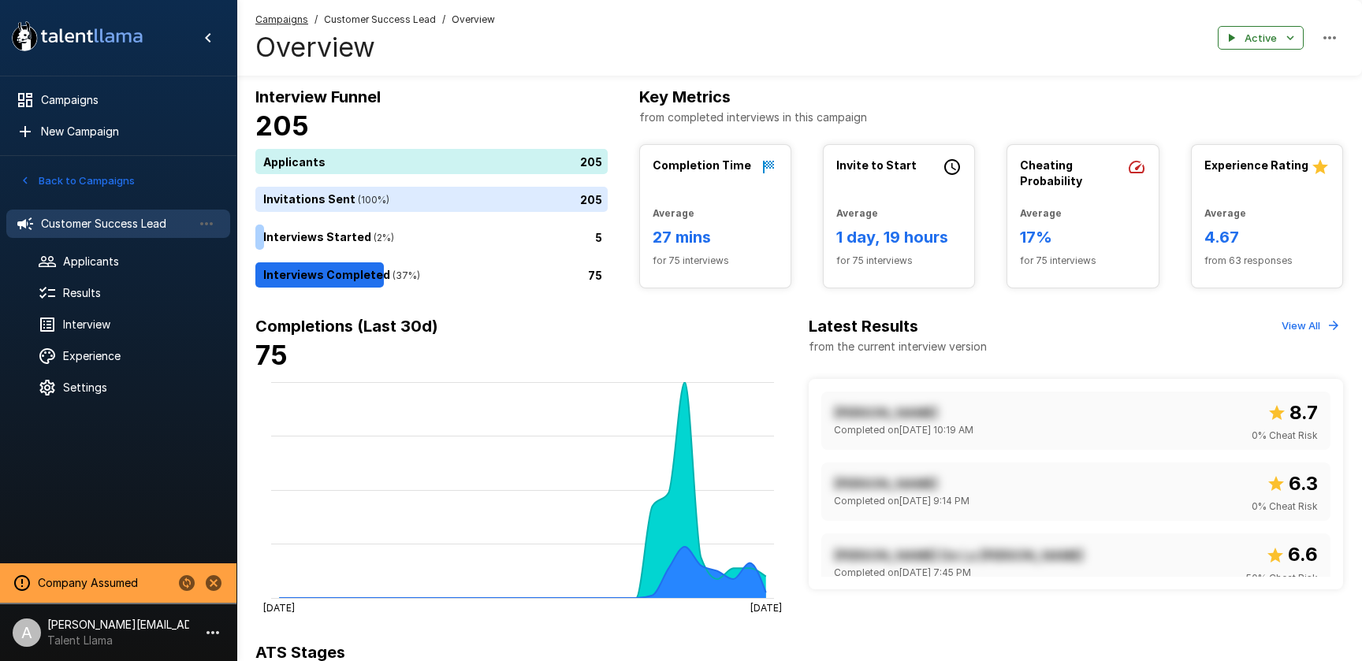
click at [1276, 323] on div "Latest Results from the current interview version View All" at bounding box center [1076, 343] width 535 height 59
click at [1287, 323] on button "View All" at bounding box center [1310, 326] width 65 height 24
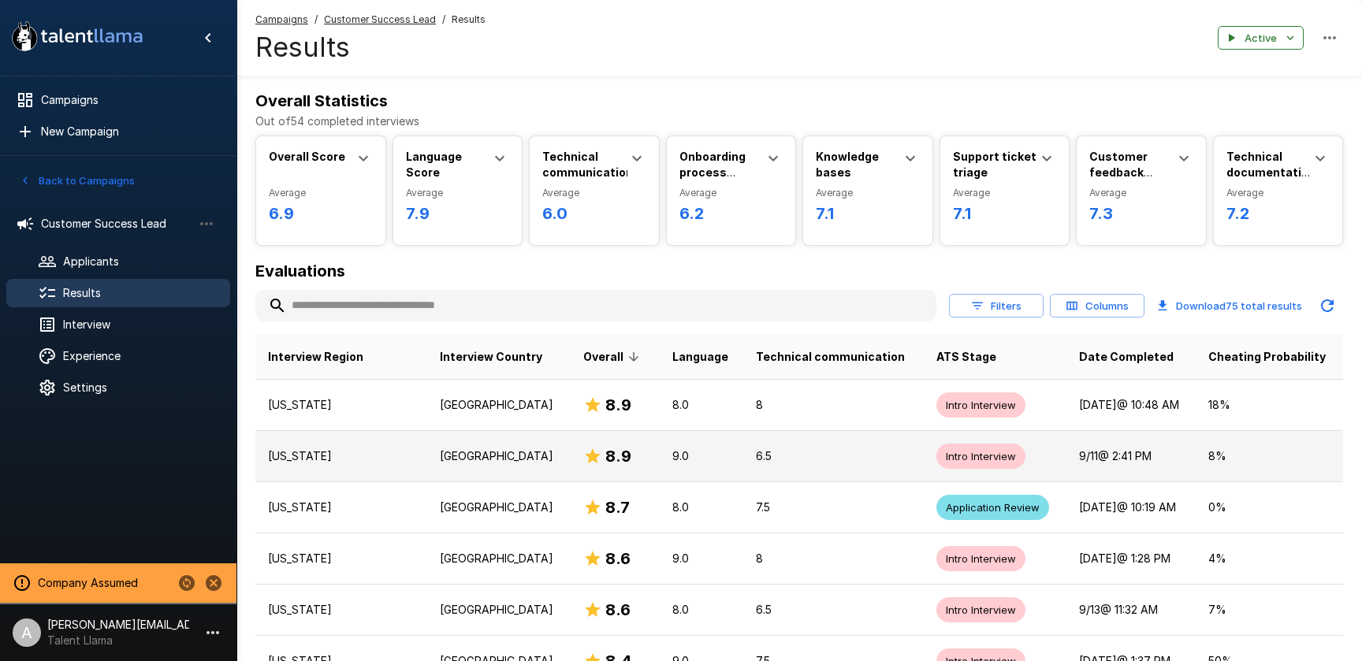
click at [756, 455] on p "6.5" at bounding box center [833, 457] width 155 height 16
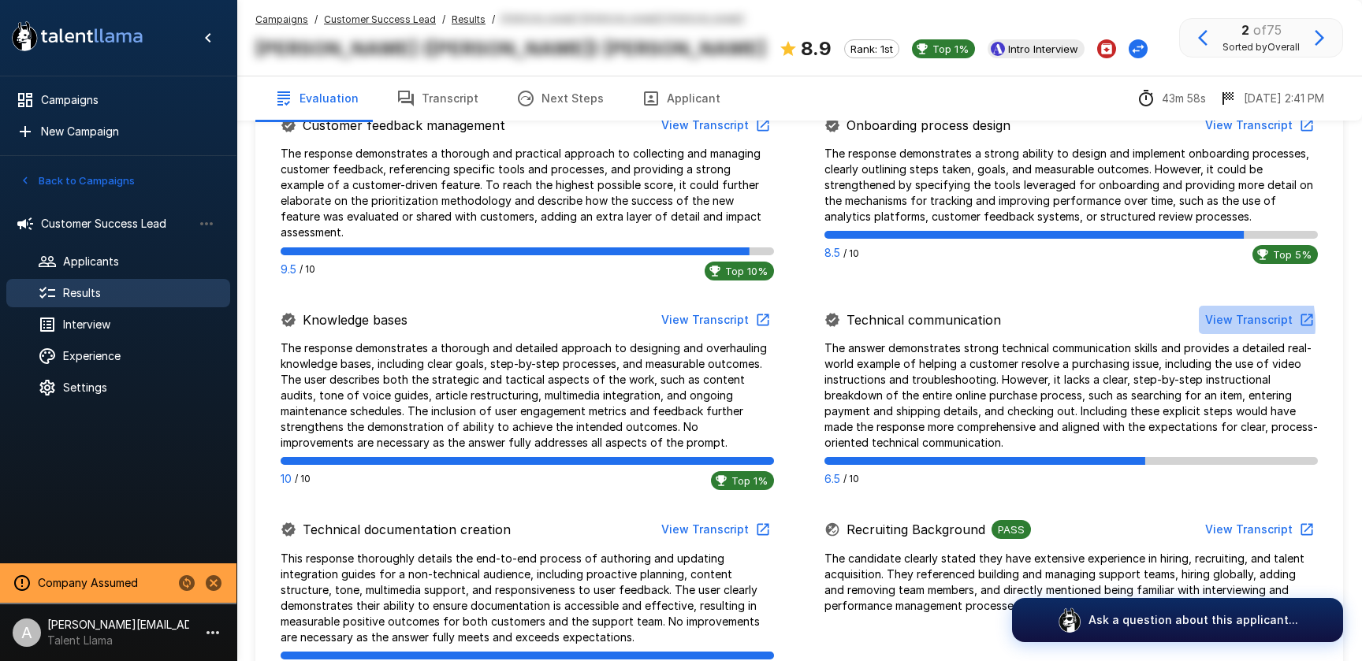
click at [1208, 309] on button "View Transcript" at bounding box center [1258, 320] width 119 height 29
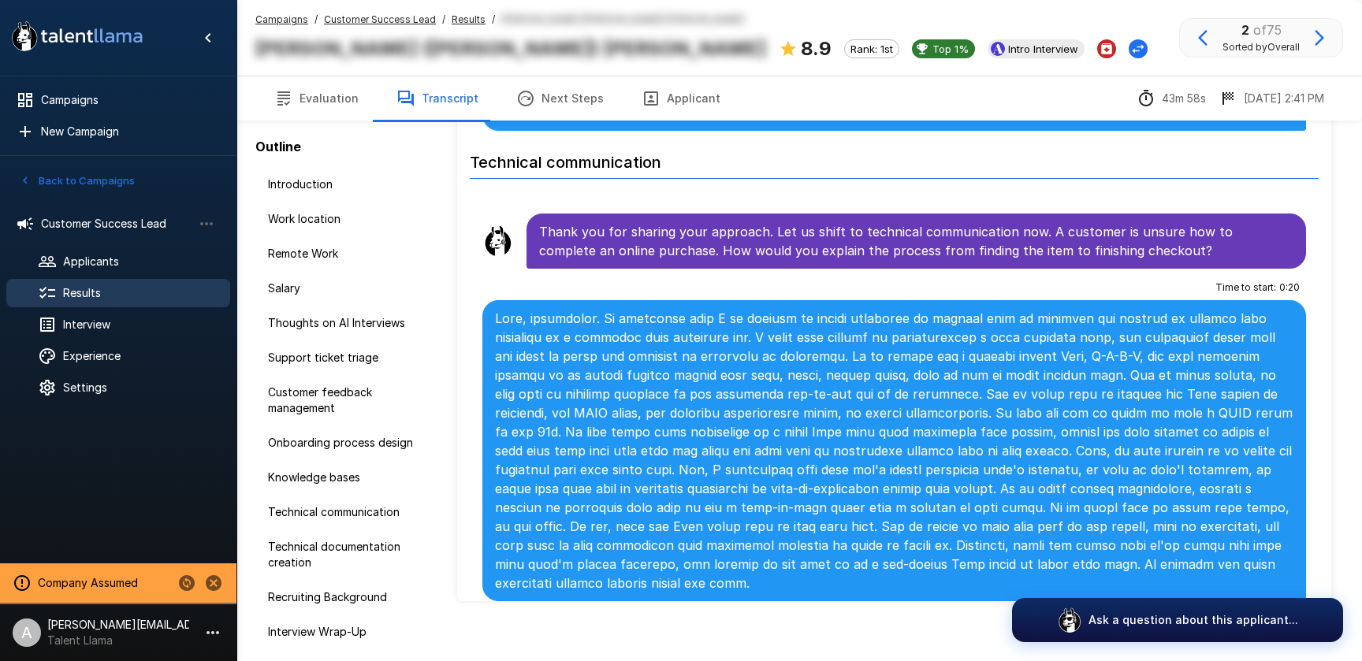
scroll to position [3864, 0]
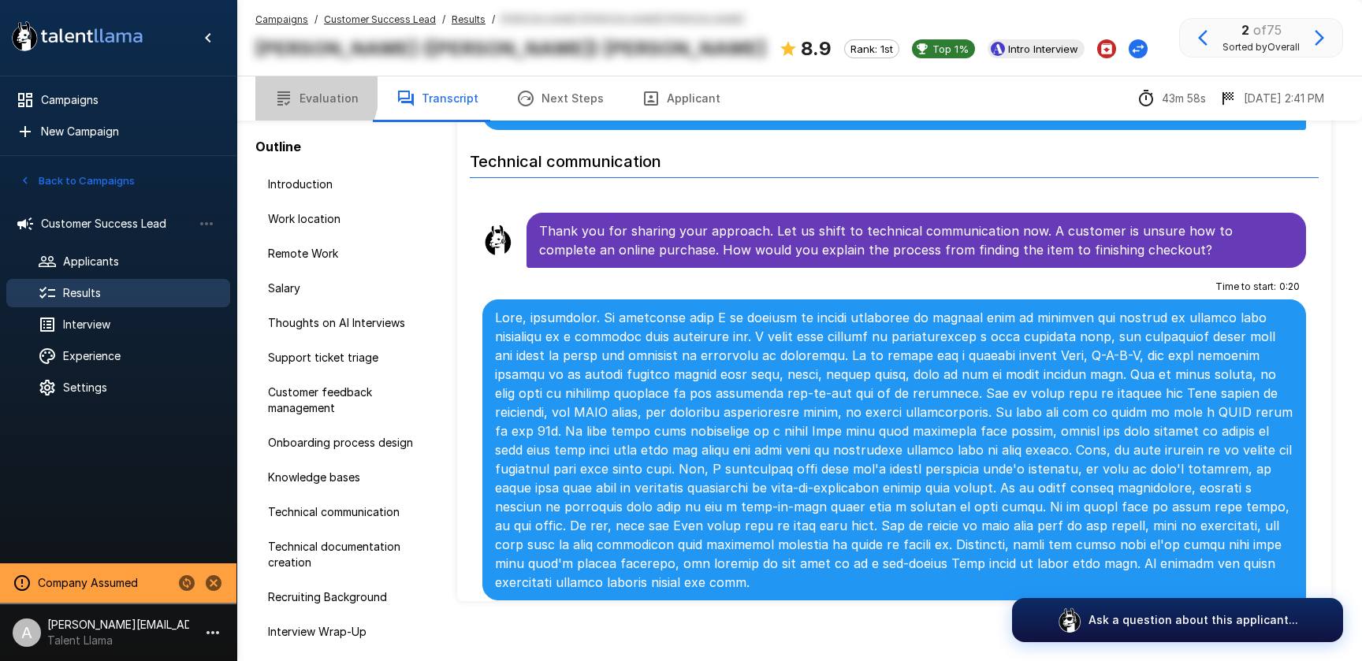
click at [289, 91] on icon "button" at bounding box center [284, 98] width 13 height 14
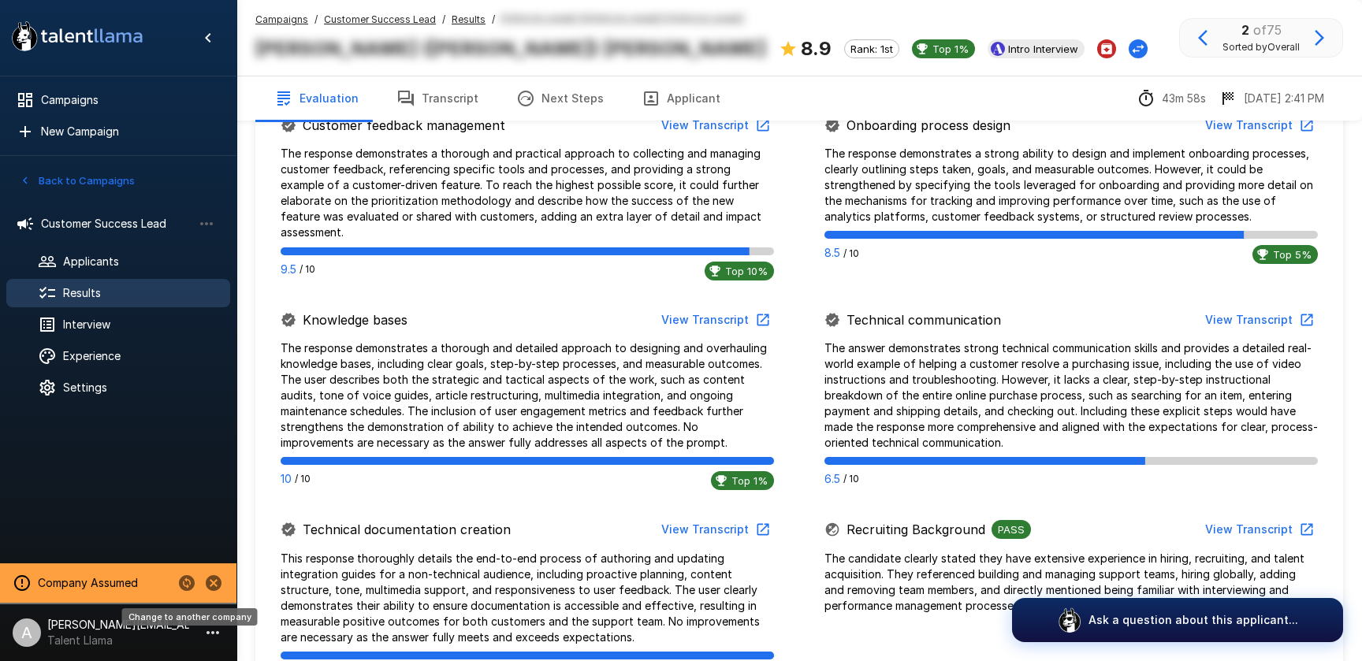
click at [184, 581] on icon "Change to another company" at bounding box center [187, 584] width 16 height 16
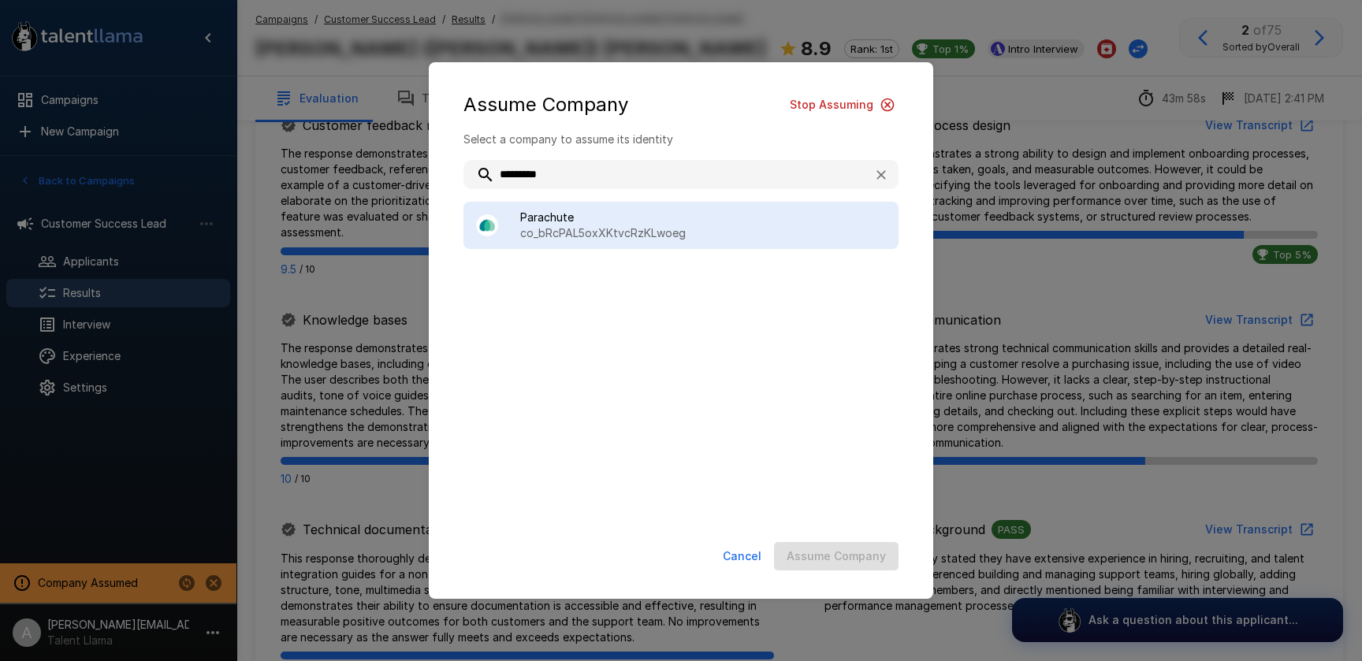
type input "*********"
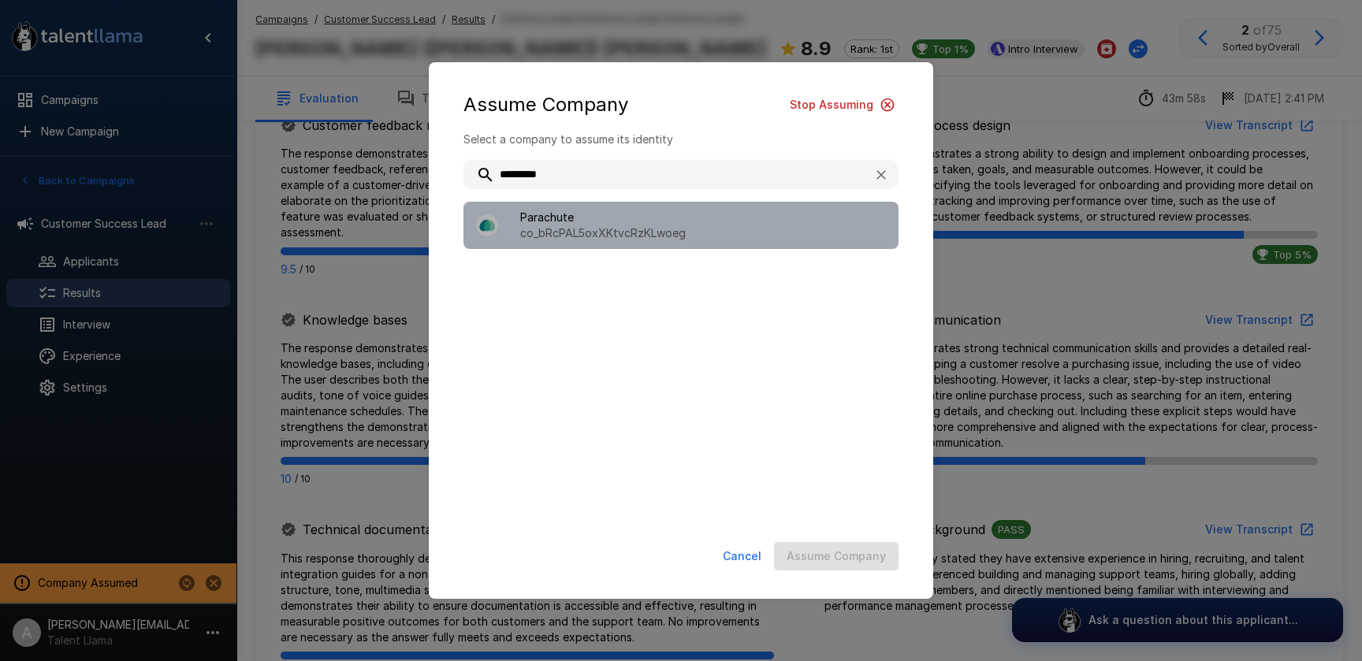
click at [575, 227] on p "co_bRcPAL5oxXKtvcRzKLwoeg" at bounding box center [703, 233] width 366 height 16
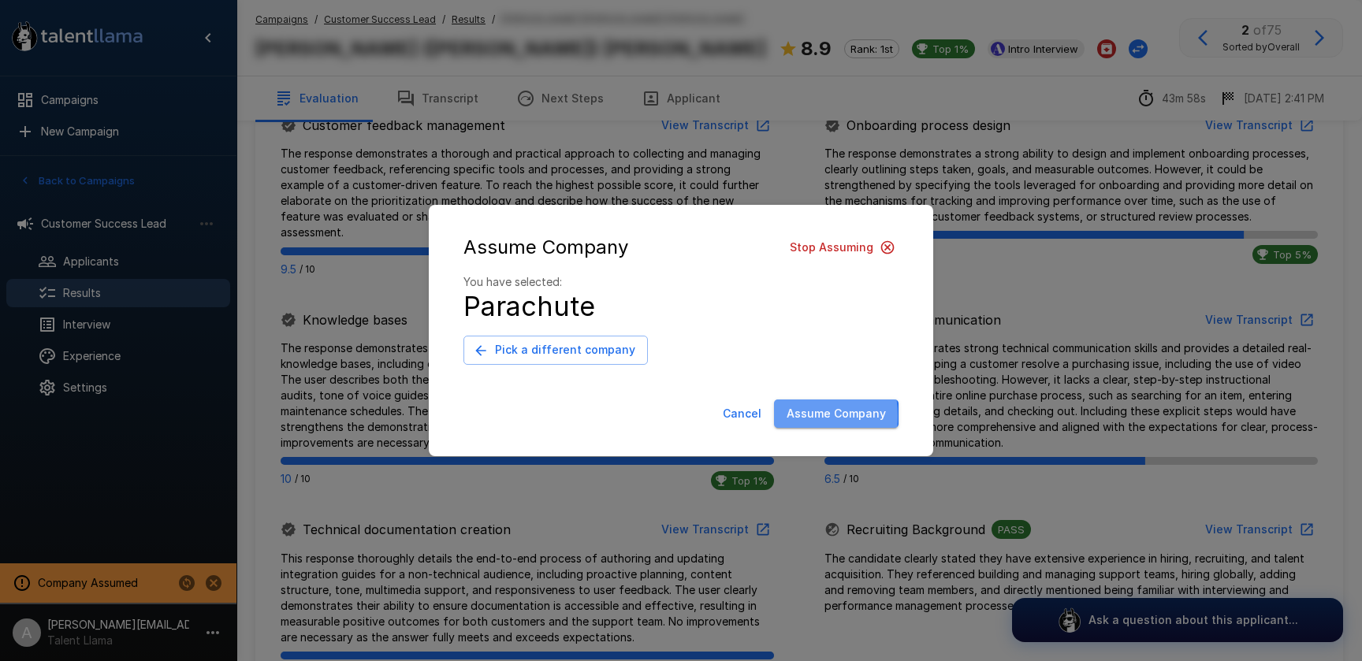
click at [782, 416] on button "Assume Company" at bounding box center [836, 414] width 125 height 29
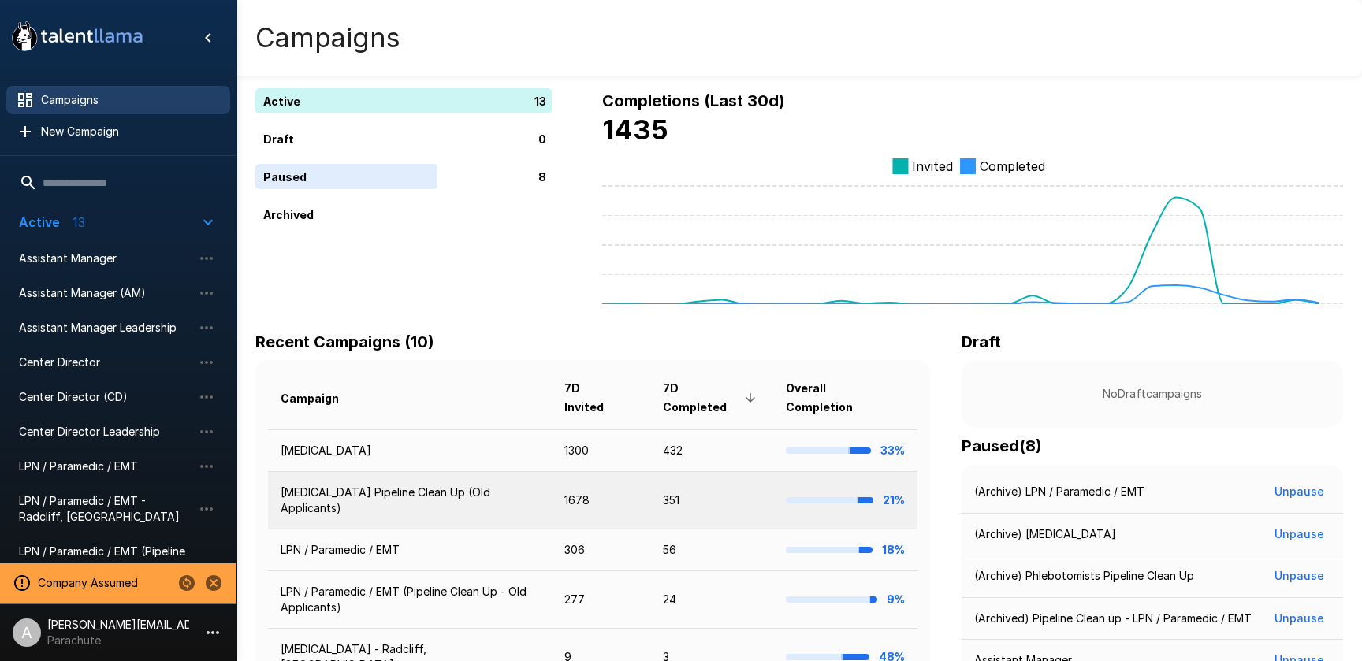
click at [462, 497] on td "[MEDICAL_DATA] Pipeline Clean Up (Old Applicants)" at bounding box center [410, 501] width 284 height 58
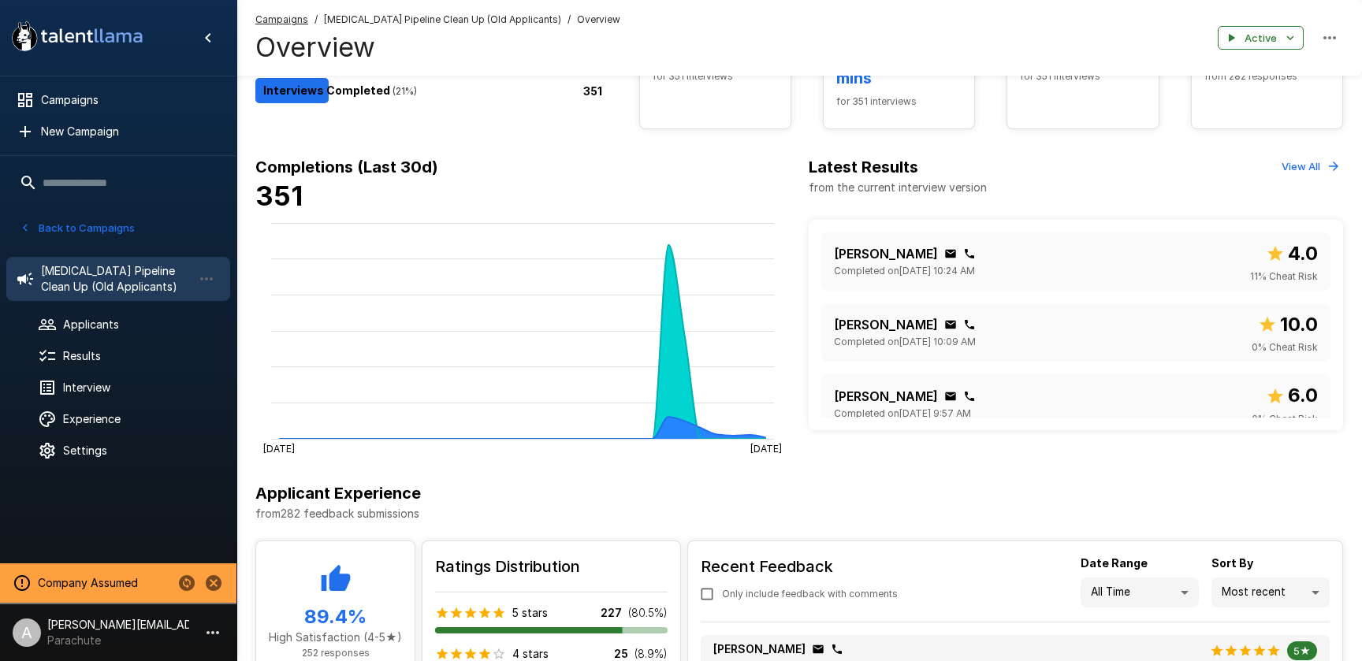
scroll to position [407, 0]
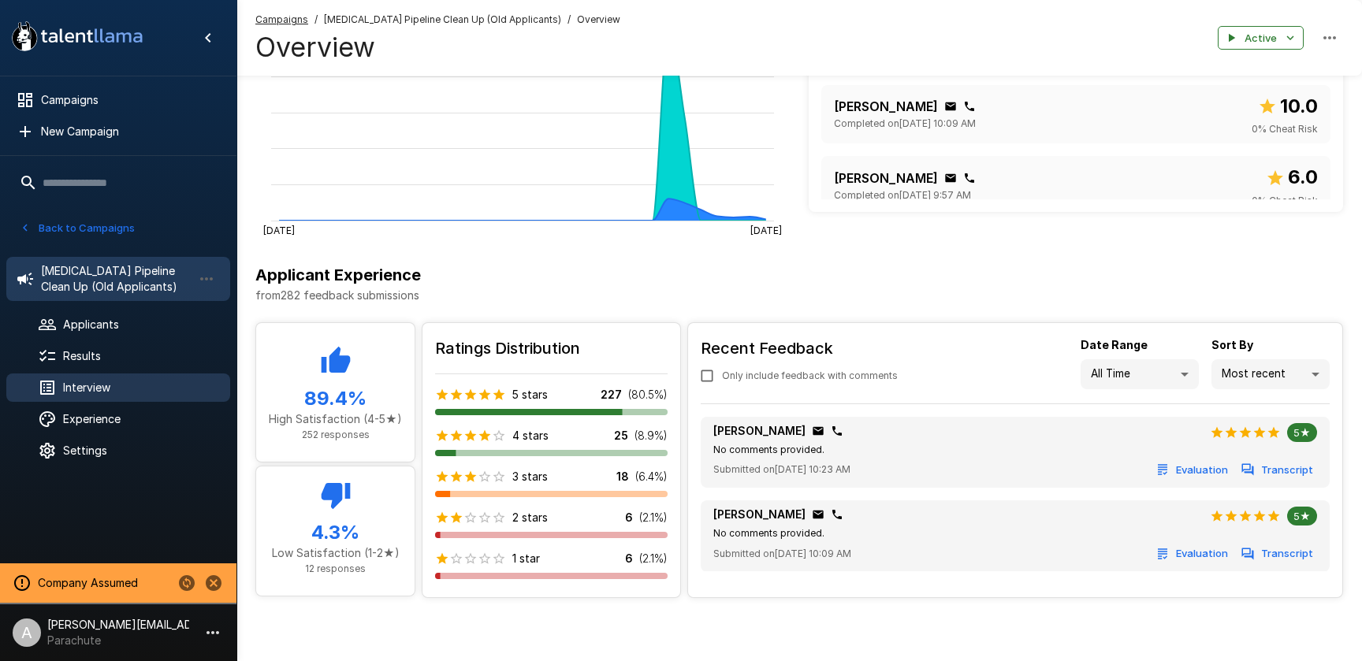
click at [90, 382] on span "Interview" at bounding box center [140, 388] width 155 height 16
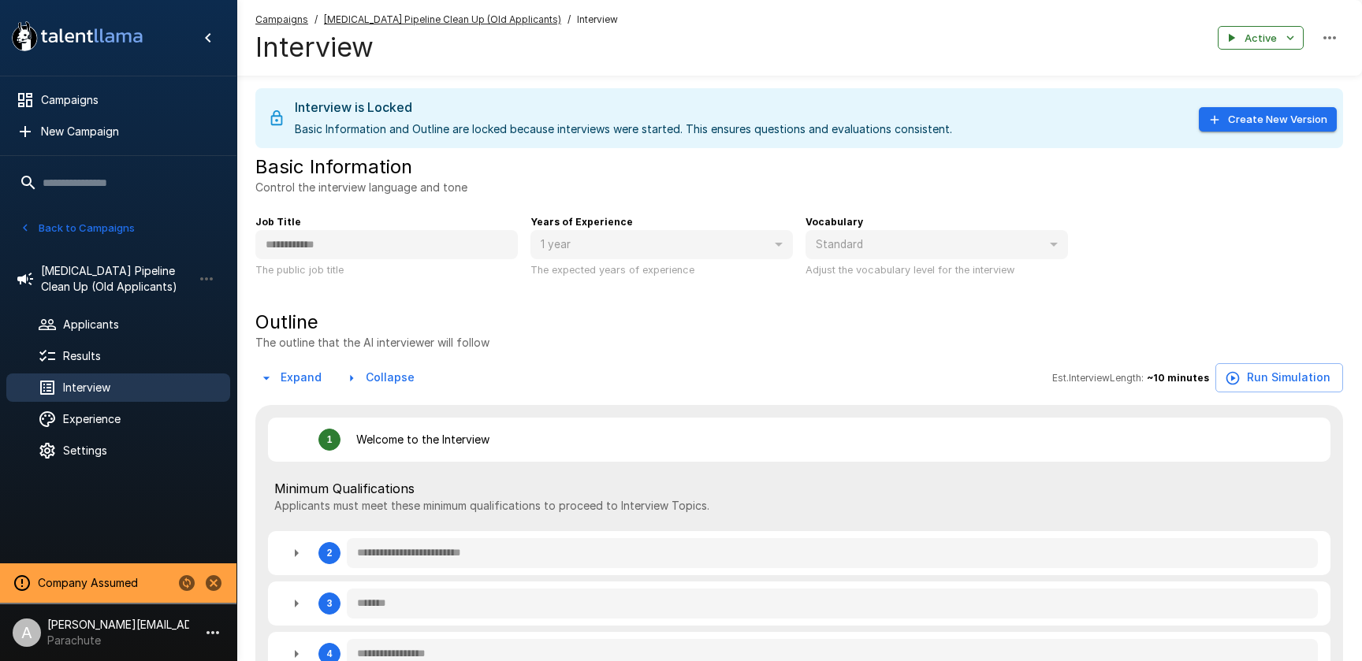
type textarea "*"
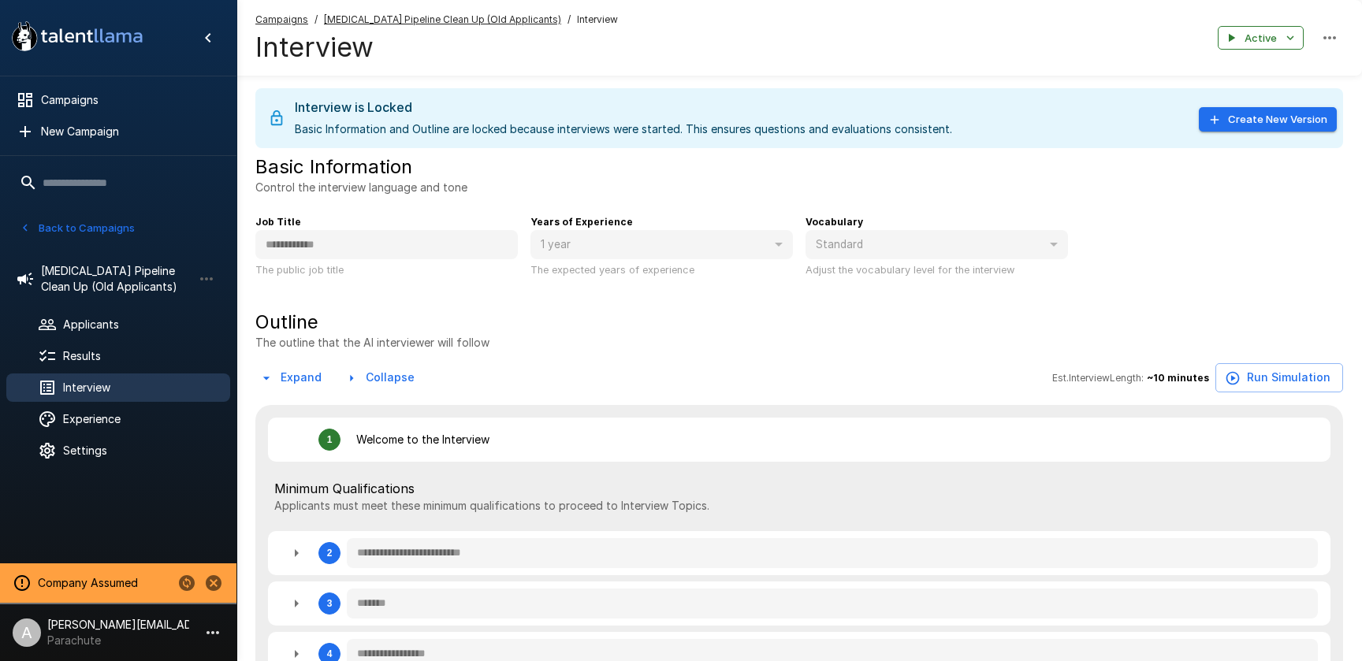
type textarea "*"
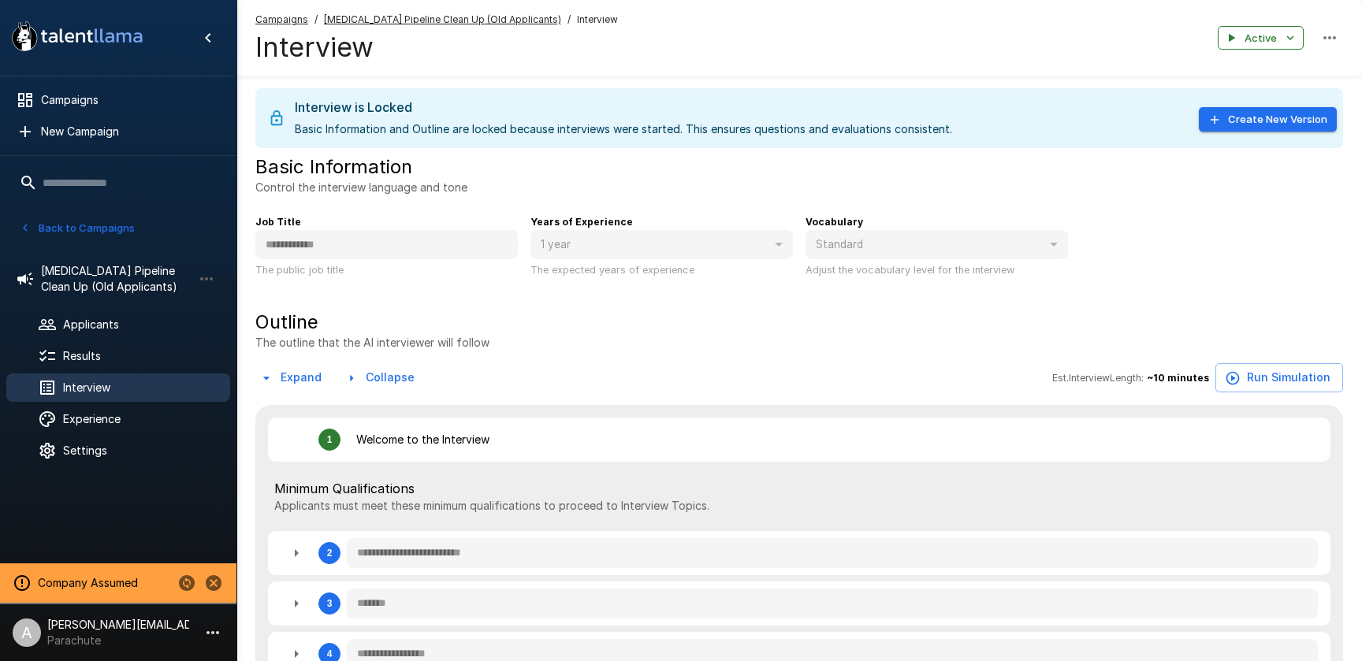
type textarea "*"
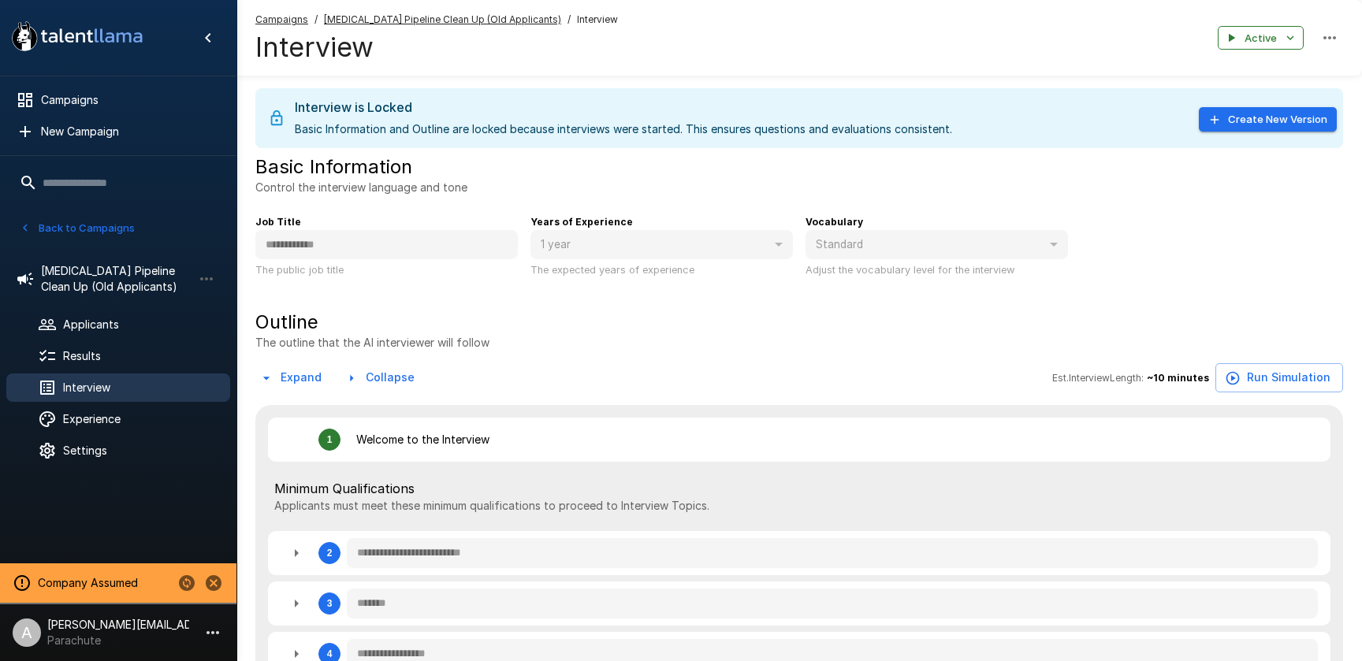
type textarea "*"
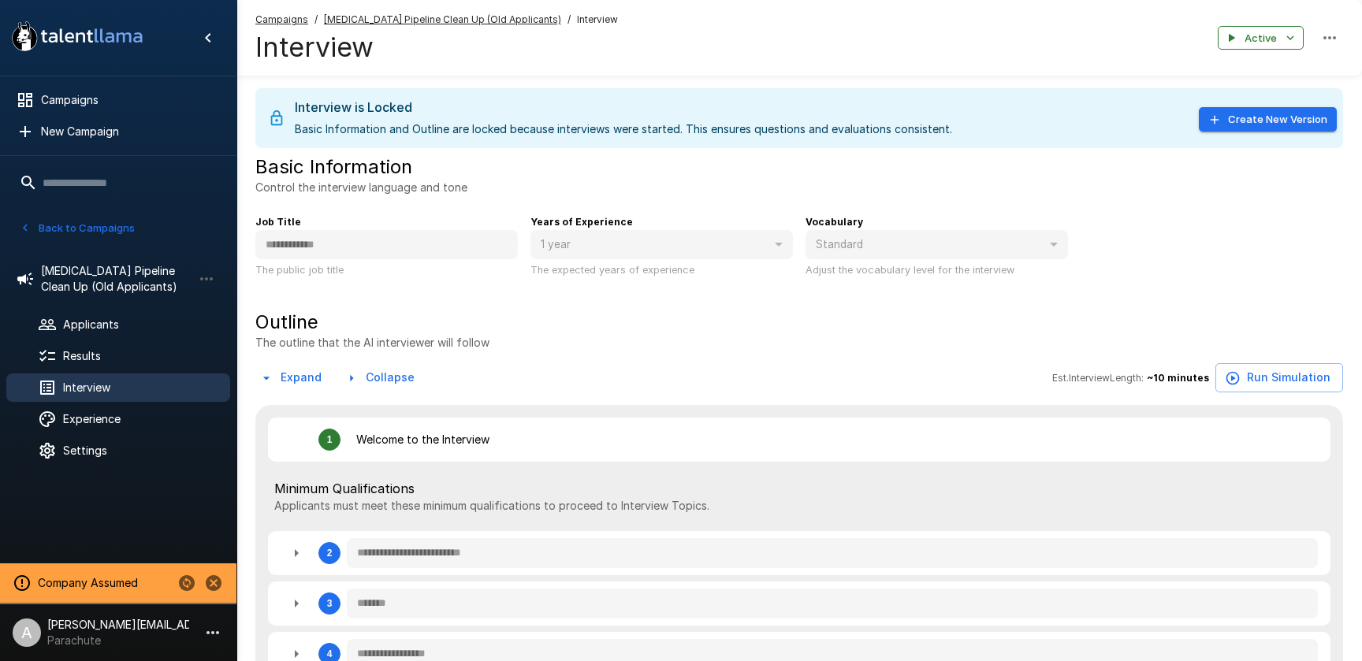
type textarea "*"
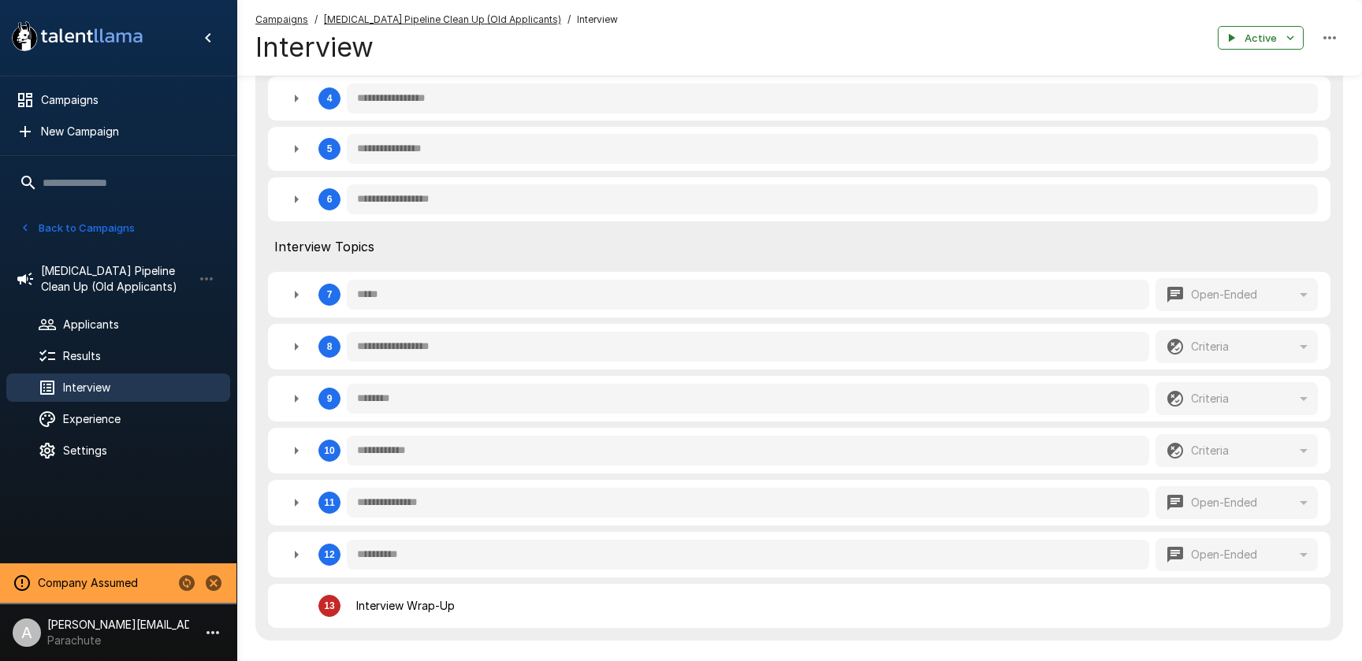
scroll to position [565, 0]
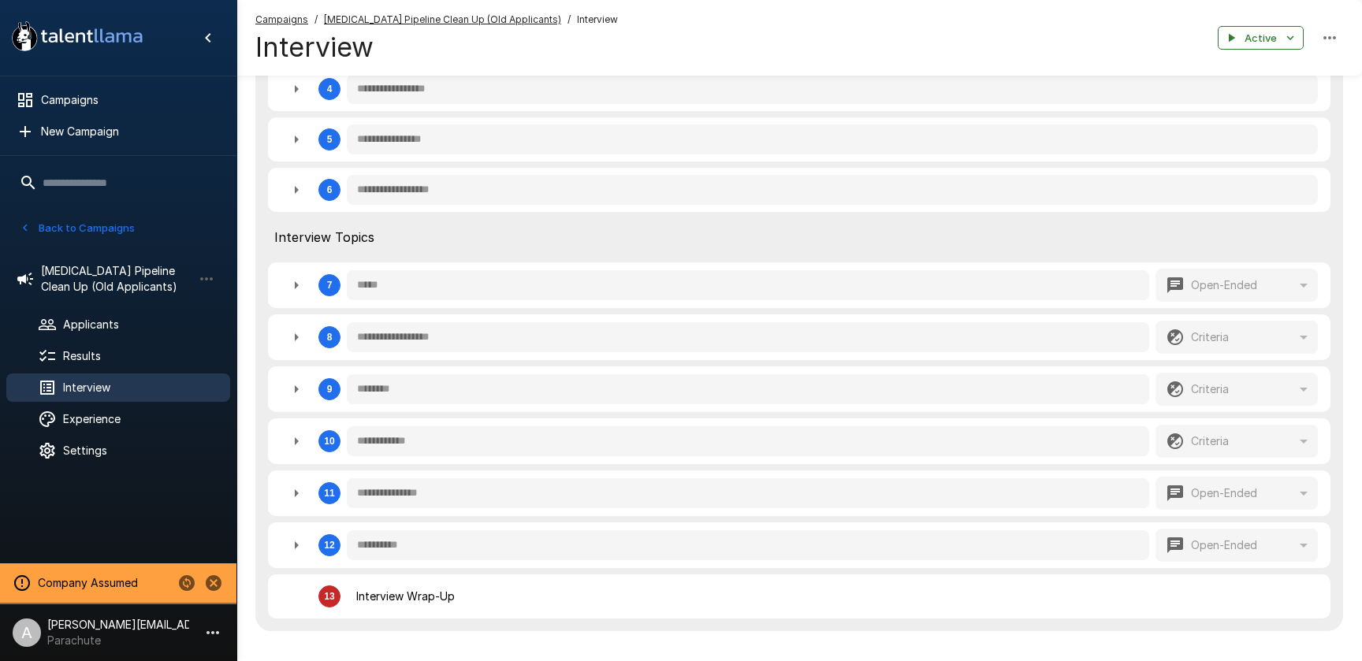
click at [296, 343] on icon "button" at bounding box center [296, 337] width 19 height 19
type textarea "*"
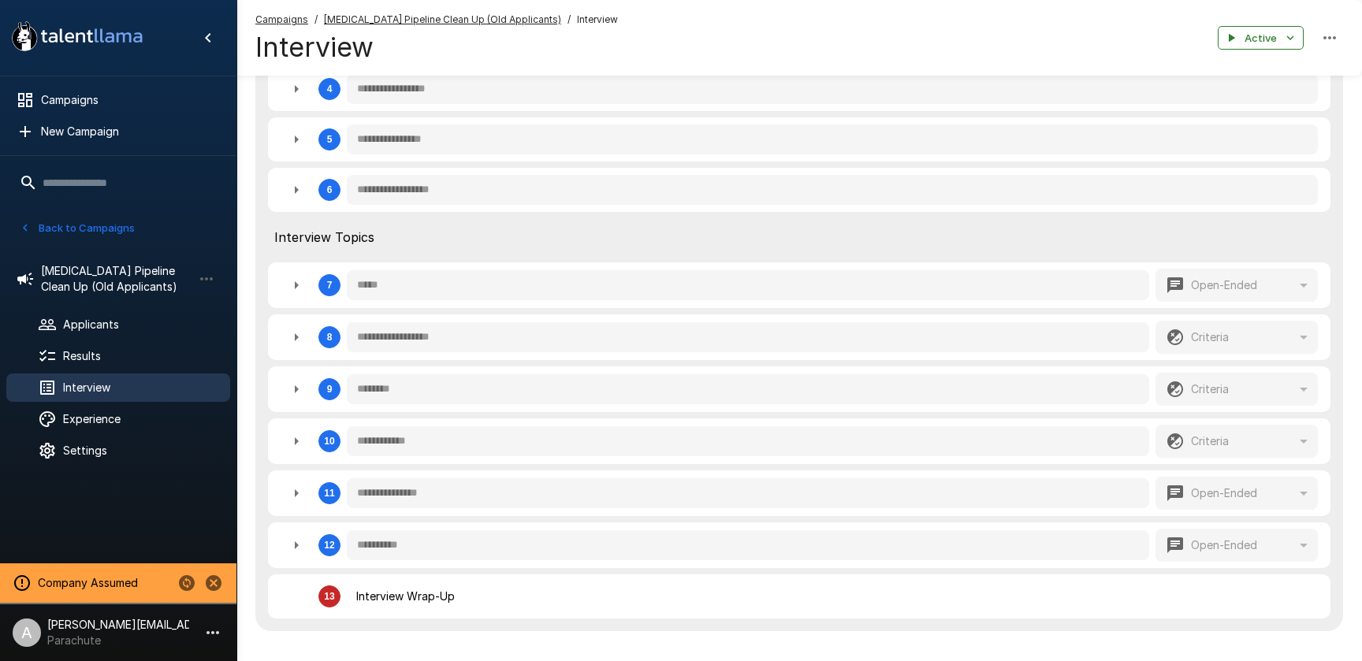
type textarea "*"
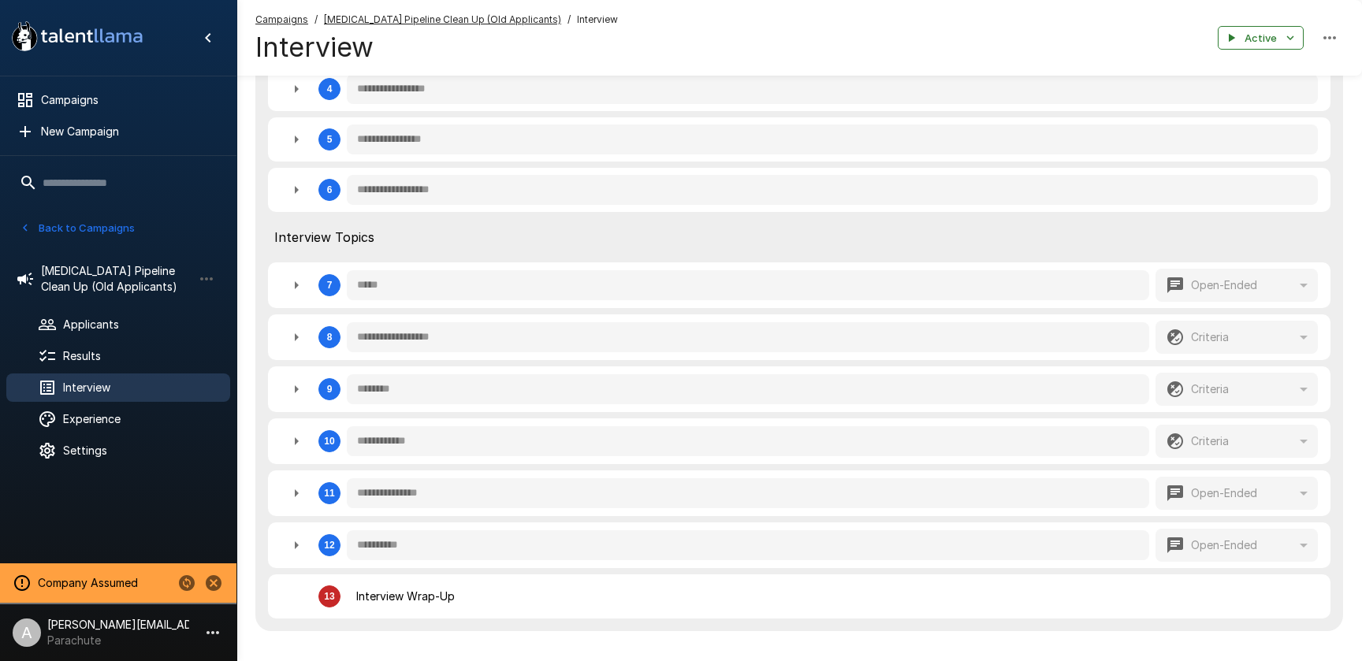
type textarea "*"
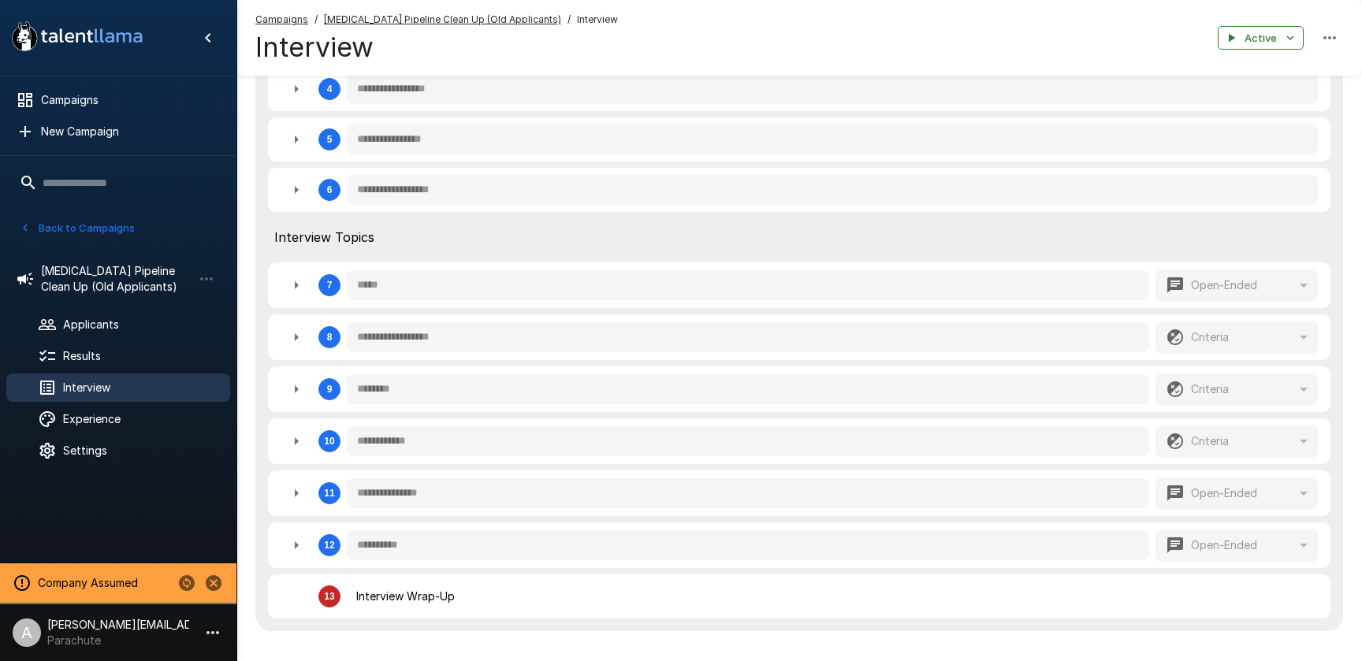
type textarea "*"
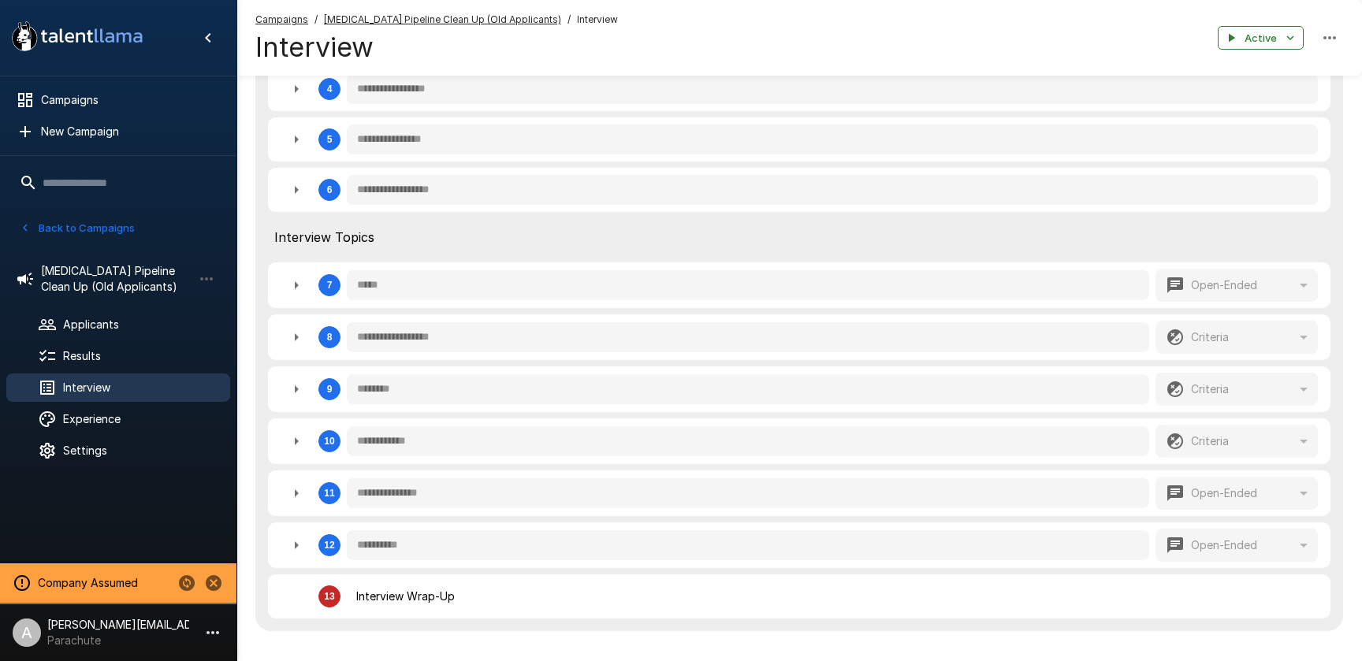
type textarea "*"
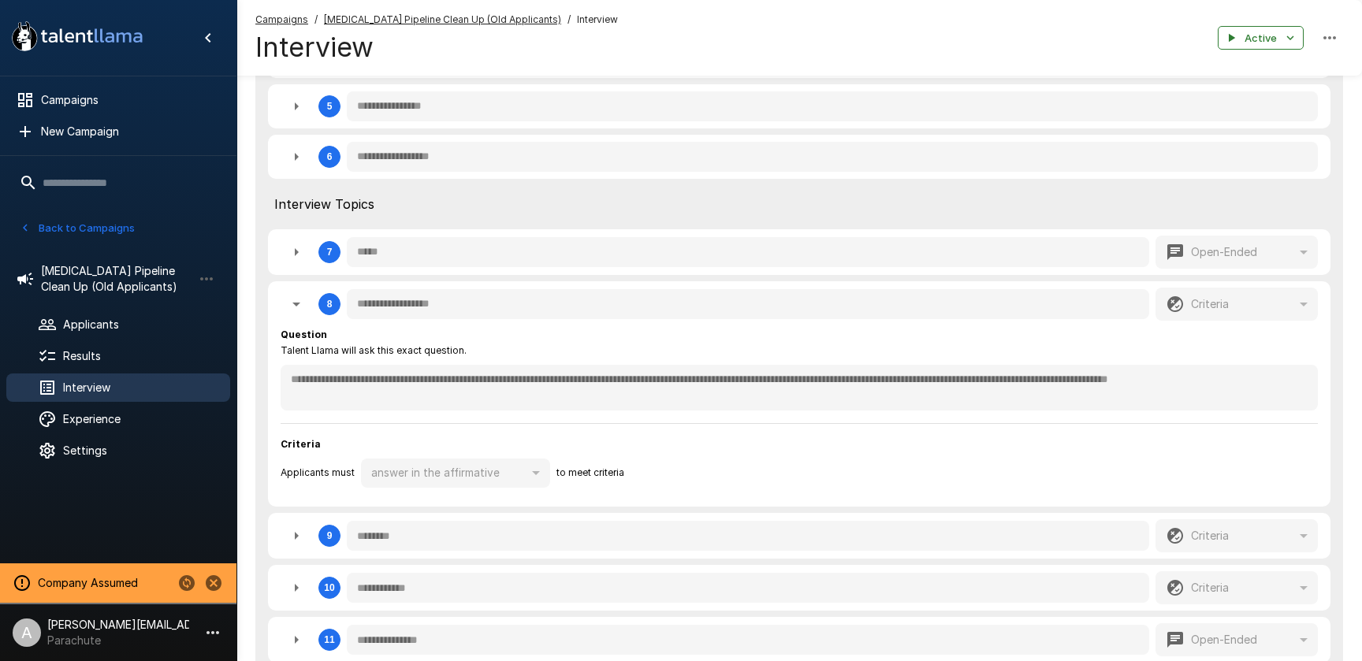
scroll to position [654, 0]
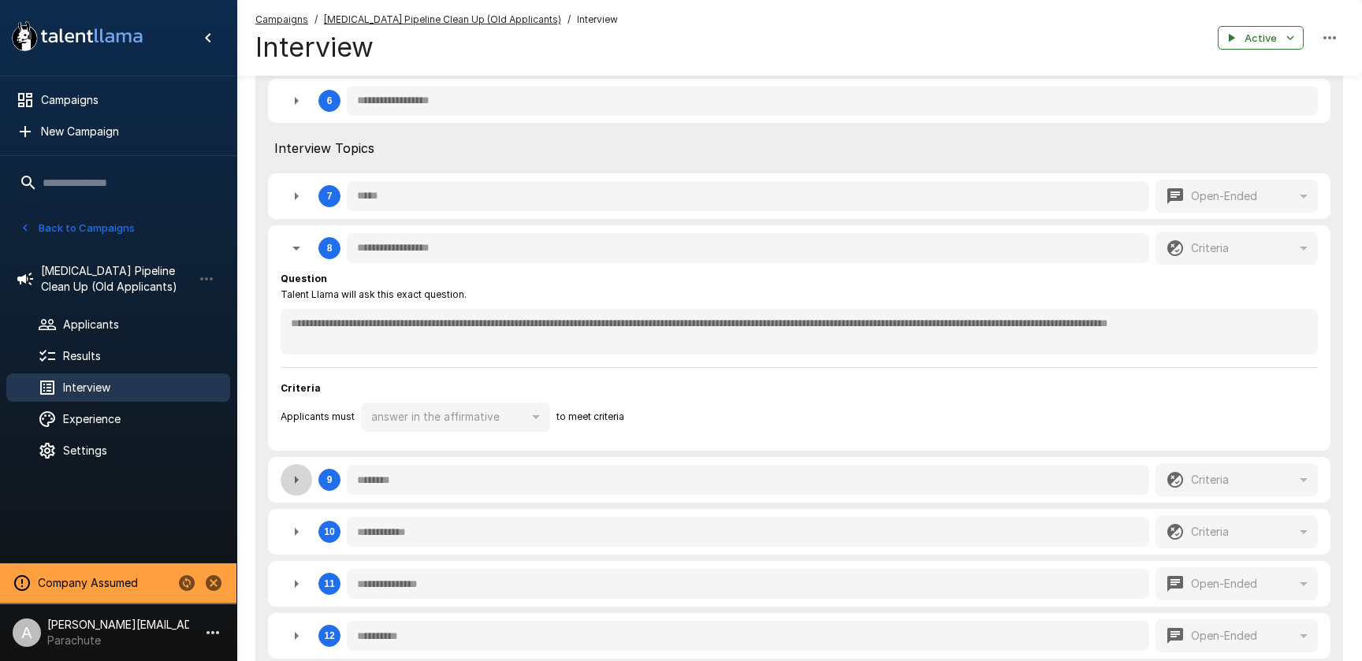
click at [295, 483] on icon "button" at bounding box center [296, 480] width 19 height 19
type textarea "*"
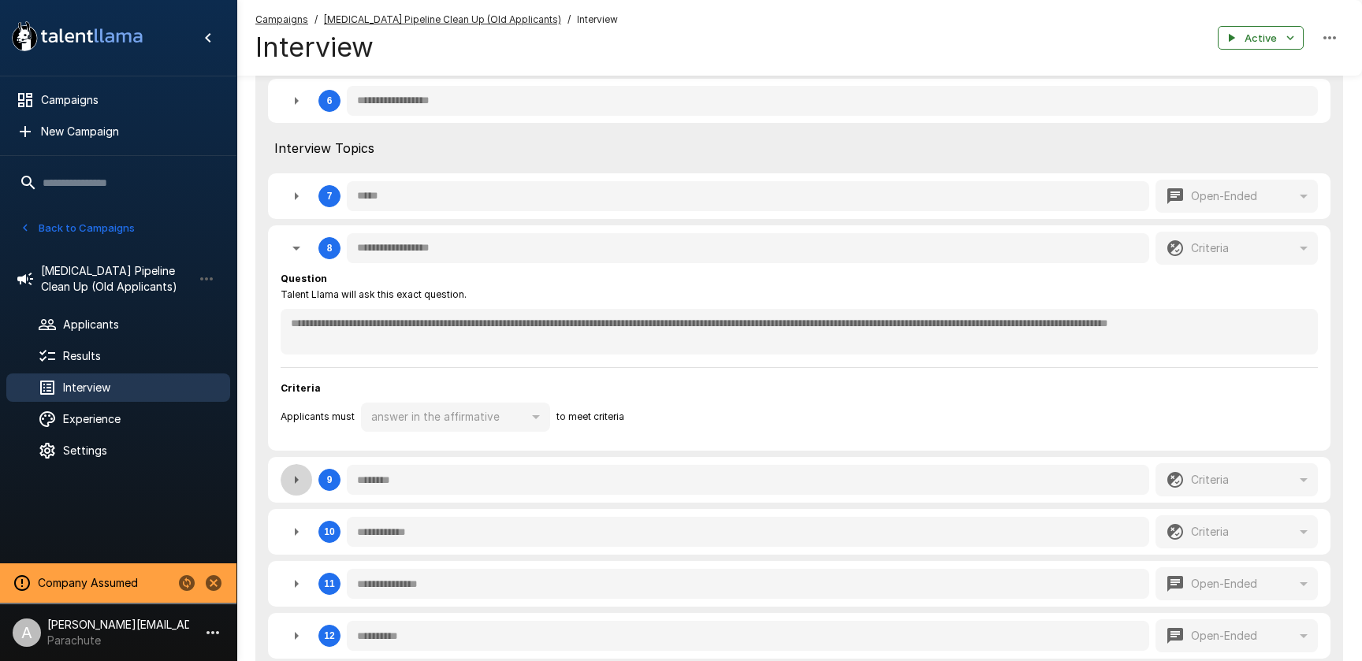
type textarea "*"
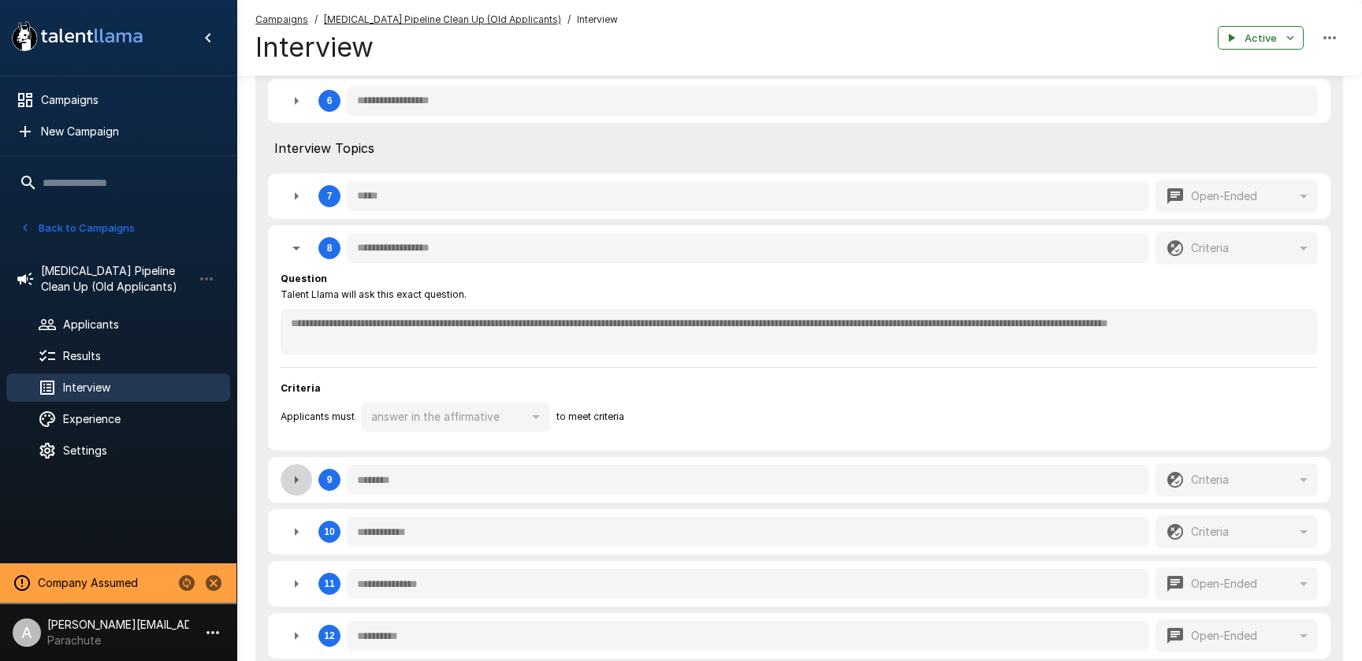
type textarea "*"
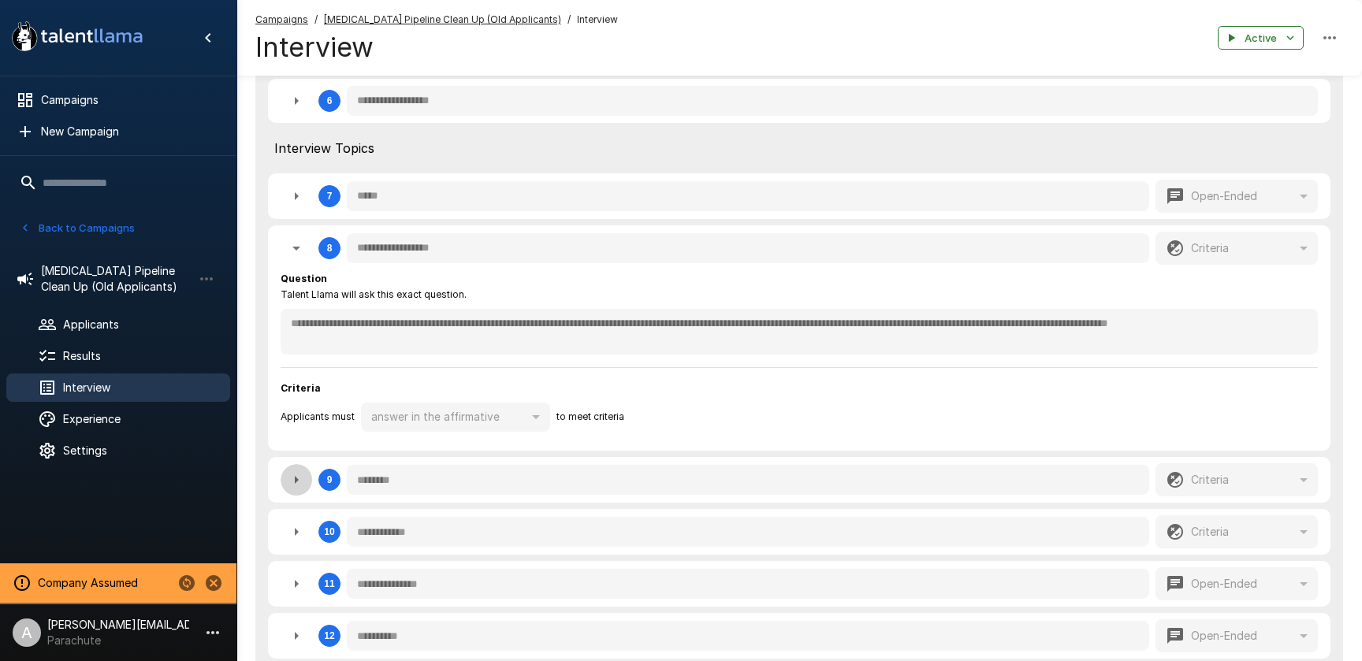
type textarea "*"
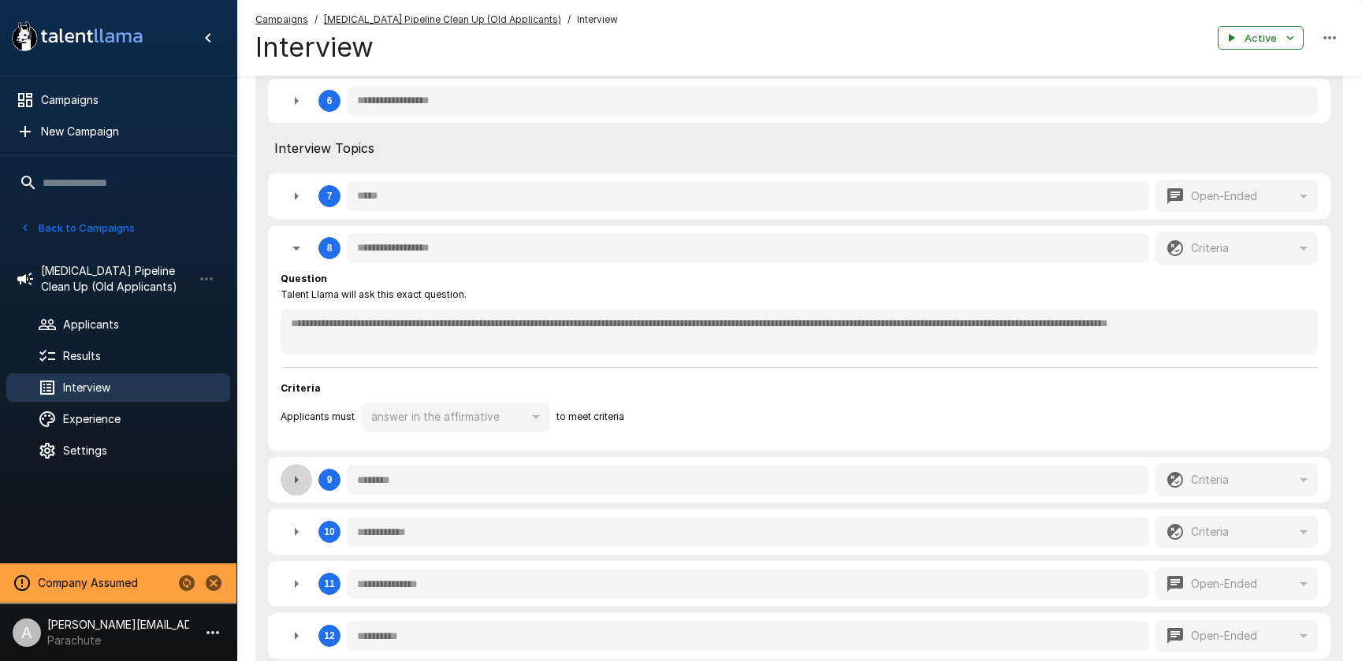
type textarea "*"
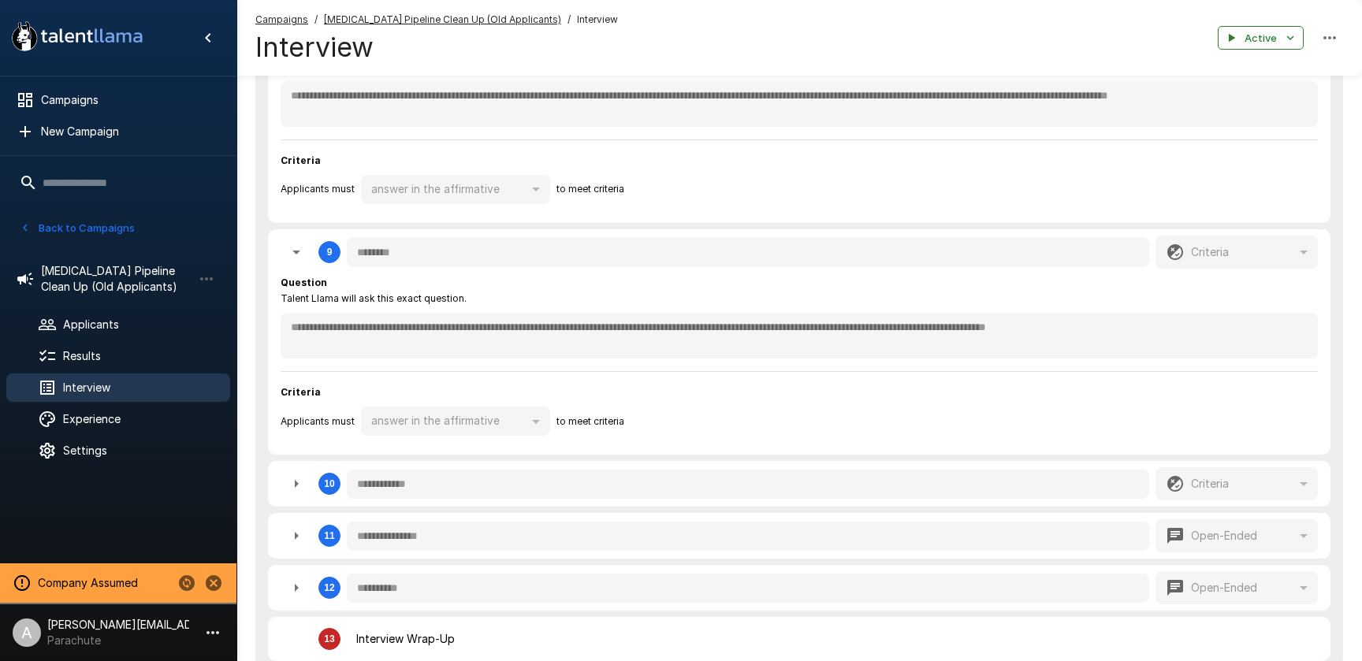
scroll to position [922, 0]
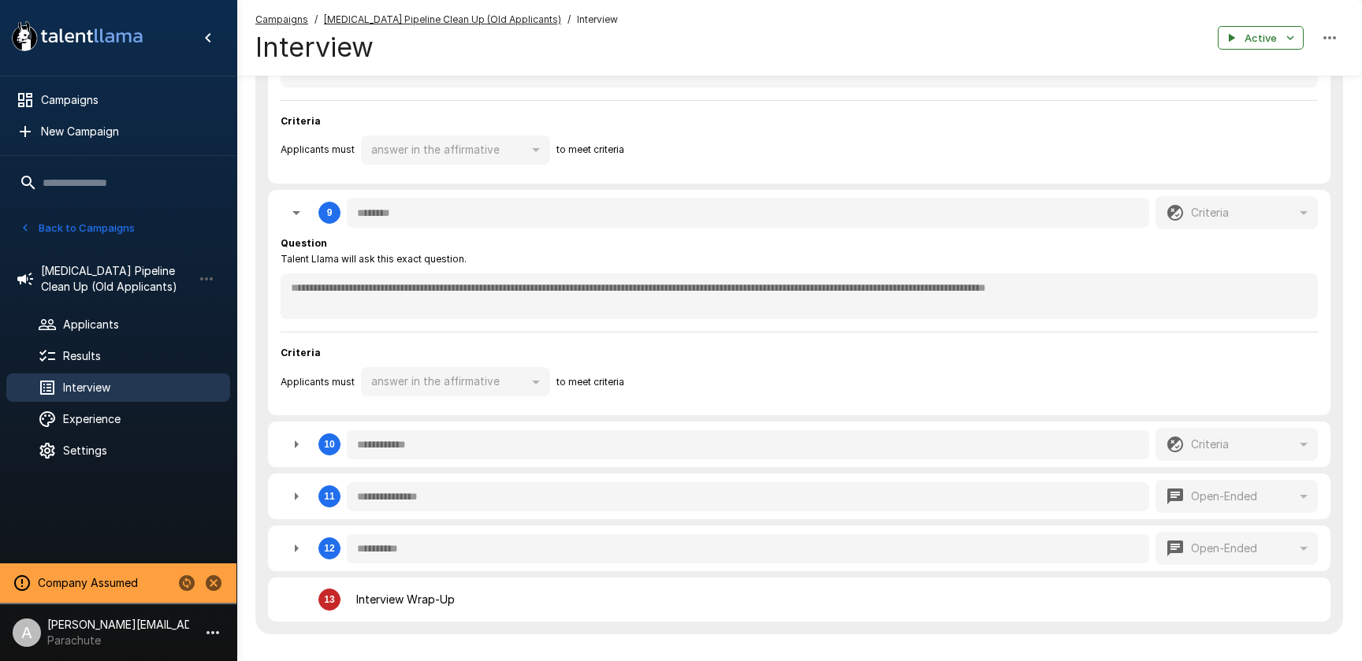
click at [300, 440] on icon "button" at bounding box center [296, 444] width 19 height 19
type textarea "*"
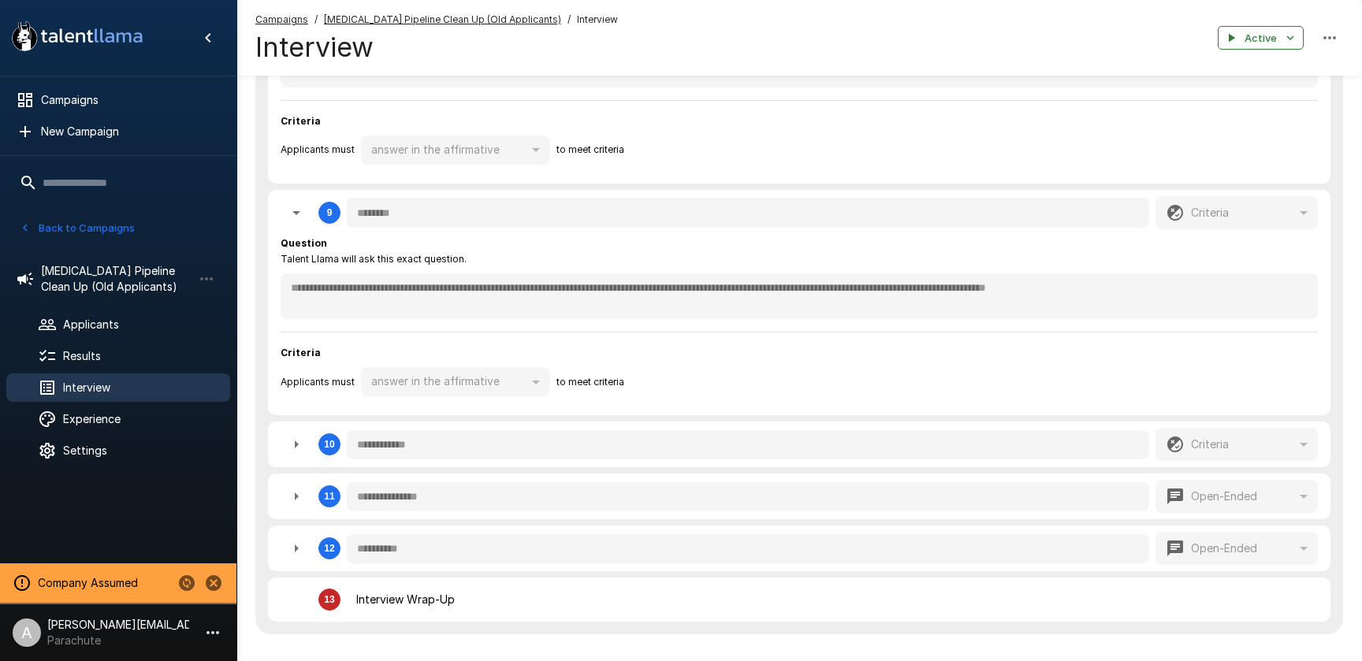
type textarea "*"
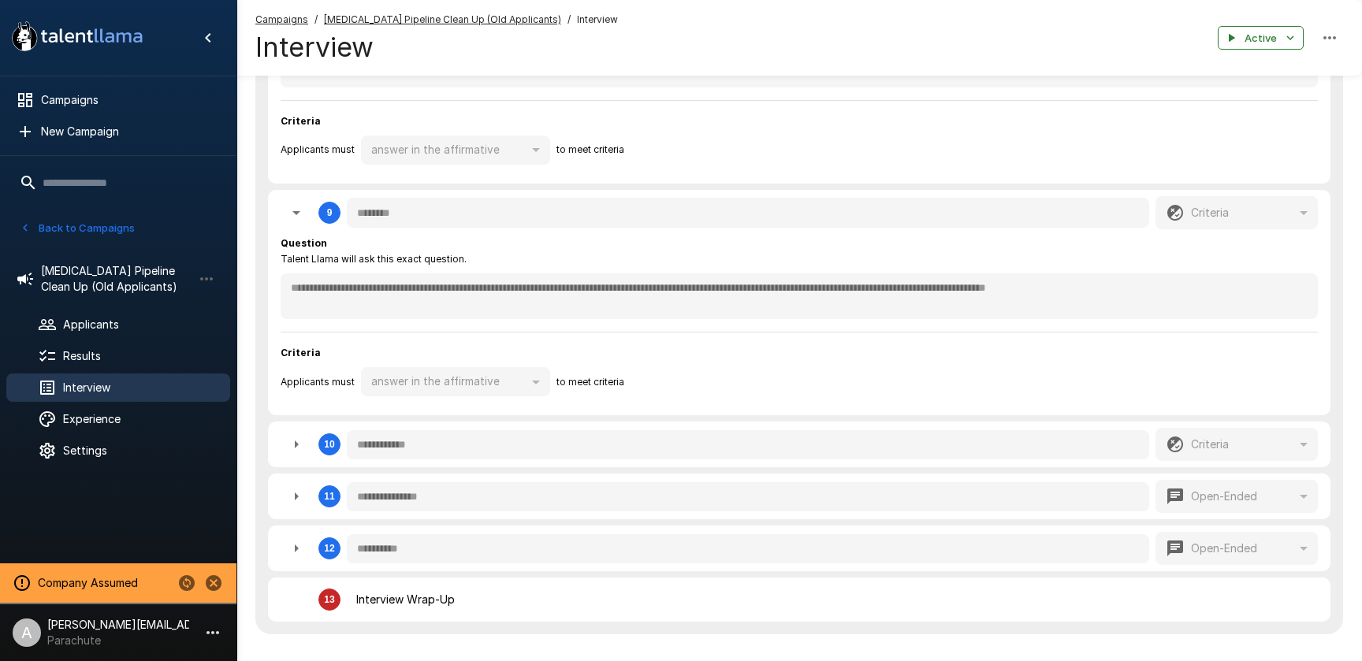
type textarea "*"
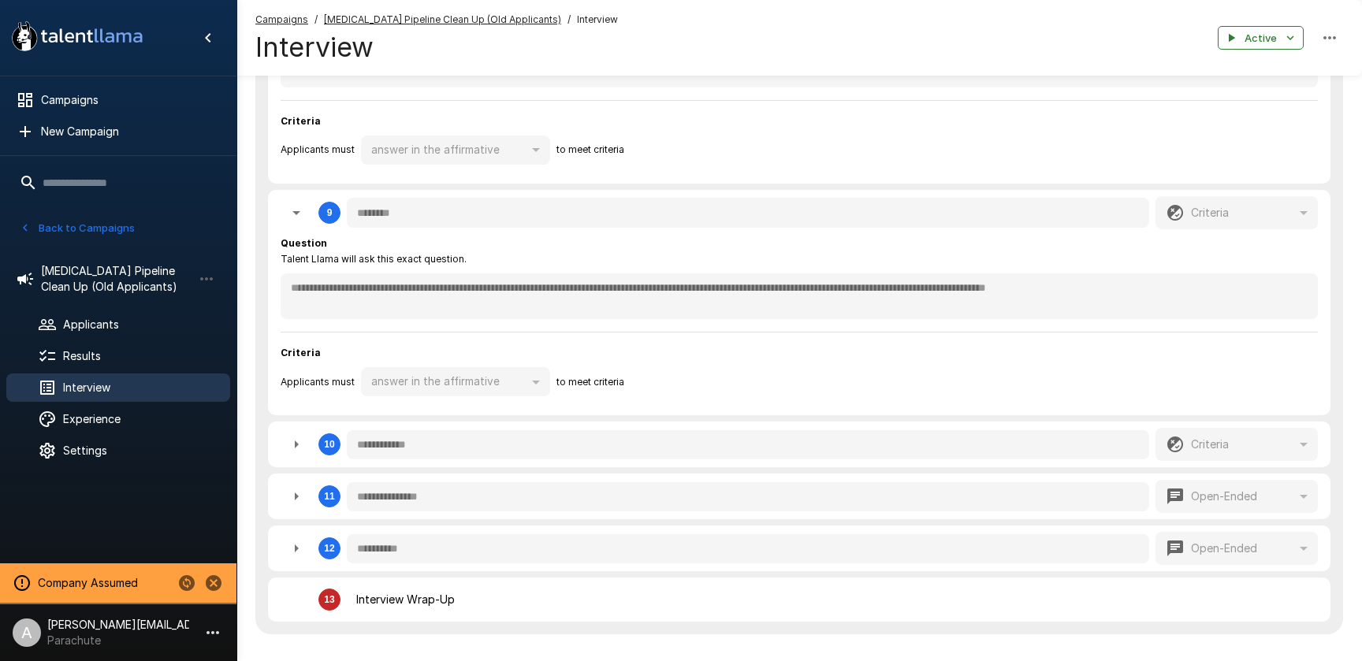
type textarea "*"
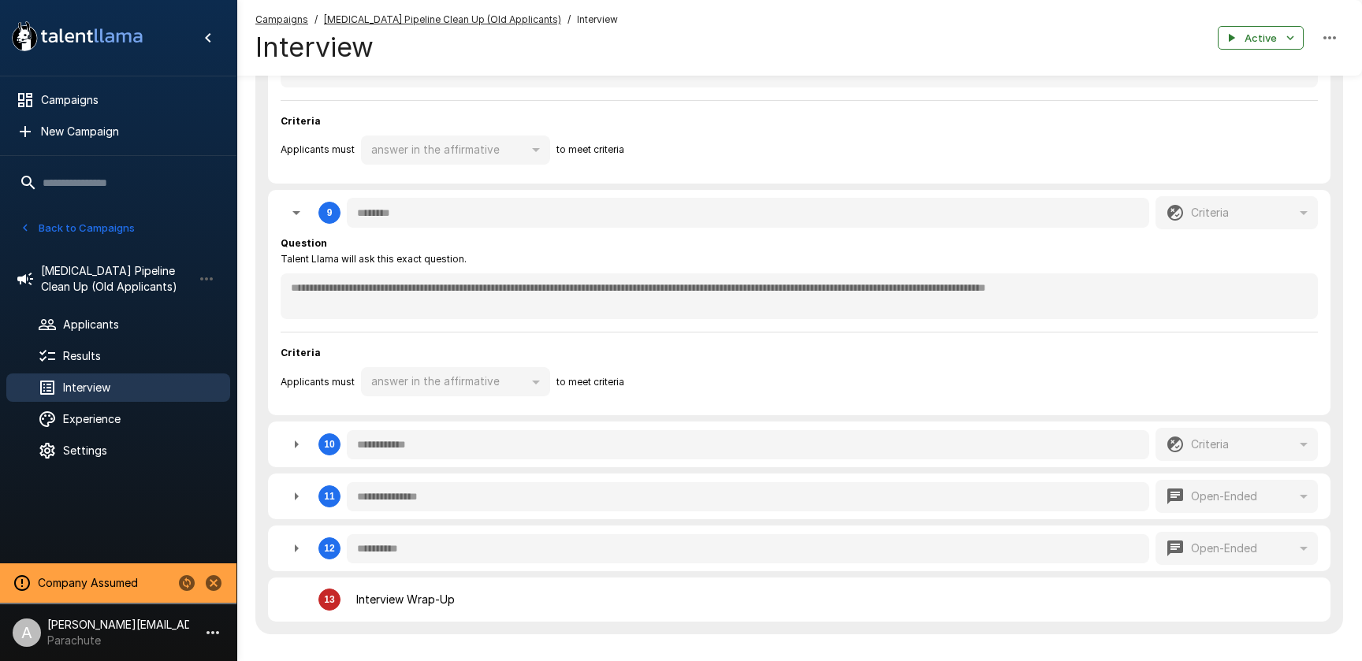
type textarea "*"
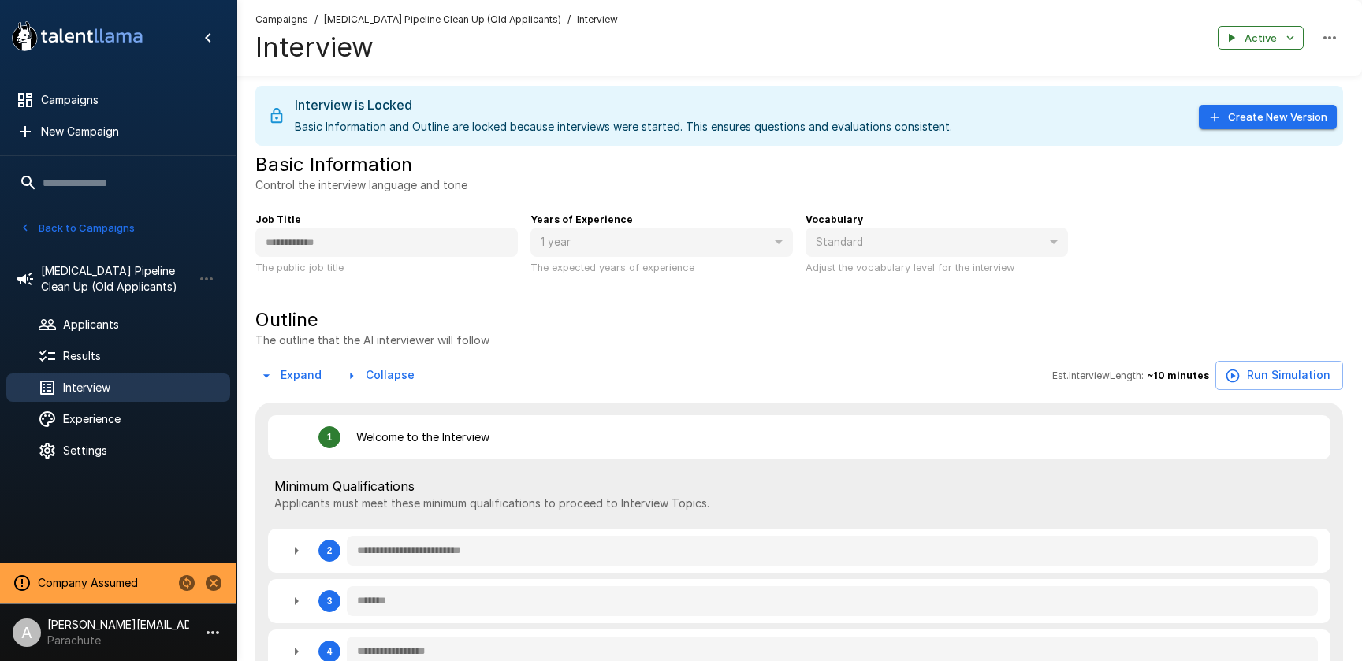
scroll to position [0, 0]
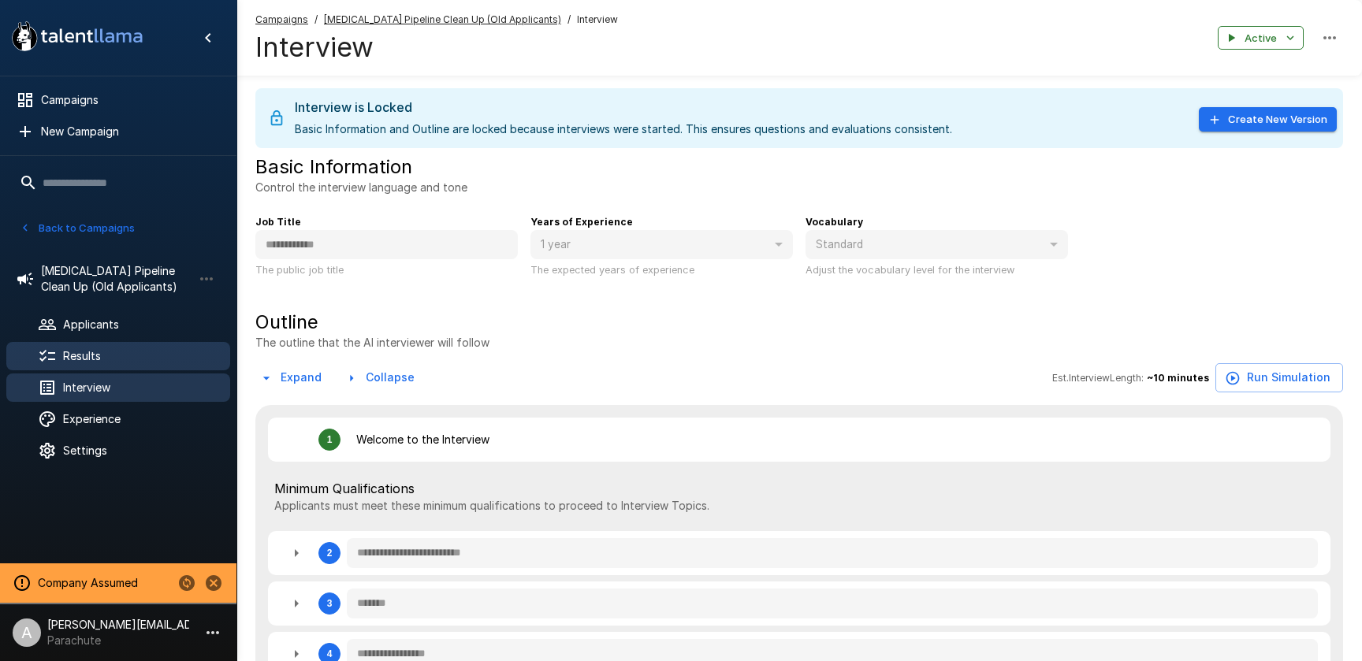
click at [89, 359] on span "Results" at bounding box center [140, 356] width 155 height 16
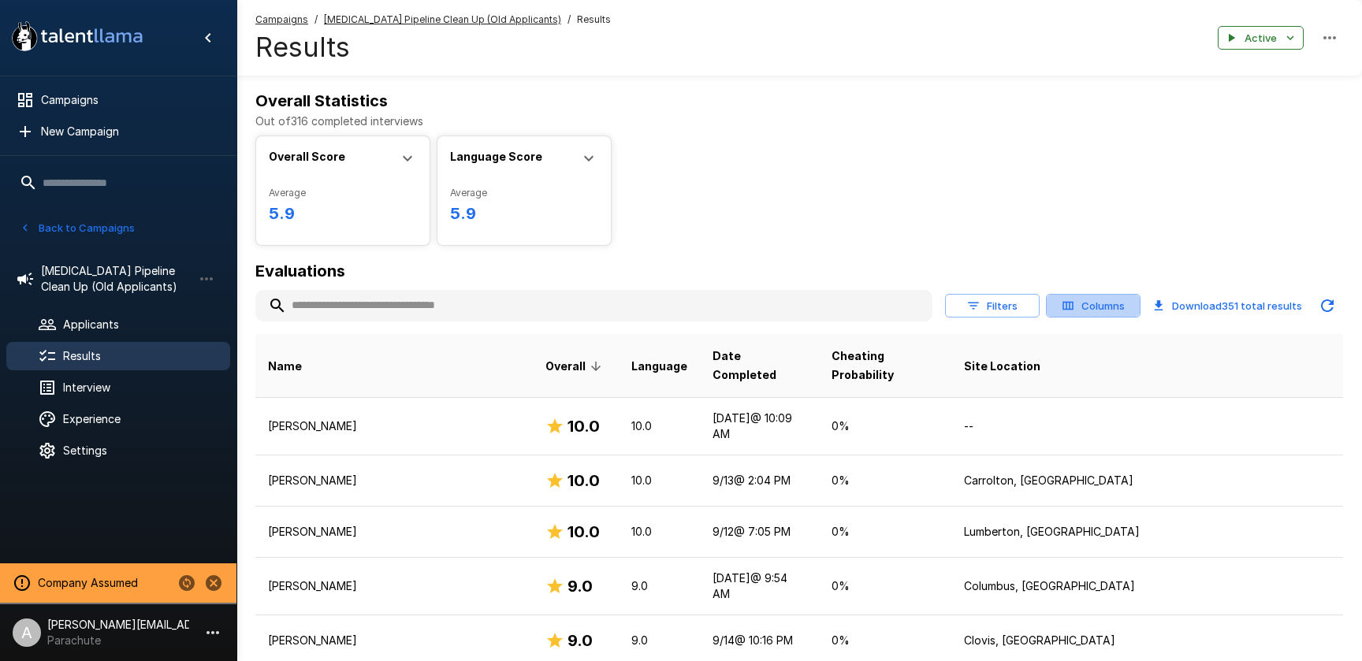
click at [1094, 304] on button "Columns" at bounding box center [1093, 306] width 95 height 24
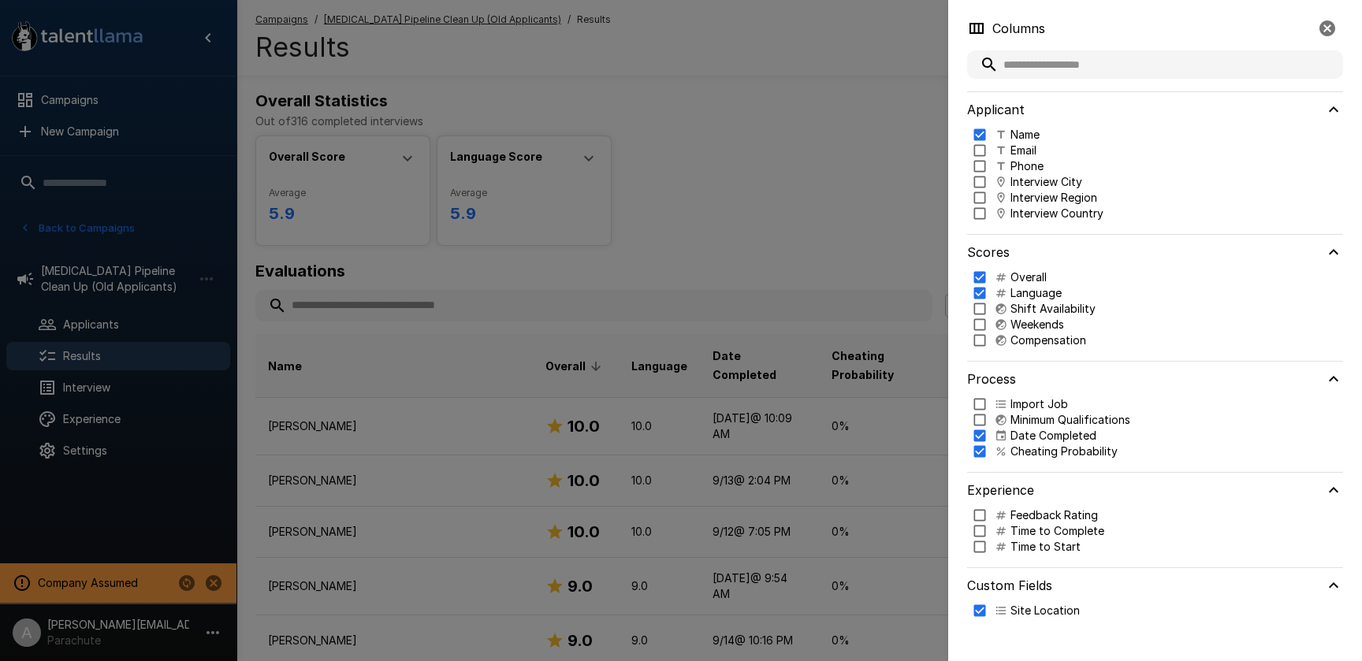
click at [1031, 309] on p "Shift Availability" at bounding box center [1053, 309] width 85 height 16
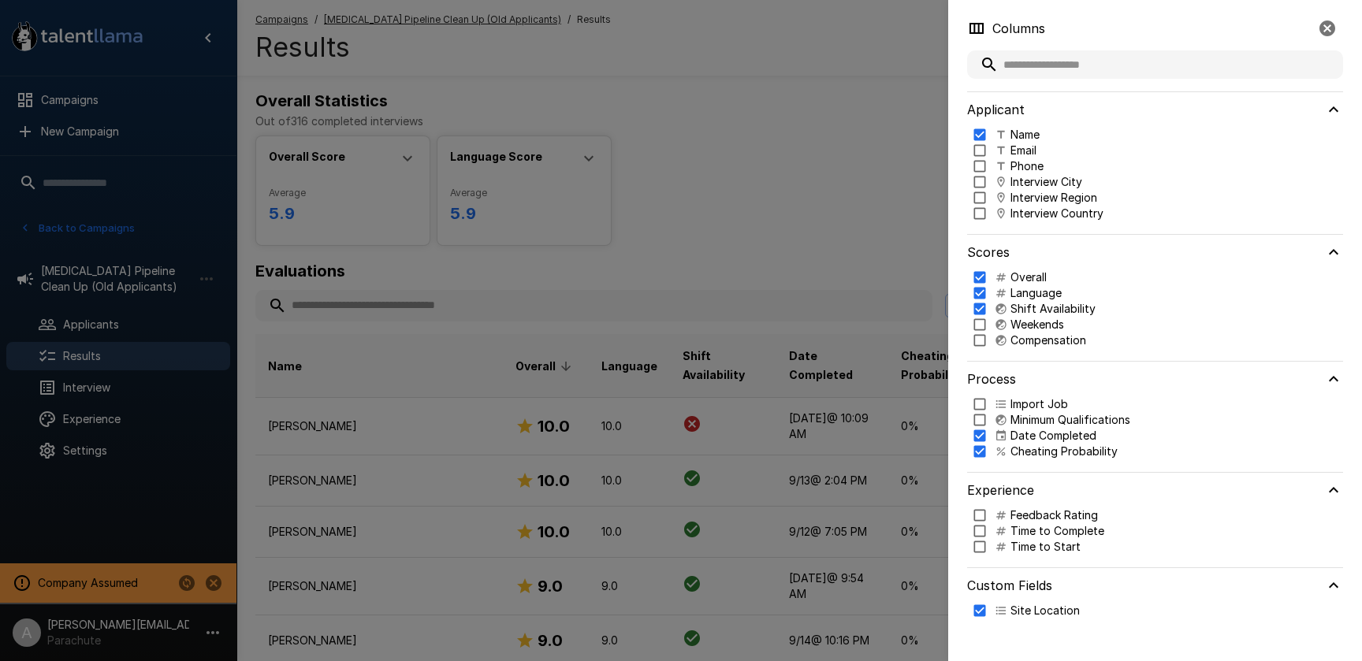
drag, startPoint x: 1036, startPoint y: 326, endPoint x: 1041, endPoint y: 337, distance: 12.0
click at [1036, 326] on p "Weekends" at bounding box center [1038, 325] width 54 height 16
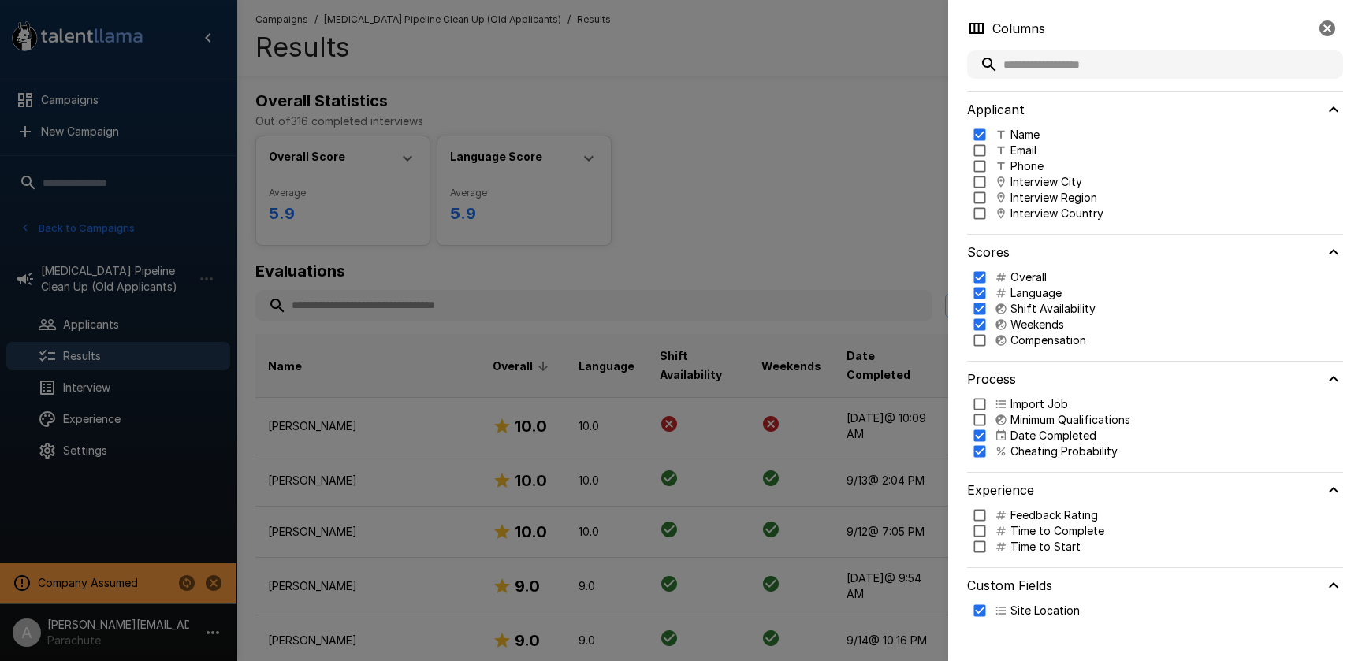
click at [1041, 341] on p "Compensation" at bounding box center [1049, 341] width 76 height 16
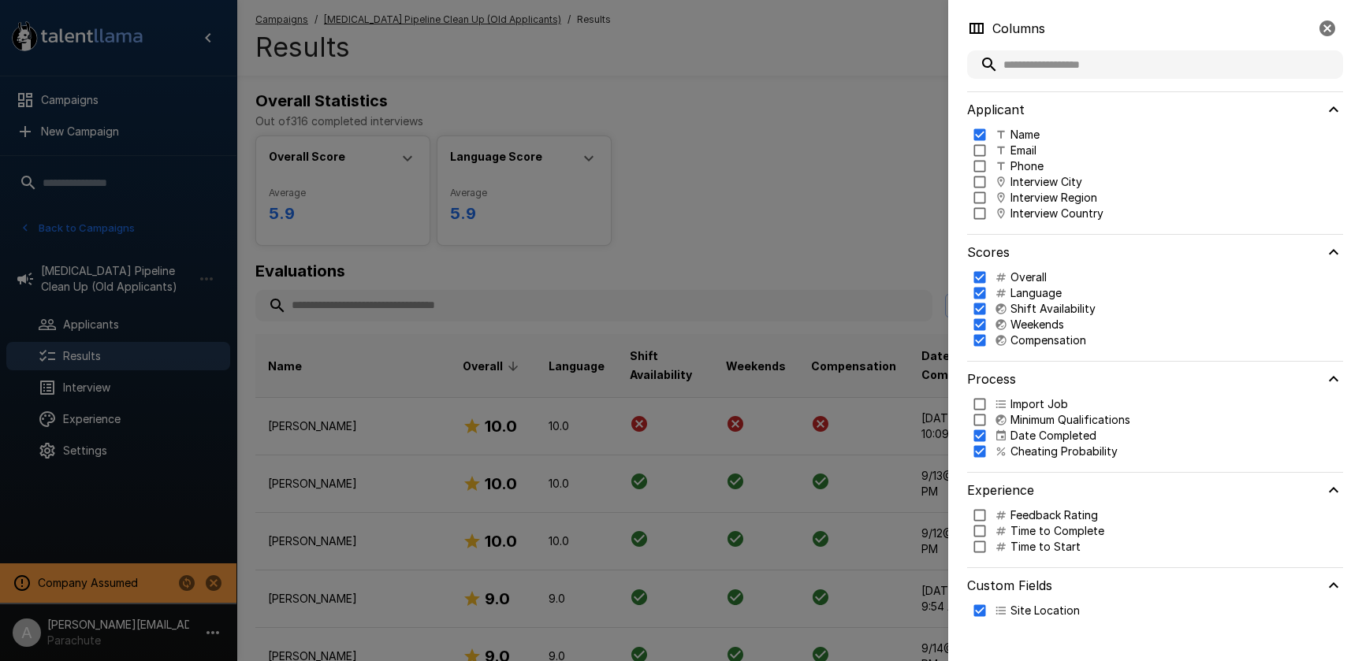
click at [863, 219] on div at bounding box center [681, 330] width 1362 height 661
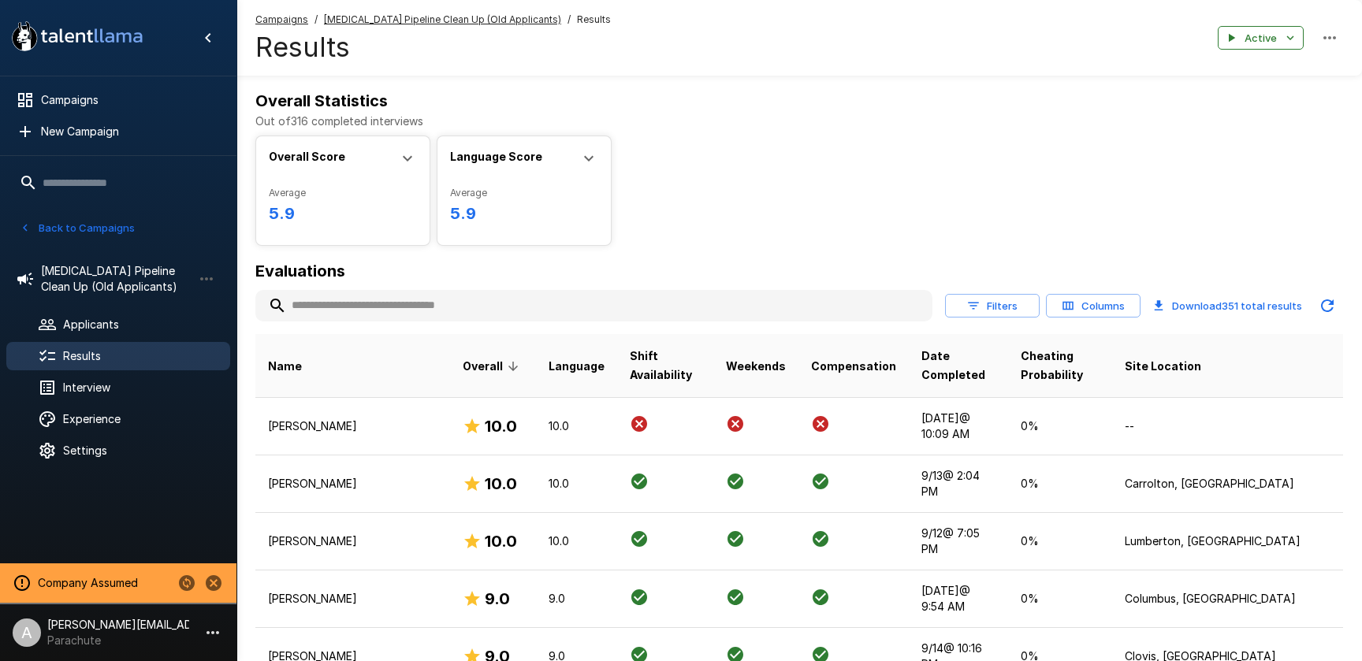
click at [415, 161] on icon at bounding box center [407, 158] width 19 height 19
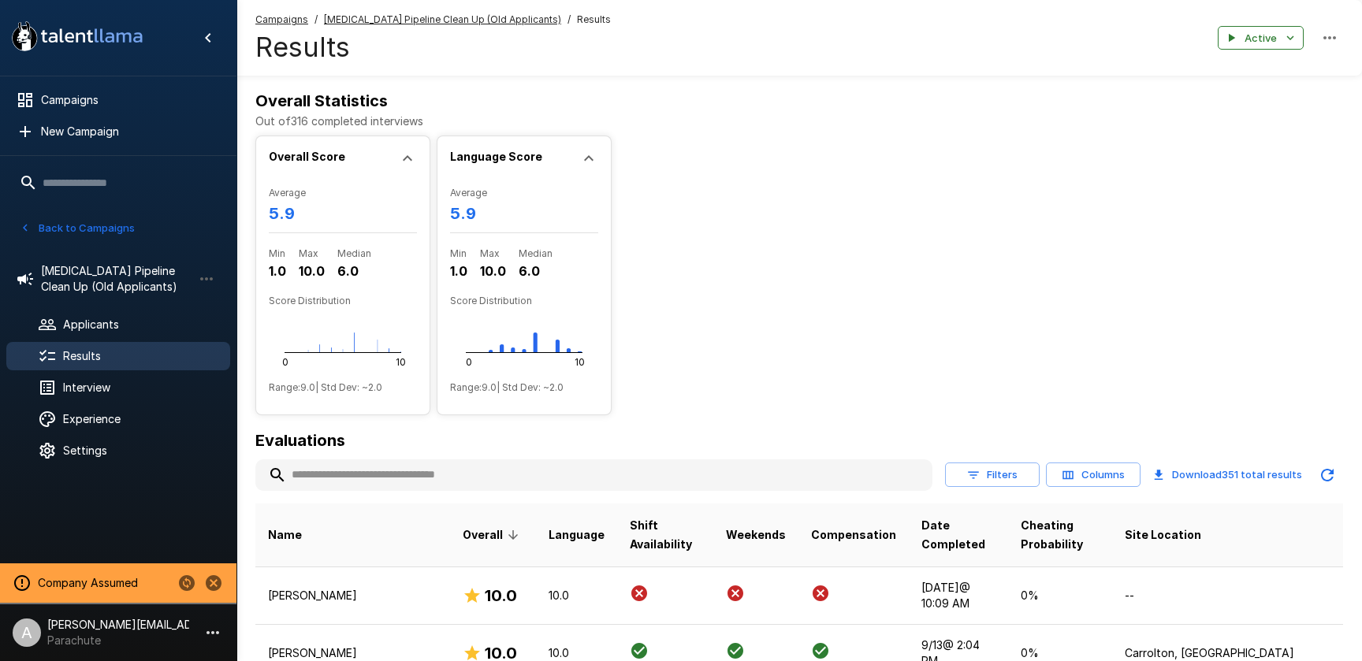
click at [398, 155] on icon at bounding box center [407, 158] width 19 height 19
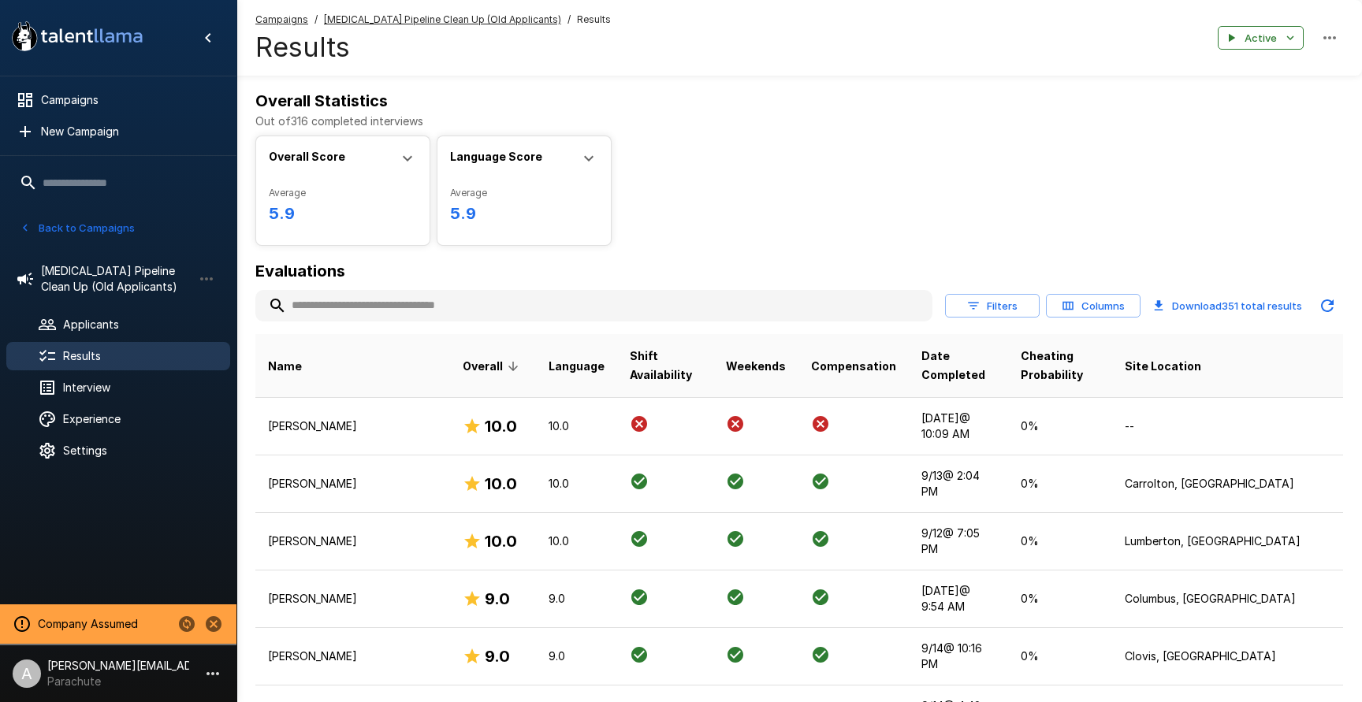
click at [914, 89] on h6 "Overall Statistics" at bounding box center [799, 100] width 1088 height 25
